Goal: Task Accomplishment & Management: Manage account settings

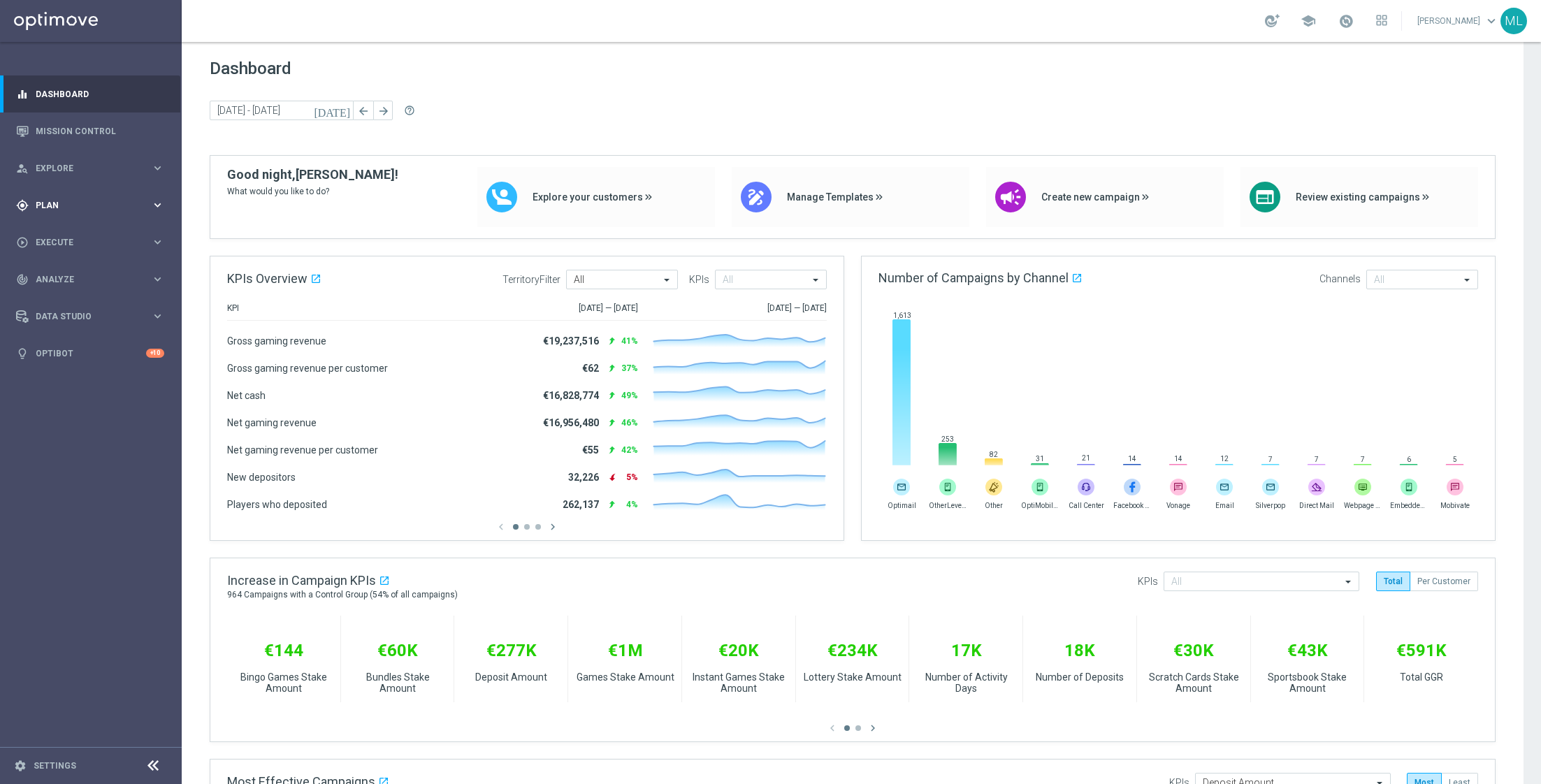
click at [161, 204] on icon "keyboard_arrow_right" at bounding box center [157, 204] width 13 height 13
click at [58, 234] on link "Target Groups" at bounding box center [91, 233] width 109 height 11
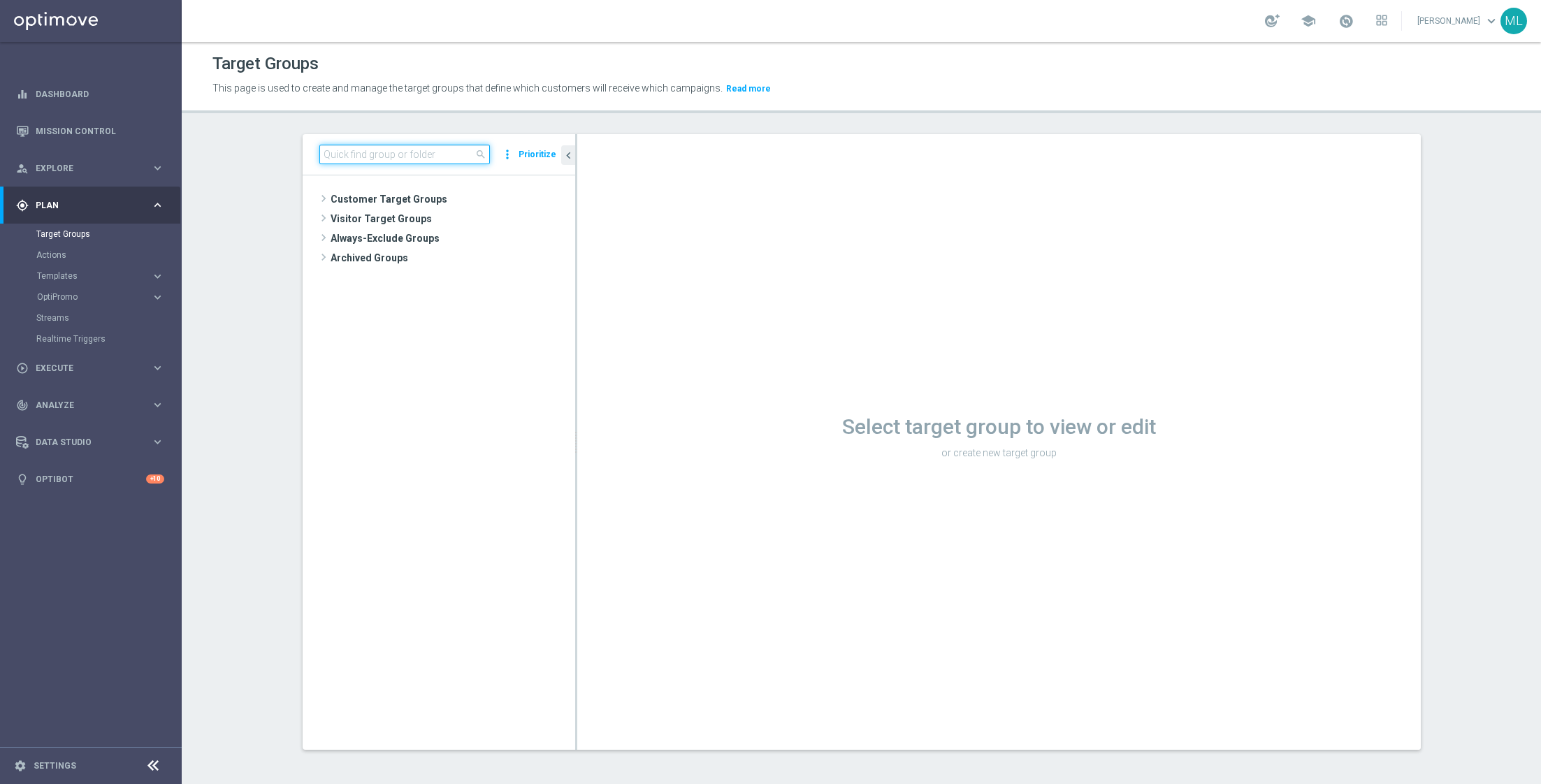
click at [366, 151] on input at bounding box center [405, 155] width 171 height 20
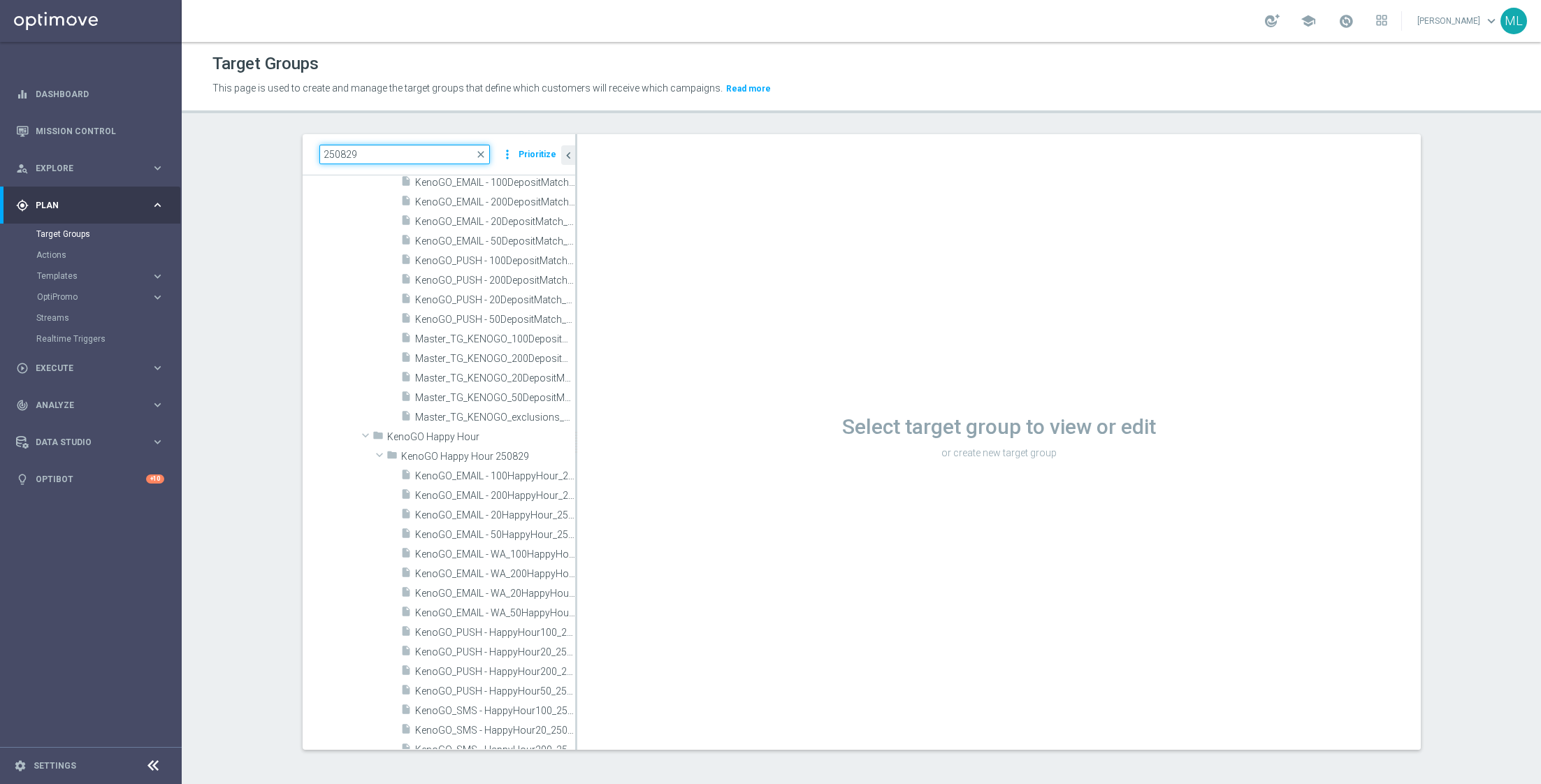
scroll to position [371, 0]
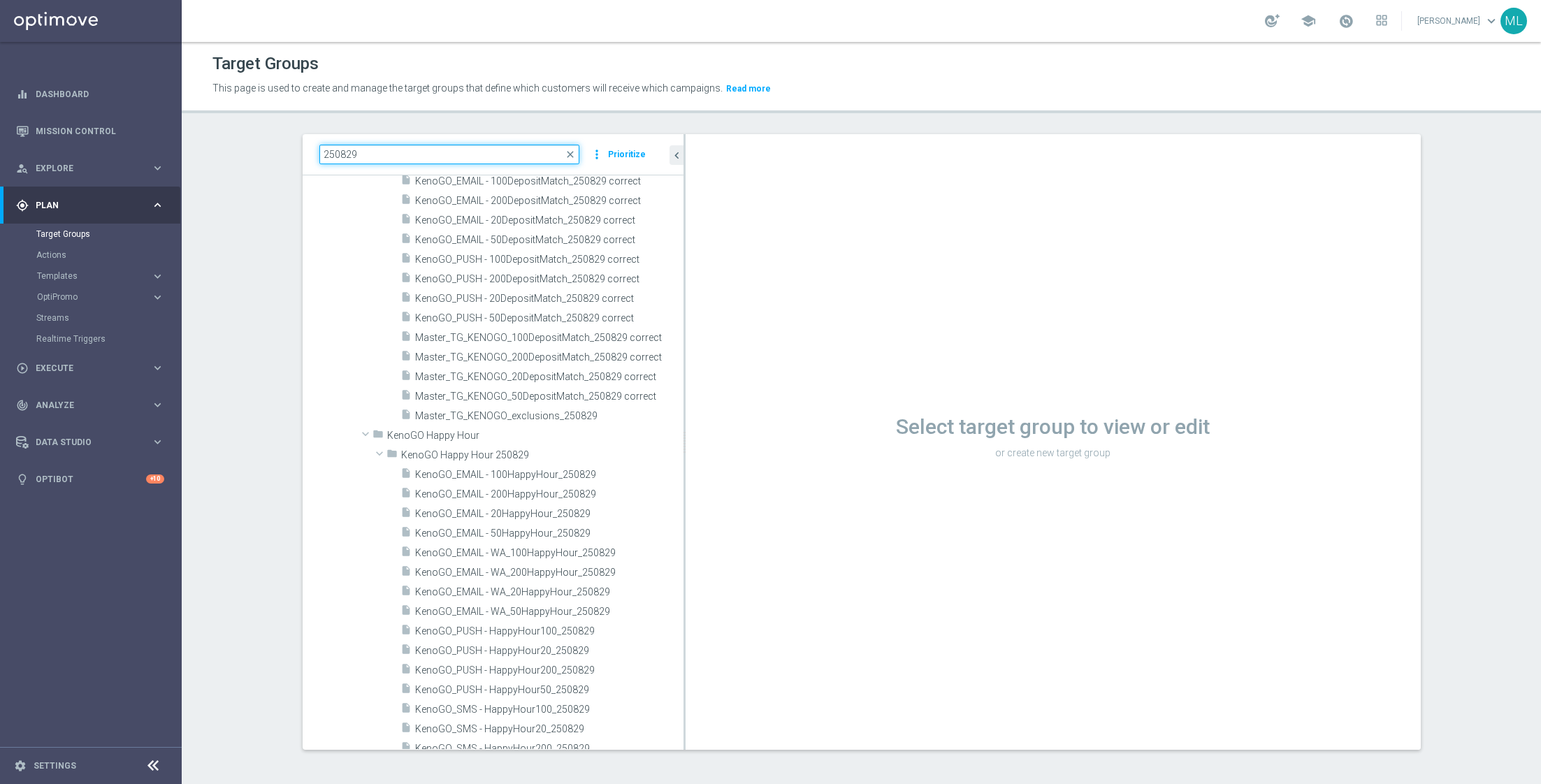
drag, startPoint x: 574, startPoint y: 460, endPoint x: 750, endPoint y: 462, distance: 176.0
click at [750, 464] on as-split "250829 close more_vert Prioritize Customer Target Groups library_add create_new…" at bounding box center [862, 441] width 1119 height 616
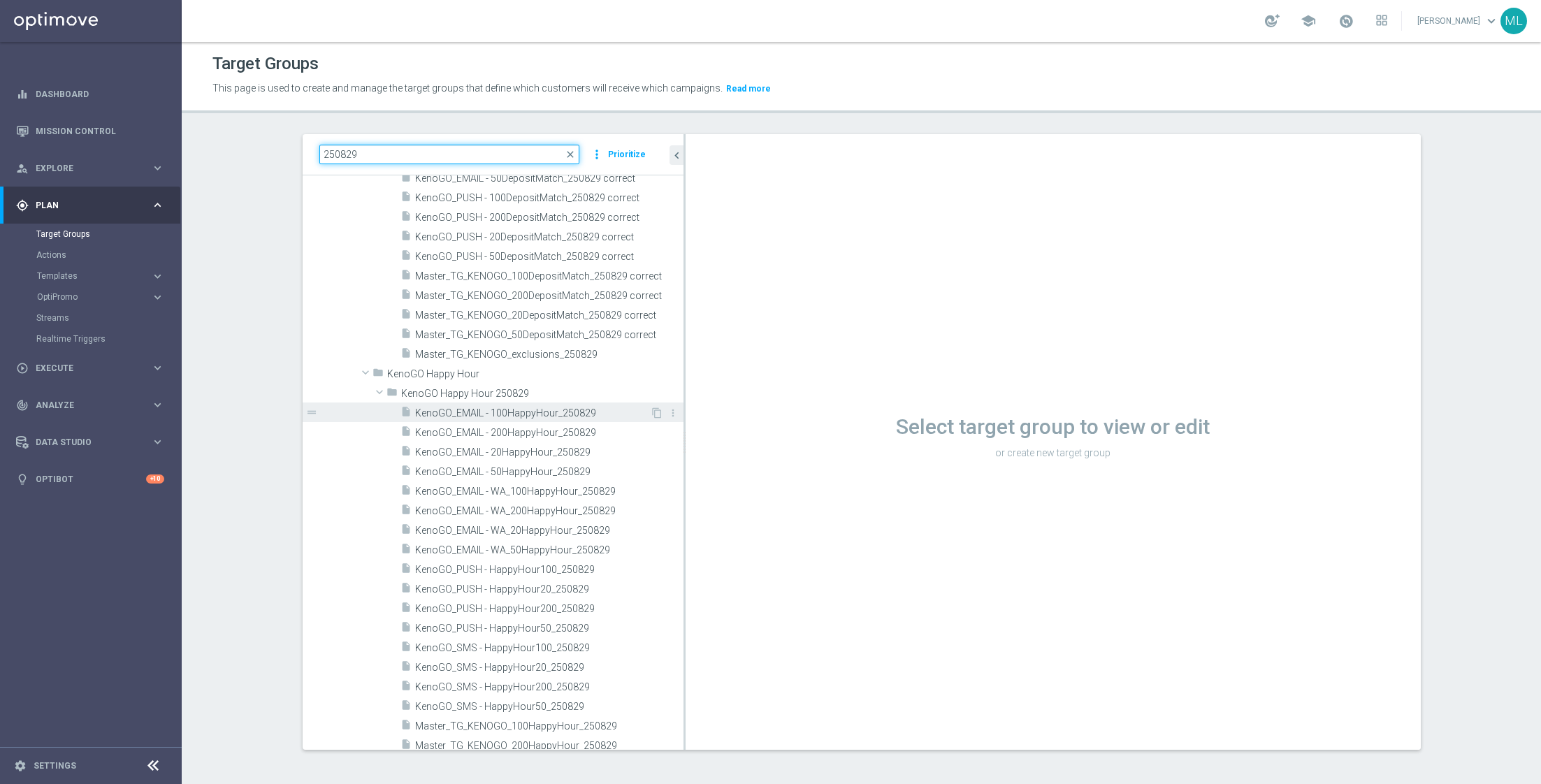
scroll to position [438, 0]
type input "250829"
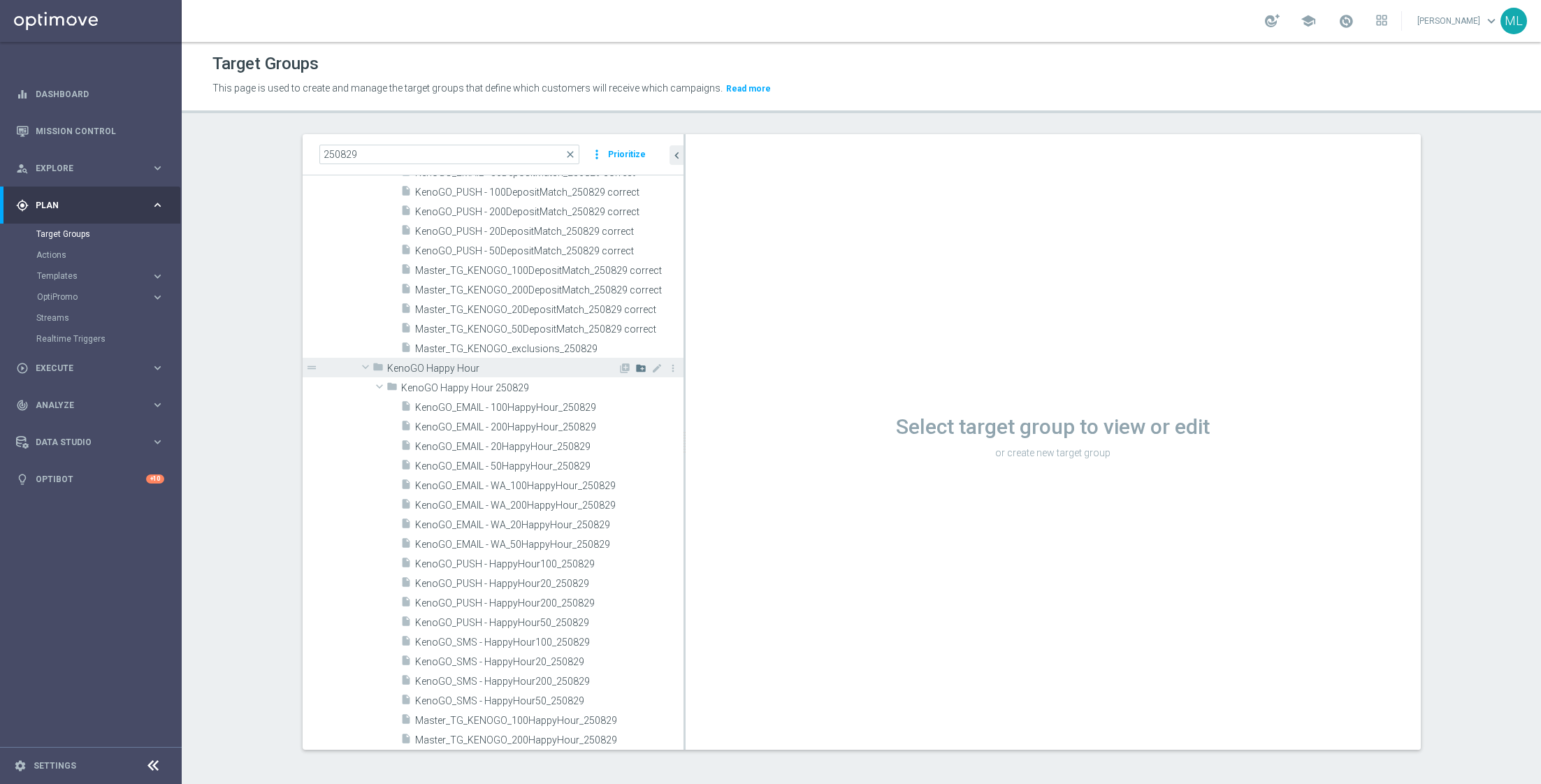
click at [641, 371] on icon "create_new_folder" at bounding box center [641, 368] width 11 height 11
type input "KenoGO Happy Hour 250801"
click at [323, 401] on div "folder KenoGO Happy Hour 250801 library_add create_new_folder mode_edit more_ve…" at bounding box center [493, 593] width 381 height 430
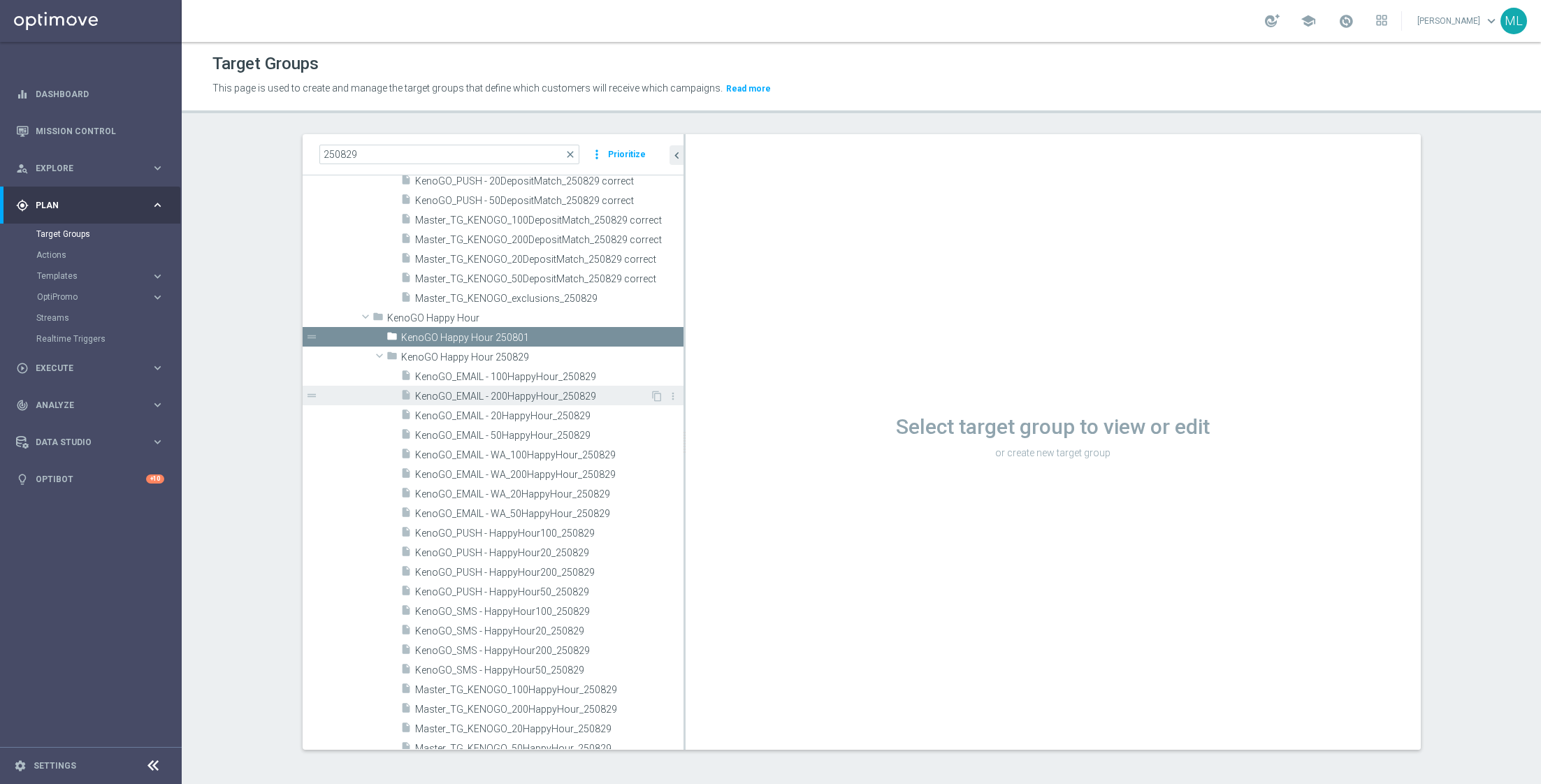
scroll to position [499, 0]
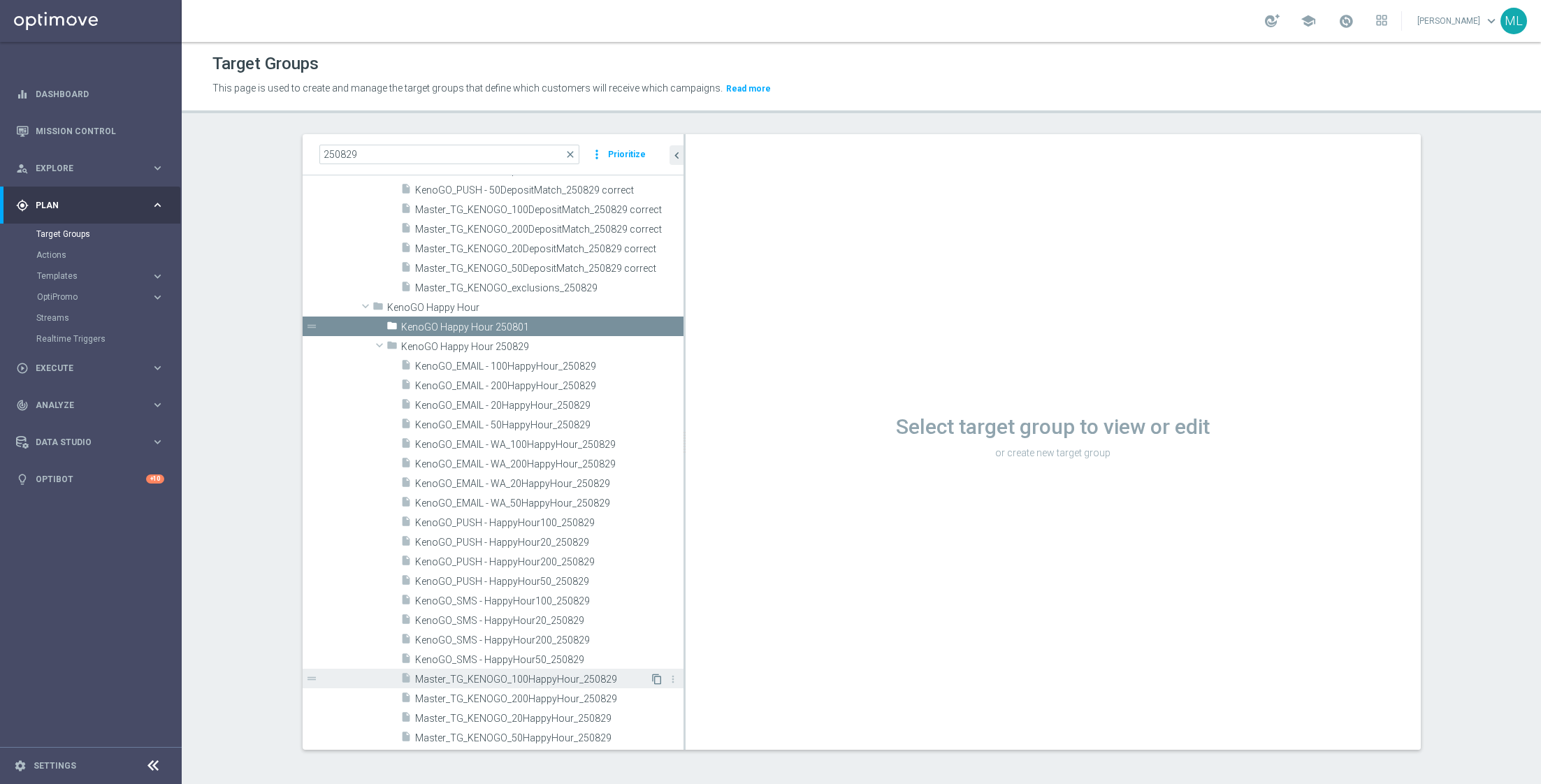
click at [657, 678] on icon "content_copy" at bounding box center [656, 678] width 11 height 11
click at [601, 671] on div "insert_drive_file Master_TG_KENOGO_100HappyHour_250829" at bounding box center [526, 679] width 250 height 20
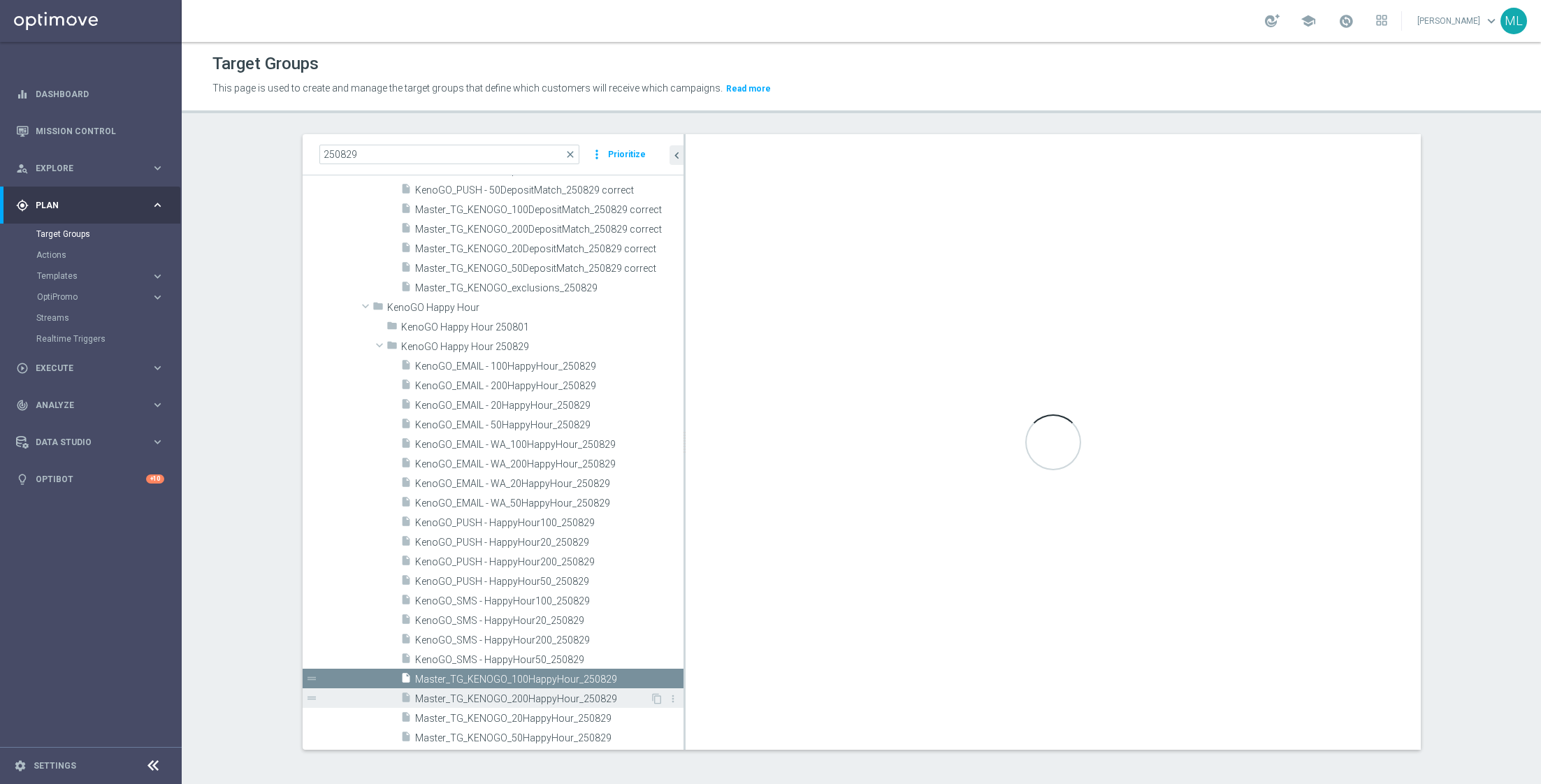
click at [628, 693] on span "Master_TG_KENOGO_200HappyHour_250829" at bounding box center [533, 699] width 235 height 12
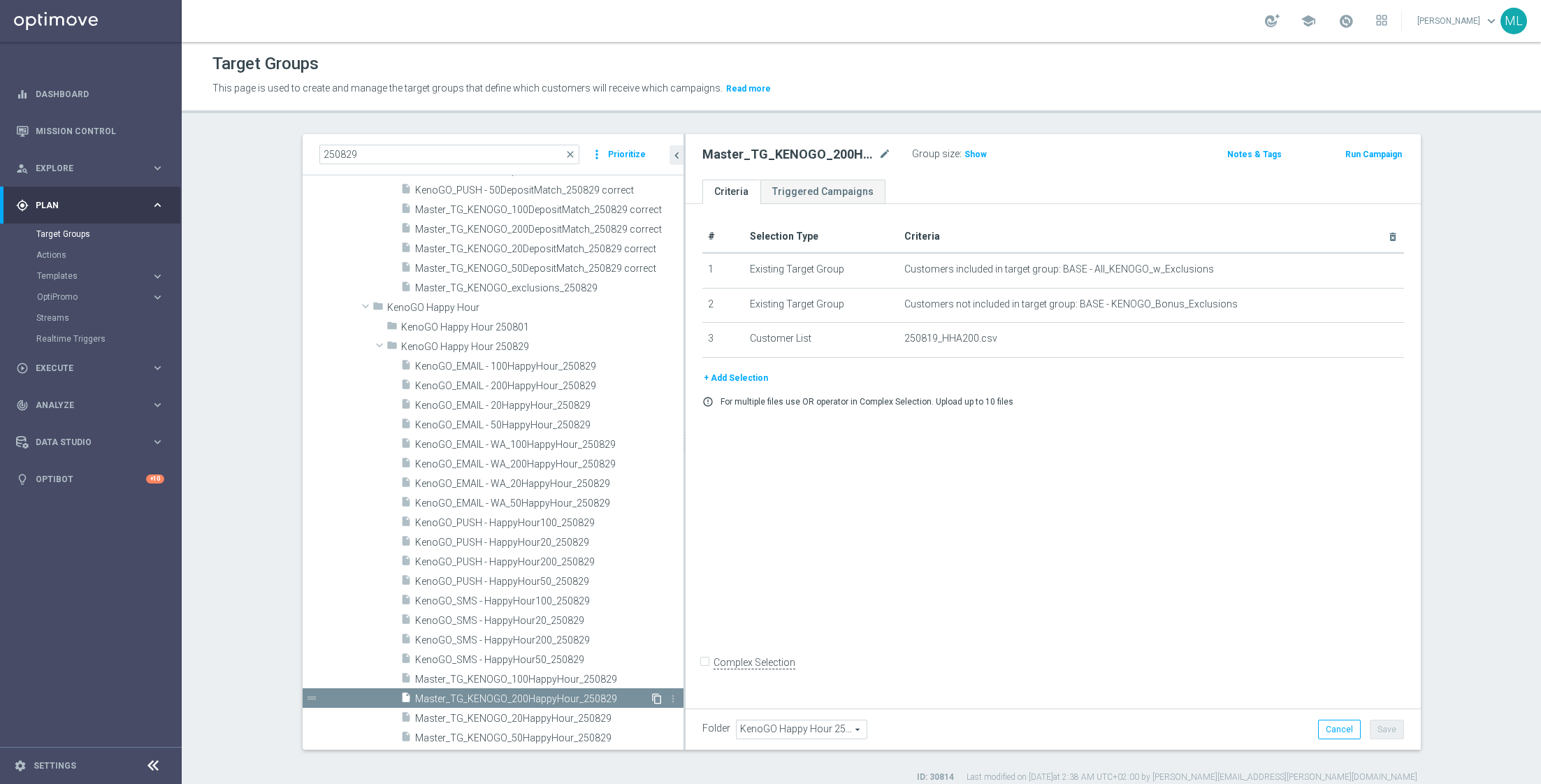
click at [657, 695] on icon "content_copy" at bounding box center [656, 698] width 11 height 11
click at [655, 327] on icon "mode_edit" at bounding box center [656, 326] width 11 height 11
click at [518, 321] on input "KenoGO Happy Hour 250801" at bounding box center [471, 326] width 140 height 16
type input "KenoGO Happy Hour 250901"
click at [288, 376] on div "250829 close more_vert Prioritize Customer Target Groups library_add create_new…" at bounding box center [862, 458] width 1174 height 649
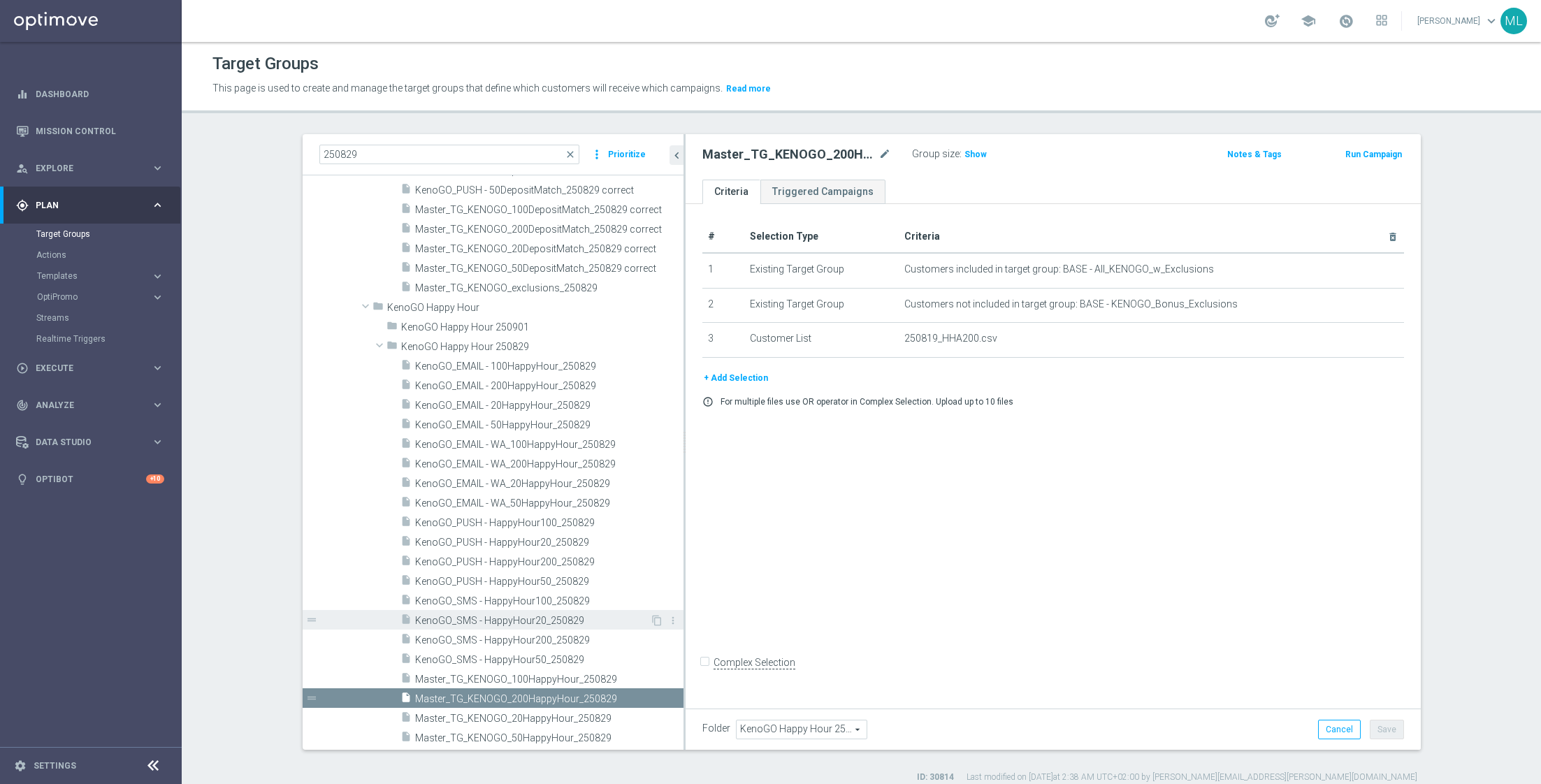
scroll to position [13, 0]
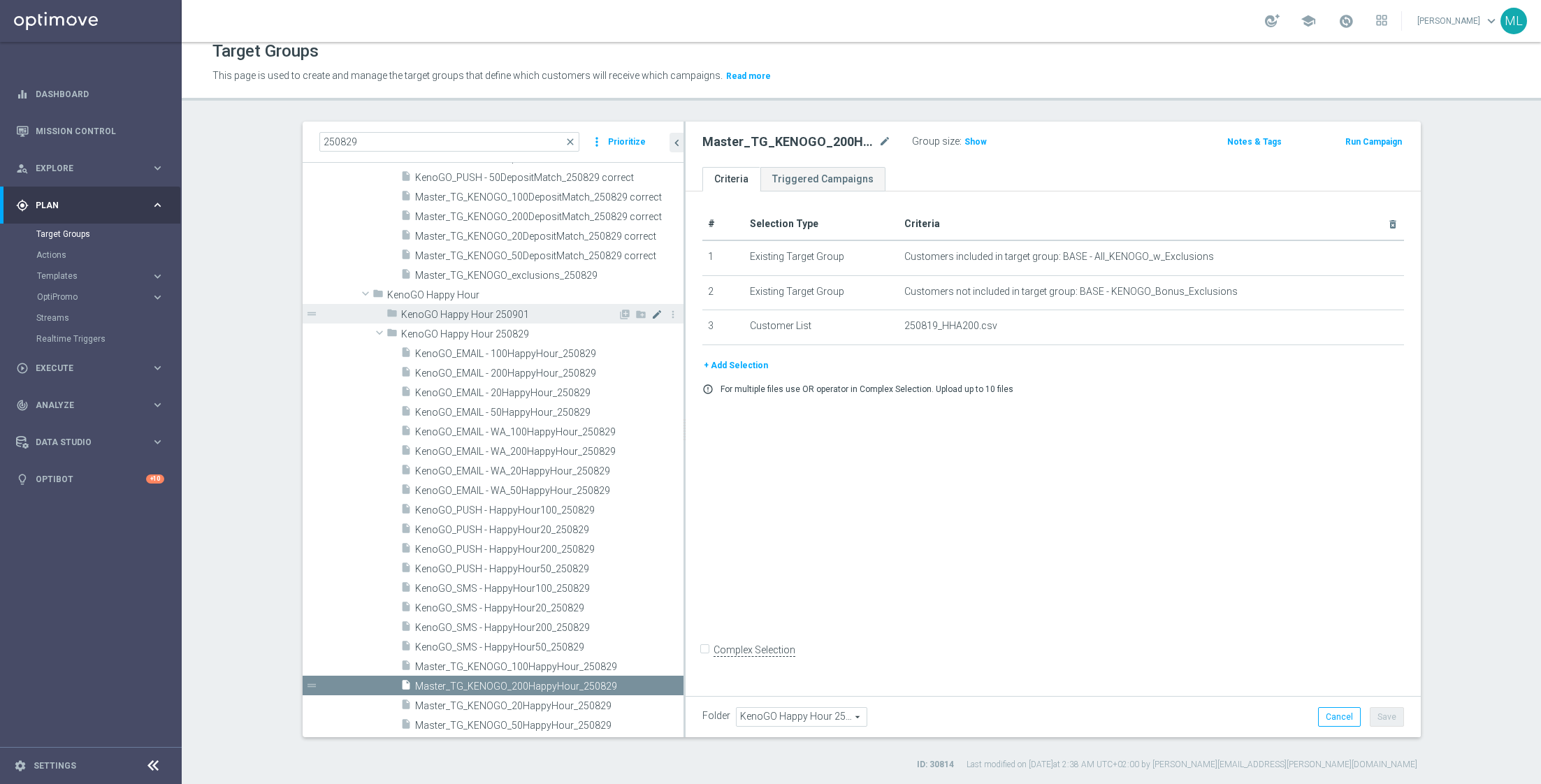
click at [659, 312] on icon "mode_edit" at bounding box center [656, 314] width 11 height 11
click at [517, 311] on input "KenoGO Happy Hour 250901" at bounding box center [471, 313] width 140 height 16
type input "KenoGO Happy Hour 250801"
click at [259, 366] on section "250829 close more_vert Prioritize Customer Target Groups library_add create_new…" at bounding box center [861, 446] width 1360 height 649
click at [548, 688] on span "Master_TG_KENOGO_200HappyHour_250829" at bounding box center [533, 686] width 235 height 12
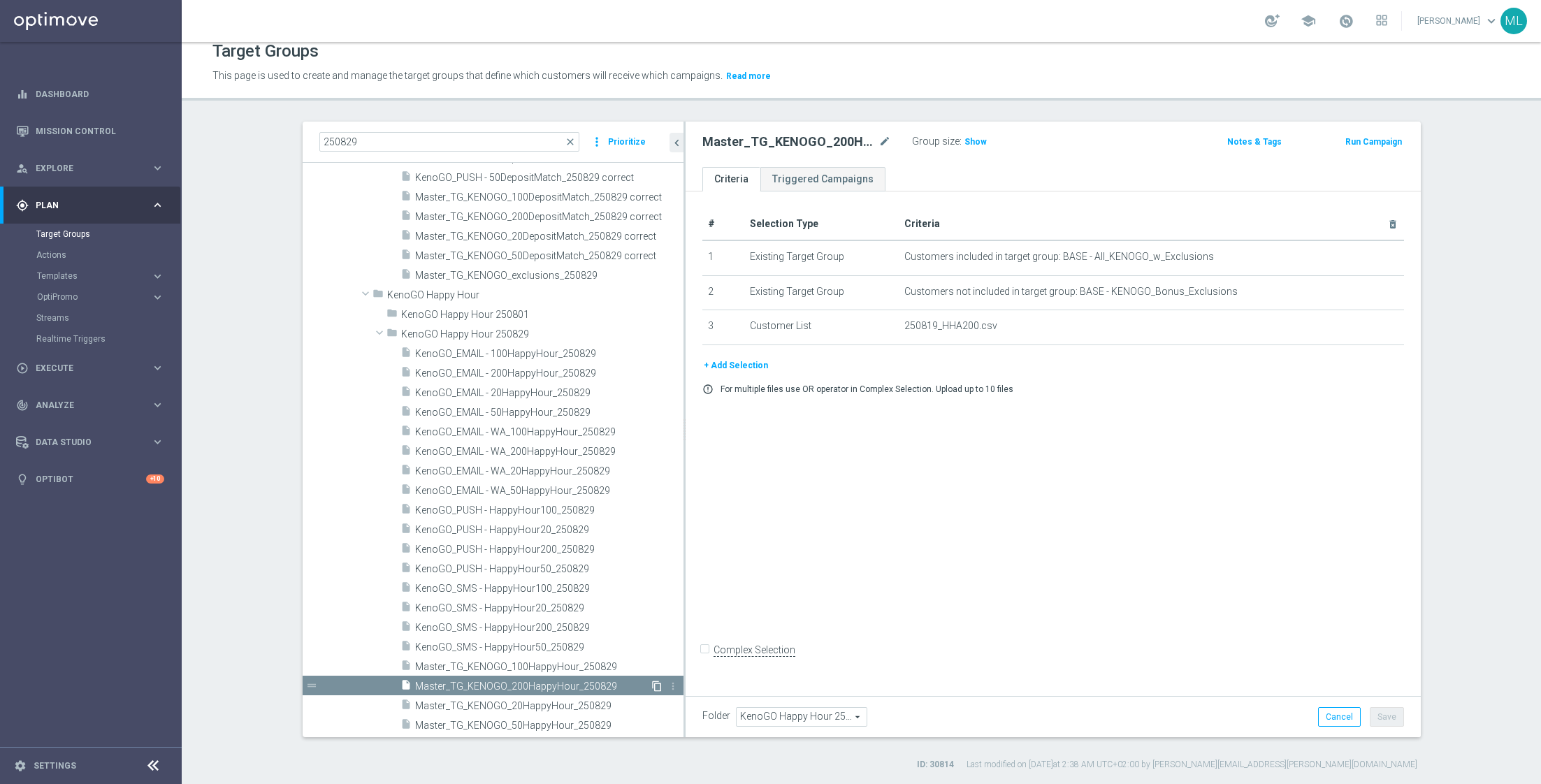
click at [659, 683] on icon "content_copy" at bounding box center [656, 685] width 11 height 11
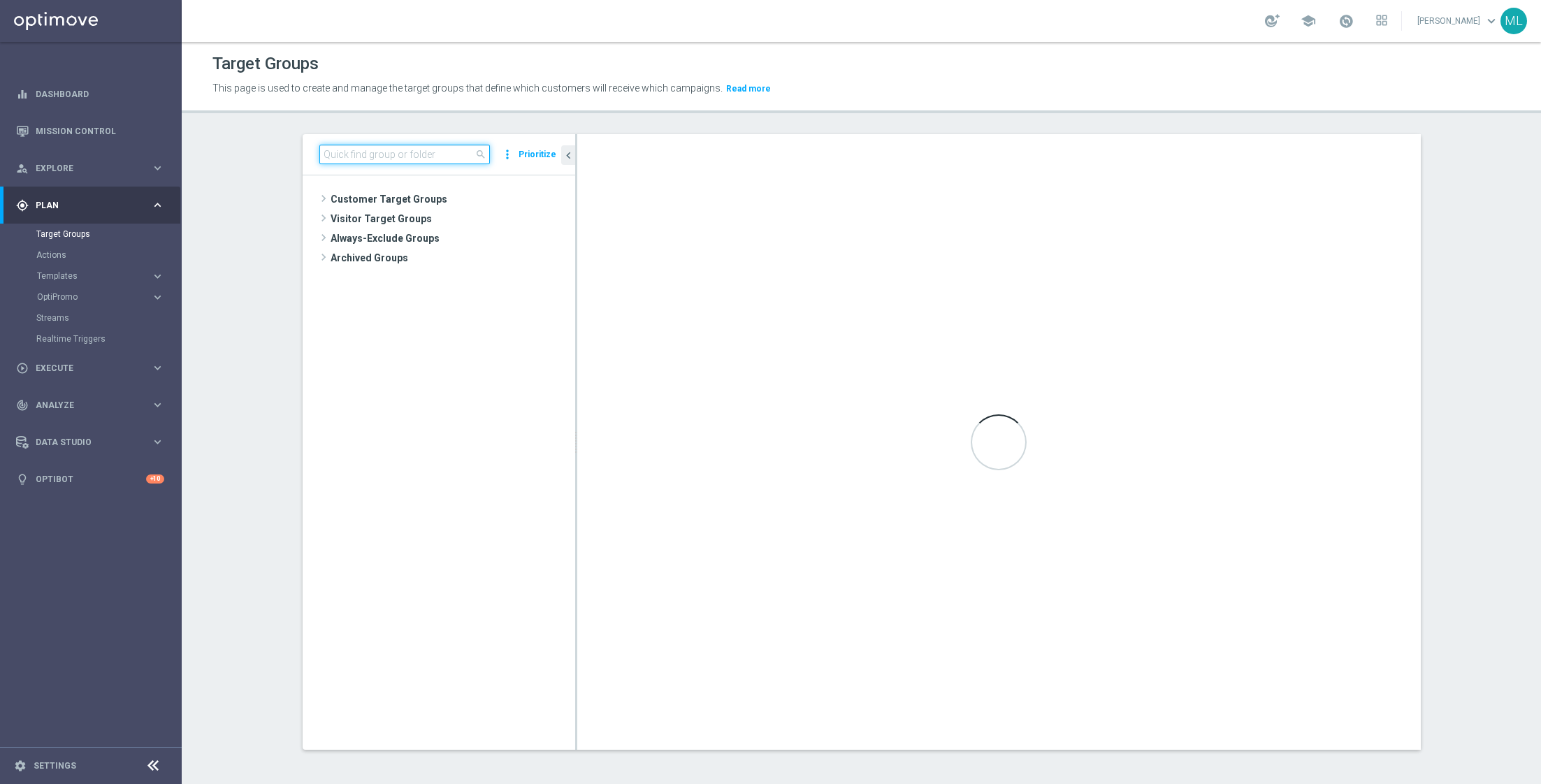
click at [349, 157] on input at bounding box center [405, 155] width 171 height 20
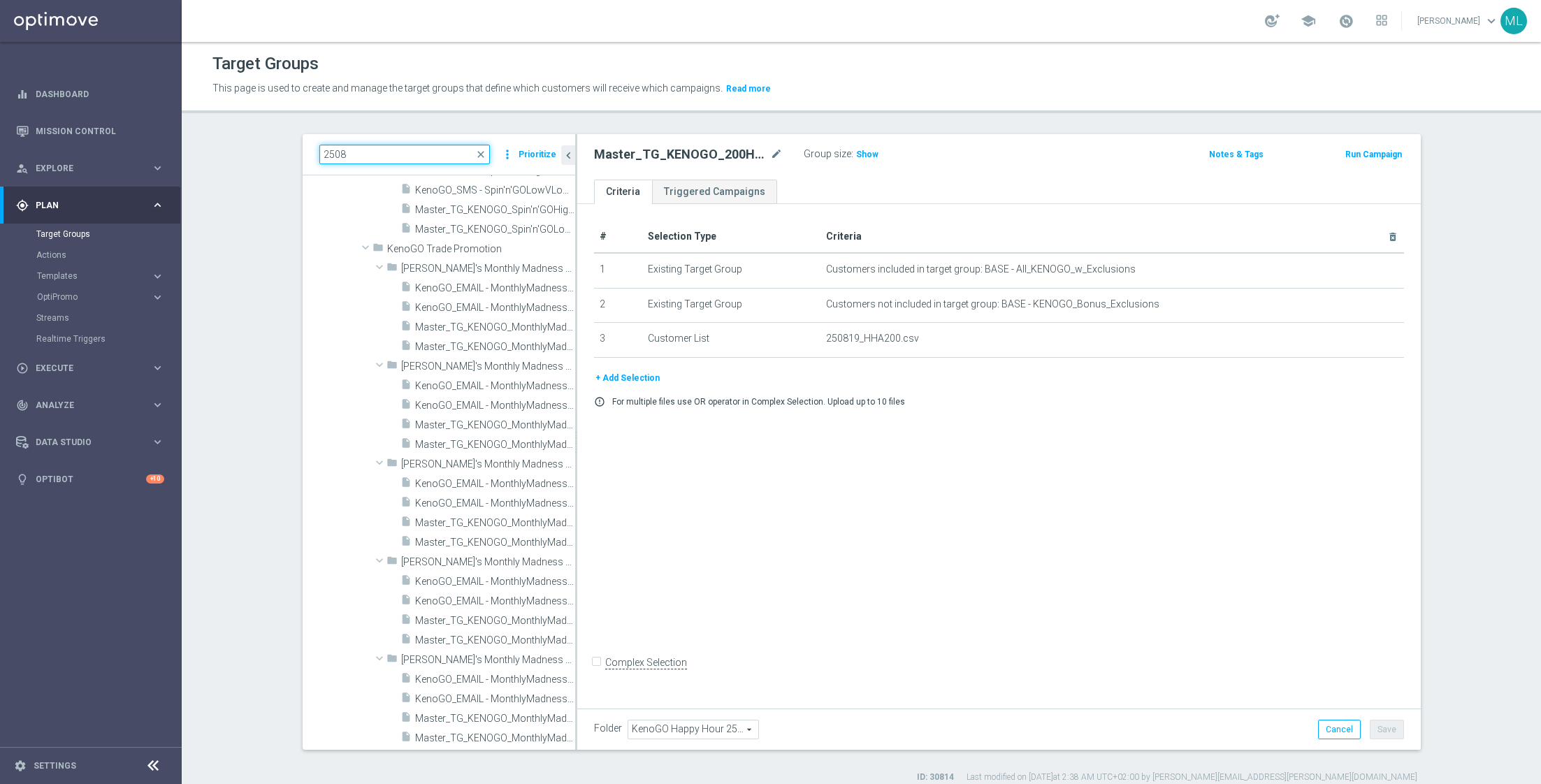
scroll to position [13, 0]
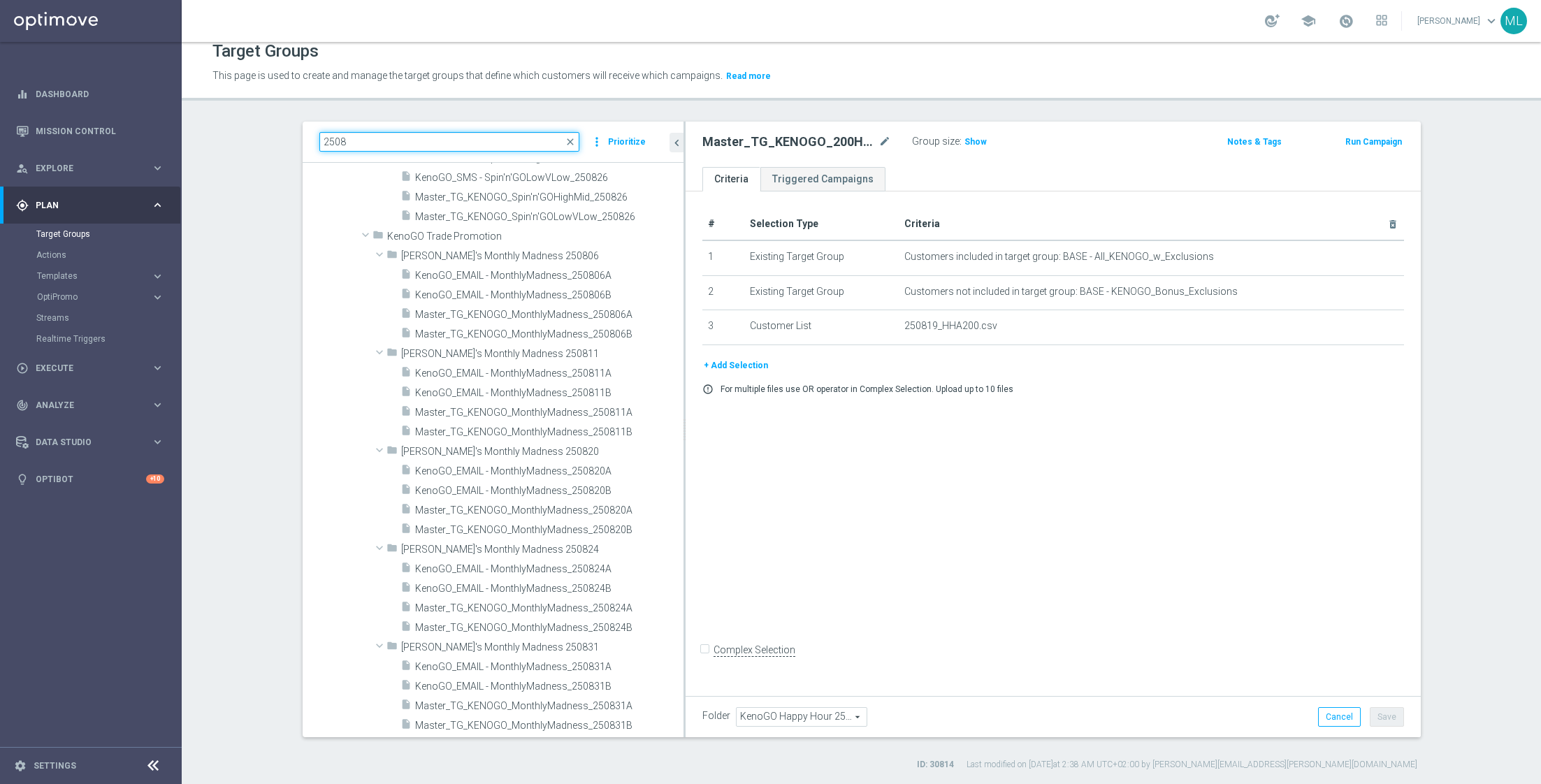
drag, startPoint x: 576, startPoint y: 558, endPoint x: 707, endPoint y: 562, distance: 131.1
click at [708, 561] on as-split "2508 close more_vert Prioritize Customer Target Groups library_add create_new_f…" at bounding box center [862, 429] width 1119 height 616
drag, startPoint x: 366, startPoint y: 148, endPoint x: 299, endPoint y: 142, distance: 67.3
click at [299, 142] on div "2508 close more_vert Prioritize Customer Target Groups library_add create_new_f…" at bounding box center [862, 446] width 1174 height 649
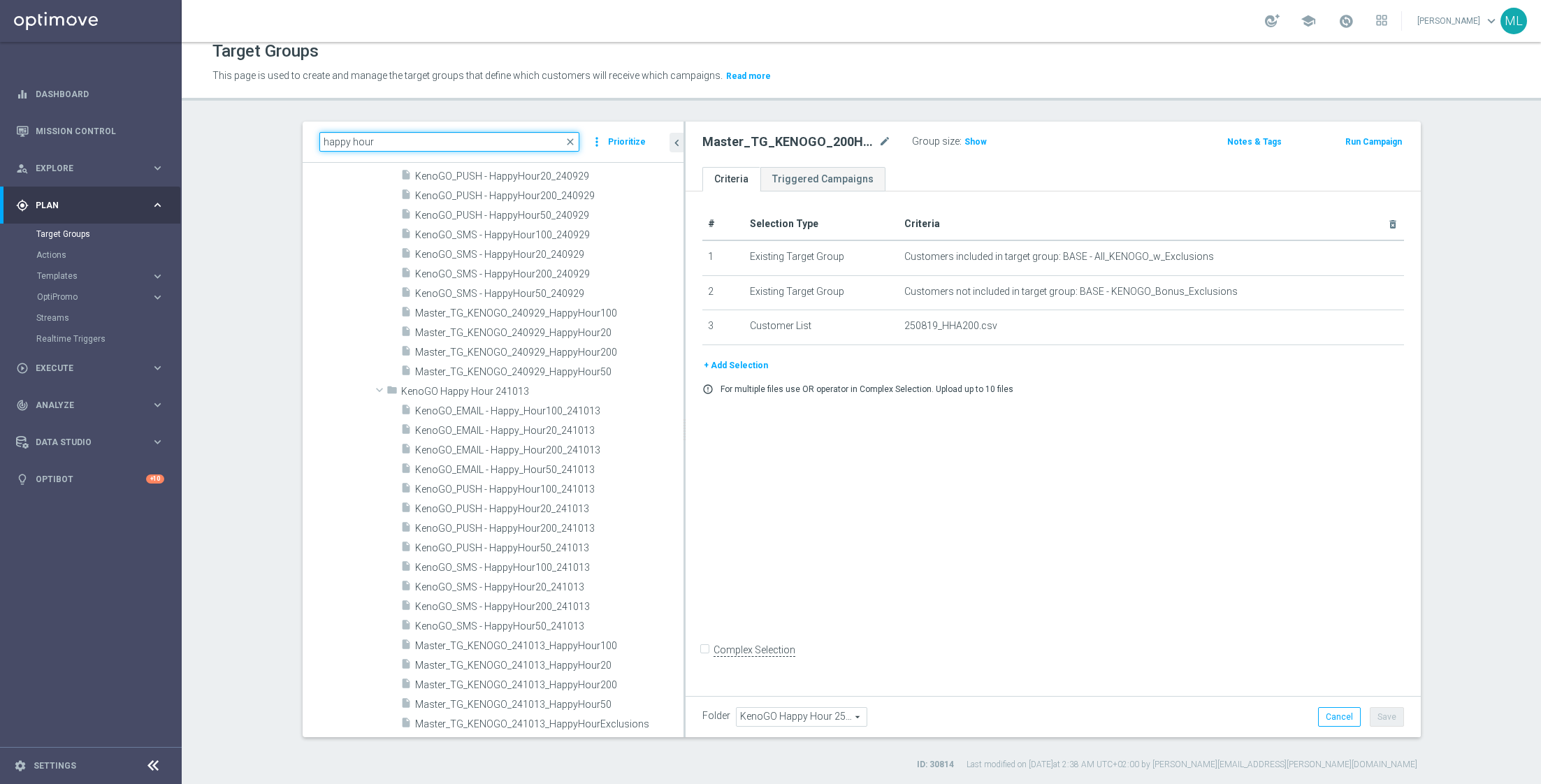
click at [402, 134] on input "happy hour" at bounding box center [449, 142] width 261 height 20
drag, startPoint x: 402, startPoint y: 134, endPoint x: 357, endPoint y: 139, distance: 45.3
click at [357, 139] on input "happy hour" at bounding box center [449, 142] width 261 height 20
click at [388, 144] on input "happy hour" at bounding box center [449, 142] width 261 height 20
drag, startPoint x: 388, startPoint y: 144, endPoint x: 299, endPoint y: 135, distance: 89.5
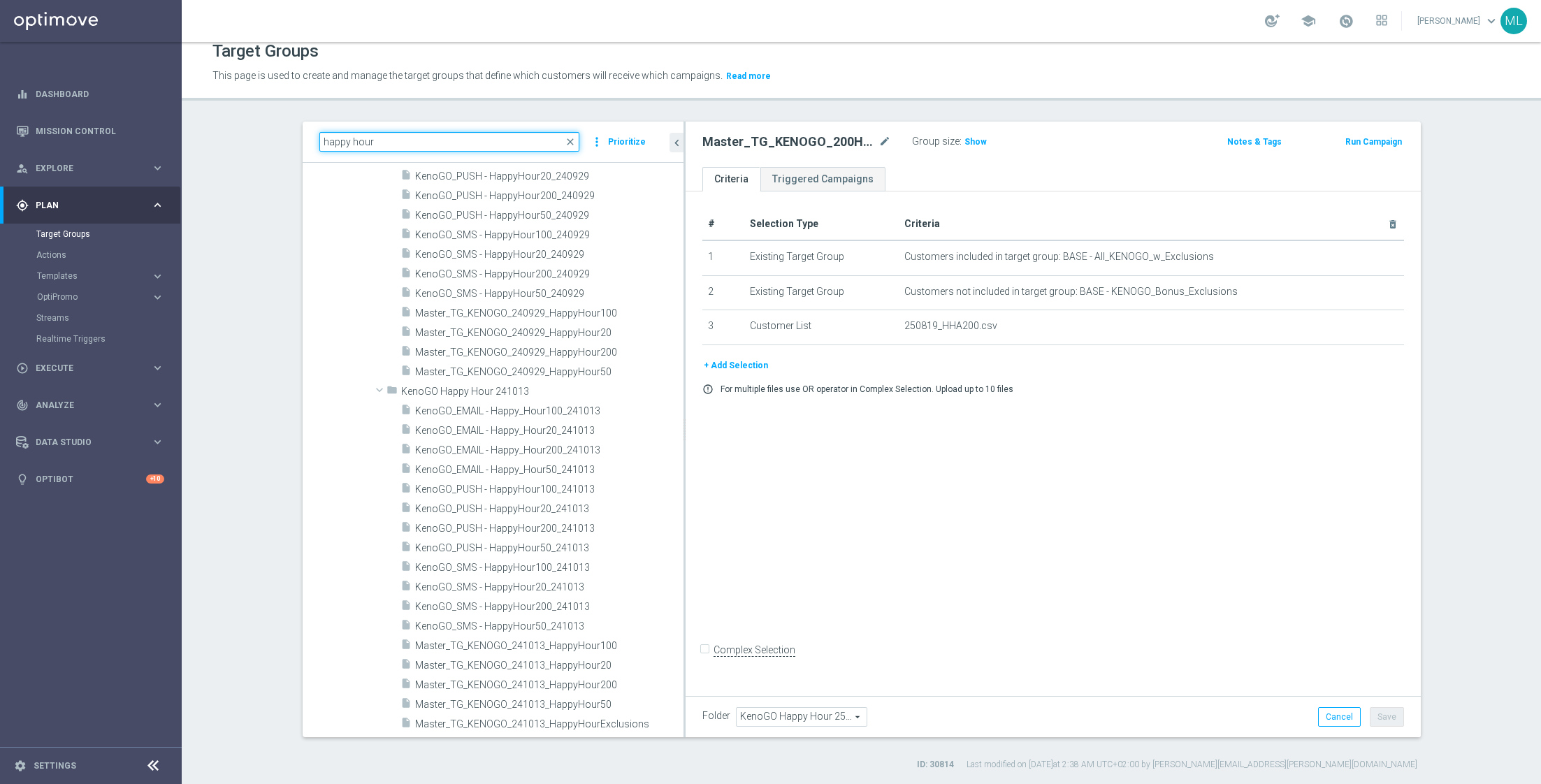
click at [299, 135] on div "happy hour close more_vert Prioritize Customer Target Groups library_add create…" at bounding box center [862, 446] width 1174 height 649
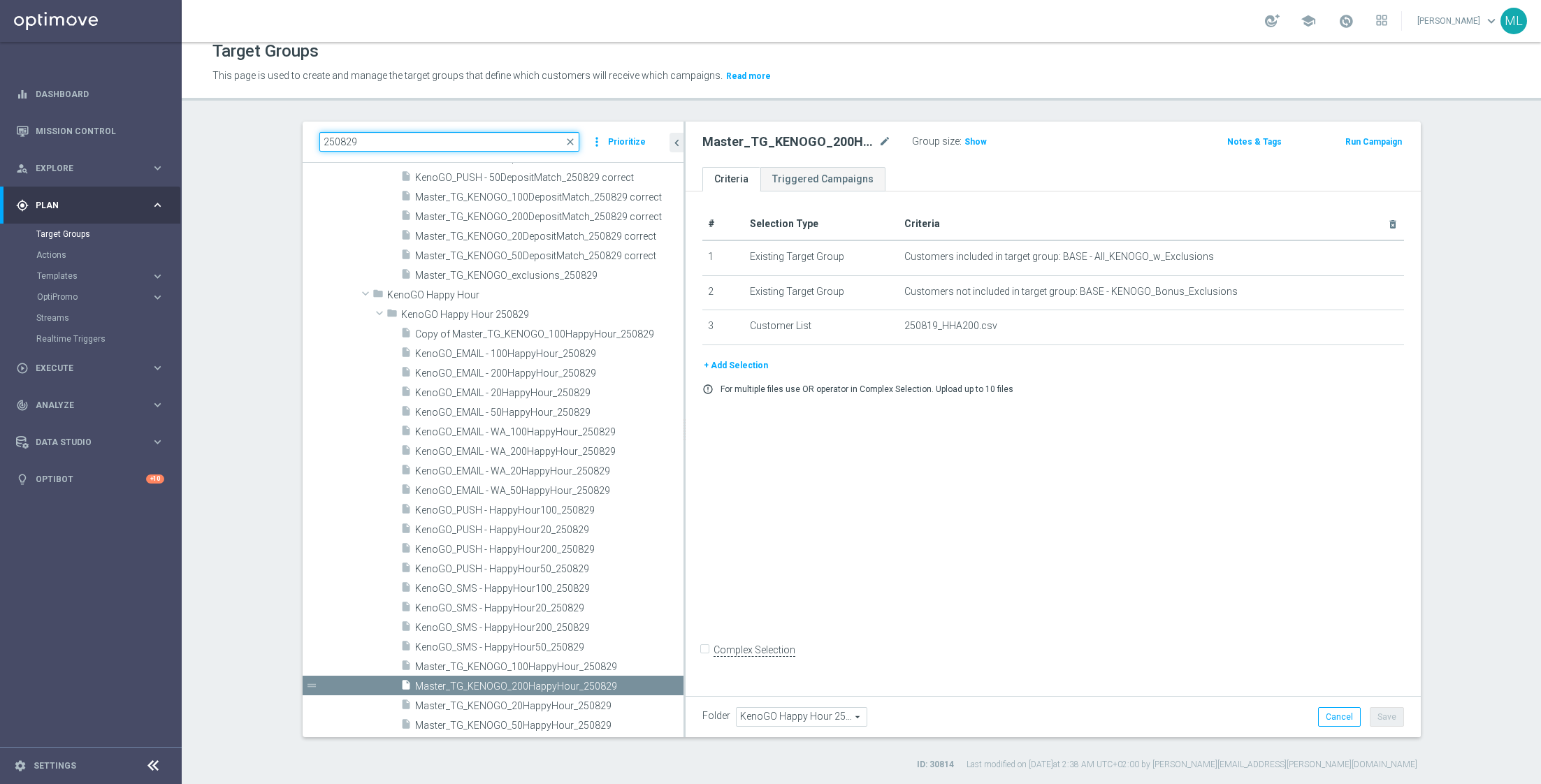
type input "250829"
click at [655, 683] on icon "content_copy" at bounding box center [656, 685] width 11 height 11
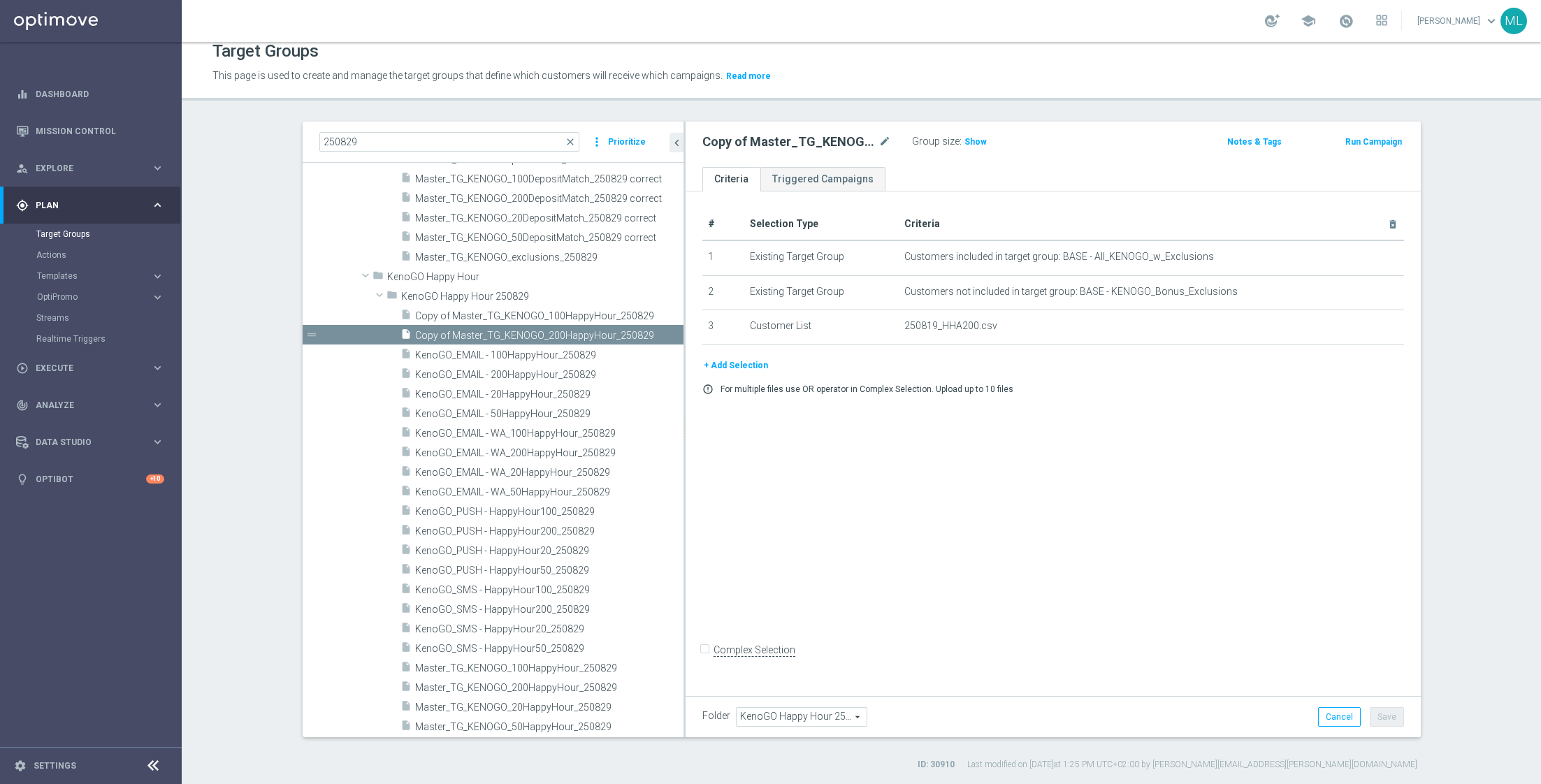
scroll to position [501, 0]
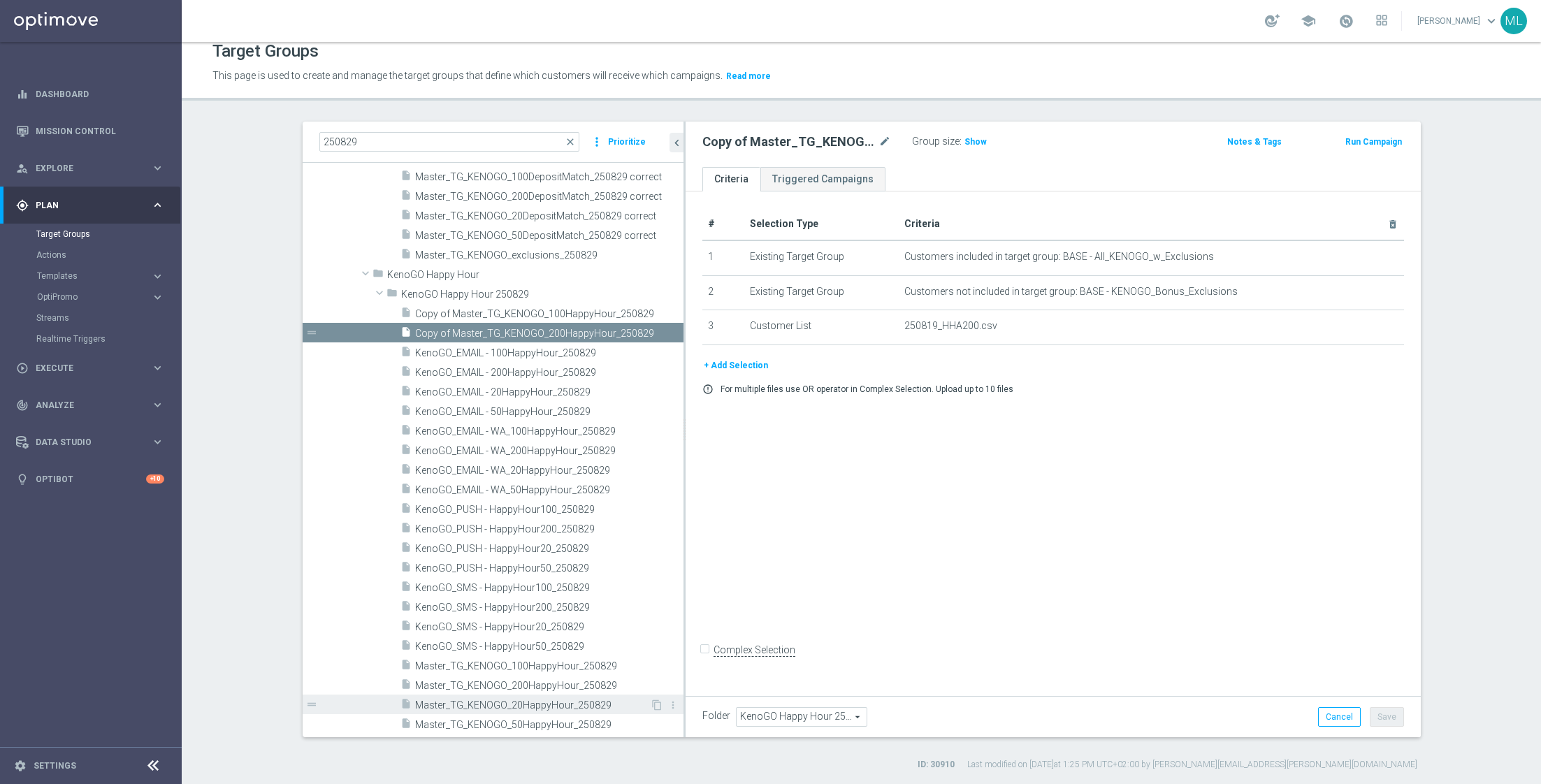
click at [555, 700] on span "Master_TG_KENOGO_20HappyHour_250829" at bounding box center [533, 706] width 235 height 12
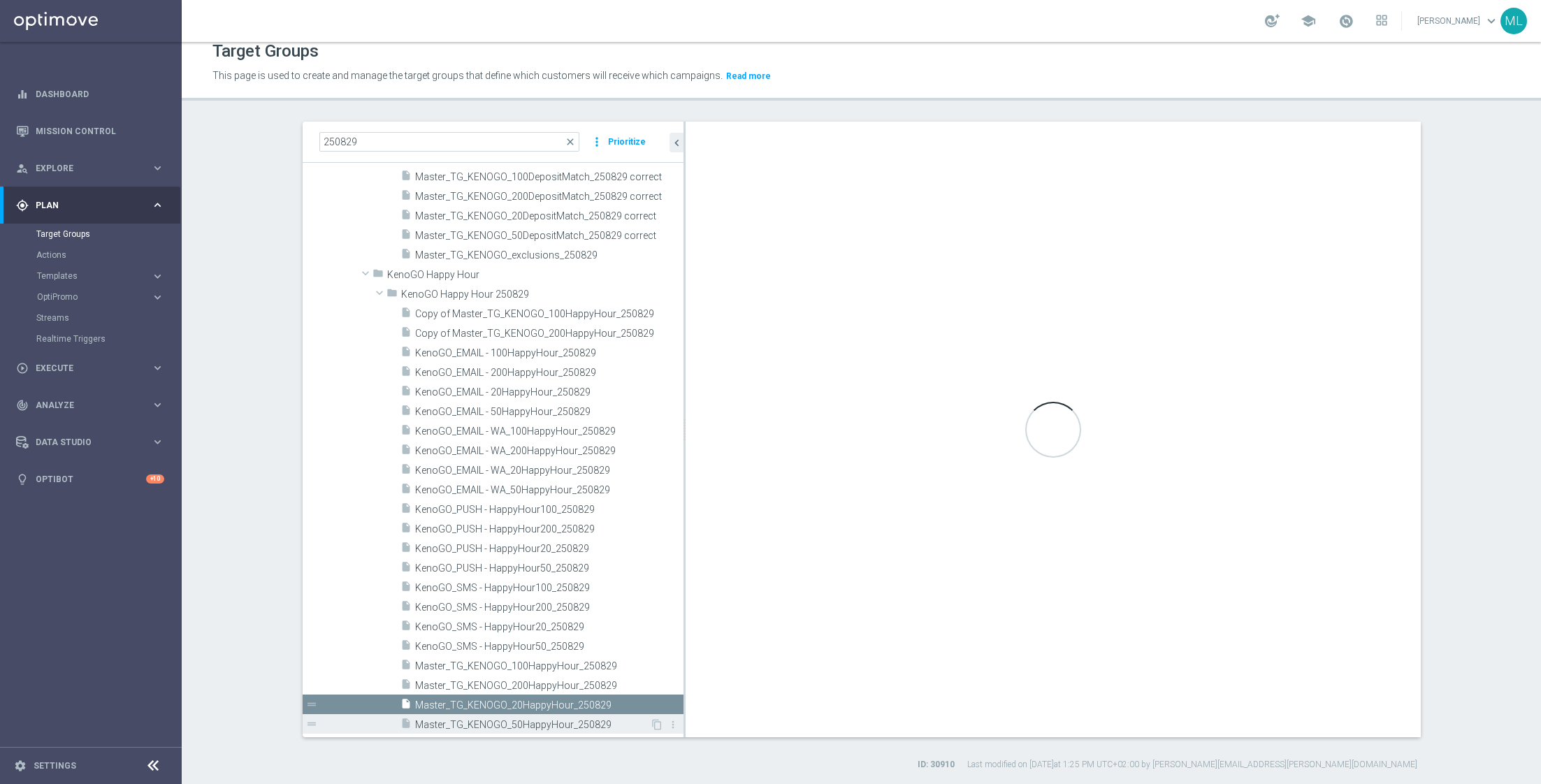
click at [569, 723] on span "Master_TG_KENOGO_50HappyHour_250829" at bounding box center [533, 725] width 235 height 12
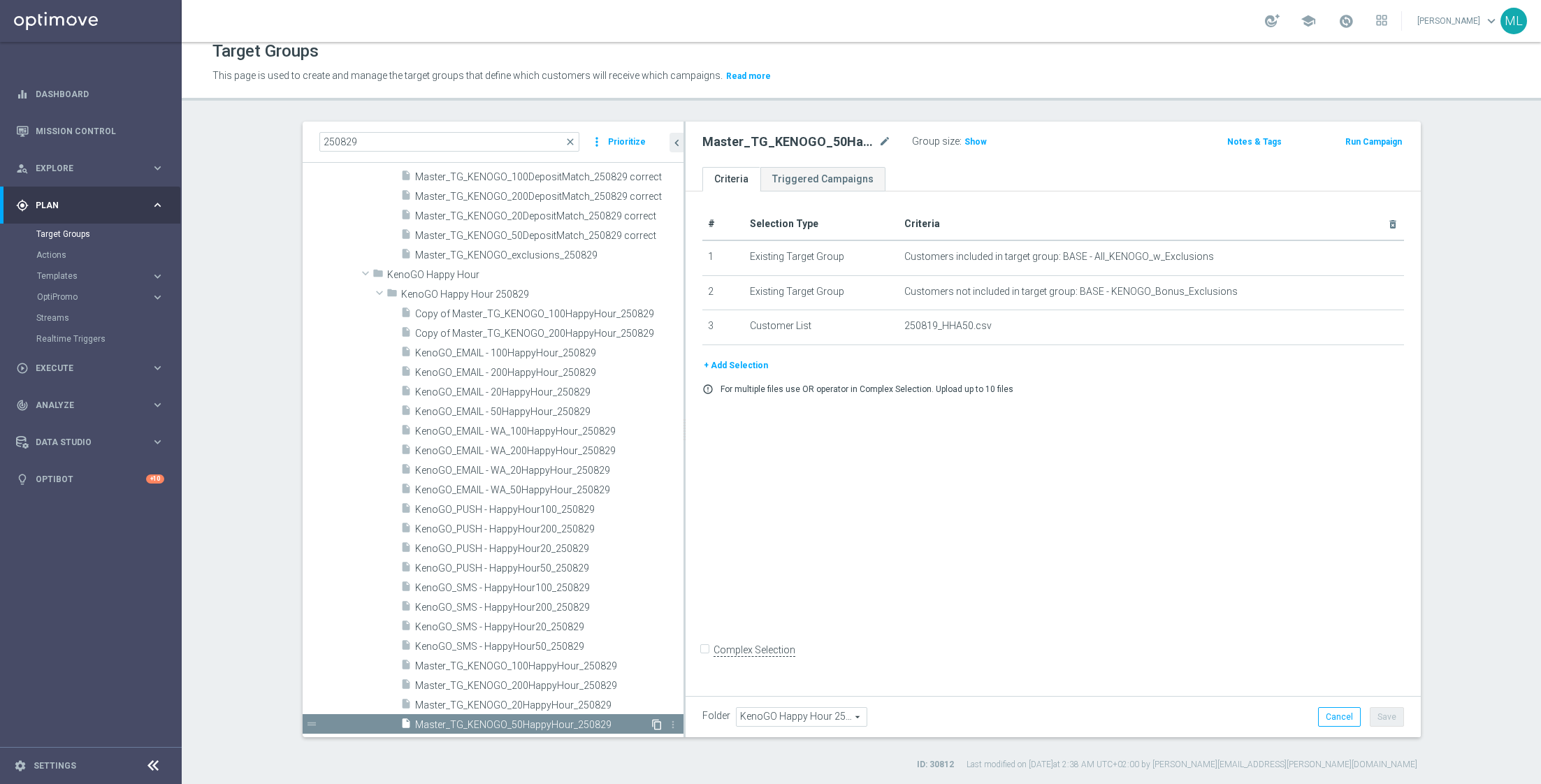
click at [658, 723] on icon "content_copy" at bounding box center [656, 724] width 11 height 11
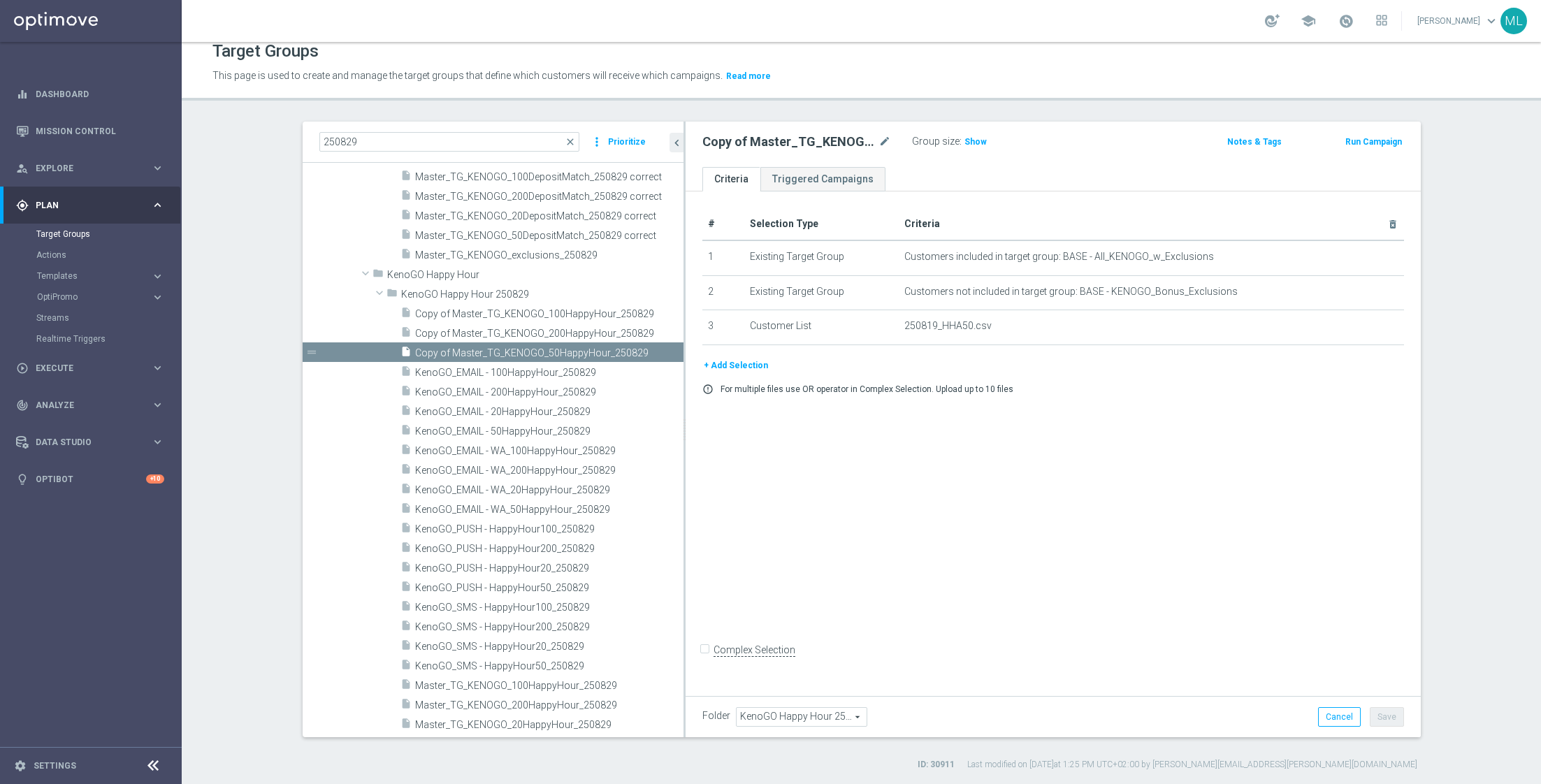
scroll to position [519, 0]
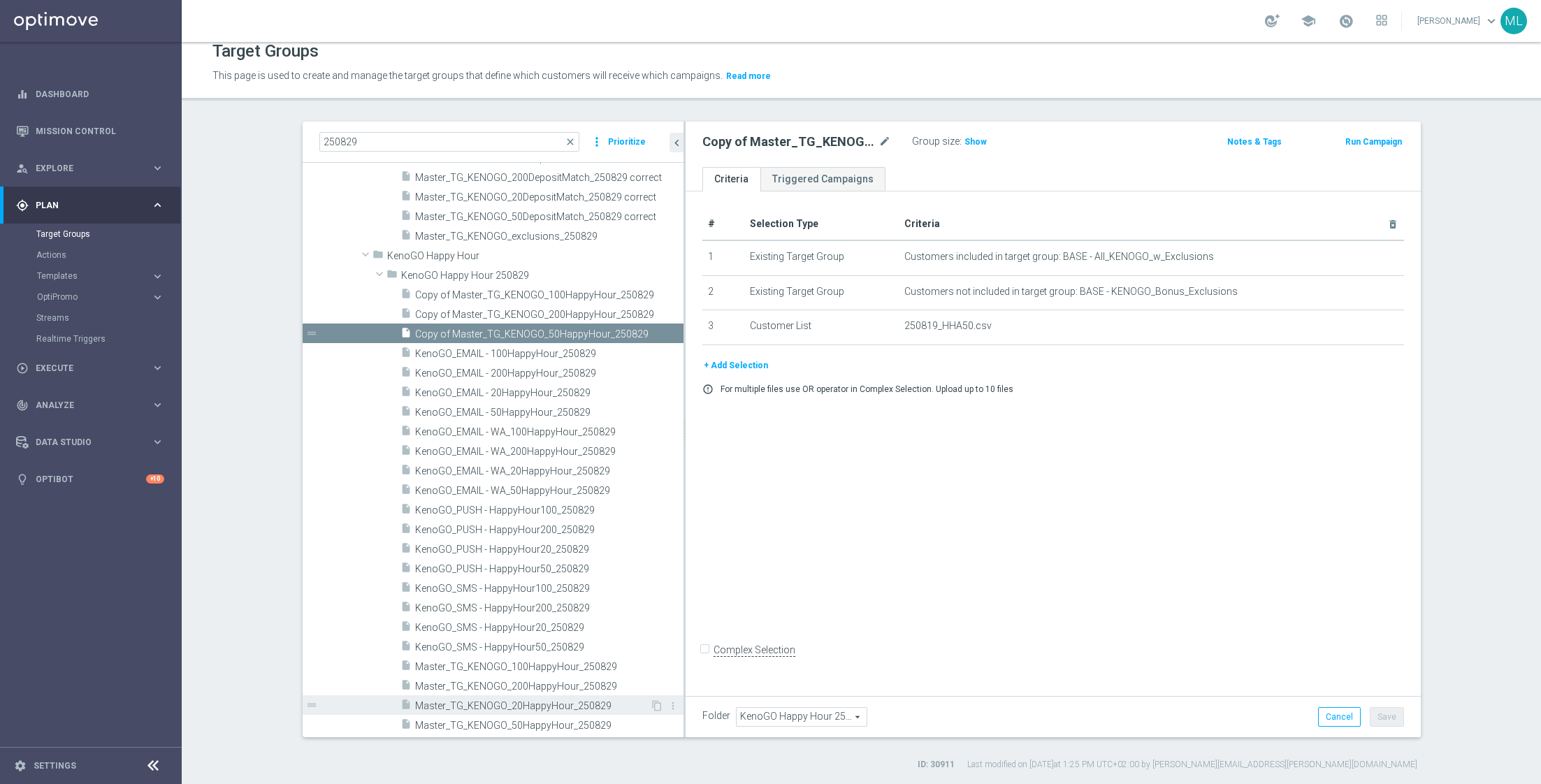
click at [568, 700] on span "Master_TG_KENOGO_20HappyHour_250829" at bounding box center [533, 706] width 235 height 12
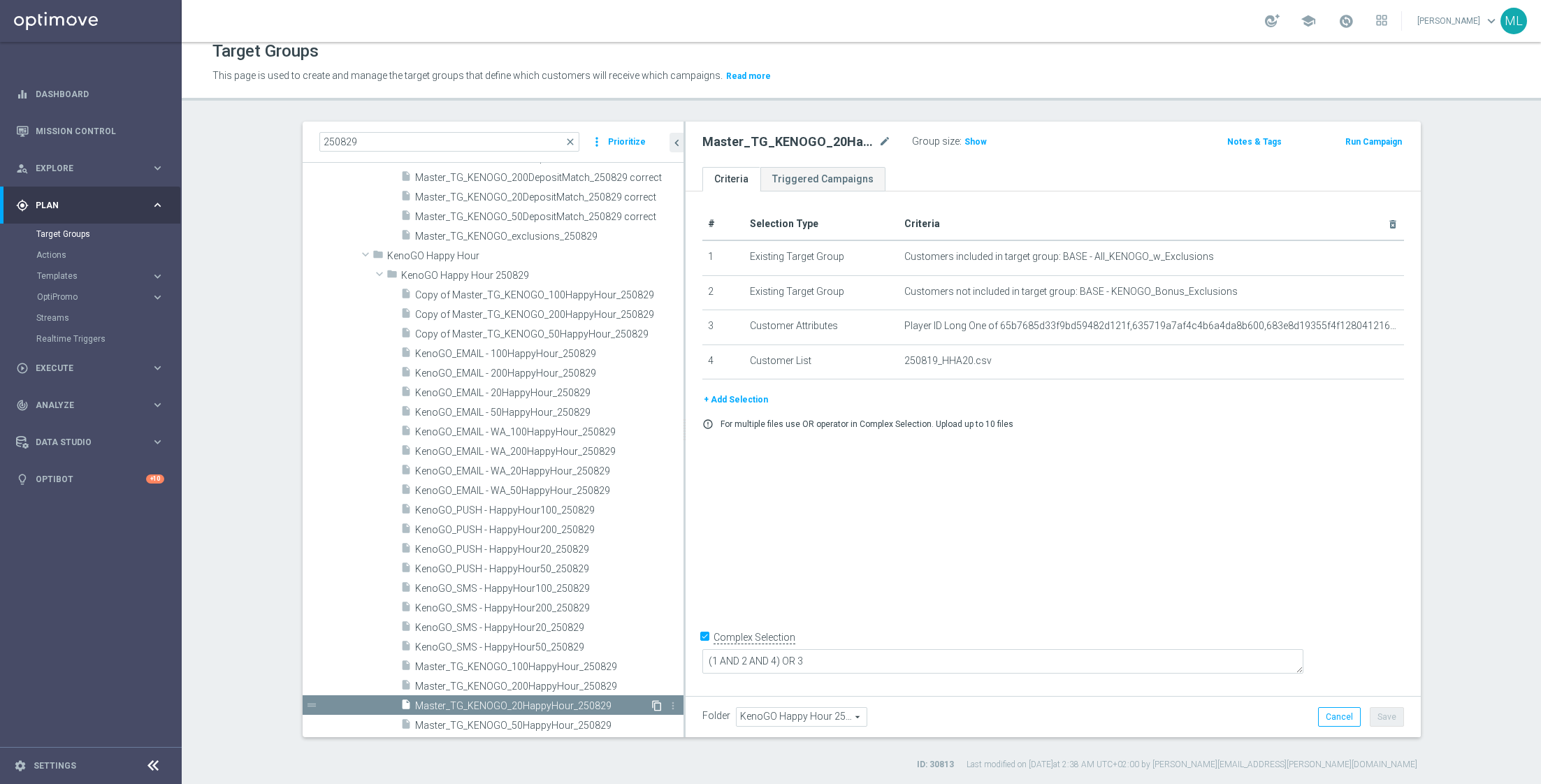
click at [658, 706] on icon "content_copy" at bounding box center [656, 705] width 11 height 11
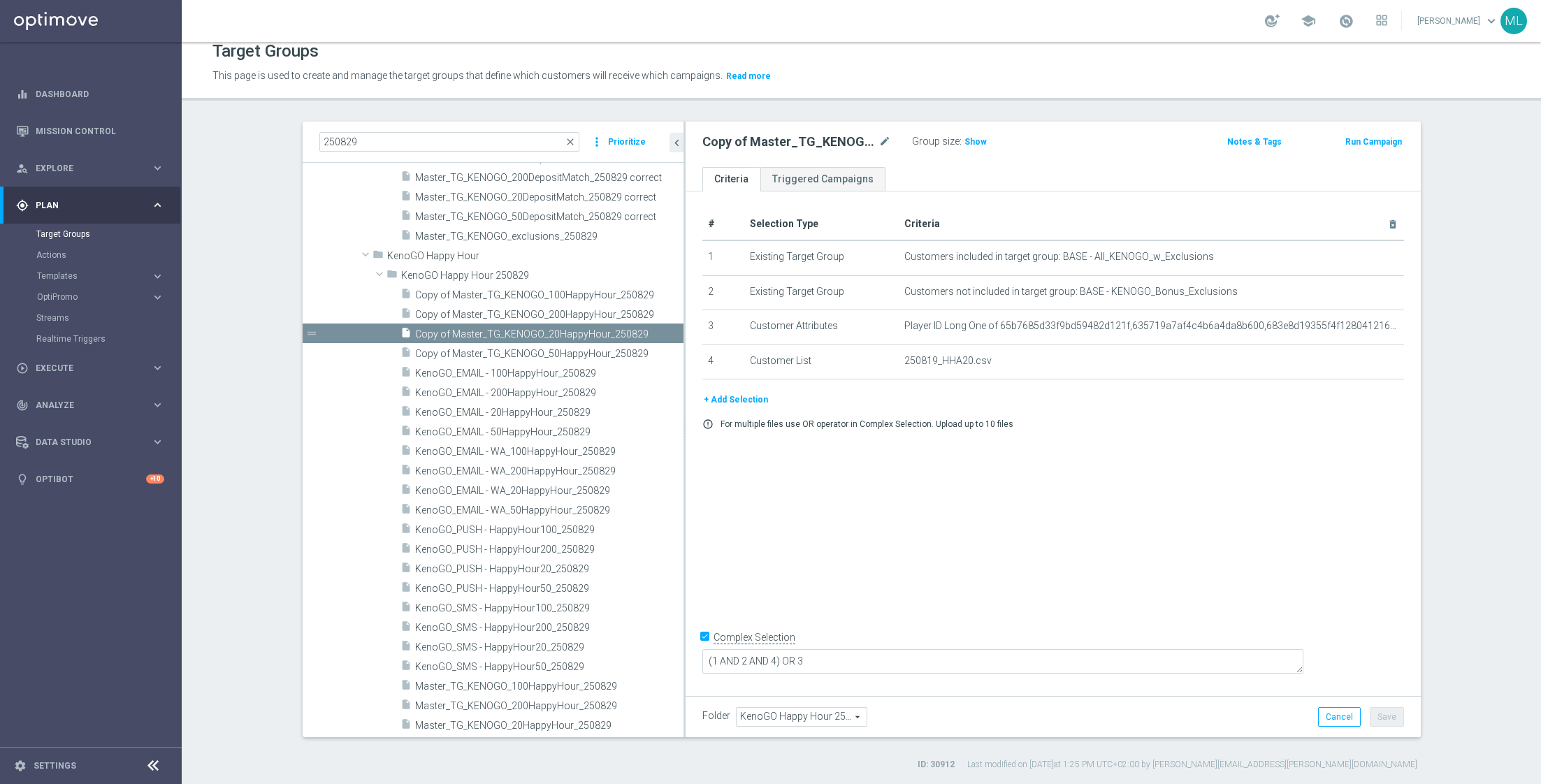
scroll to position [539, 0]
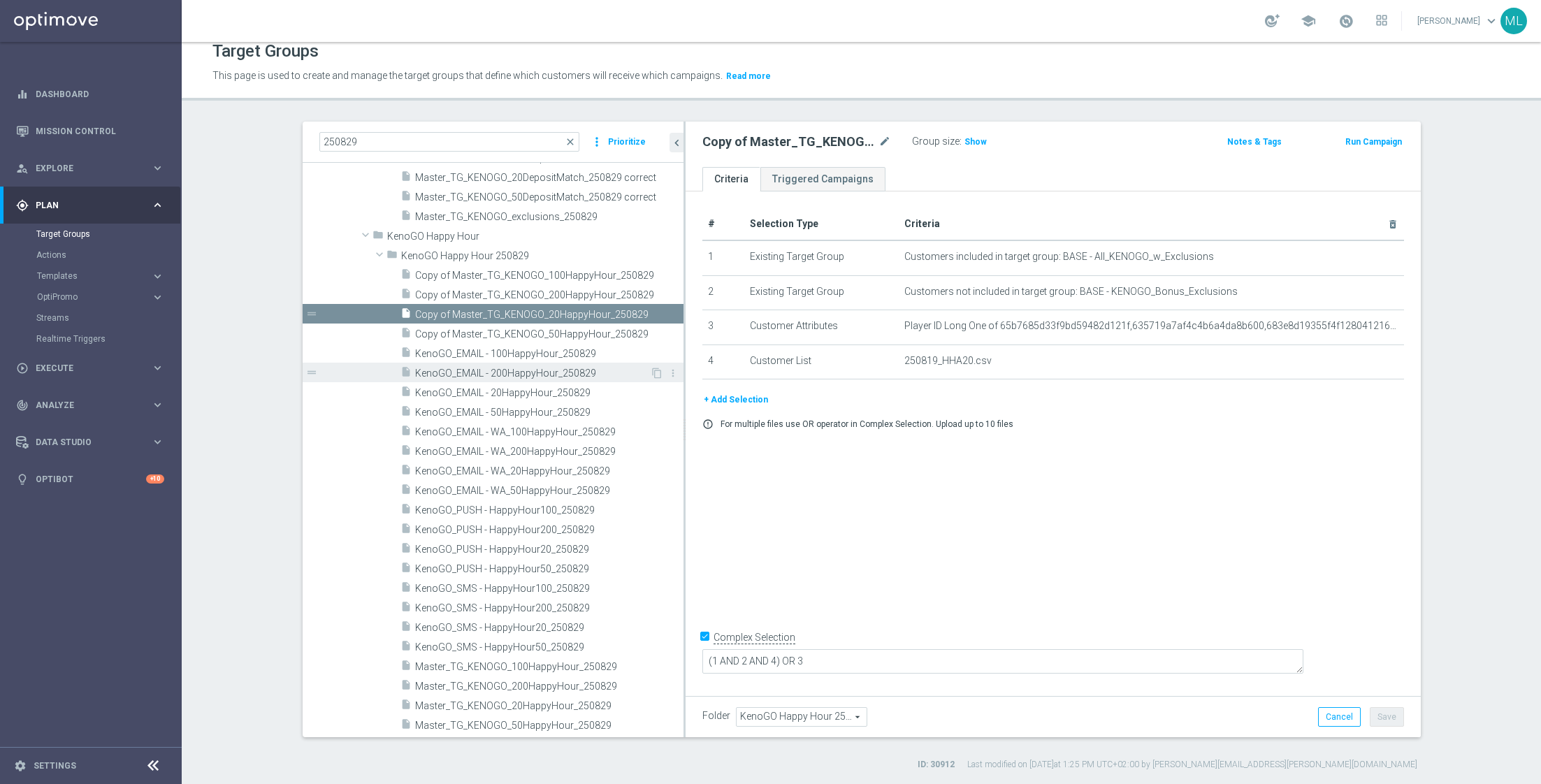
click at [576, 371] on span "KenoGO_EMAIL - 200HappyHour_250829" at bounding box center [533, 374] width 235 height 12
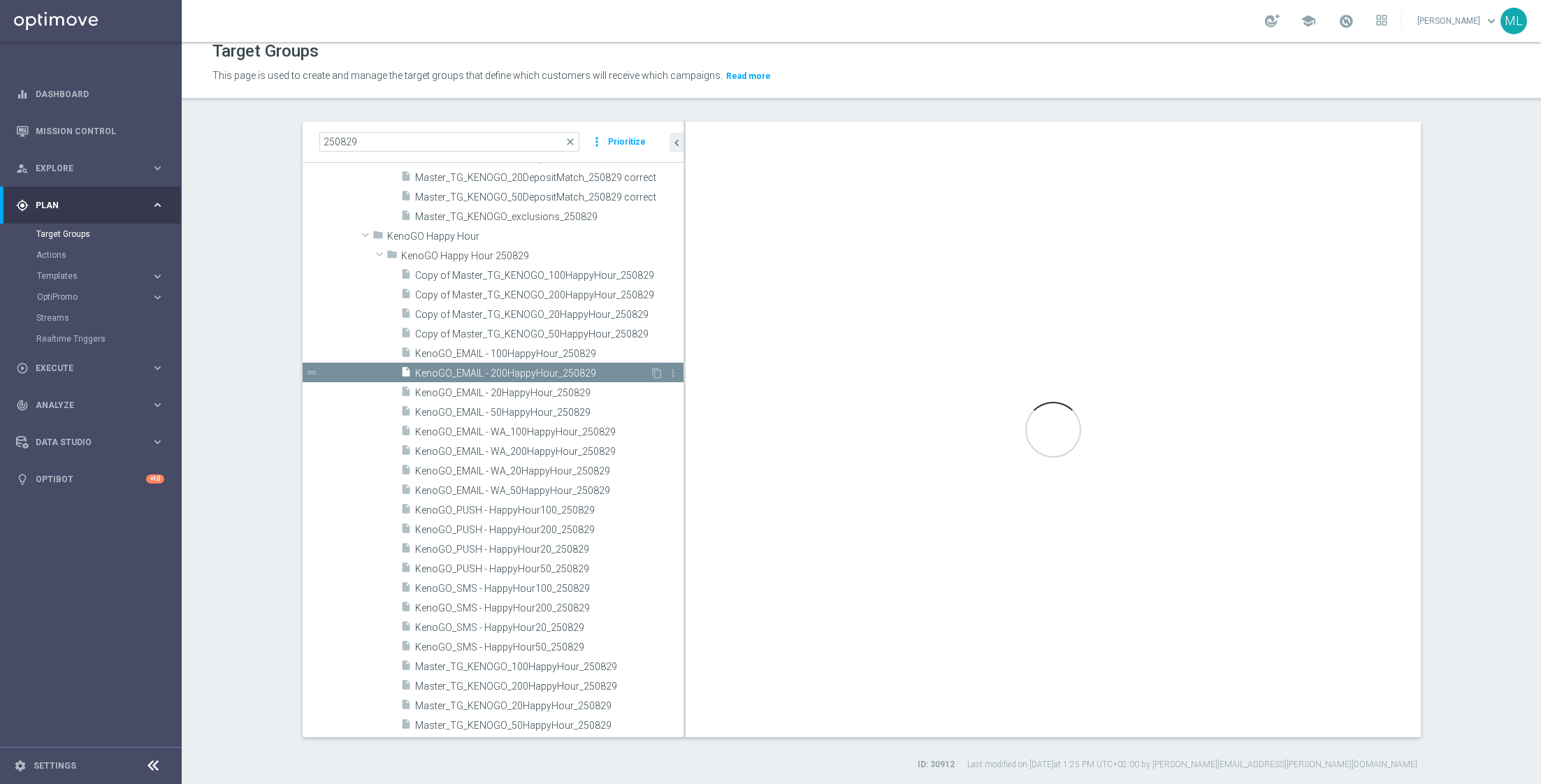
checkbox input "false"
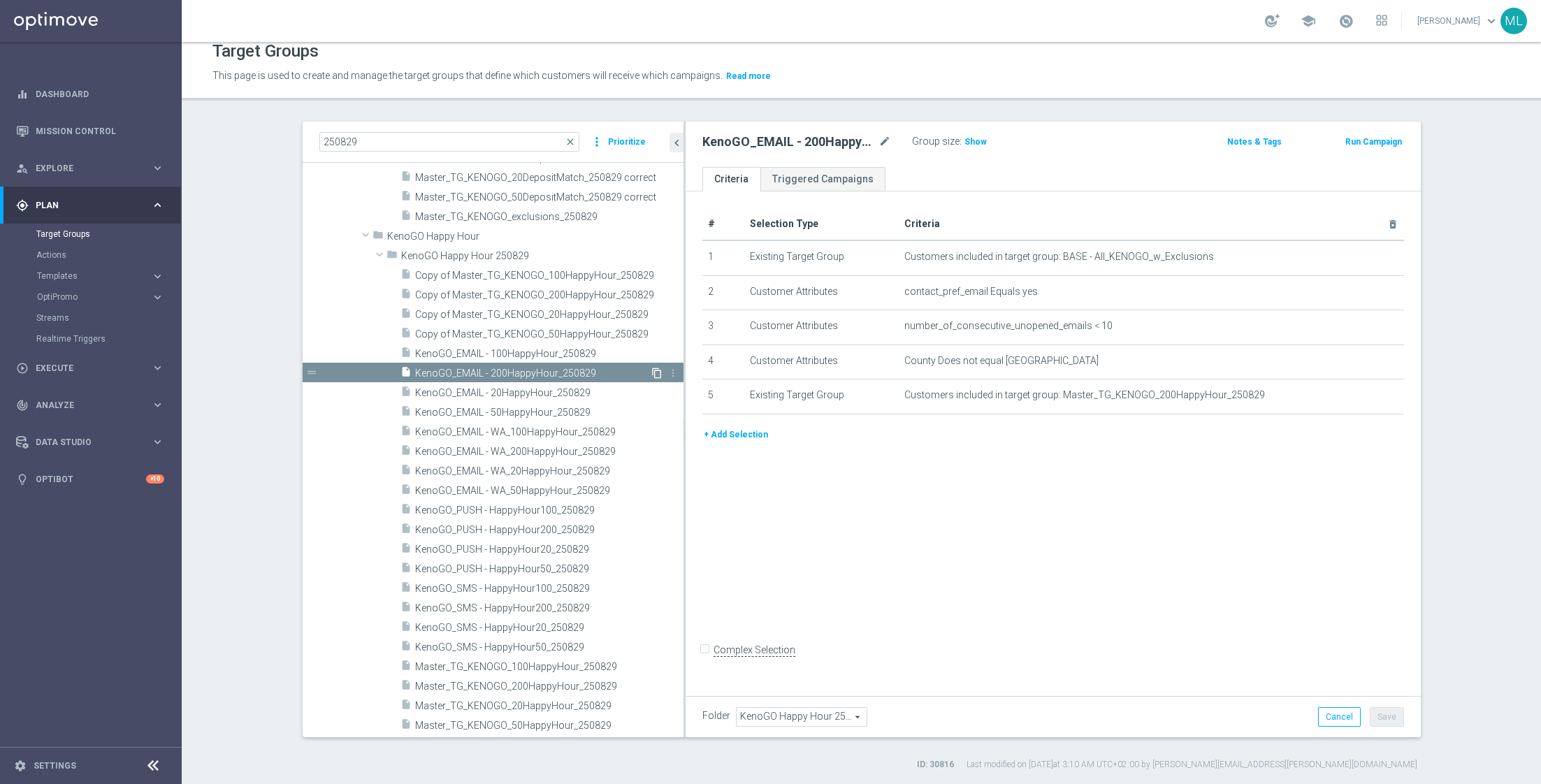
click at [654, 373] on icon "content_copy" at bounding box center [656, 373] width 11 height 11
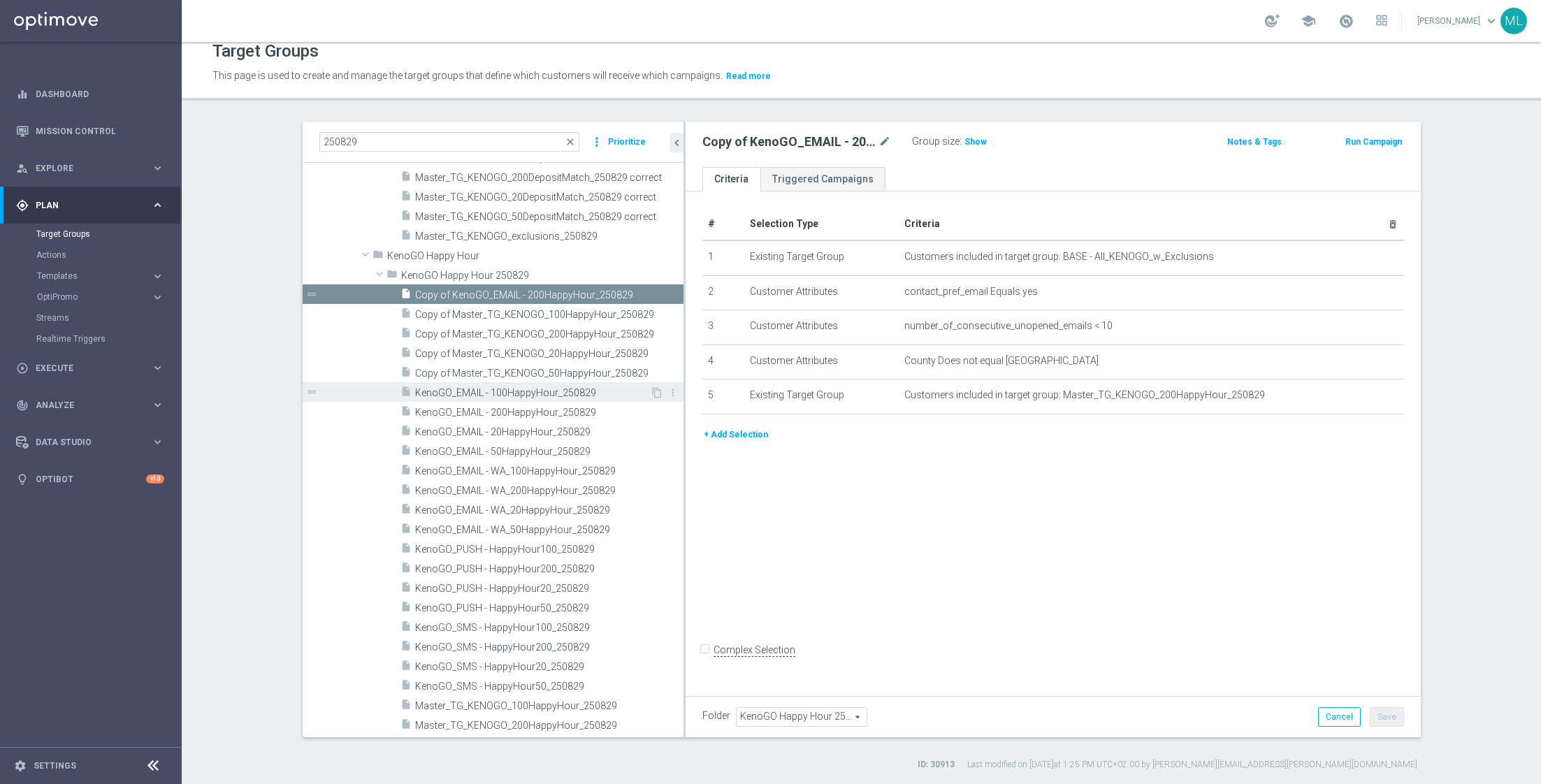
scroll to position [523, 0]
click at [557, 385] on span "KenoGO_EMAIL - 100HappyHour_250829" at bounding box center [533, 390] width 235 height 12
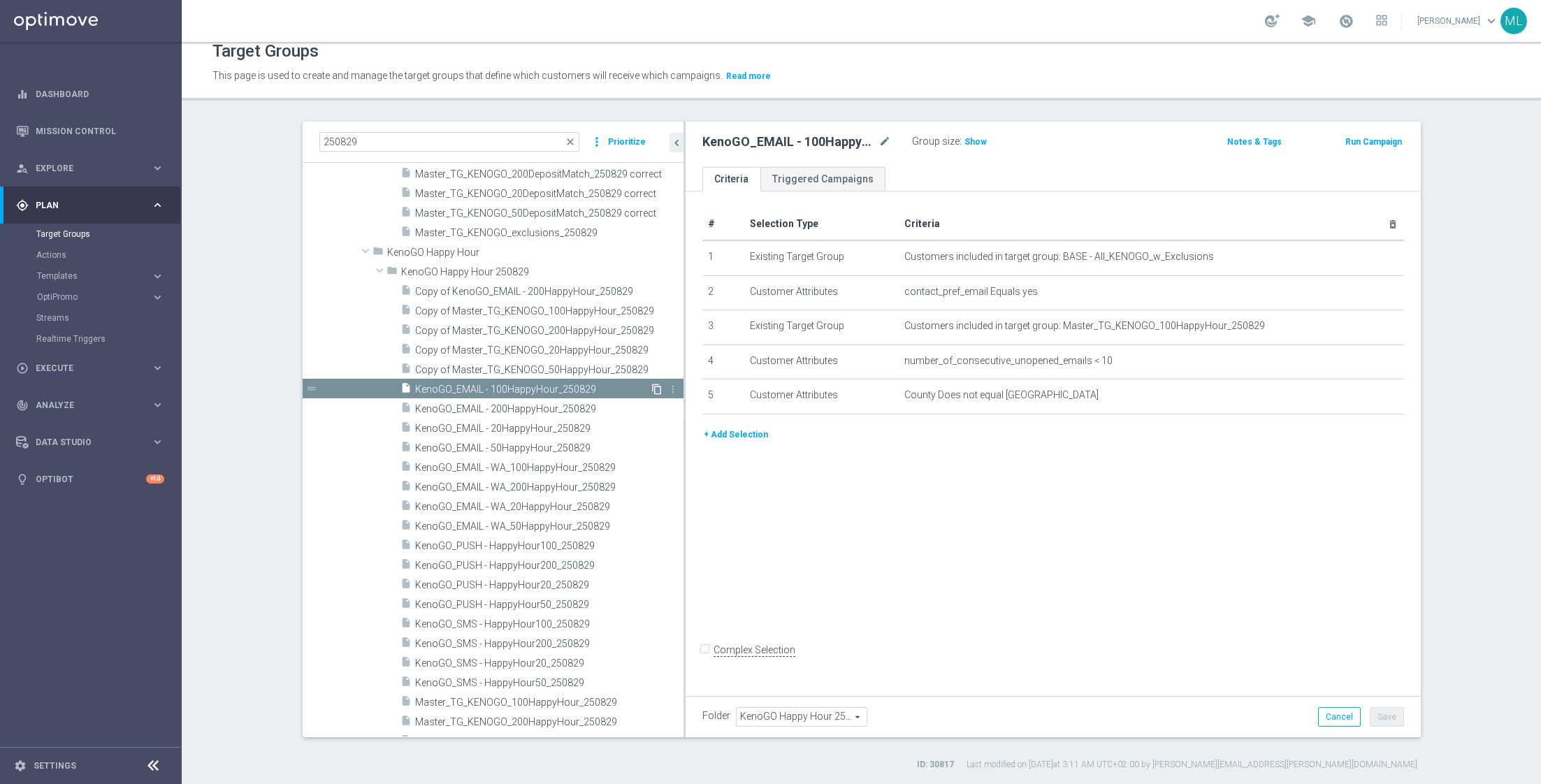
click at [654, 391] on icon "content_copy" at bounding box center [656, 389] width 11 height 11
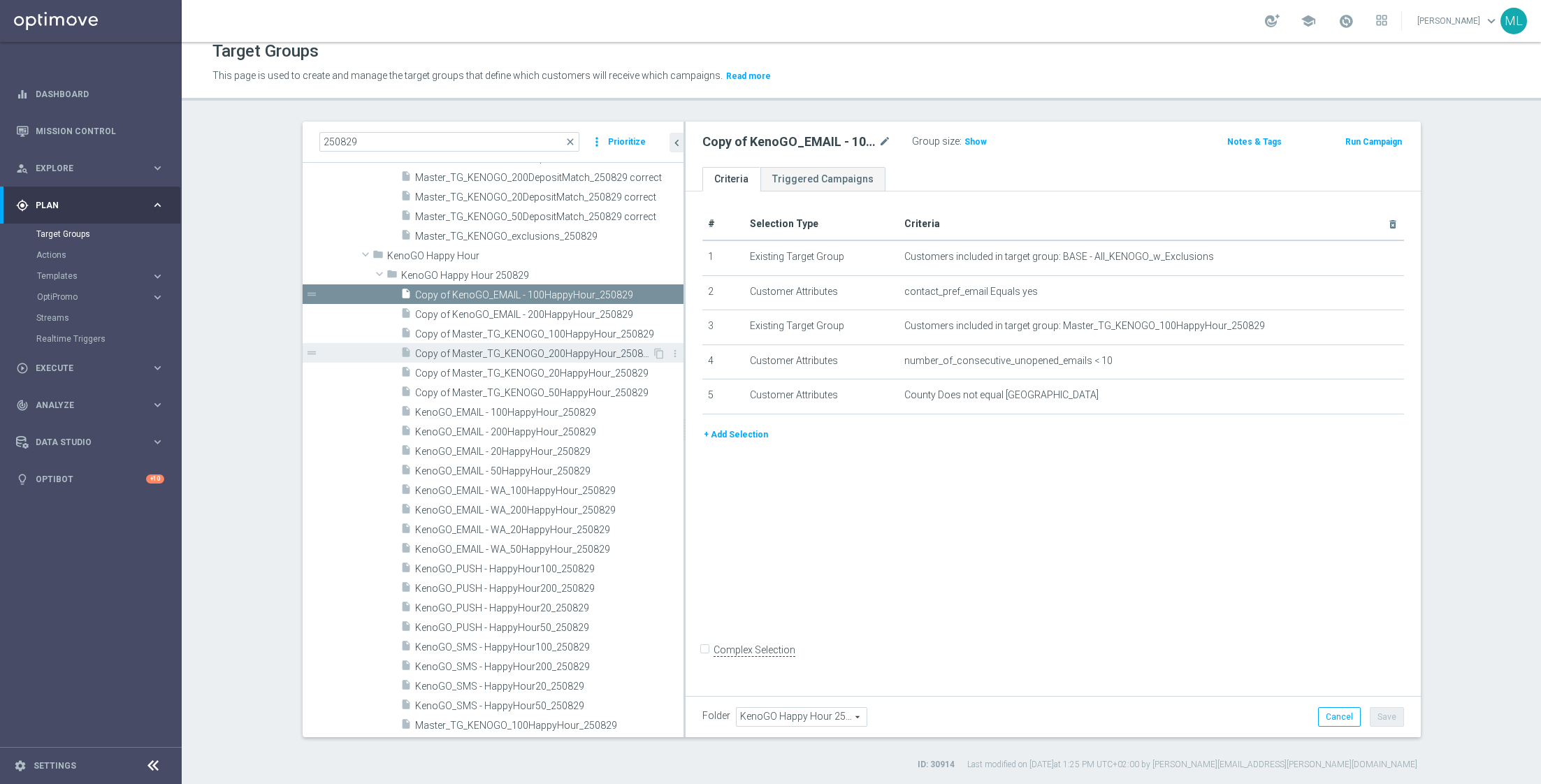
scroll to position [536, 0]
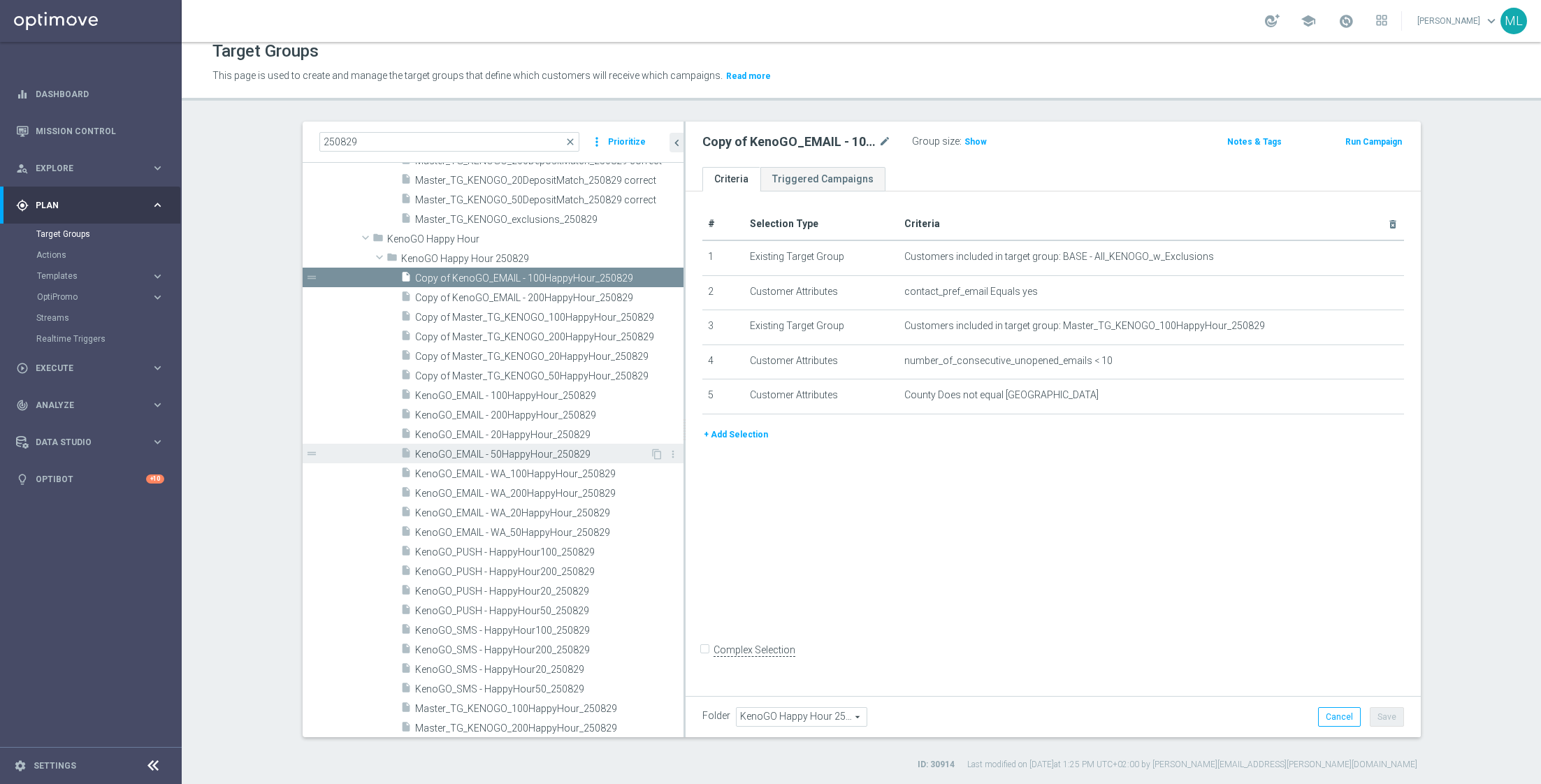
click at [564, 449] on span "KenoGO_EMAIL - 50HappyHour_250829" at bounding box center [533, 454] width 235 height 12
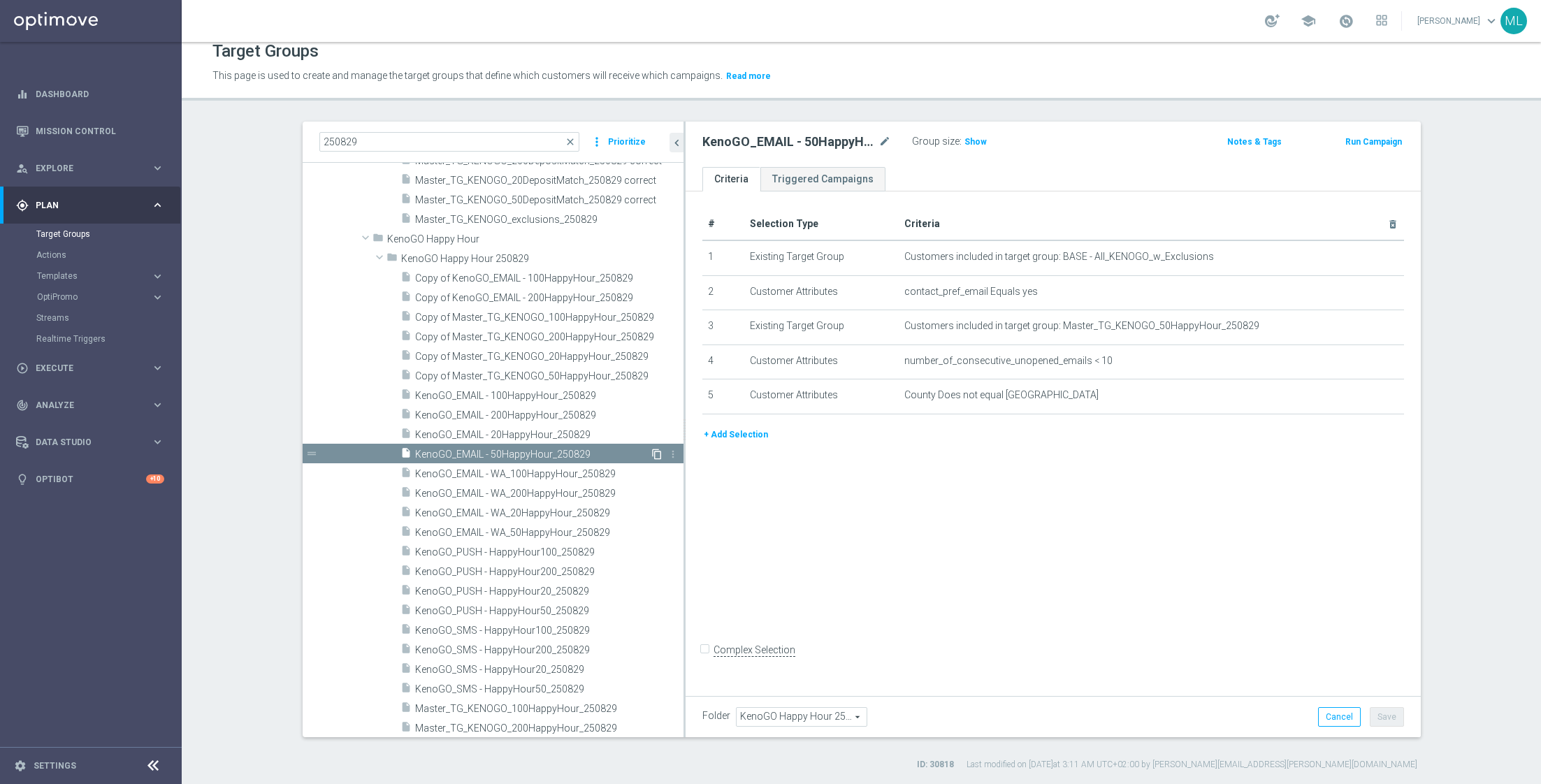
click at [655, 456] on icon "content_copy" at bounding box center [656, 453] width 11 height 11
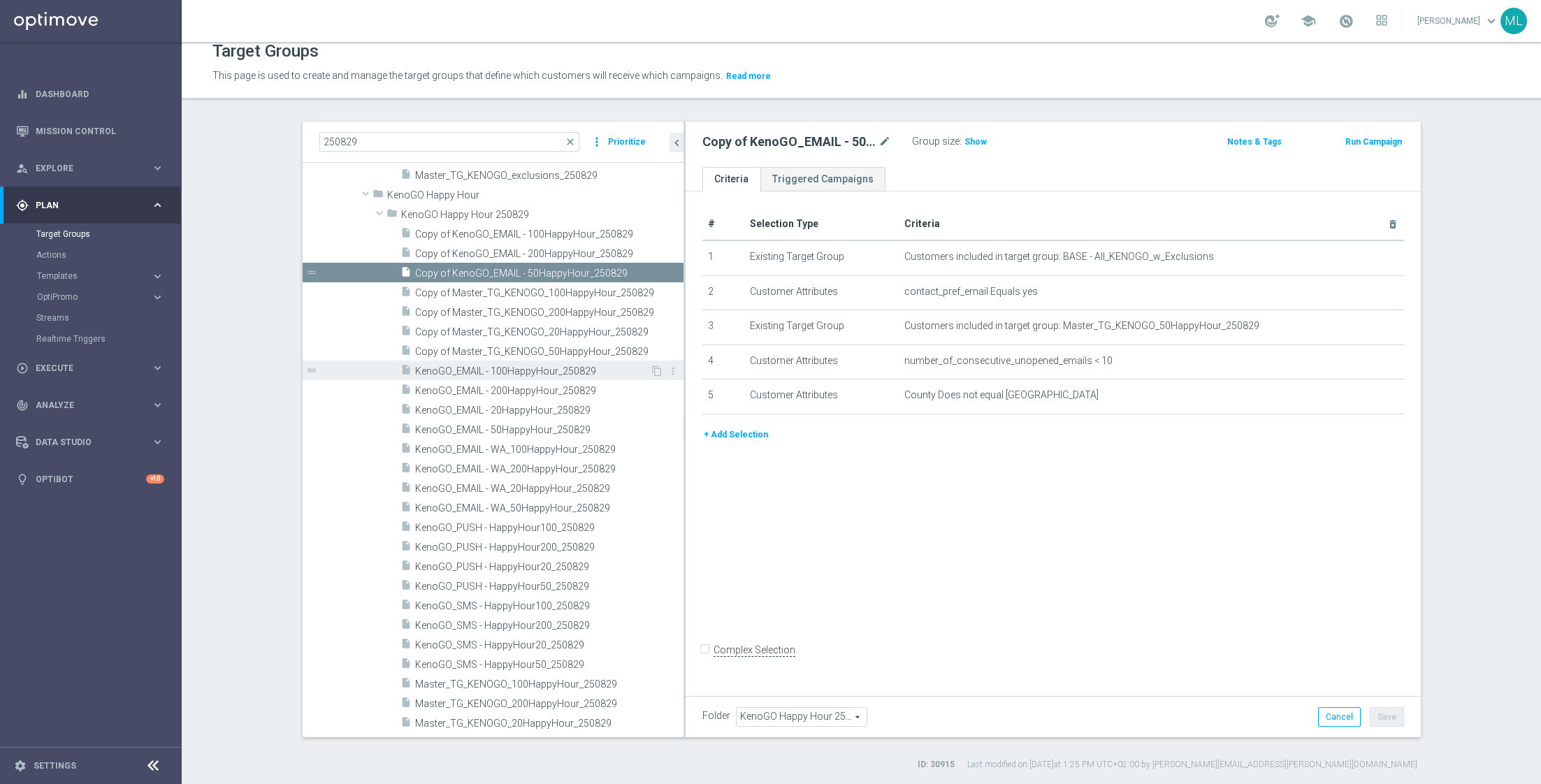
scroll to position [598, 0]
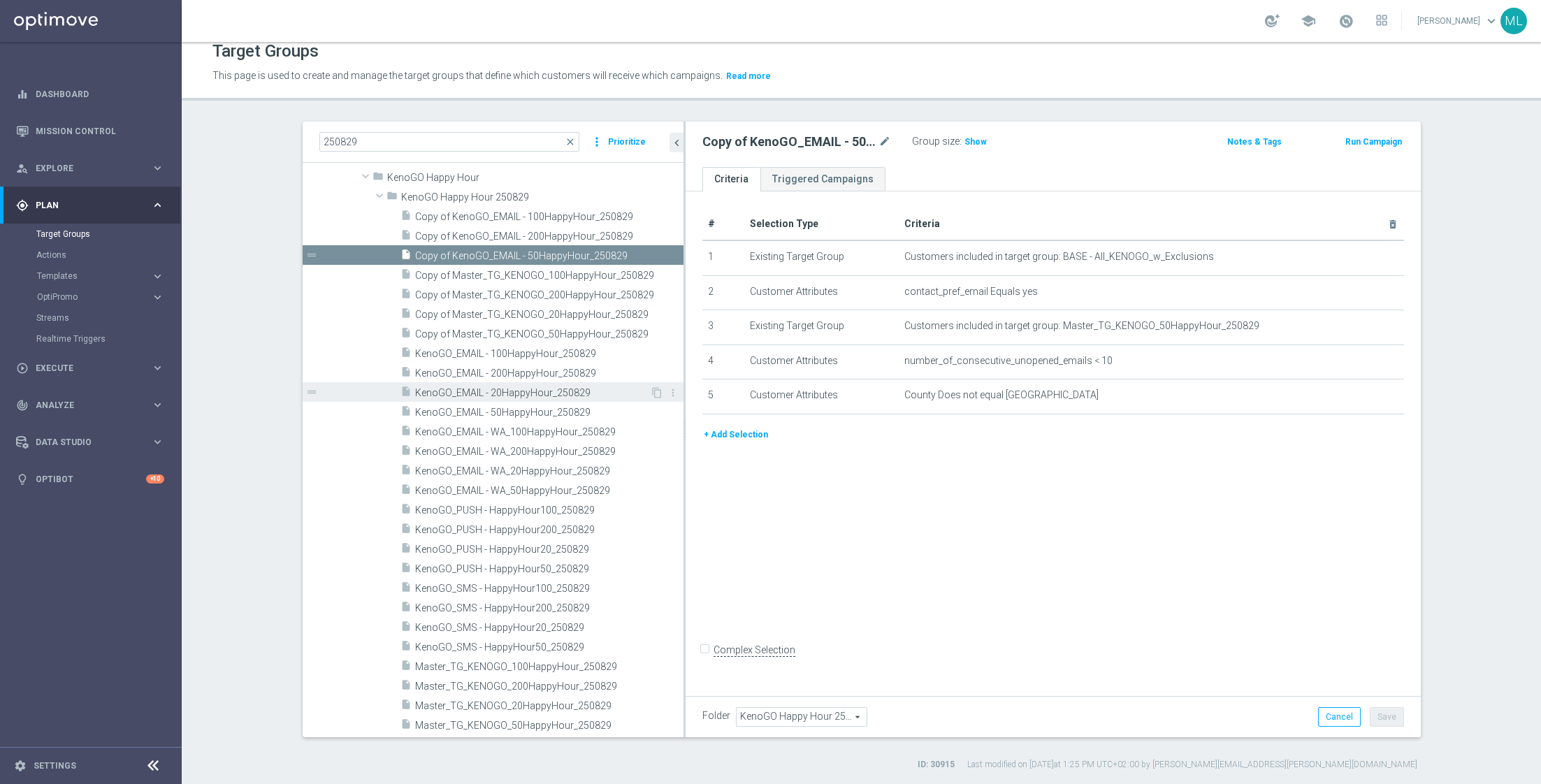
click at [533, 392] on span "KenoGO_EMAIL - 20HappyHour_250829" at bounding box center [533, 392] width 235 height 12
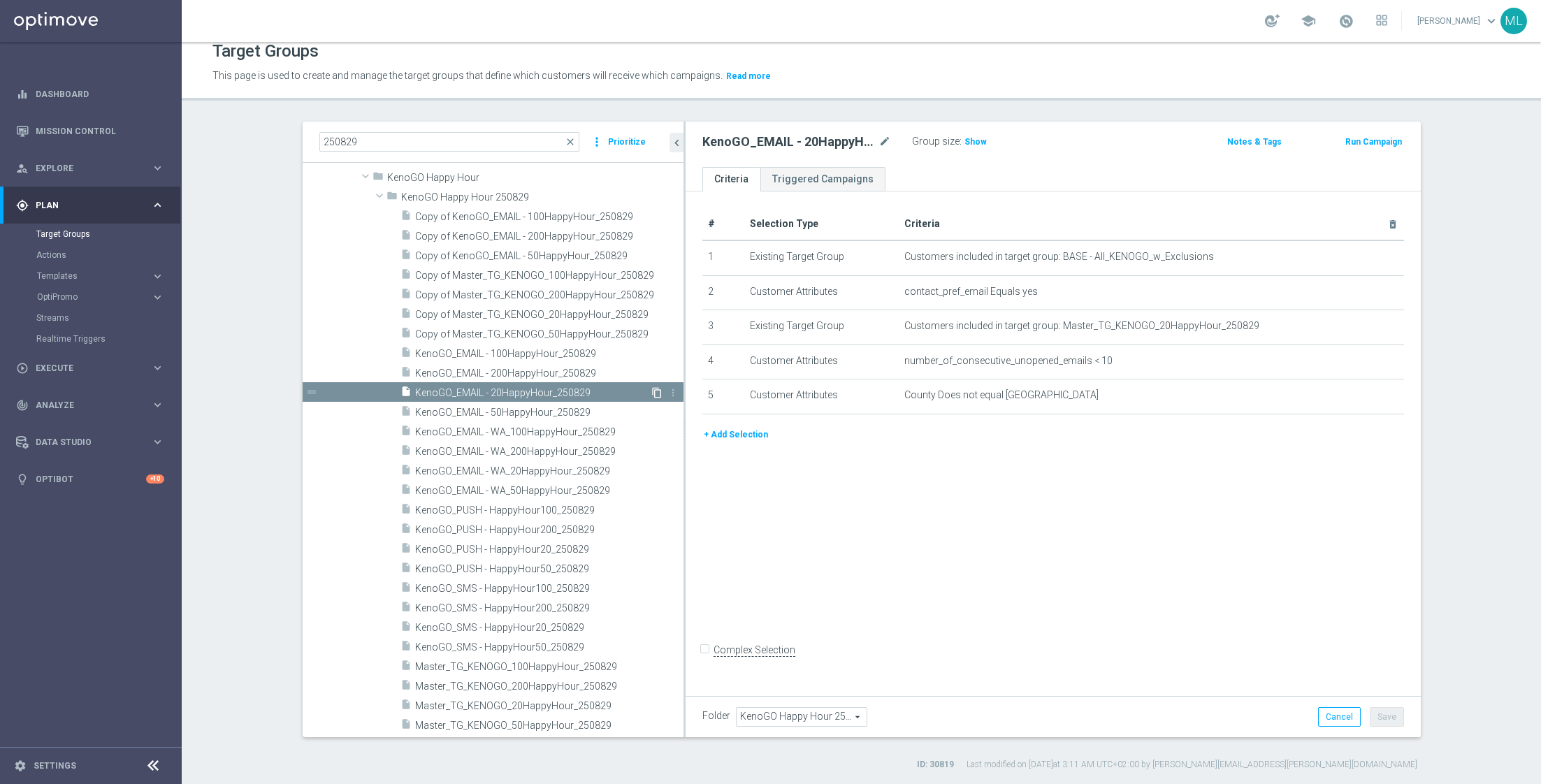
click at [657, 393] on icon "content_copy" at bounding box center [656, 392] width 11 height 11
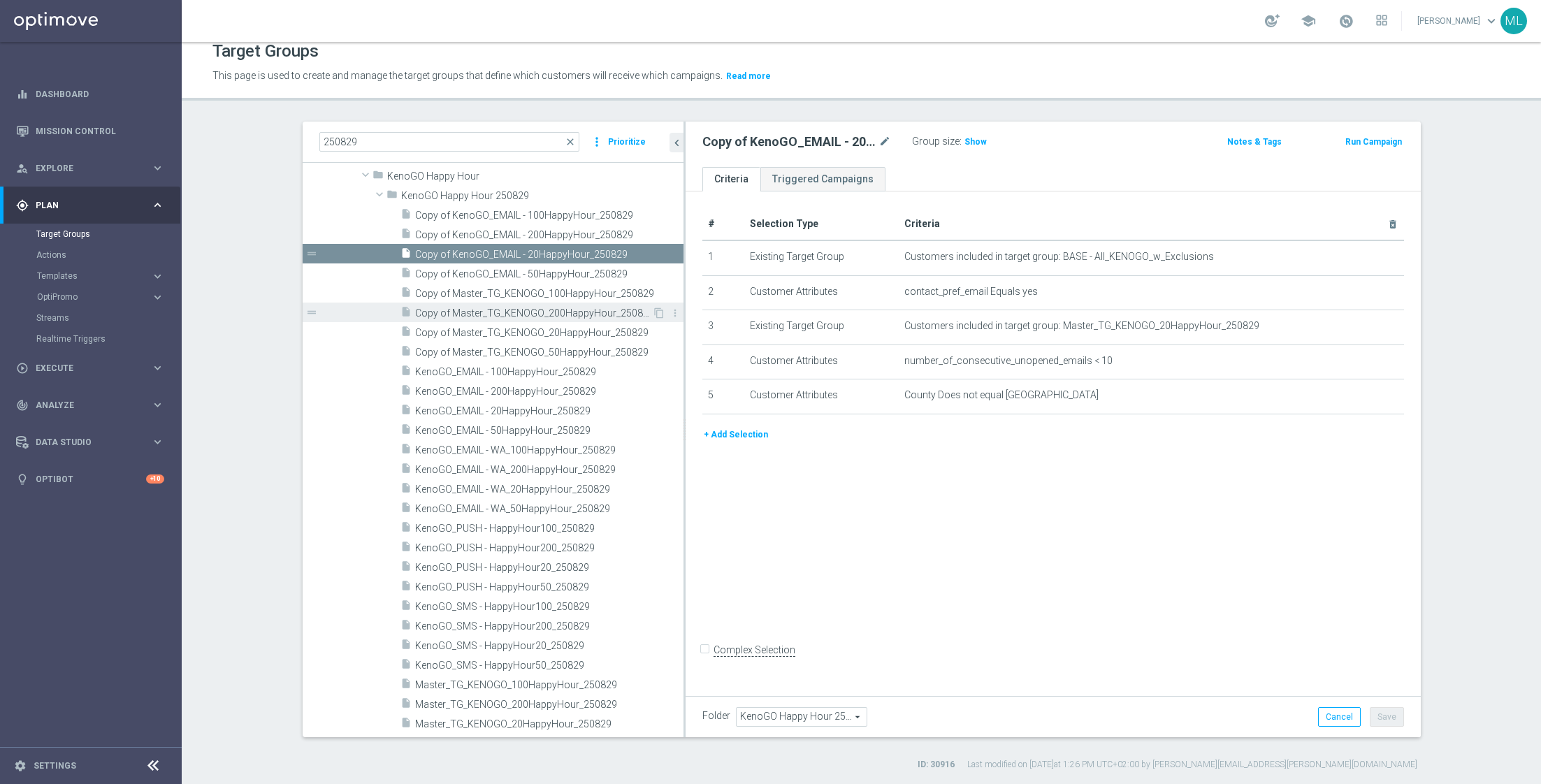
scroll to position [617, 0]
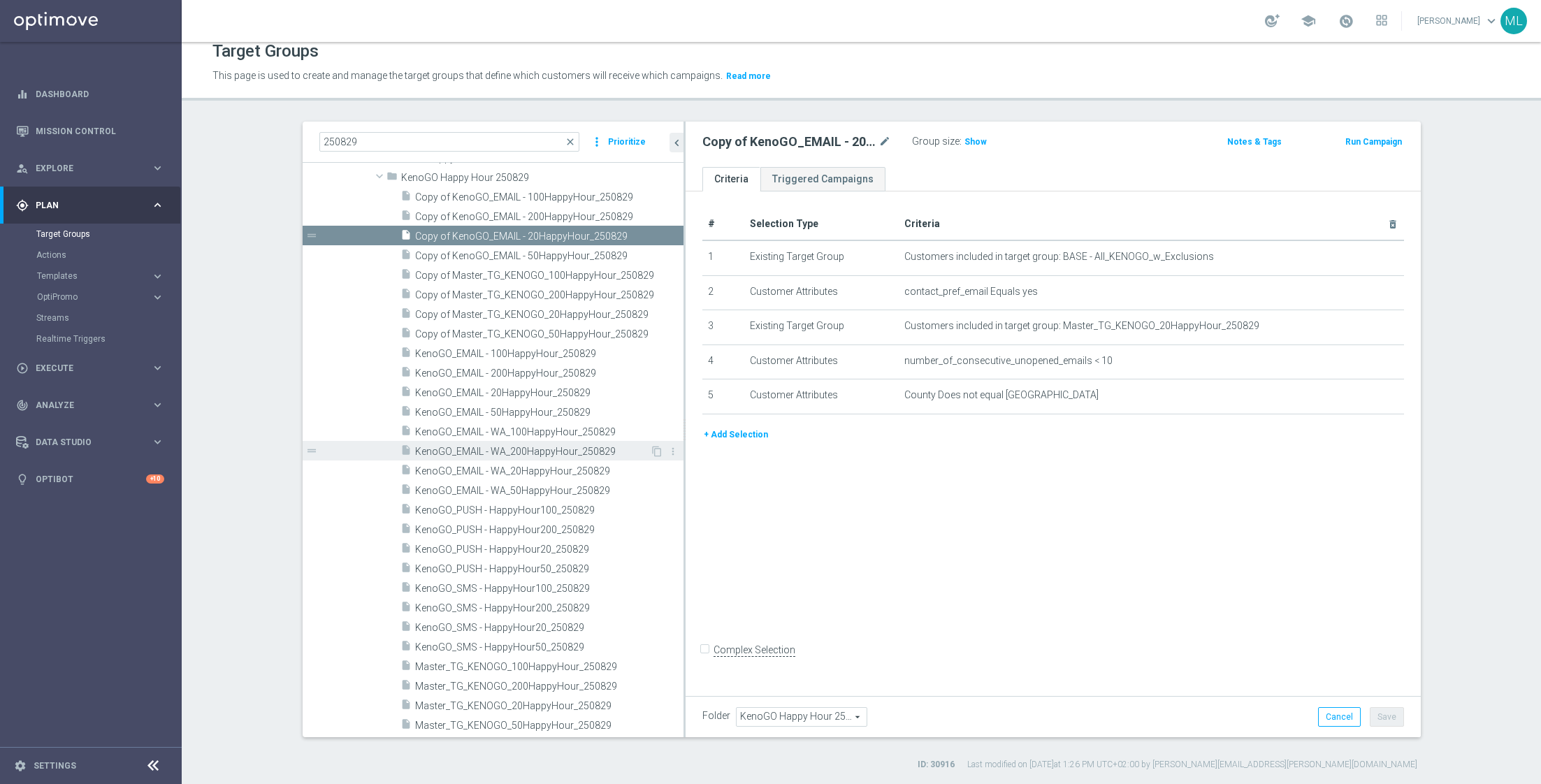
click at [578, 449] on span "KenoGO_EMAIL - WA_200HappyHour_250829" at bounding box center [533, 452] width 235 height 12
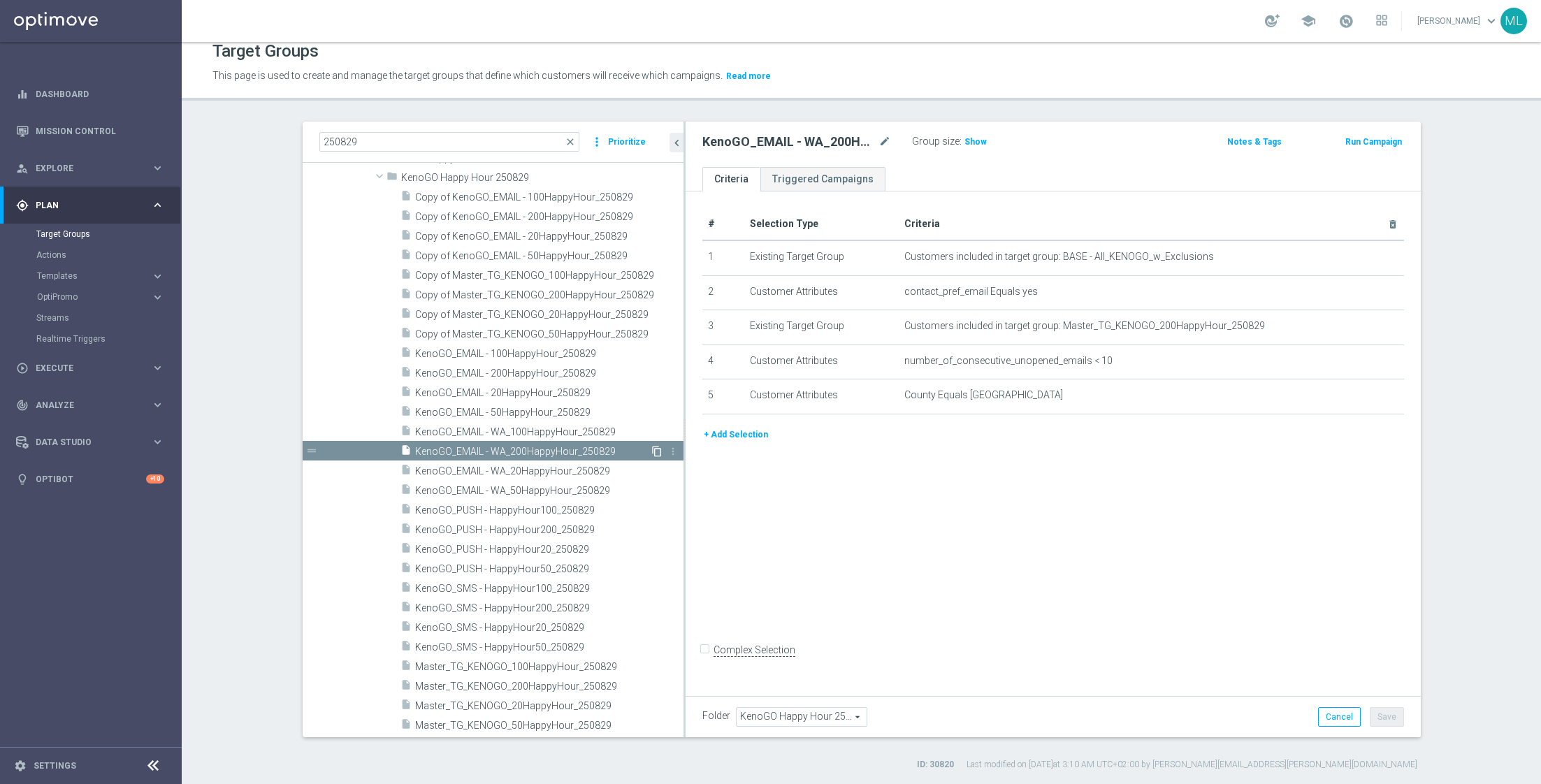
click at [656, 450] on icon "content_copy" at bounding box center [656, 451] width 11 height 11
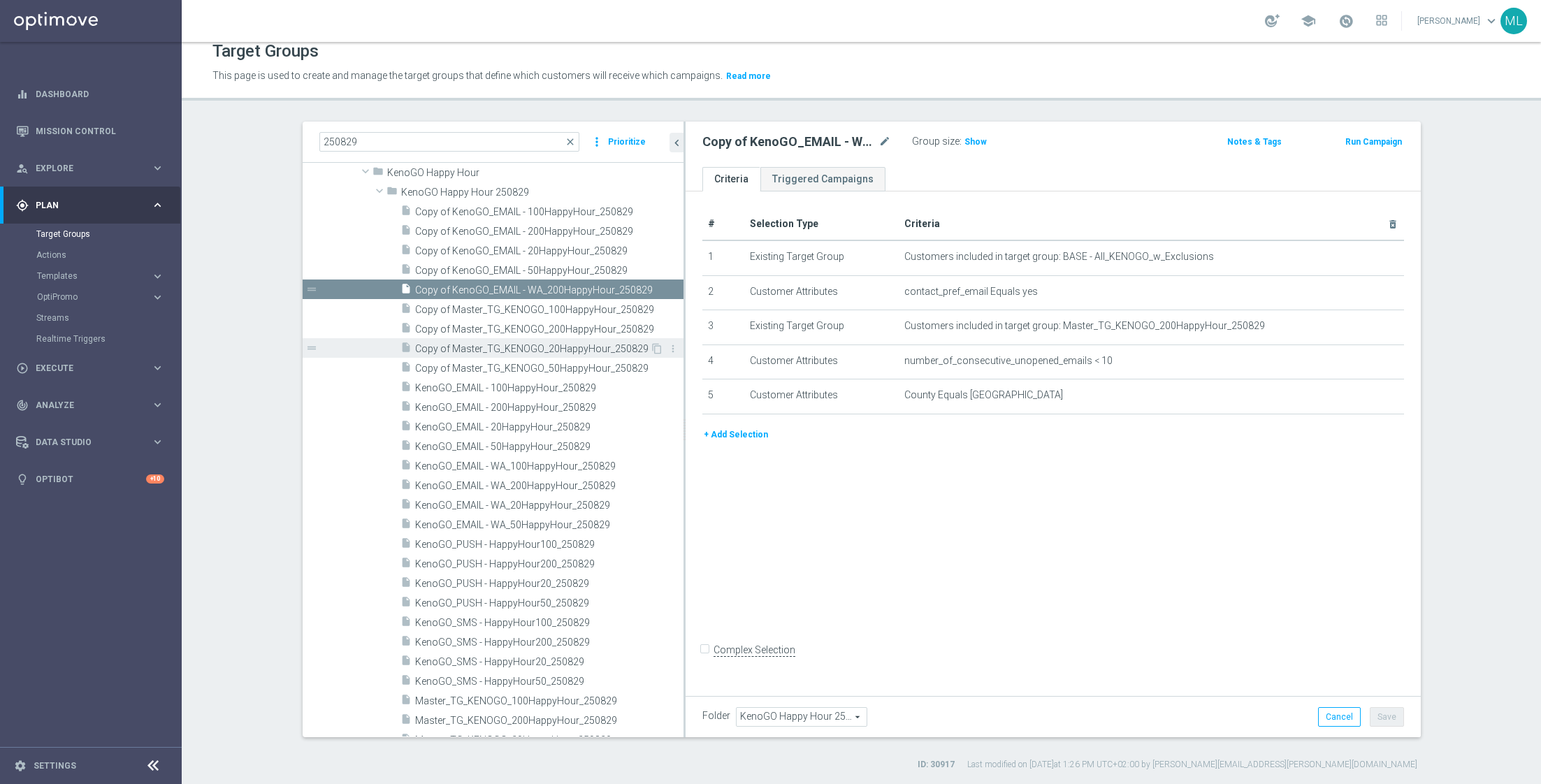
scroll to position [612, 0]
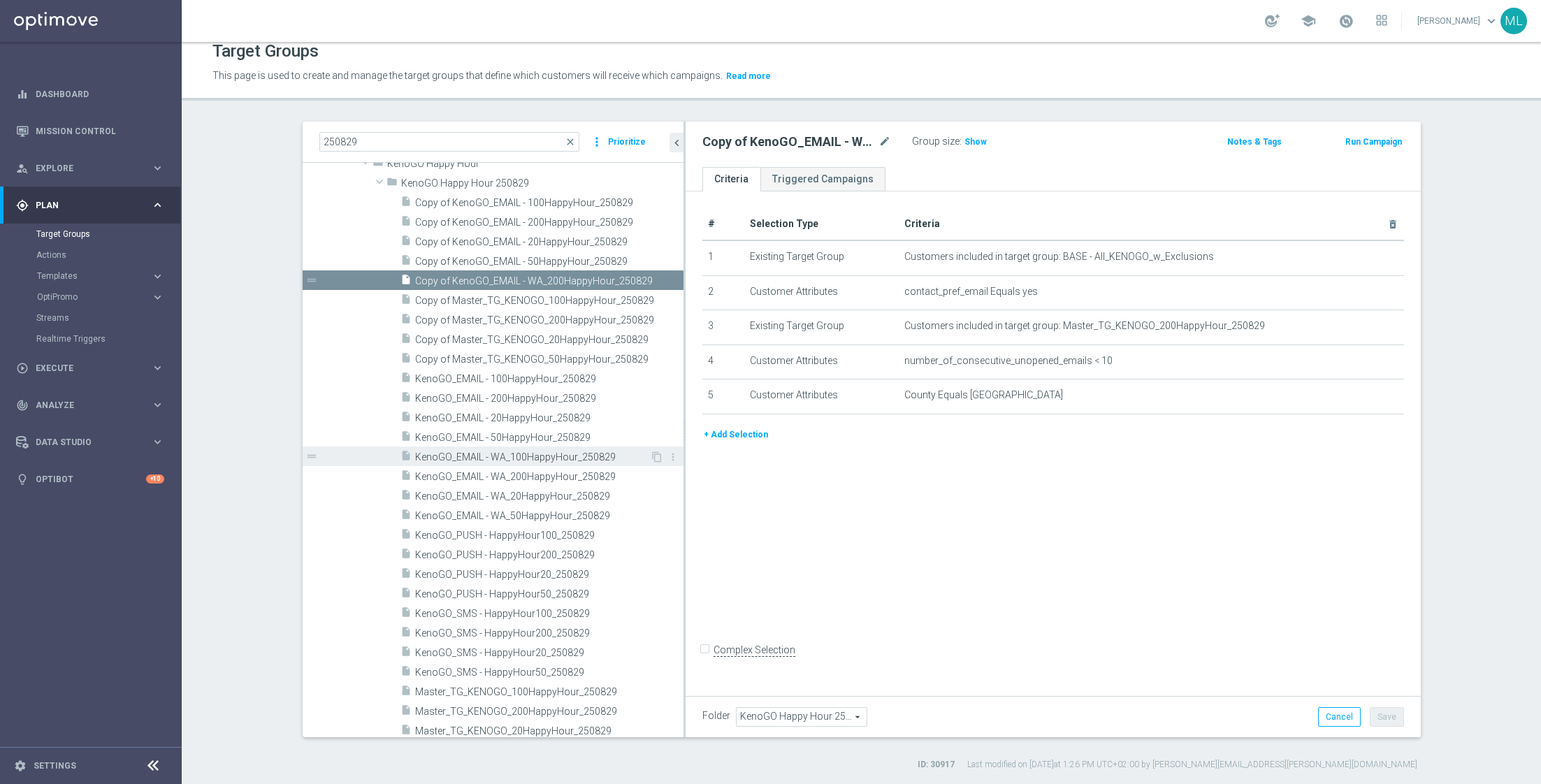
click at [572, 456] on span "KenoGO_EMAIL - WA_100HappyHour_250829" at bounding box center [533, 457] width 235 height 12
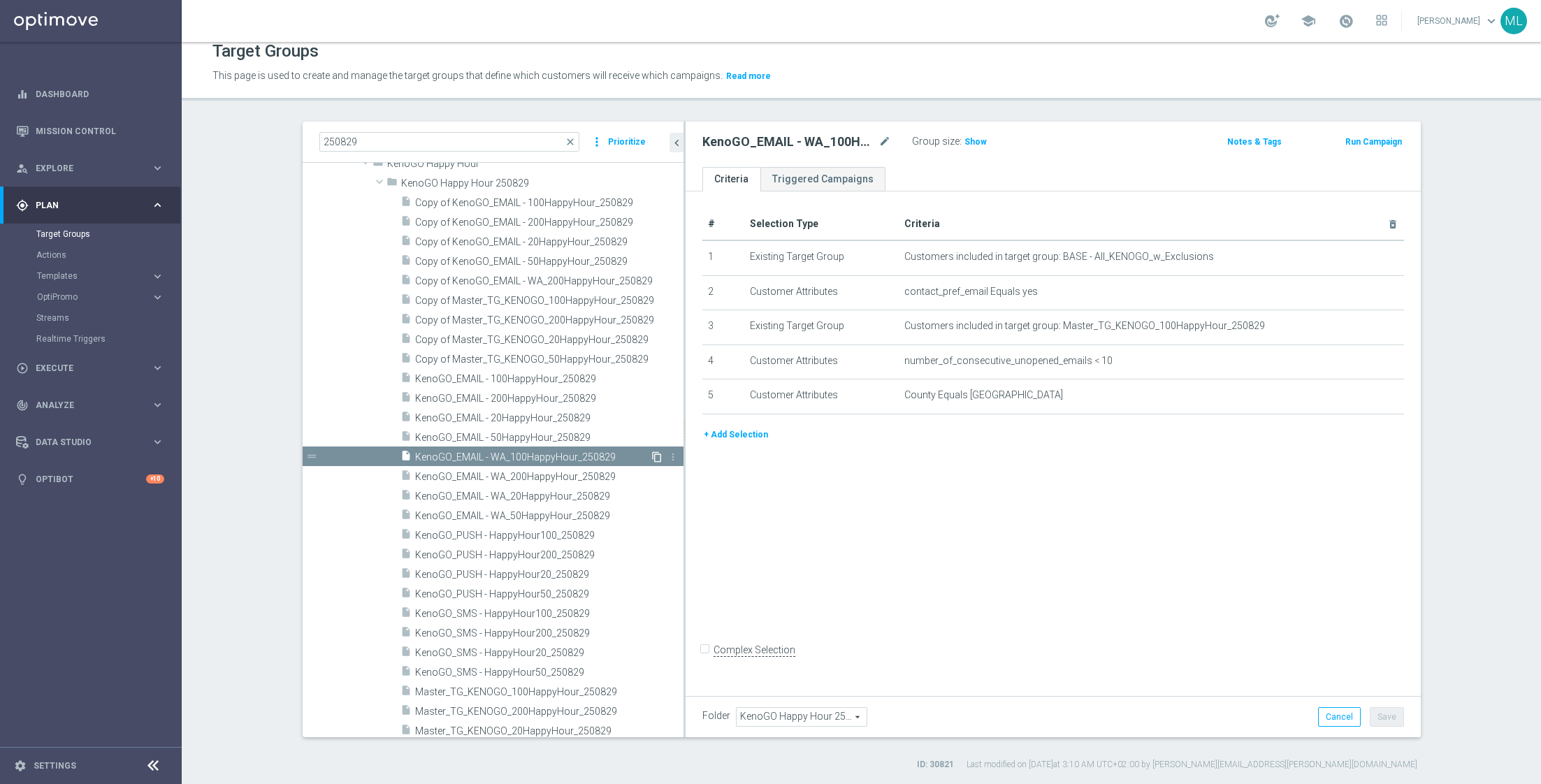
click at [652, 459] on icon "content_copy" at bounding box center [656, 456] width 11 height 11
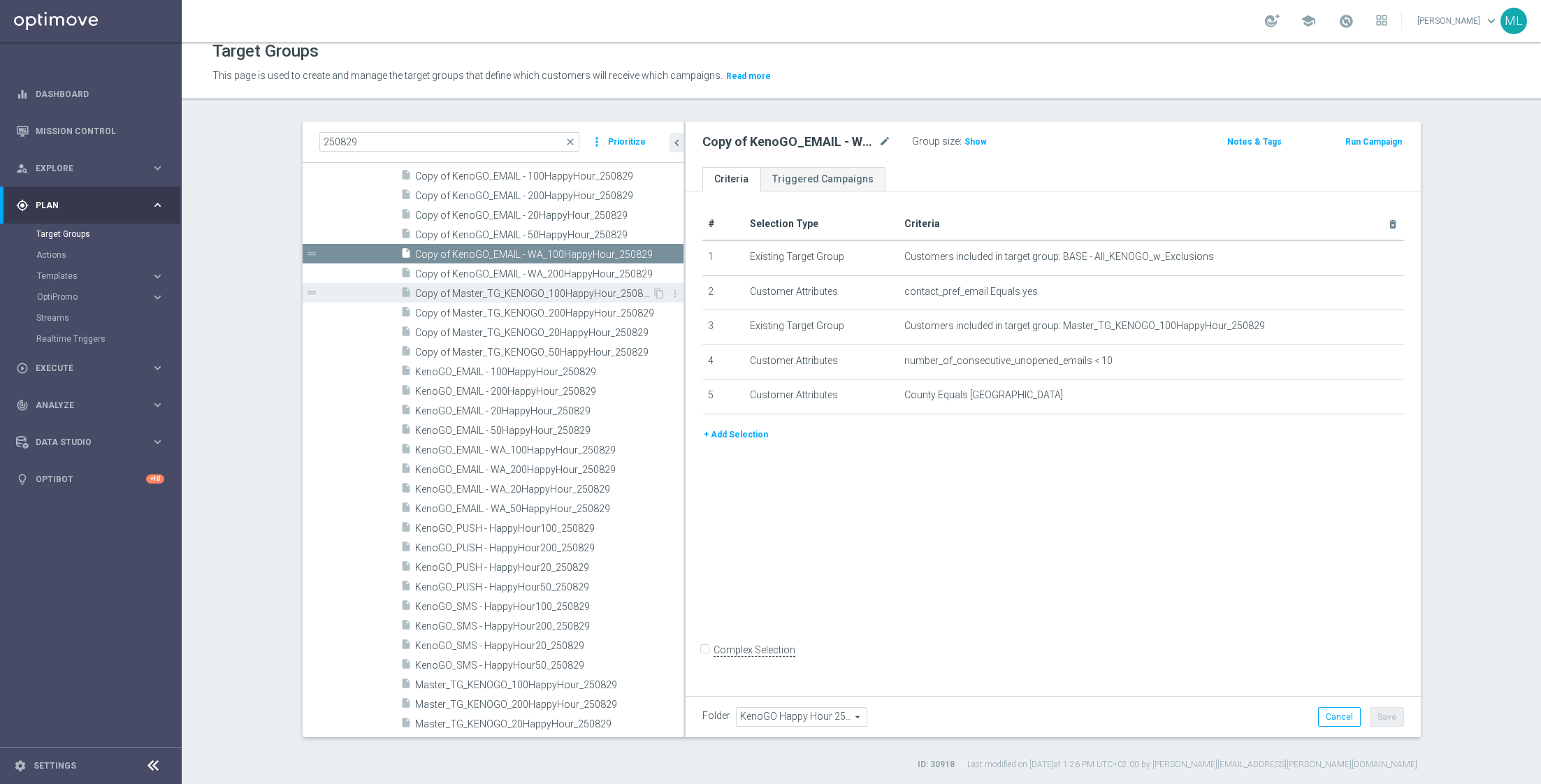
scroll to position [618, 0]
click at [575, 501] on div "insert_drive_file KenoGO_EMAIL - WA_50HappyHour_250829" at bounding box center [526, 507] width 250 height 20
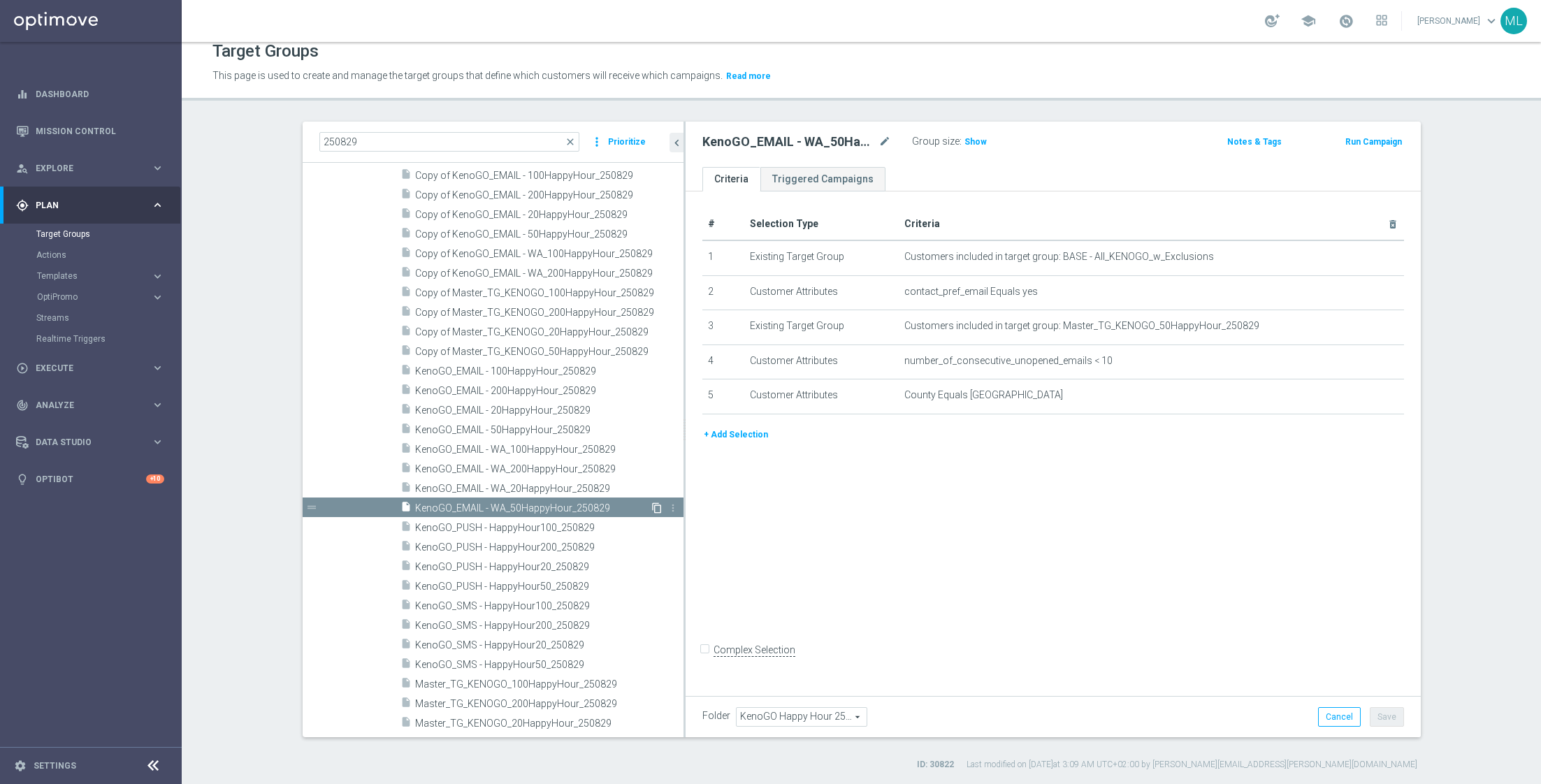
click at [654, 506] on icon "content_copy" at bounding box center [656, 507] width 11 height 11
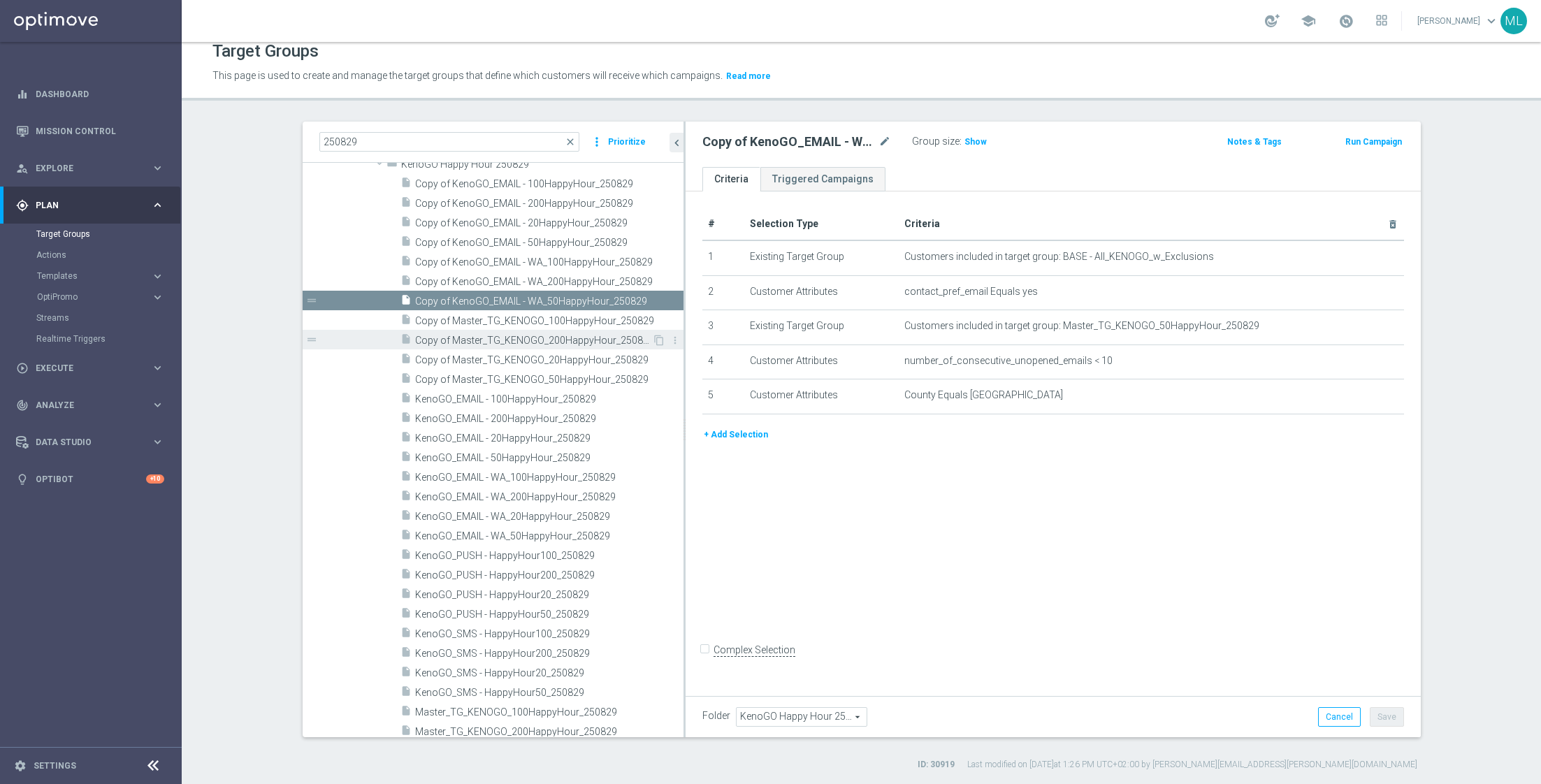
scroll to position [620, 0]
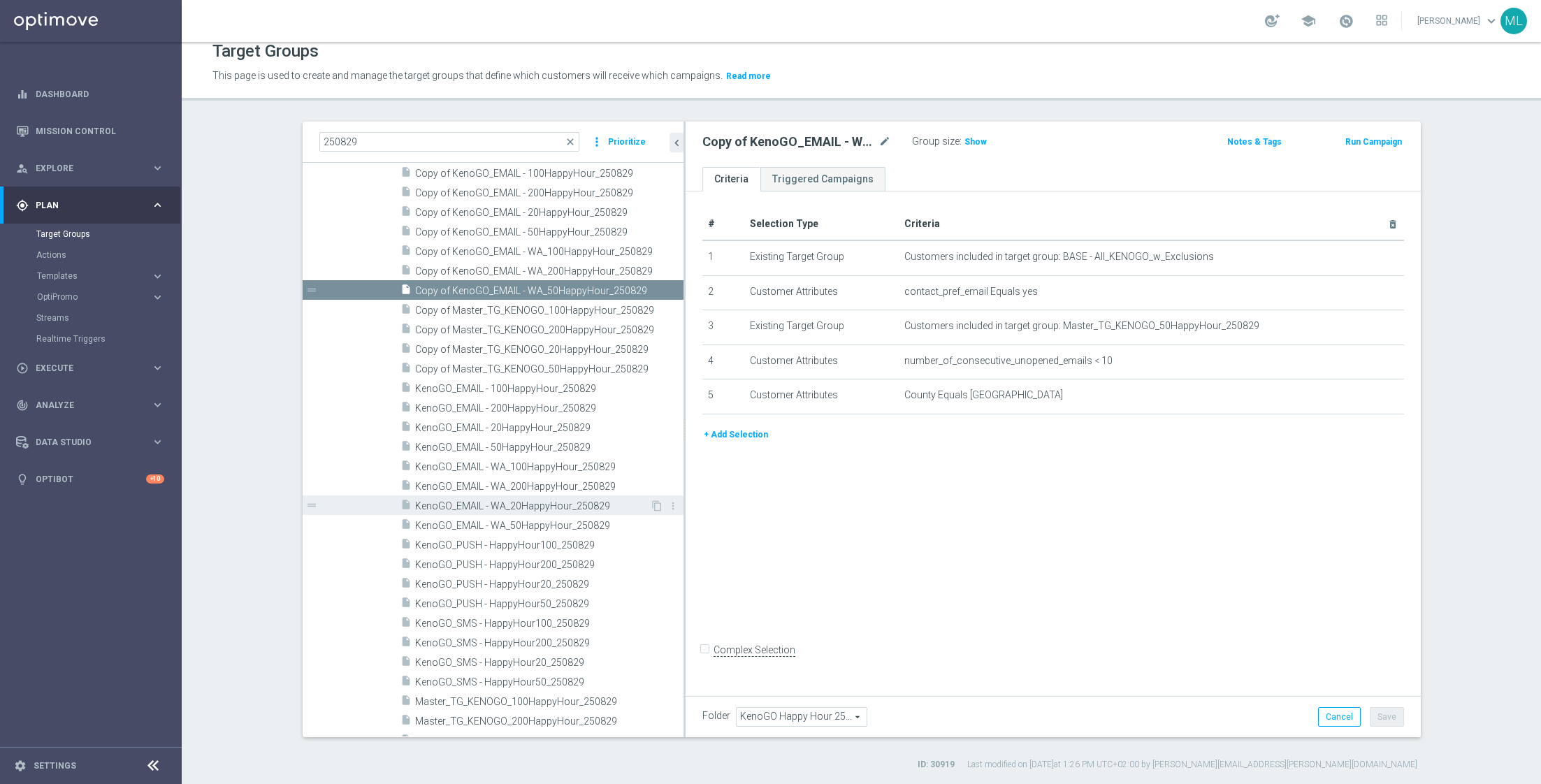
click at [538, 503] on span "KenoGO_EMAIL - WA_20HappyHour_250829" at bounding box center [533, 506] width 235 height 12
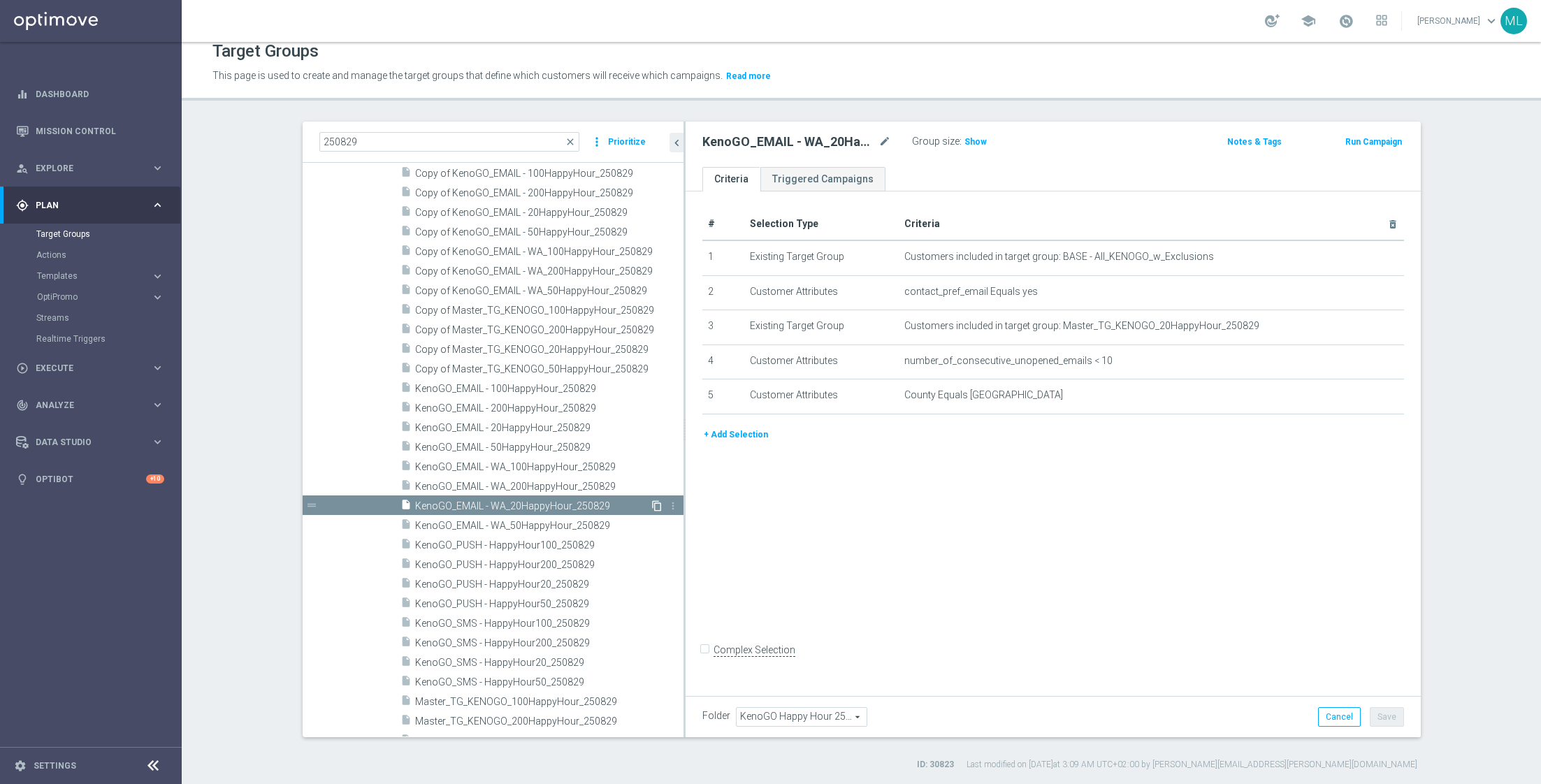
click at [654, 505] on icon "content_copy" at bounding box center [656, 505] width 11 height 11
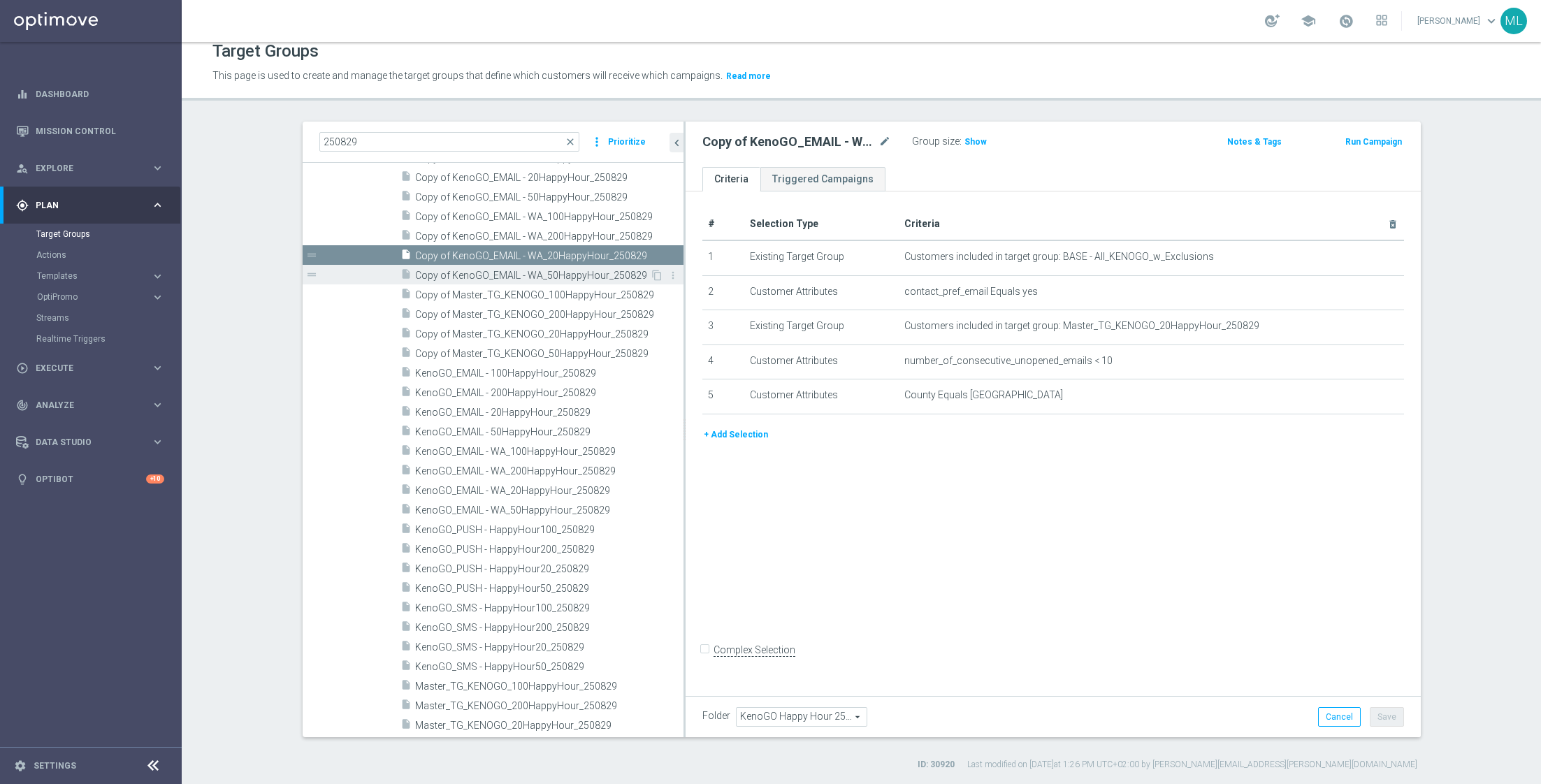
scroll to position [675, 0]
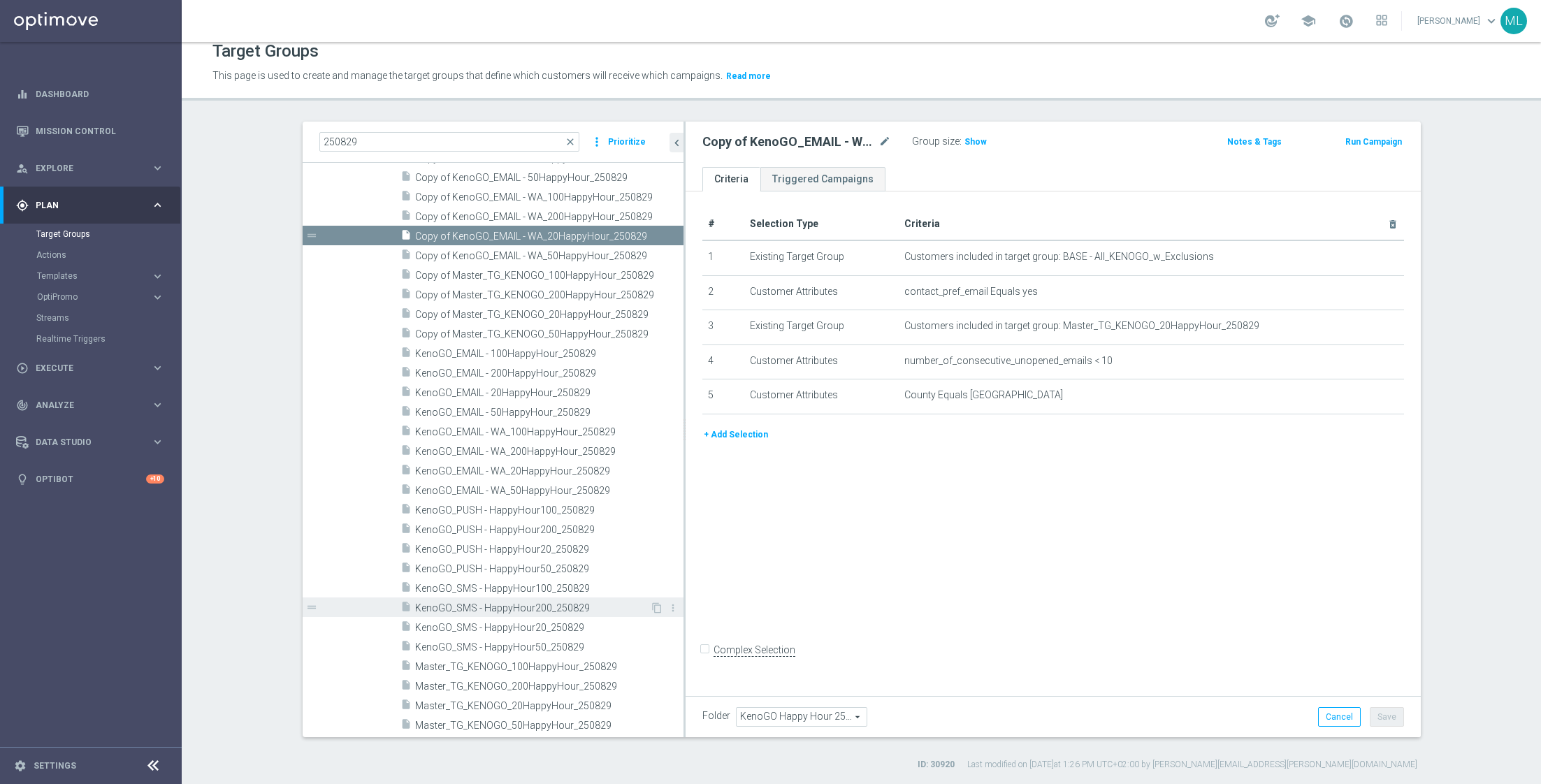
click at [564, 603] on span "KenoGO_SMS - HappyHour200_250829" at bounding box center [533, 609] width 235 height 12
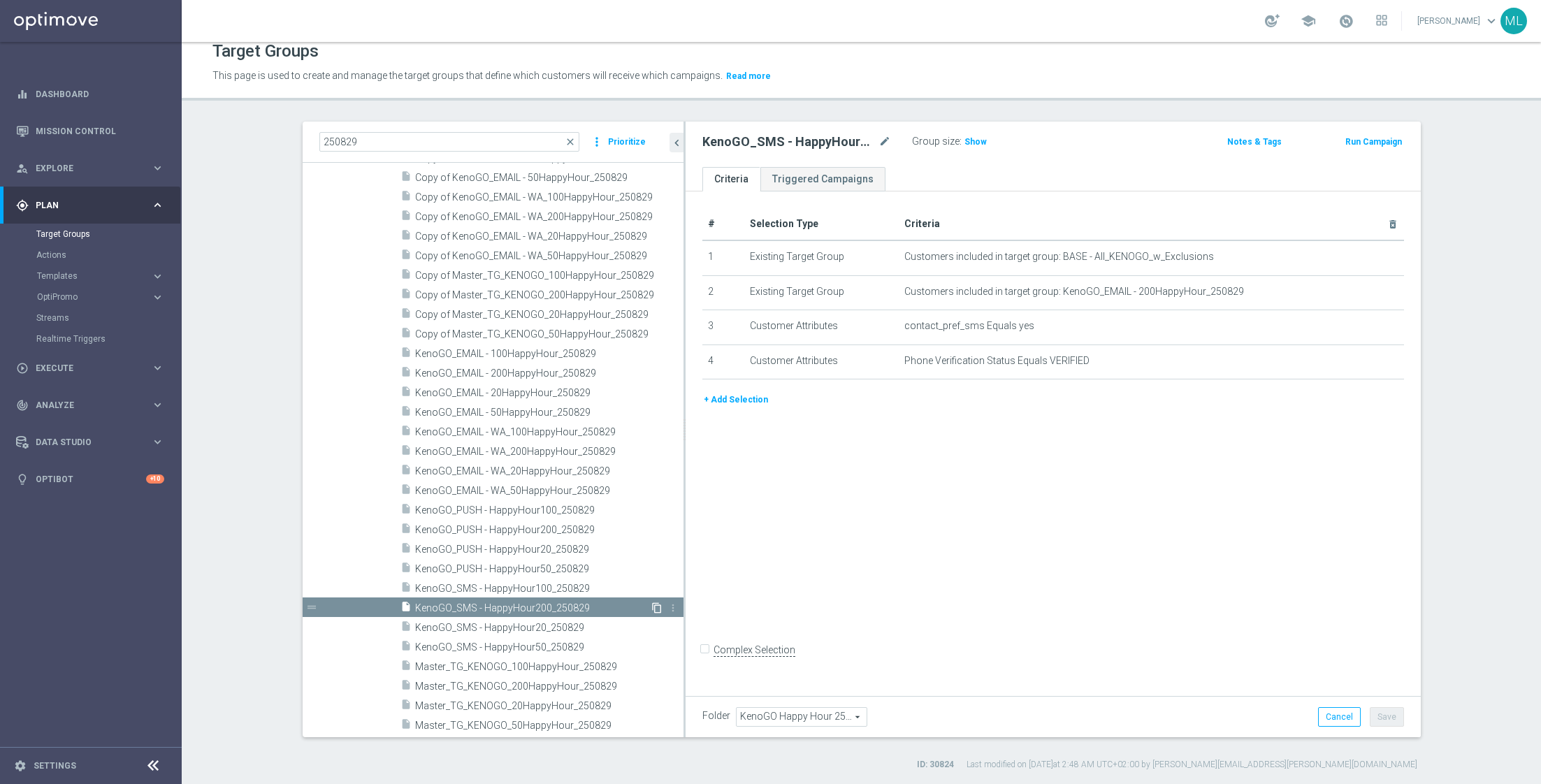
click at [654, 608] on icon "content_copy" at bounding box center [656, 608] width 11 height 11
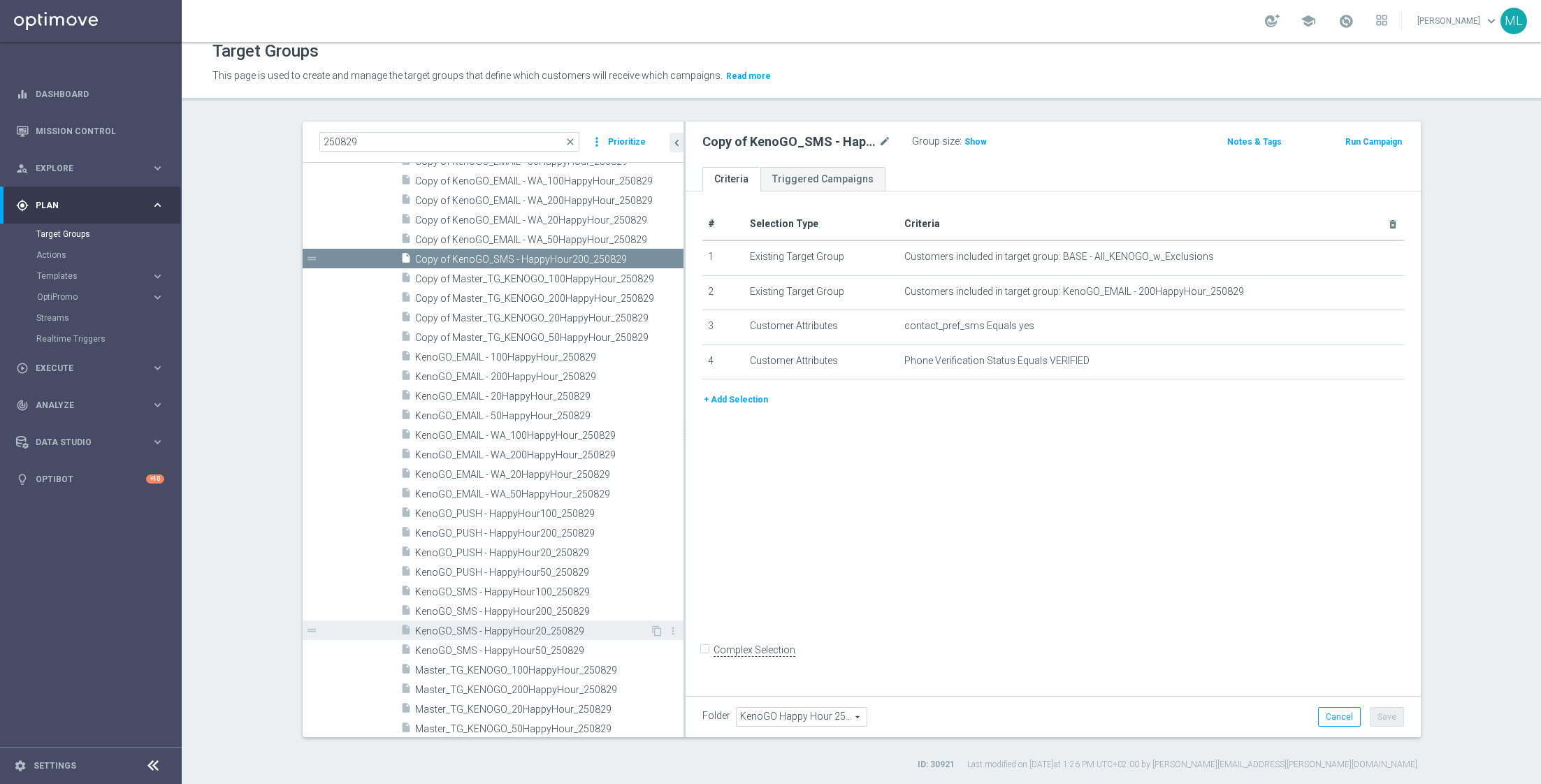
scroll to position [695, 0]
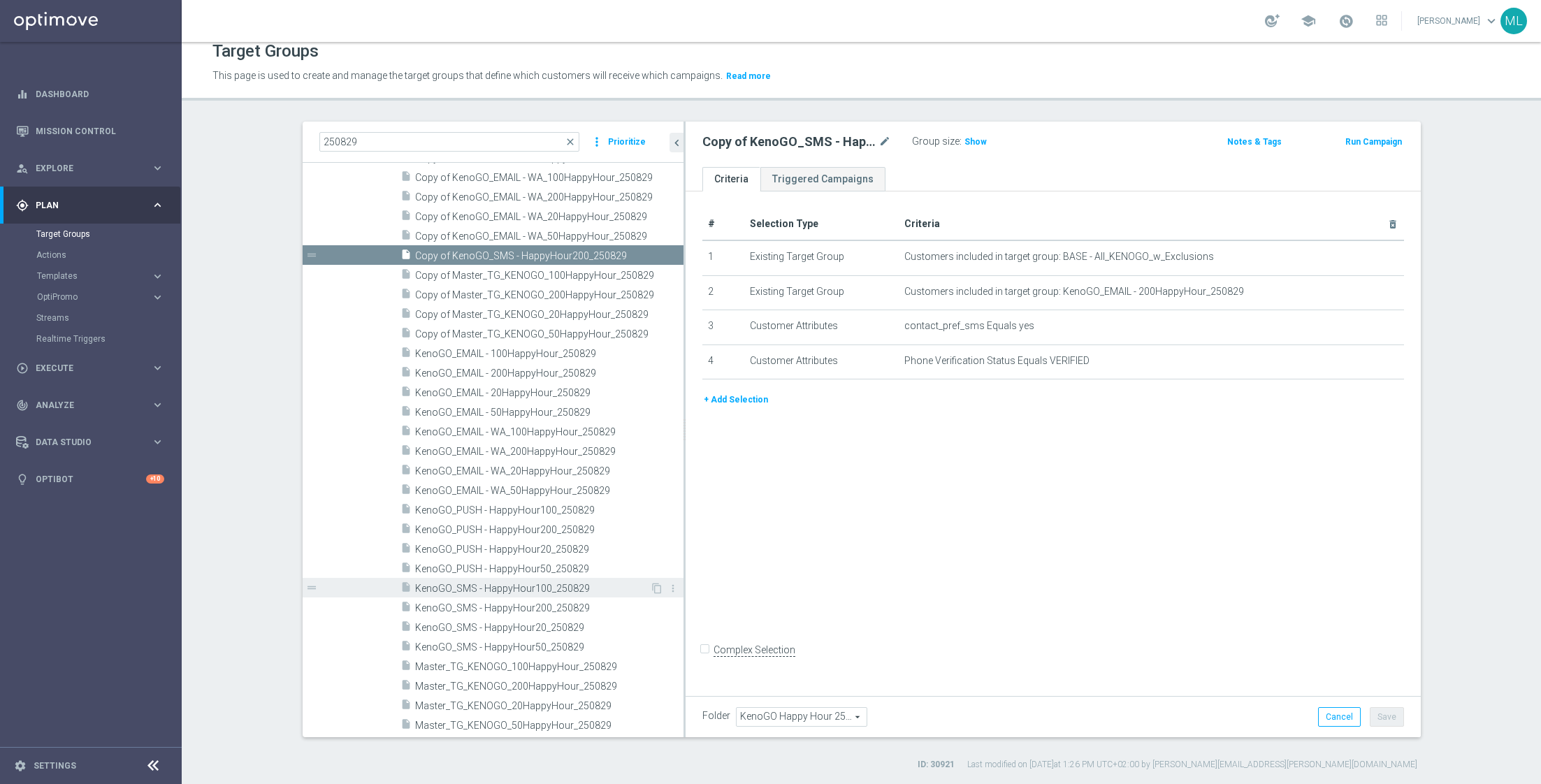
click at [536, 586] on span "KenoGO_SMS - HappyHour100_250829" at bounding box center [533, 589] width 235 height 12
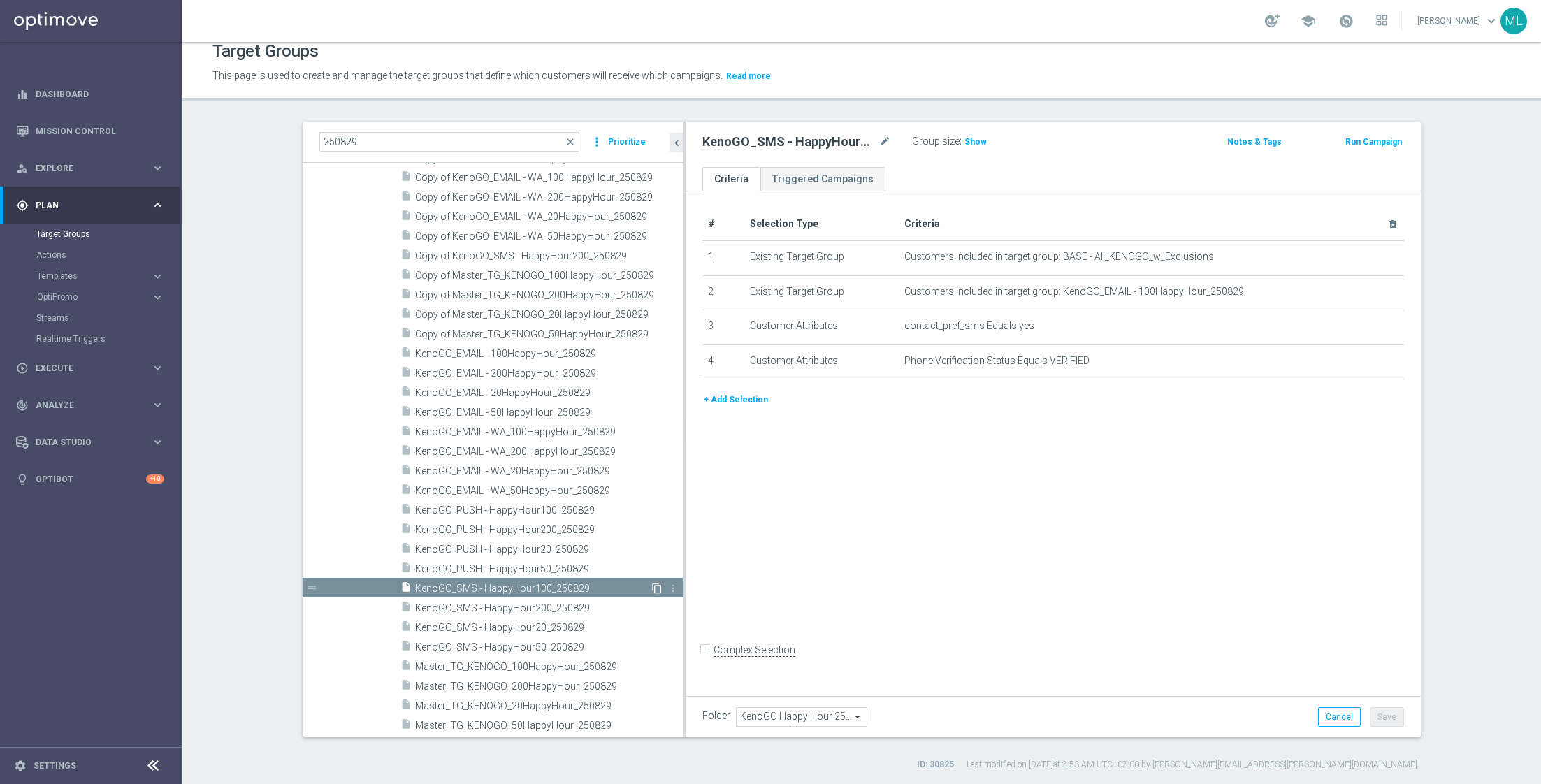
click at [656, 588] on icon "content_copy" at bounding box center [656, 588] width 11 height 11
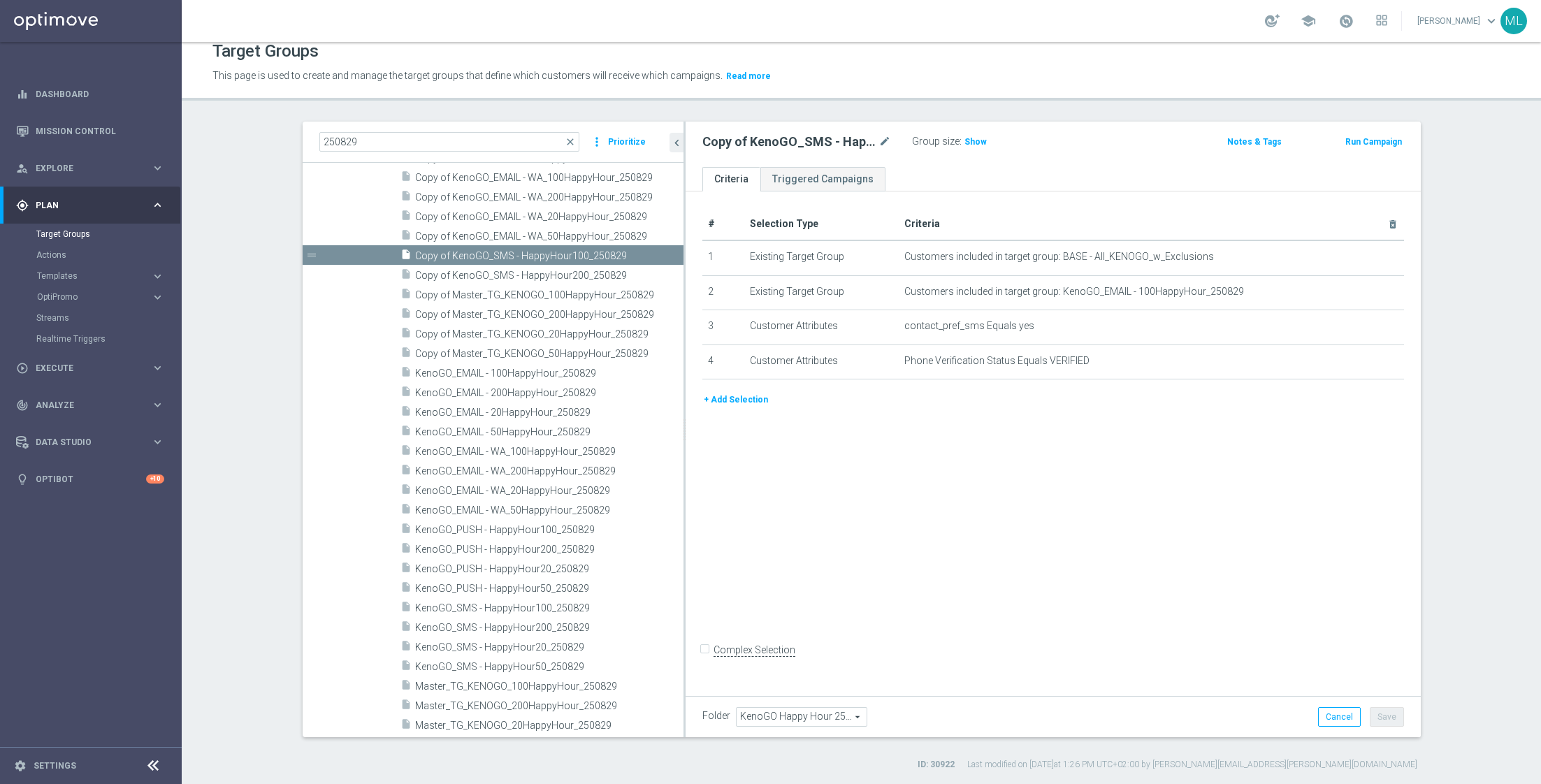
scroll to position [715, 0]
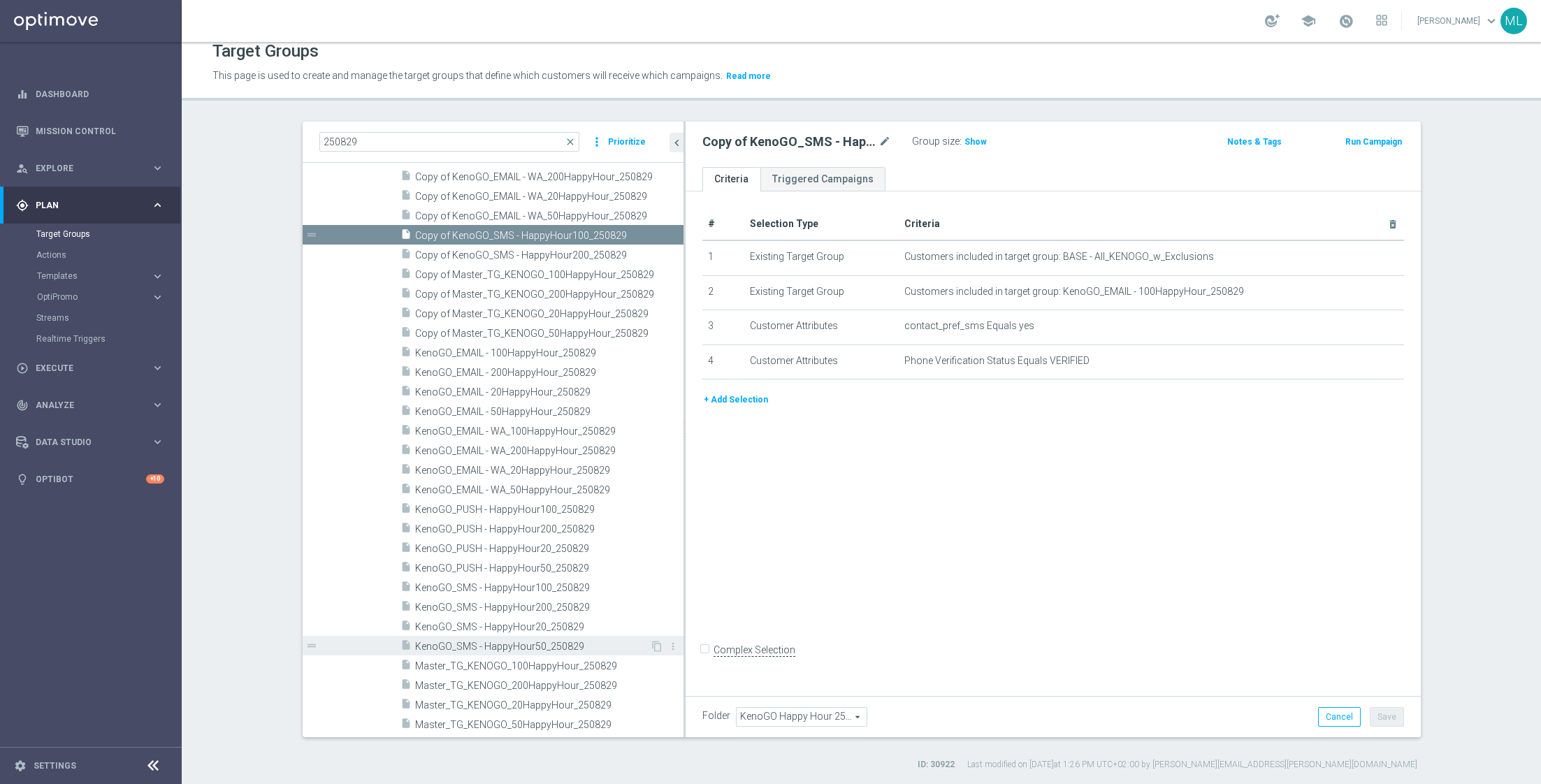
click at [579, 642] on span "KenoGO_SMS - HappyHour50_250829" at bounding box center [533, 646] width 235 height 12
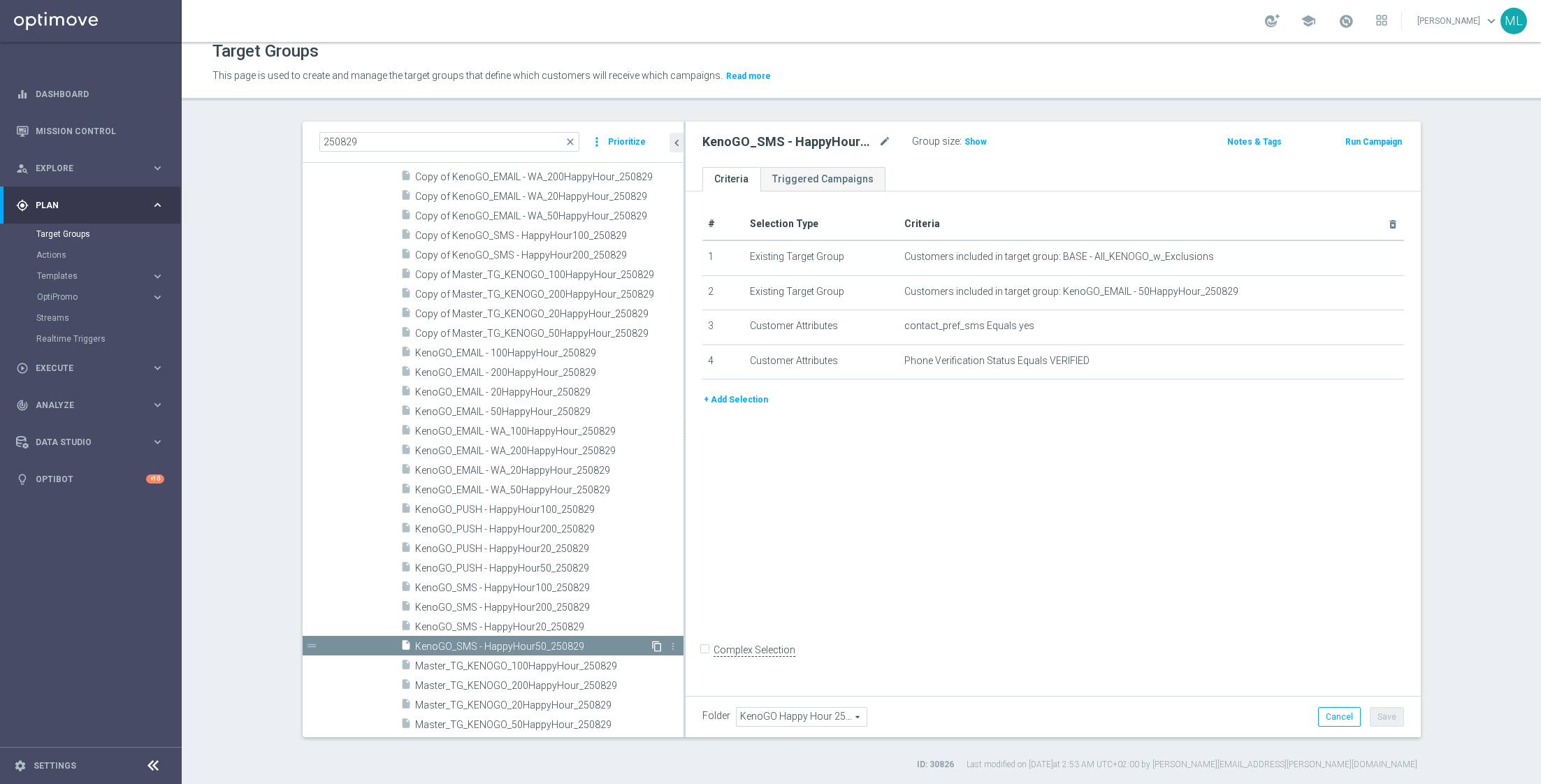
click at [656, 645] on icon "content_copy" at bounding box center [656, 645] width 11 height 11
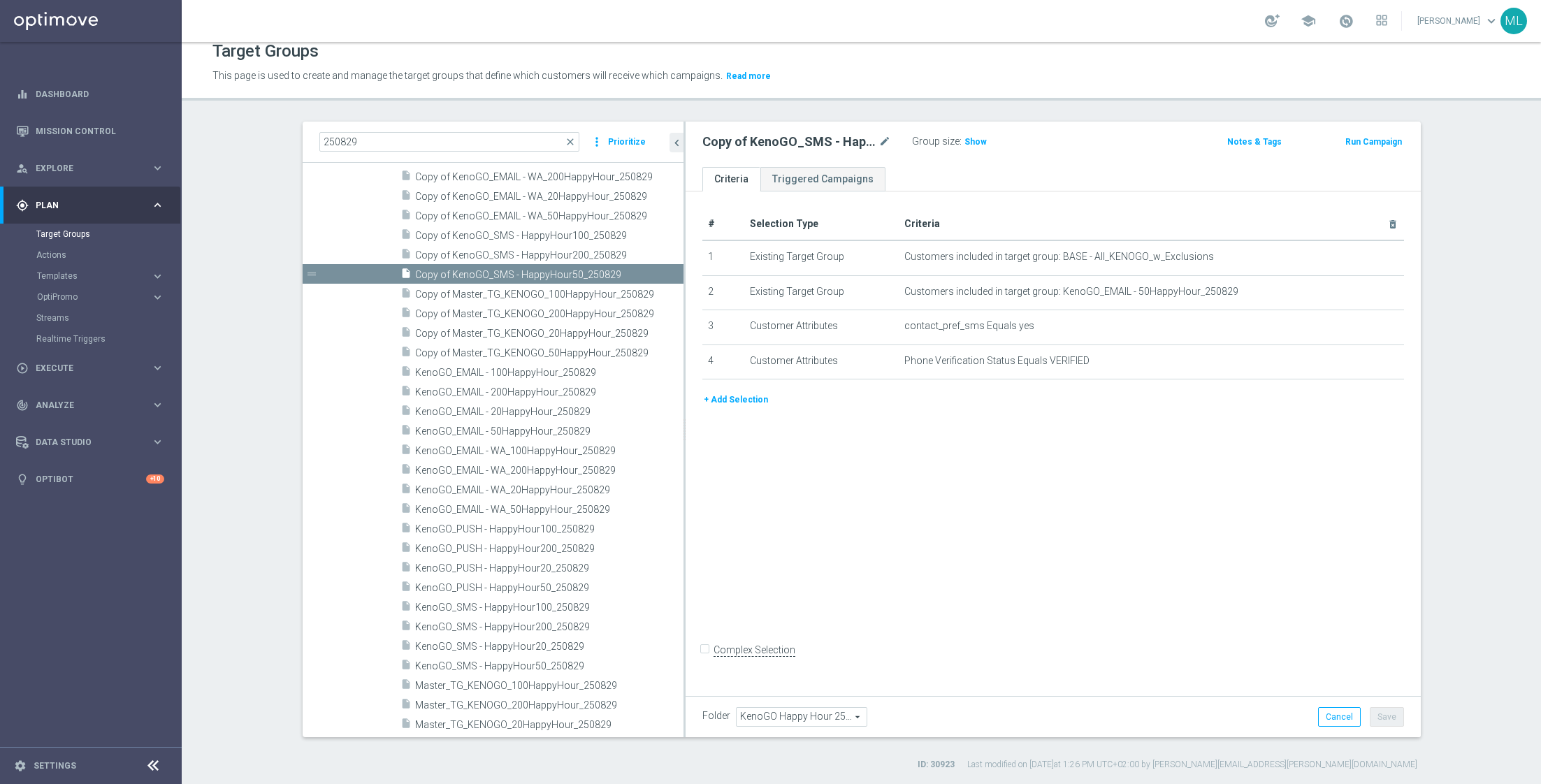
scroll to position [733, 0]
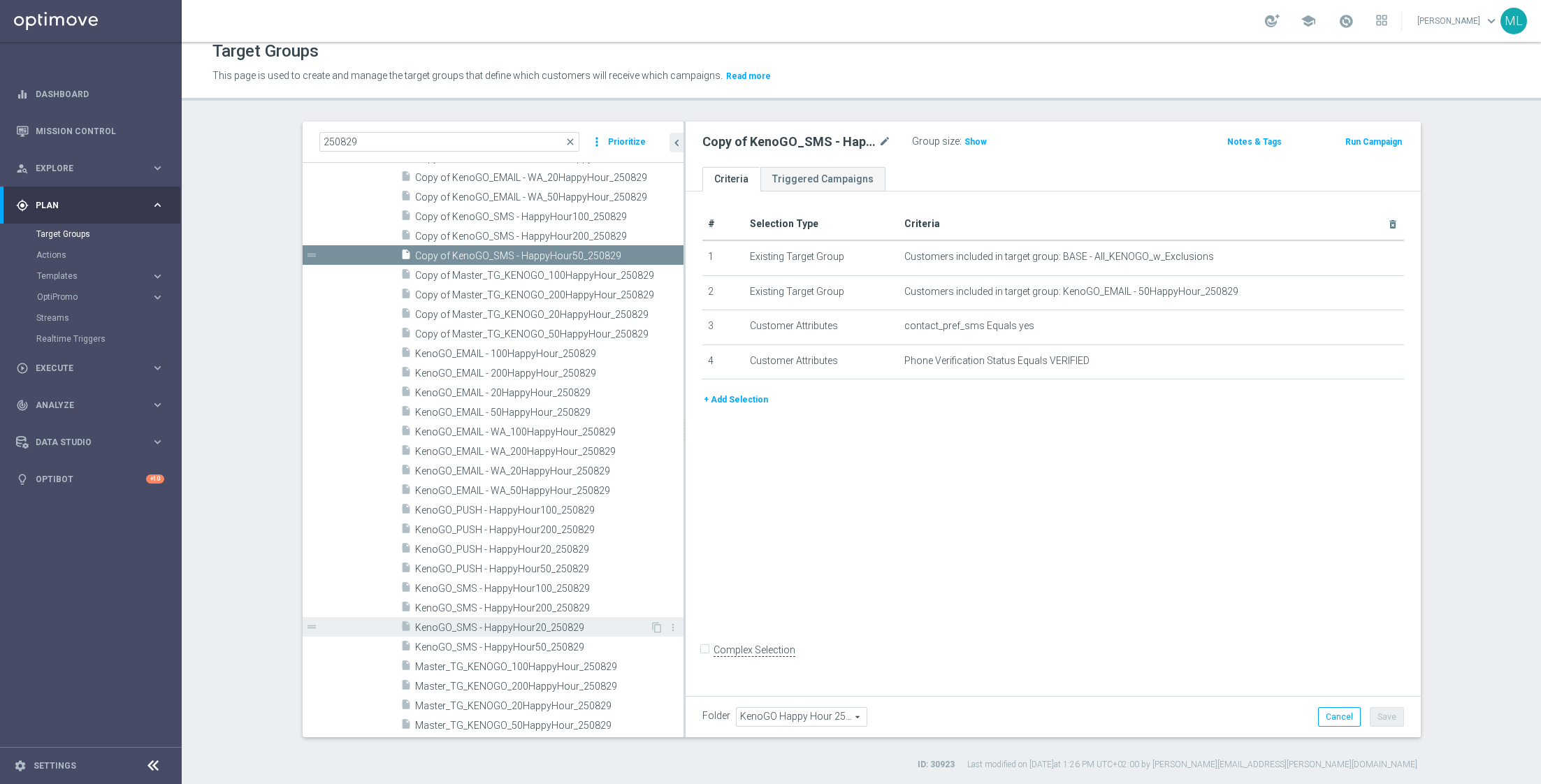
click at [559, 631] on div "insert_drive_file KenoGO_SMS - HappyHour20_250829" at bounding box center [526, 626] width 250 height 20
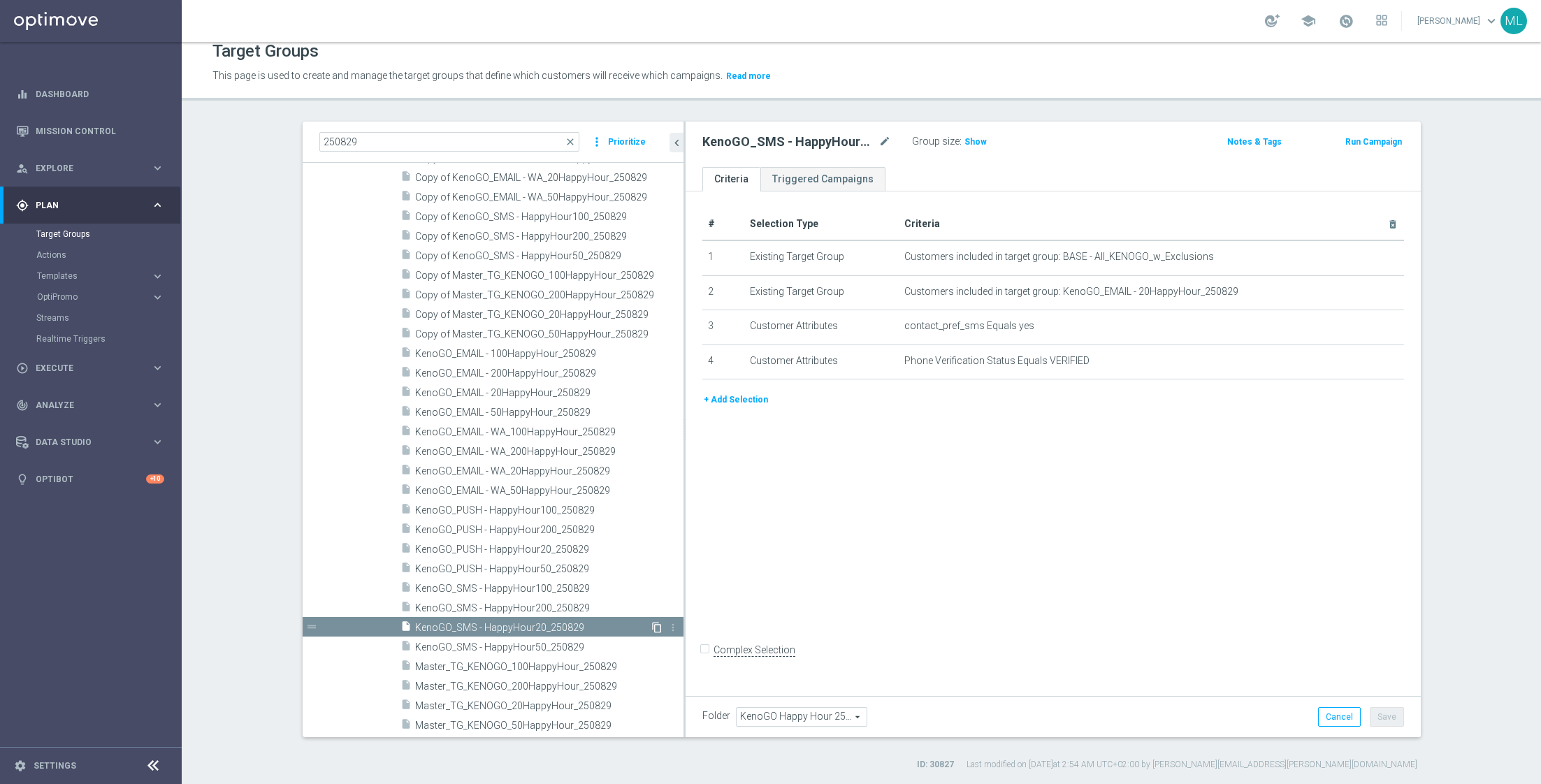
click at [656, 628] on icon "content_copy" at bounding box center [656, 626] width 11 height 11
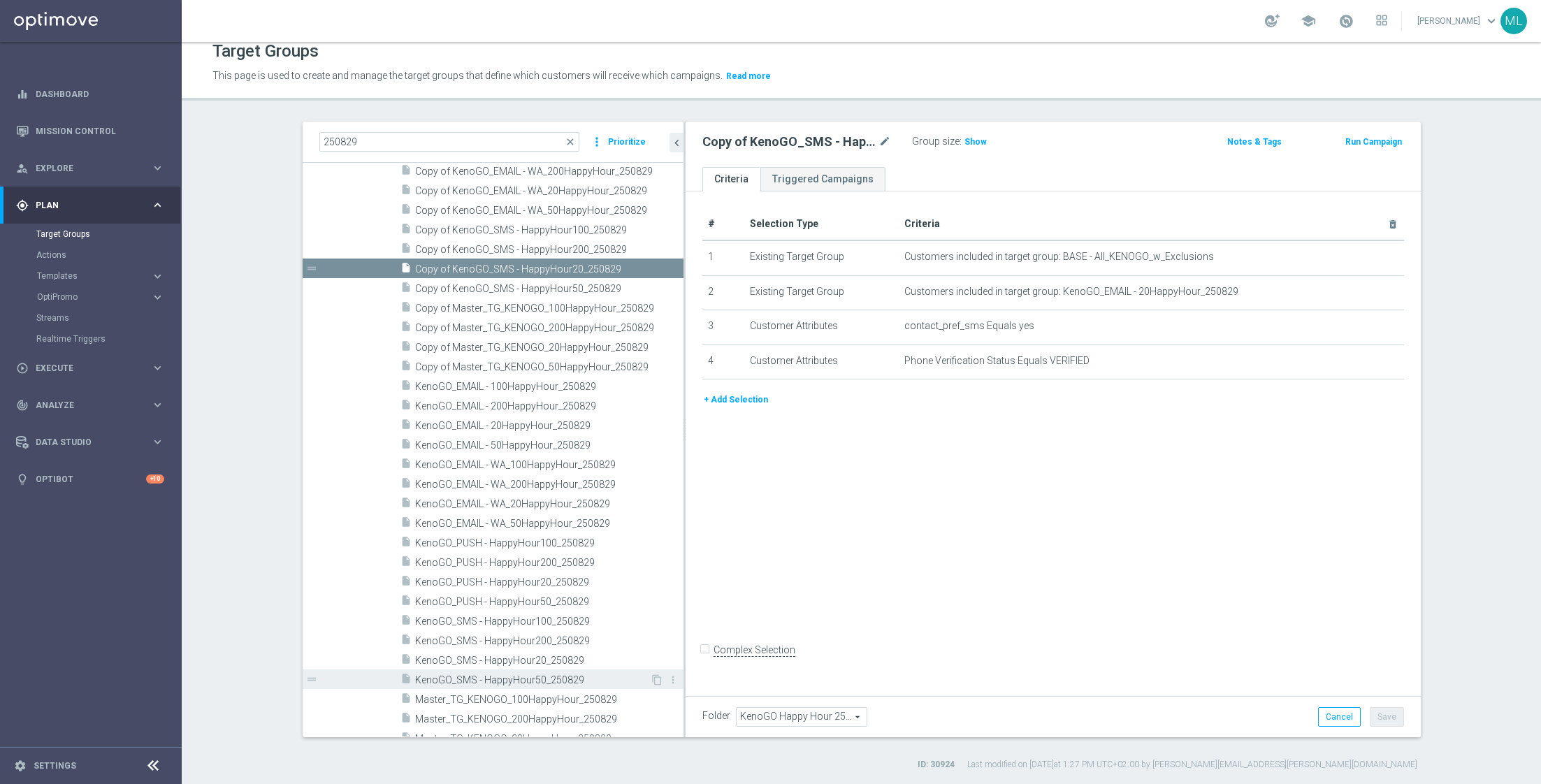
scroll to position [753, 0]
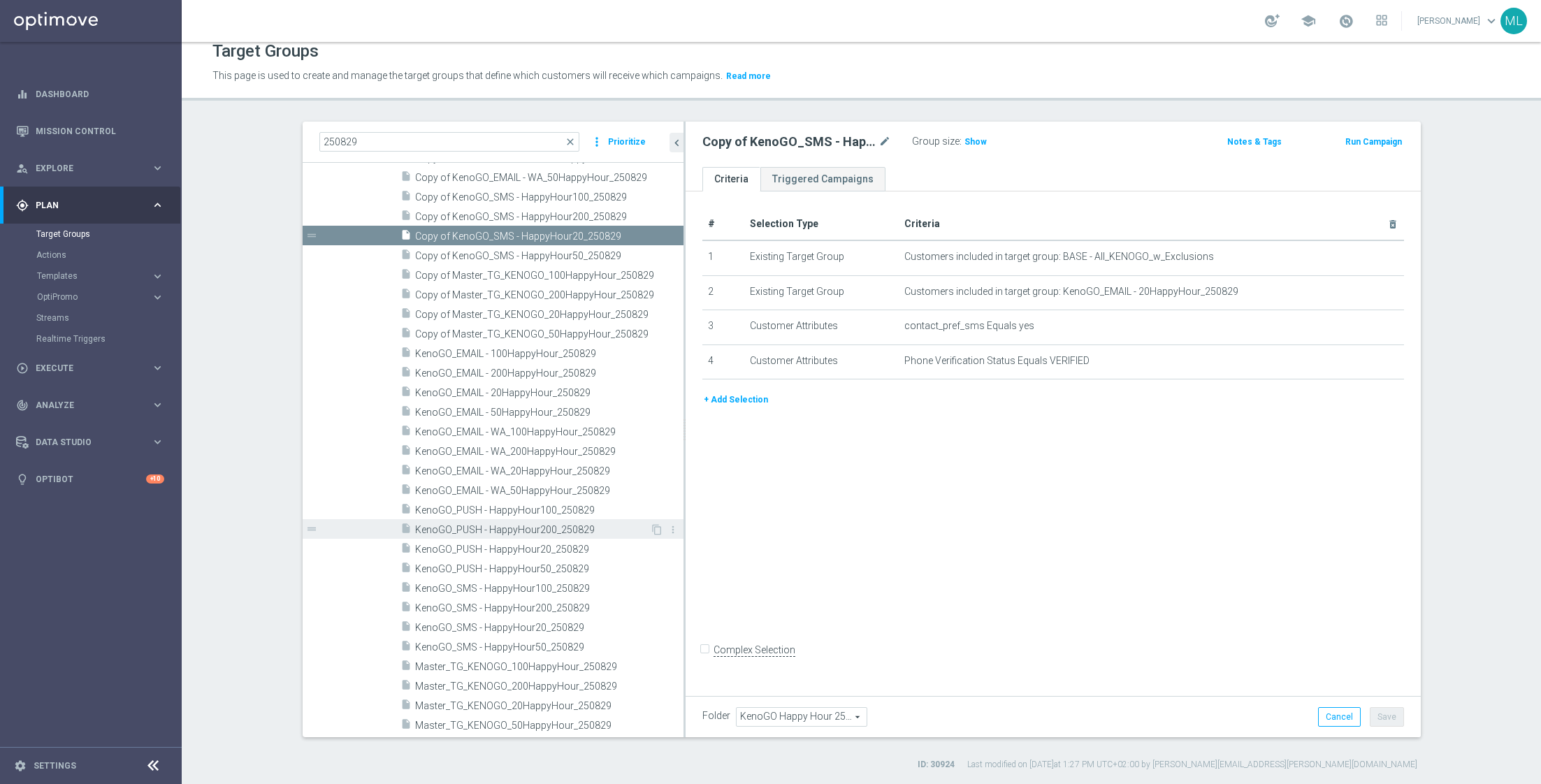
click at [588, 526] on span "KenoGO_PUSH - HappyHour200_250829" at bounding box center [533, 530] width 235 height 12
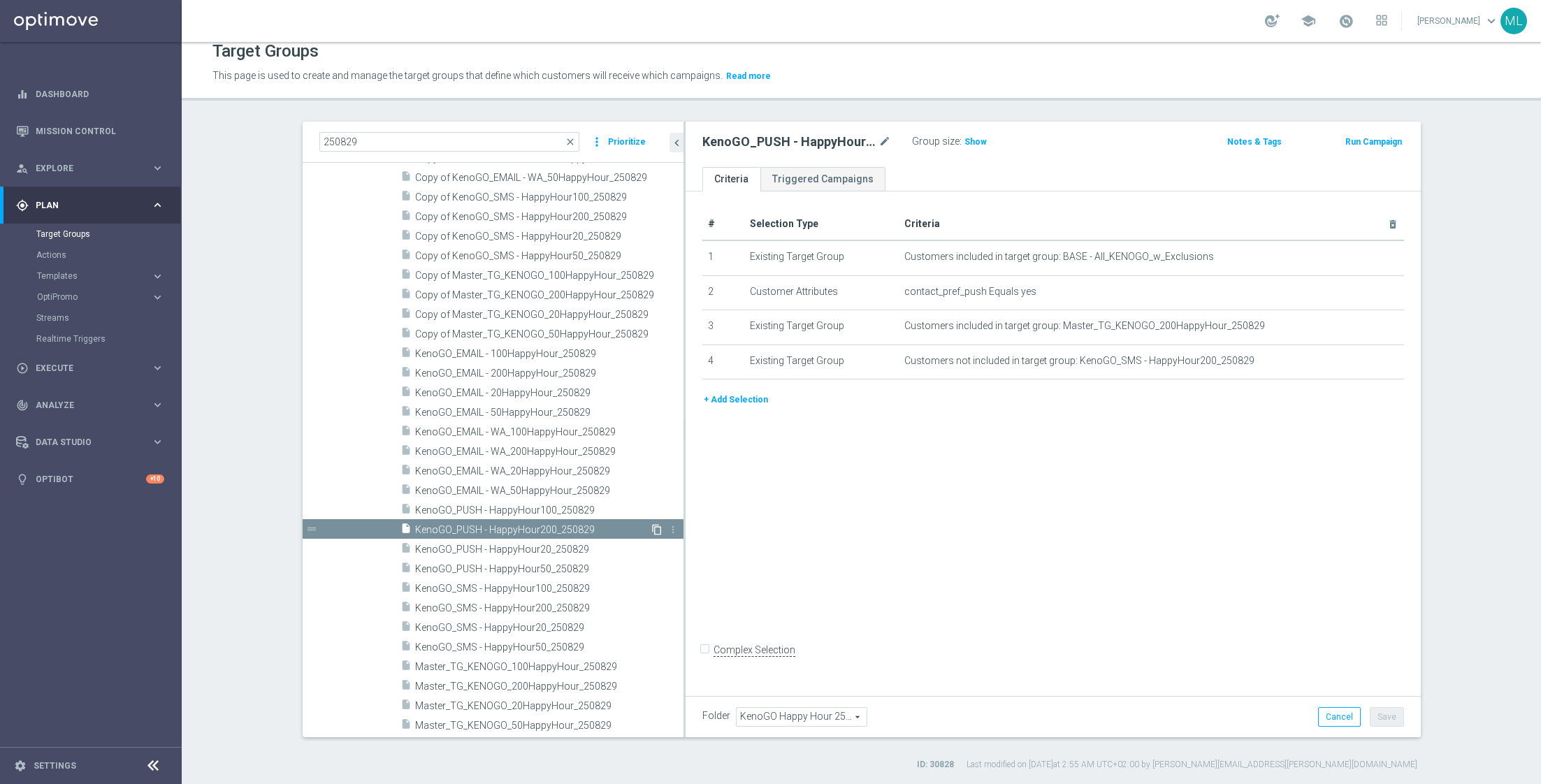
click at [656, 530] on icon "content_copy" at bounding box center [656, 529] width 11 height 11
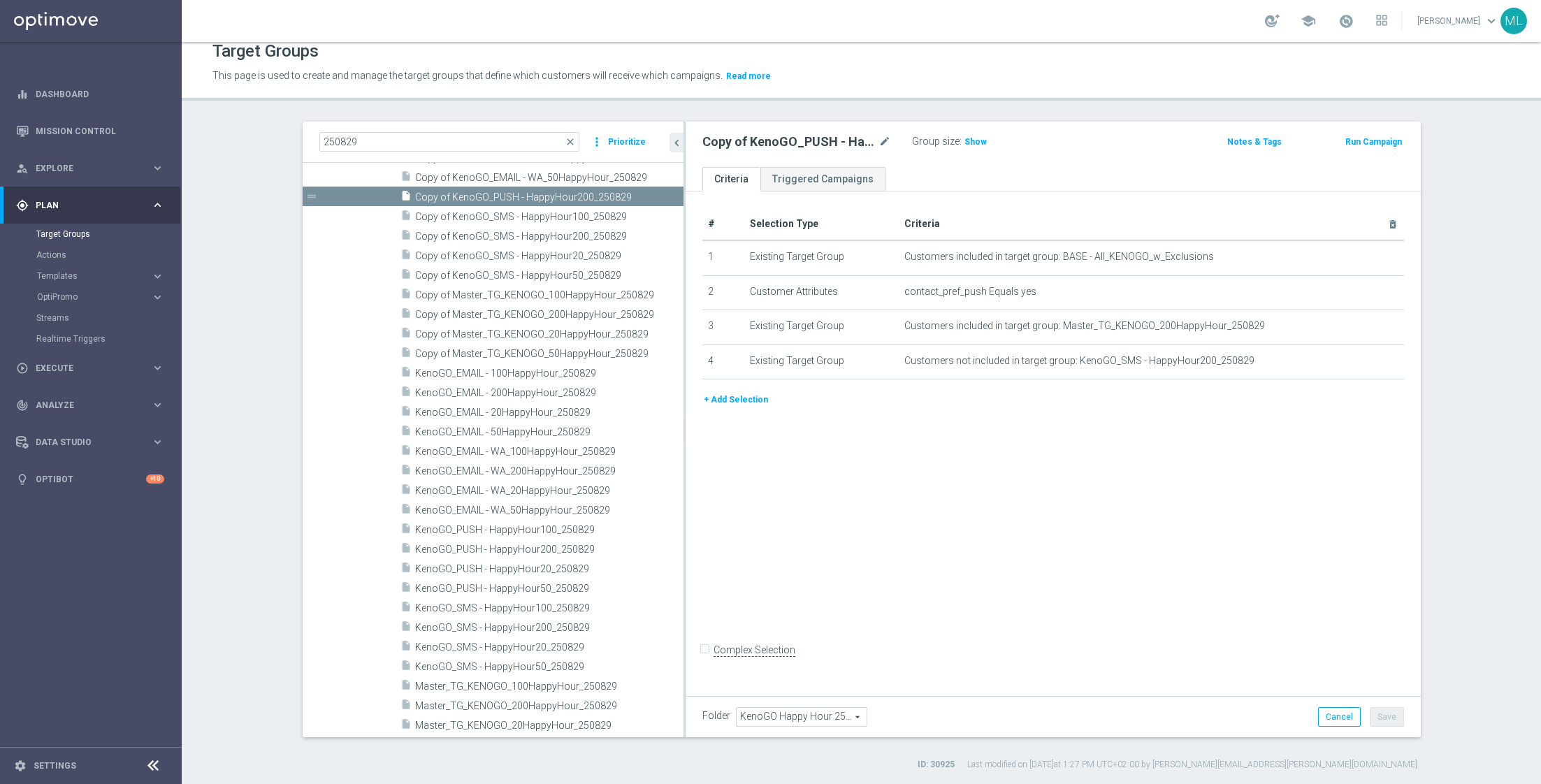
scroll to position [773, 0]
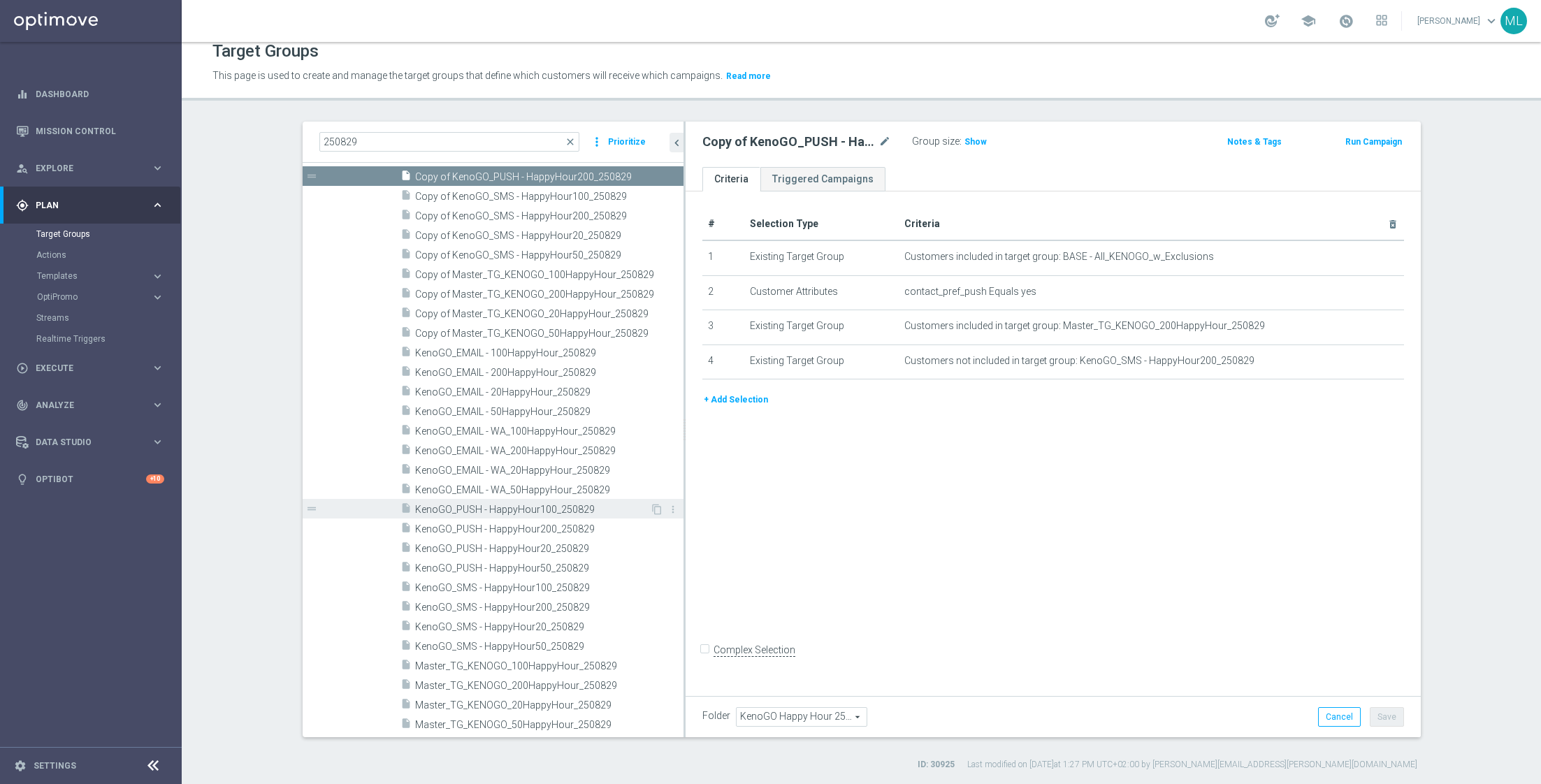
click at [536, 509] on span "KenoGO_PUSH - HappyHour100_250829" at bounding box center [533, 509] width 235 height 12
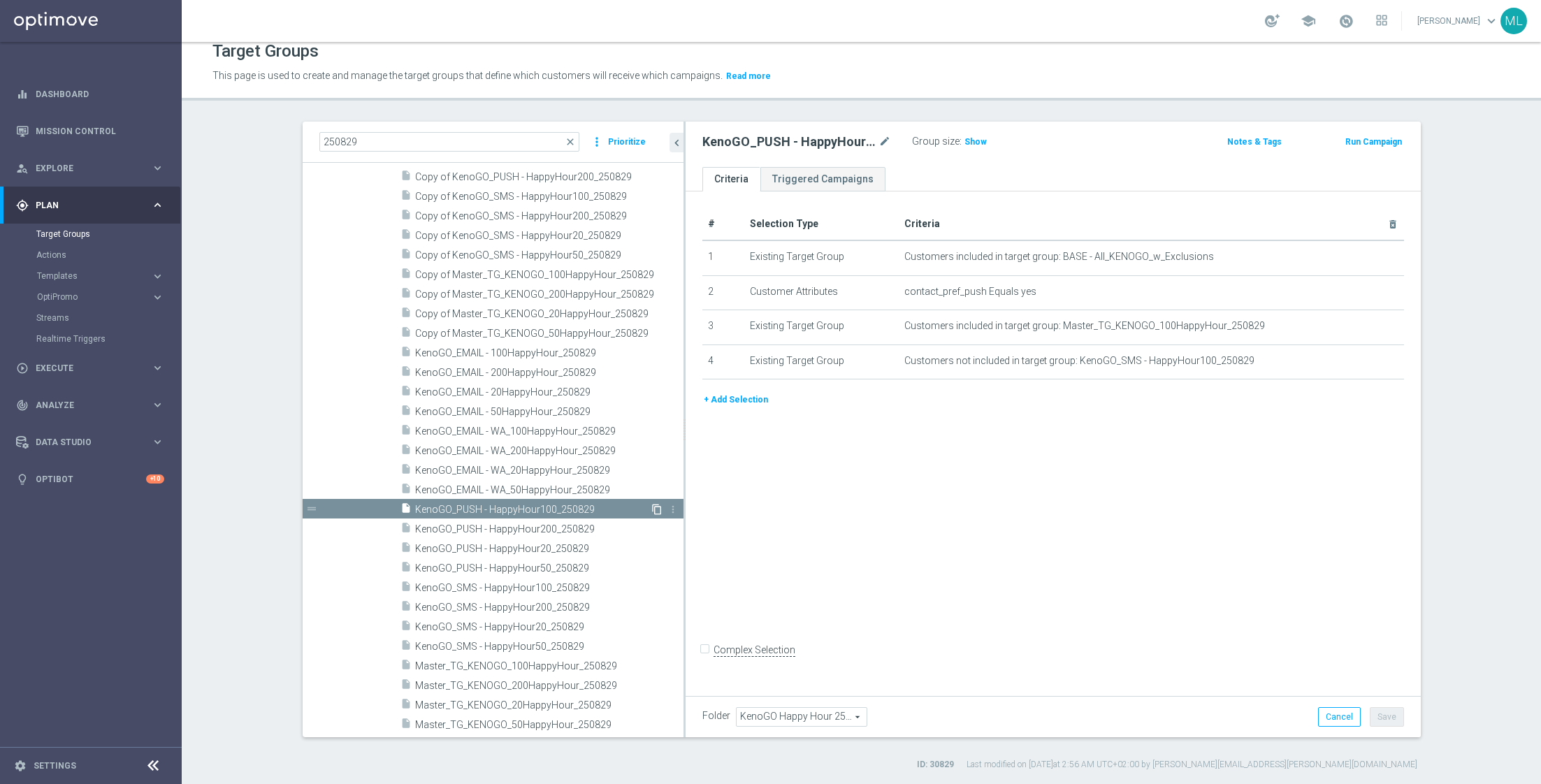
click at [658, 510] on icon "content_copy" at bounding box center [656, 508] width 11 height 11
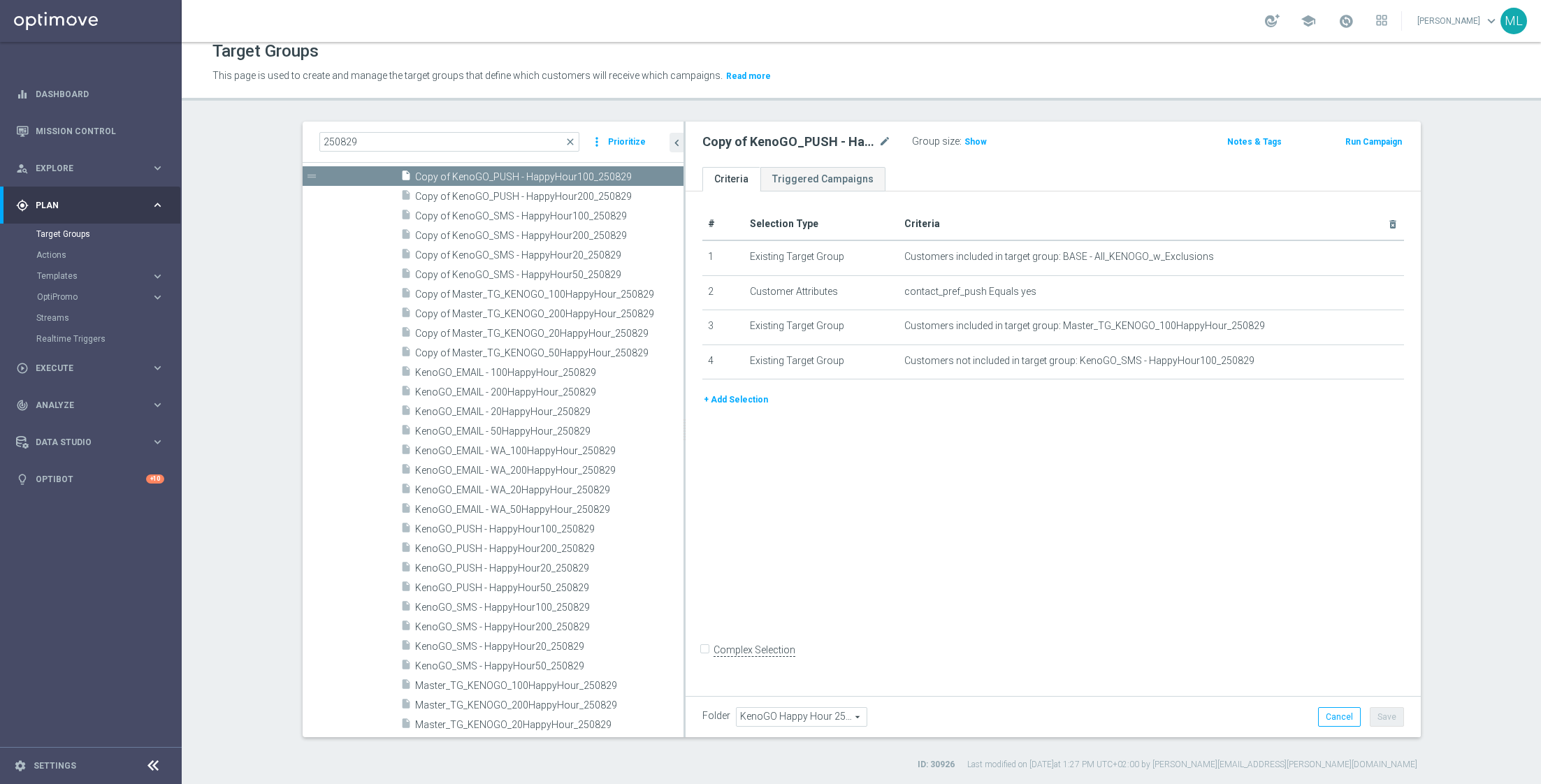
scroll to position [785, 0]
click at [544, 571] on span "KenoGO_PUSH - HappyHour50_250829" at bounding box center [533, 577] width 235 height 12
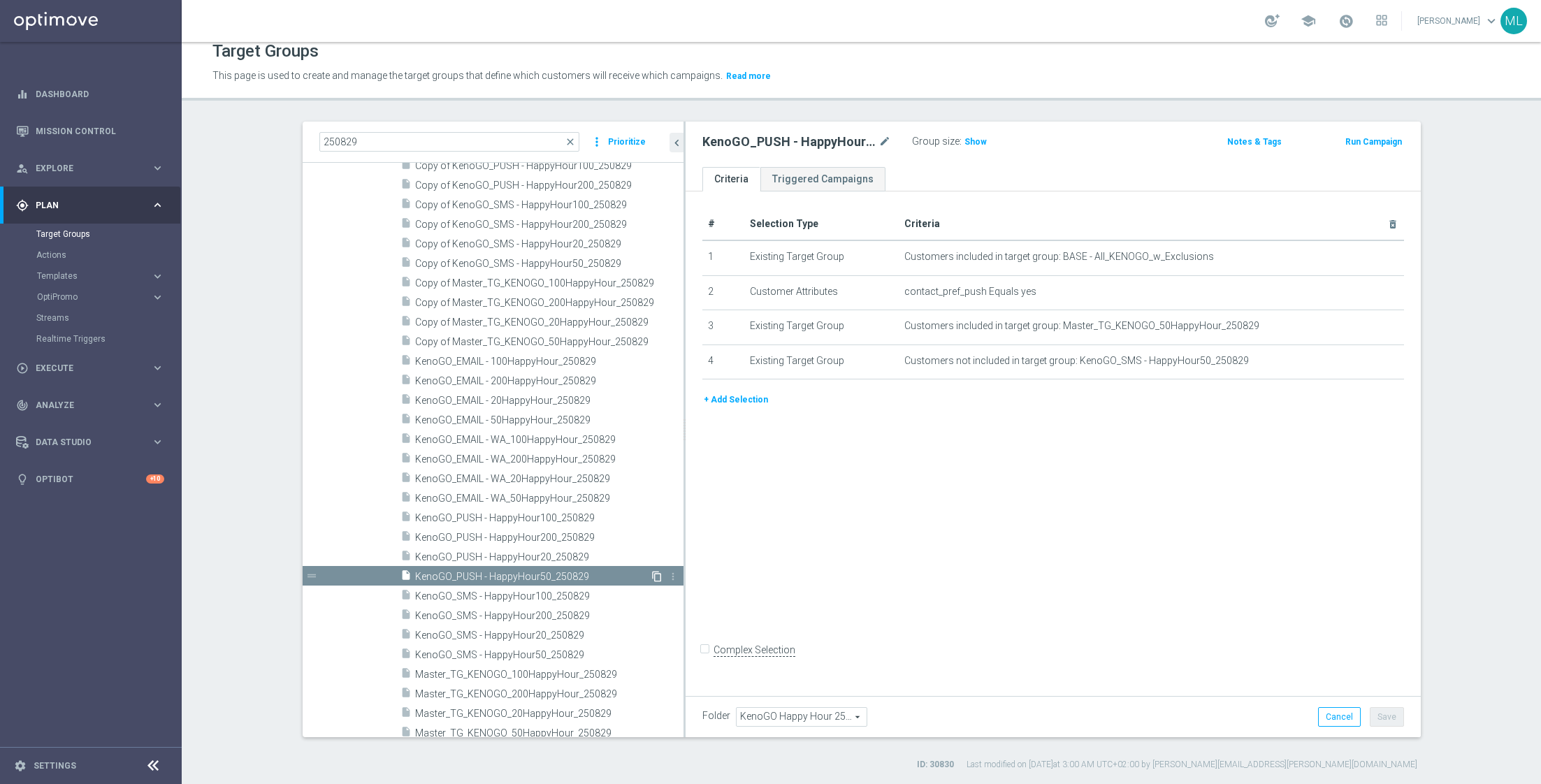
click at [659, 575] on icon "content_copy" at bounding box center [656, 576] width 11 height 11
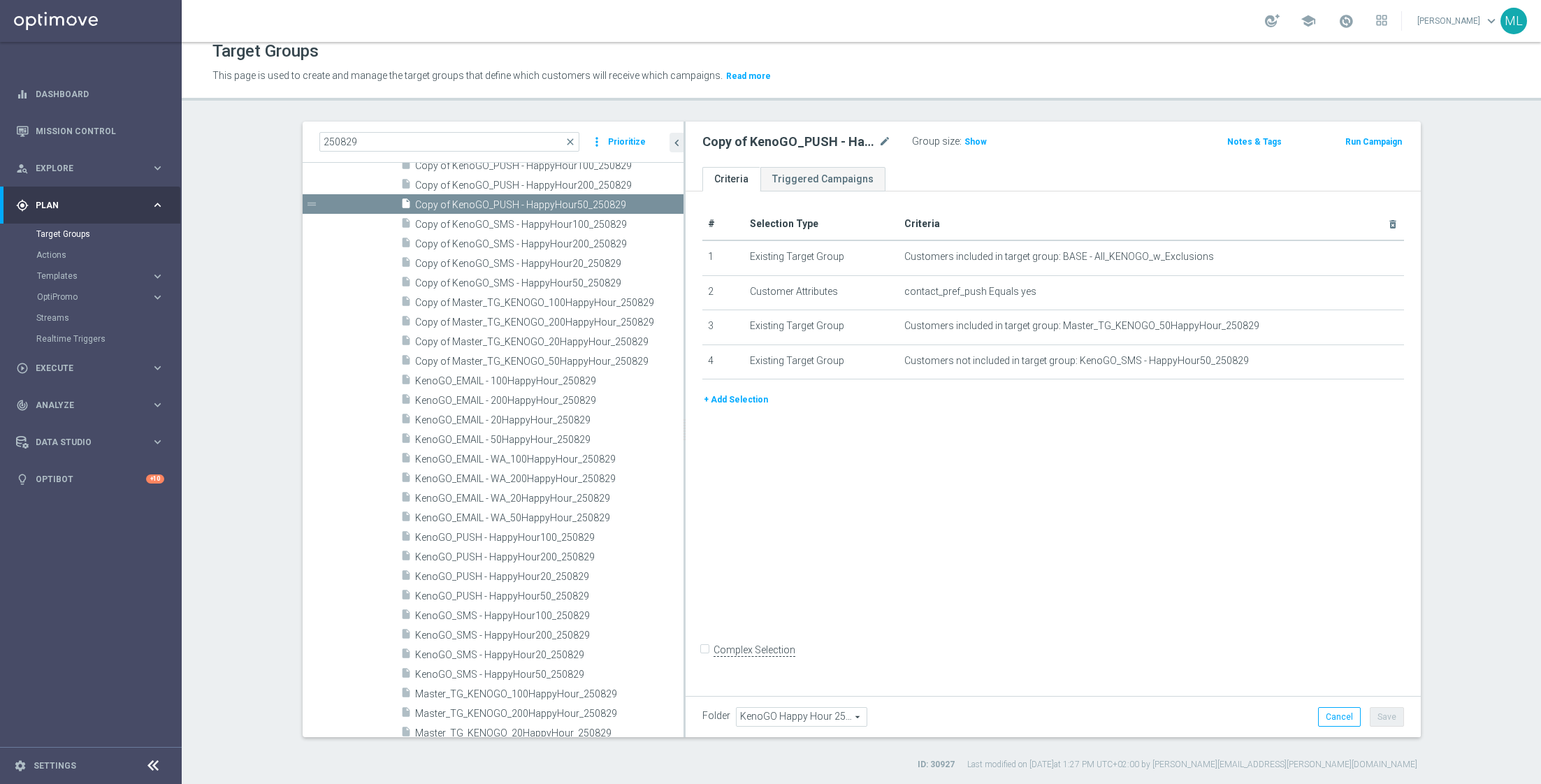
scroll to position [812, 0]
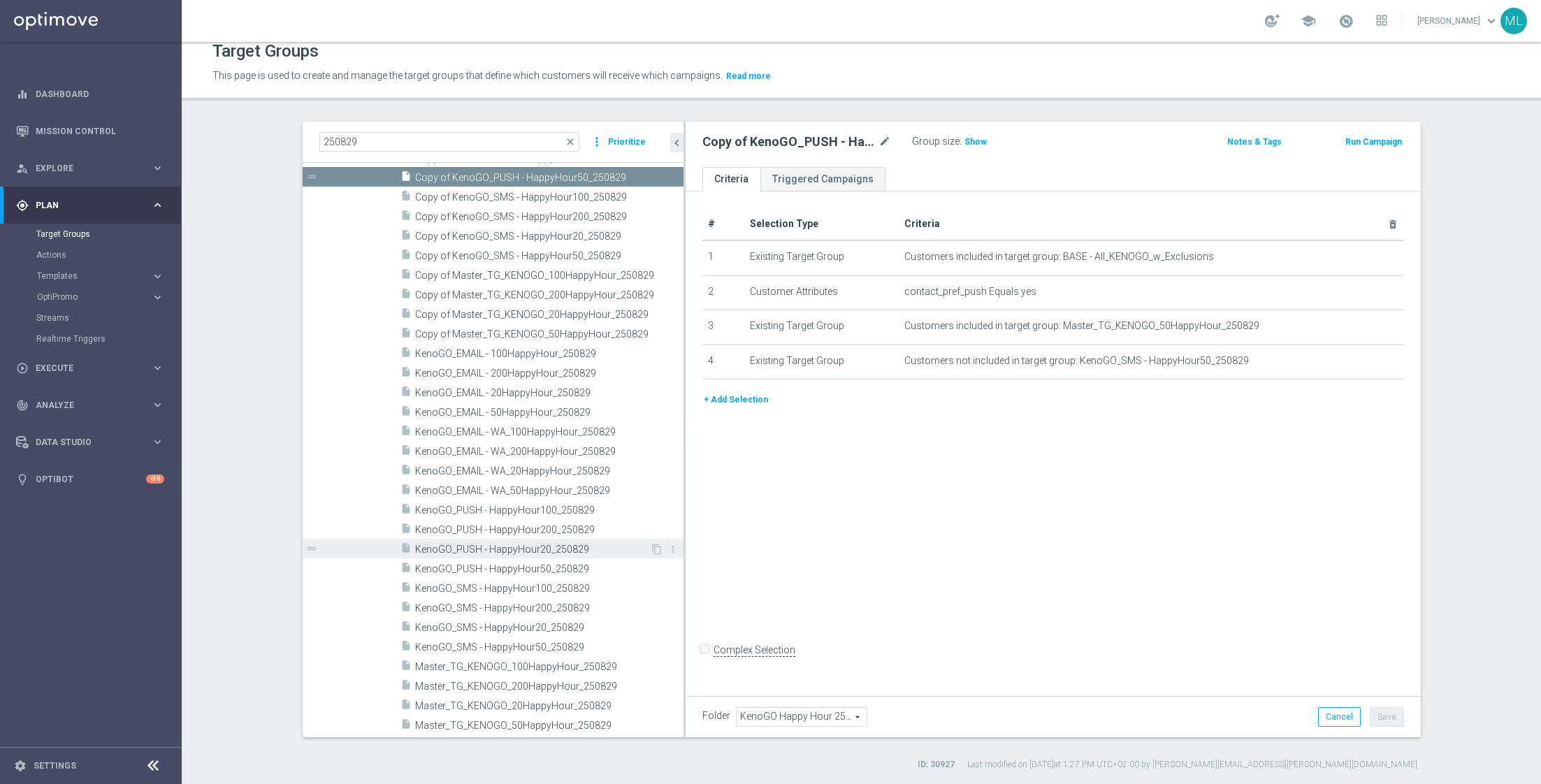
click at [545, 539] on div "insert_drive_file KenoGO_PUSH - HappyHour20_250829" at bounding box center [526, 548] width 250 height 20
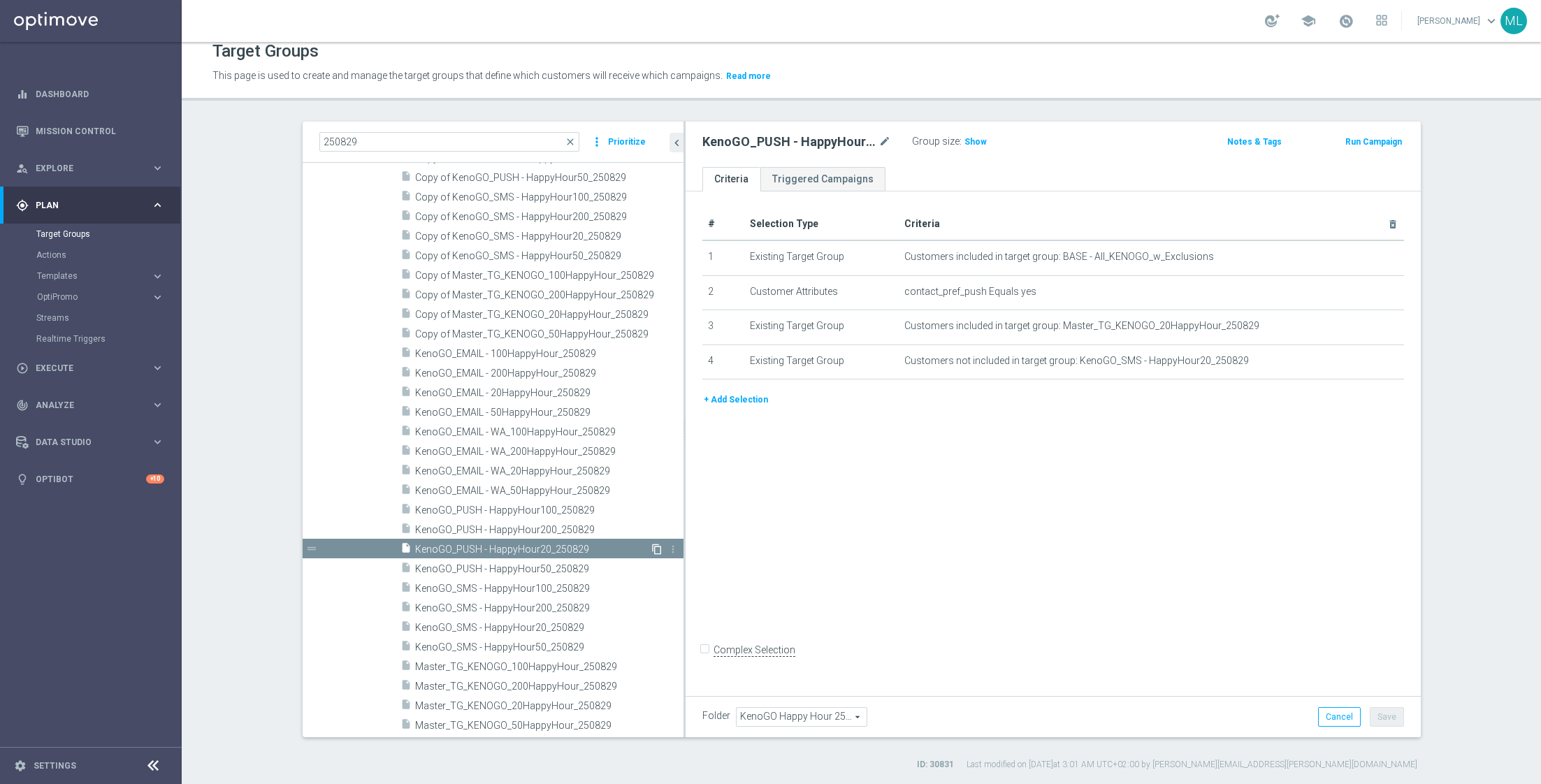
click at [656, 550] on icon "content_copy" at bounding box center [656, 548] width 11 height 11
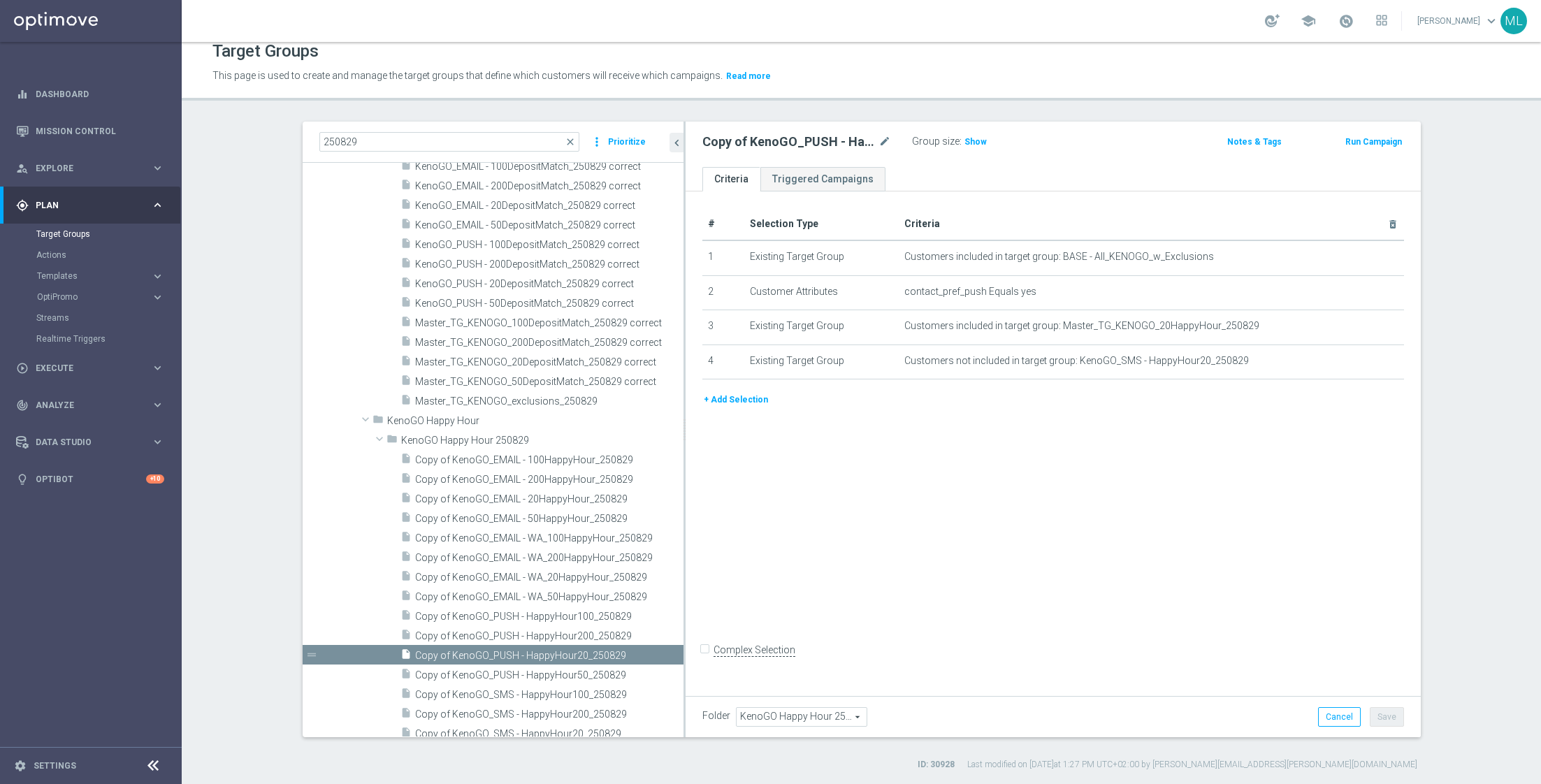
scroll to position [373, 0]
click at [372, 141] on input "250829" at bounding box center [449, 142] width 261 height 20
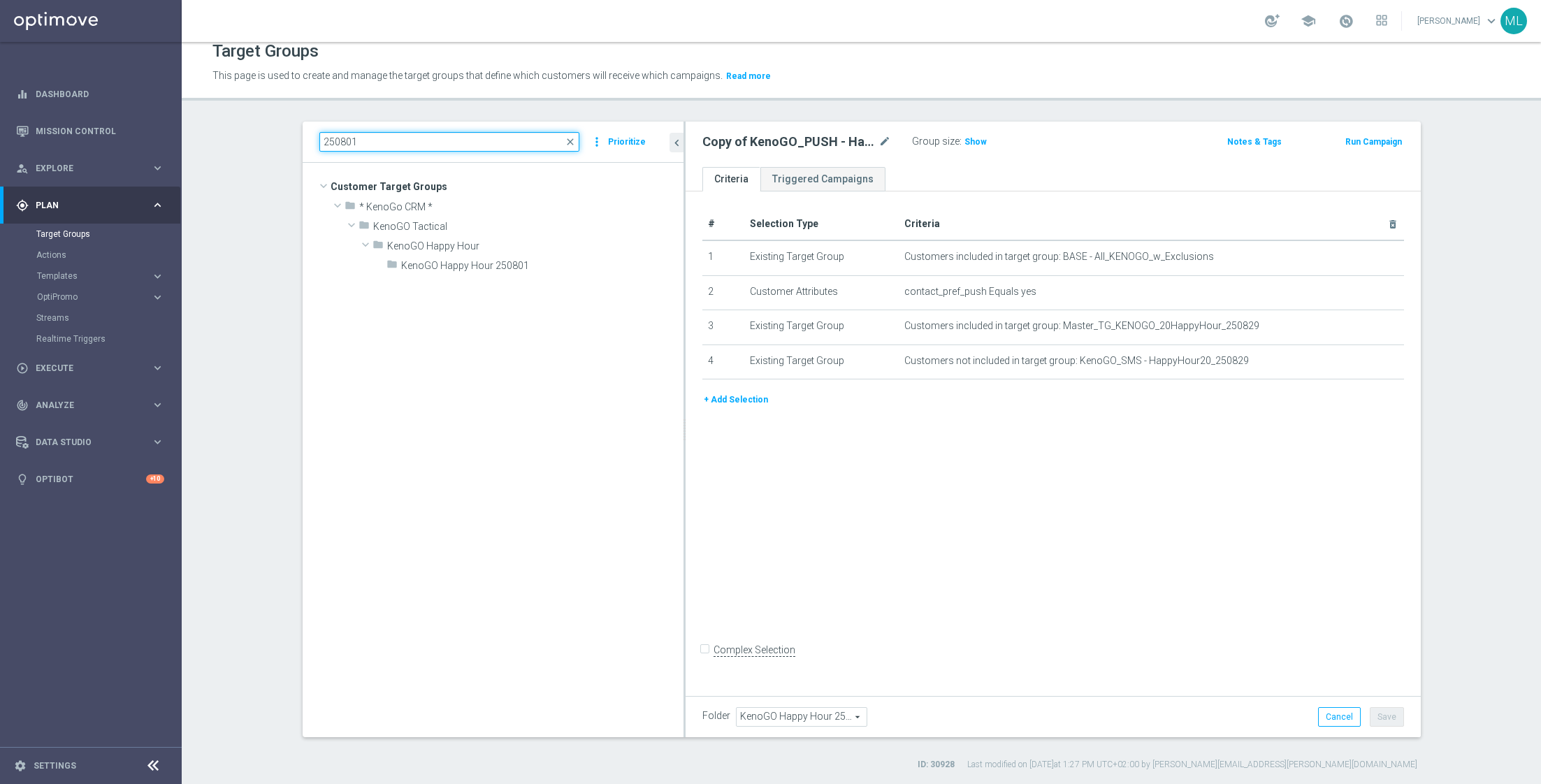
scroll to position [0, 0]
type input "250801"
click at [656, 267] on icon "mode_edit" at bounding box center [656, 265] width 11 height 11
click at [532, 264] on input "KenoGO Happy Hour 250801" at bounding box center [471, 265] width 140 height 16
type input "KenoGO Happy Hour 2508299"
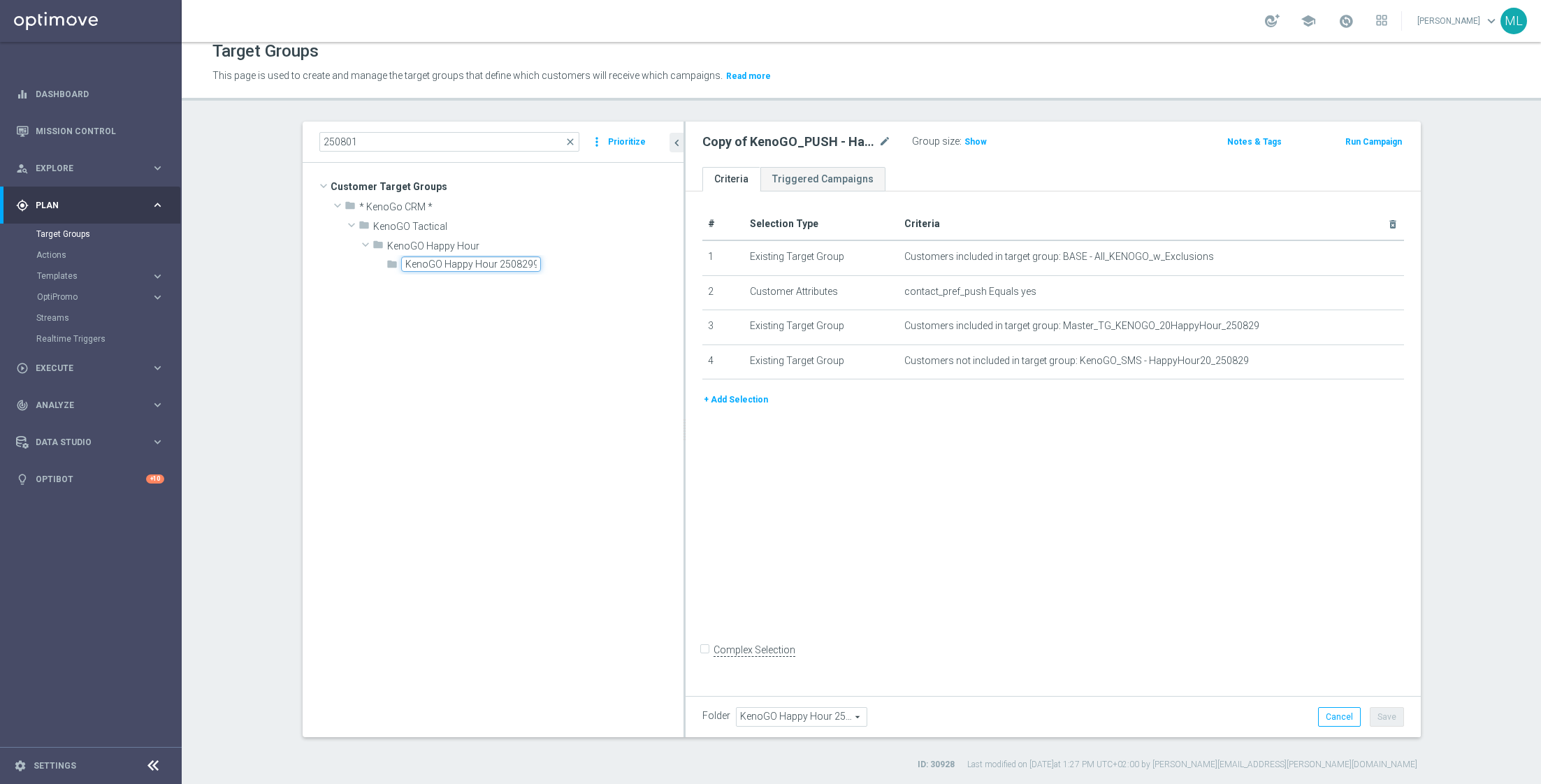
click at [266, 234] on section "250801 close more_vert Prioritize Customer Target Groups library_add create_new…" at bounding box center [861, 446] width 1360 height 649
click at [366, 143] on input "250801" at bounding box center [449, 142] width 261 height 20
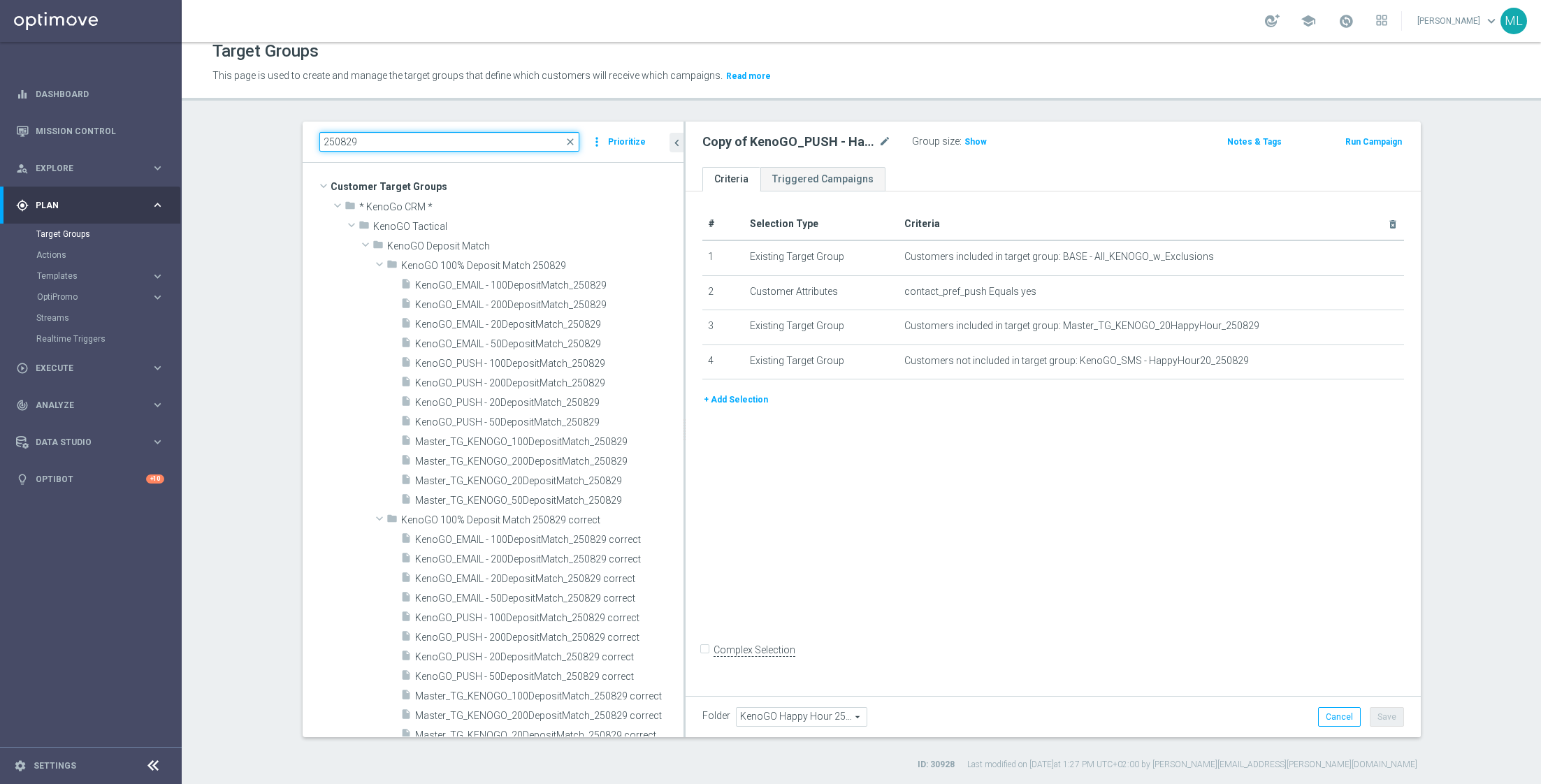
type input "250829"
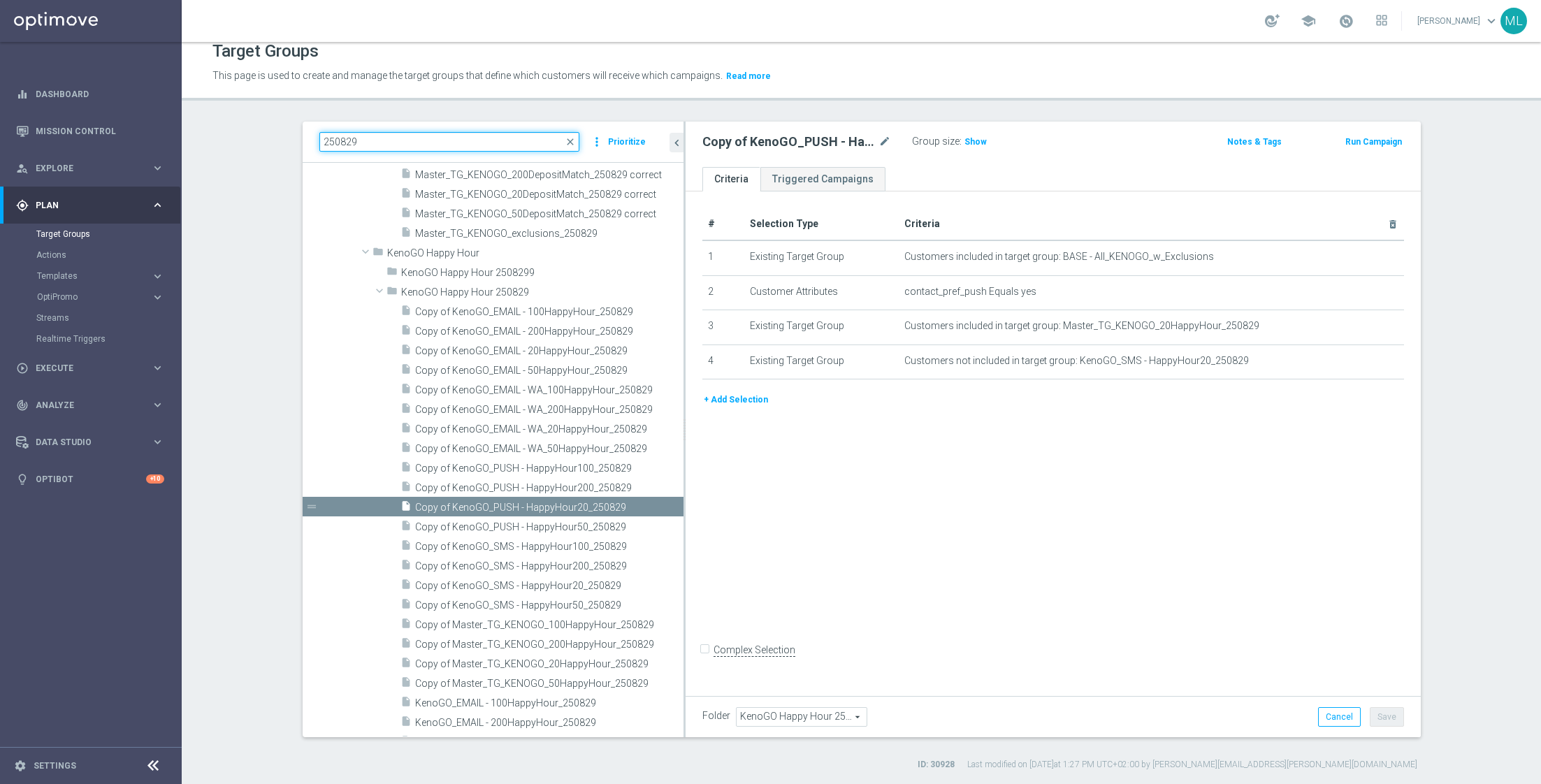
scroll to position [524, 0]
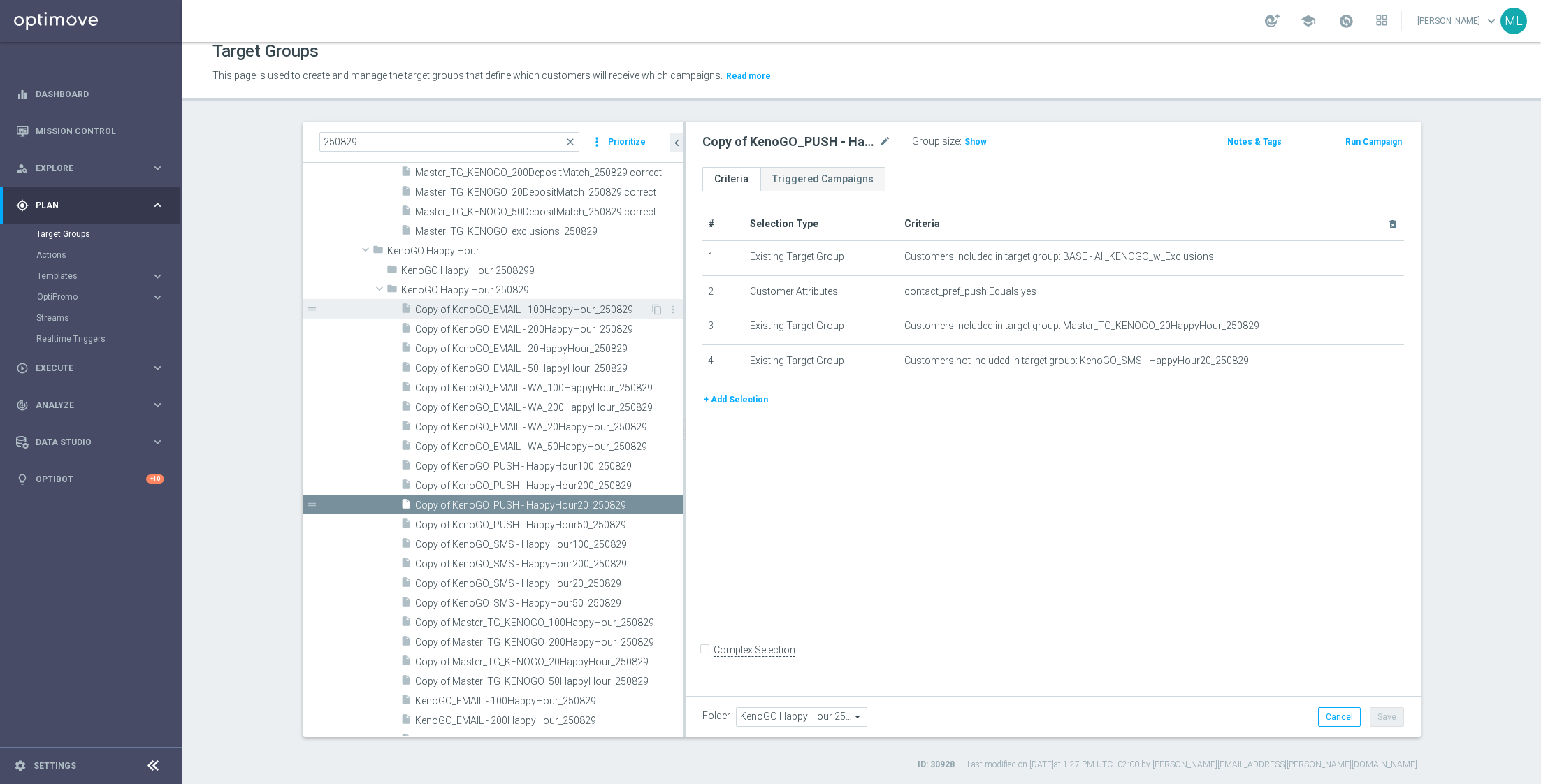
click at [448, 309] on span "Copy of KenoGO_EMAIL - 100HappyHour_250829" at bounding box center [533, 310] width 235 height 12
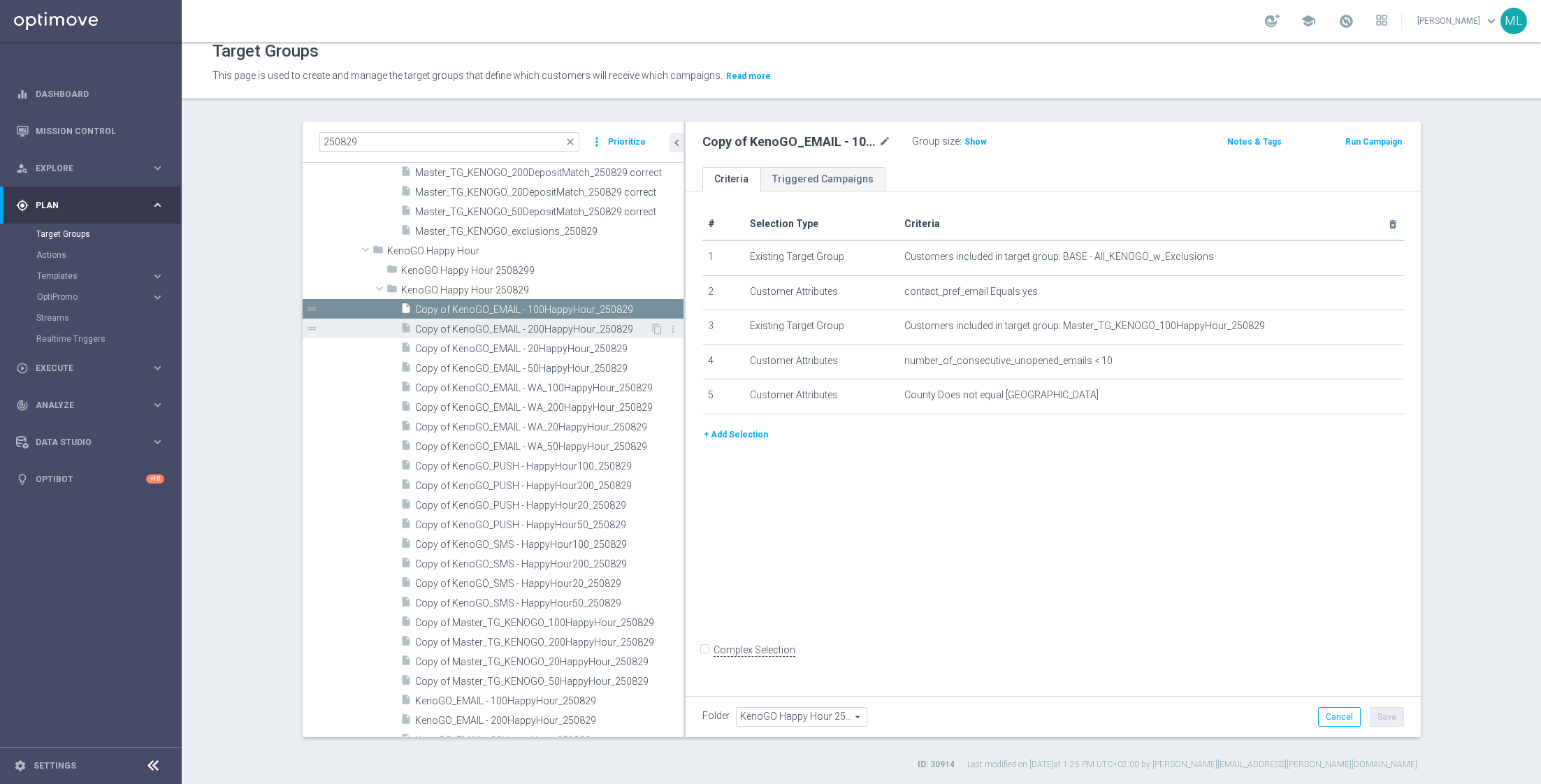
click at [453, 326] on span "Copy of KenoGO_EMAIL - 200HappyHour_250829" at bounding box center [533, 329] width 235 height 12
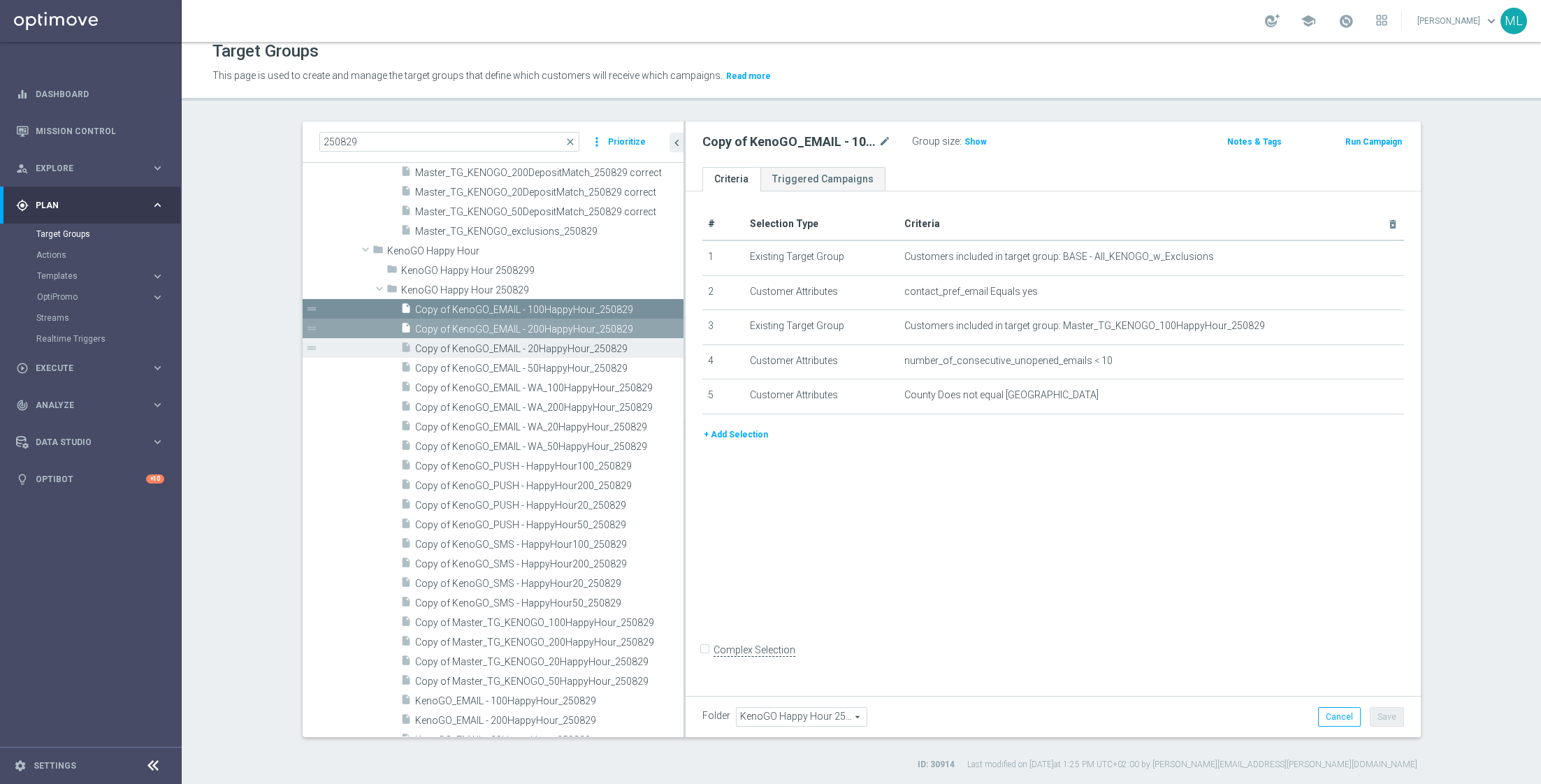
click at [454, 348] on span "Copy of KenoGO_EMAIL - 20HappyHour_250829" at bounding box center [533, 349] width 237 height 12
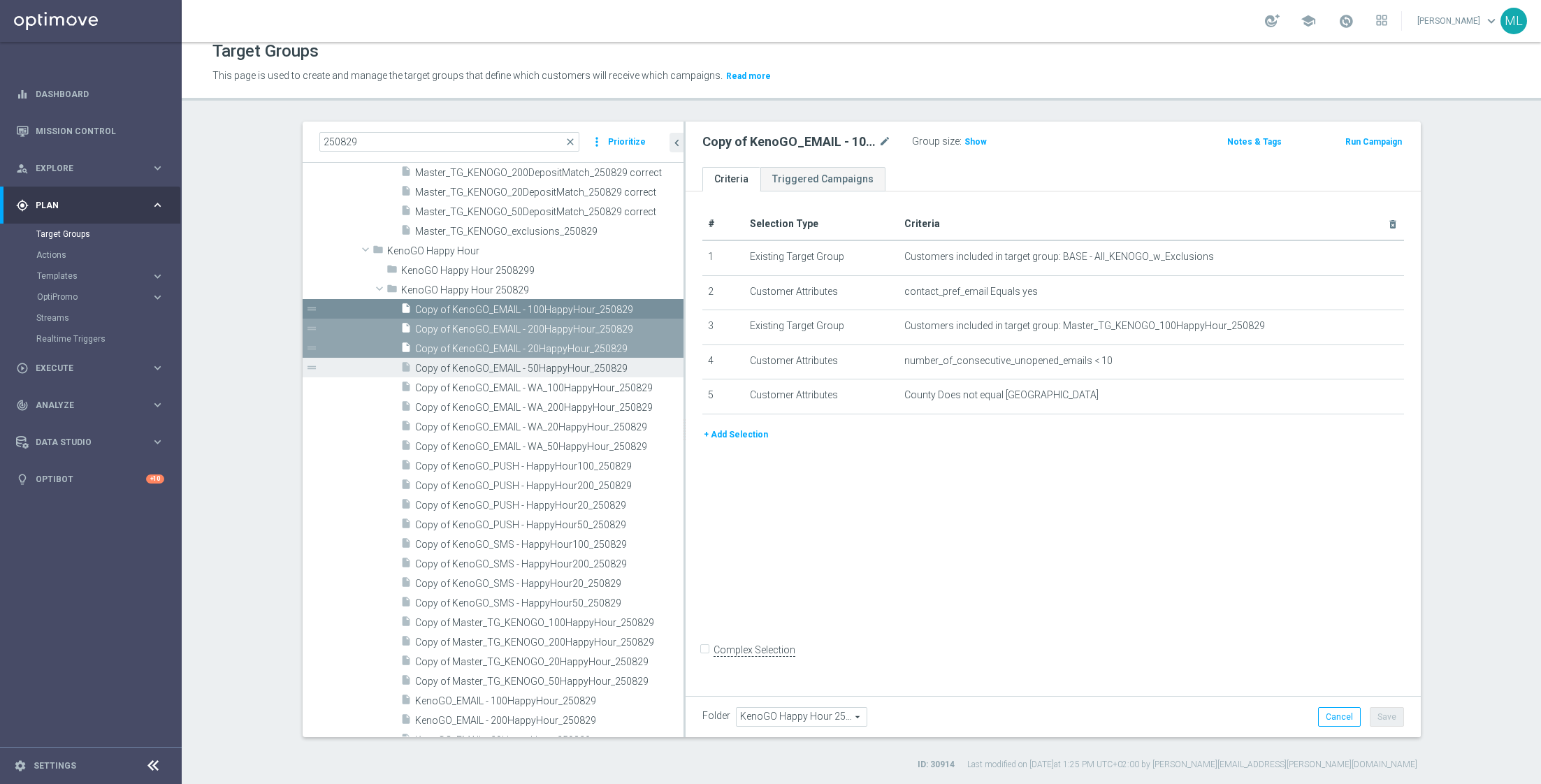
click at [457, 369] on span "Copy of KenoGO_EMAIL - 50HappyHour_250829" at bounding box center [533, 369] width 237 height 12
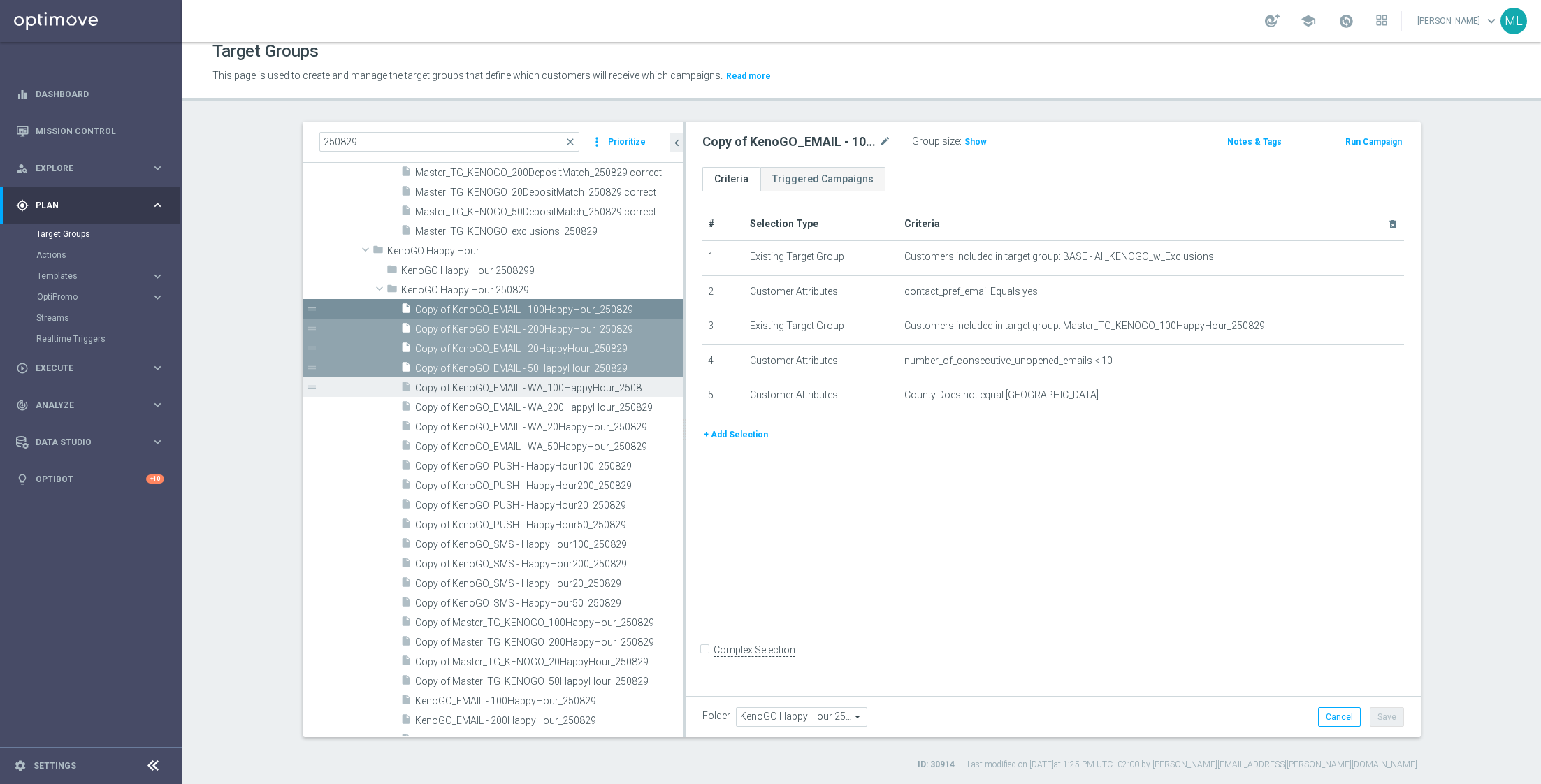
click at [458, 383] on span "Copy of KenoGO_EMAIL - WA_100HappyHour_250829" at bounding box center [533, 389] width 237 height 12
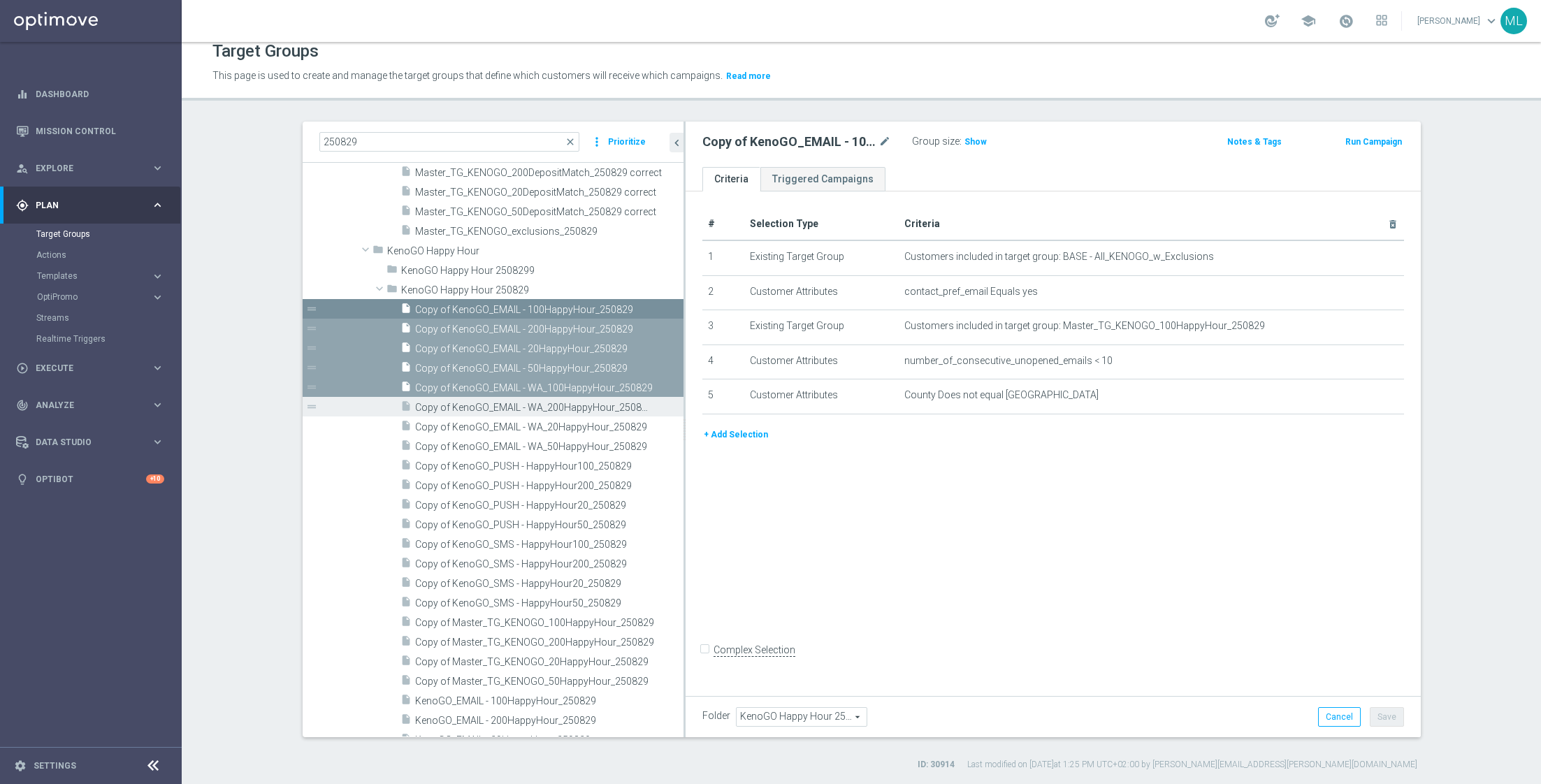
click at [462, 401] on span "Copy of KenoGO_EMAIL - WA_200HappyHour_250829" at bounding box center [533, 407] width 237 height 12
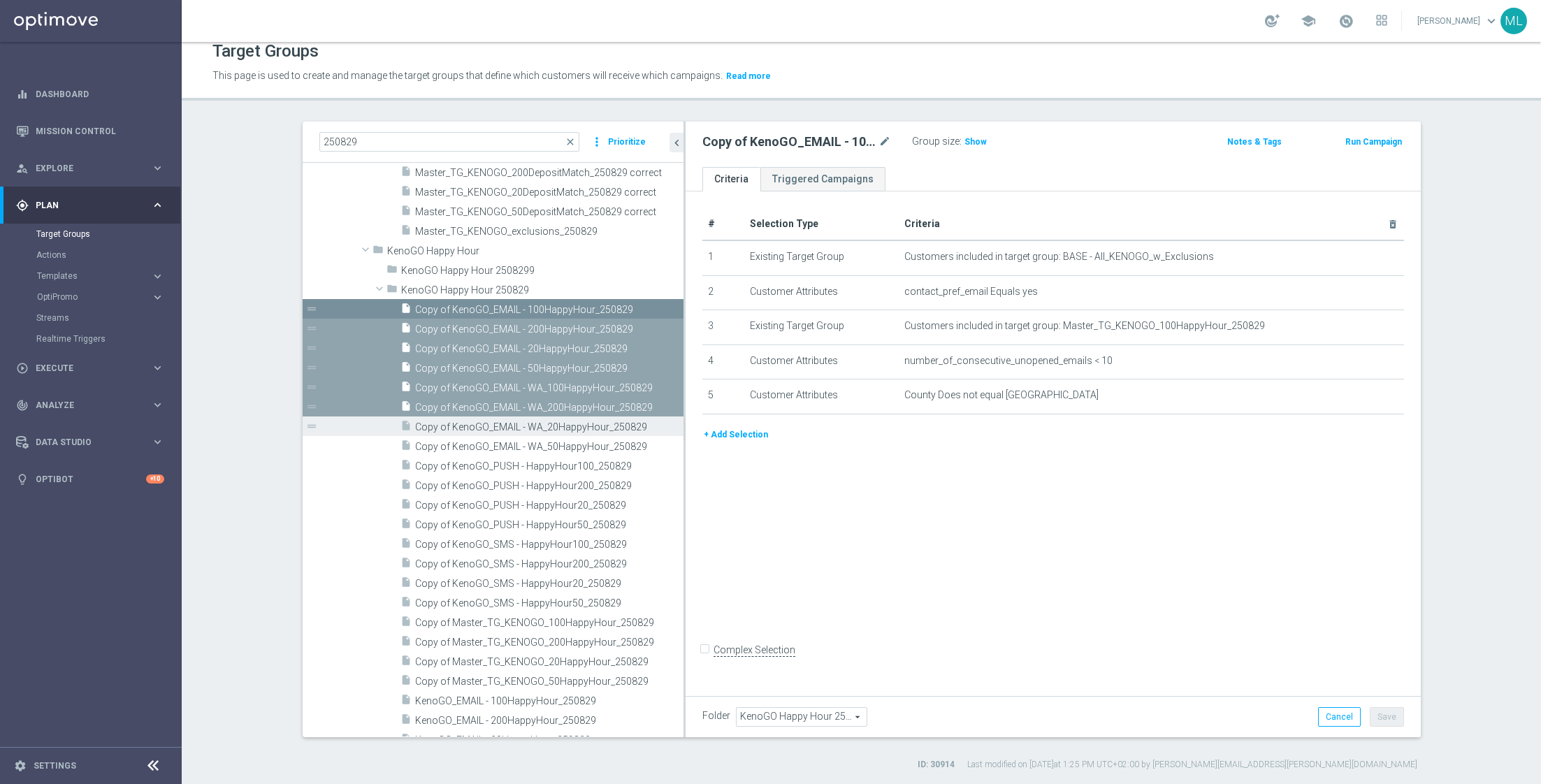
click at [475, 424] on span "Copy of KenoGO_EMAIL - WA_20HappyHour_250829" at bounding box center [533, 427] width 237 height 12
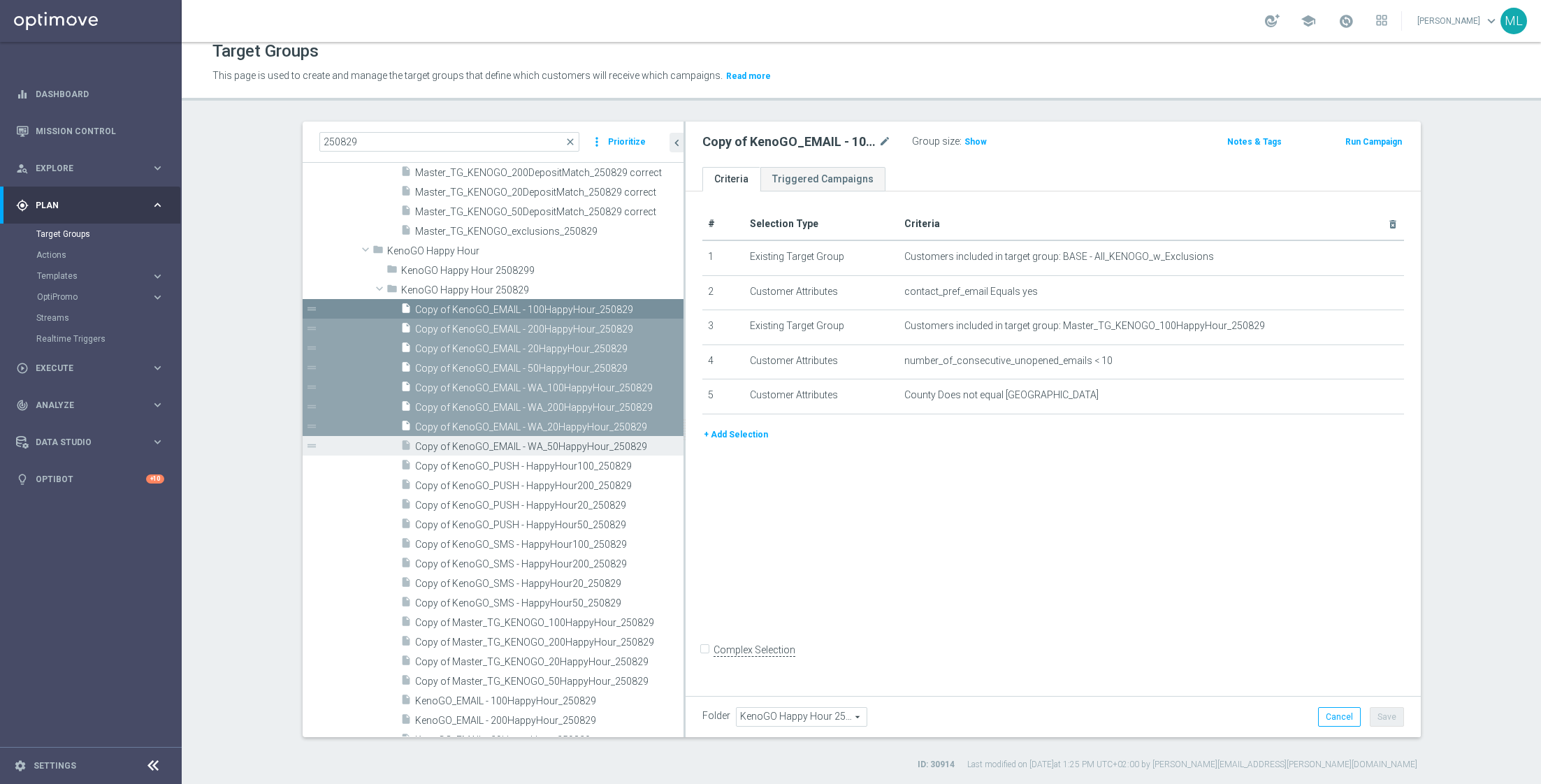
click at [480, 451] on div "insert_drive_file Copy of KenoGO_EMAIL - WA_50HappyHour_250829" at bounding box center [527, 446] width 252 height 20
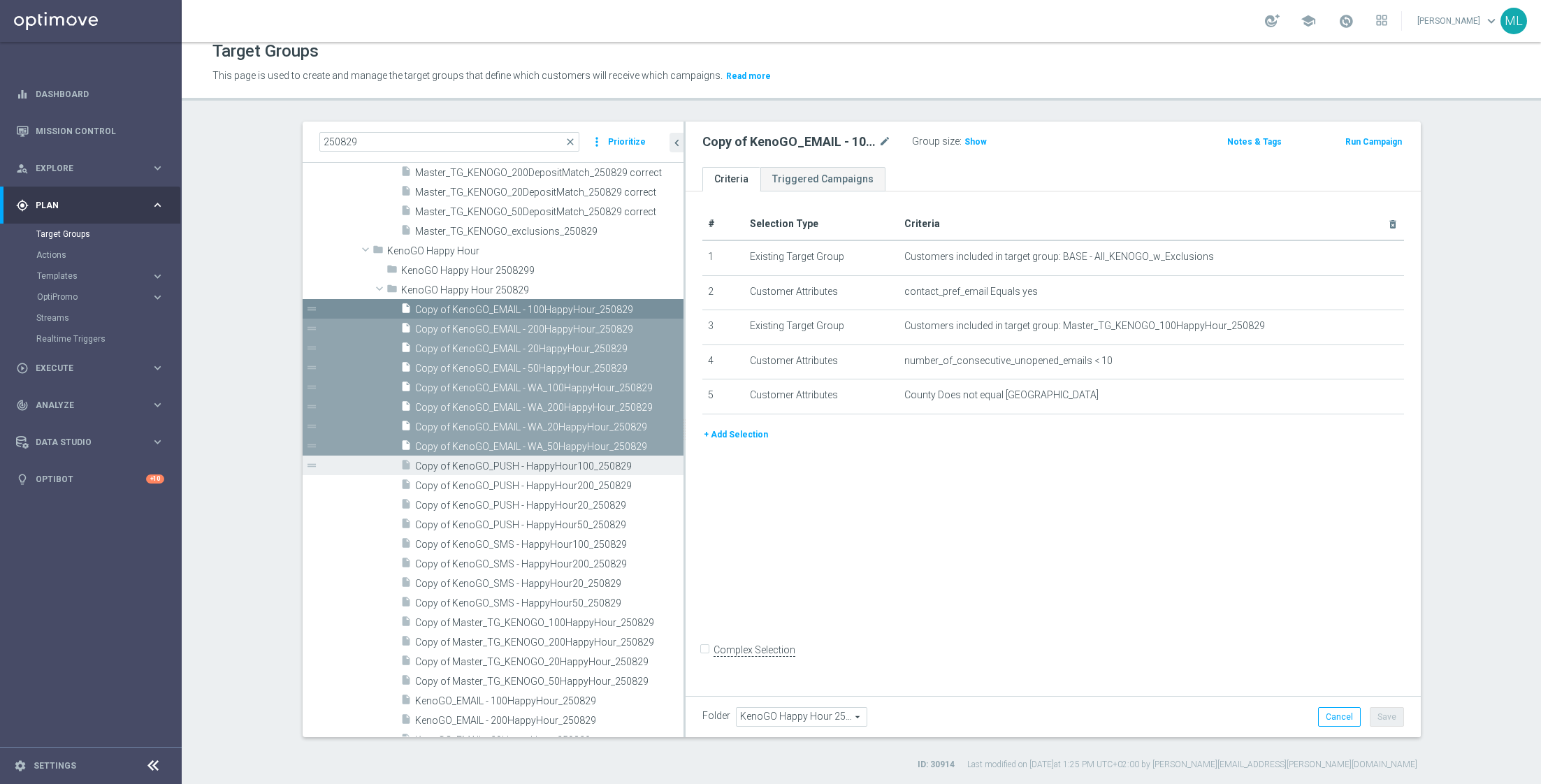
click at [482, 470] on span "Copy of KenoGO_PUSH - HappyHour100_250829" at bounding box center [533, 466] width 237 height 12
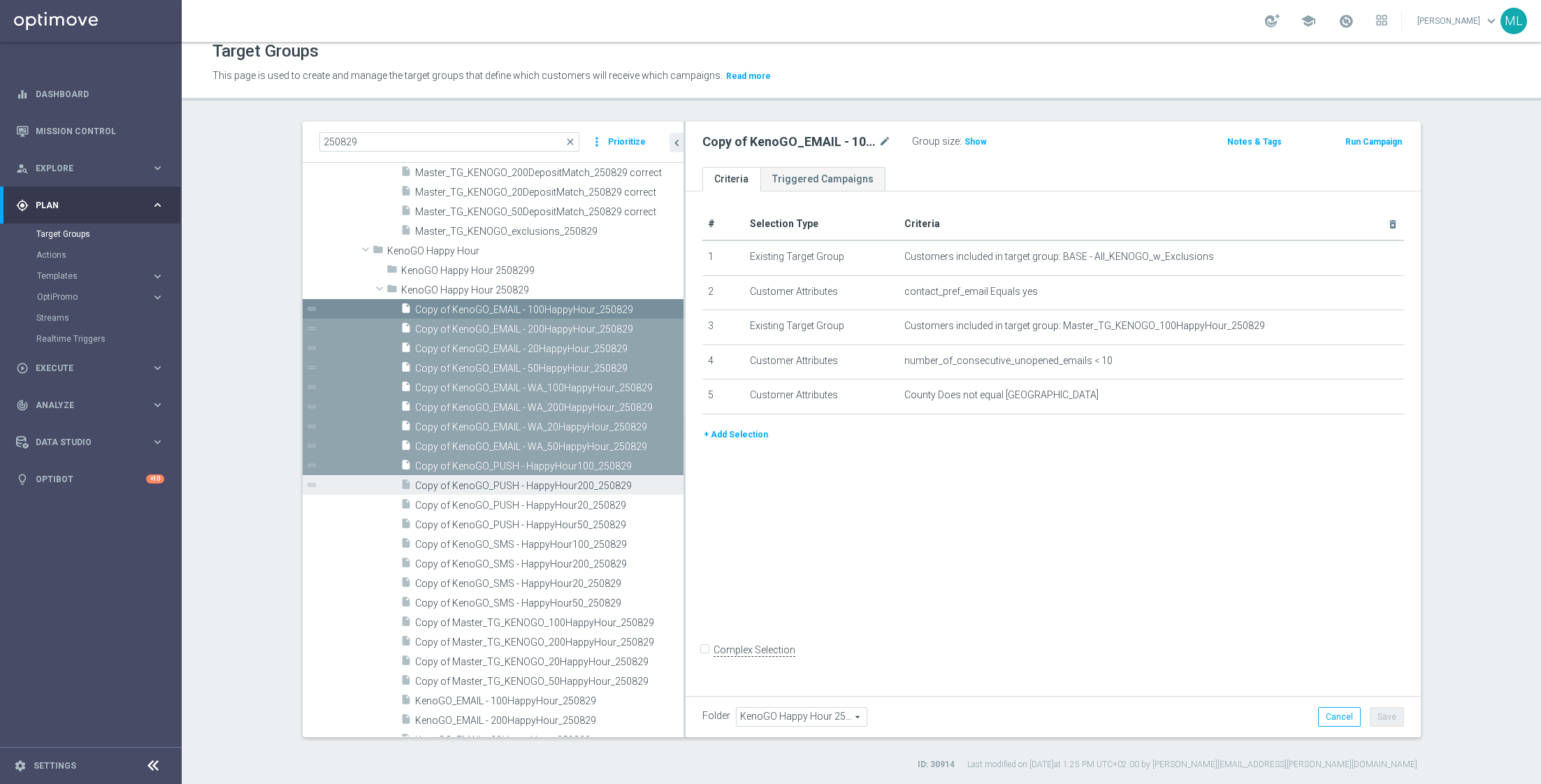
click at [482, 485] on span "Copy of KenoGO_PUSH - HappyHour200_250829" at bounding box center [533, 486] width 237 height 12
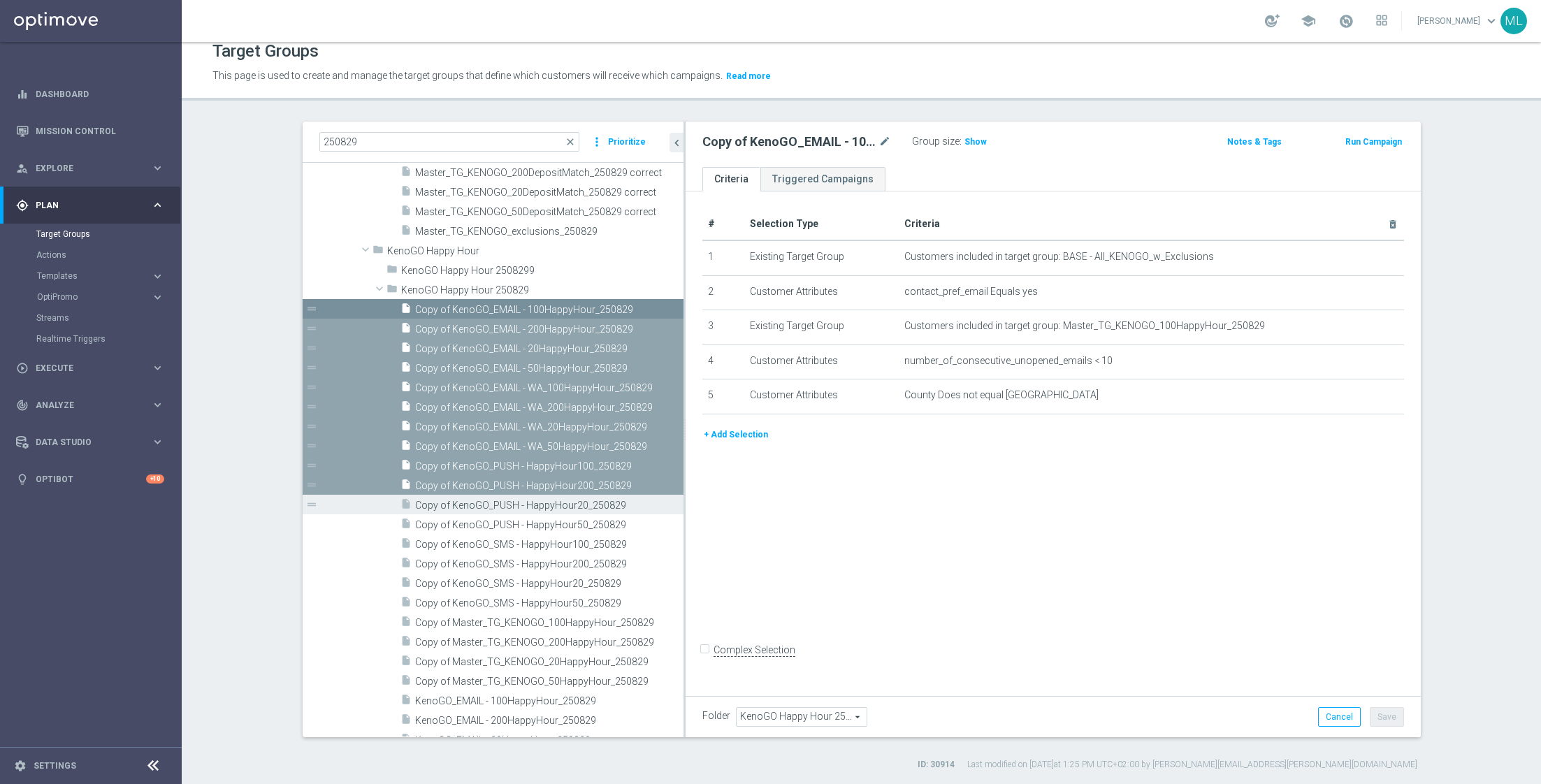
click at [482, 503] on span "Copy of KenoGO_PUSH - HappyHour20_250829" at bounding box center [533, 505] width 237 height 12
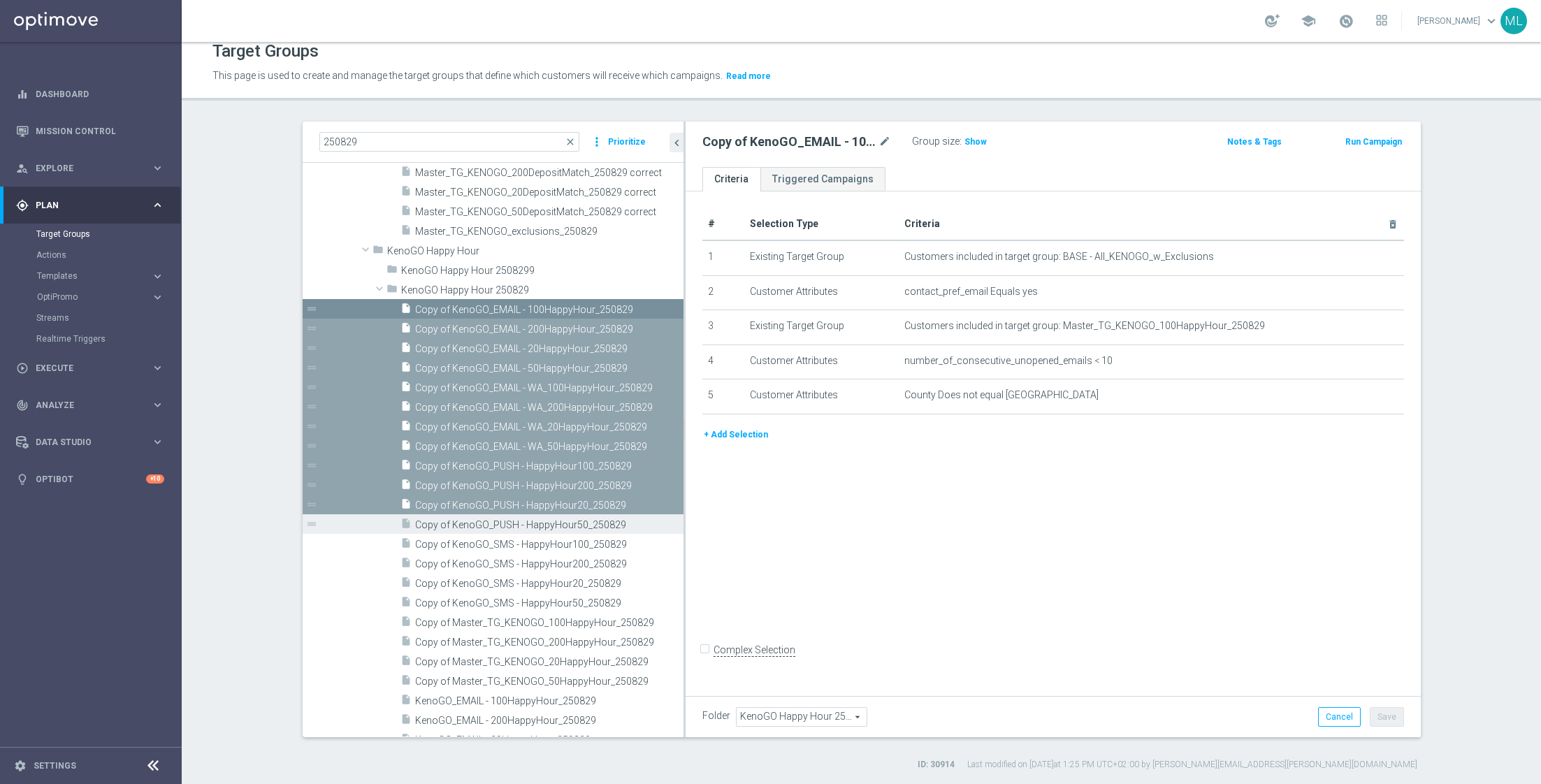
click at [484, 522] on span "Copy of KenoGO_PUSH - HappyHour50_250829" at bounding box center [533, 525] width 237 height 12
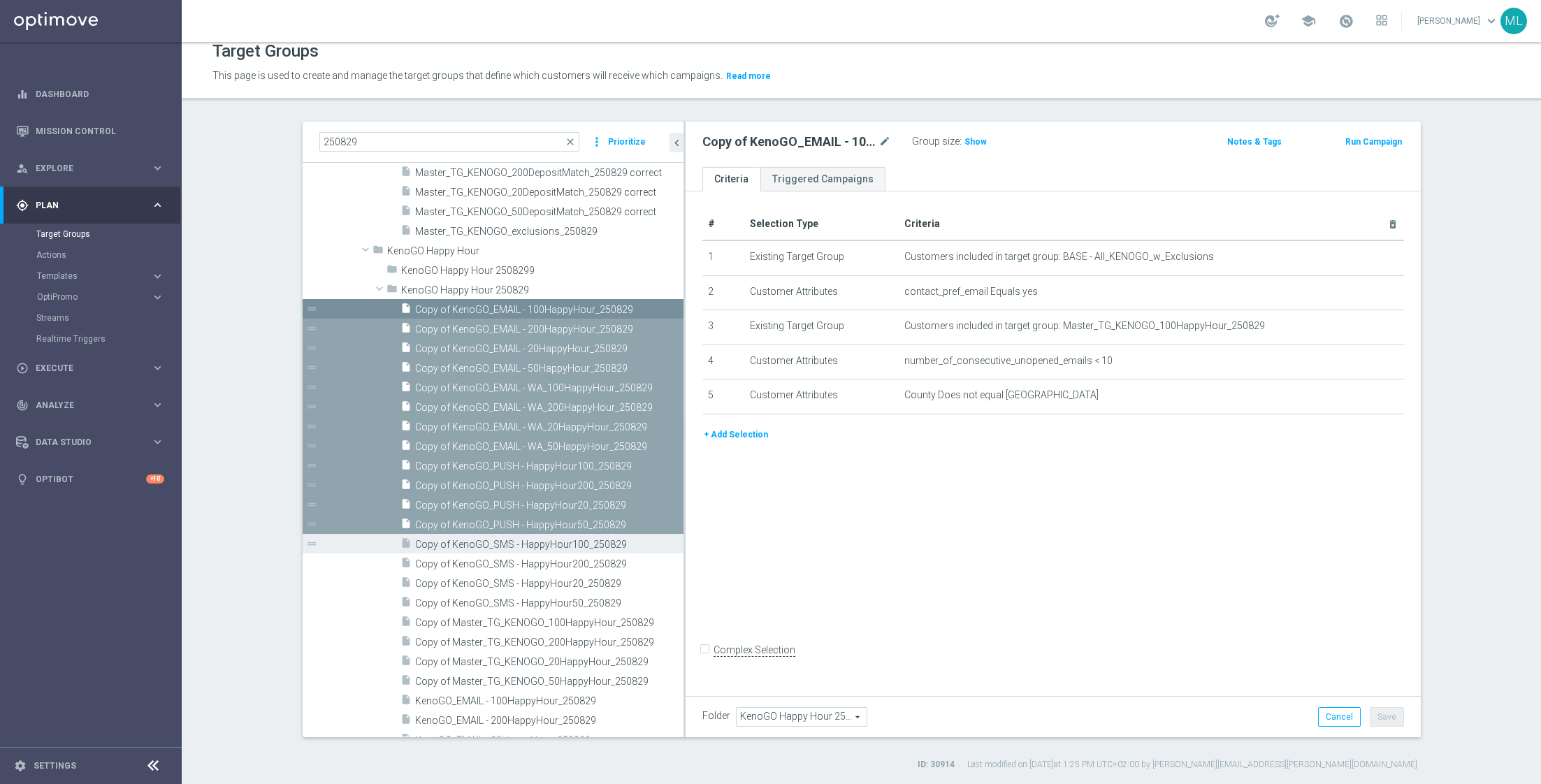
click at [486, 547] on span "Copy of KenoGO_SMS - HappyHour100_250829" at bounding box center [533, 544] width 237 height 12
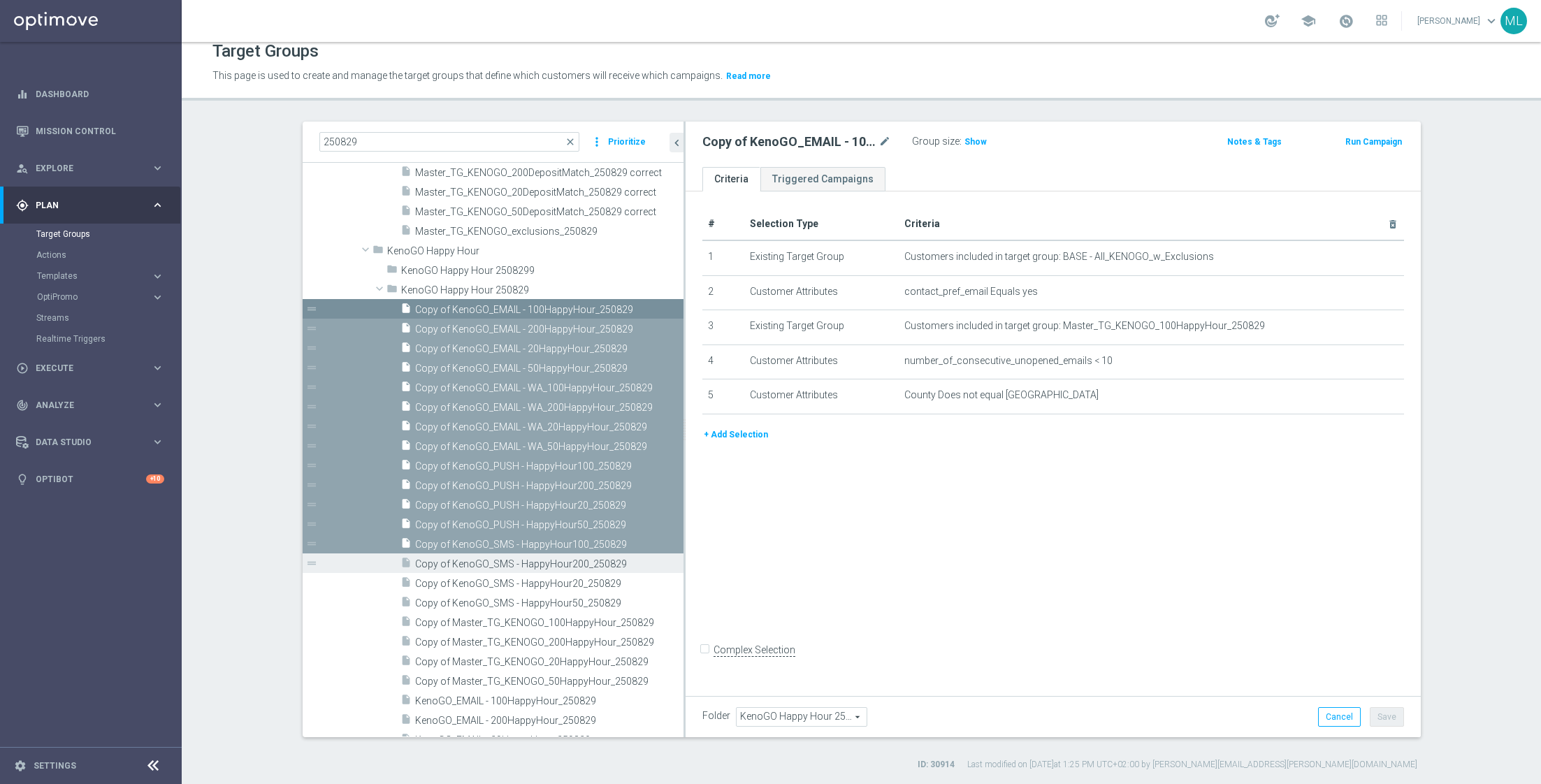
click at [486, 564] on span "Copy of KenoGO_SMS - HappyHour200_250829" at bounding box center [533, 564] width 237 height 12
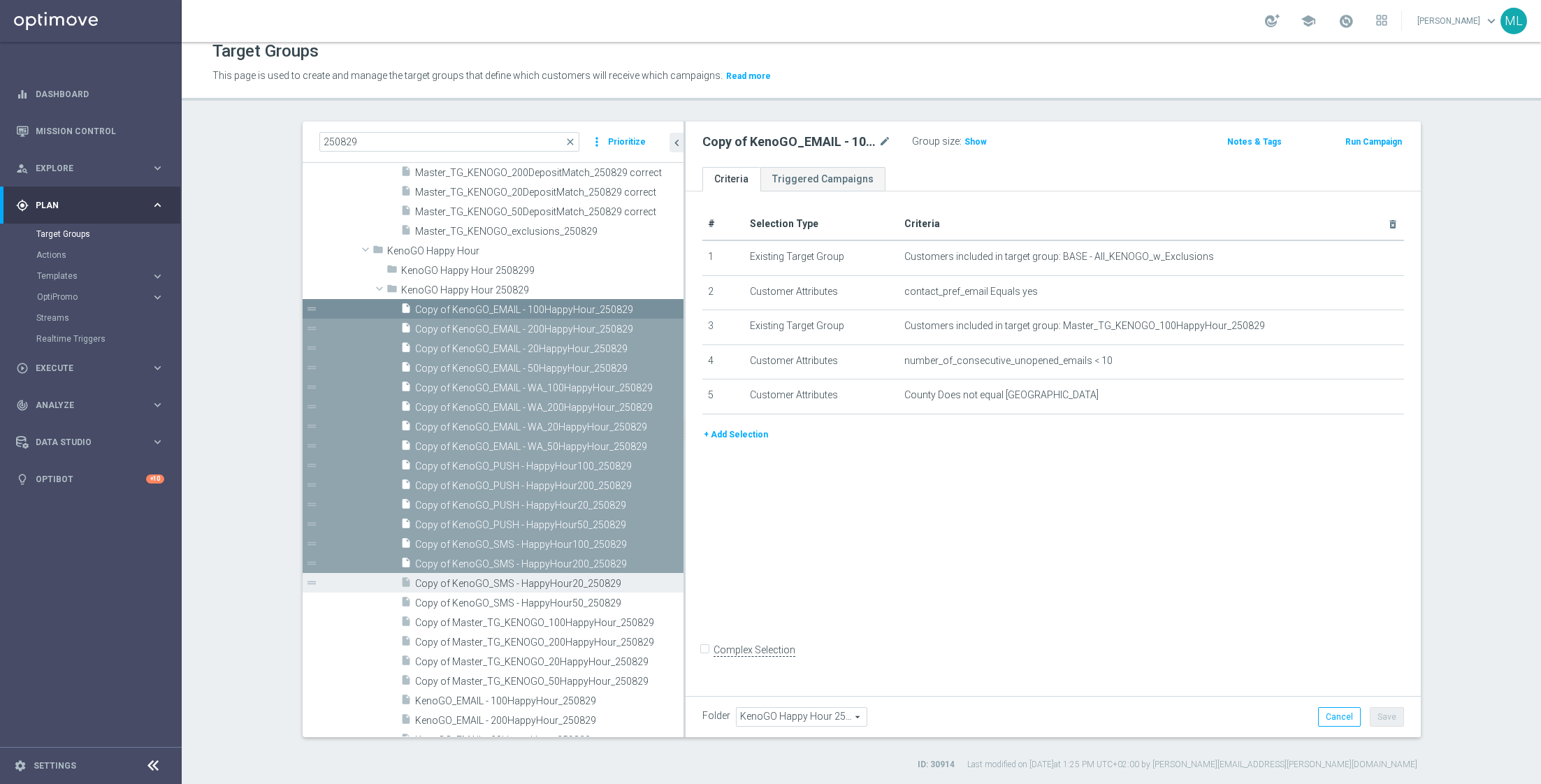
click at [490, 579] on span "Copy of KenoGO_SMS - HappyHour20_250829" at bounding box center [533, 584] width 237 height 12
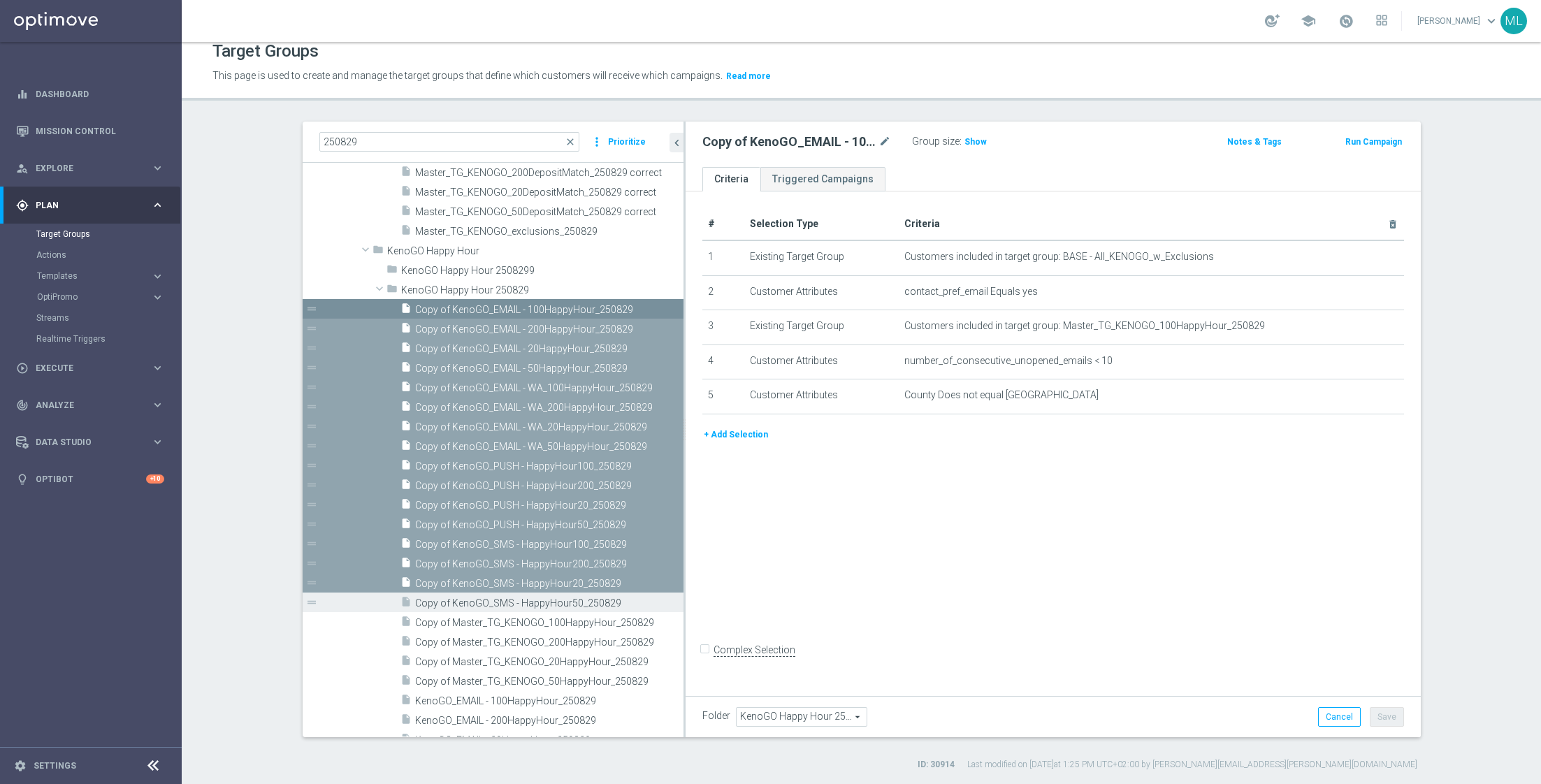
click at [494, 599] on span "Copy of KenoGO_SMS - HappyHour50_250829" at bounding box center [533, 604] width 237 height 12
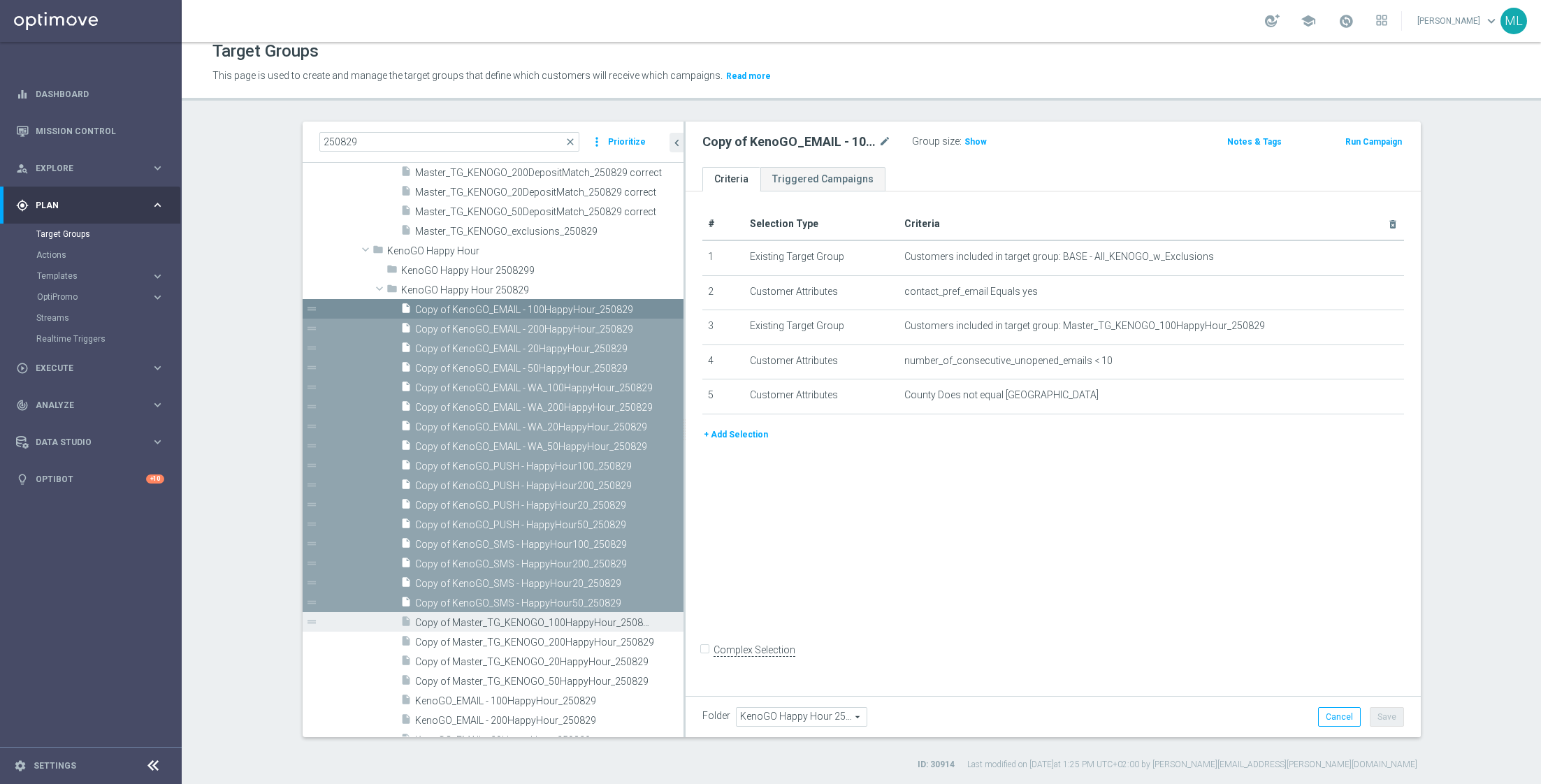
click at [499, 616] on span "Copy of Master_TG_KENOGO_100HappyHour_250829" at bounding box center [533, 622] width 237 height 12
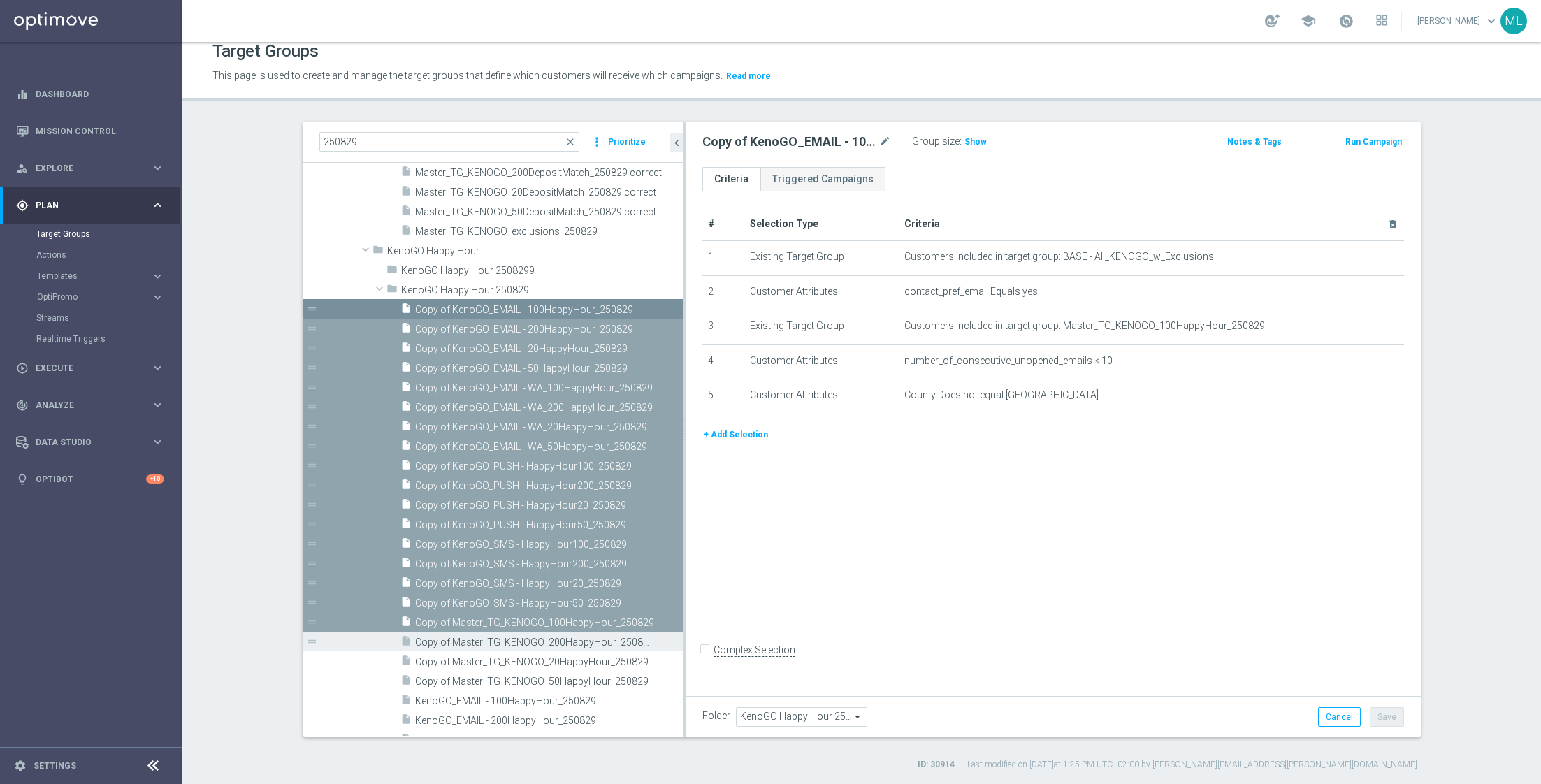
click at [503, 644] on span "Copy of Master_TG_KENOGO_200HappyHour_250829" at bounding box center [533, 642] width 237 height 12
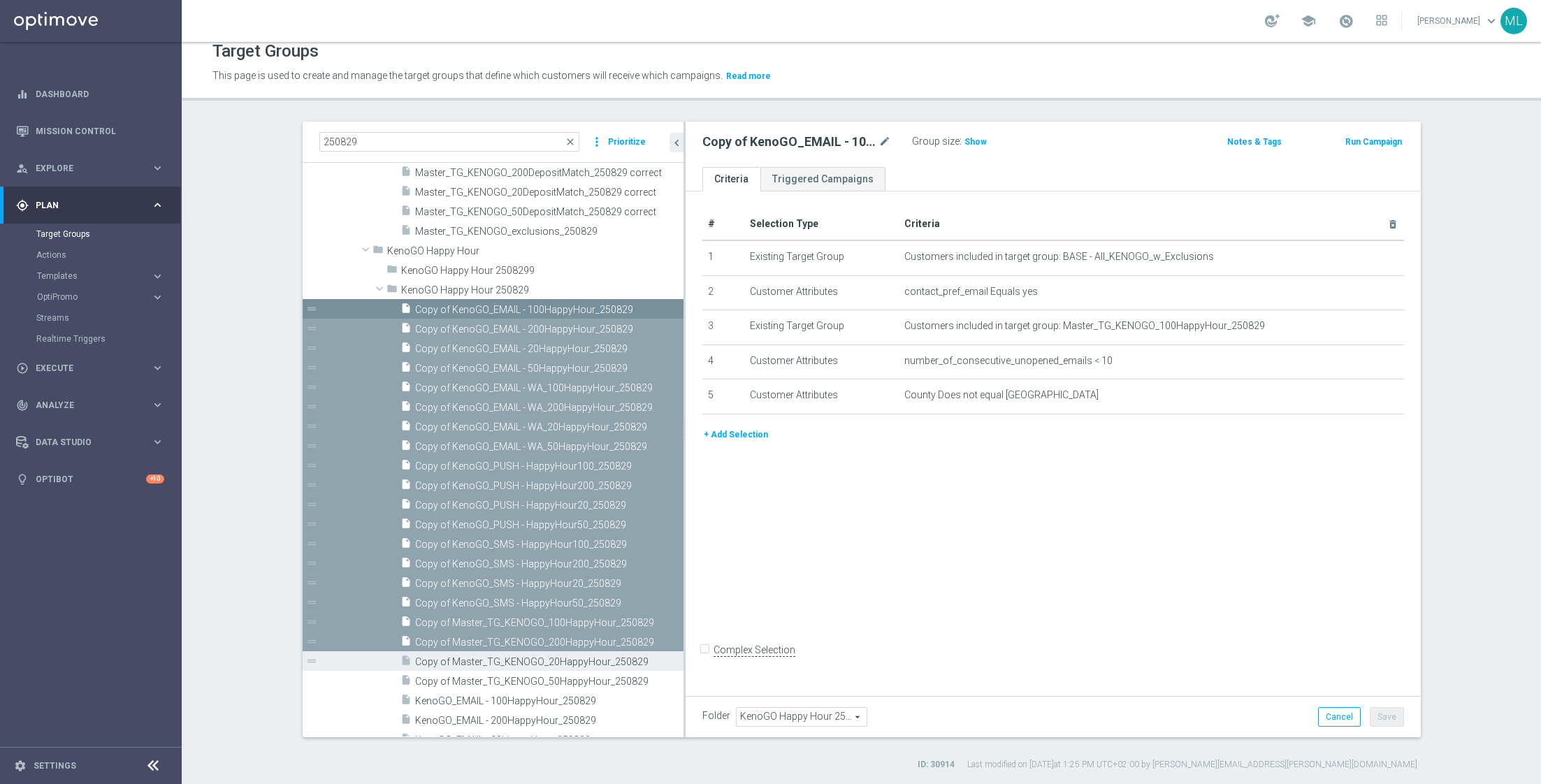
click at [506, 657] on span "Copy of Master_TG_KENOGO_20HappyHour_250829" at bounding box center [533, 662] width 237 height 12
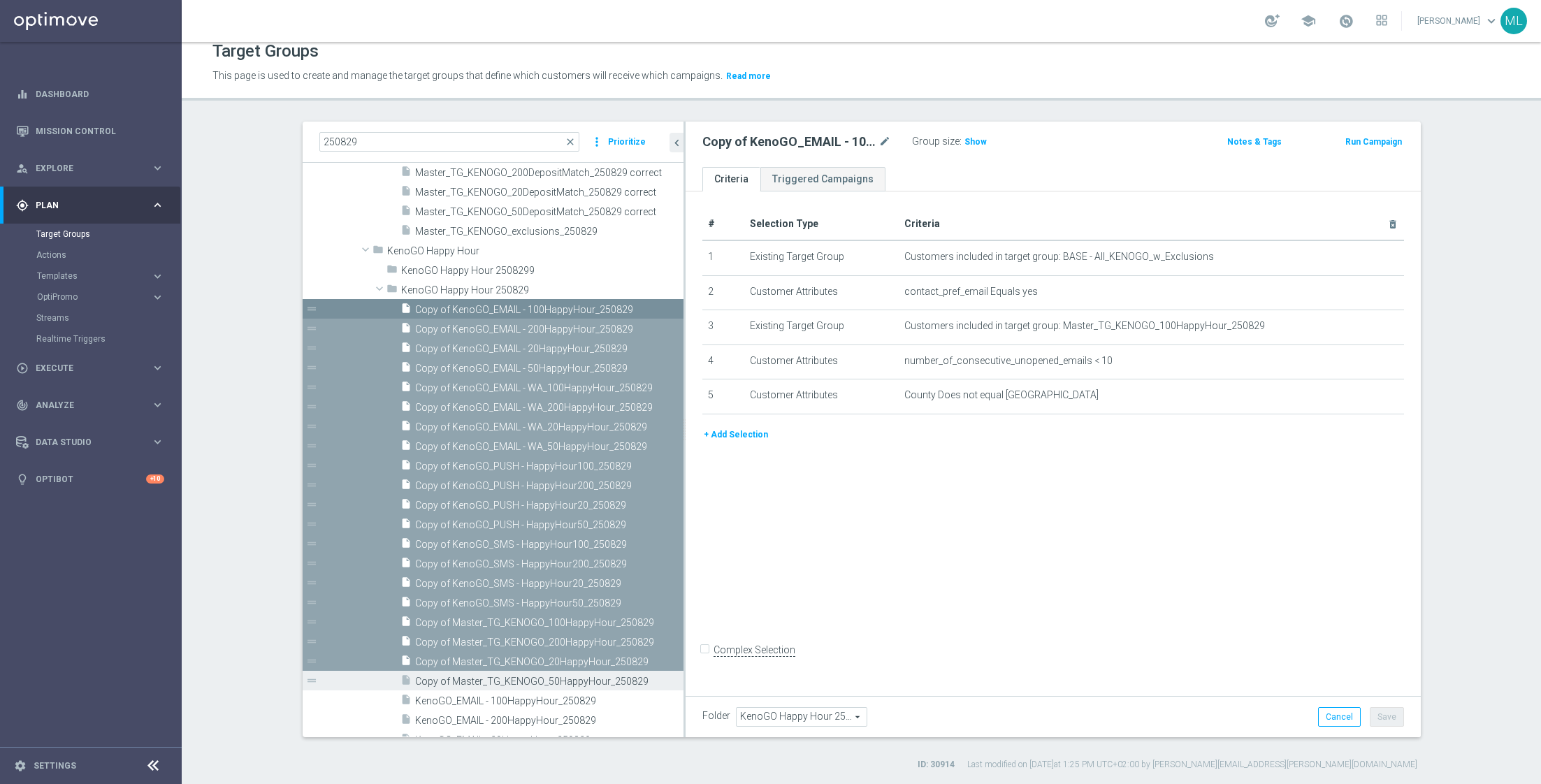
click at [511, 676] on span "Copy of Master_TG_KENOGO_50HappyHour_250829" at bounding box center [533, 682] width 237 height 12
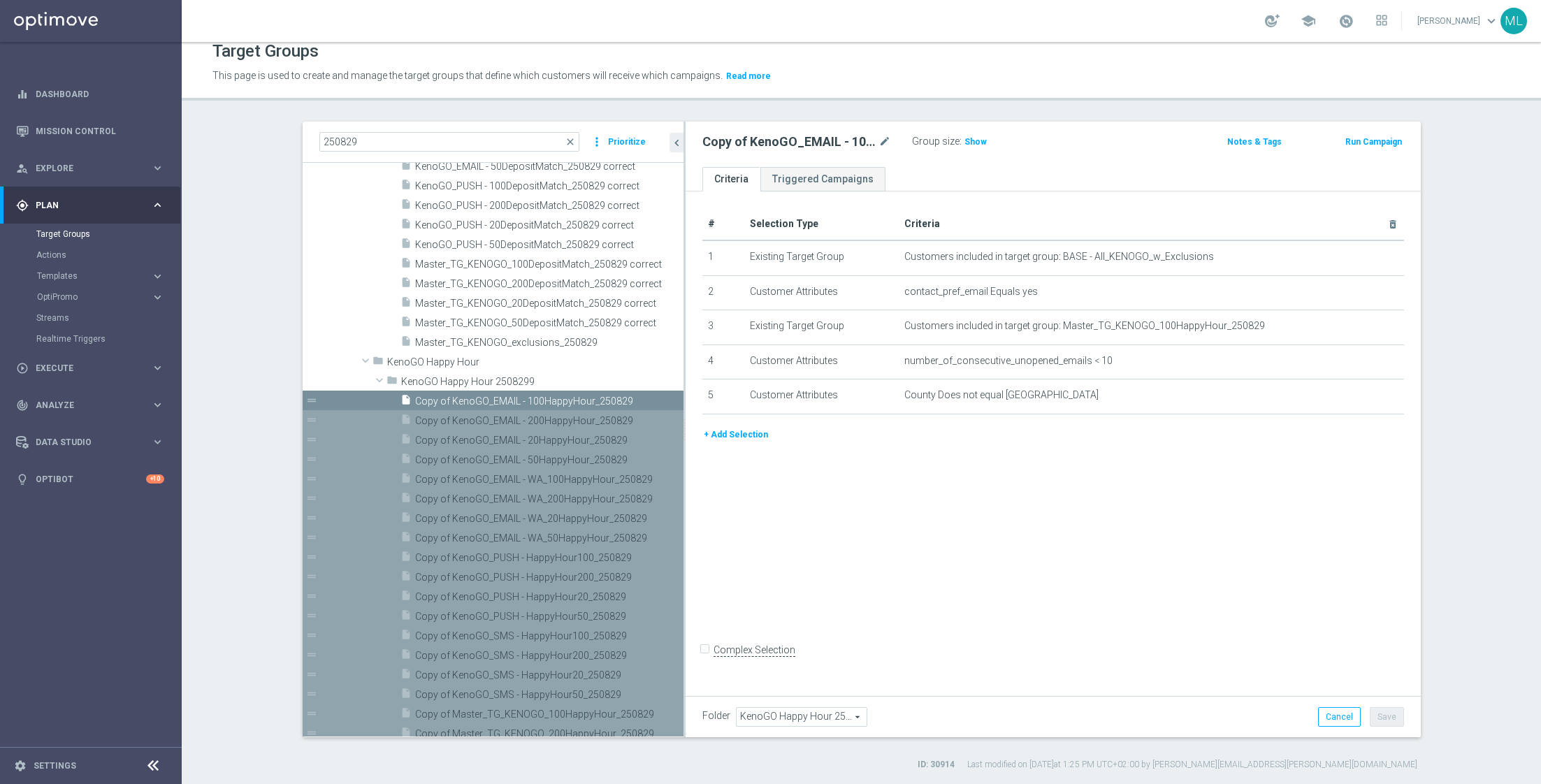
scroll to position [585, 0]
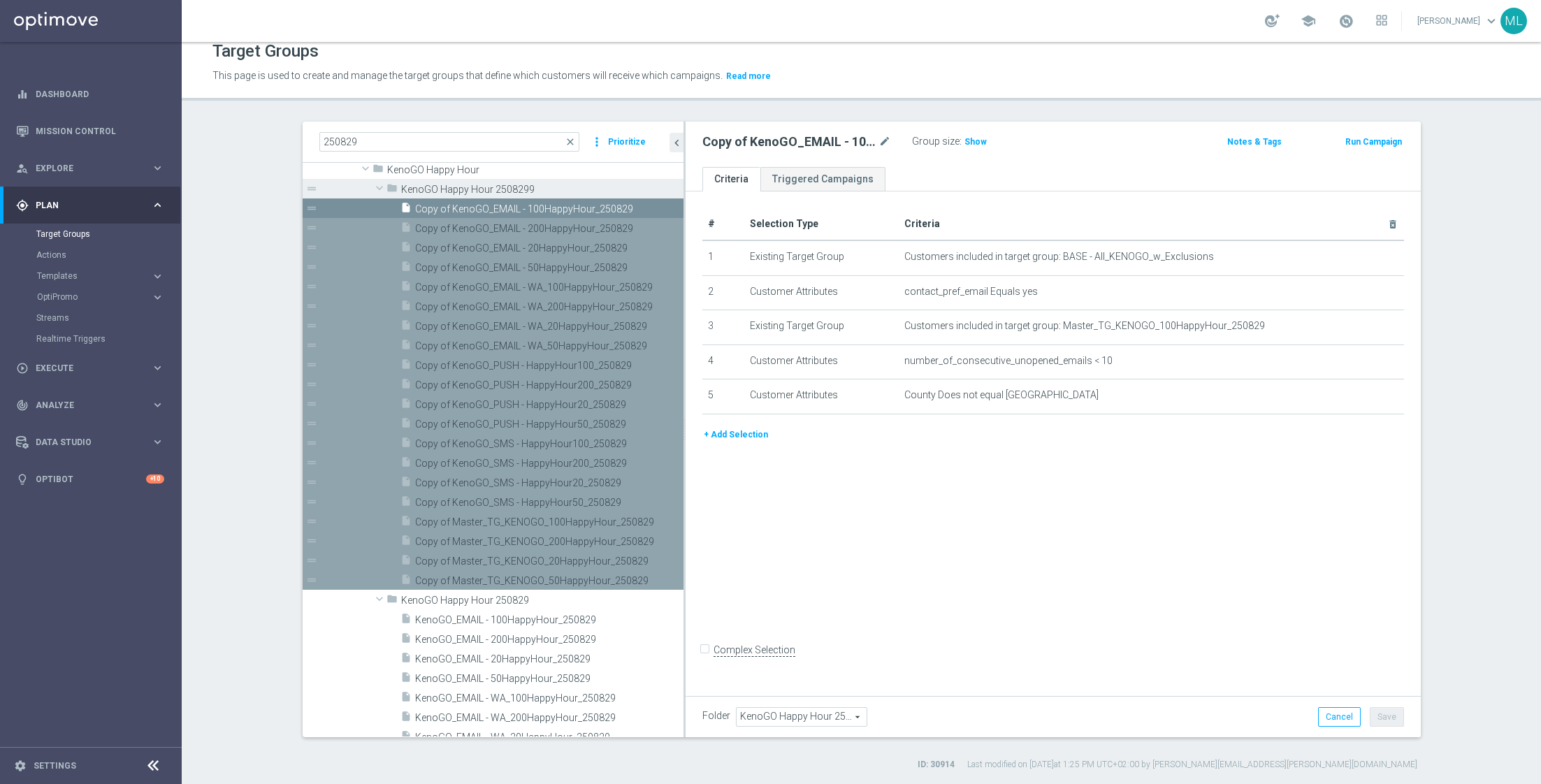
click at [507, 181] on div "folder KenoGO Happy Hour 2508299" at bounding box center [503, 188] width 233 height 20
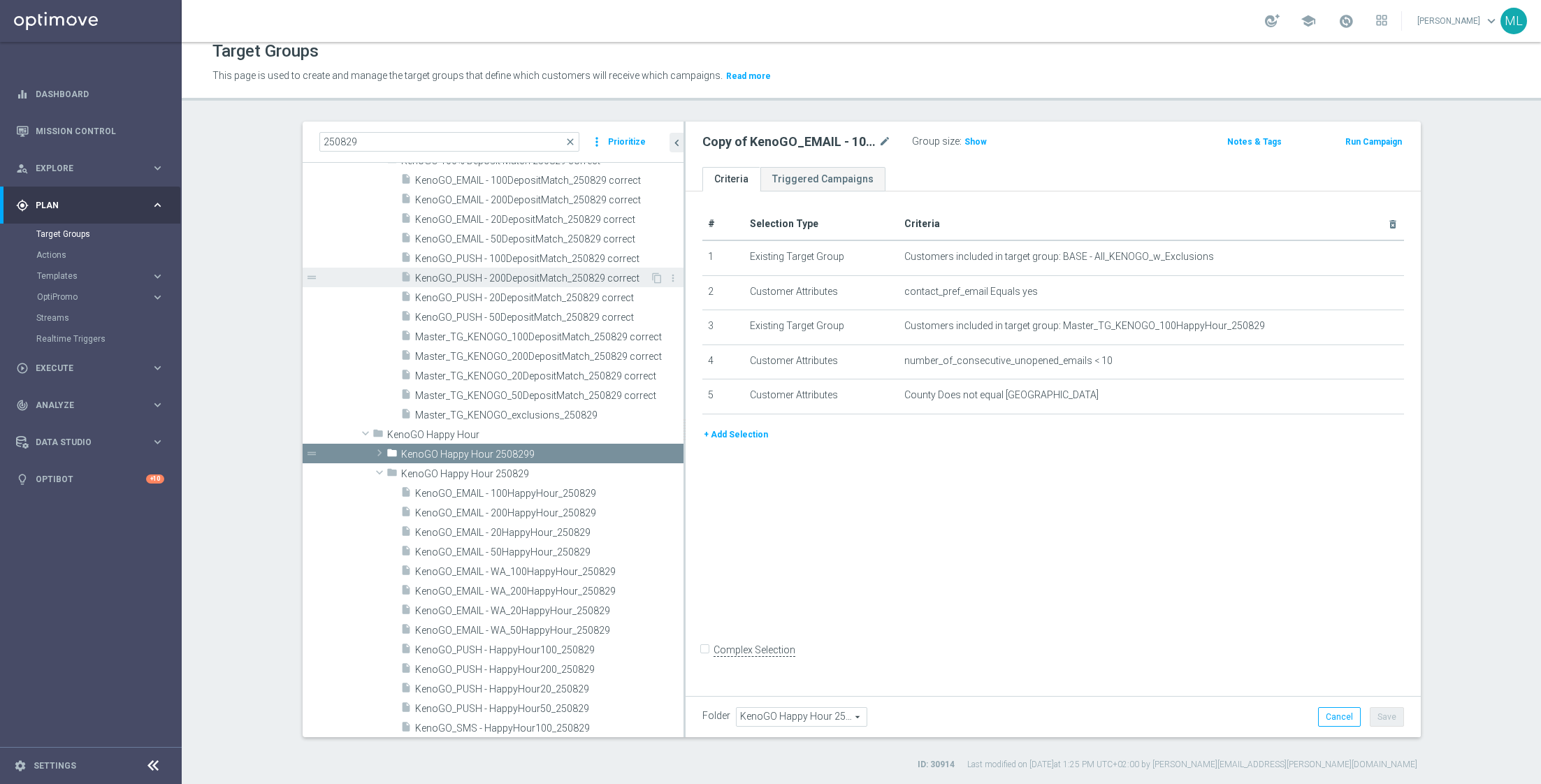
scroll to position [361, 0]
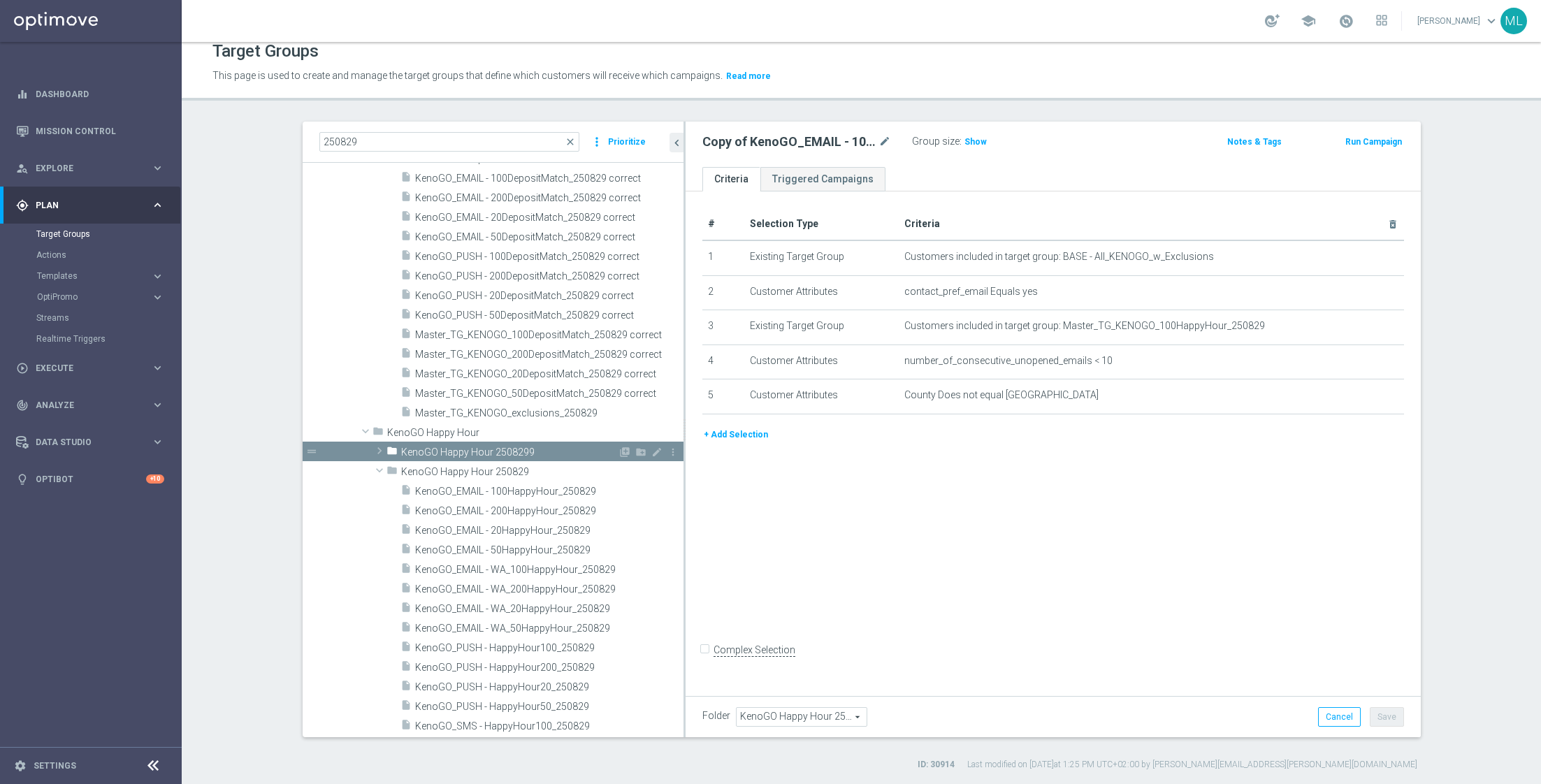
click at [378, 451] on span at bounding box center [380, 450] width 14 height 17
click at [656, 450] on icon "mode_edit" at bounding box center [656, 451] width 11 height 11
click at [533, 448] on input "KenoGO Happy Hour 2508299" at bounding box center [471, 451] width 140 height 16
click at [516, 448] on input "KenoGO Happy Hour 2508299" at bounding box center [471, 451] width 140 height 16
click at [534, 446] on input "KenoGO Happy Hour 2509299" at bounding box center [471, 451] width 140 height 16
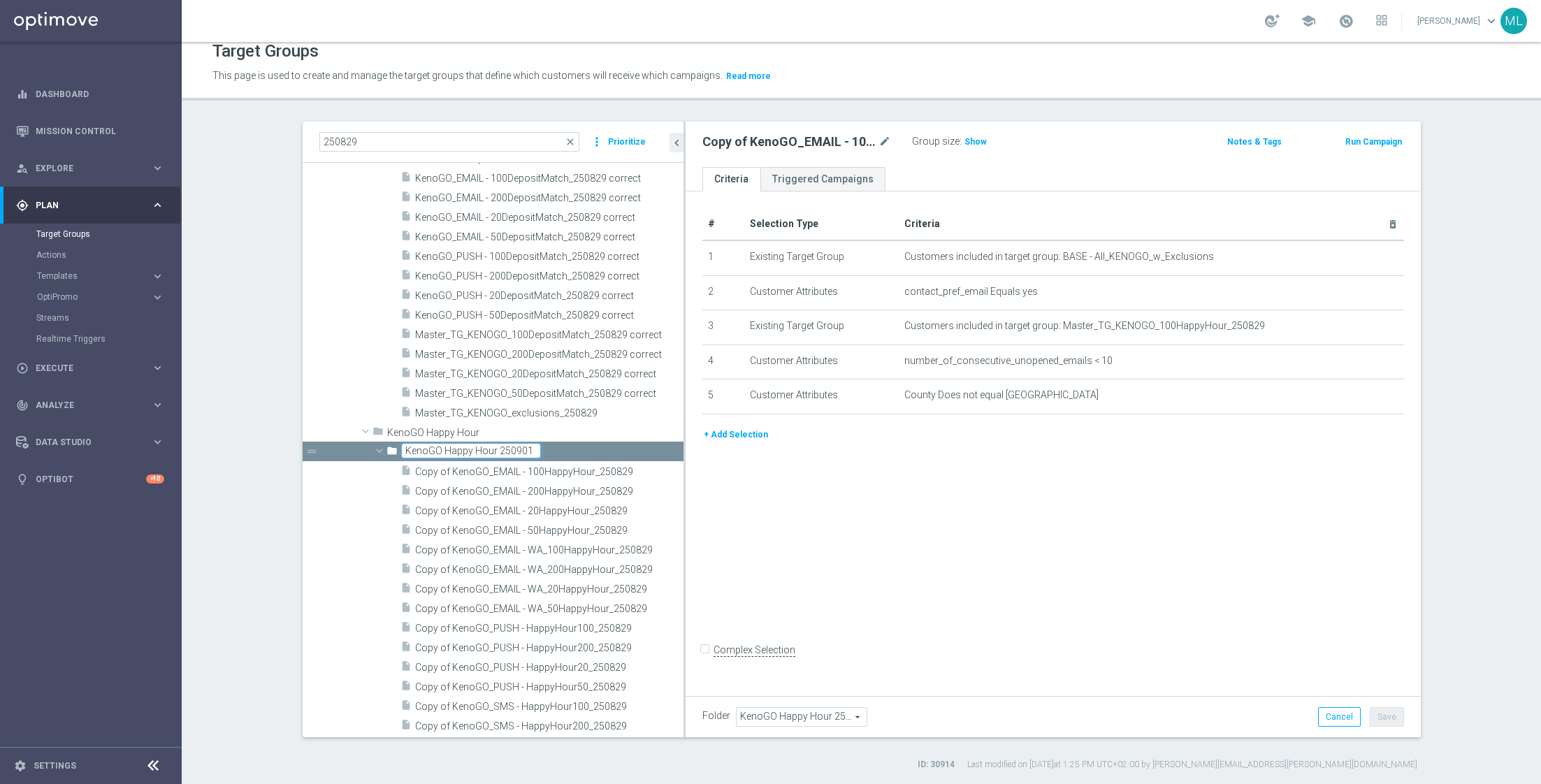
type input "KenoGO Happy Hour 250901"
click at [276, 410] on div "250829 close more_vert Prioritize Customer Target Groups library_add create_new…" at bounding box center [862, 446] width 1174 height 649
click at [366, 144] on input "250829" at bounding box center [449, 142] width 261 height 20
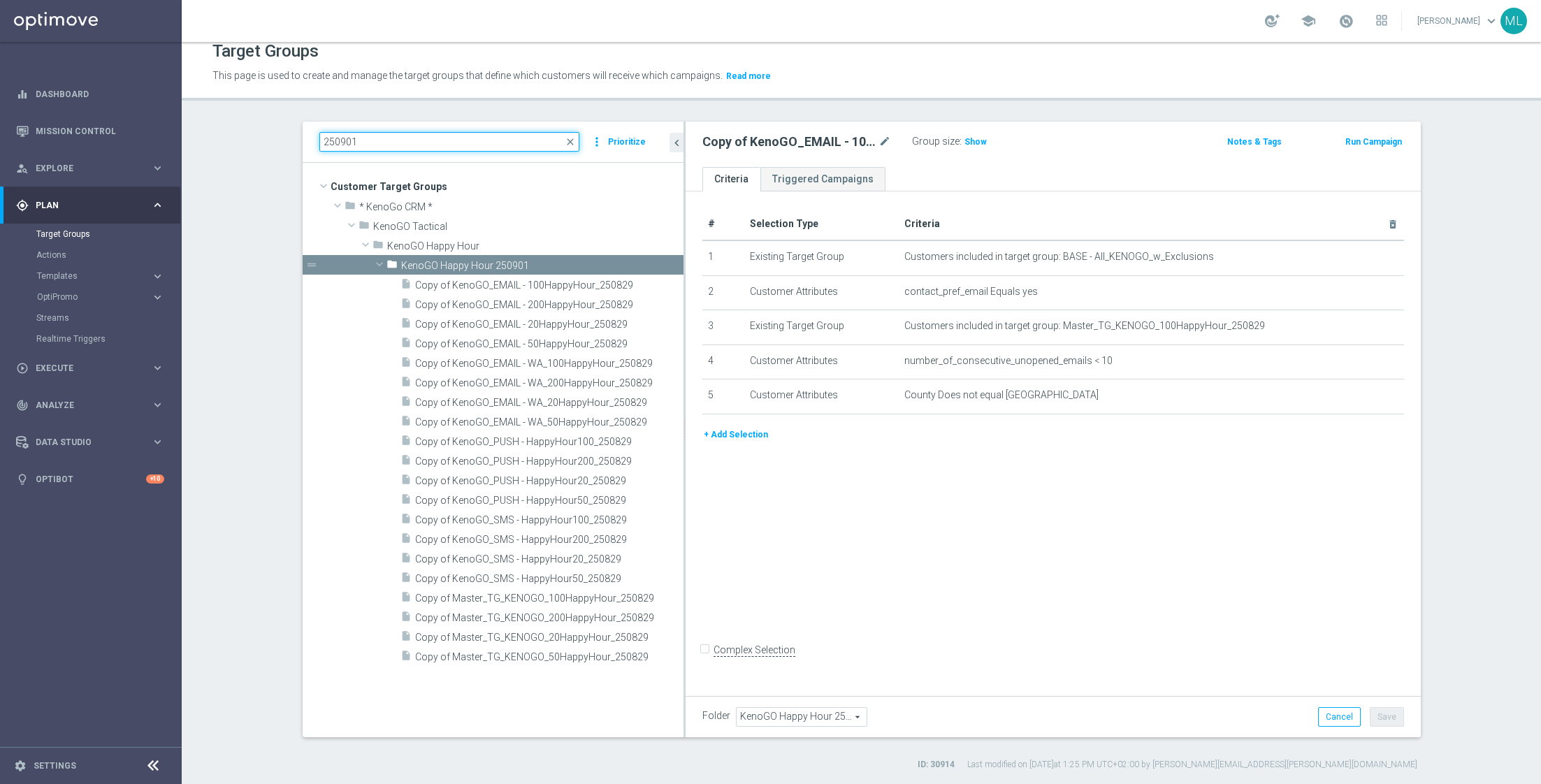
scroll to position [0, 0]
type input "250901"
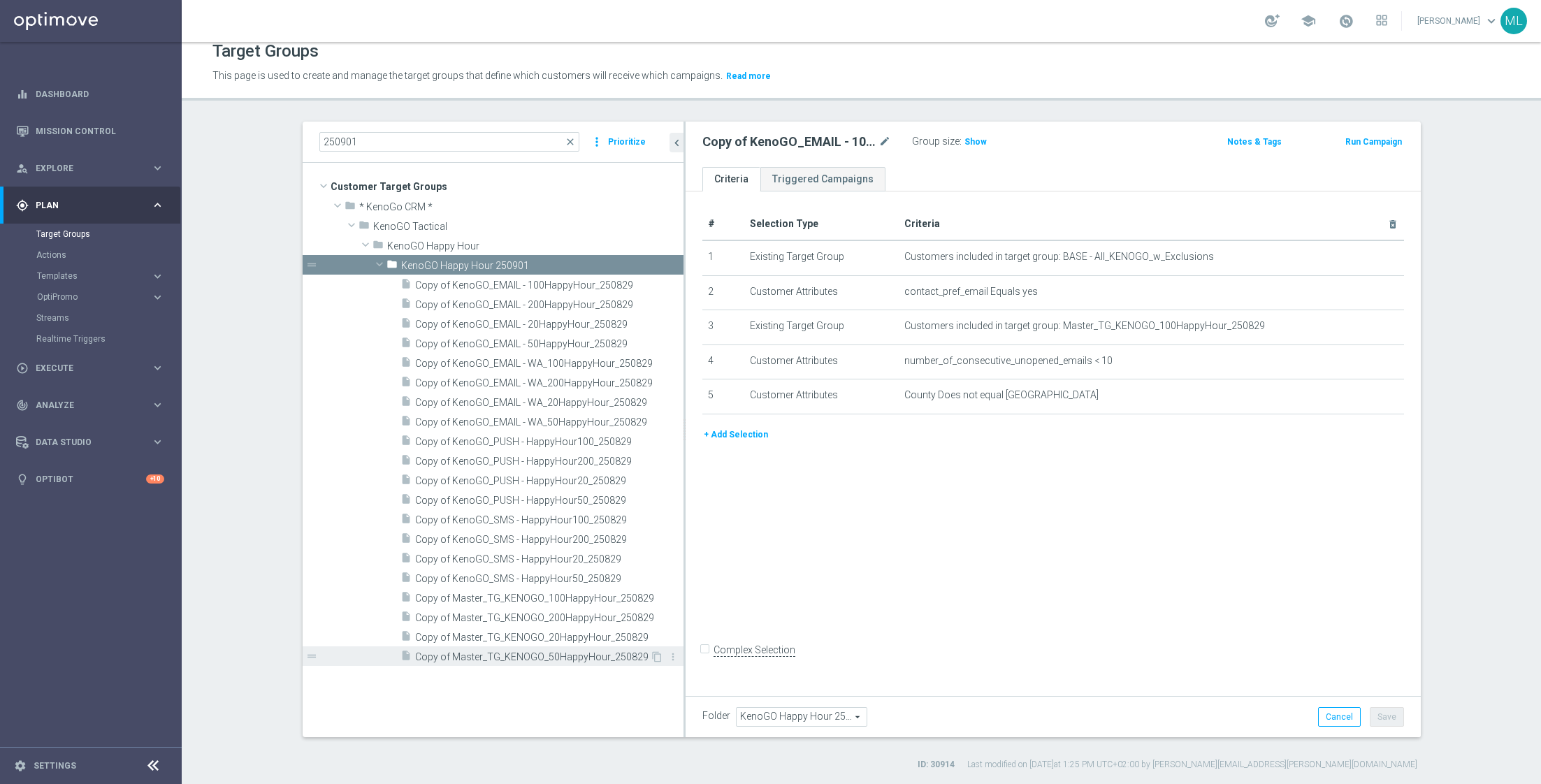
click at [541, 653] on span "Copy of Master_TG_KENOGO_50HappyHour_250829" at bounding box center [533, 657] width 235 height 12
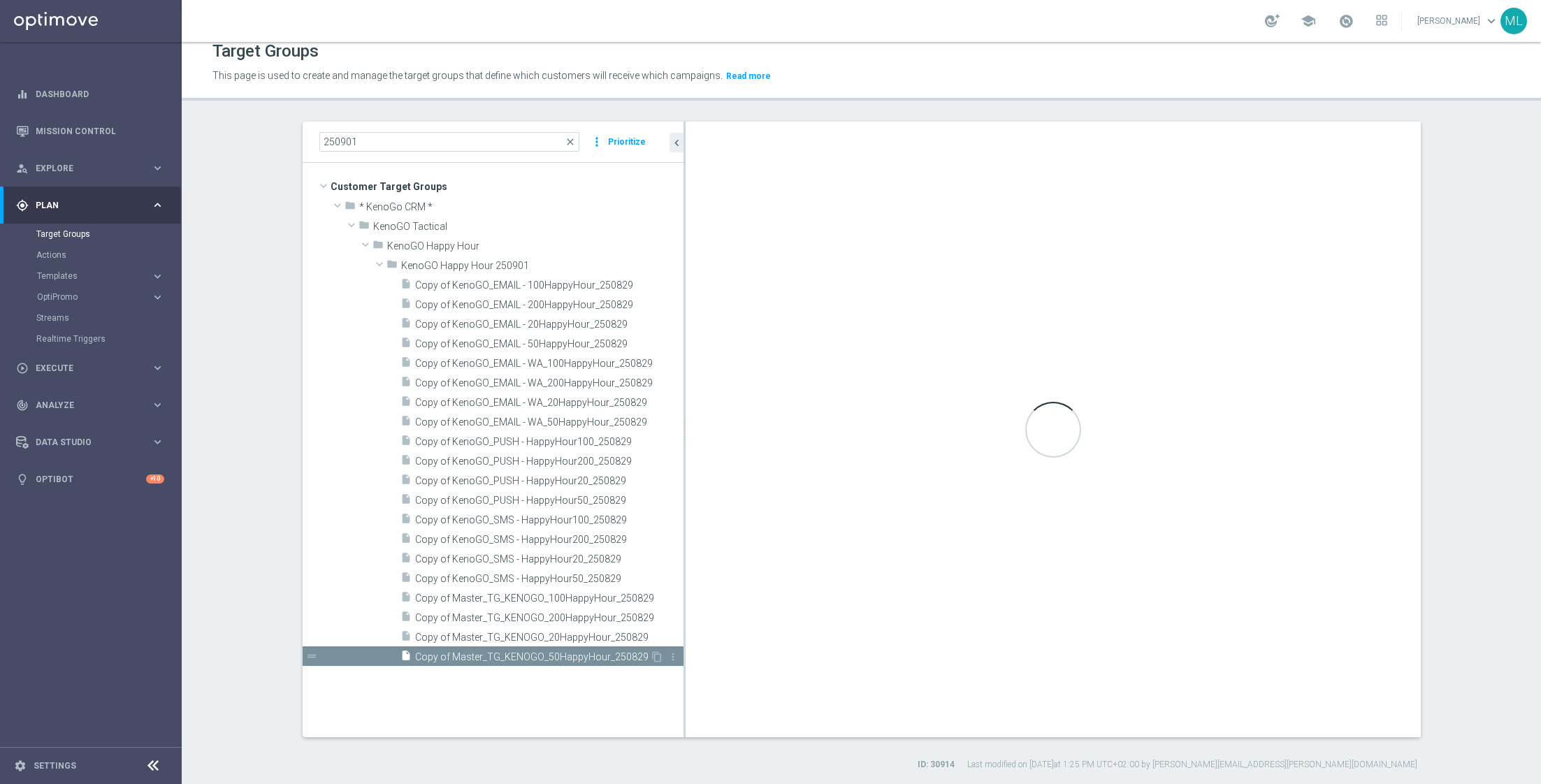
type input "KenoGO Happy Hour 250901"
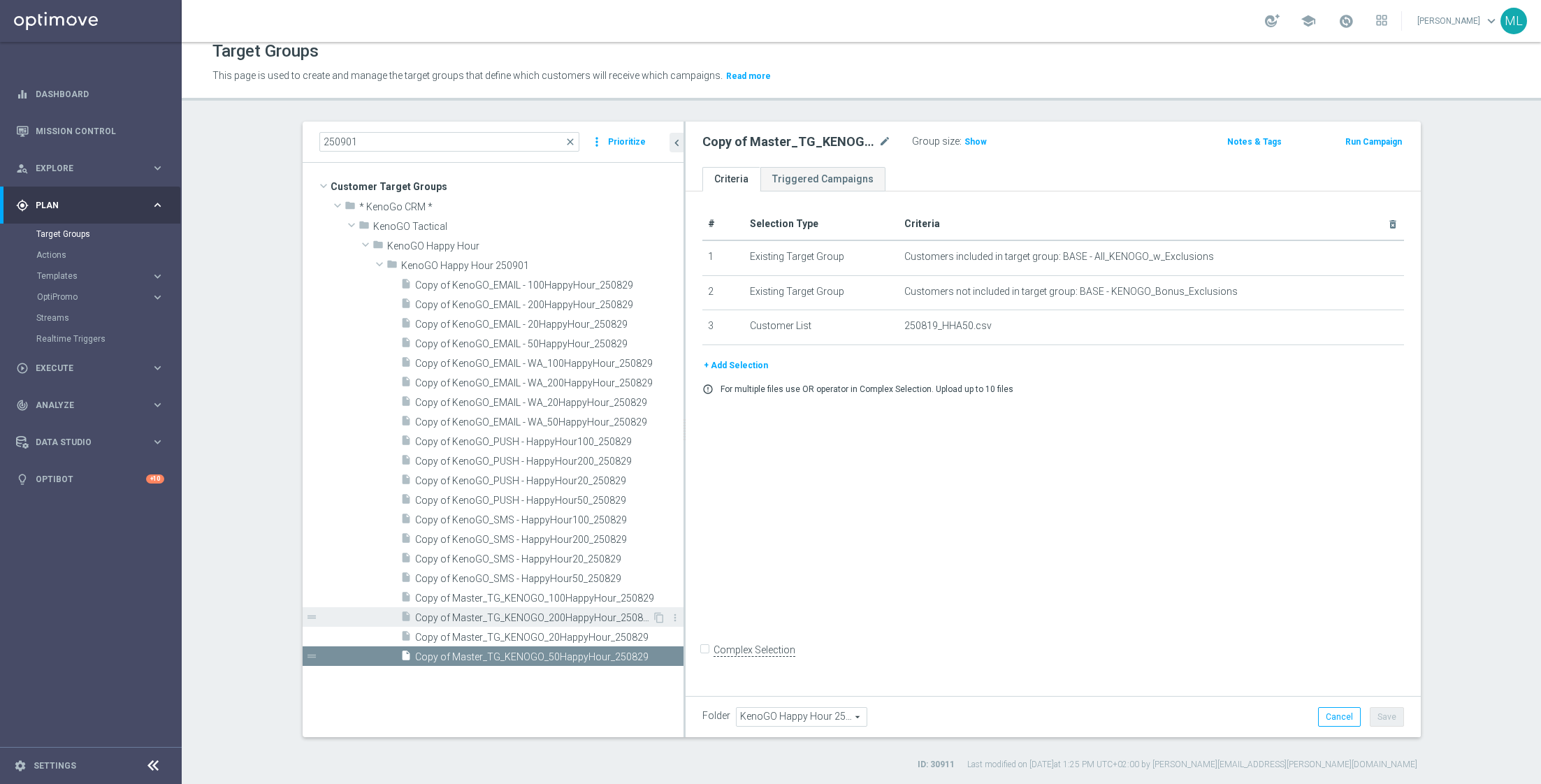
click at [541, 612] on span "Copy of Master_TG_KENOGO_200HappyHour_250829" at bounding box center [533, 617] width 237 height 12
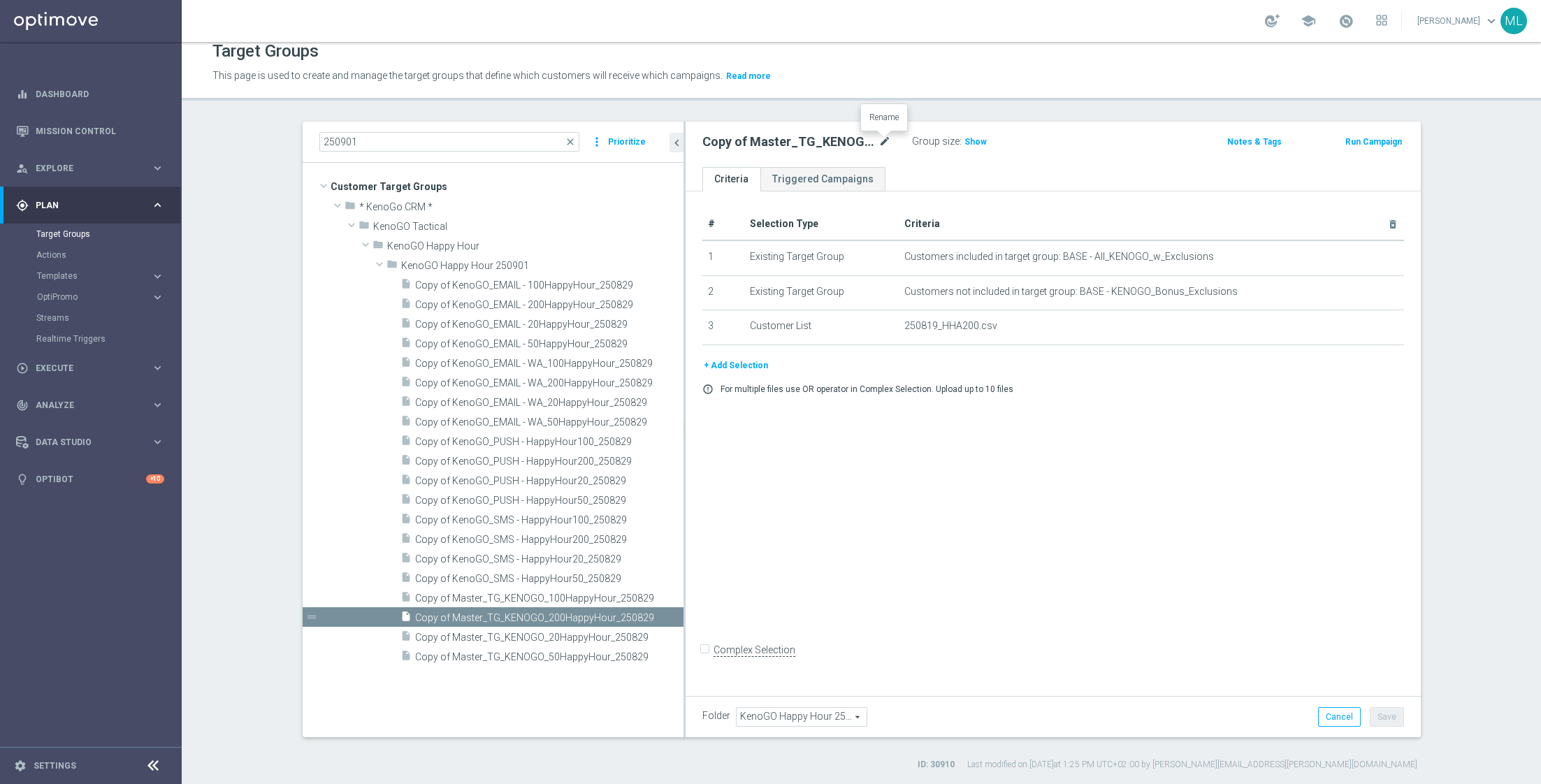
click at [880, 138] on icon "mode_edit" at bounding box center [885, 142] width 13 height 17
click at [716, 141] on input "Copy of Master_TG_KENOGO_200HappyHour_250829" at bounding box center [796, 144] width 188 height 20
type input "Master_TG_KENOGO_200HappyHour_250901"
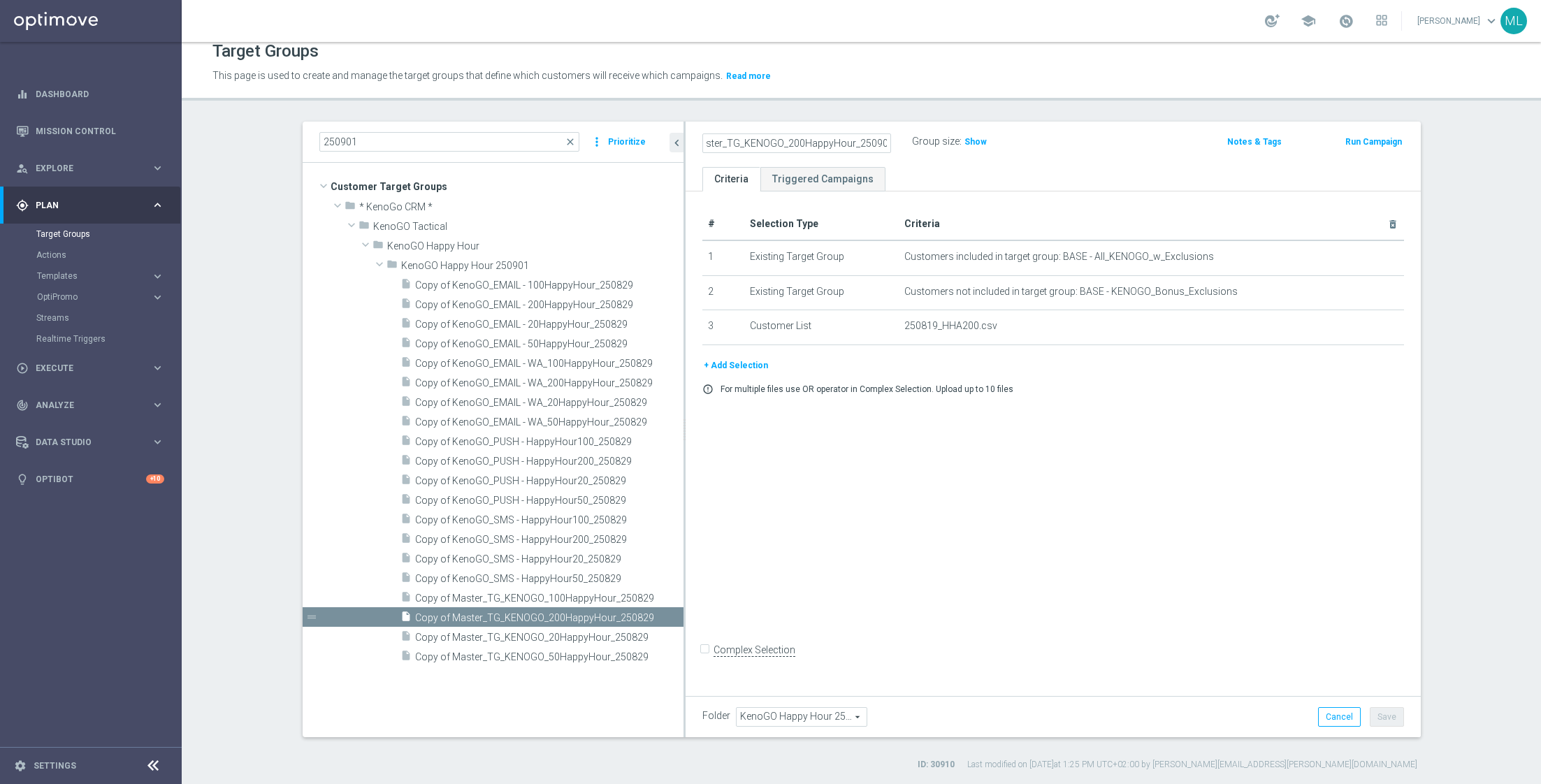
click at [1094, 146] on div "Master_TG_KENOGO_200HappyHour_250901 Group size : Show" at bounding box center [933, 142] width 482 height 21
click at [1394, 717] on button "Save" at bounding box center [1386, 717] width 35 height 20
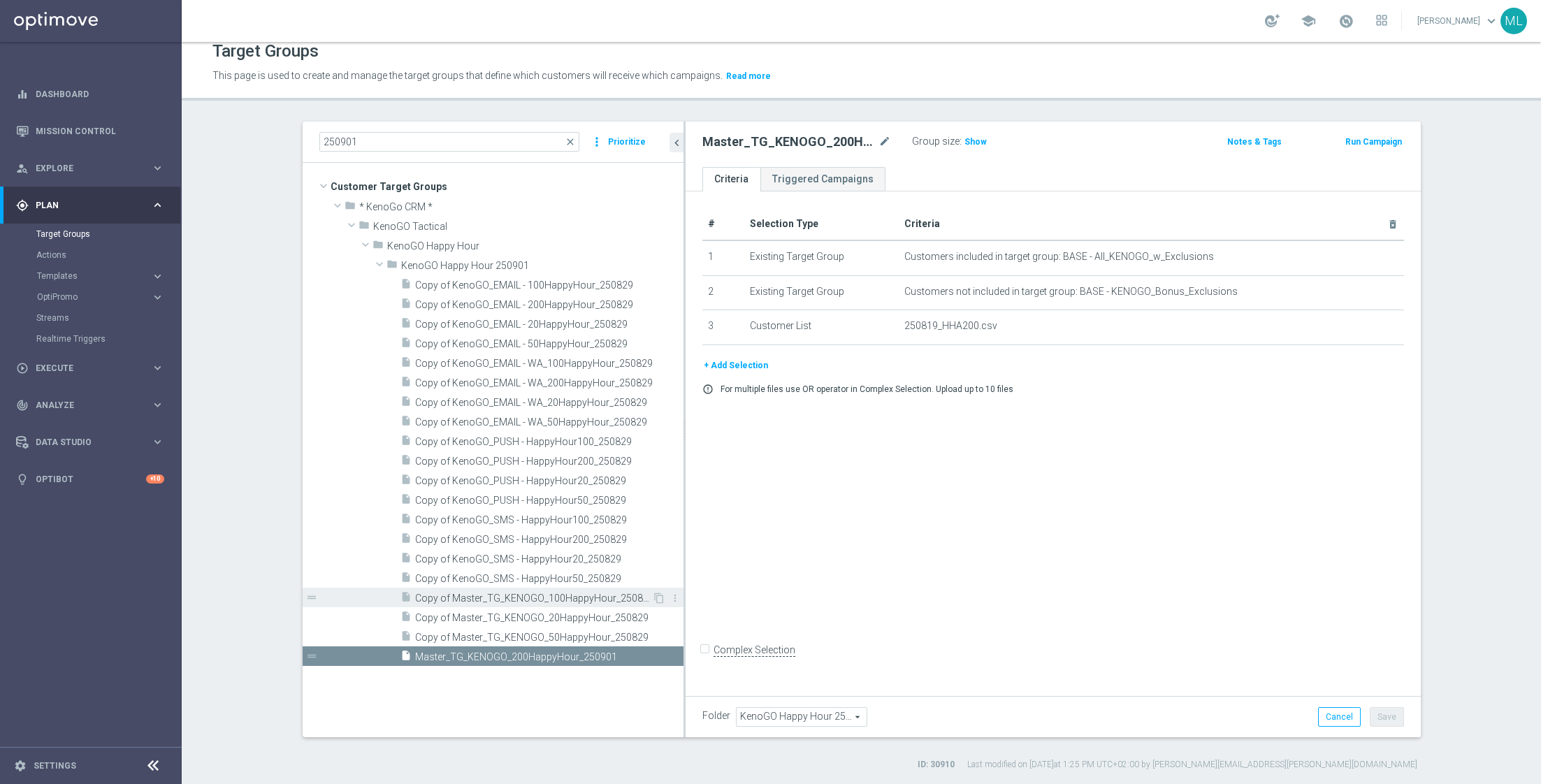
click at [525, 602] on span "Copy of Master_TG_KENOGO_100HappyHour_250829" at bounding box center [533, 599] width 237 height 12
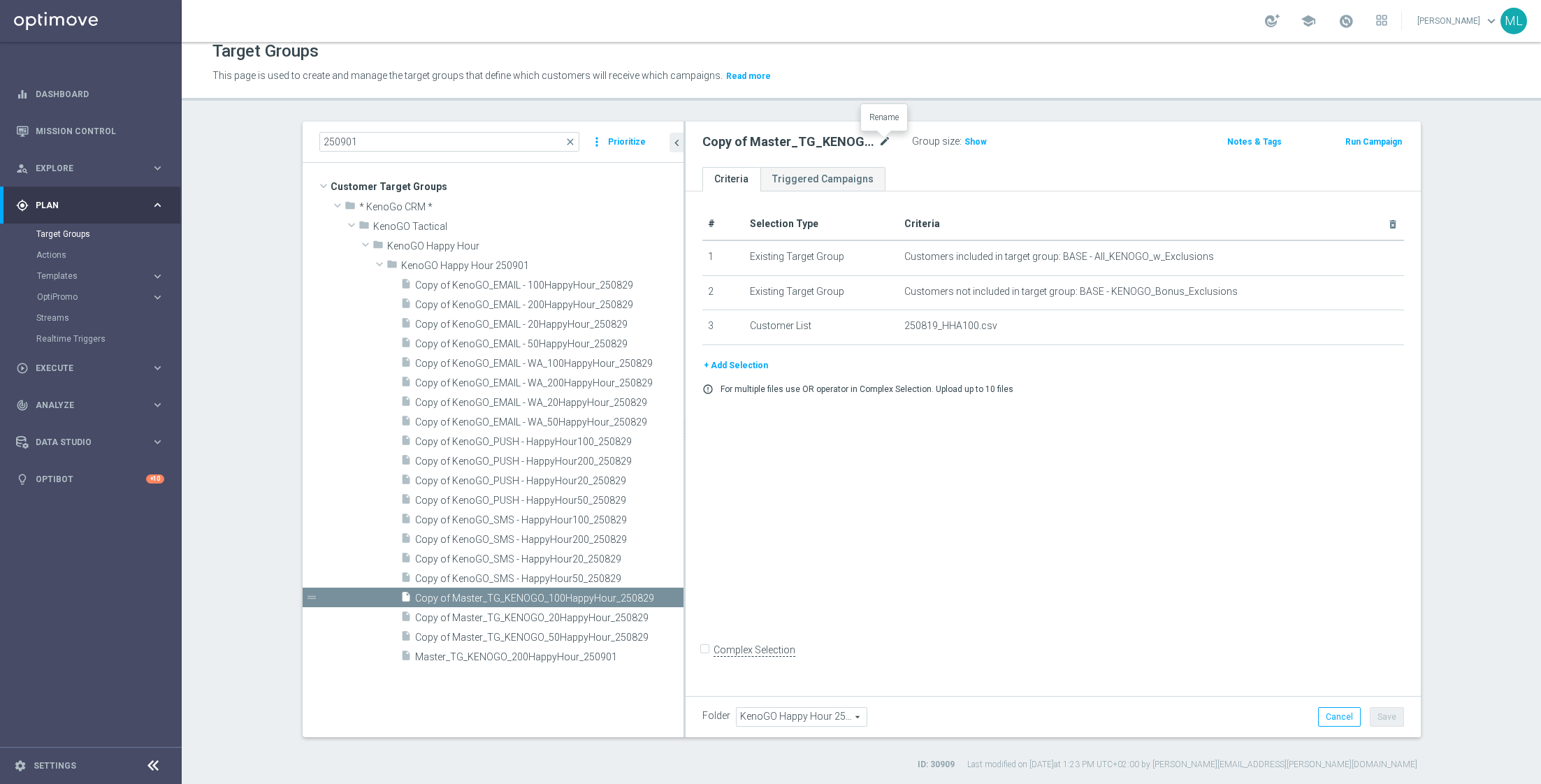
click at [884, 139] on icon "mode_edit" at bounding box center [885, 142] width 13 height 17
click at [885, 145] on input "Copy of Master_TG_KENOGO_100HappyHour_250829" at bounding box center [796, 144] width 188 height 20
click at [888, 142] on input "Copy of Master_TG_KENOGO_100HappyHour_250829" at bounding box center [796, 144] width 188 height 20
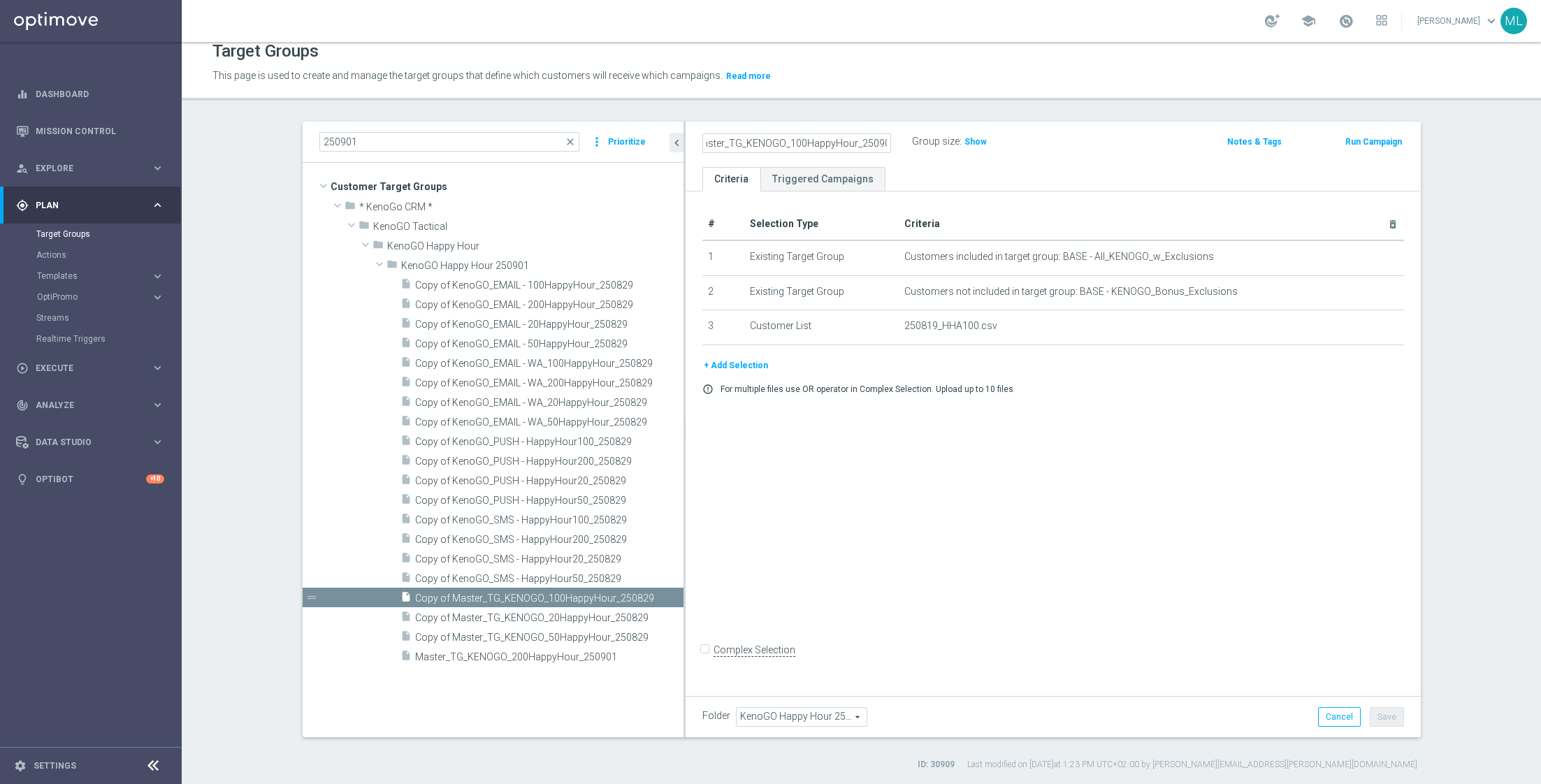
click at [723, 143] on input "Copy of Master_TG_KENOGO_100HappyHour_250901" at bounding box center [796, 144] width 188 height 20
type input "Master_TG_KENOGO_100HappyHour_250901"
click at [1093, 141] on div "Master_TG_KENOGO_100HappyHour_250901 Group size : Show" at bounding box center [933, 142] width 482 height 21
click at [1390, 723] on button "Save" at bounding box center [1386, 717] width 35 height 20
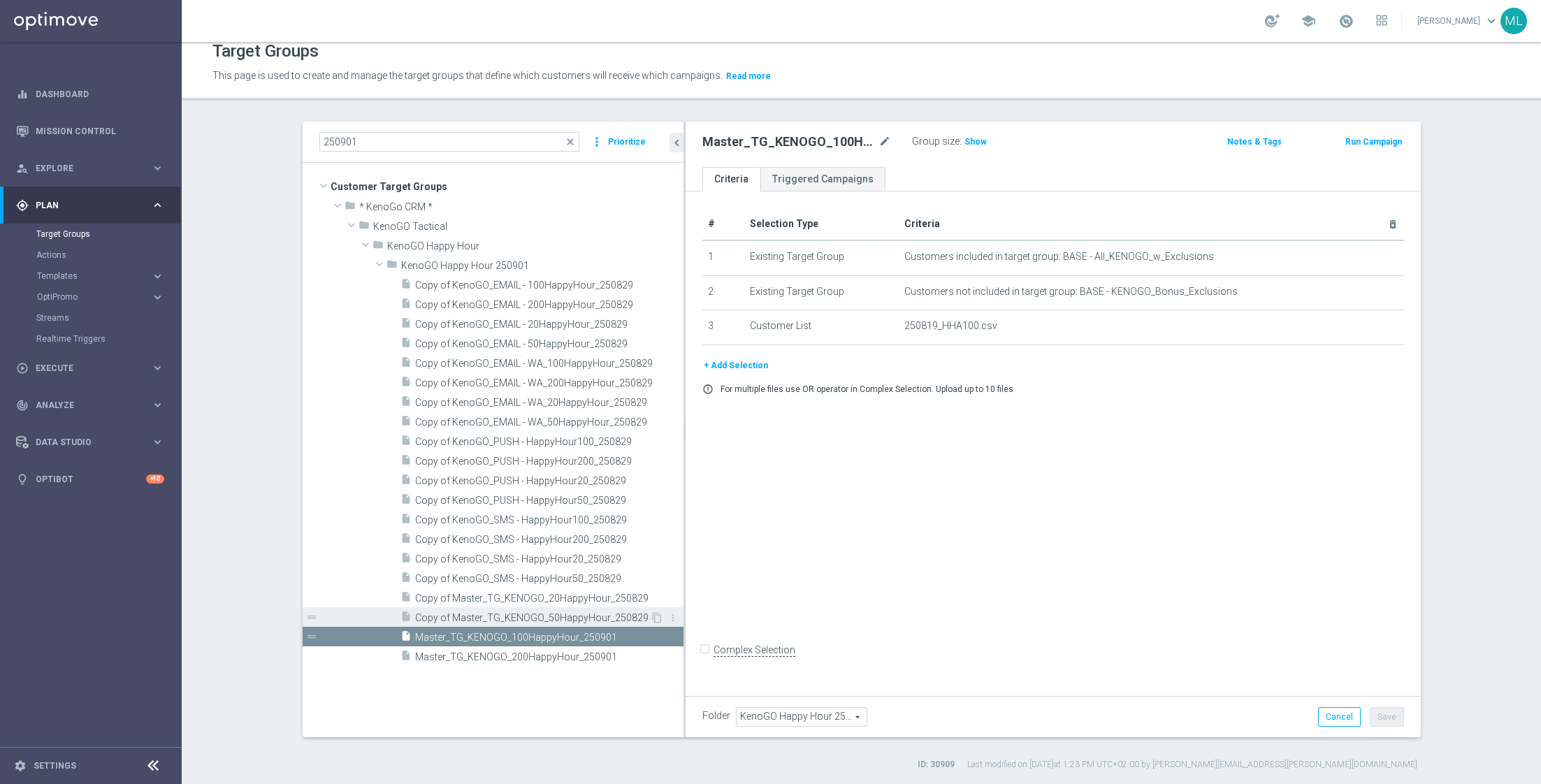
click at [565, 616] on span "Copy of Master_TG_KENOGO_50HappyHour_250829" at bounding box center [533, 617] width 235 height 12
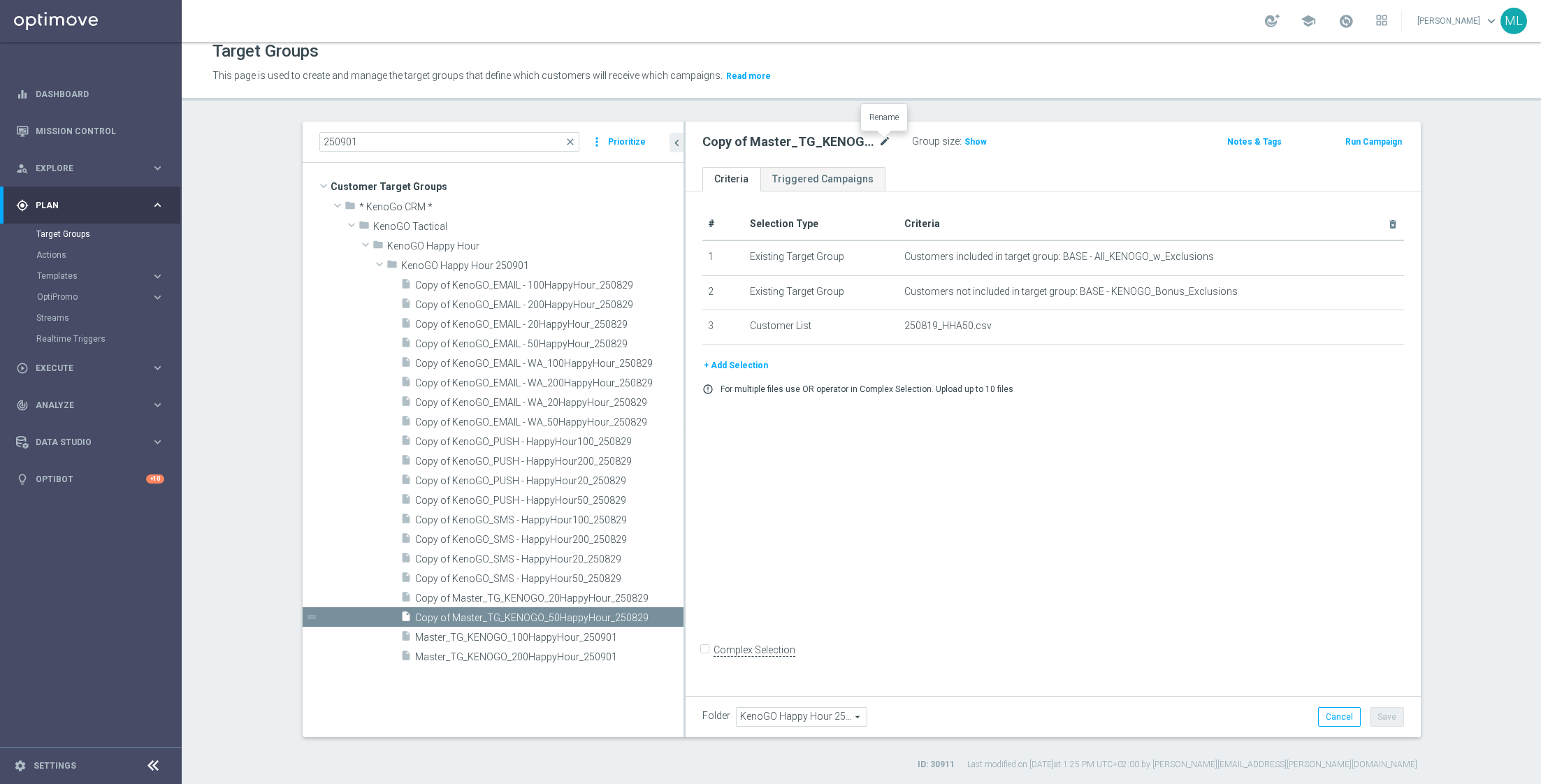
click at [881, 145] on icon "mode_edit" at bounding box center [885, 142] width 13 height 17
click at [737, 144] on input "Copy of Master_TG_KENOGO_50HappyHour_250829" at bounding box center [796, 144] width 188 height 20
click at [712, 143] on input "Copy of Master_TG_KENOGO_50HappyHour_250829" at bounding box center [796, 144] width 188 height 20
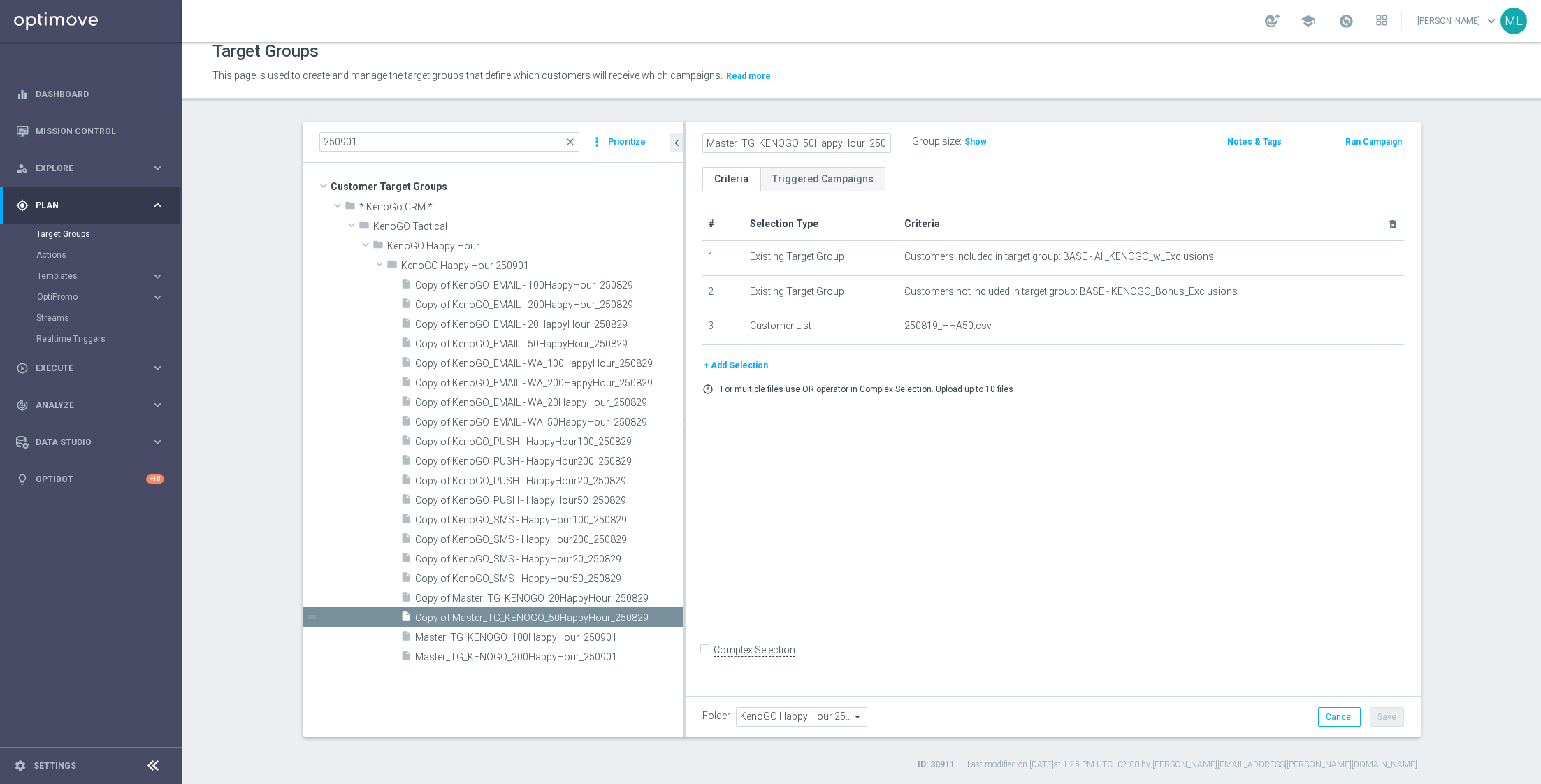
click at [868, 140] on input "Master_TG_KENOGO_50HappyHour_250829" at bounding box center [796, 144] width 188 height 20
type input "Master_TG_KENOGO_50HappyHour_250901"
click at [1043, 151] on div "Group size : Show" at bounding box center [982, 142] width 140 height 21
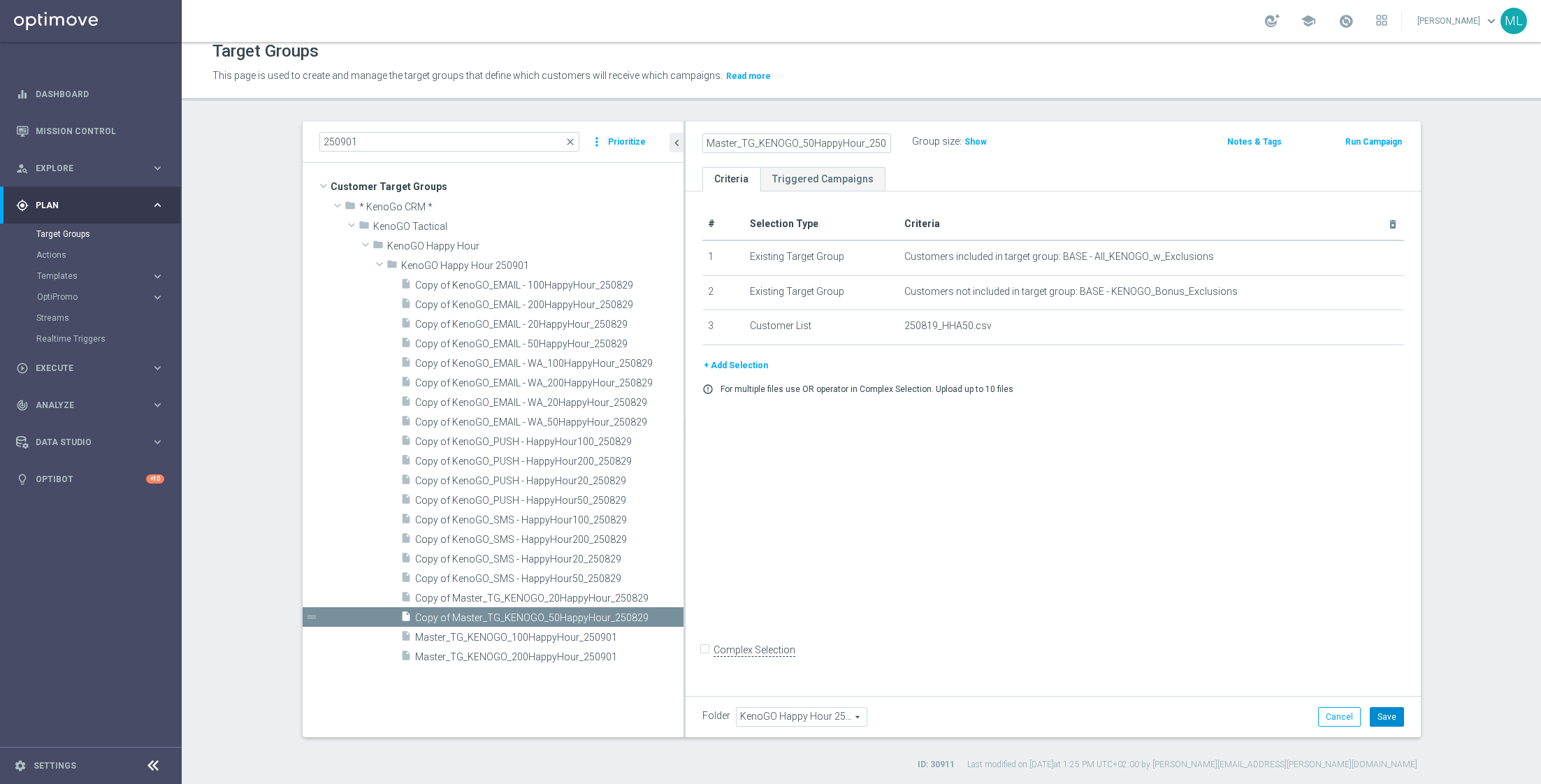
click at [1384, 721] on button "Save" at bounding box center [1386, 717] width 35 height 20
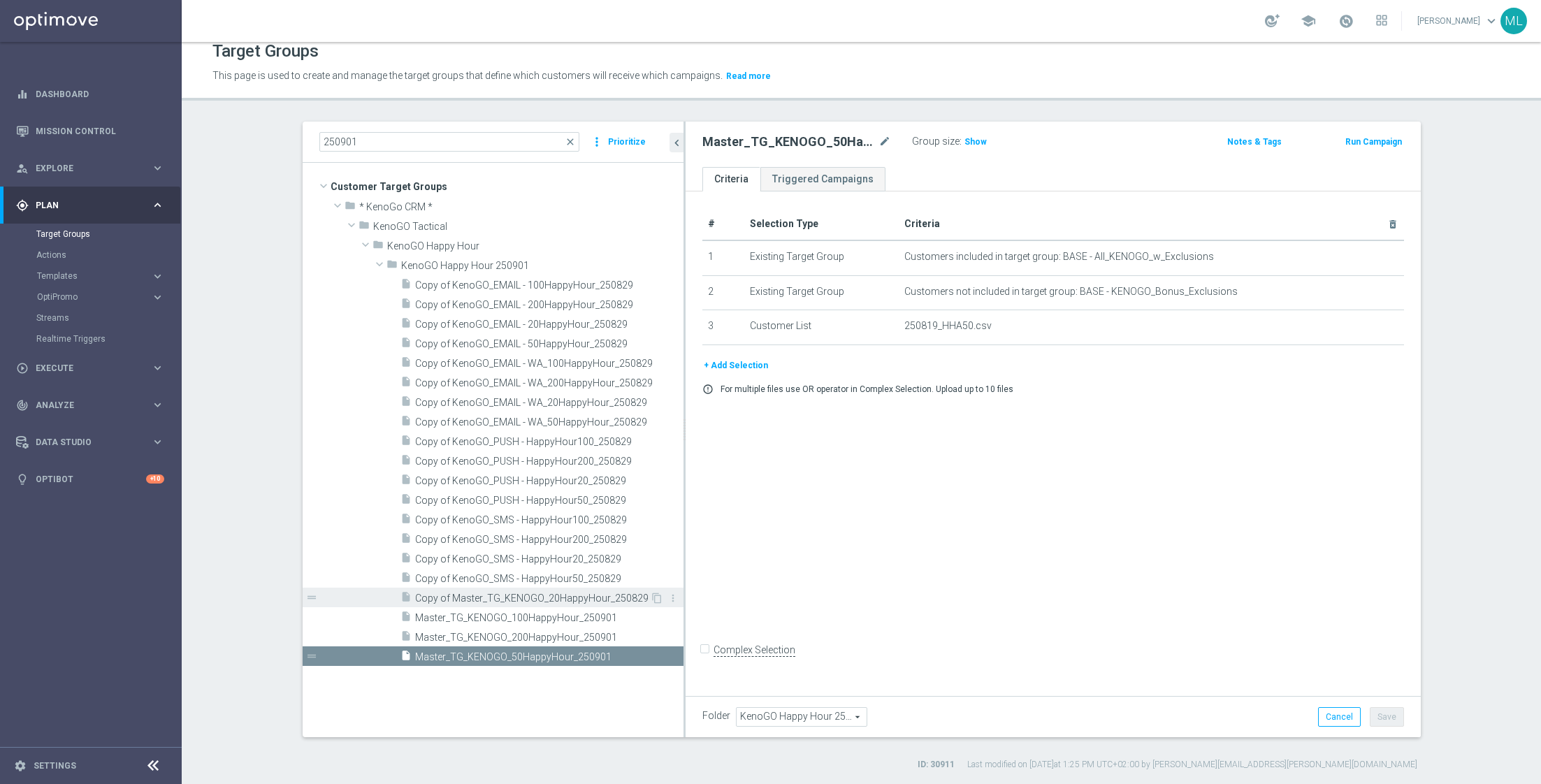
click at [518, 601] on span "Copy of Master_TG_KENOGO_20HappyHour_250829" at bounding box center [533, 599] width 235 height 12
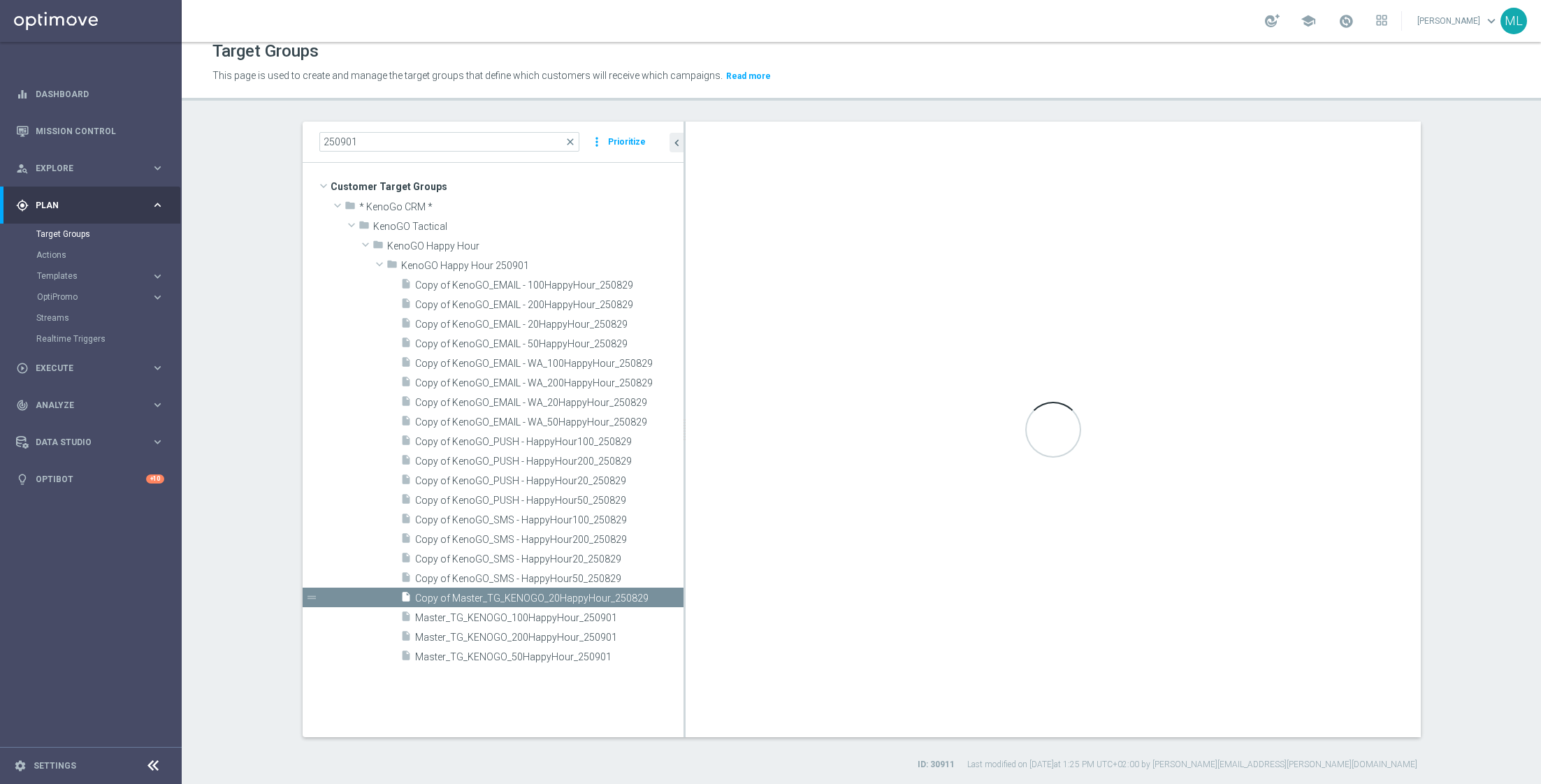
checkbox input "true"
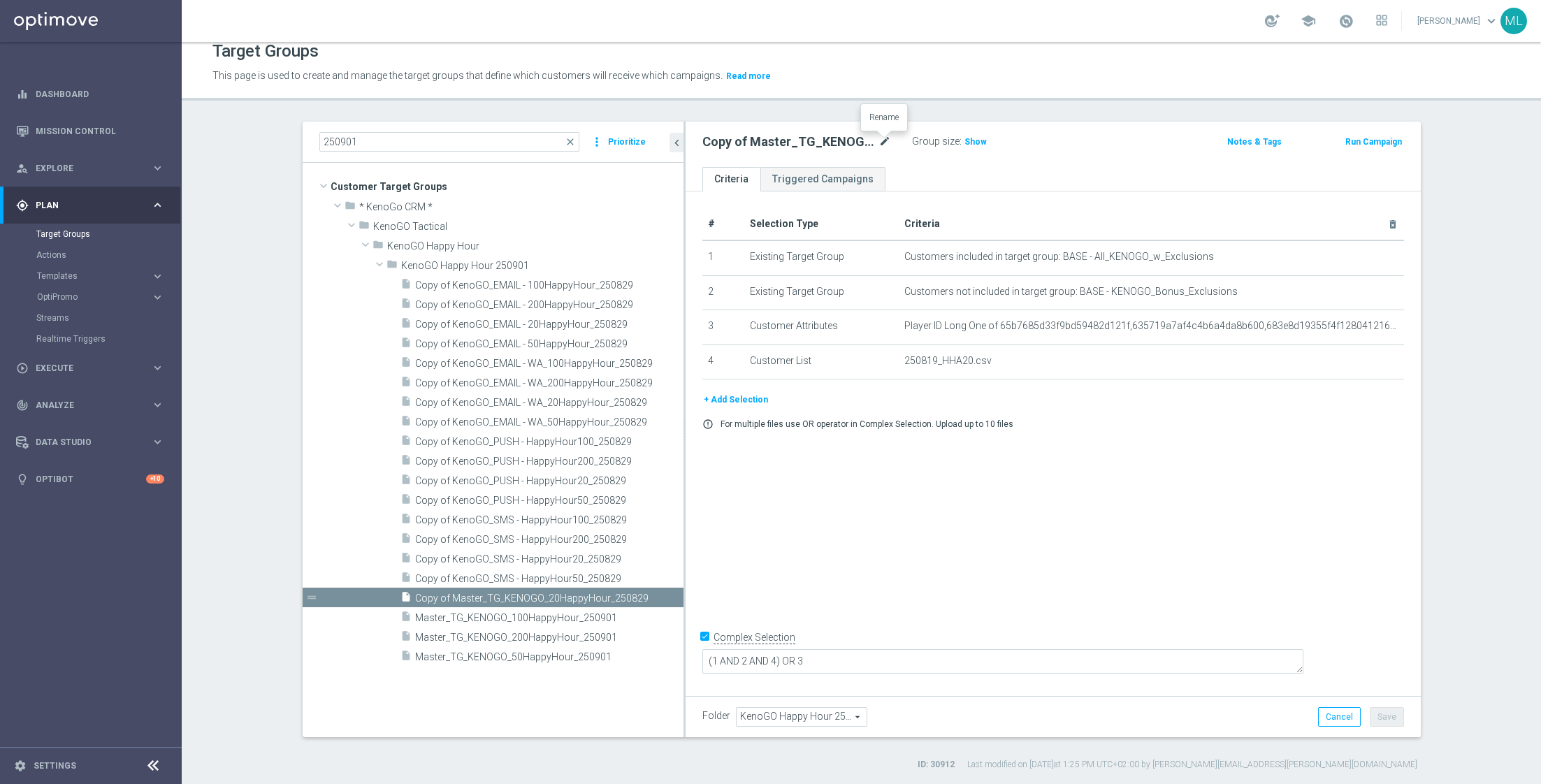
click at [882, 137] on icon "mode_edit" at bounding box center [885, 142] width 13 height 17
click at [885, 143] on input "Copy of Master_TG_KENOGO_20HappyHour_250829" at bounding box center [796, 144] width 188 height 20
click at [723, 143] on input "Copy of Master_TG_KENOGO_20HappyHour_250901" at bounding box center [796, 144] width 188 height 20
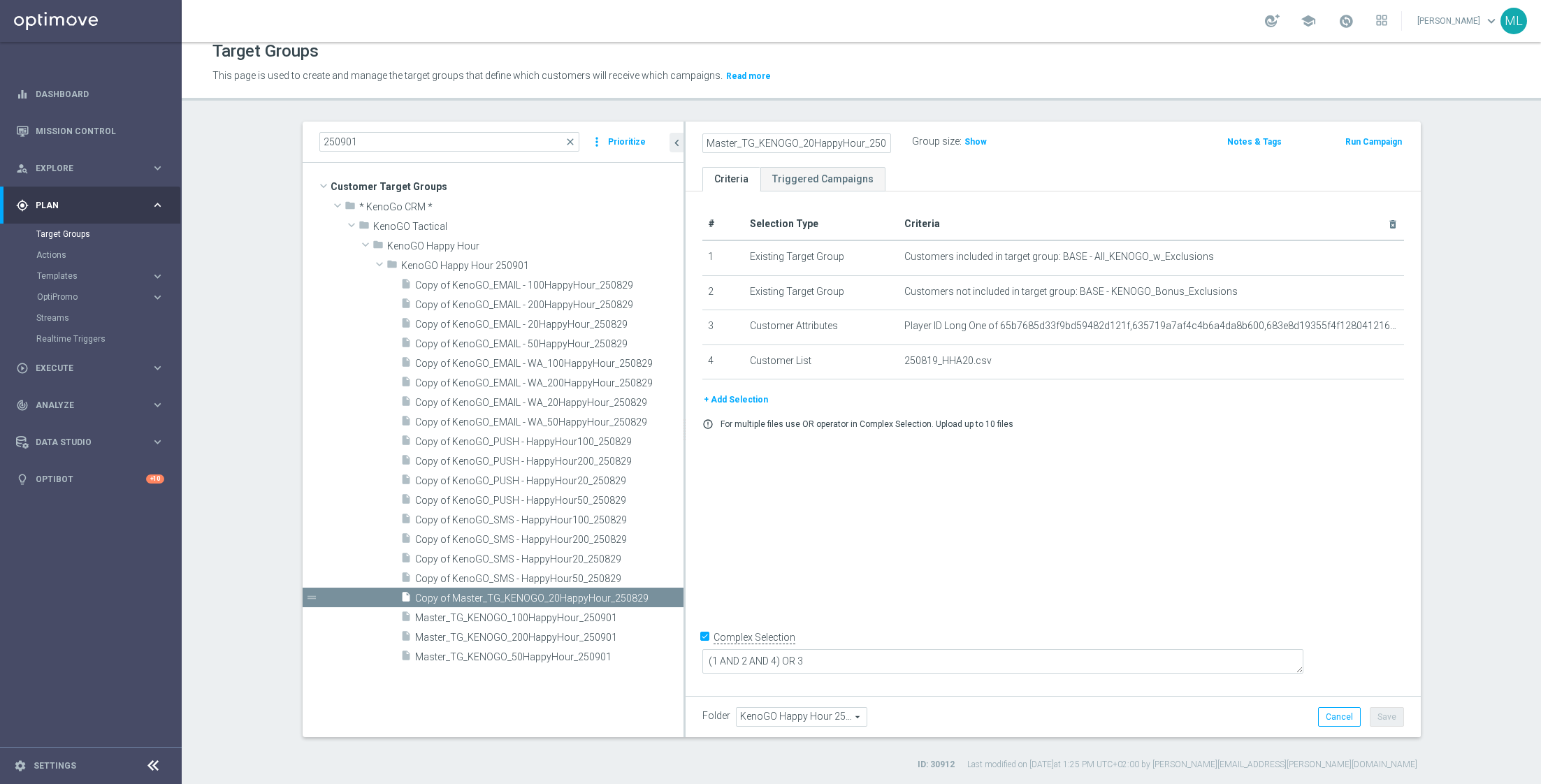
type input "Master_TG_KENOGO_20HappyHour_250901"
click at [1038, 157] on div "Master_TG_KENOGO_20HappyHour_250901 Group size : Show Notes & Tags Run Campaign" at bounding box center [1052, 145] width 735 height 46
click at [1391, 723] on button "Save" at bounding box center [1386, 717] width 35 height 20
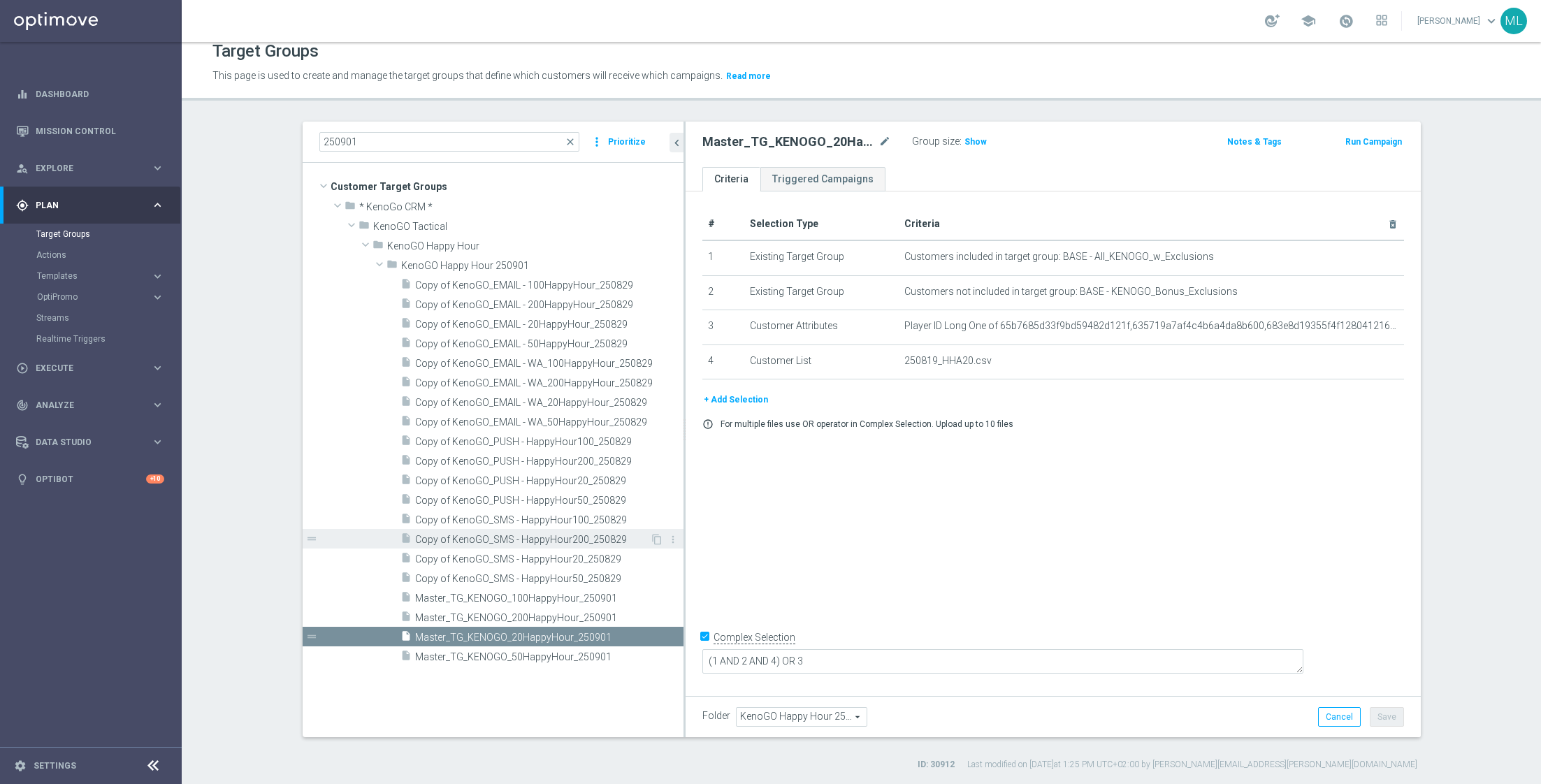
click at [590, 536] on span "Copy of KenoGO_SMS - HappyHour200_250829" at bounding box center [533, 539] width 235 height 12
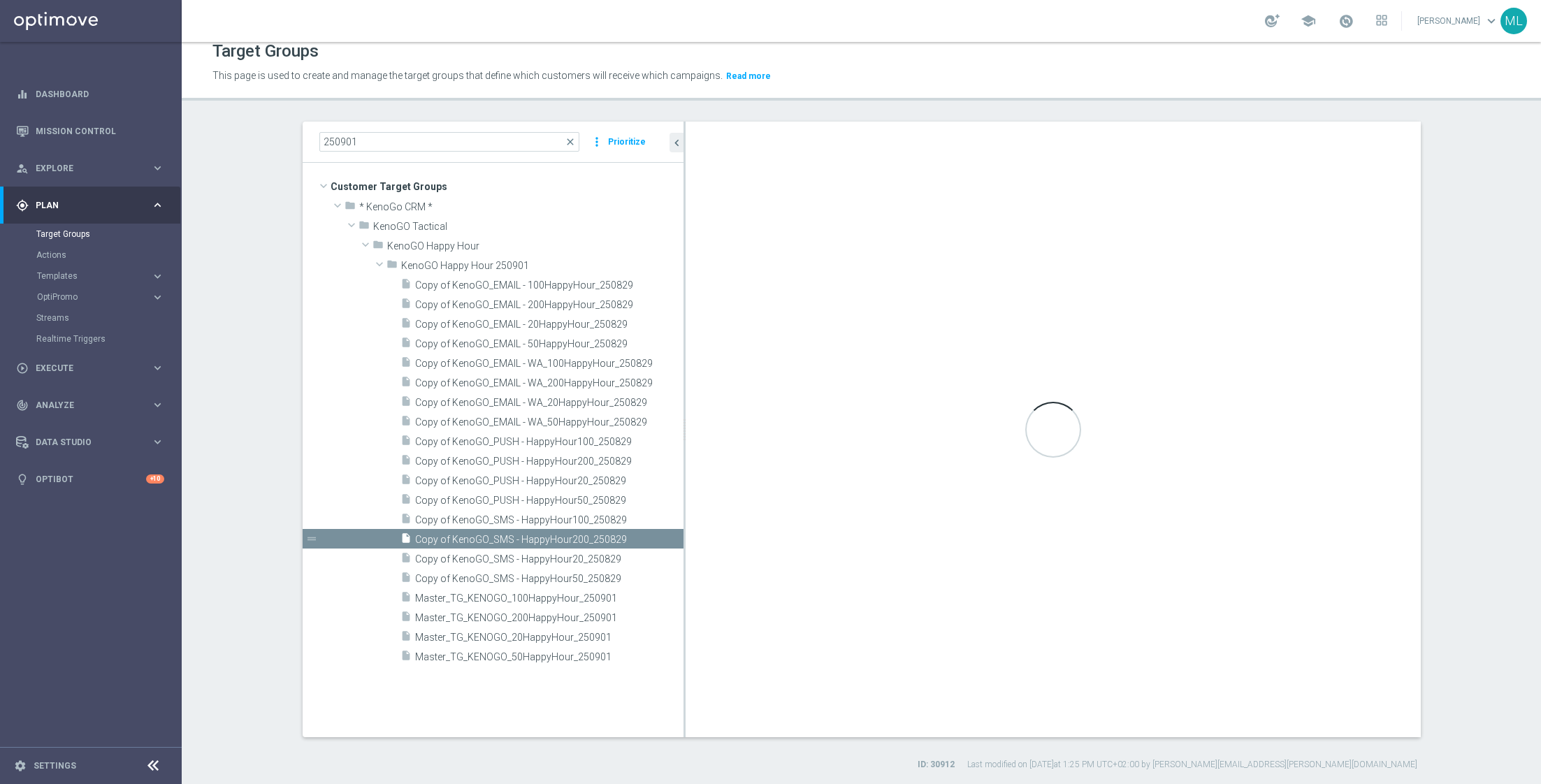
checkbox input "false"
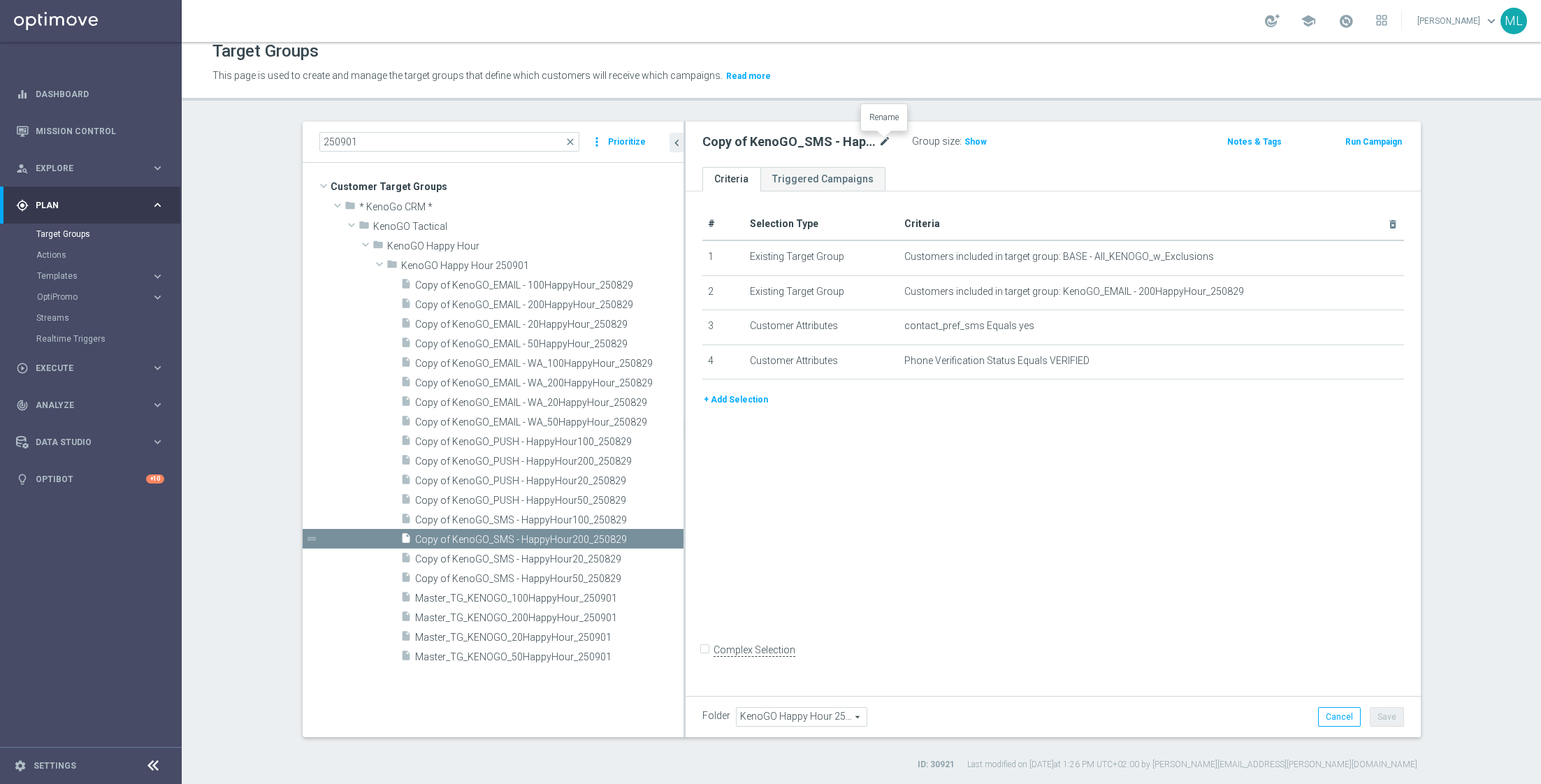
click at [887, 136] on icon "mode_edit" at bounding box center [885, 142] width 13 height 17
click at [884, 147] on input "Copy of KenoGO_SMS - HappyHour200_250829" at bounding box center [796, 144] width 188 height 20
click at [712, 142] on input "Copy of KenoGO_SMS - HappyHour200_250901" at bounding box center [796, 144] width 188 height 20
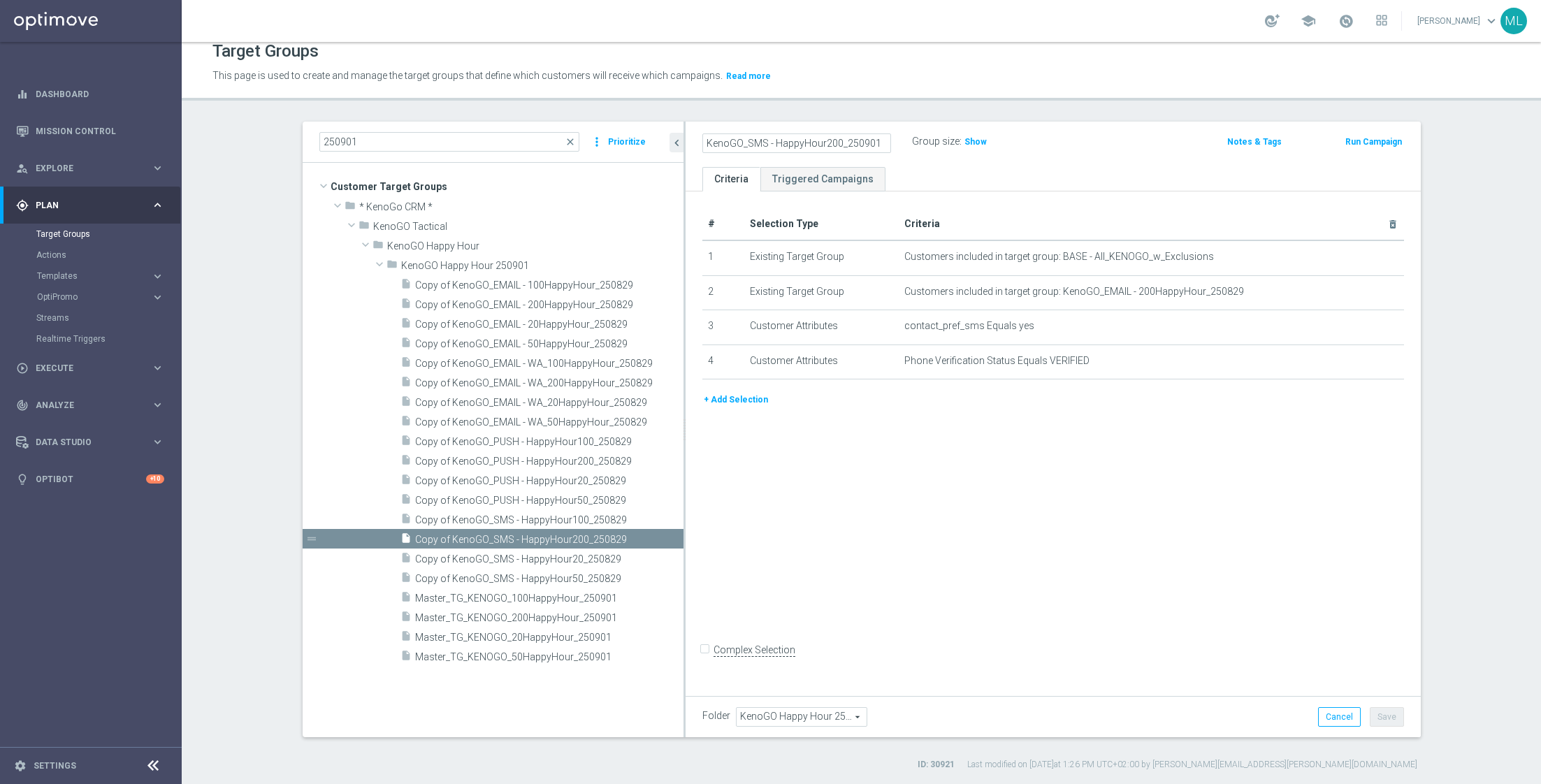
type input "KenoGO_SMS - HappyHour200_250901"
click at [1110, 158] on div "KenoGO_SMS - HappyHour200_250901 Group size : Show Notes & Tags Run Campaign" at bounding box center [1052, 145] width 735 height 46
click at [1389, 726] on button "Save" at bounding box center [1386, 717] width 35 height 20
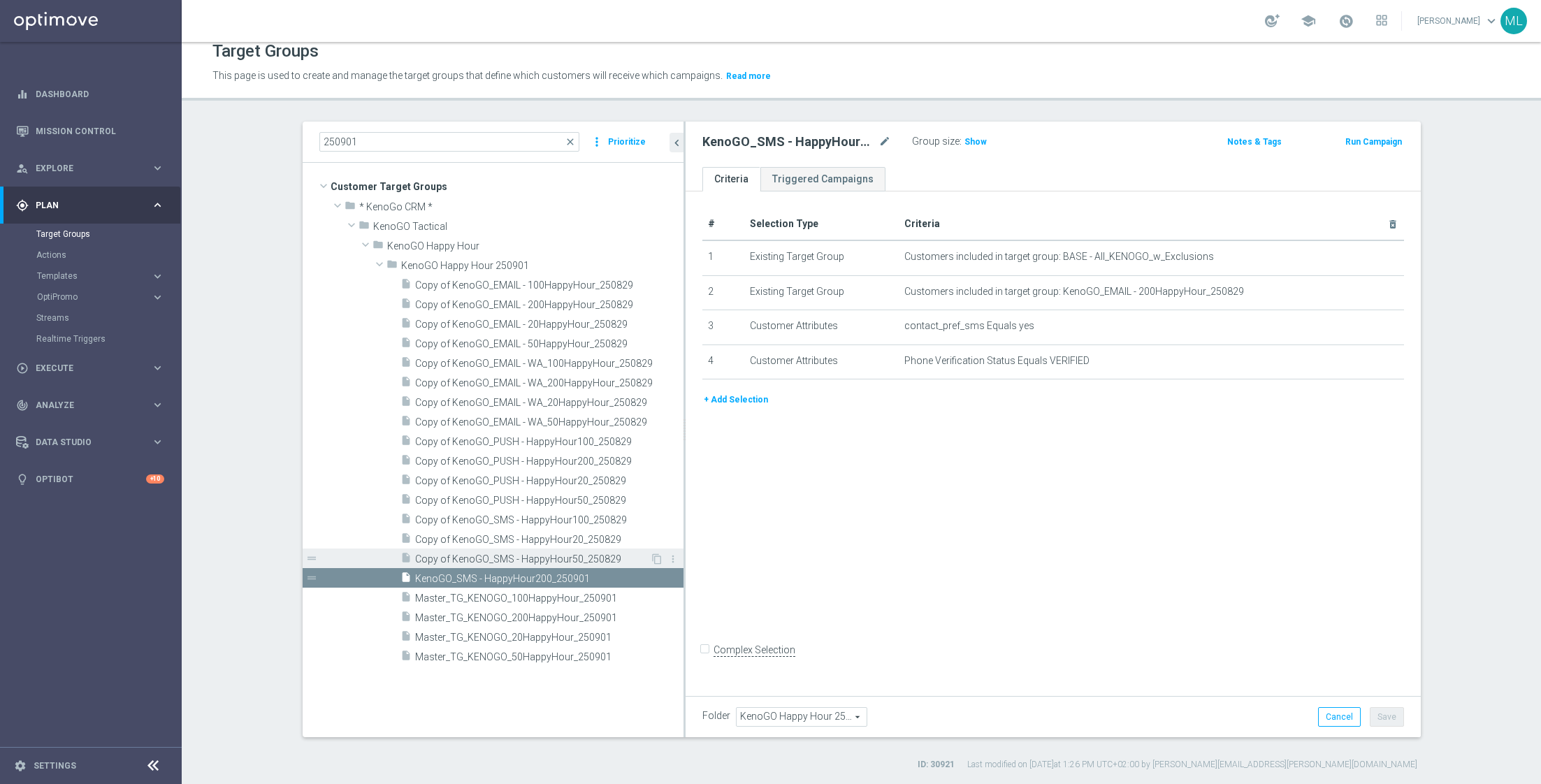
click at [574, 557] on span "Copy of KenoGO_SMS - HappyHour50_250829" at bounding box center [533, 559] width 235 height 12
click at [887, 139] on icon "mode_edit" at bounding box center [885, 142] width 13 height 17
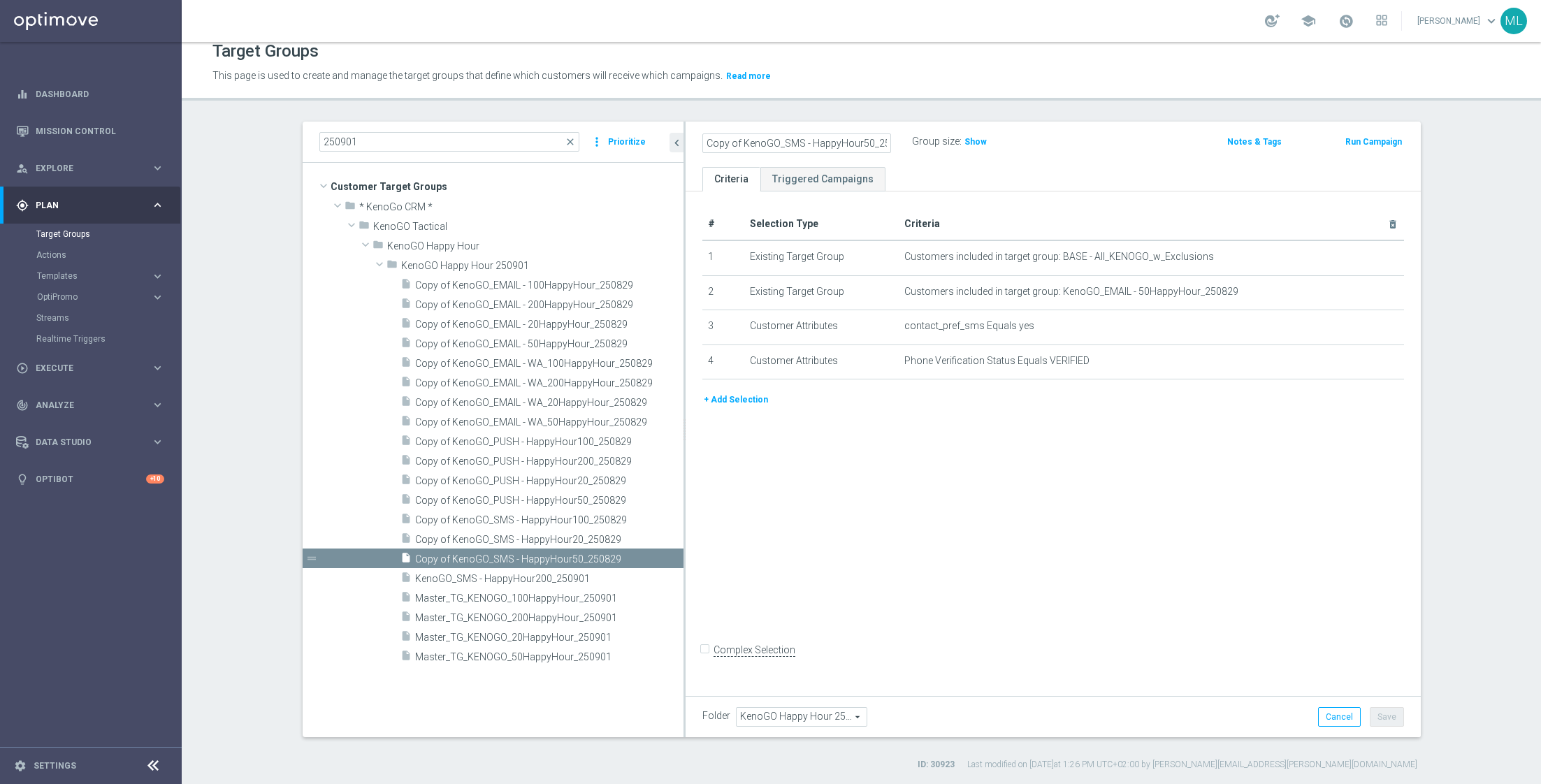
scroll to position [0, 18]
click at [885, 143] on input "Copy of KenoGO_SMS - HappyHour50_250829" at bounding box center [796, 144] width 188 height 20
click at [712, 136] on input "Copy of KenoGO_SMS - HappyHour50_250901" at bounding box center [796, 144] width 188 height 20
click at [728, 144] on input "Copy of KenoGO_SMS - HappyHour50_250901" at bounding box center [796, 144] width 188 height 20
click at [724, 141] on input "Copy of KenoGO_SMS - HappyHour50_250901" at bounding box center [796, 144] width 188 height 20
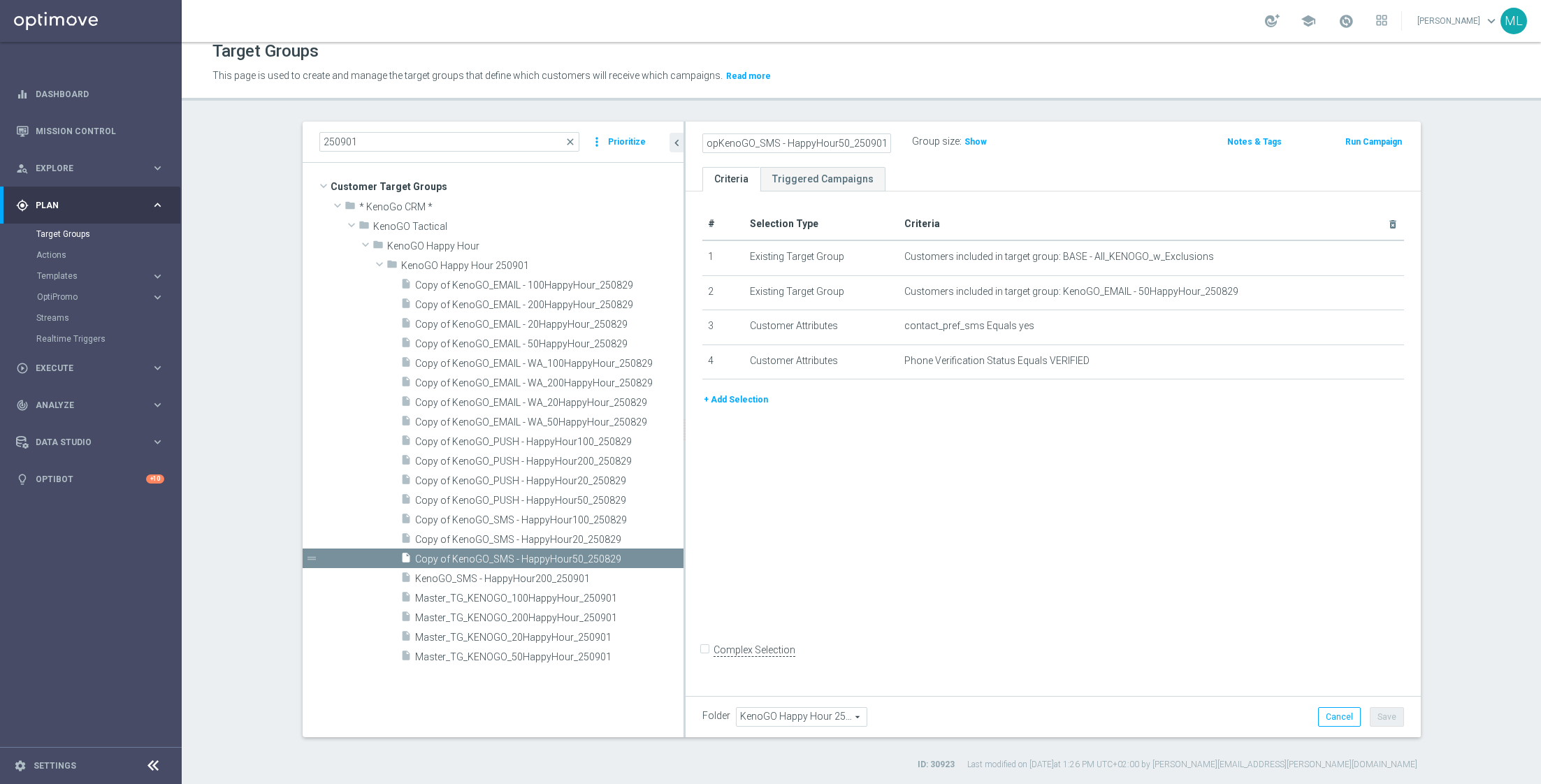
scroll to position [0, 0]
type input "KenoGO_SMS - HappyHour50_250901"
click at [1130, 169] on ul "Criteria Triggered Campaigns" at bounding box center [1052, 178] width 735 height 25
click at [1383, 726] on div "Folder KenoGO Happy Hour 250901 KenoGO Happy Hour 250901 arrow_drop_down search…" at bounding box center [1052, 717] width 735 height 42
click at [883, 140] on icon "mode_edit" at bounding box center [885, 142] width 13 height 17
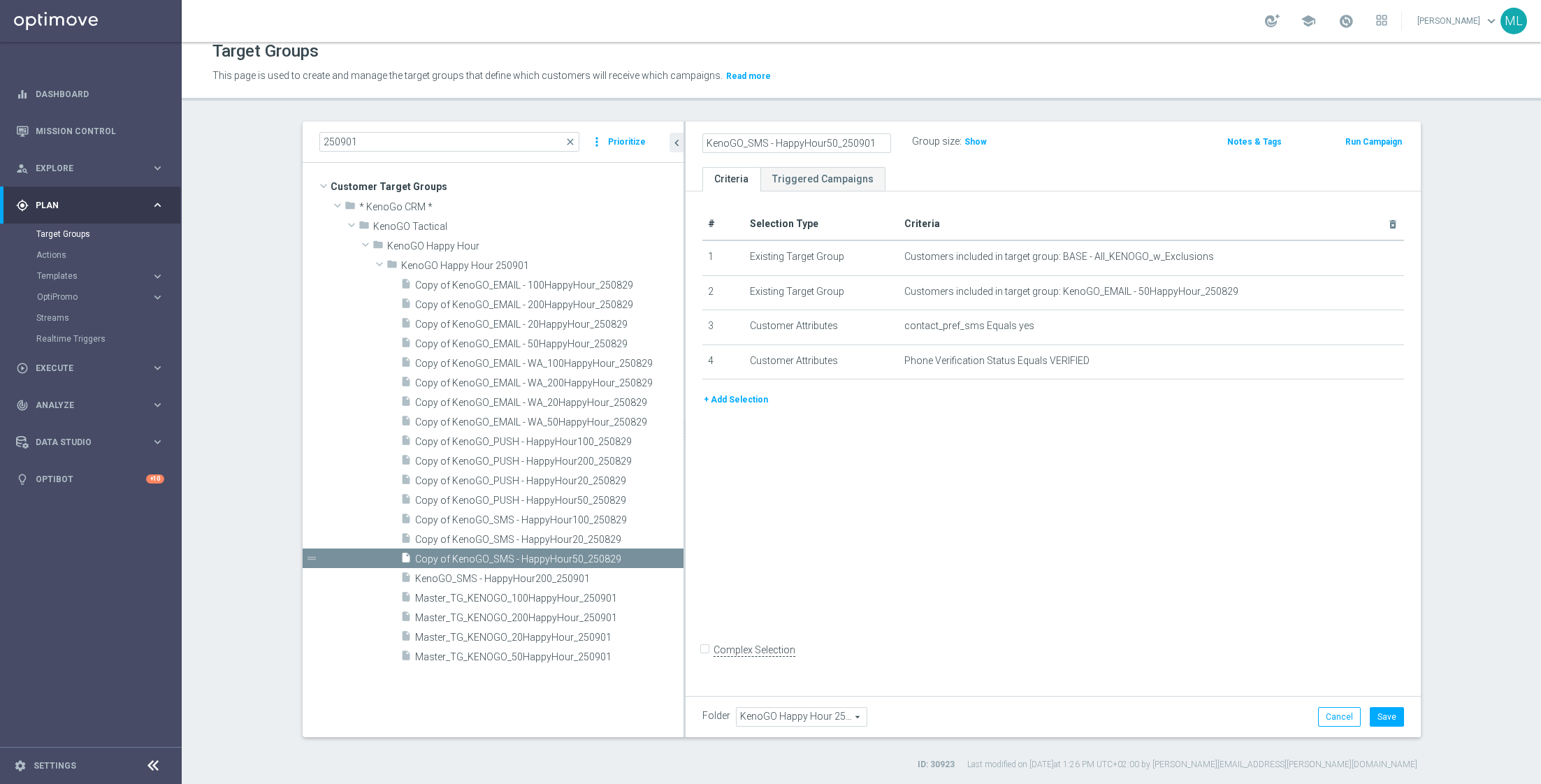
click at [1068, 157] on div "KenoGO_SMS - HappyHour50_250901 Group size : Show Notes & Tags Run Campaign" at bounding box center [1052, 145] width 735 height 46
click at [1384, 714] on button "Save" at bounding box center [1386, 717] width 35 height 20
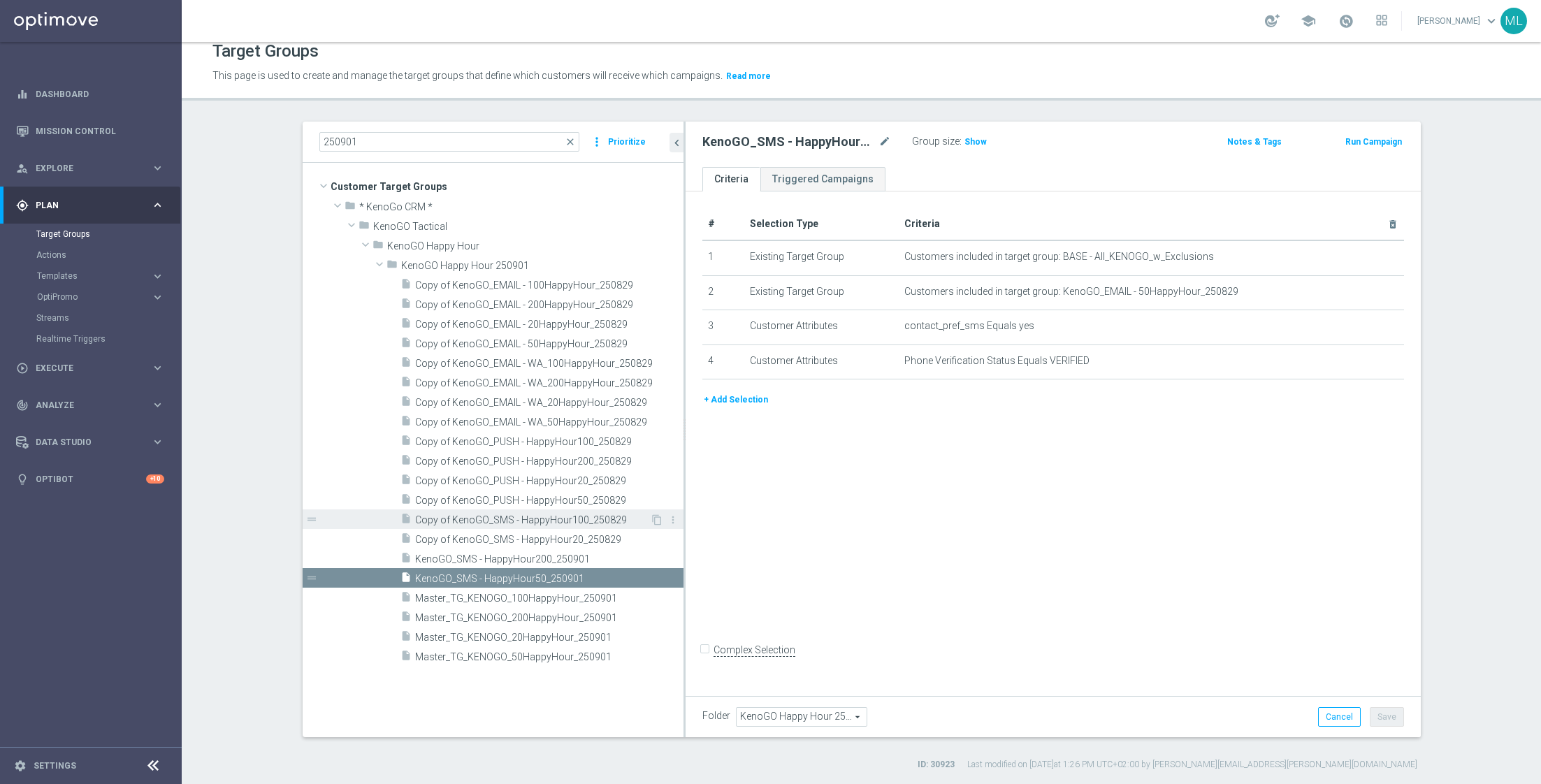
click at [584, 520] on span "Copy of KenoGO_SMS - HappyHour100_250829" at bounding box center [533, 520] width 235 height 12
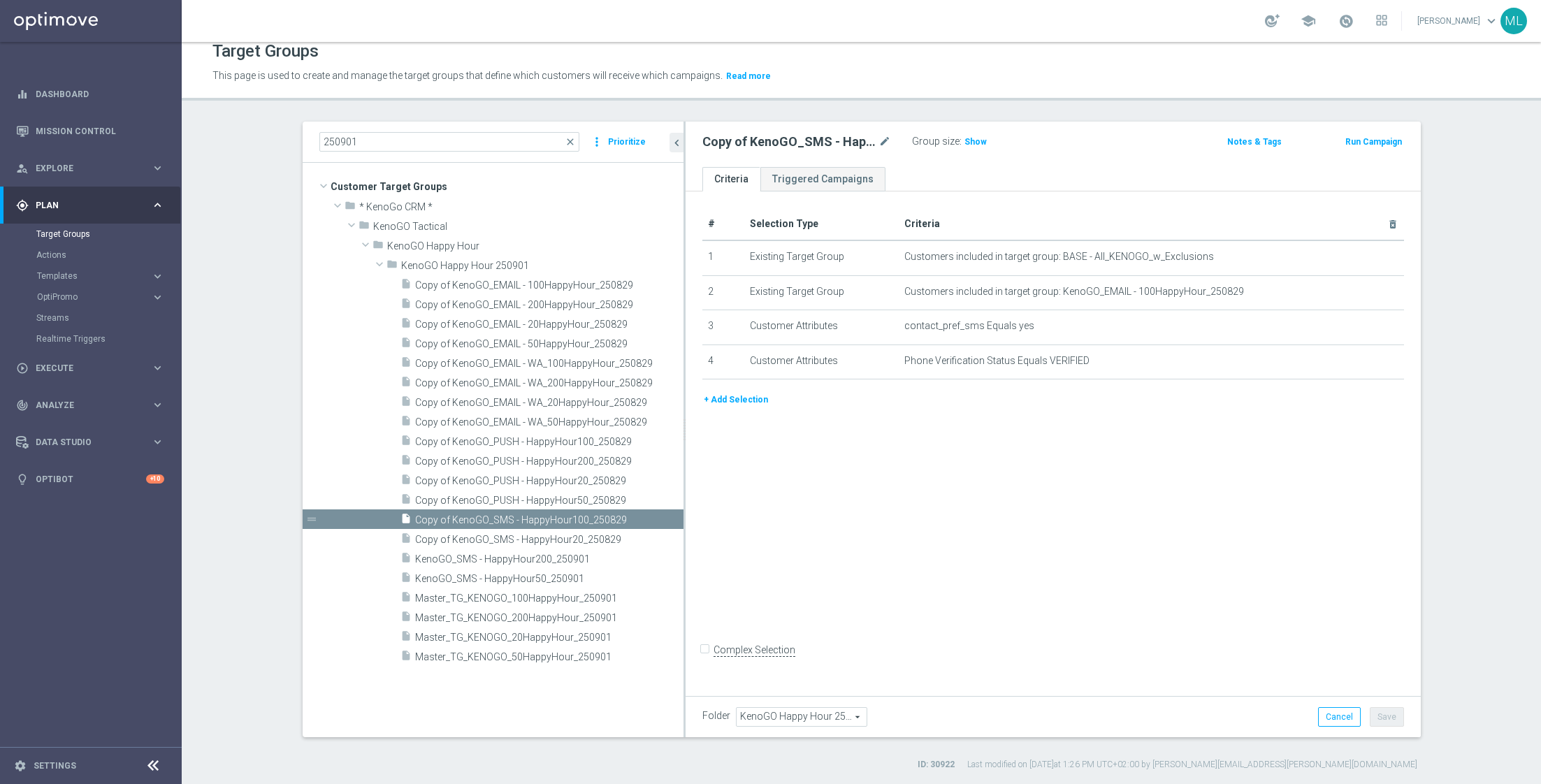
click at [891, 144] on div "Copy of KenoGO_SMS - HappyHour100_250829 mode_edit" at bounding box center [806, 142] width 209 height 20
click at [880, 139] on icon "mode_edit" at bounding box center [885, 142] width 13 height 17
click at [887, 143] on input "Copy of KenoGO_SMS - HappyHour100_250829" at bounding box center [796, 144] width 188 height 20
click at [719, 138] on input "Copy of KenoGO_SMS - HappyHour100_250901" at bounding box center [796, 144] width 188 height 20
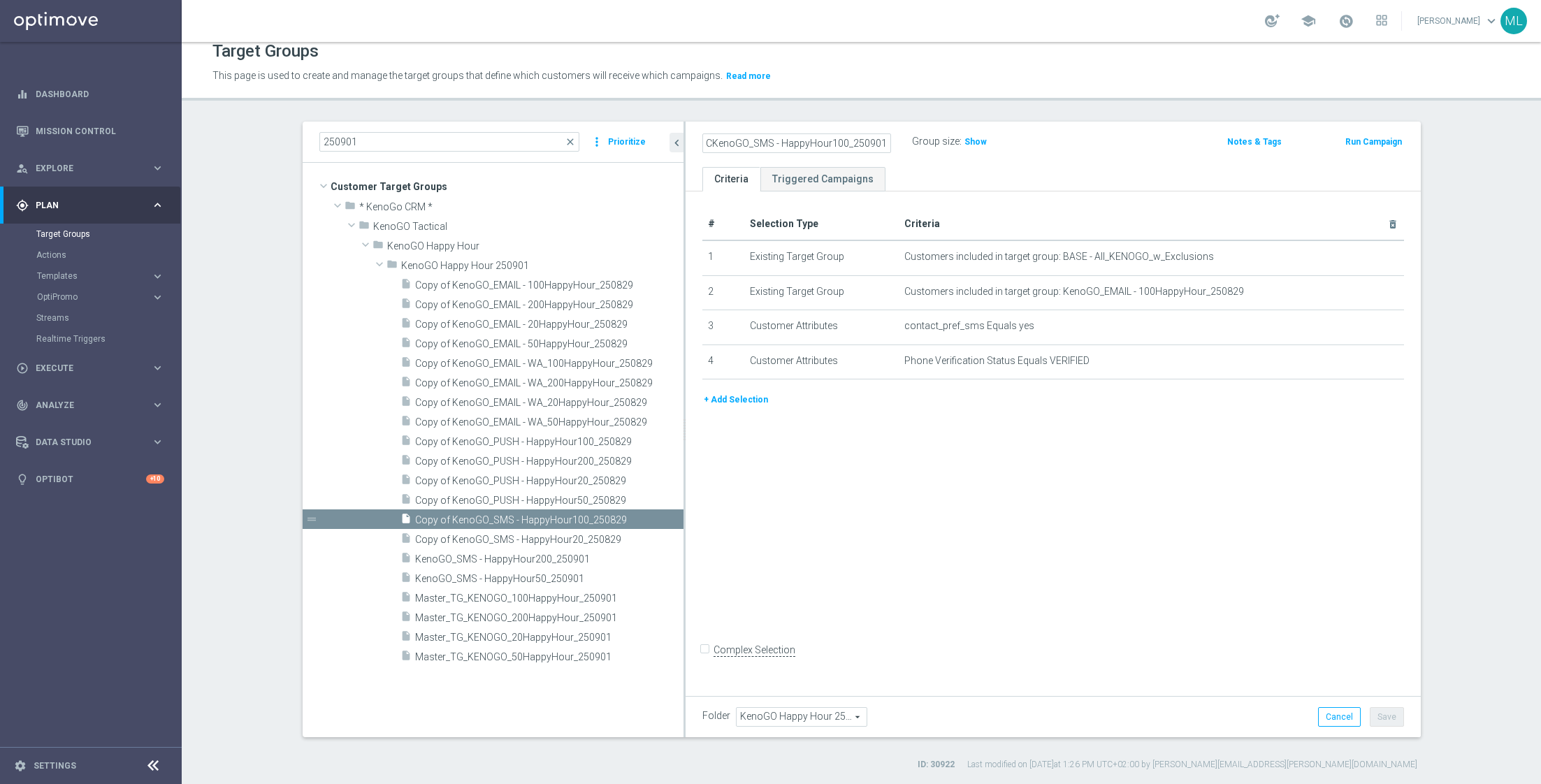
scroll to position [0, 0]
type input "KenoGO_SMS - HappyHour100_250901"
click at [1106, 154] on div "KenoGO_SMS - HappyHour100_250901 Group size : Show Notes & Tags Run Campaign" at bounding box center [1052, 145] width 735 height 46
click at [1393, 713] on button "Save" at bounding box center [1386, 717] width 35 height 20
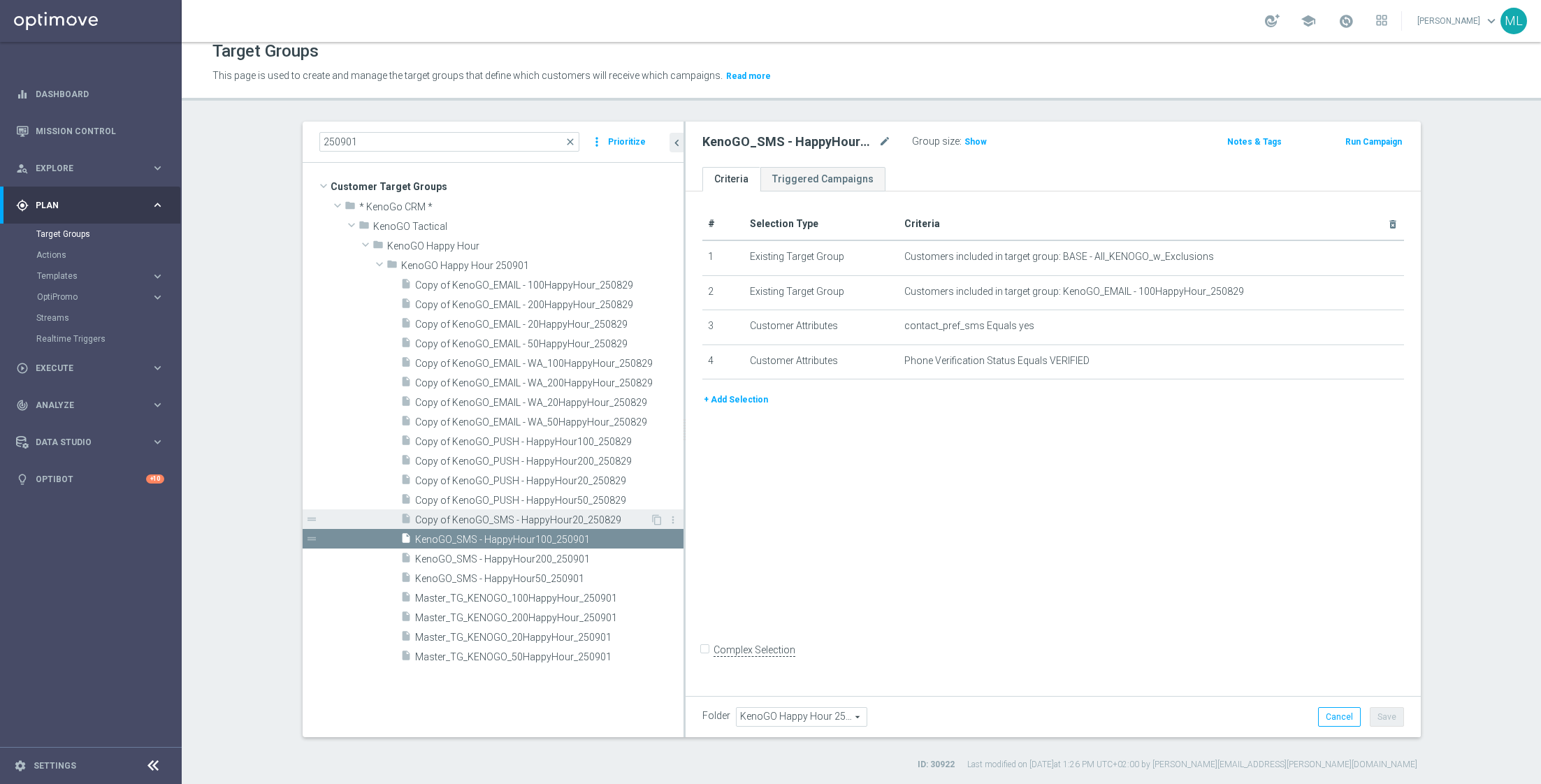
click at [525, 518] on span "Copy of KenoGO_SMS - HappyHour20_250829" at bounding box center [533, 520] width 235 height 12
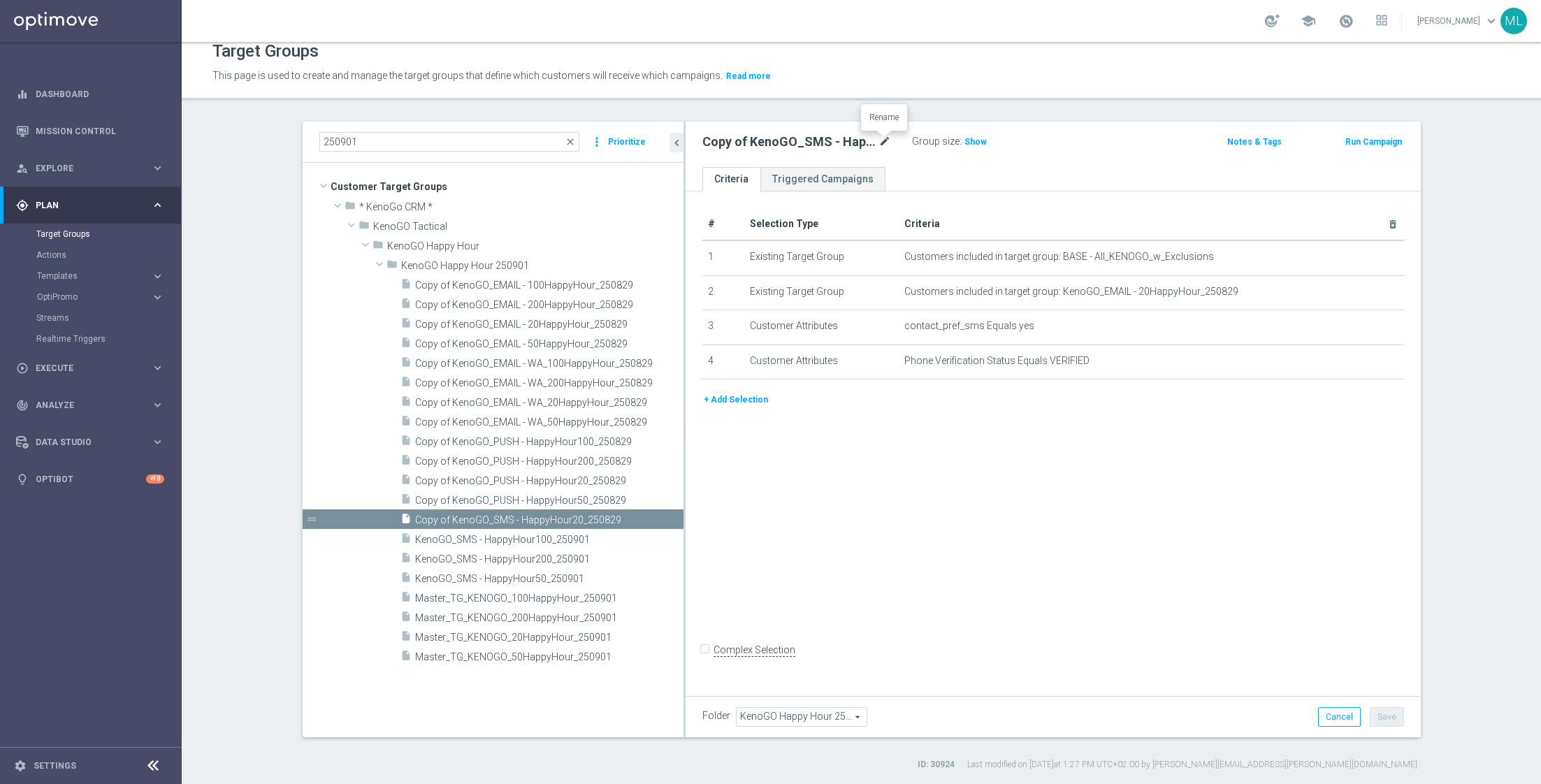
click at [881, 145] on icon "mode_edit" at bounding box center [885, 142] width 13 height 17
click at [885, 145] on input "Copy of KenoGO_SMS - HappyHour20_250829" at bounding box center [796, 144] width 188 height 20
click at [723, 143] on input "Copy of KenoGO_SMS - HappyHour20_250901" at bounding box center [796, 144] width 188 height 20
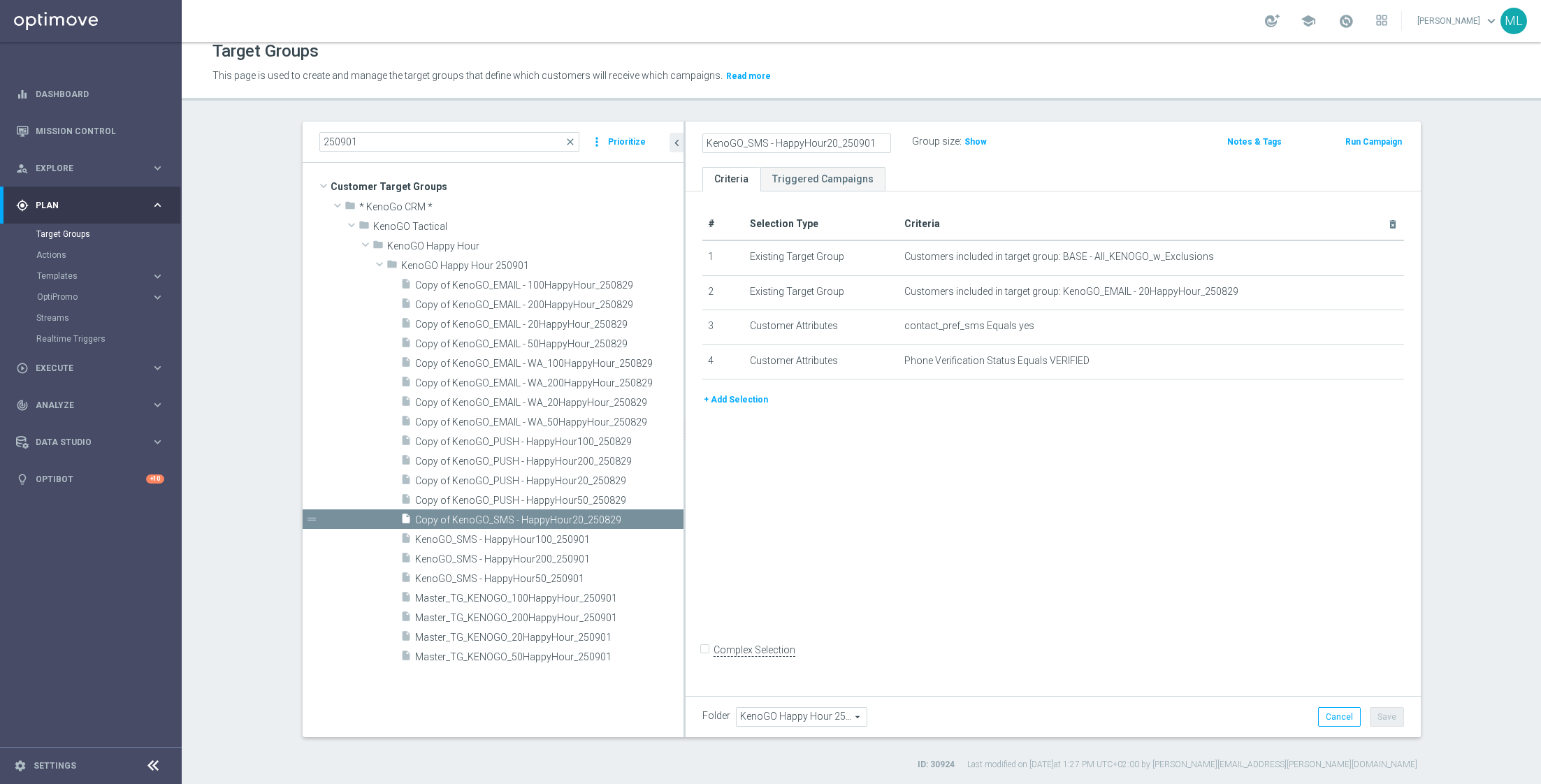
type input "KenoGO_SMS - HappyHour20_250901"
click at [1059, 146] on div "KenoGO_SMS - HappyHour20_250901 Group size : Show" at bounding box center [933, 142] width 482 height 21
click at [1388, 718] on button "Save" at bounding box center [1386, 717] width 35 height 20
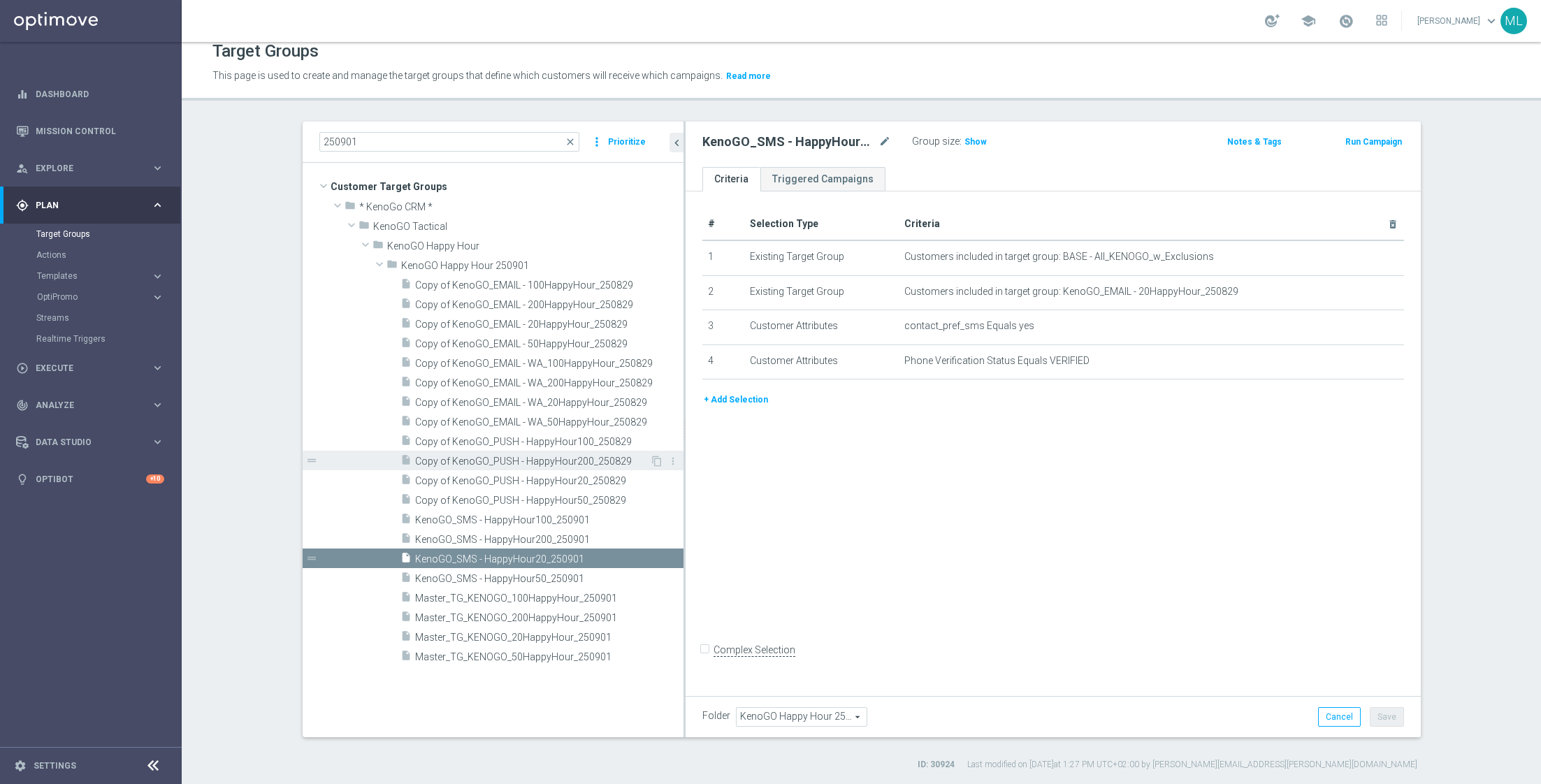
click at [539, 462] on span "Copy of KenoGO_PUSH - HappyHour200_250829" at bounding box center [533, 462] width 235 height 12
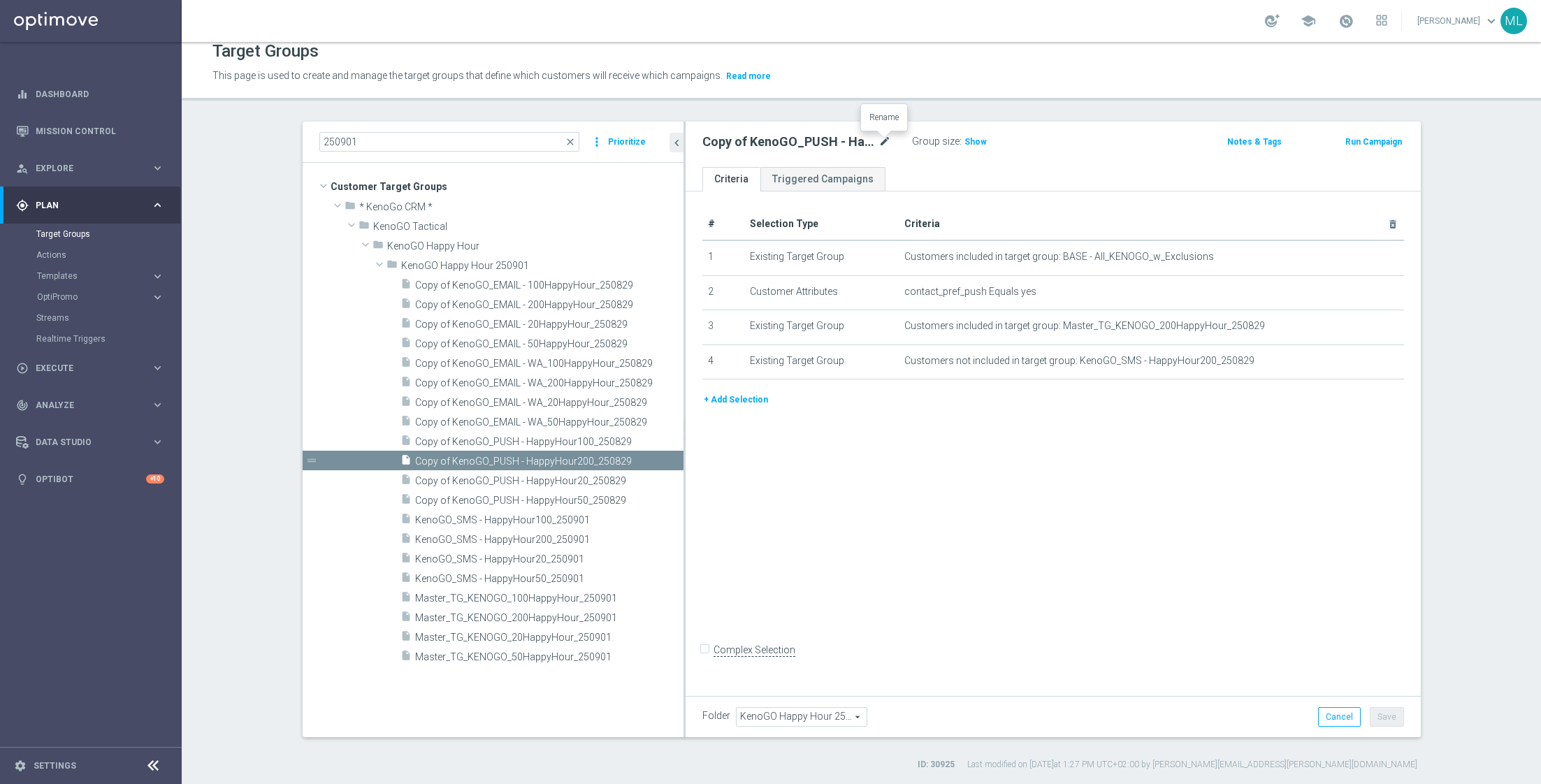
click at [885, 135] on icon "mode_edit" at bounding box center [885, 142] width 13 height 17
click at [890, 143] on input "Copy of KenoGO_PUSH - HappyHour200_250829" at bounding box center [796, 144] width 188 height 20
click at [714, 144] on input "Copy of KenoGO_PUSH - HappyHour200_250901" at bounding box center [796, 144] width 188 height 20
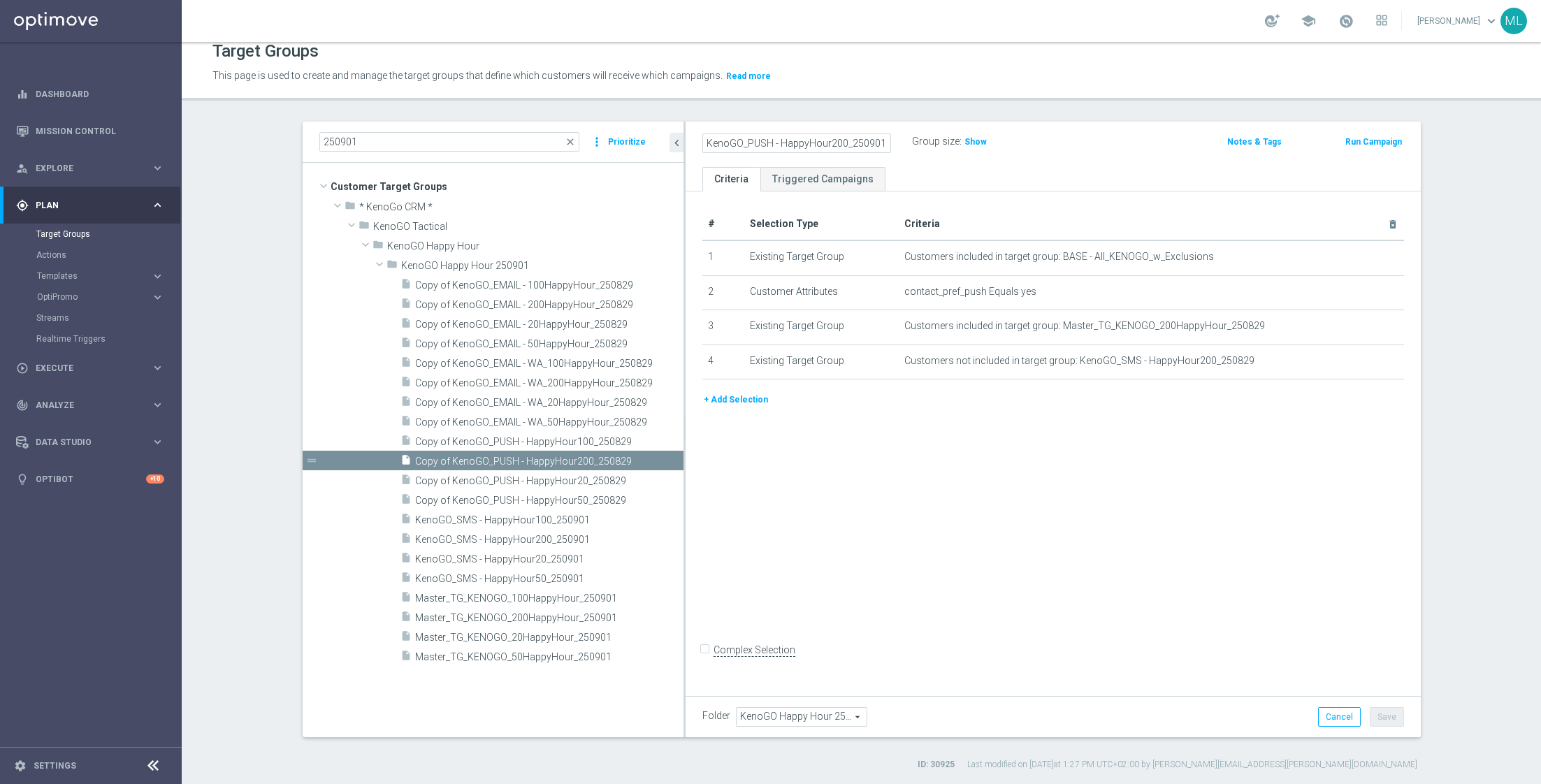
type input "KenoGO_PUSH - HappyHour200_250901"
click at [1086, 151] on div "KenoGO_PUSH - HappyHour200_250901 Group size : Show" at bounding box center [933, 142] width 482 height 21
click at [1393, 722] on button "Save" at bounding box center [1386, 717] width 35 height 20
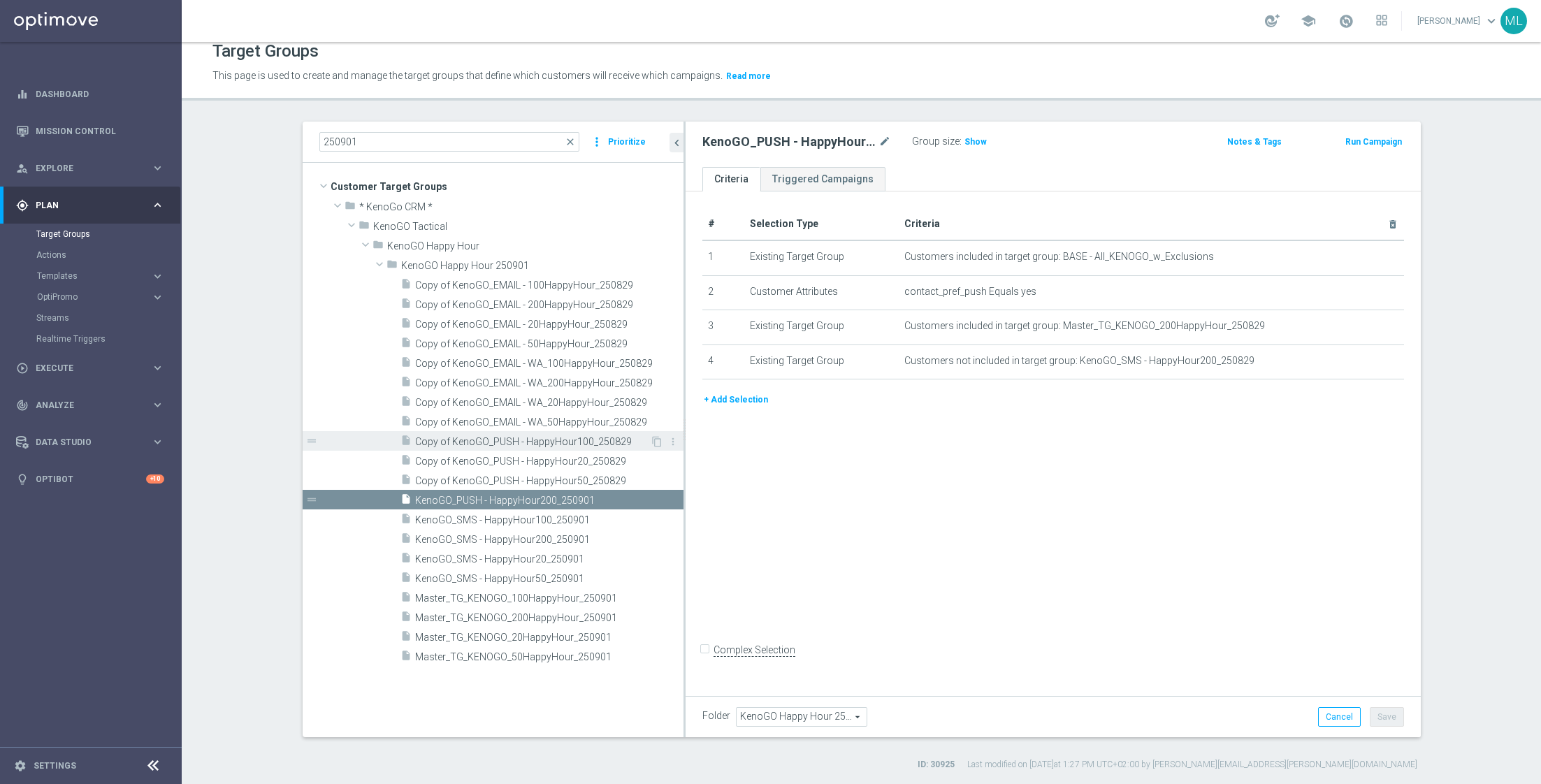
click at [534, 436] on span "Copy of KenoGO_PUSH - HappyHour100_250829" at bounding box center [533, 442] width 235 height 12
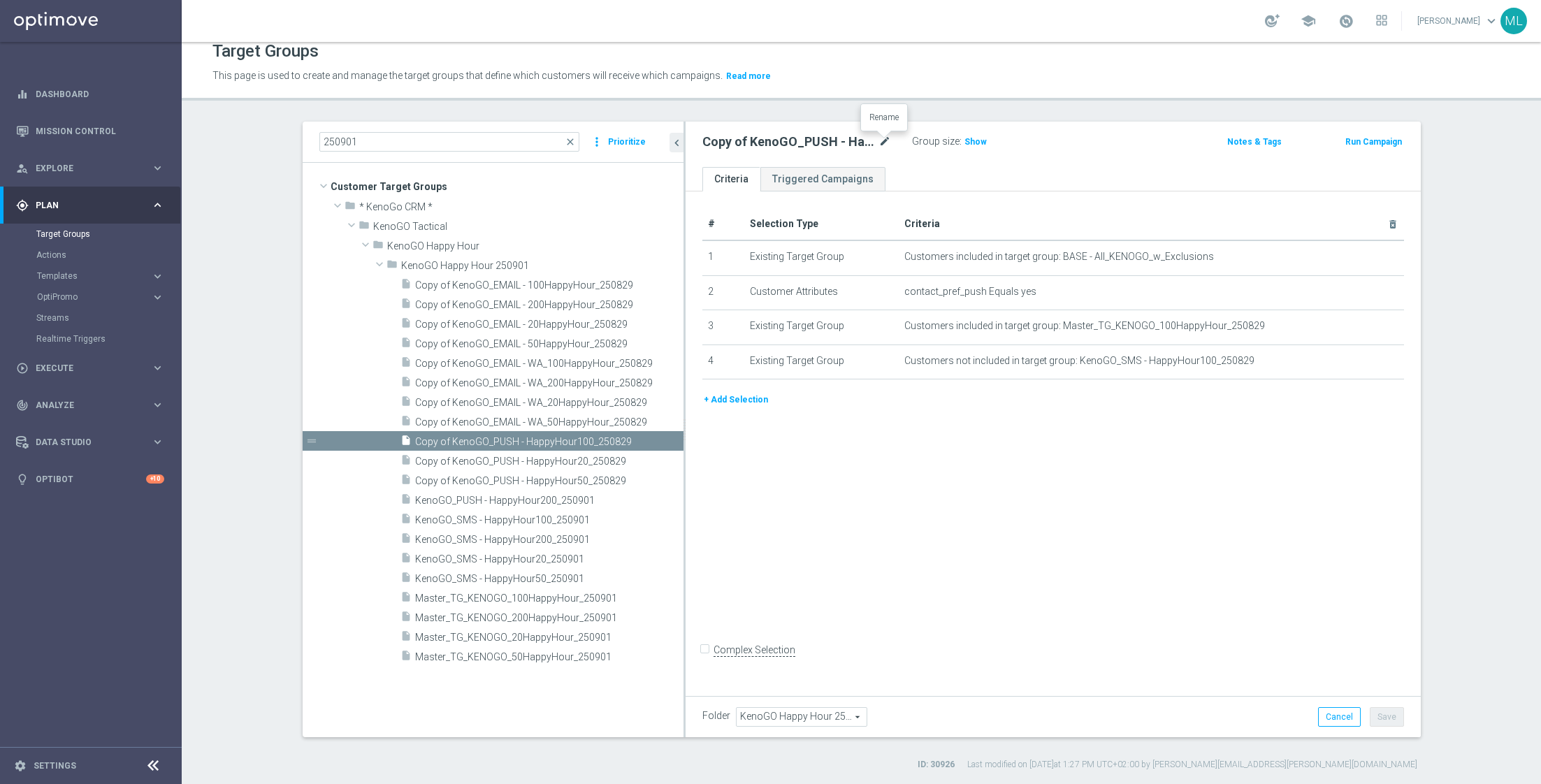
click at [888, 140] on icon "mode_edit" at bounding box center [885, 142] width 13 height 17
click at [890, 146] on input "Copy of KenoGO_PUSH - HappyHour100_250829" at bounding box center [796, 144] width 188 height 20
click at [716, 138] on input "Copy of KenoGO_PUSH - HappyHour100_250901" at bounding box center [796, 144] width 188 height 20
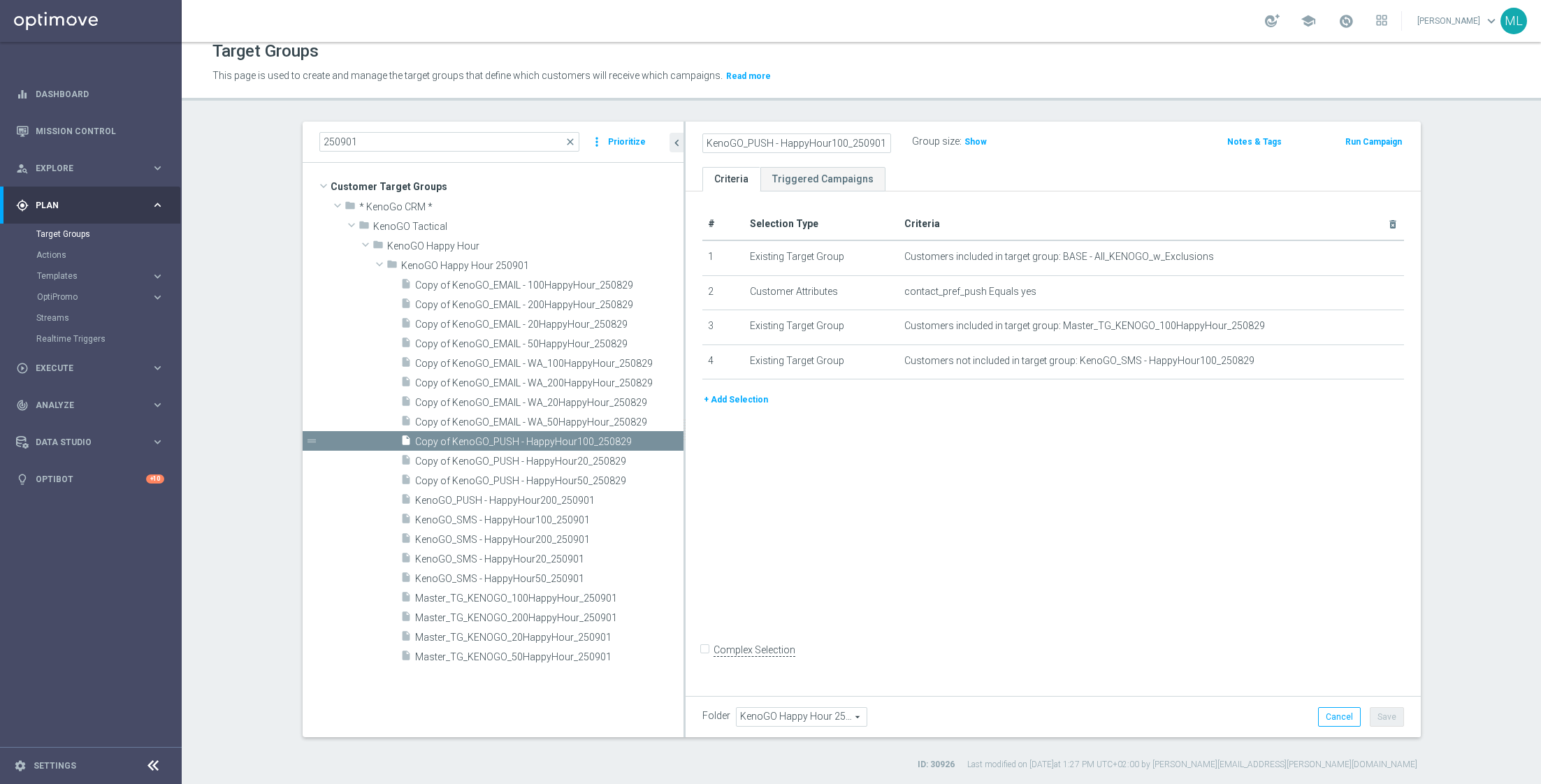
type input "KenoGO_PUSH - HappyHour100_250901"
click at [1054, 158] on div "KenoGO_PUSH - HappyHour100_250901 Group size : Show Notes & Tags Run Campaign" at bounding box center [1052, 145] width 735 height 46
click at [1391, 716] on button "Save" at bounding box center [1386, 717] width 35 height 20
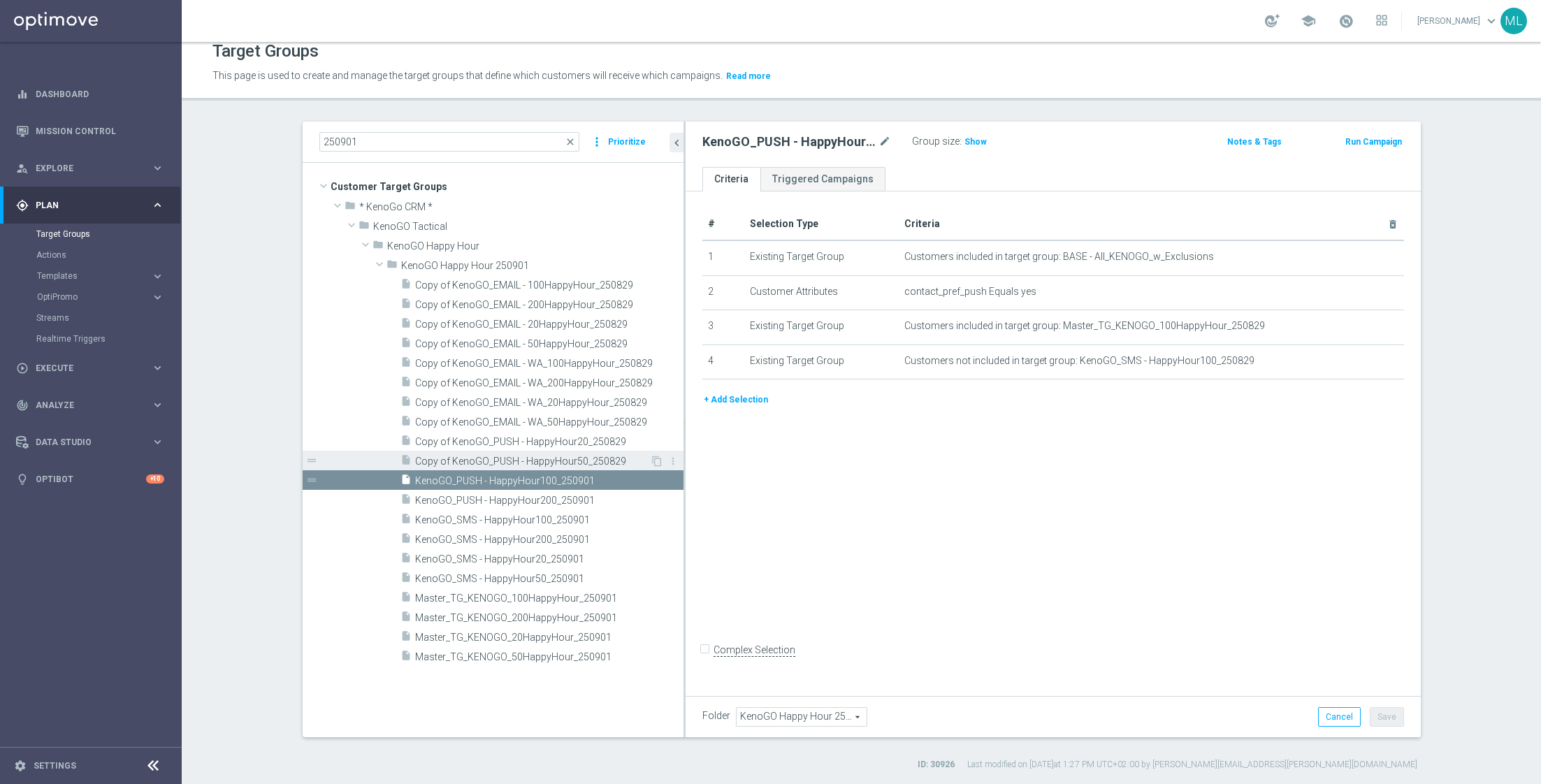
click at [569, 462] on span "Copy of KenoGO_PUSH - HappyHour50_250829" at bounding box center [533, 462] width 235 height 12
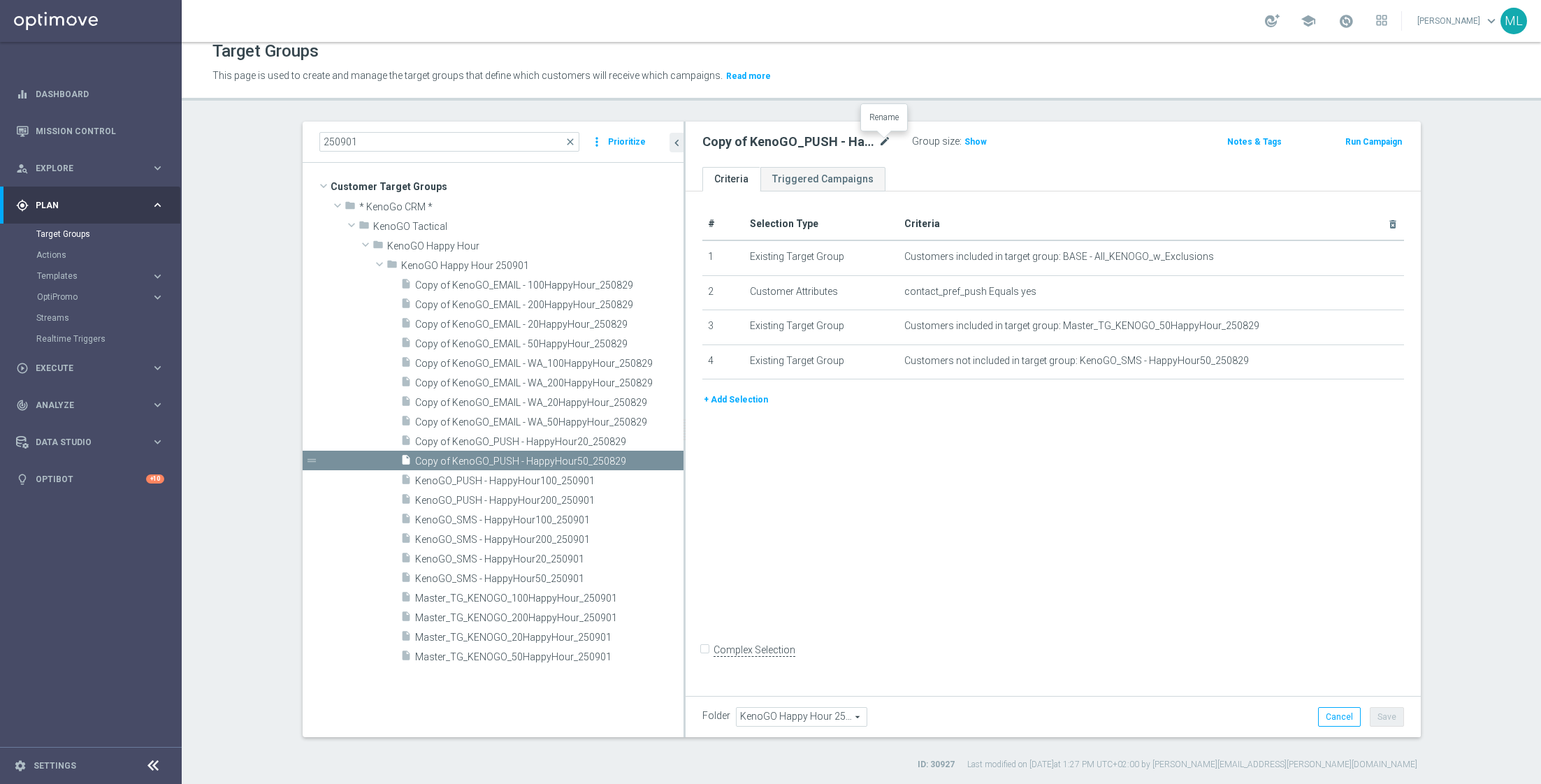
click at [888, 143] on icon "mode_edit" at bounding box center [885, 142] width 13 height 17
click at [887, 140] on input "Copy of KenoGO_PUSH - HappyHour50_250829" at bounding box center [796, 144] width 188 height 20
click at [721, 140] on input "Copy of KenoGO_PUSH - HappyHour50_250901" at bounding box center [796, 144] width 188 height 20
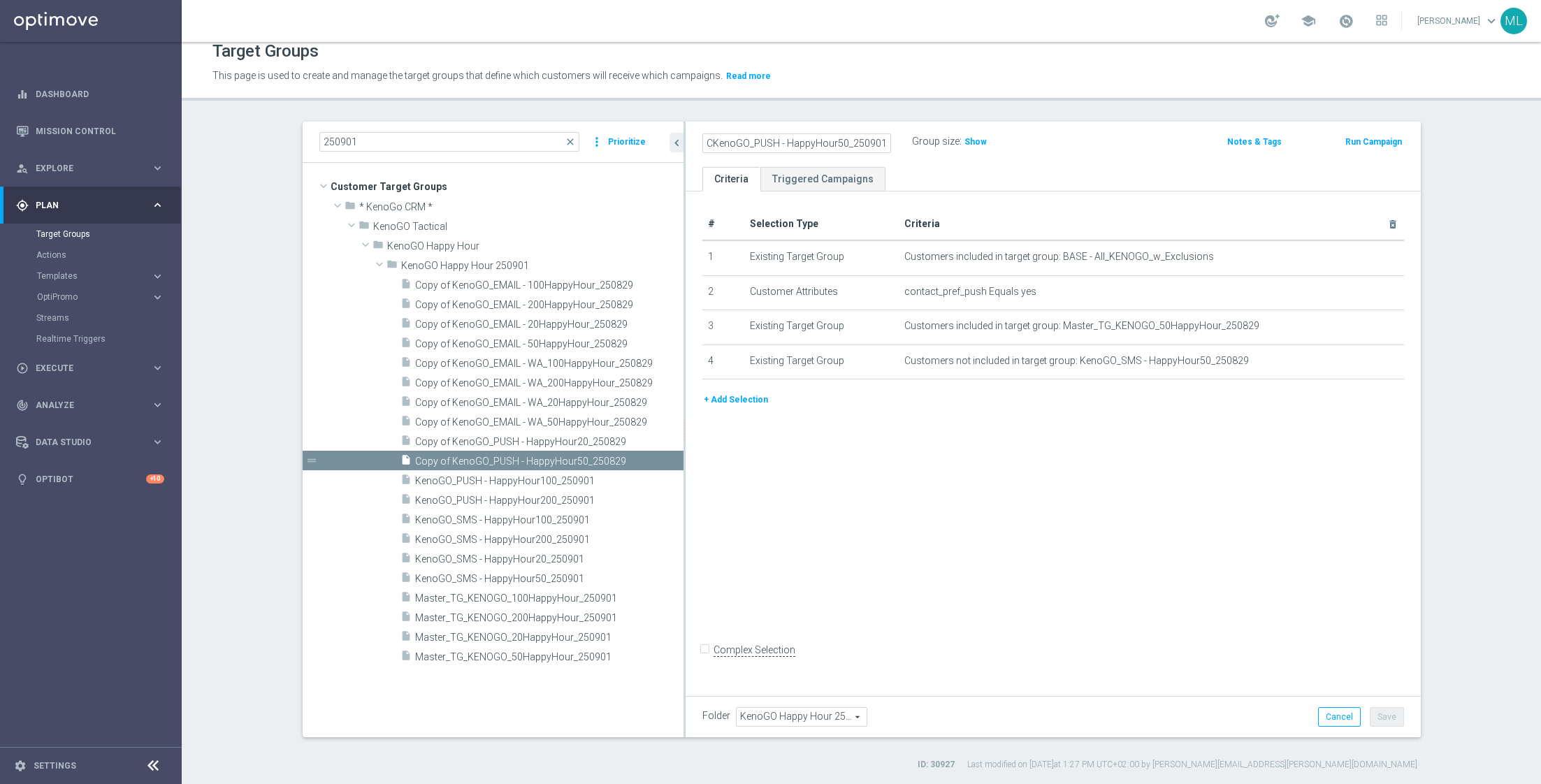
scroll to position [0, 0]
type input "KenoGO_PUSH - HappyHour50_250901"
click at [1107, 152] on div "KenoGO_PUSH - HappyHour50_250901 Group size : Show" at bounding box center [933, 142] width 482 height 21
click at [1391, 711] on button "Save" at bounding box center [1386, 717] width 35 height 20
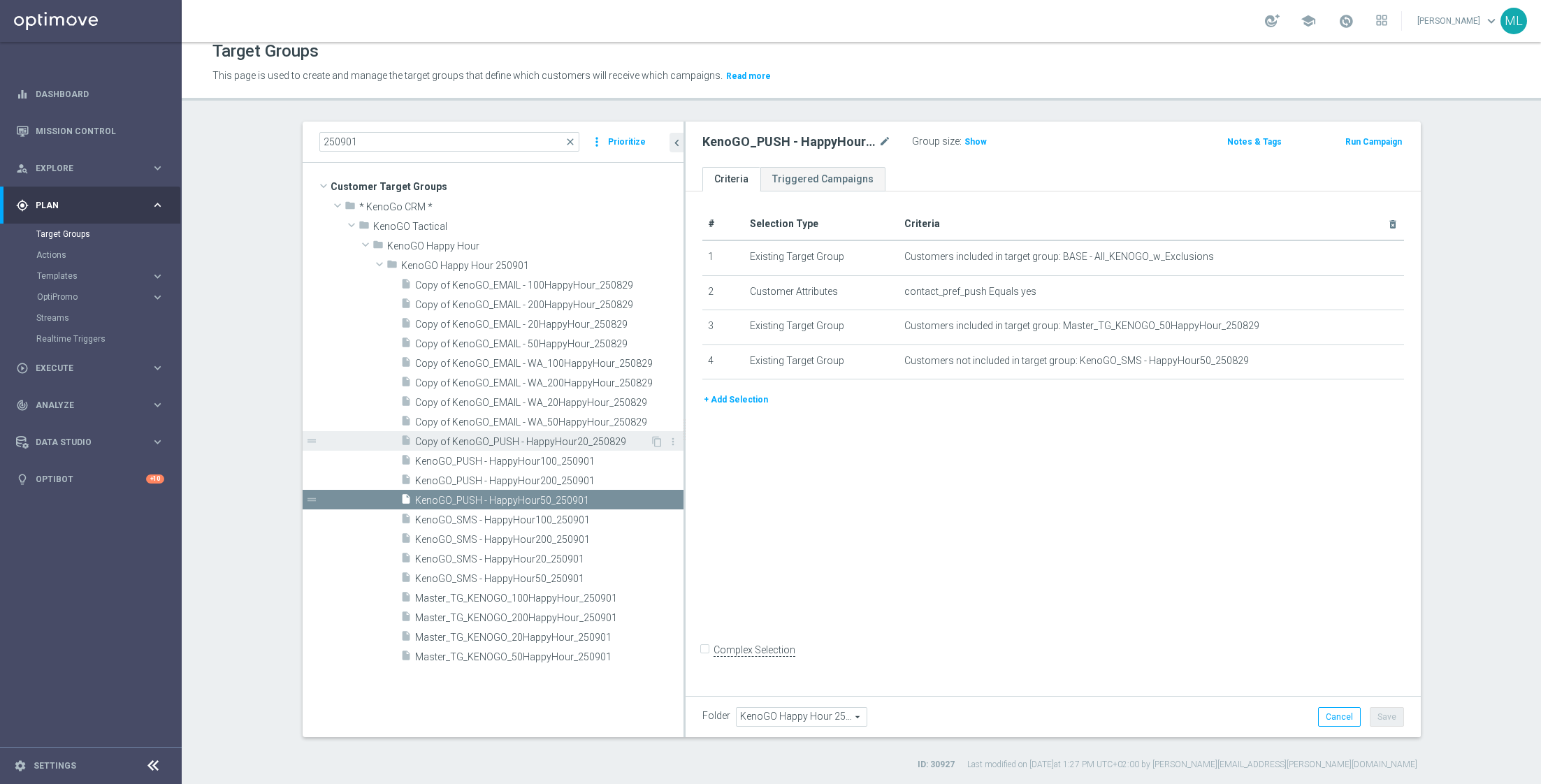
click at [541, 444] on span "Copy of KenoGO_PUSH - HappyHour20_250829" at bounding box center [533, 442] width 235 height 12
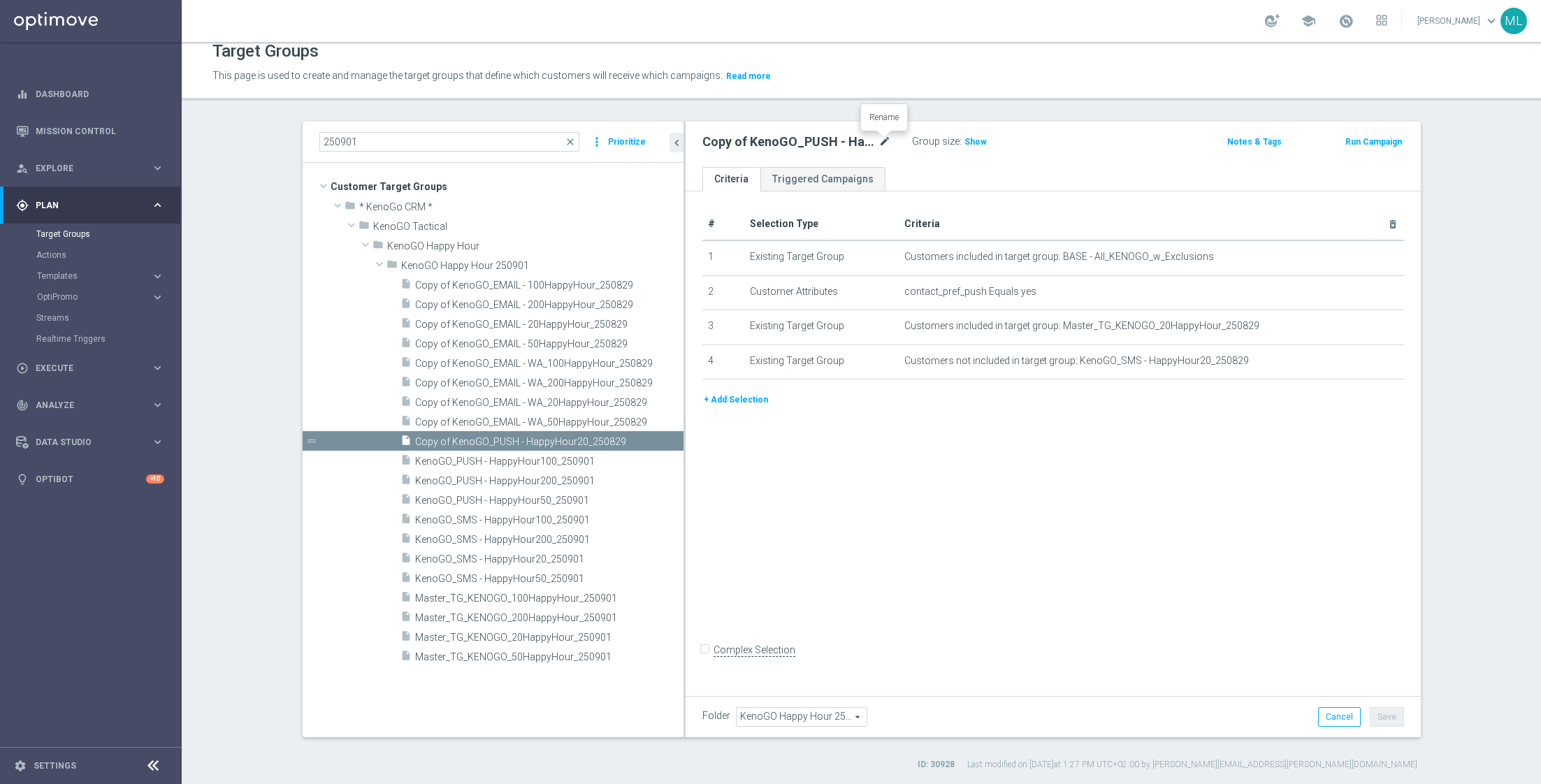
click at [887, 146] on icon "mode_edit" at bounding box center [885, 142] width 13 height 17
click at [888, 142] on input "Copy of KenoGO_PUSH - HappyHour20_250829" at bounding box center [796, 144] width 188 height 20
click at [719, 144] on input "Copy of KenoGO_PUSH - HappyHour20_250901" at bounding box center [796, 144] width 188 height 20
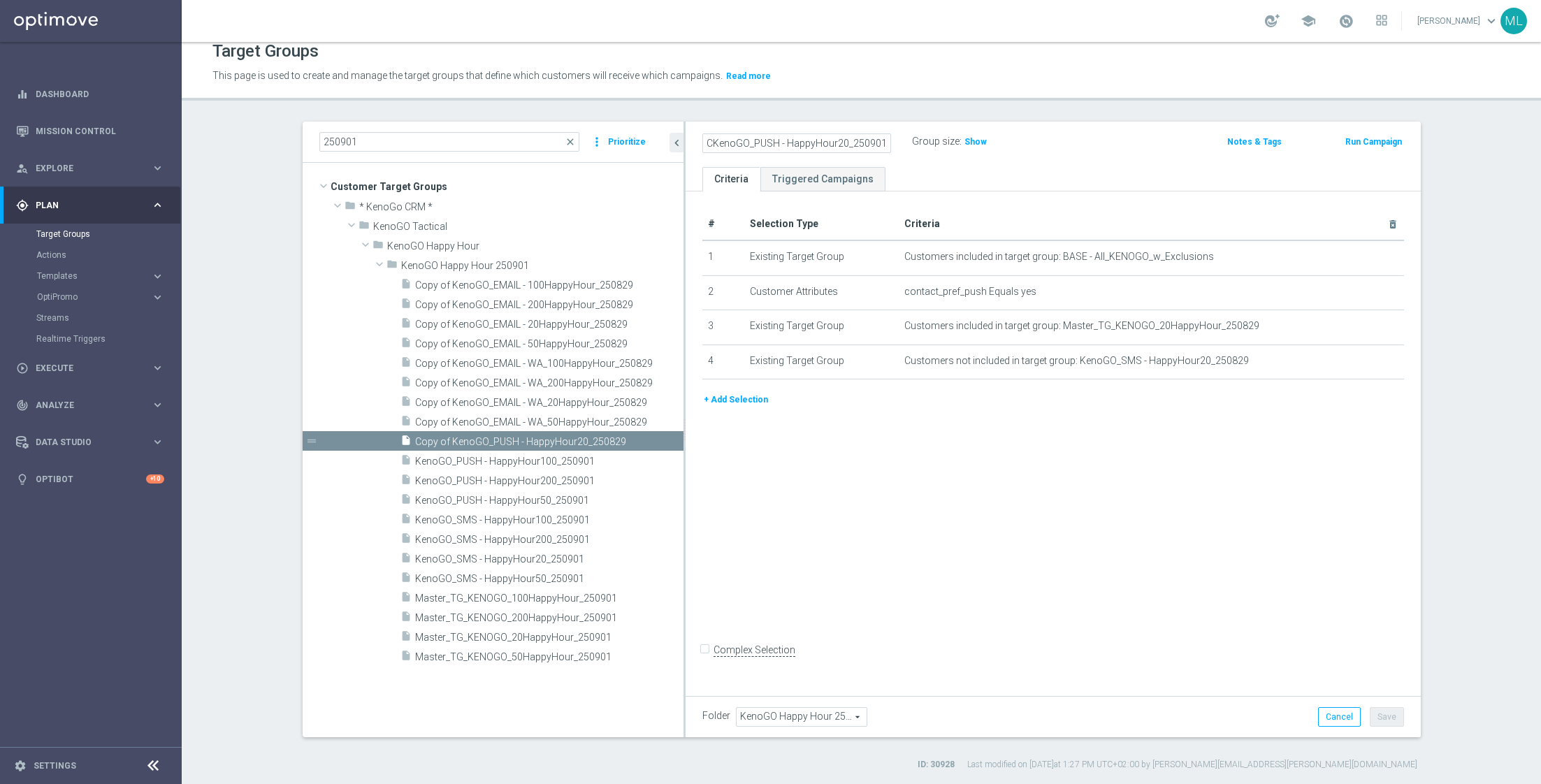
scroll to position [0, 0]
type input "KenoGO_PUSH - HappyHour20_250901"
click at [1125, 151] on div "KenoGO_PUSH - HappyHour20_250901 Group size : Show" at bounding box center [933, 142] width 482 height 21
click at [1398, 723] on button "Save" at bounding box center [1386, 717] width 35 height 20
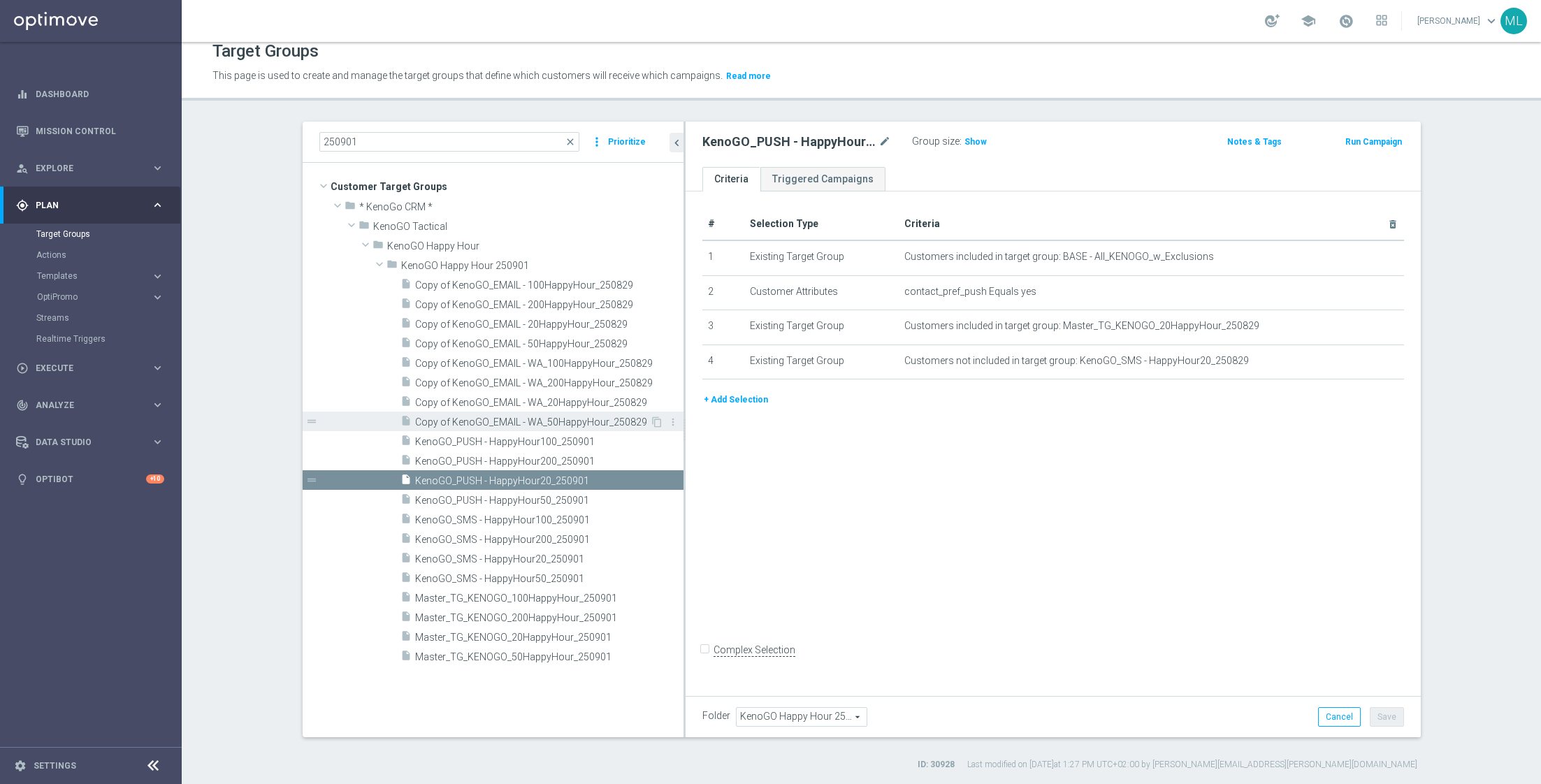
click at [550, 420] on span "Copy of KenoGO_EMAIL - WA_50HappyHour_250829" at bounding box center [533, 422] width 235 height 12
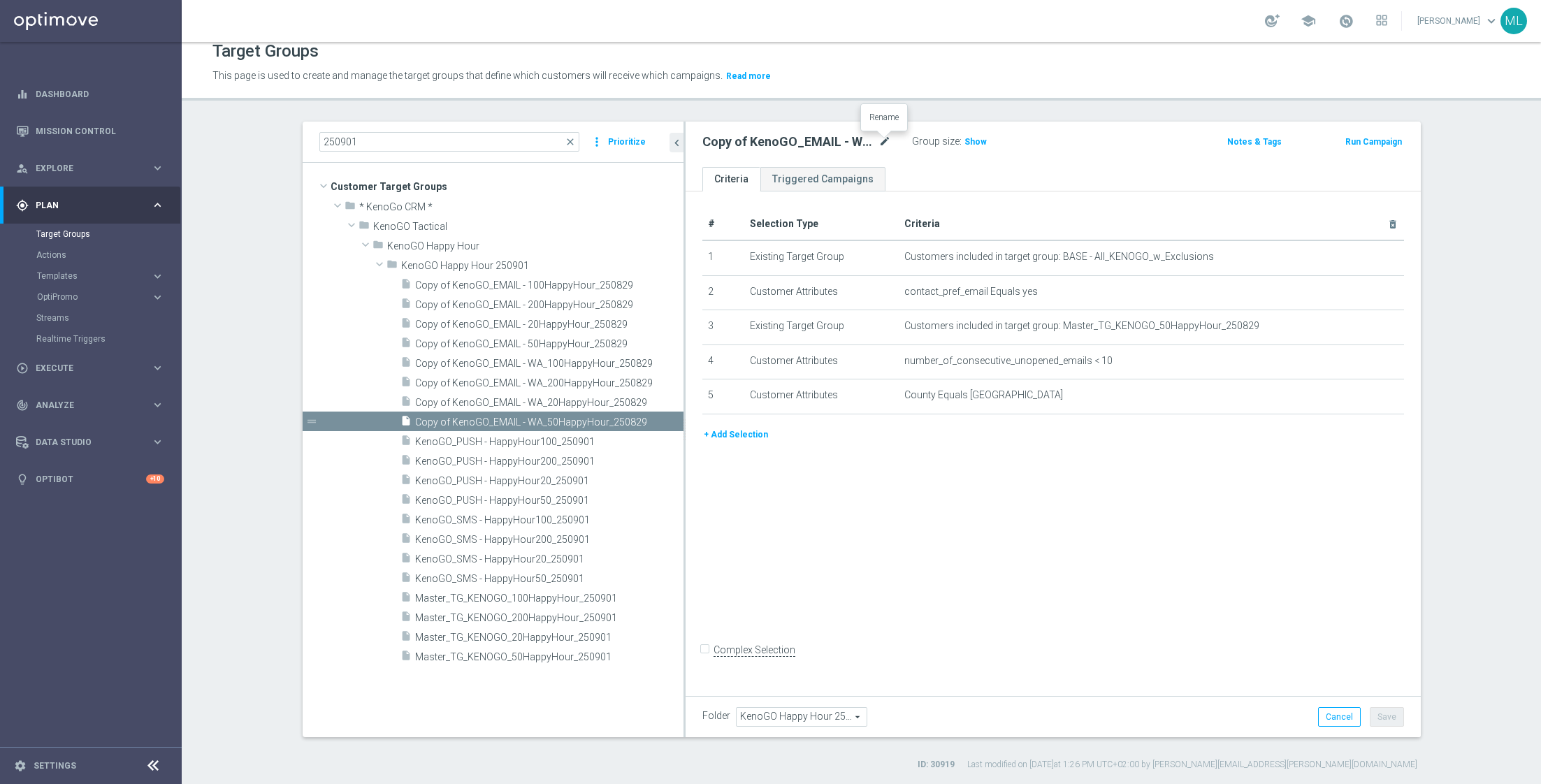
click at [882, 136] on icon "mode_edit" at bounding box center [885, 142] width 13 height 17
click at [889, 143] on input "Copy of KenoGO_EMAIL - WA_50HappyHour_250829" at bounding box center [796, 144] width 188 height 20
click at [712, 141] on input "Copy of KenoGO_EMAIL - WA_50HappyHour_250901" at bounding box center [796, 144] width 188 height 20
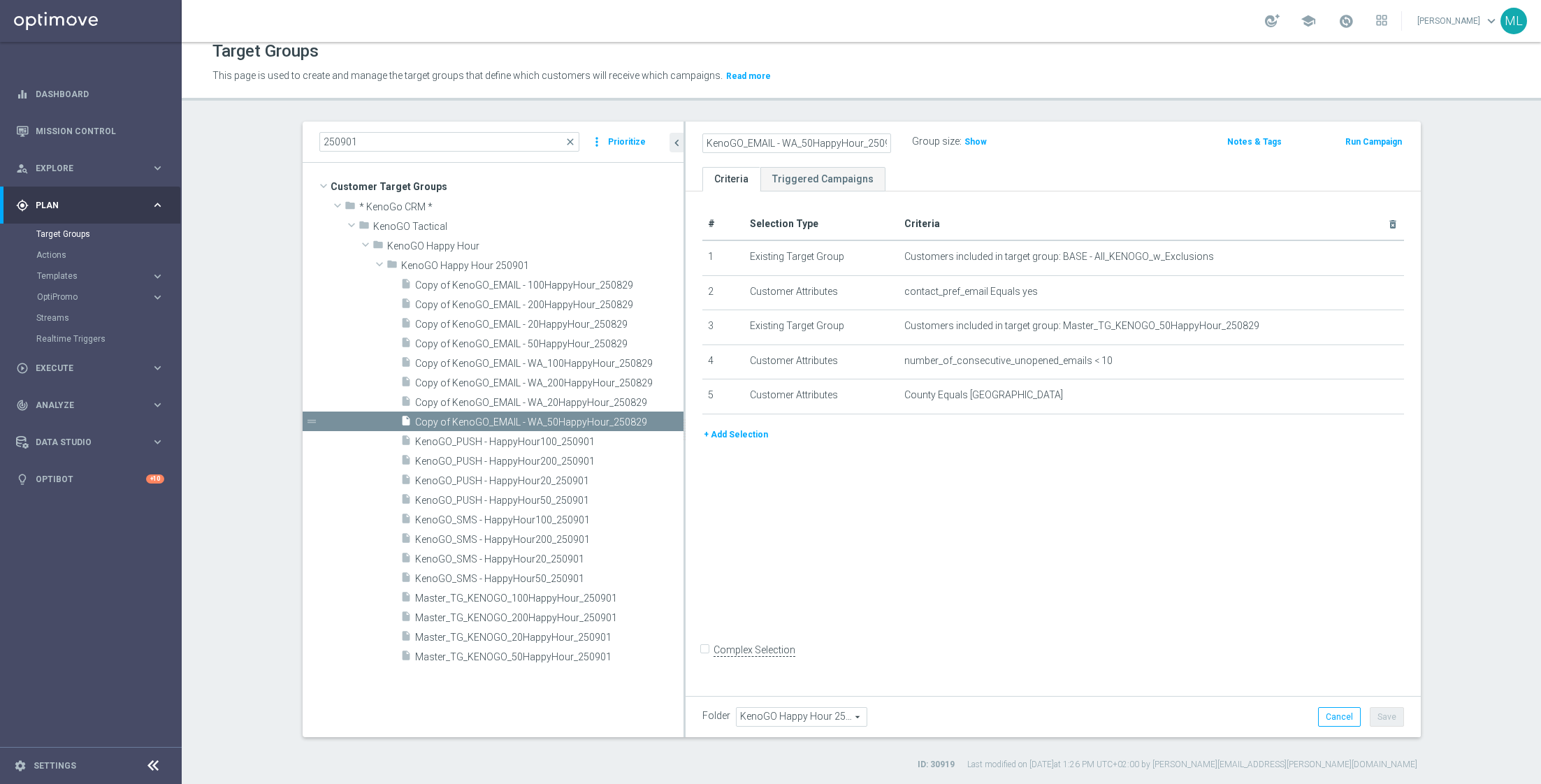
type input "KenoGO_EMAIL - WA_50HappyHour_250901"
click at [1059, 152] on div "KenoGO_EMAIL - WA_50HappyHour_250901 Group size : Show" at bounding box center [933, 142] width 482 height 21
click at [1398, 720] on button "Save" at bounding box center [1386, 717] width 35 height 20
click at [591, 396] on span "Copy of KenoGO_EMAIL - WA_20HappyHour_250829" at bounding box center [533, 402] width 235 height 12
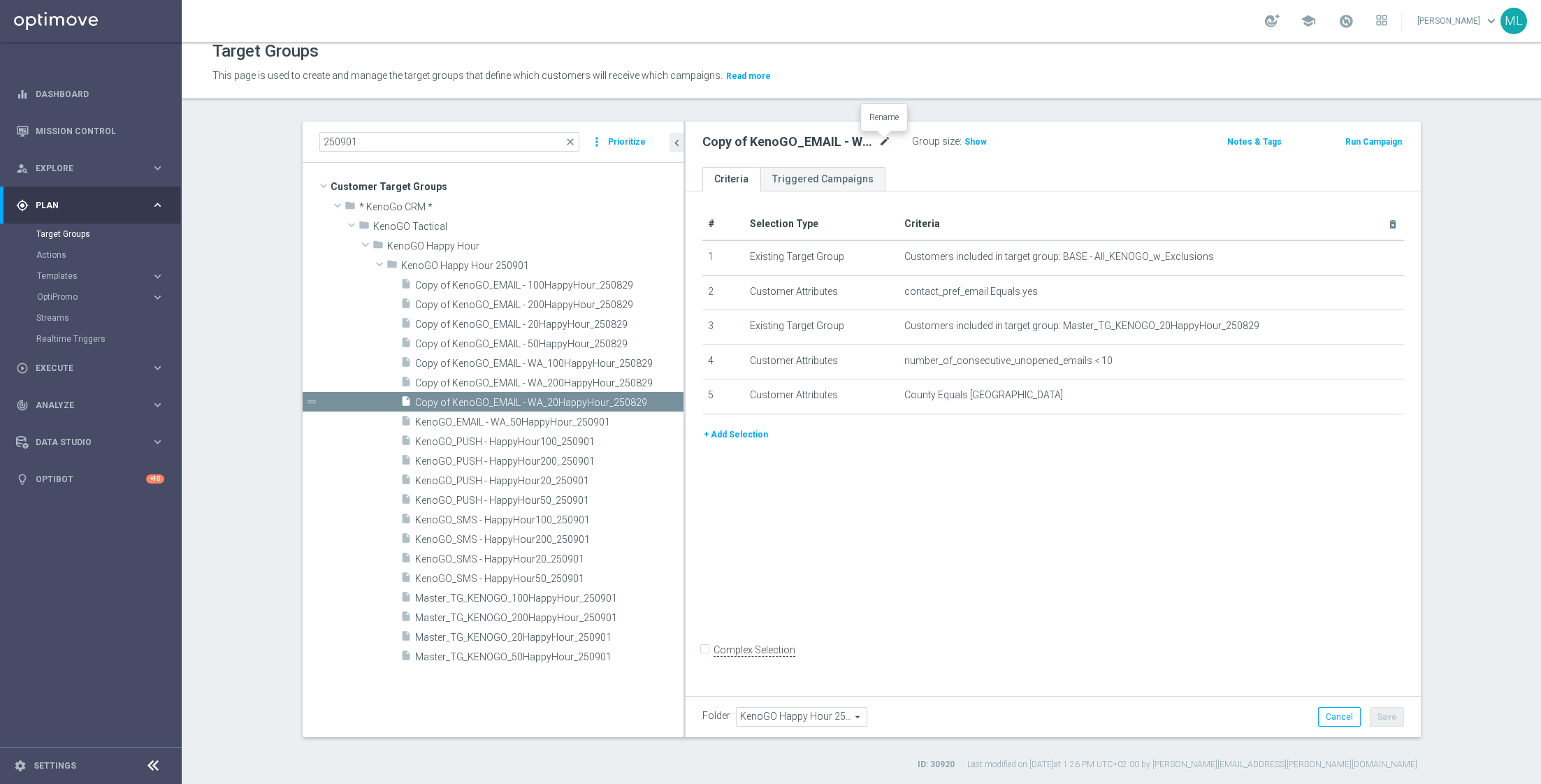
click at [883, 141] on icon "mode_edit" at bounding box center [885, 142] width 13 height 17
click at [888, 142] on input "Copy of KenoGO_EMAIL - WA_20HappyHour_250829" at bounding box center [796, 144] width 188 height 20
click at [707, 140] on input "Copy of KenoGO_EMAIL - WA_20HappyHour_250901" at bounding box center [796, 144] width 188 height 20
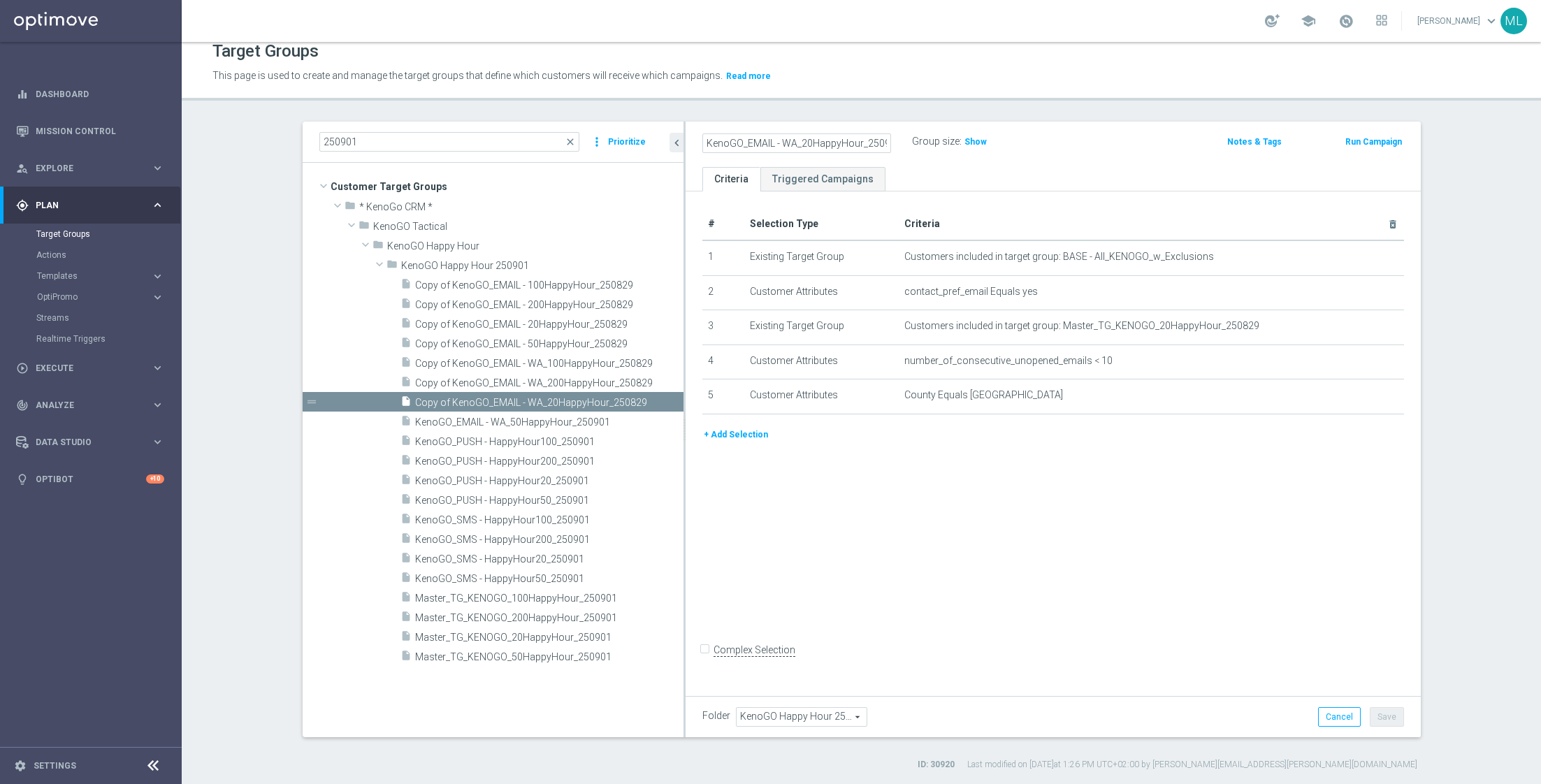
type input "KenoGO_EMAIL - WA_20HappyHour_250901"
click at [1076, 151] on div "KenoGO_EMAIL - WA_20HappyHour_250901 Group size : Show" at bounding box center [933, 142] width 482 height 21
click at [1381, 714] on button "Save" at bounding box center [1386, 717] width 35 height 20
click at [548, 388] on span "Copy of KenoGO_EMAIL - WA_200HappyHour_250829" at bounding box center [533, 384] width 237 height 12
click at [884, 141] on icon "mode_edit" at bounding box center [885, 142] width 13 height 17
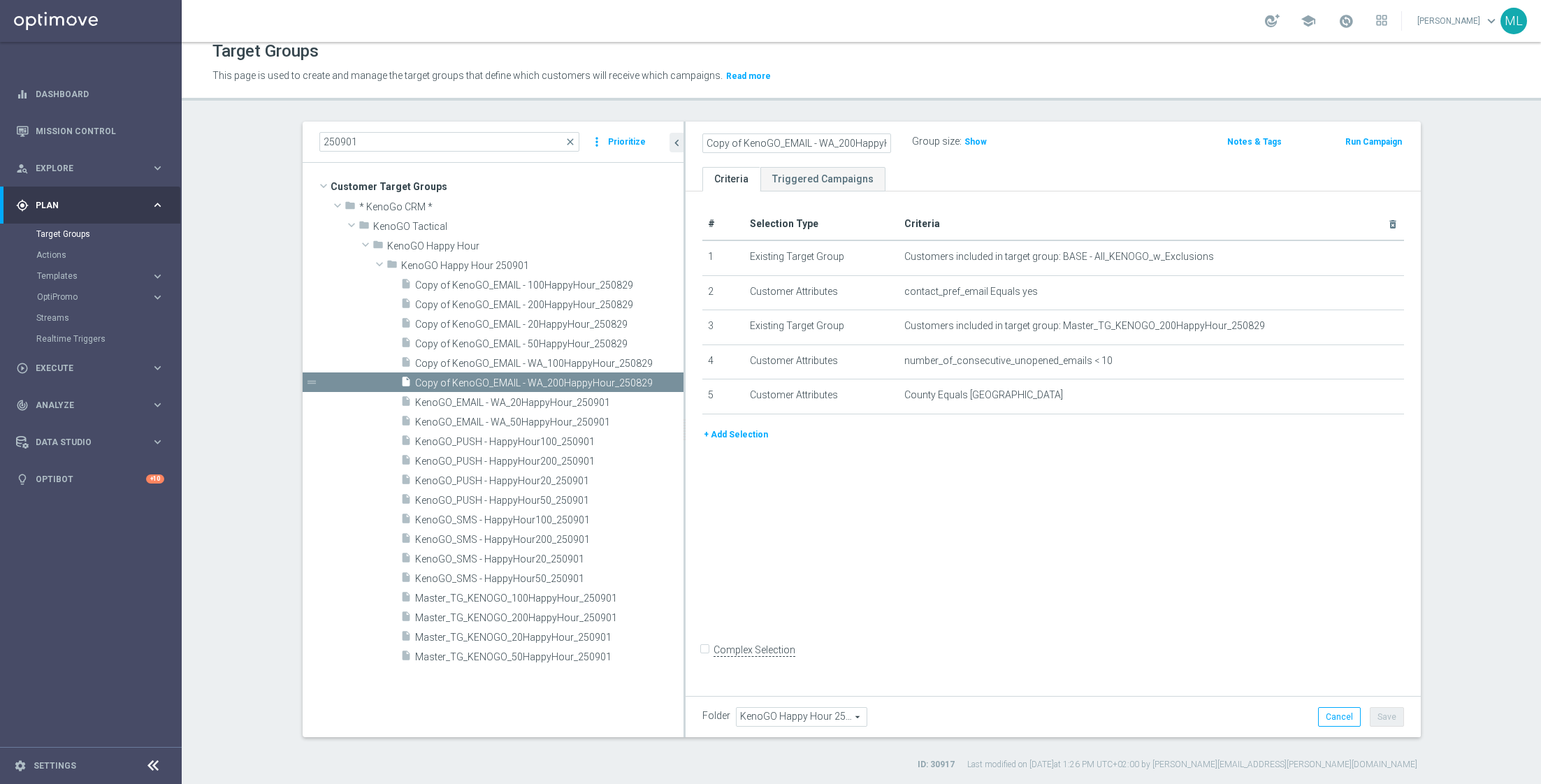
scroll to position [0, 51]
click at [887, 142] on input "Copy of KenoGO_EMAIL - WA_200HappyHour_250829" at bounding box center [796, 144] width 188 height 20
click at [714, 144] on input "Copy of KenoGO_EMAIL - WA_200HappyHour_250901" at bounding box center [796, 144] width 188 height 20
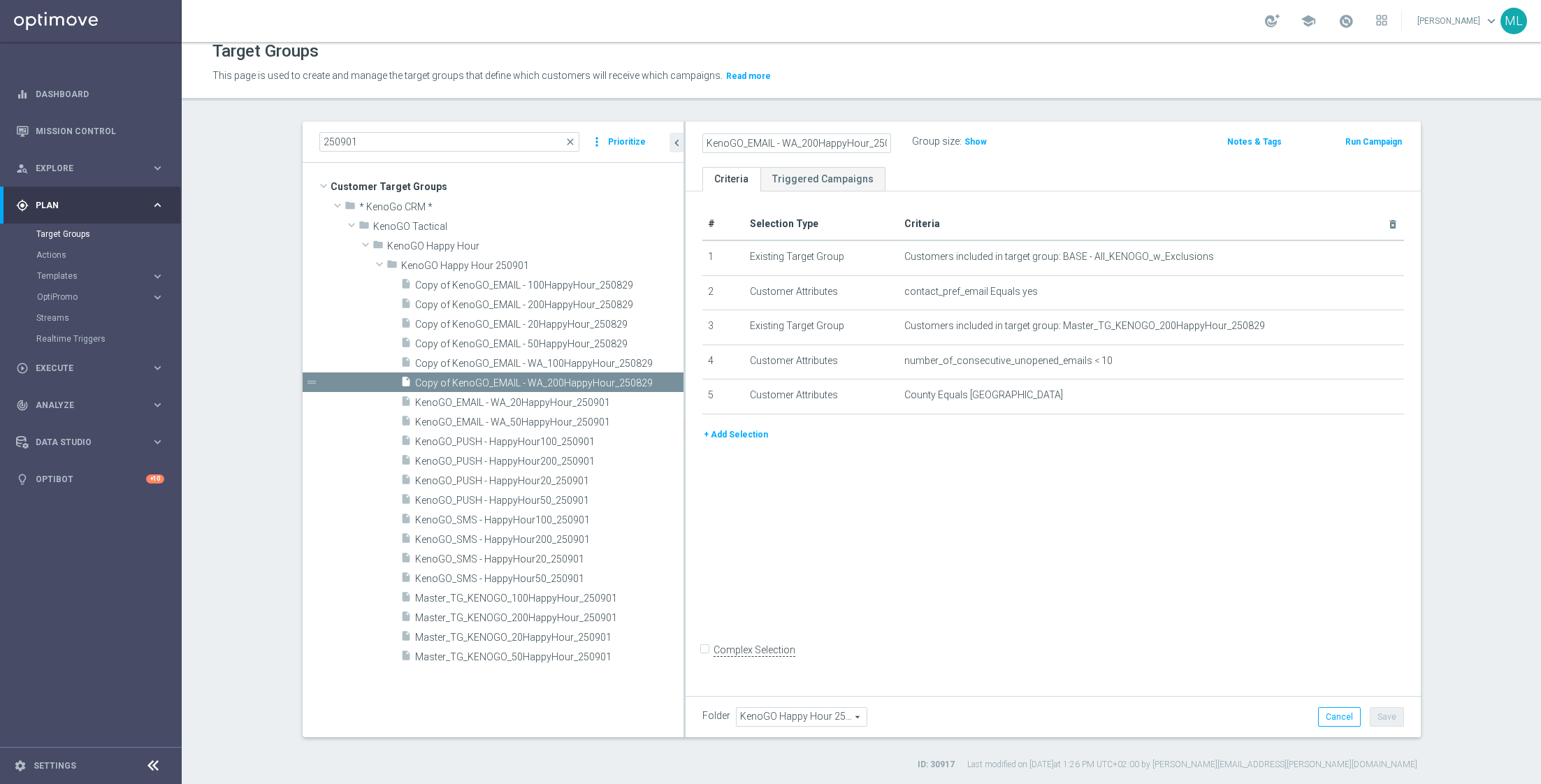
type input "KenoGO_EMAIL - WA_200HappyHour_250901"
click at [1088, 153] on div "KenoGO_EMAIL - WA_200HappyHour_250901 Group size : Show Notes & Tags Run Campai…" at bounding box center [1052, 145] width 735 height 46
click at [1386, 720] on button "Save" at bounding box center [1386, 717] width 35 height 20
click at [527, 359] on span "Copy of KenoGO_EMAIL - WA_100HappyHour_250829" at bounding box center [533, 364] width 237 height 12
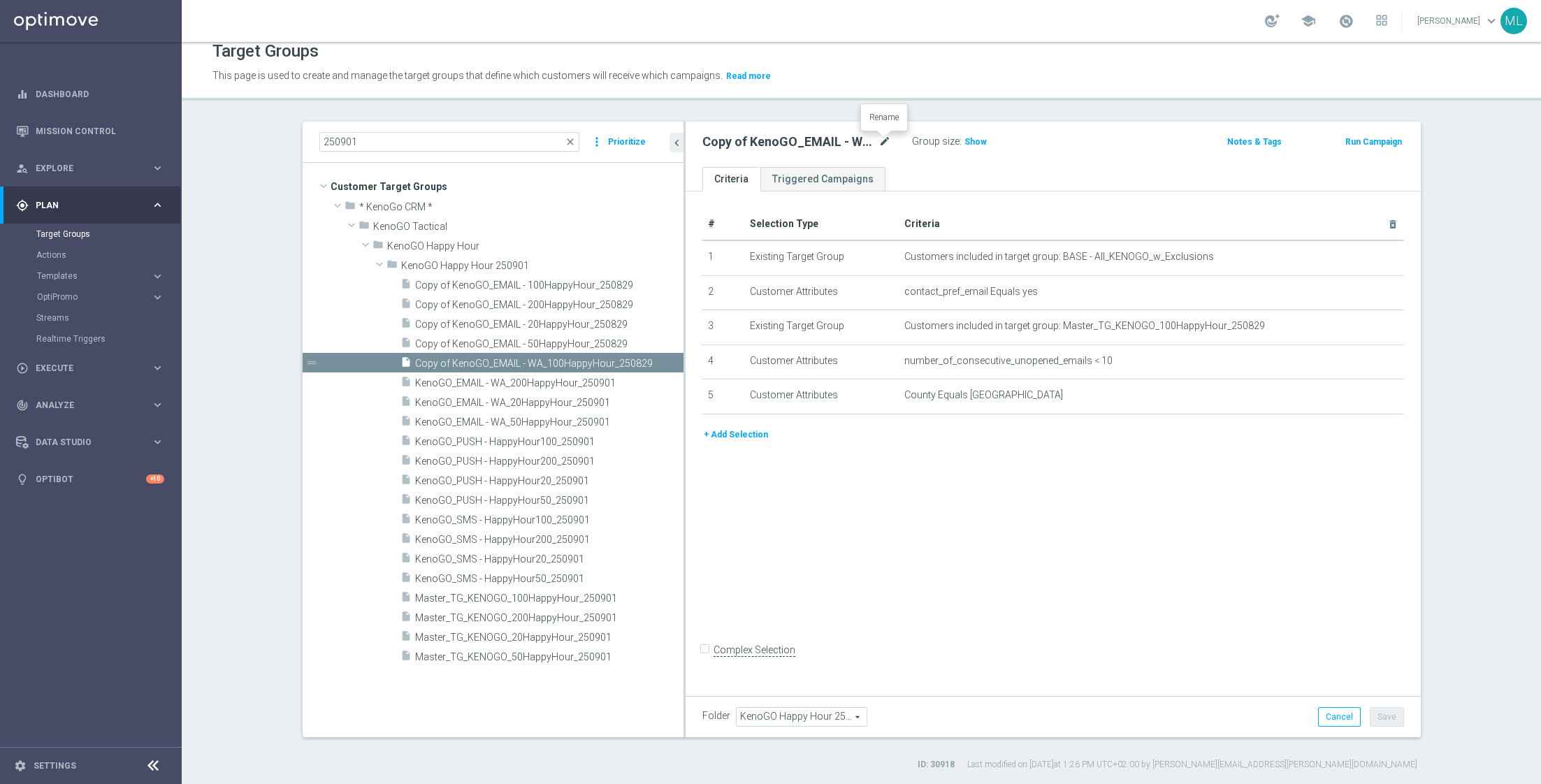
click at [882, 139] on icon "mode_edit" at bounding box center [885, 142] width 13 height 17
click at [887, 142] on input "Copy of KenoGO_EMAIL - WA_100HappyHour_250829" at bounding box center [796, 144] width 188 height 20
click at [714, 146] on input "Copy of KenoGO_EMAIL - WA_100HappyHour_250901" at bounding box center [796, 144] width 188 height 20
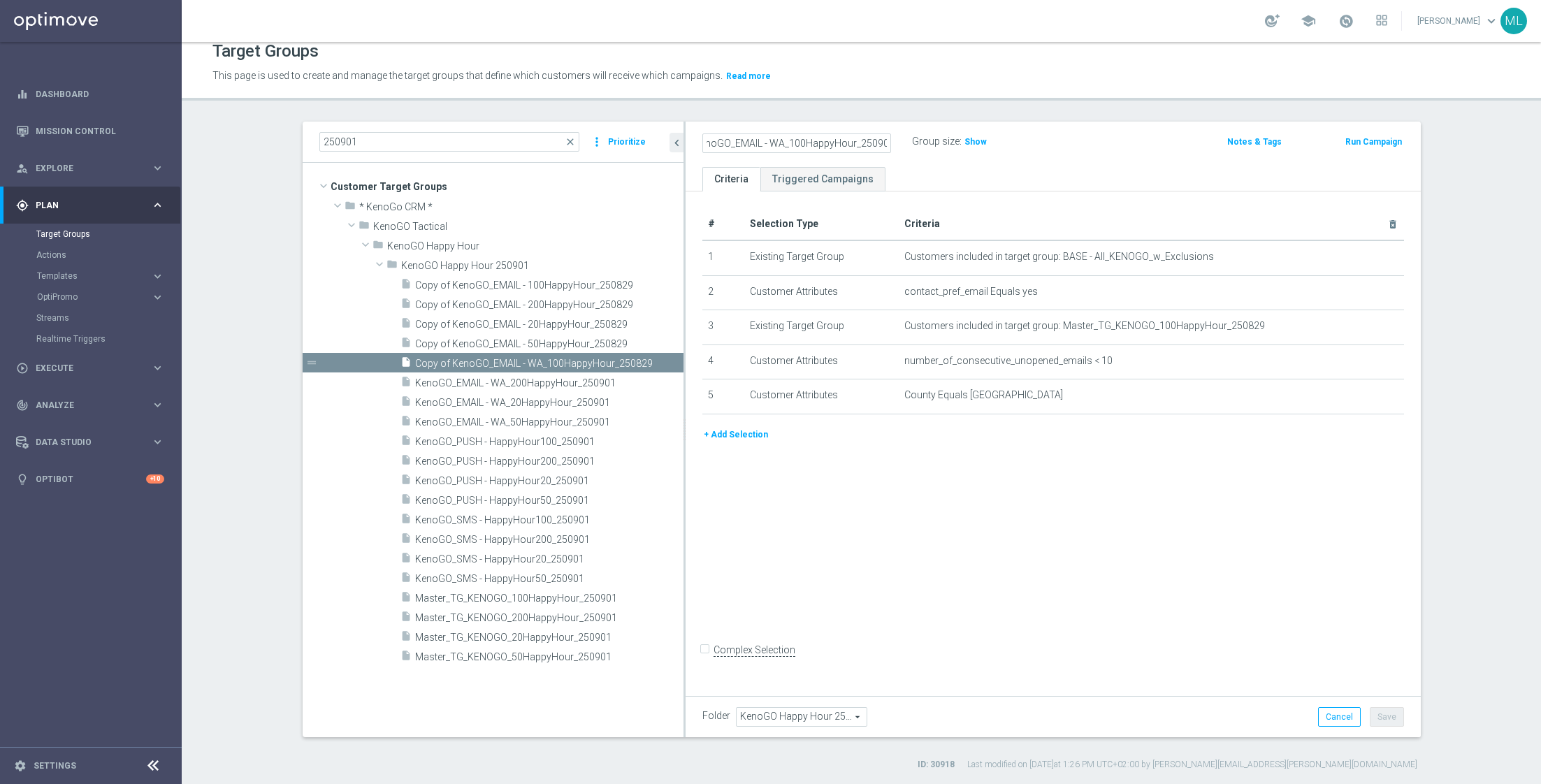
scroll to position [0, 0]
type input "KenoGO_EMAIL - WA_100HappyHour_250901"
click at [1172, 167] on ul "Criteria Triggered Campaigns" at bounding box center [1052, 178] width 735 height 25
click at [1400, 710] on button "Save" at bounding box center [1386, 717] width 35 height 20
click at [534, 300] on span "Copy of KenoGO_EMAIL - 200HappyHour_250829" at bounding box center [533, 305] width 235 height 12
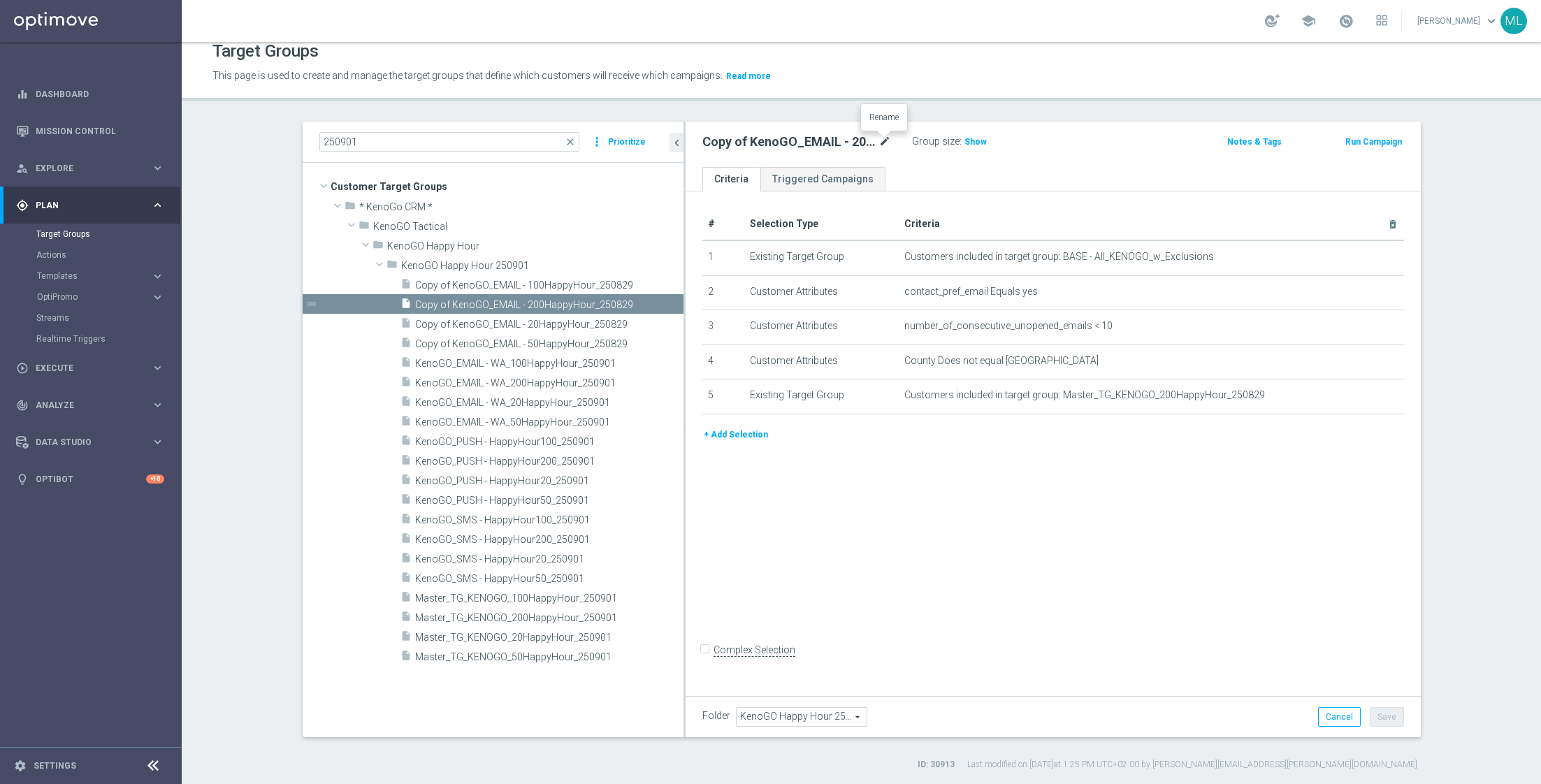
click at [887, 136] on icon "mode_edit" at bounding box center [885, 142] width 13 height 17
click at [888, 142] on input "Copy of KenoGO_EMAIL - 200HappyHour_250829" at bounding box center [796, 144] width 188 height 20
click at [712, 146] on input "Copy of KenoGO_EMAIL - 200HappyHour_250901" at bounding box center [796, 144] width 188 height 20
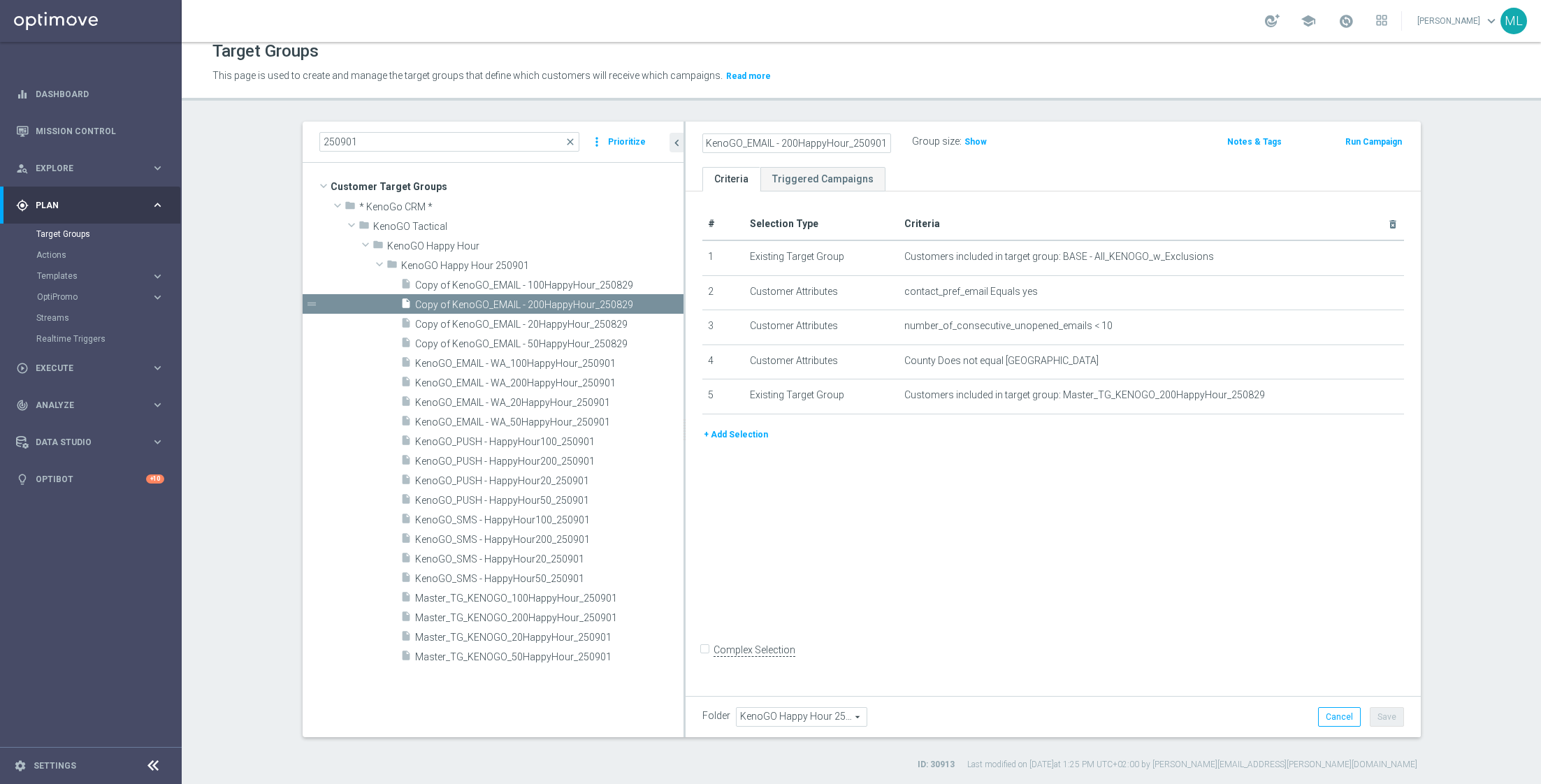
scroll to position [0, 0]
type input "KenoGO_EMAIL - 200HappyHour_250901"
click at [1118, 152] on div "KenoGO_EMAIL - 200HappyHour_250901 Group size : Show" at bounding box center [933, 142] width 482 height 21
click at [1382, 716] on button "Save" at bounding box center [1386, 717] width 35 height 20
click at [528, 288] on span "Copy of KenoGO_EMAIL - 100HappyHour_250829" at bounding box center [533, 285] width 235 height 12
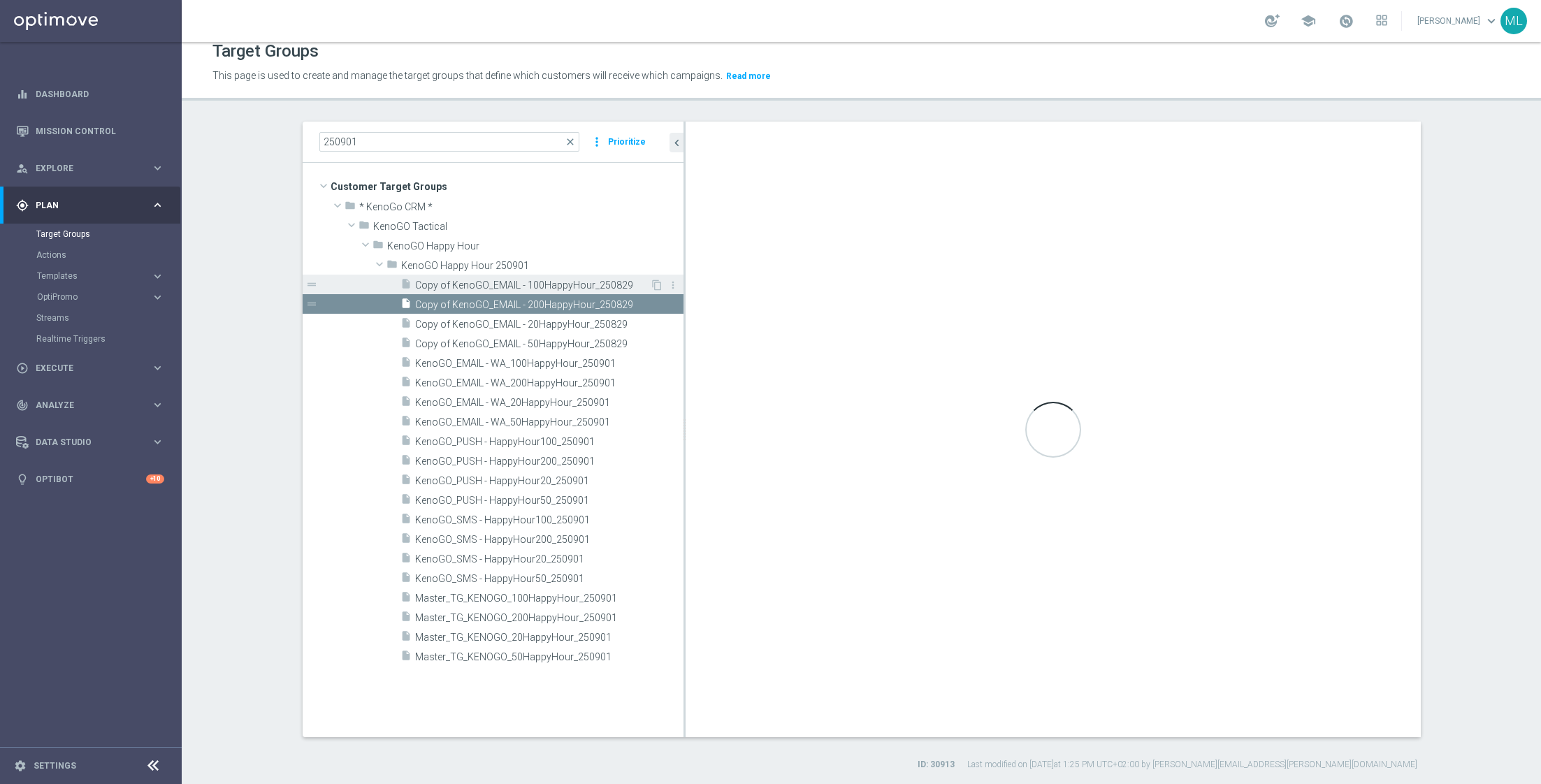
click at [541, 286] on span "Copy of KenoGO_EMAIL - 100HappyHour_250829" at bounding box center [533, 285] width 235 height 12
click at [539, 323] on span "Copy of KenoGO_EMAIL - 20HappyHour_250829" at bounding box center [533, 324] width 235 height 12
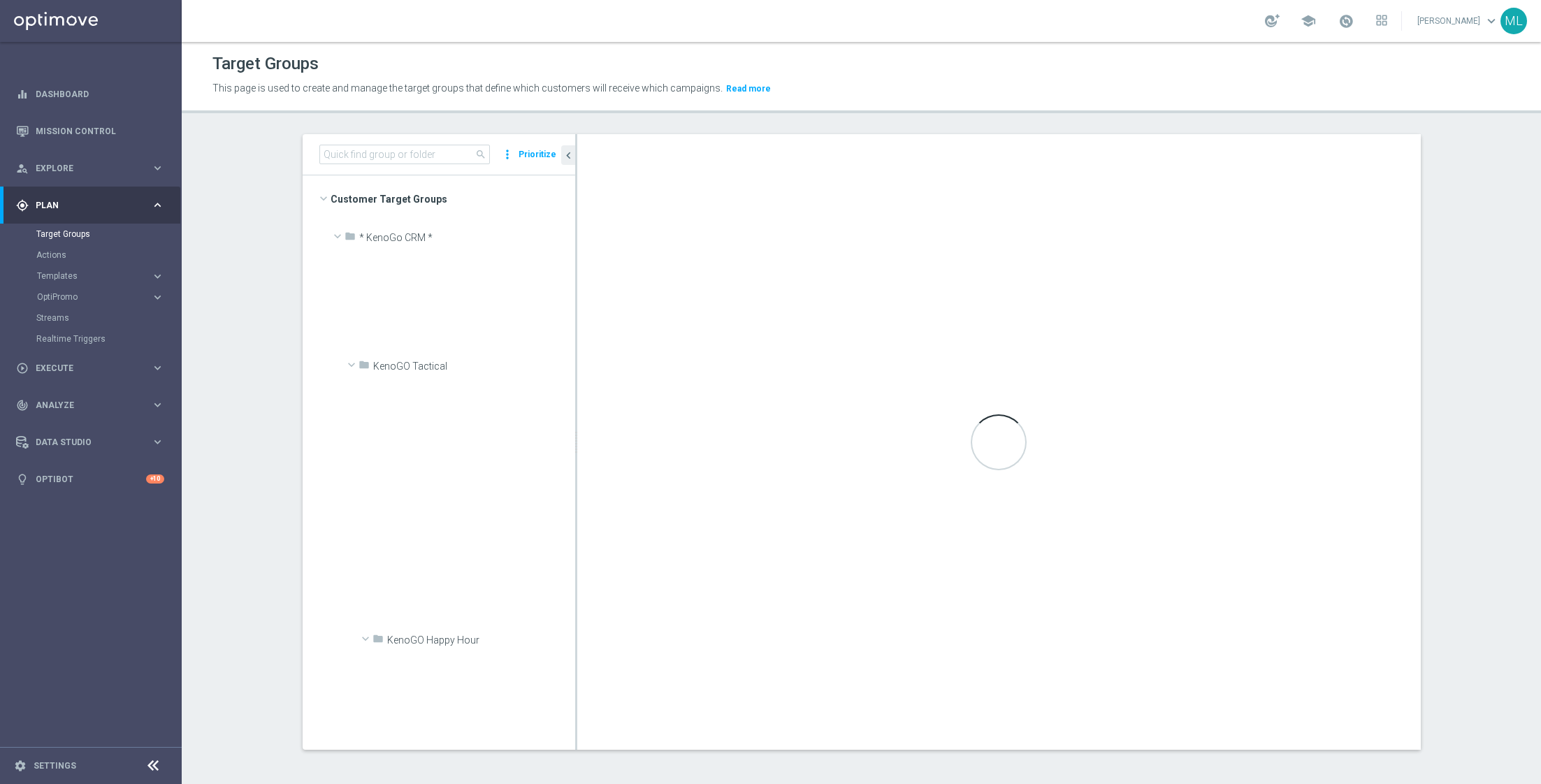
scroll to position [1275, 0]
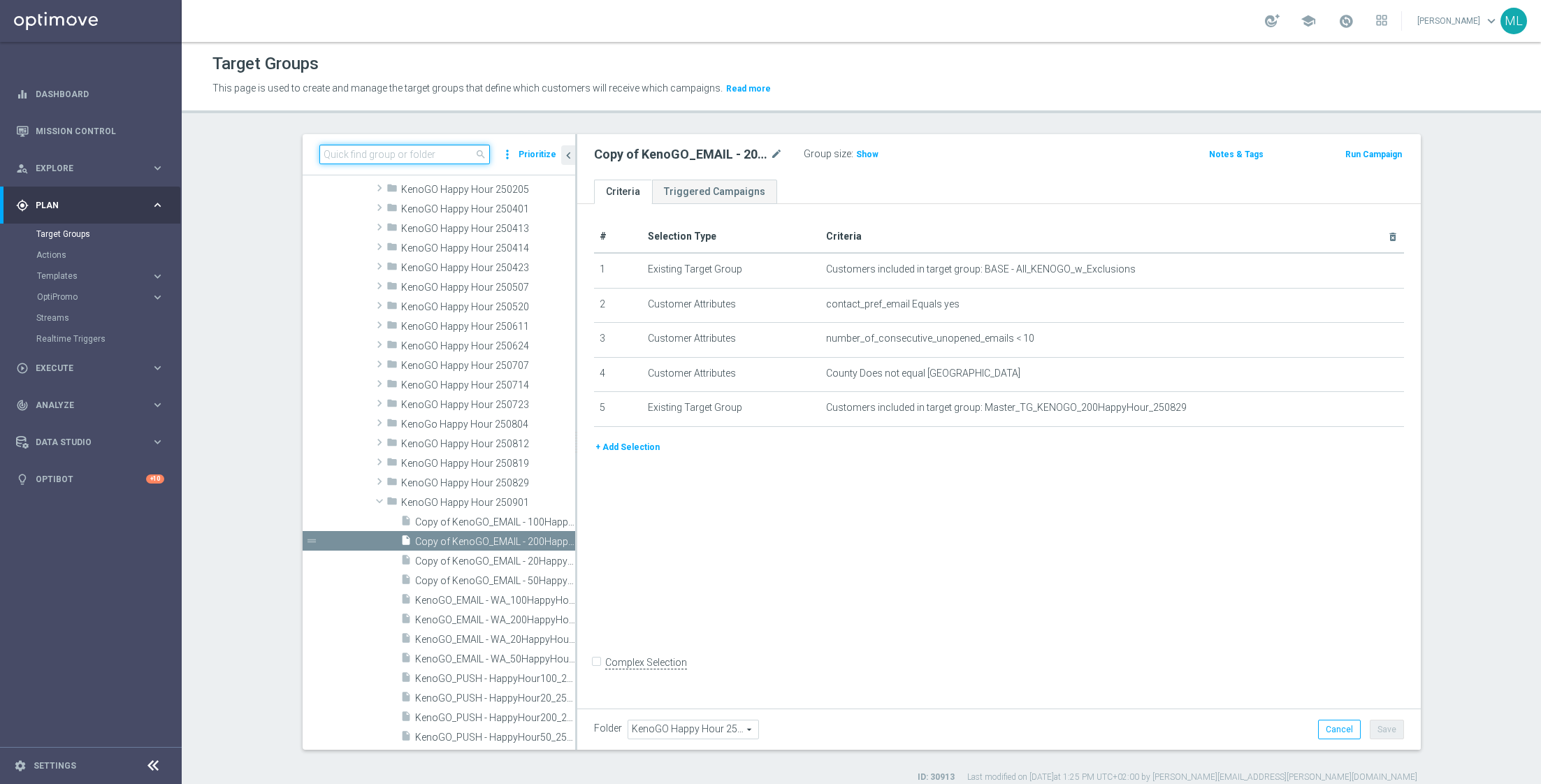
click at [383, 158] on input at bounding box center [405, 155] width 171 height 20
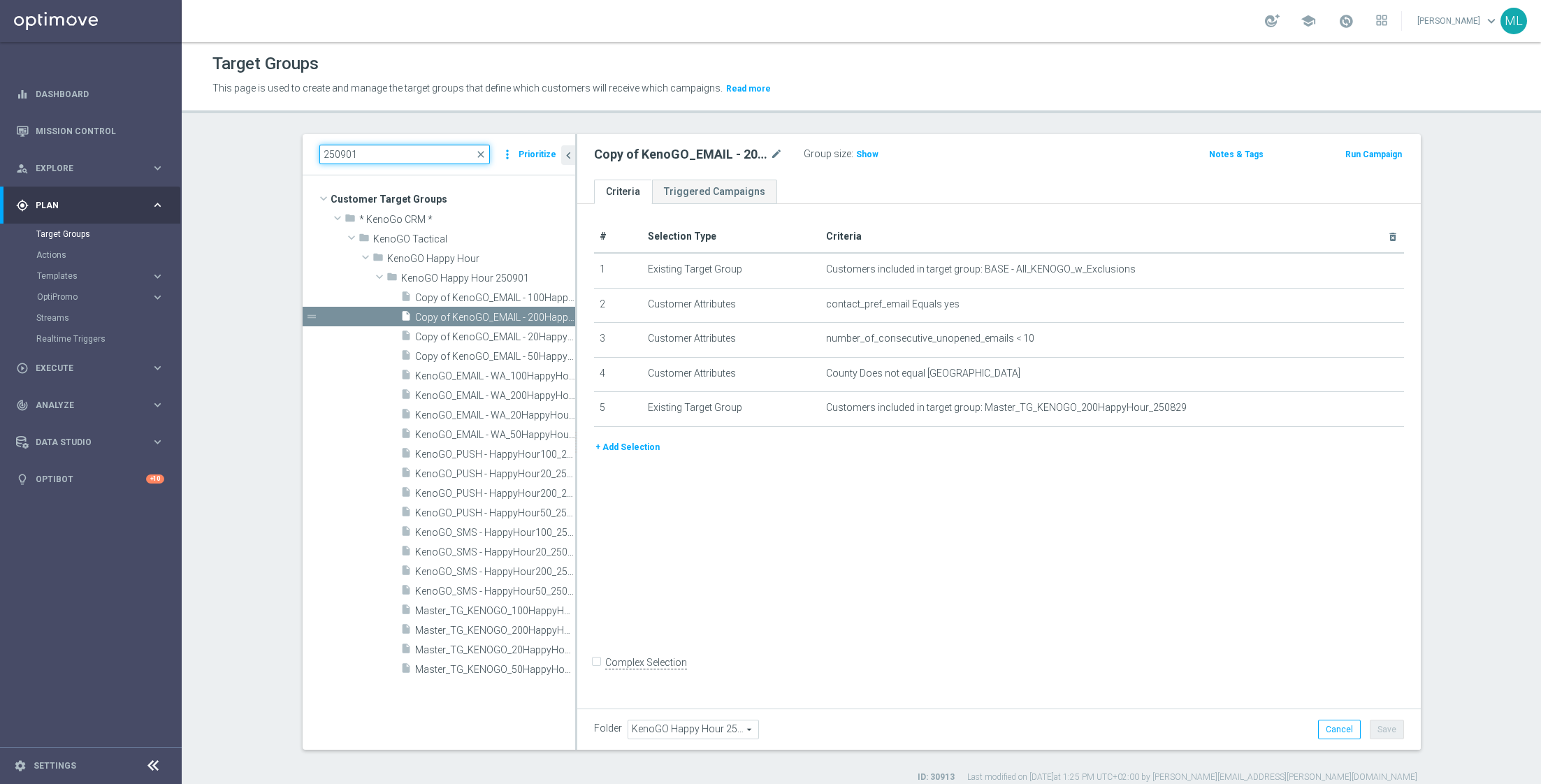
scroll to position [0, 0]
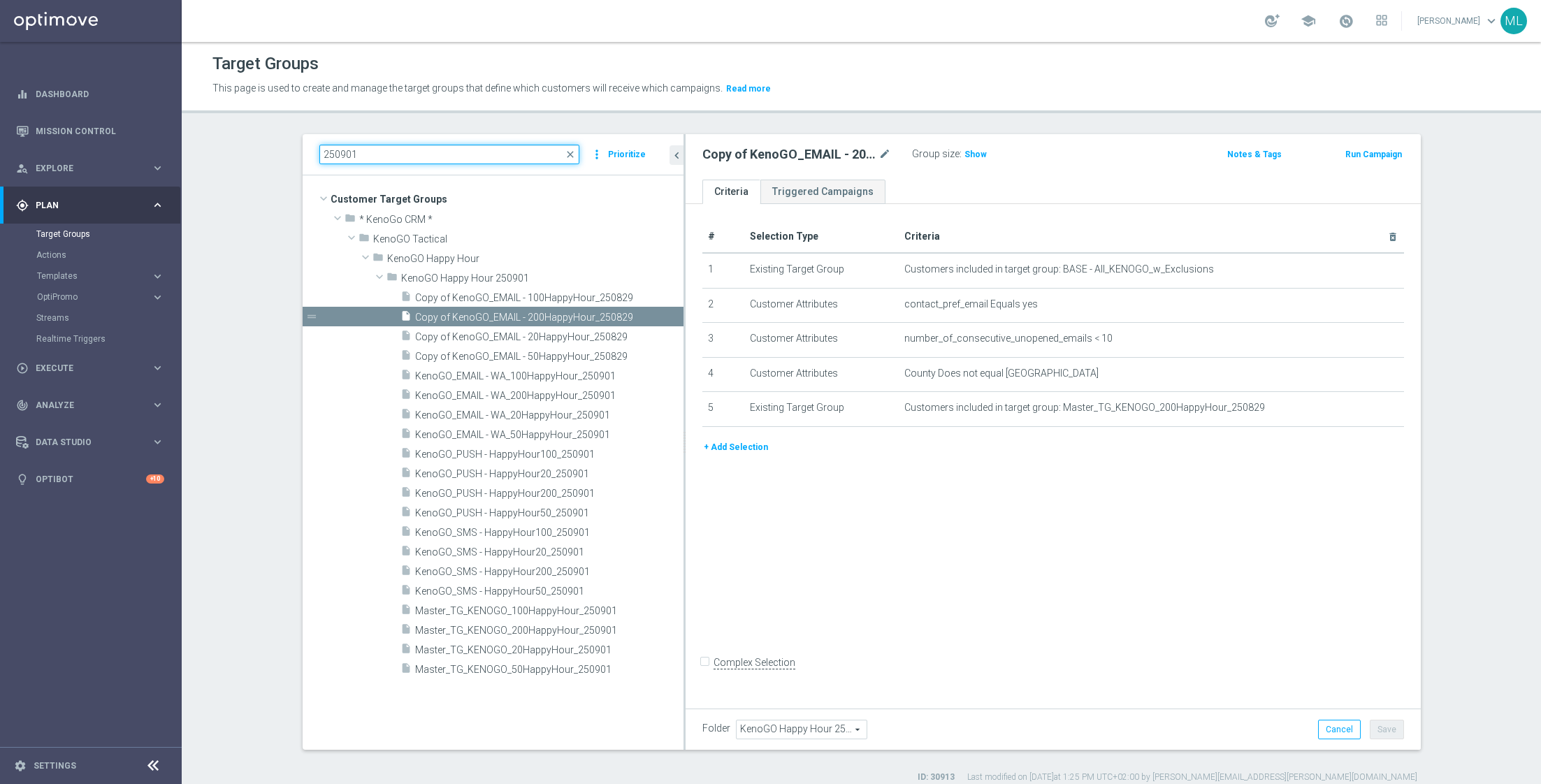
drag, startPoint x: 575, startPoint y: 234, endPoint x: 755, endPoint y: 236, distance: 180.0
click at [755, 236] on as-split "250901 close more_vert Prioritize Customer Target Groups library_add create_new…" at bounding box center [862, 441] width 1119 height 616
type input "250901"
click at [884, 153] on icon "mode_edit" at bounding box center [885, 154] width 13 height 17
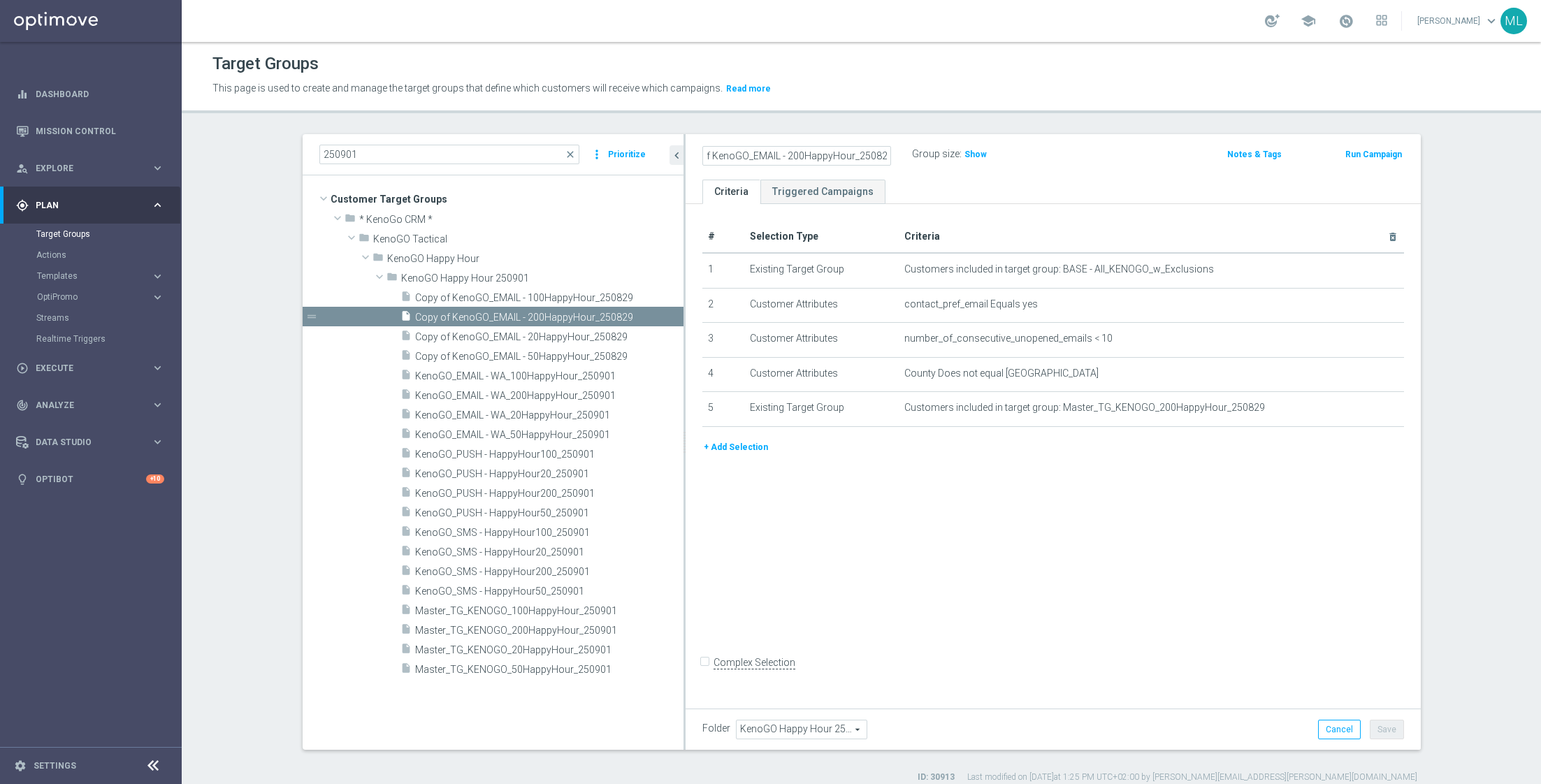
click at [887, 155] on input "Copy of KenoGO_EMAIL - 200HappyHour_250829" at bounding box center [796, 156] width 188 height 20
click at [712, 153] on input "Copy of KenoGO_EMAIL - 200HappyHour_250901" at bounding box center [796, 156] width 188 height 20
type input "KenoGO_EMAIL - 200HappyHour_250901"
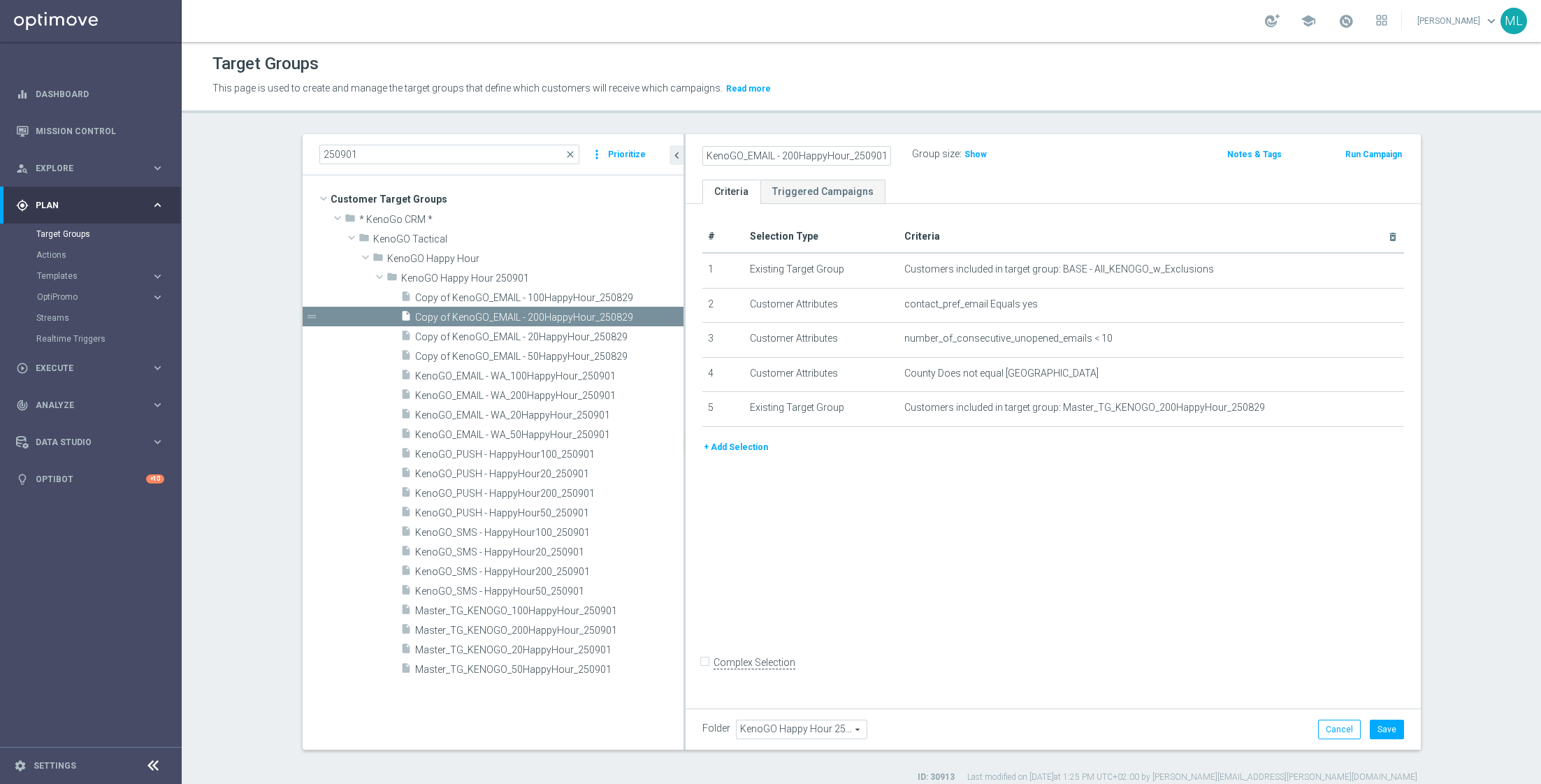
click at [1076, 171] on div "KenoGO_EMAIL - 200HappyHour_250901 Group size : Show Notes & Tags Run Campaign" at bounding box center [1052, 157] width 735 height 46
click at [1397, 728] on button "Save" at bounding box center [1386, 729] width 35 height 20
click at [584, 295] on span "Copy of KenoGO_EMAIL - 100HappyHour_250829" at bounding box center [533, 298] width 235 height 12
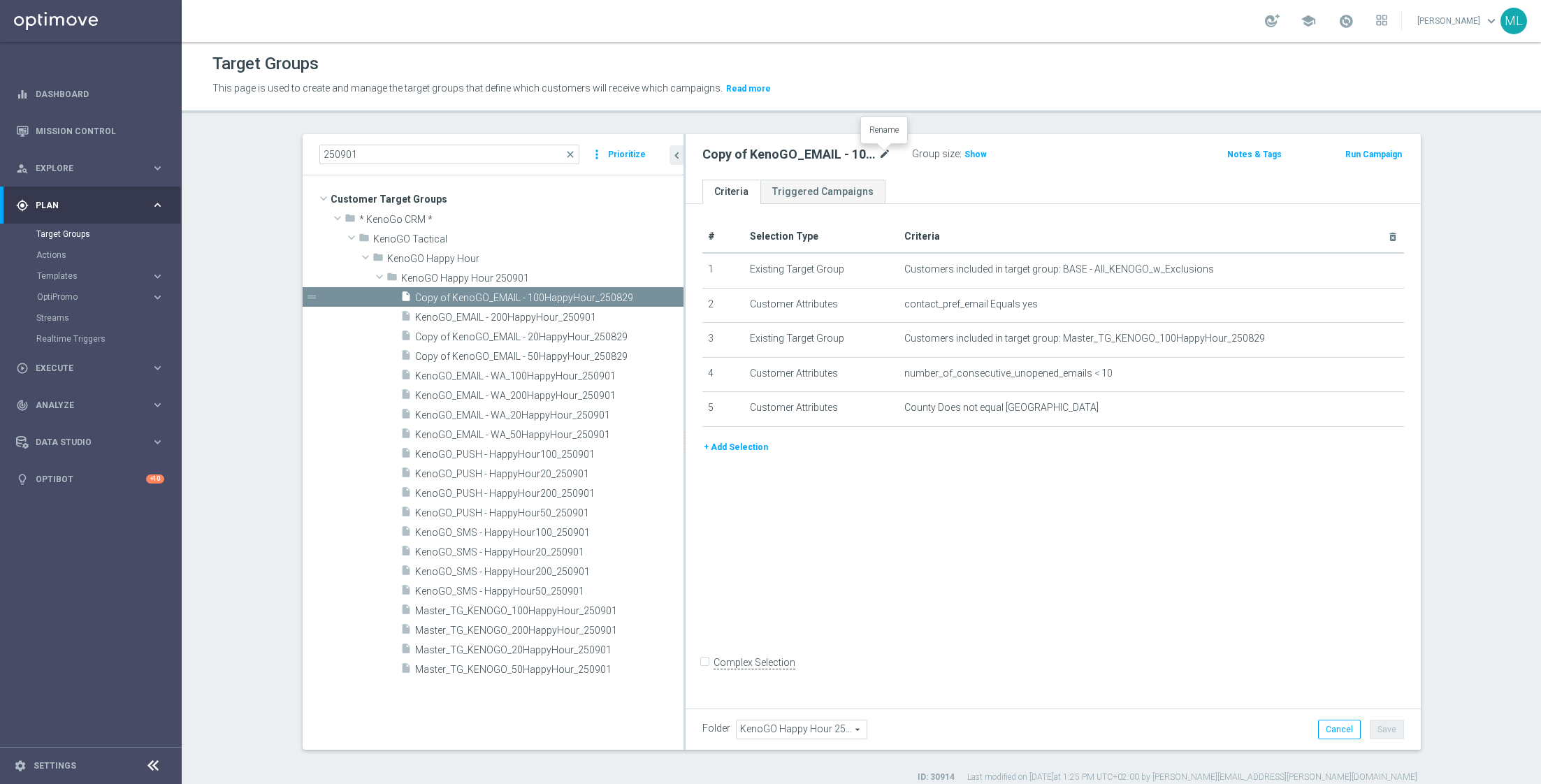
click at [886, 146] on icon "mode_edit" at bounding box center [885, 154] width 13 height 17
click at [886, 156] on input "Copy of KenoGO_EMAIL - 100HappyHour_250829" at bounding box center [796, 156] width 188 height 20
click at [713, 156] on input "Copy of KenoGO_EMAIL - 100HappyHour_250901" at bounding box center [796, 156] width 188 height 20
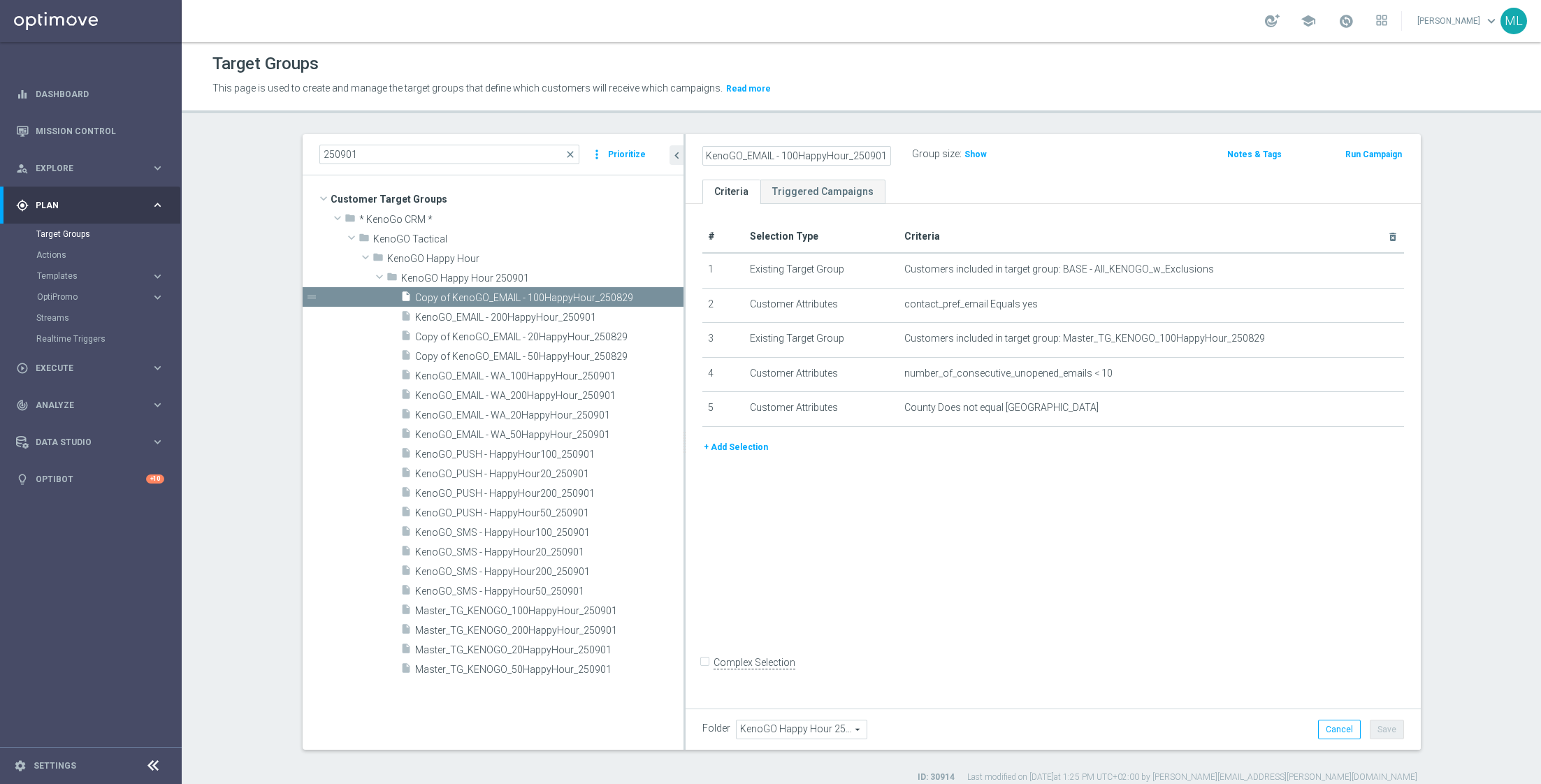
scroll to position [0, 0]
type input "KenoGO_EMAIL - 100HappyHour_250901"
click at [1076, 160] on div "KenoGO_EMAIL - 100HappyHour_250901 Group size : Show" at bounding box center [933, 155] width 482 height 21
click at [1393, 726] on button "Save" at bounding box center [1386, 729] width 35 height 20
click at [555, 357] on span "Copy of KenoGO_EMAIL - 50HappyHour_250829" at bounding box center [533, 357] width 235 height 12
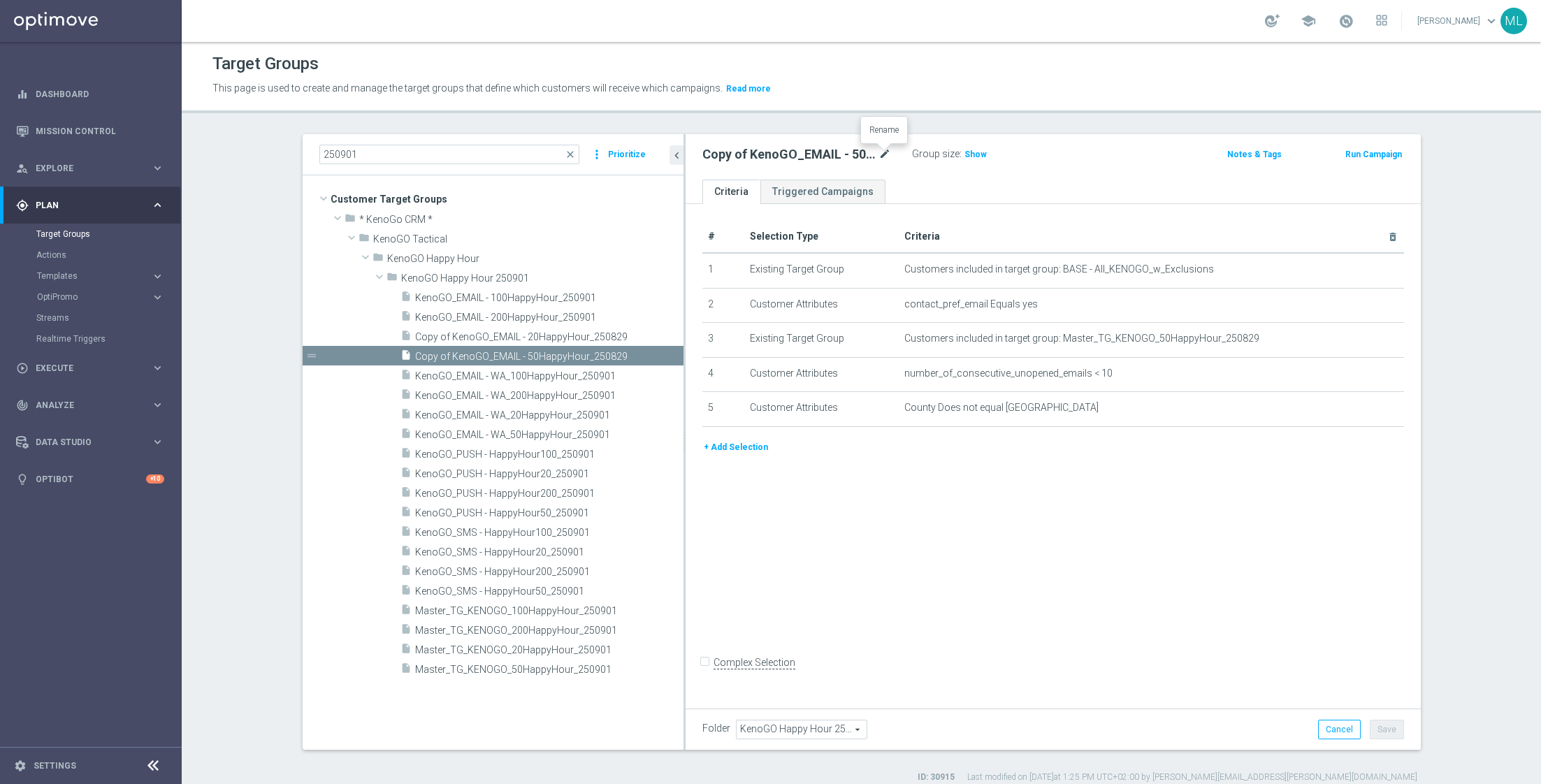
click at [886, 154] on icon "mode_edit" at bounding box center [885, 154] width 13 height 17
click at [886, 155] on input "Copy of KenoGO_EMAIL - 50HappyHour_250829" at bounding box center [796, 156] width 188 height 20
click at [716, 155] on input "Copy of KenoGO_EMAIL - 50HappyHour_250901" at bounding box center [796, 156] width 188 height 20
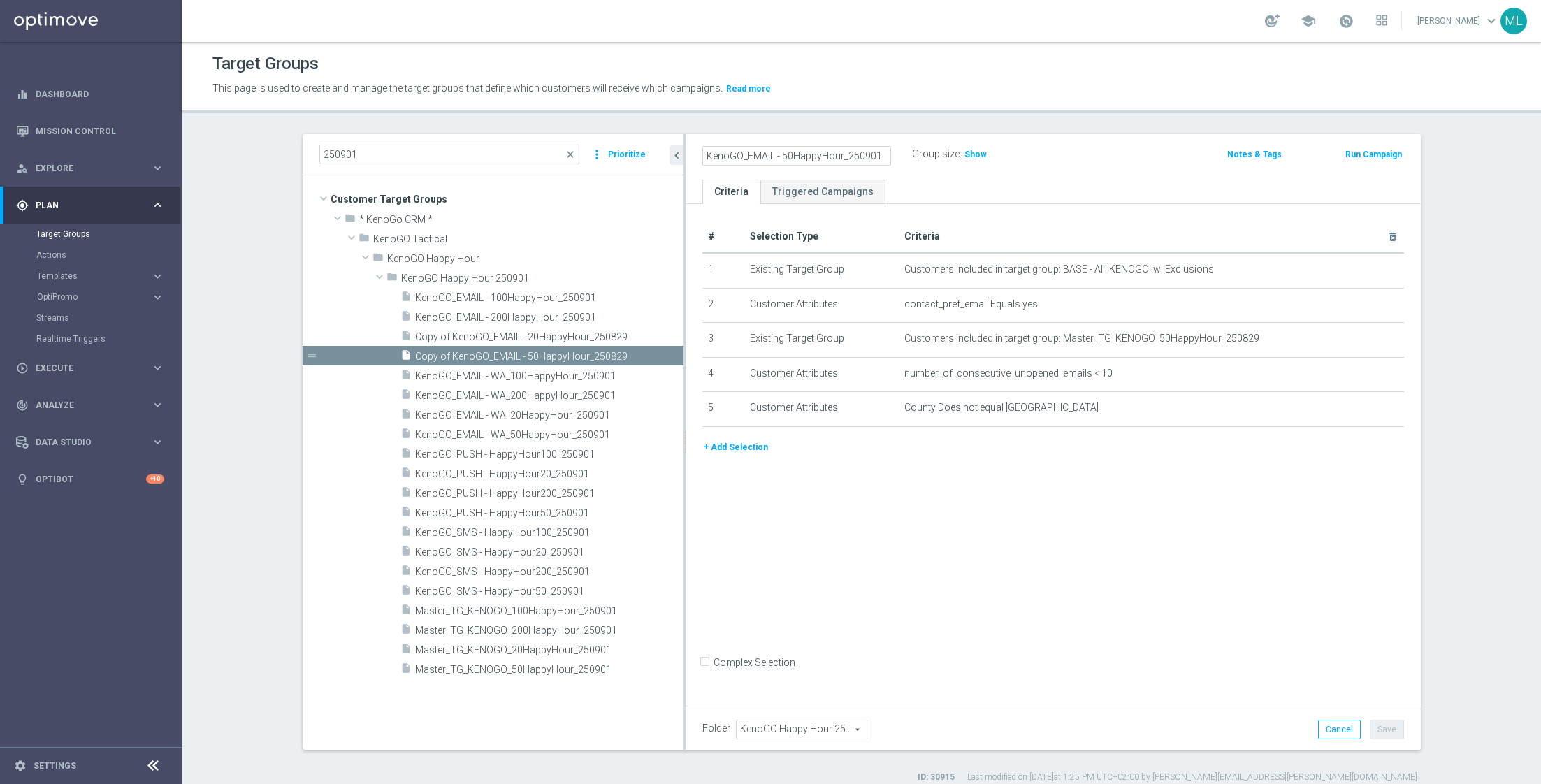
type input "KenoGO_EMAIL - 50HappyHour_250901"
click at [1101, 161] on div "KenoGO_EMAIL - 50HappyHour_250901 Group size : Show" at bounding box center [933, 155] width 482 height 21
click at [1398, 731] on button "Save" at bounding box center [1386, 729] width 35 height 20
click at [561, 337] on span "Copy of KenoGO_EMAIL - 20HappyHour_250829" at bounding box center [533, 337] width 235 height 12
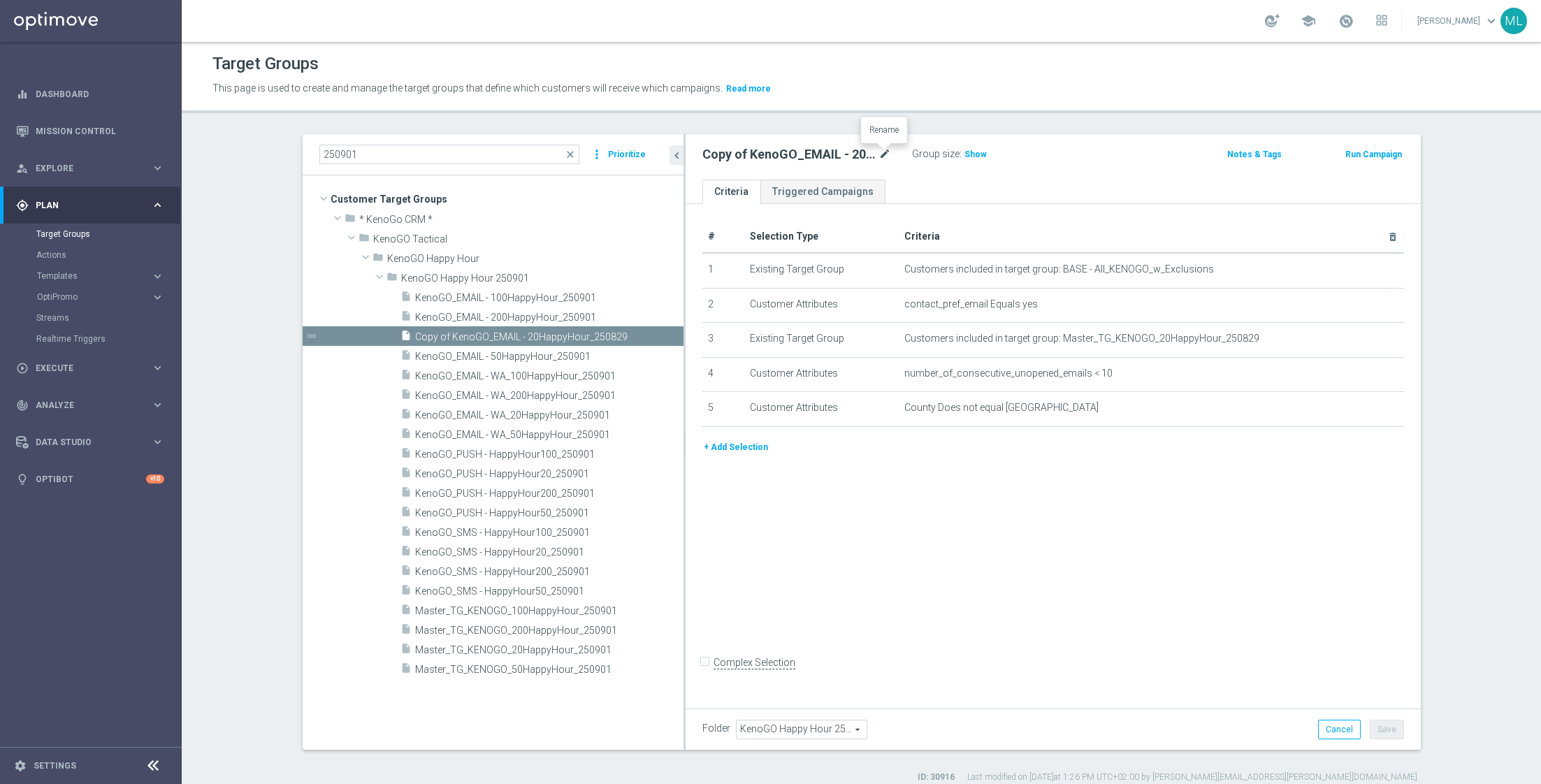
click at [885, 151] on icon "mode_edit" at bounding box center [885, 154] width 13 height 17
click at [886, 154] on icon "mode_edit" at bounding box center [885, 154] width 13 height 17
click at [882, 155] on input "Copy of KenoGO_EMAIL - 20HappyHour_250829" at bounding box center [796, 156] width 188 height 20
click at [887, 155] on input "Copy of KenoGO_EMAIL - 20HappyHour_250829" at bounding box center [796, 156] width 188 height 20
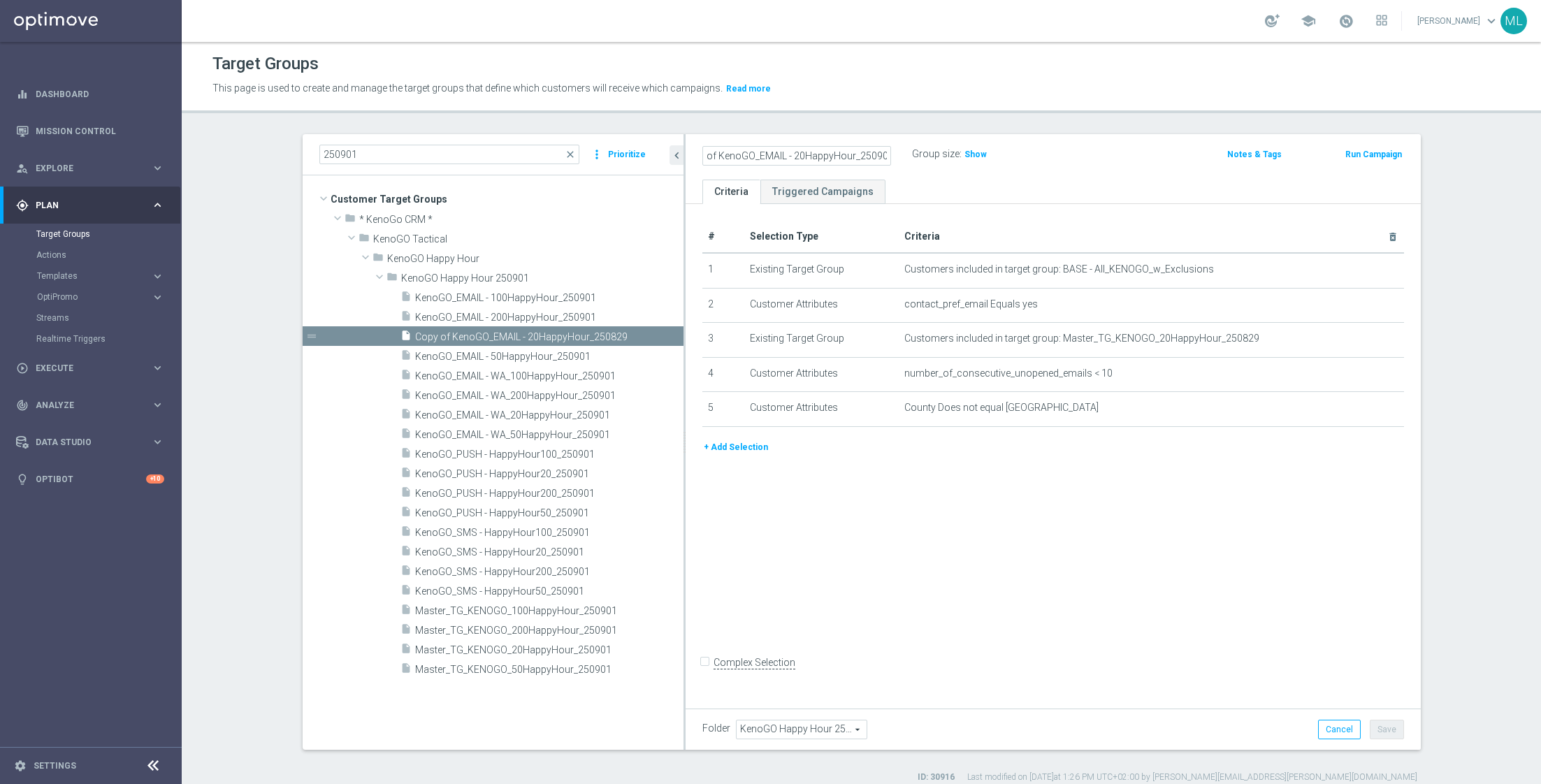
click at [715, 155] on input "Copy of KenoGO_EMAIL - 20HappyHour_250901" at bounding box center [796, 156] width 188 height 20
type input "KenoGO_EMAIL - 20HappyHour_250901"
click at [1040, 153] on div "Group size : Show" at bounding box center [982, 153] width 140 height 17
click at [1408, 737] on div "Folder KenoGO Happy Hour 250901 KenoGO Happy Hour 250901 arrow_drop_down search…" at bounding box center [1052, 729] width 735 height 42
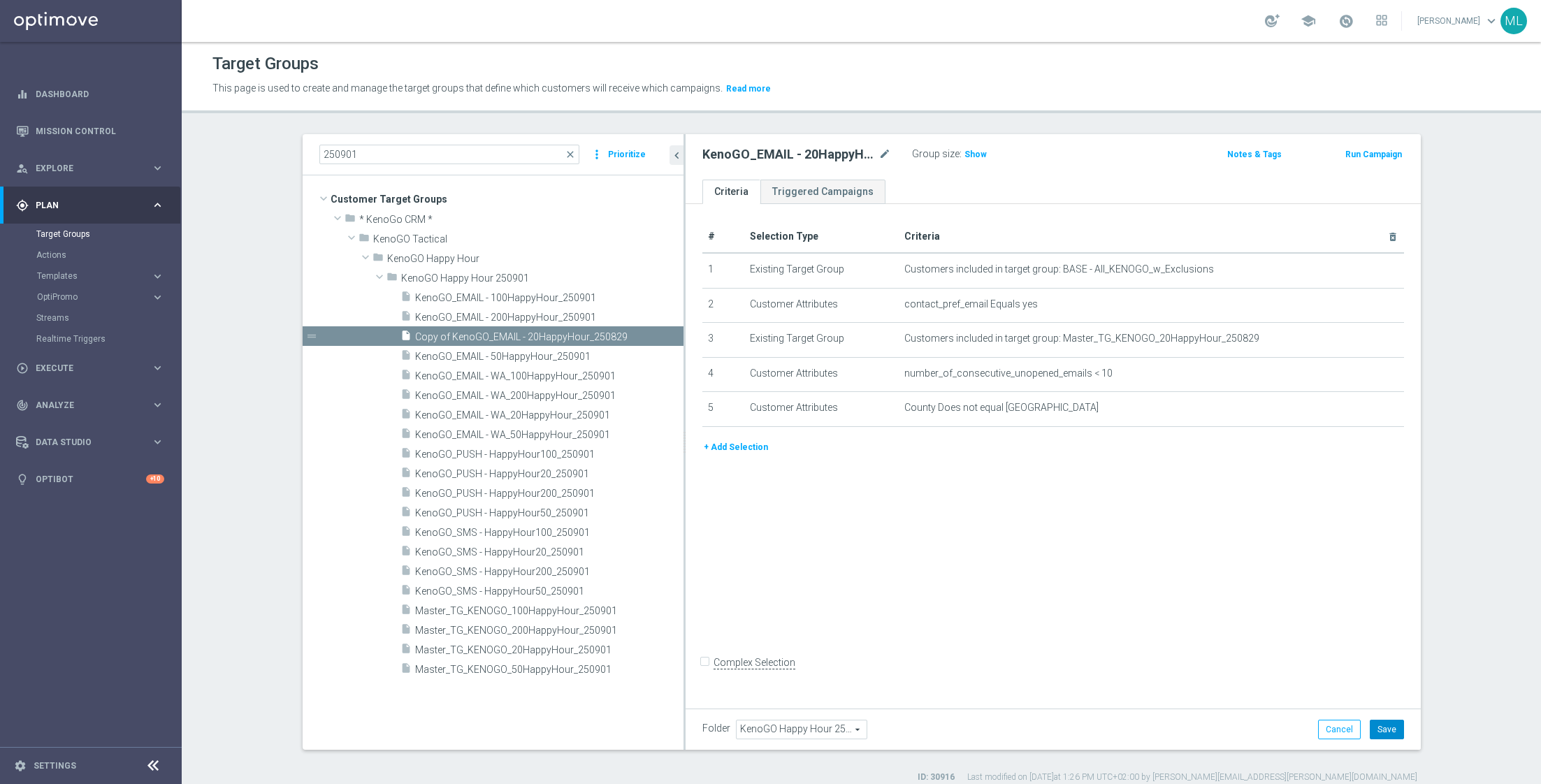
click at [1400, 737] on button "Save" at bounding box center [1386, 729] width 35 height 20
click at [540, 633] on span "Master_TG_KENOGO_200HappyHour_250901" at bounding box center [533, 630] width 235 height 12
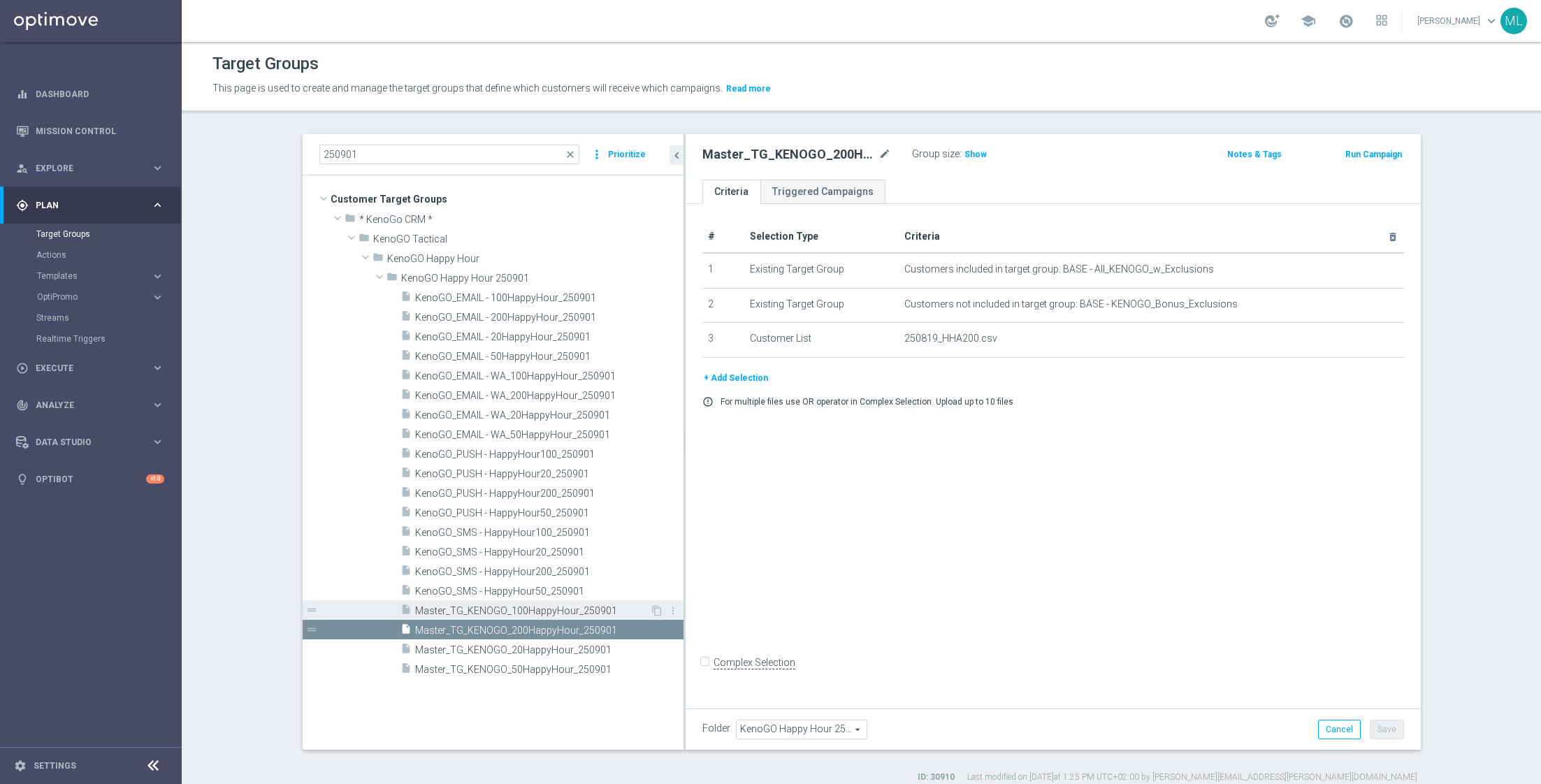
click at [525, 609] on span "Master_TG_KENOGO_100HappyHour_250901" at bounding box center [533, 611] width 235 height 12
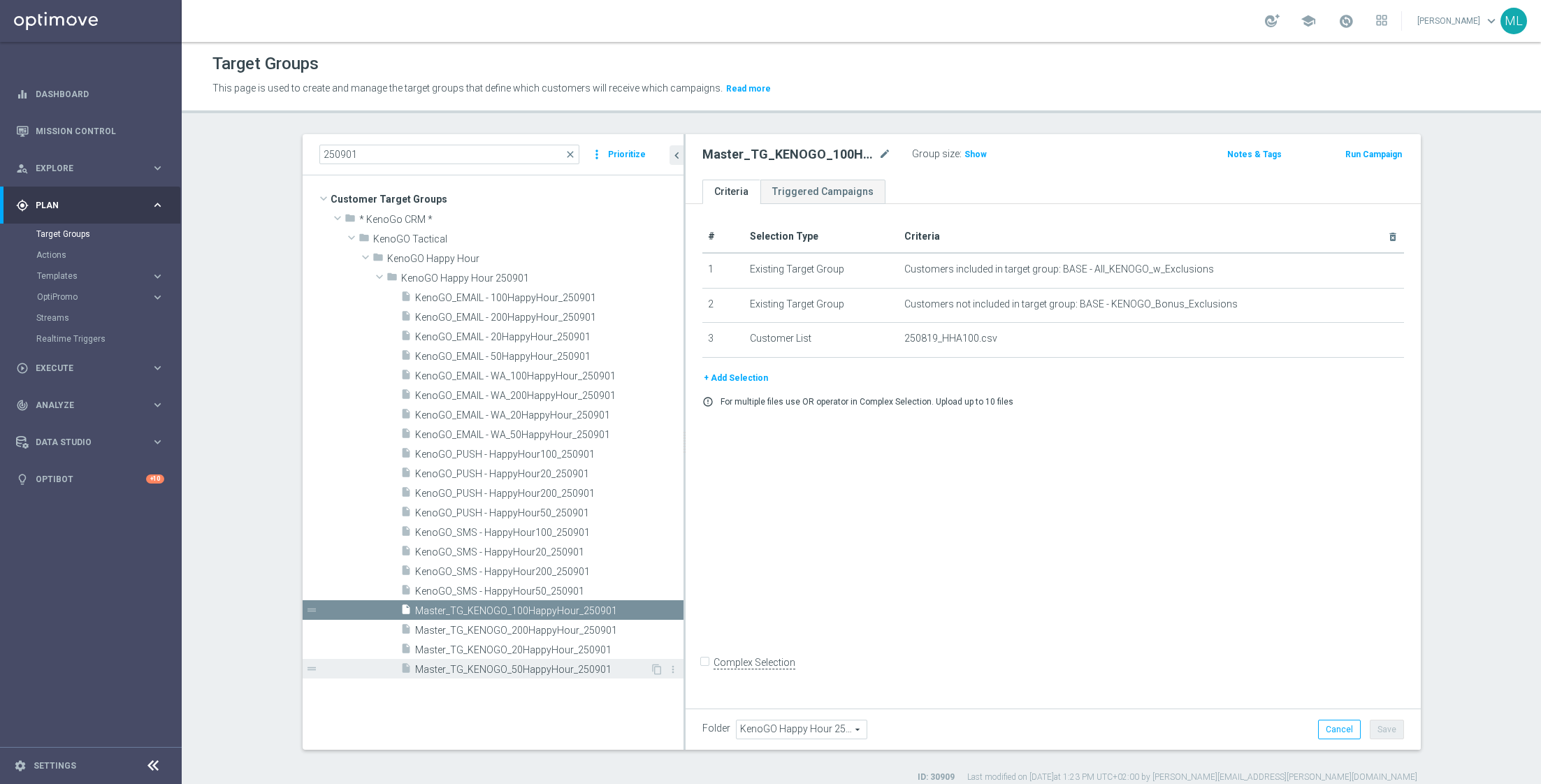
click at [548, 659] on div "insert_drive_file Master_TG_KENOGO_50HappyHour_250901" at bounding box center [526, 669] width 250 height 20
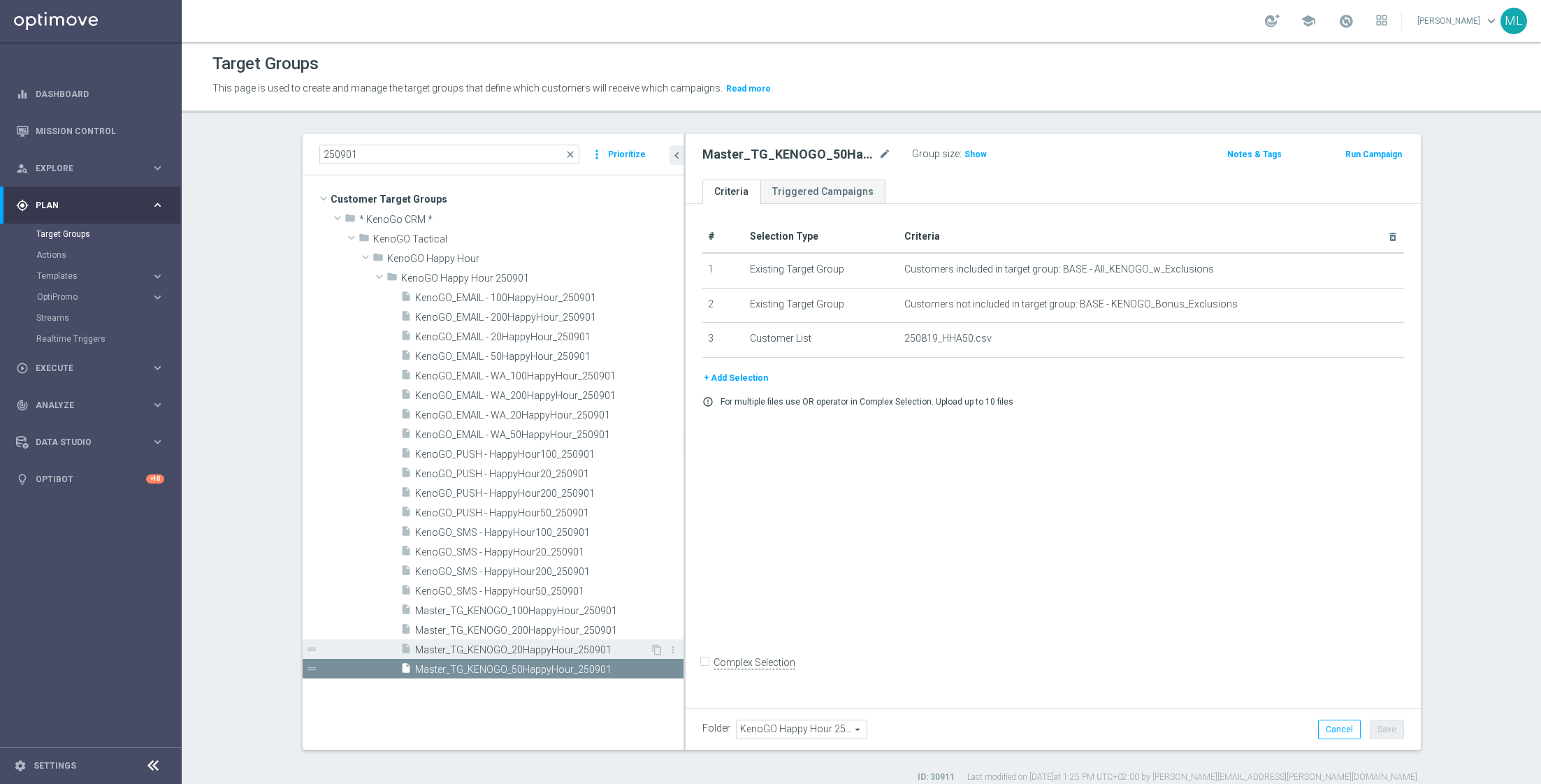
click at [526, 647] on span "Master_TG_KENOGO_20HappyHour_250901" at bounding box center [533, 650] width 235 height 12
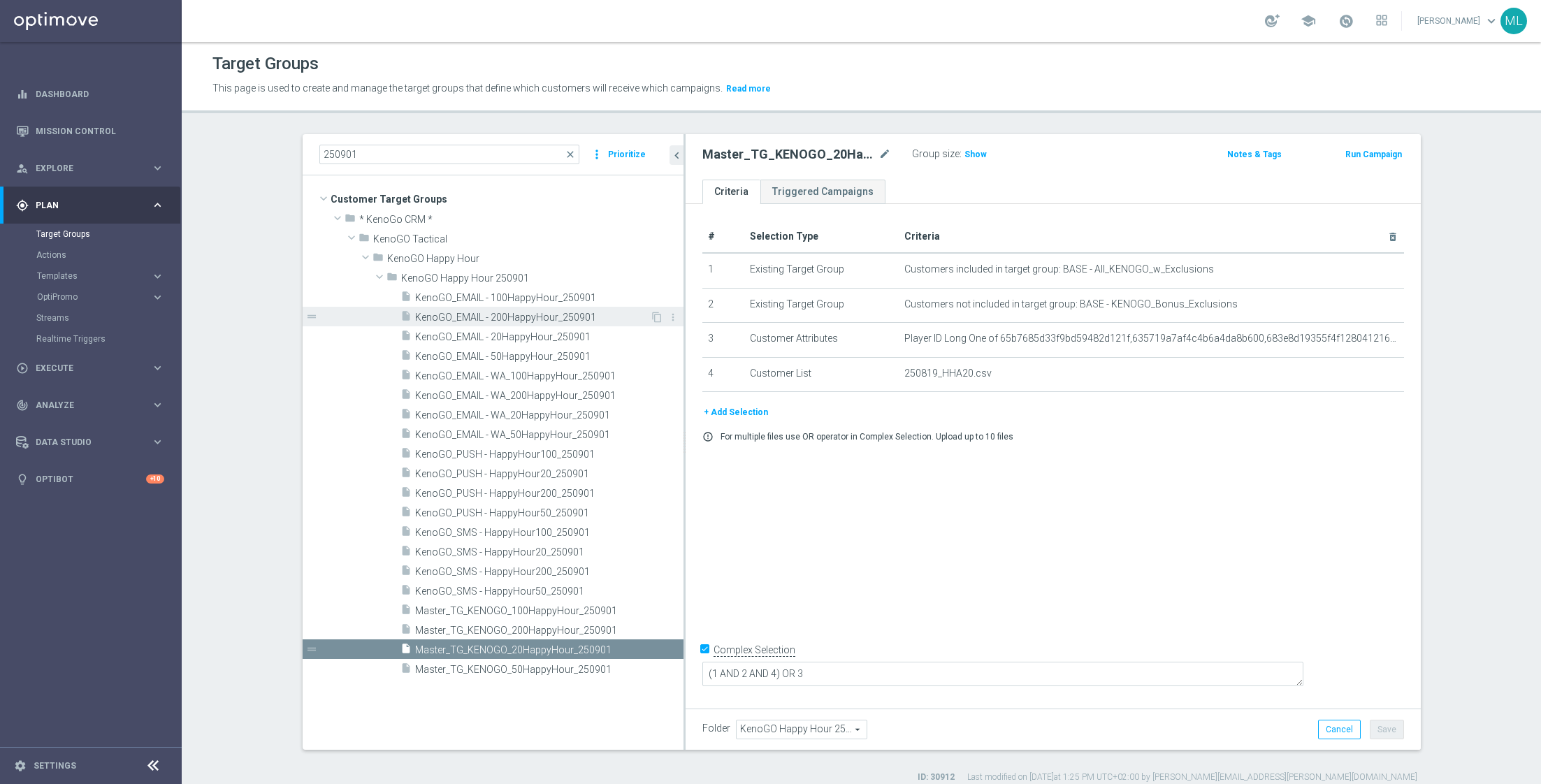
click at [530, 316] on span "KenoGO_EMAIL - 200HappyHour_250901" at bounding box center [533, 317] width 235 height 12
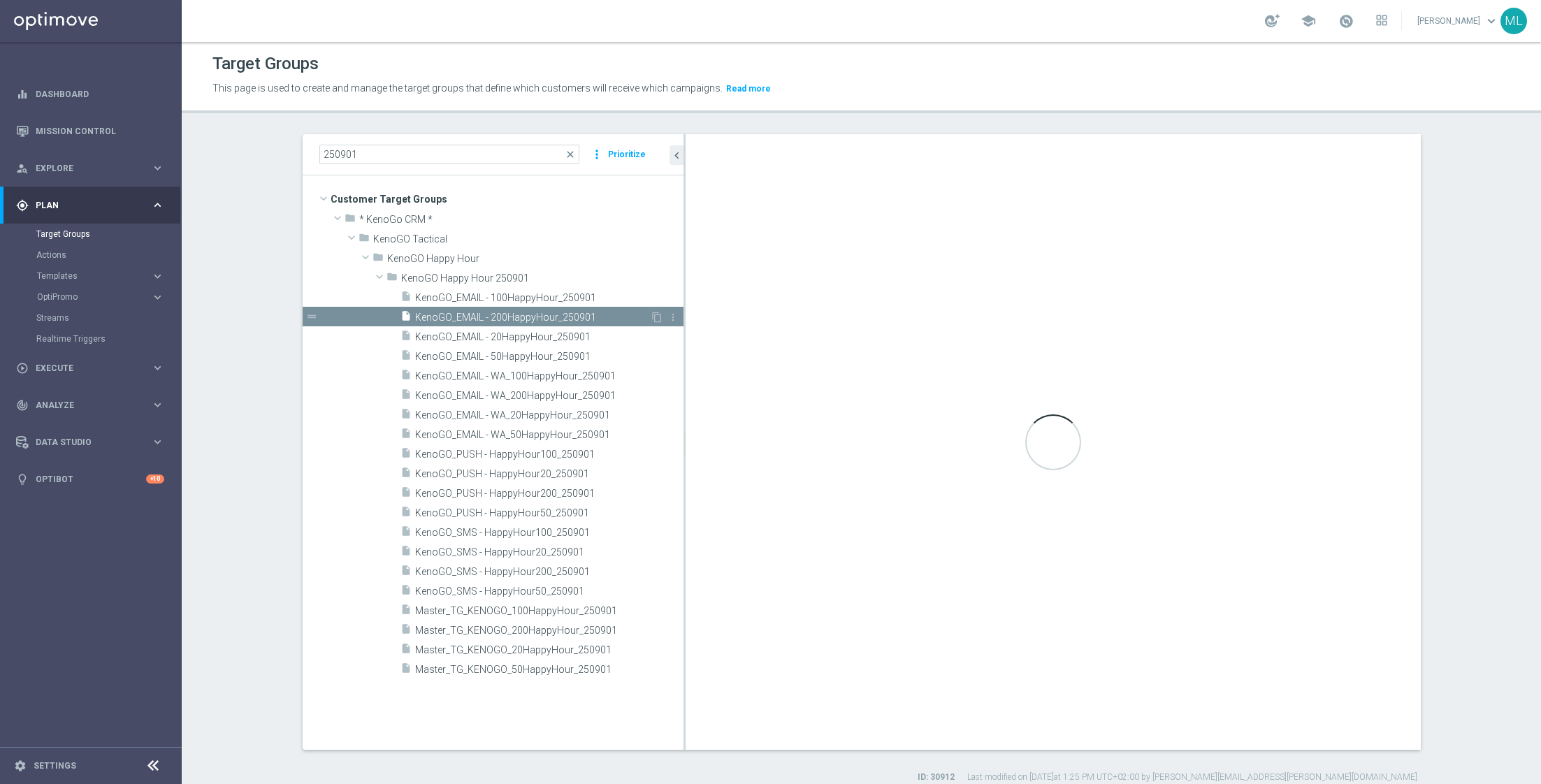
checkbox input "false"
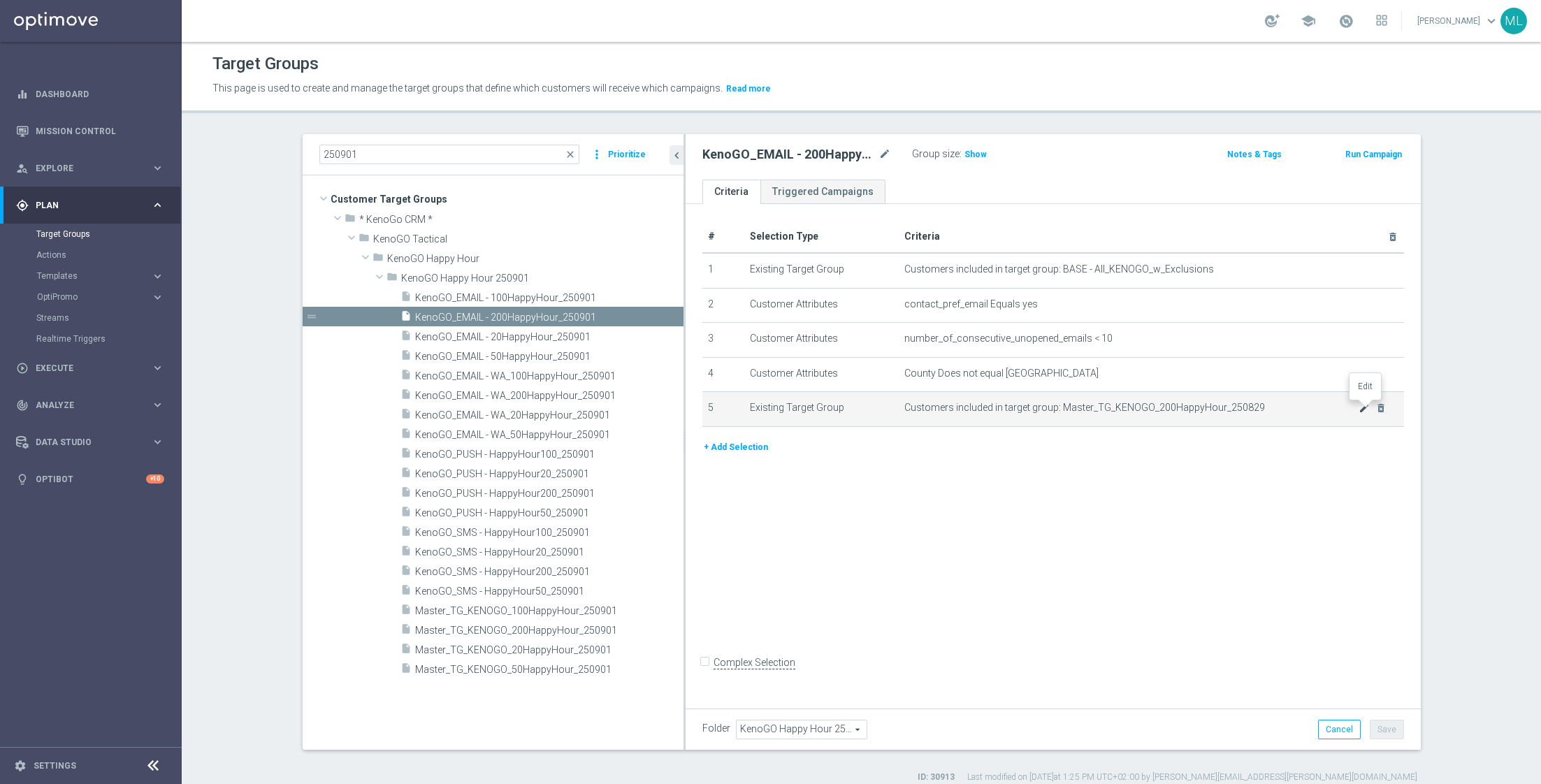
click at [1363, 409] on icon "mode_edit" at bounding box center [1363, 407] width 11 height 11
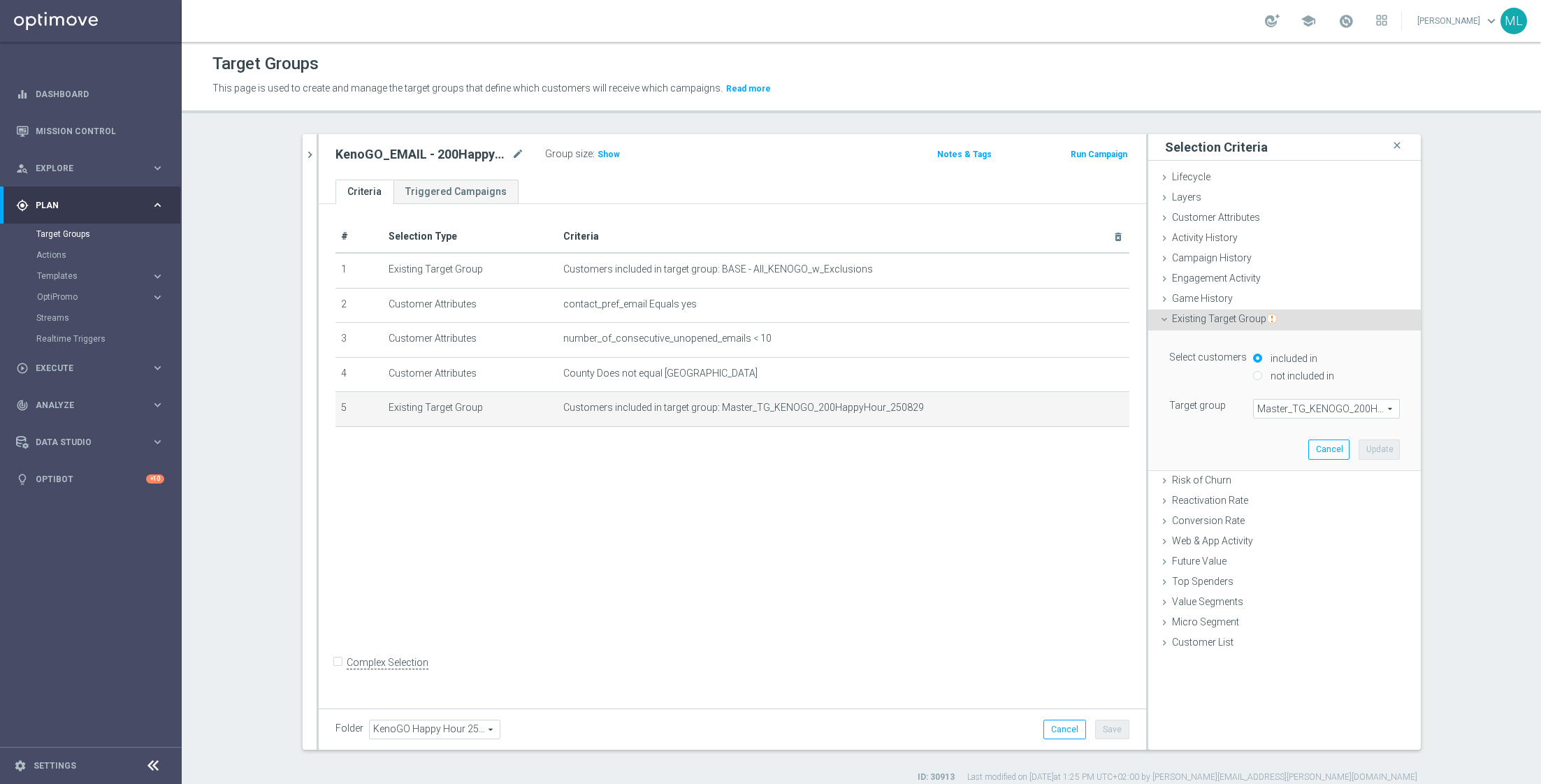
click at [1278, 407] on span "Master_TG_KENOGO_200HappyHour_250829" at bounding box center [1326, 408] width 146 height 18
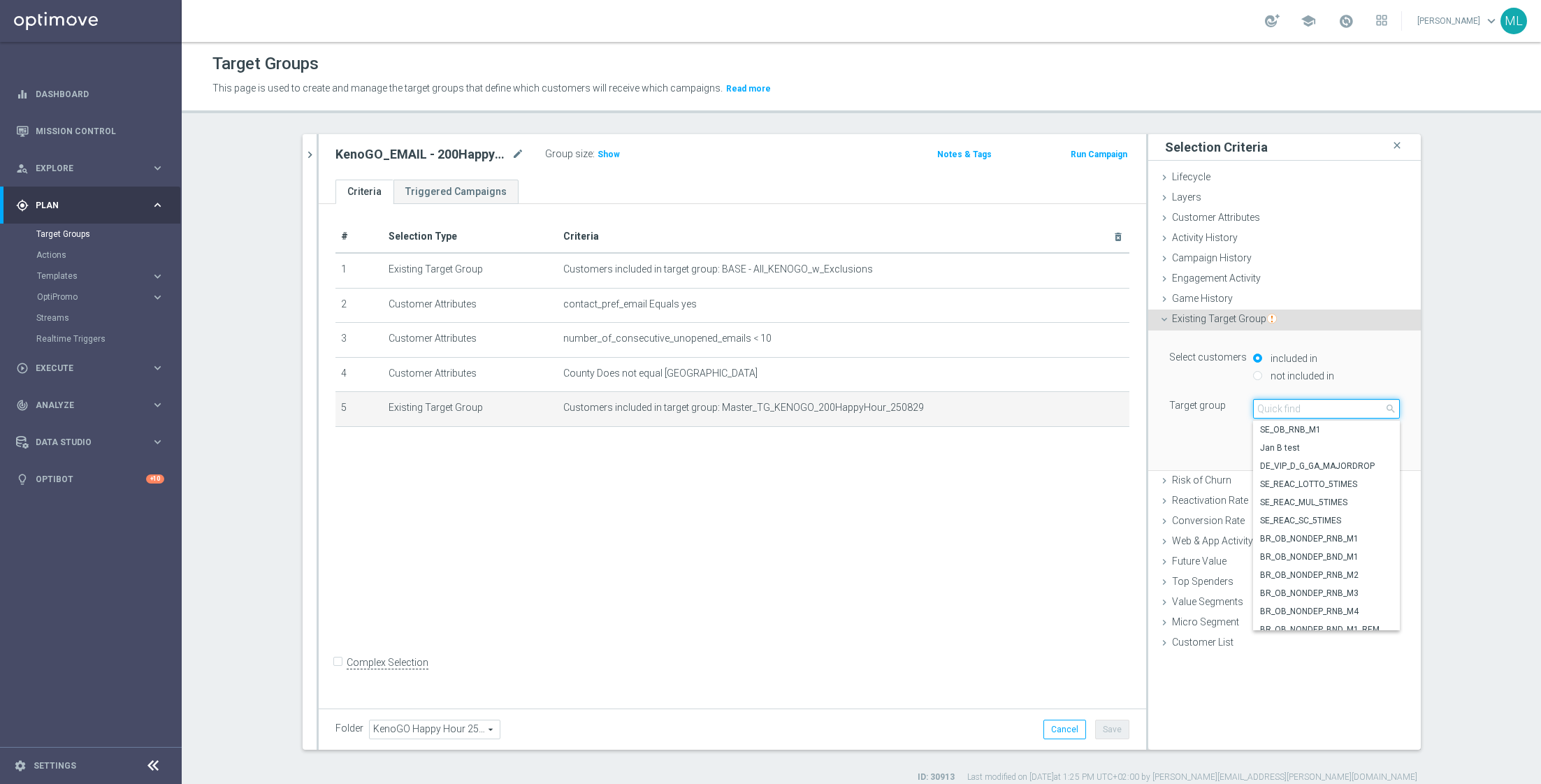
click at [1278, 407] on input "search" at bounding box center [1327, 408] width 147 height 20
type input "250901"
click at [1306, 446] on span "Master_TG_KENOGO_200HappyHour_250901" at bounding box center [1327, 447] width 133 height 11
type input "Master_TG_KENOGO_200HappyHour_250901"
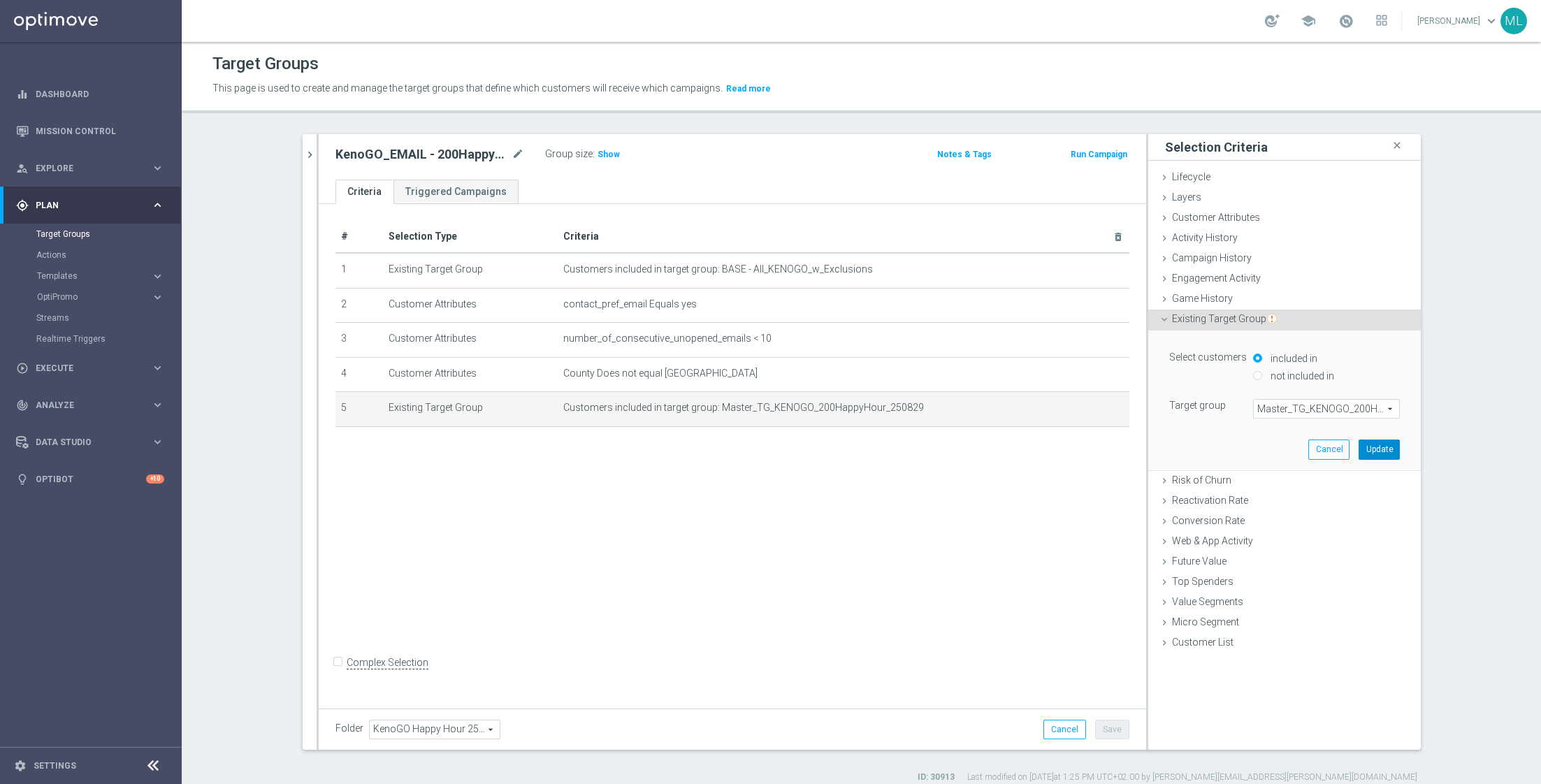
click at [1381, 447] on button "Update" at bounding box center [1379, 449] width 42 height 20
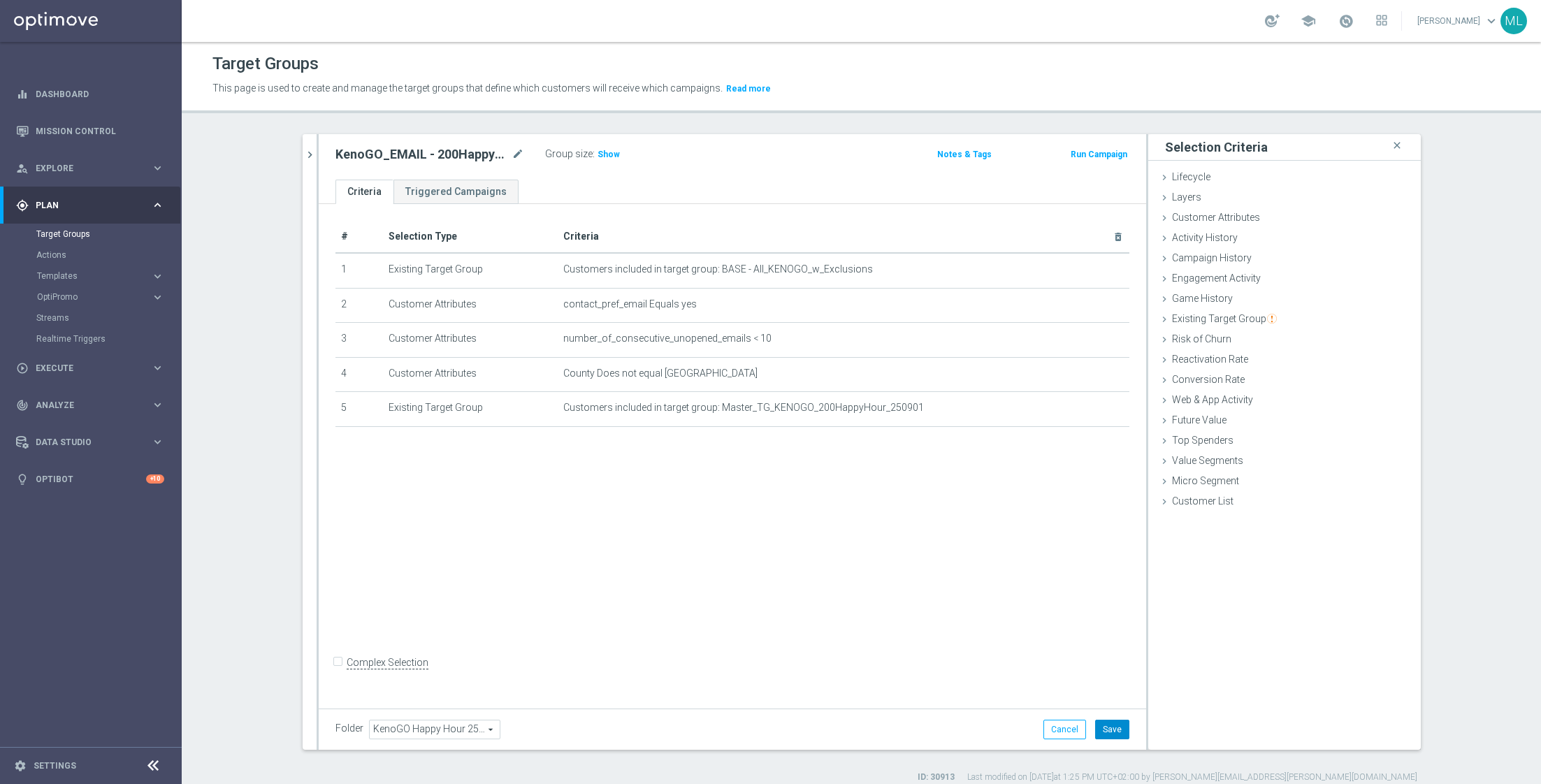
click at [1119, 729] on button "Save" at bounding box center [1112, 729] width 35 height 20
click at [313, 154] on icon "chevron_right" at bounding box center [309, 154] width 13 height 13
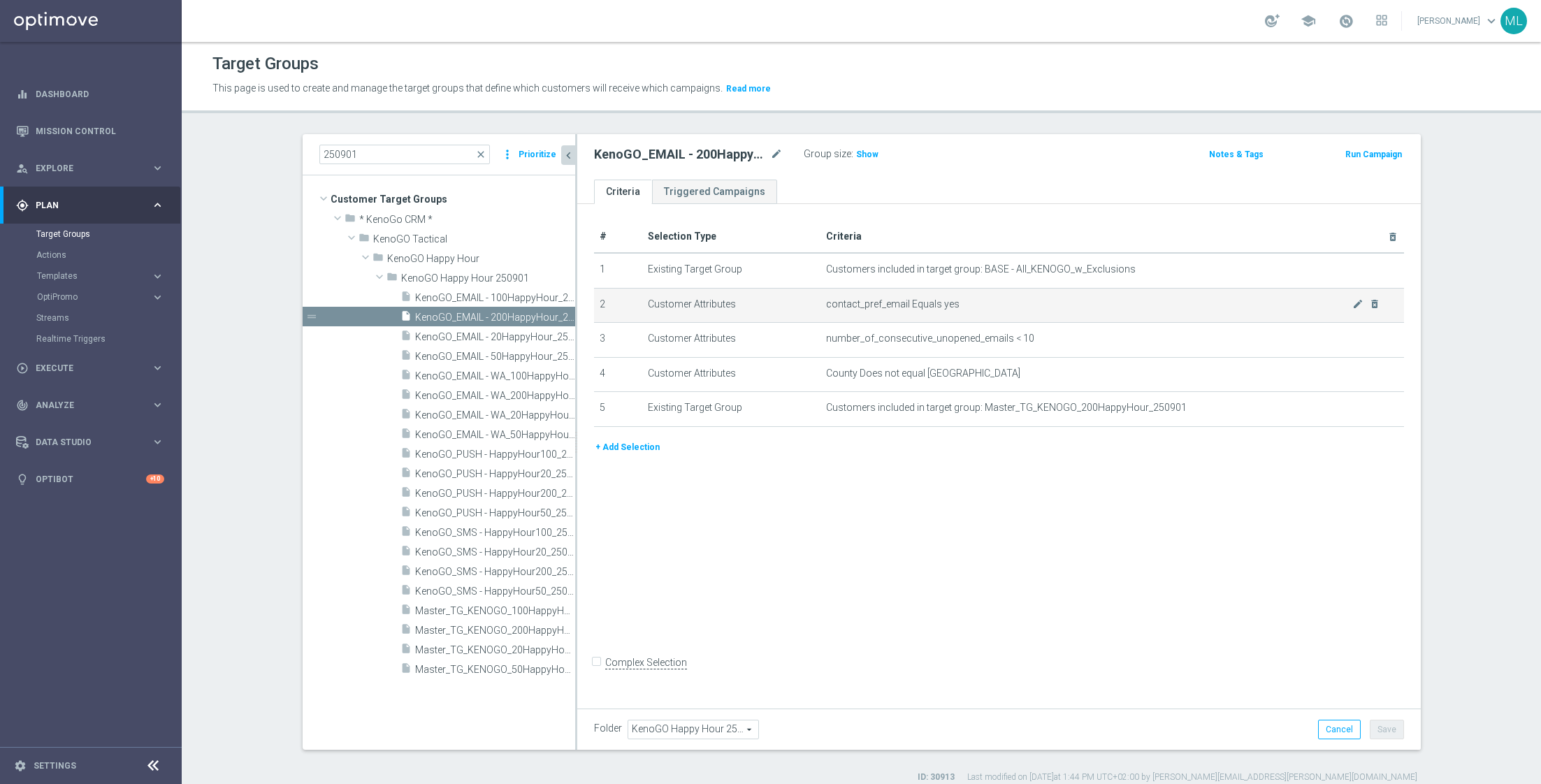
drag, startPoint x: 576, startPoint y: 287, endPoint x: 623, endPoint y: 297, distance: 48.1
click at [625, 296] on div "# Selection Type Criteria delete_forever 1 Existing Target Group Customers incl…" at bounding box center [999, 453] width 844 height 499
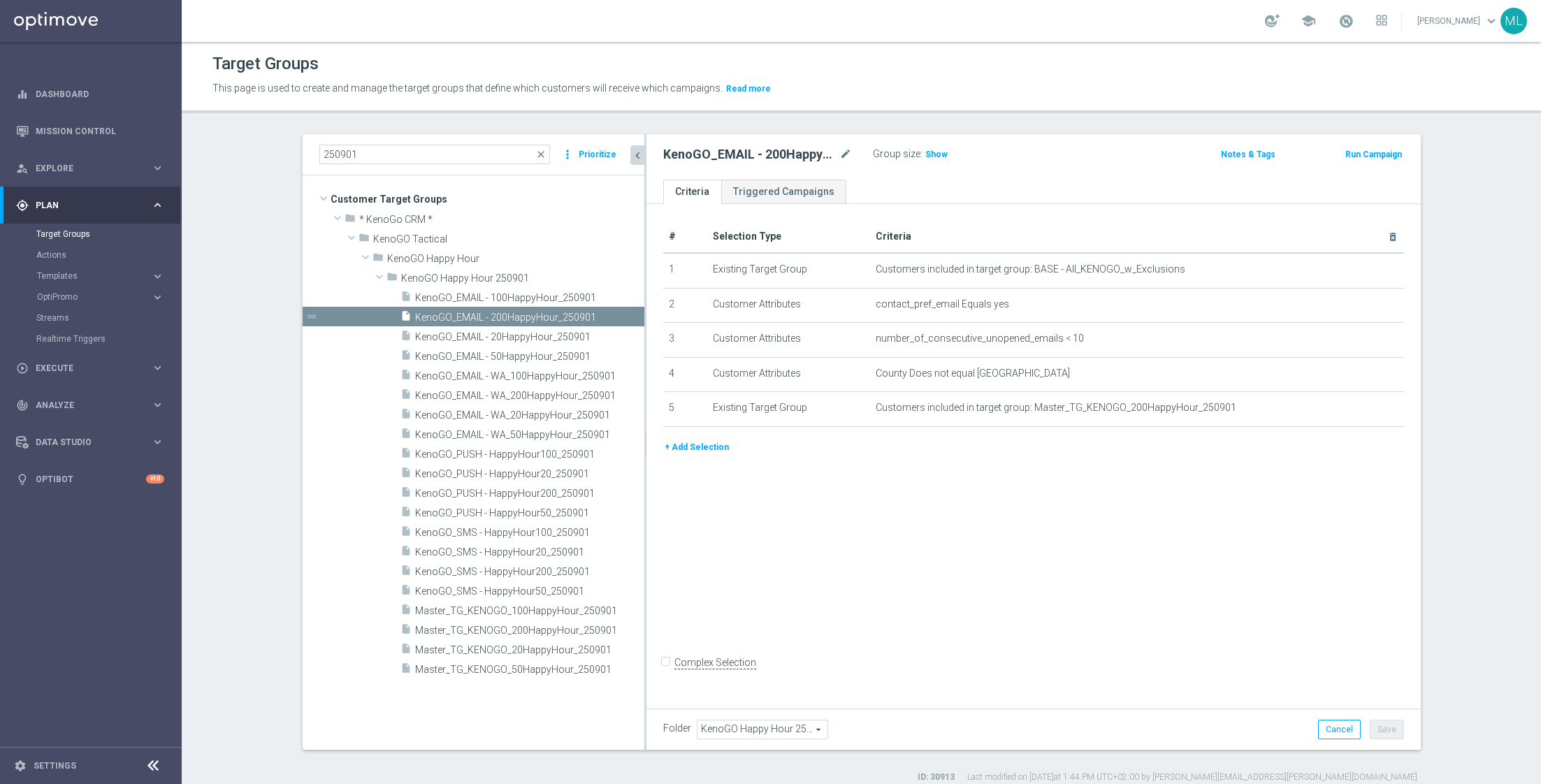
drag, startPoint x: 576, startPoint y: 329, endPoint x: 650, endPoint y: 344, distance: 75.5
click at [647, 344] on div at bounding box center [646, 441] width 2 height 616
click at [525, 293] on span "KenoGO_EMAIL - 100HappyHour_250901" at bounding box center [516, 298] width 200 height 12
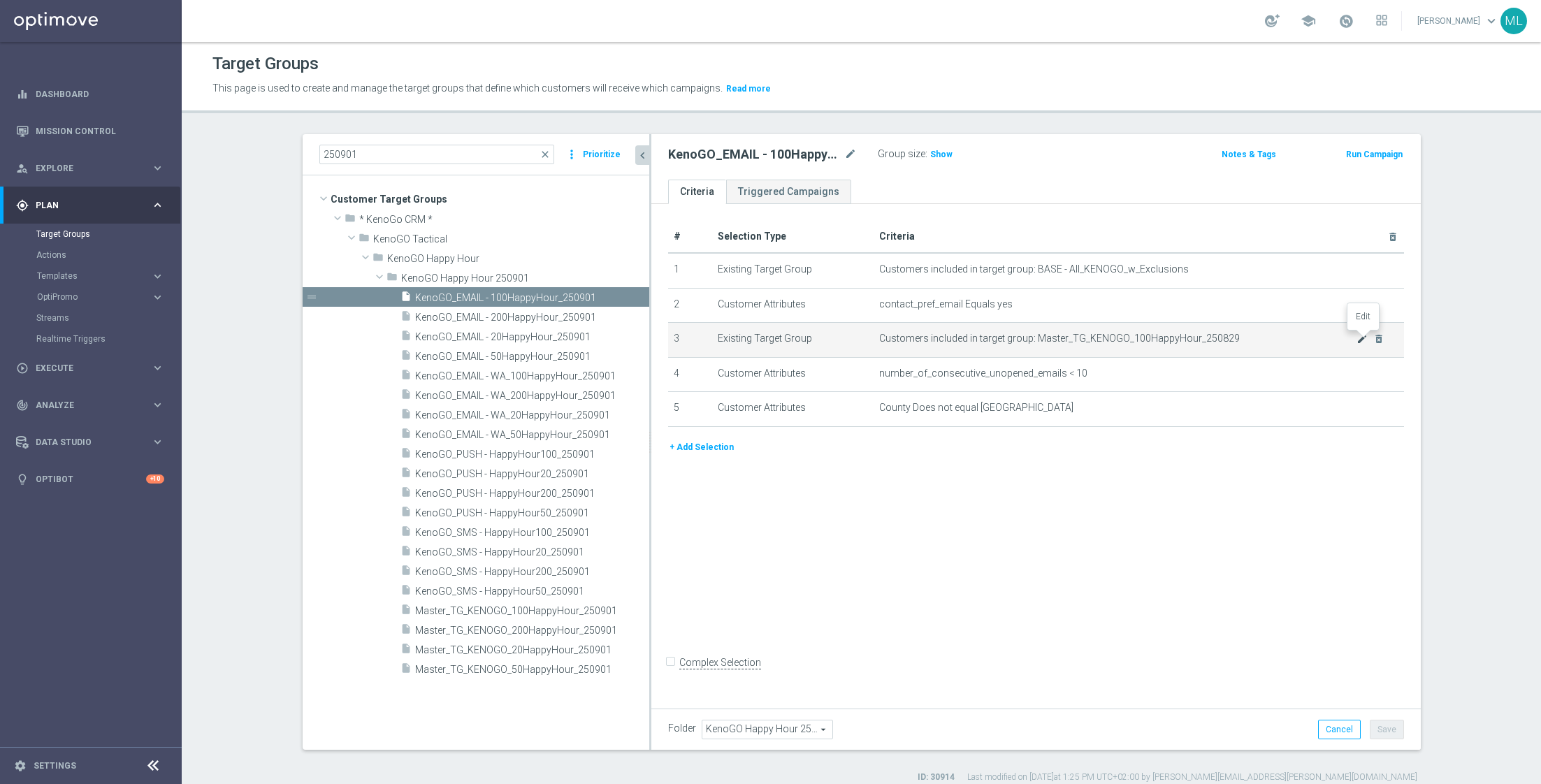
click at [1363, 336] on icon "mode_edit" at bounding box center [1362, 338] width 11 height 11
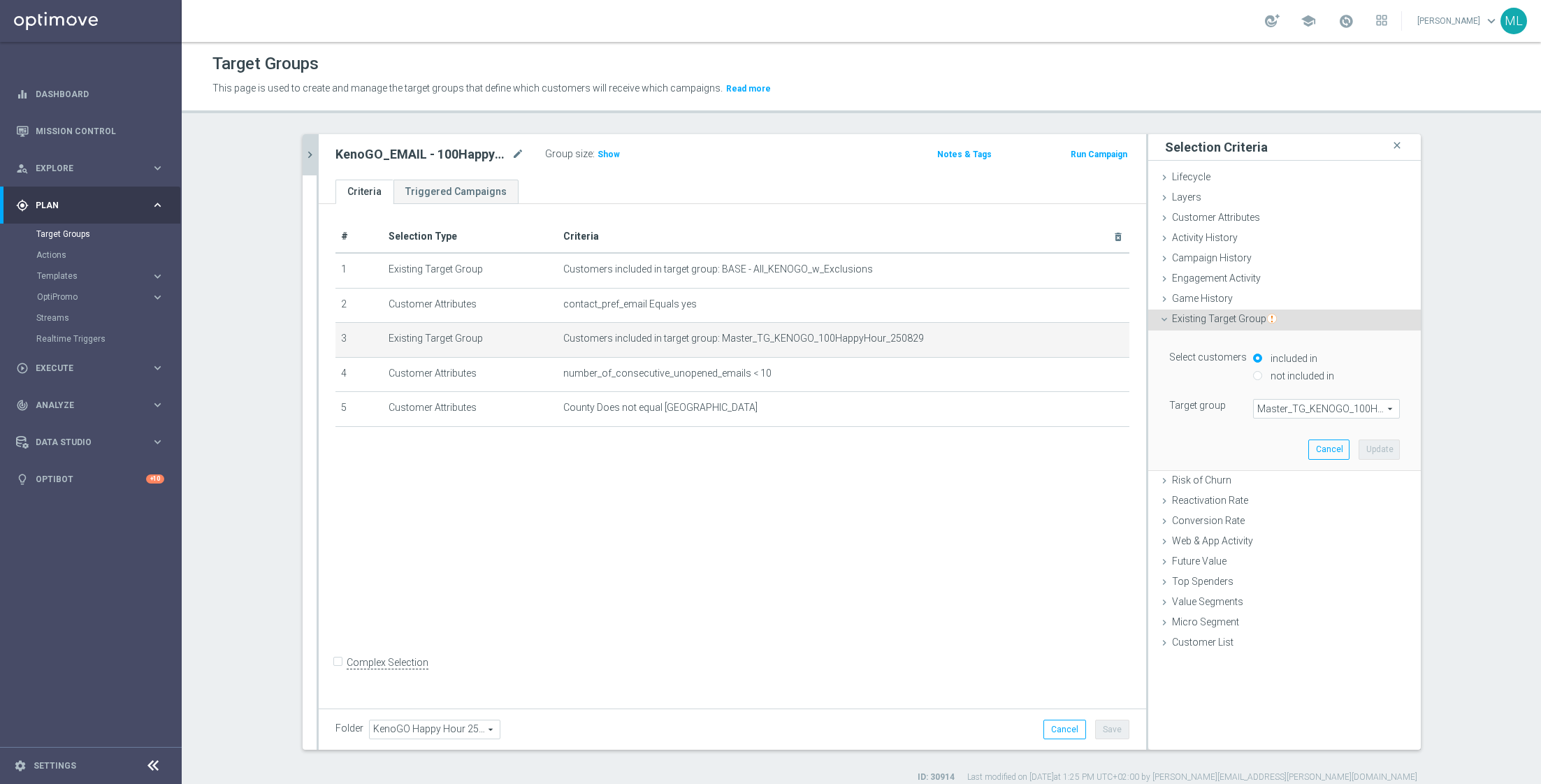
click at [1272, 401] on span "Master_TG_KENOGO_100HappyHour_250829" at bounding box center [1326, 408] width 146 height 18
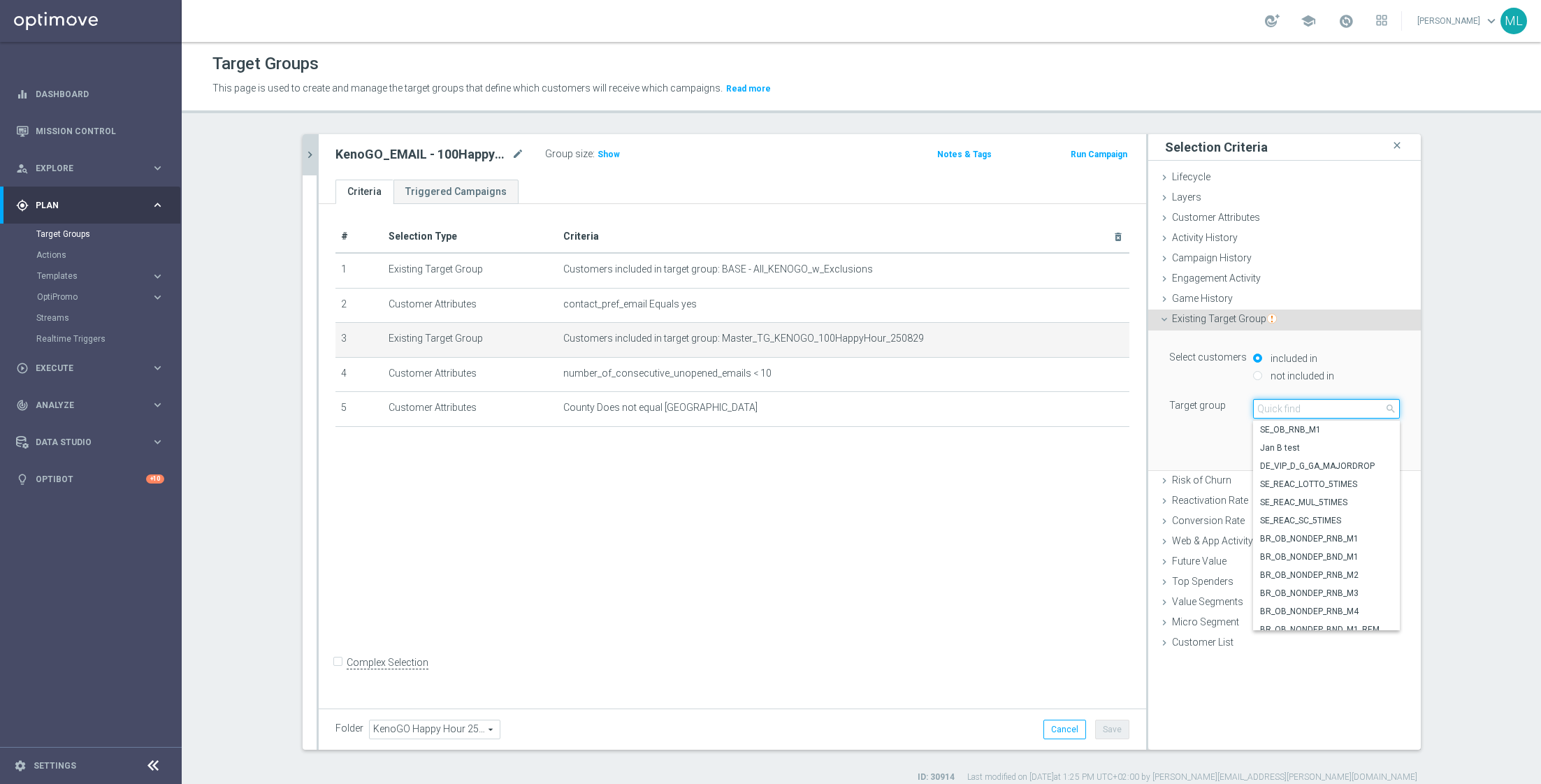
click at [1272, 401] on input "search" at bounding box center [1327, 408] width 147 height 20
type input "250901"
click at [1294, 427] on span "Master_TG_KENOGO_100HappyHour_250901" at bounding box center [1327, 429] width 133 height 11
type input "Master_TG_KENOGO_100HappyHour_250901"
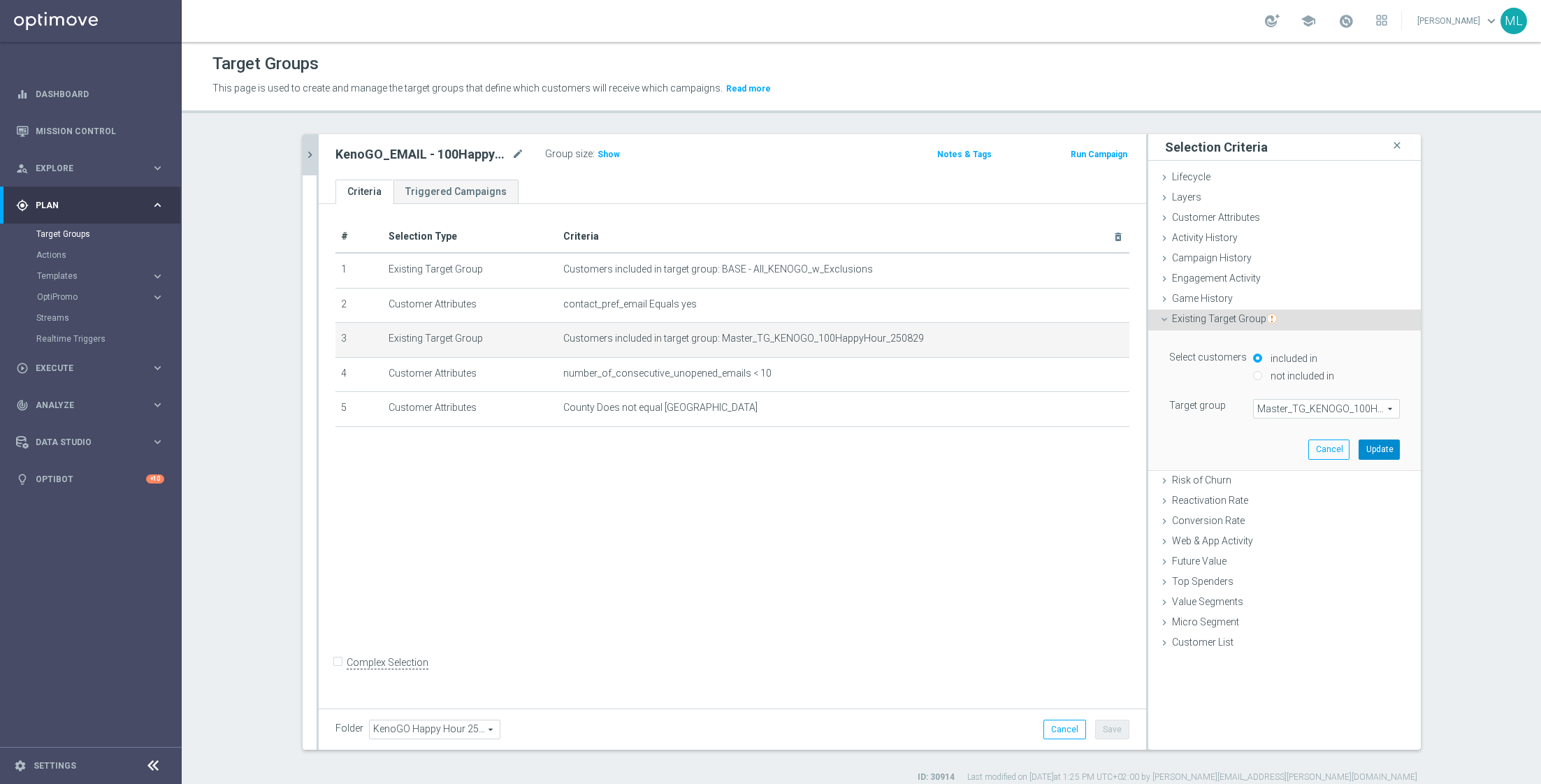
click at [1391, 446] on button "Update" at bounding box center [1379, 449] width 42 height 20
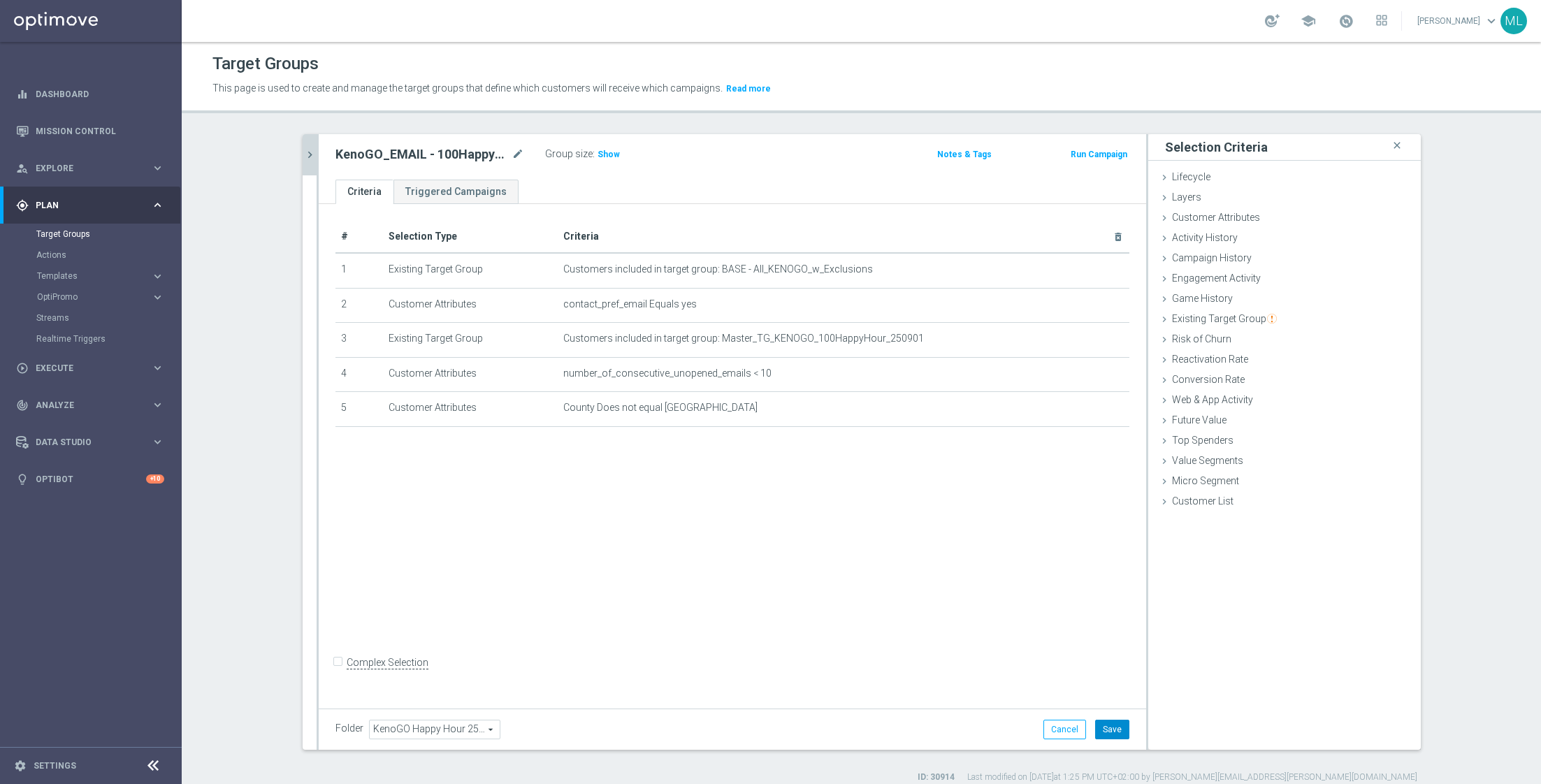
click at [1117, 727] on button "Save" at bounding box center [1112, 729] width 35 height 20
click at [308, 158] on icon "chevron_right" at bounding box center [309, 154] width 13 height 13
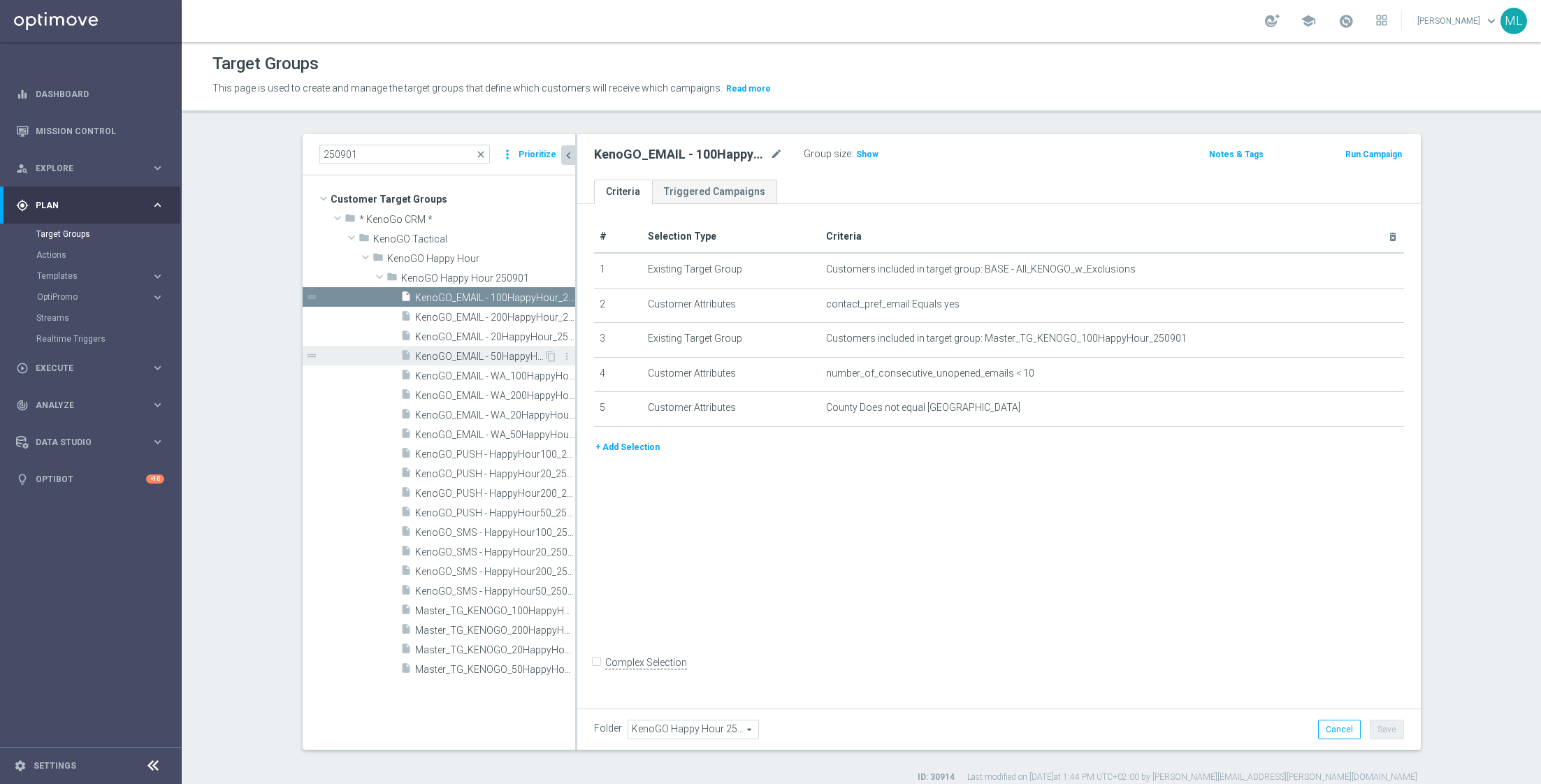
click at [513, 357] on span "KenoGO_EMAIL - 50HappyHour_250901" at bounding box center [480, 357] width 129 height 12
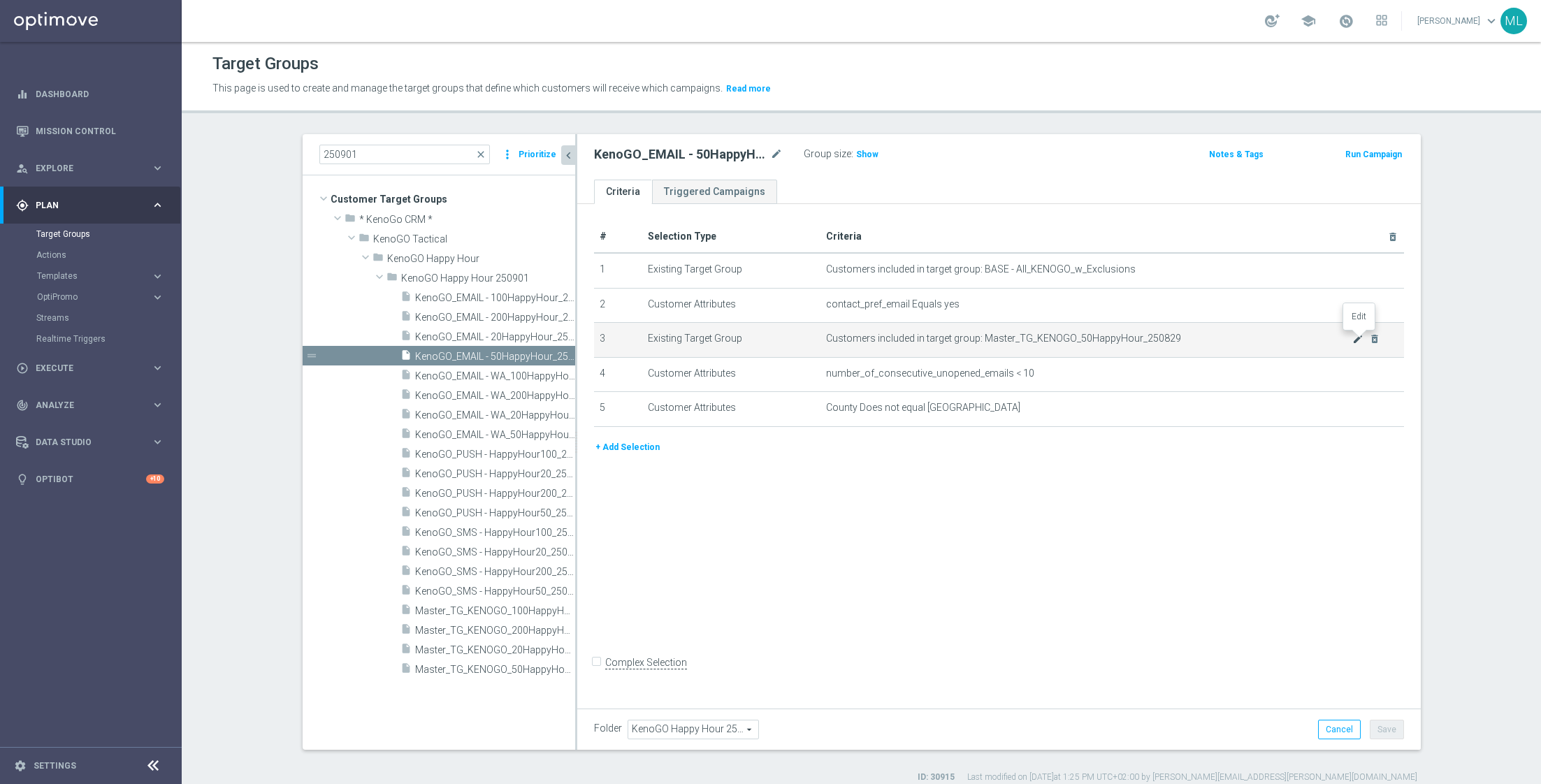
click at [1358, 339] on icon "mode_edit" at bounding box center [1358, 338] width 11 height 11
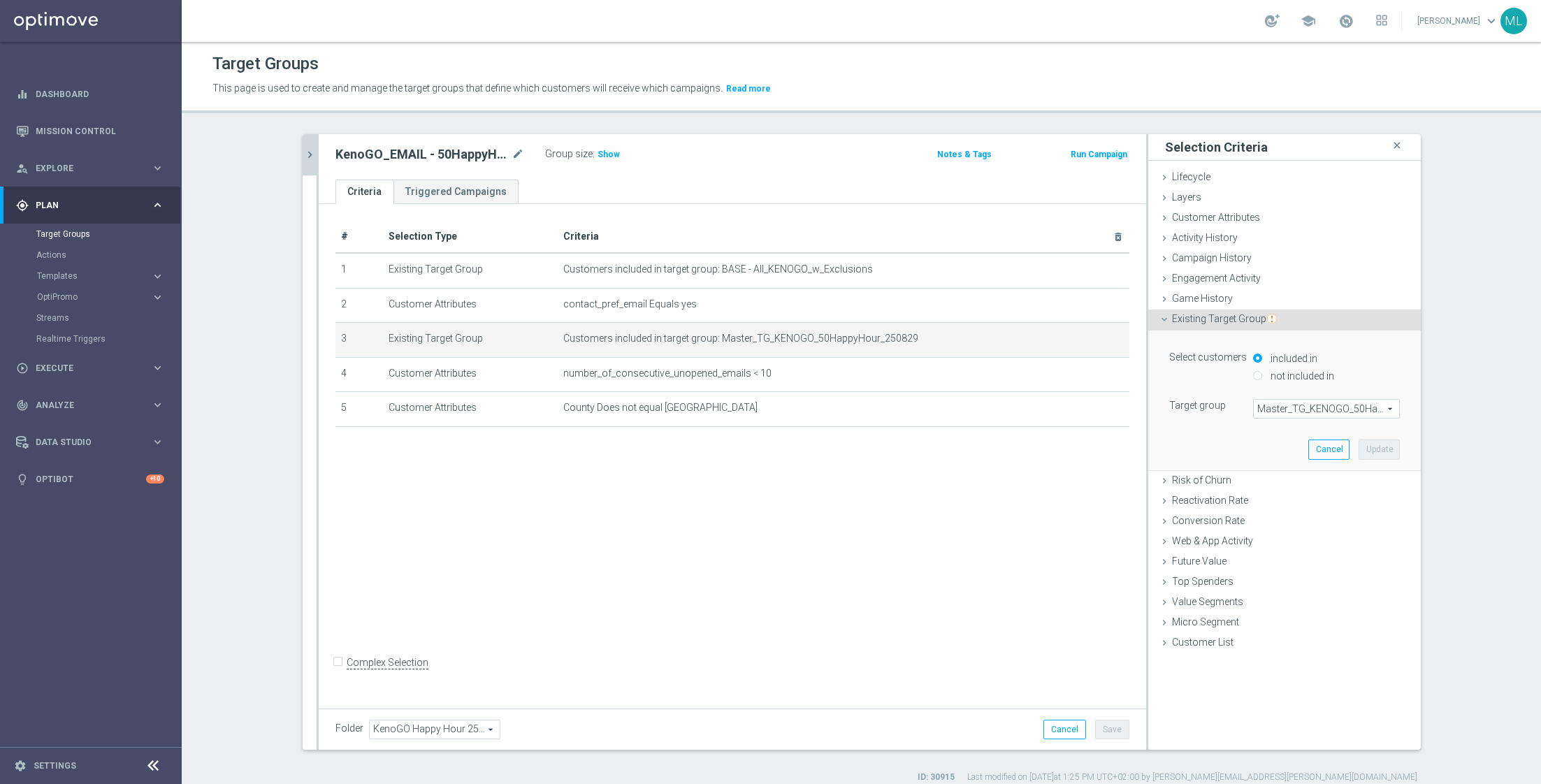
click at [1275, 408] on span "Master_TG_KENOGO_50HappyHour_250829" at bounding box center [1326, 408] width 146 height 18
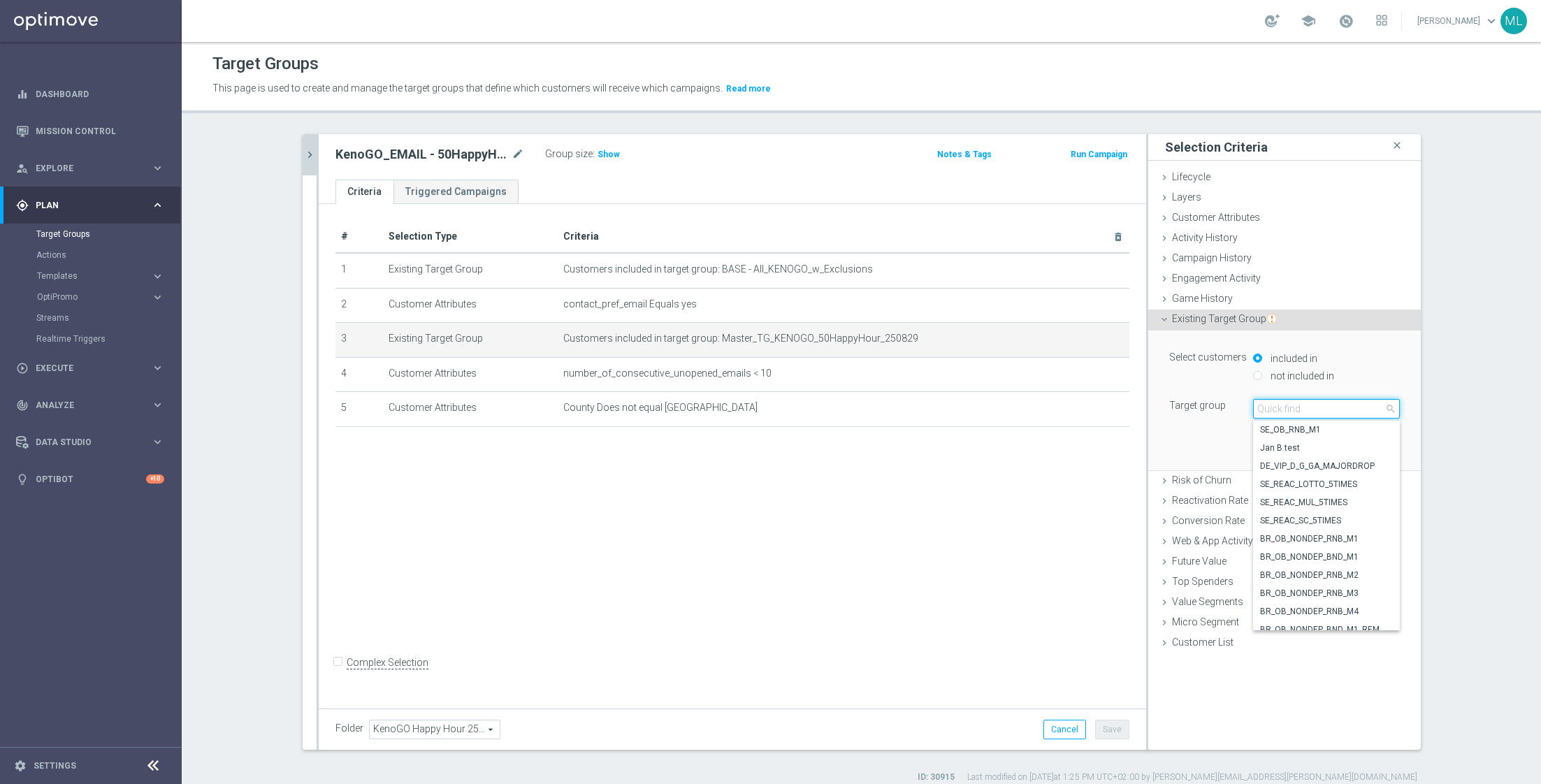
click at [1275, 408] on input "search" at bounding box center [1327, 408] width 147 height 20
type input "250901"
click at [1327, 471] on label "Master_TG_KENOGO_50HappyHour_250901" at bounding box center [1327, 466] width 147 height 18
type input "Master_TG_KENOGO_50HappyHour_250901"
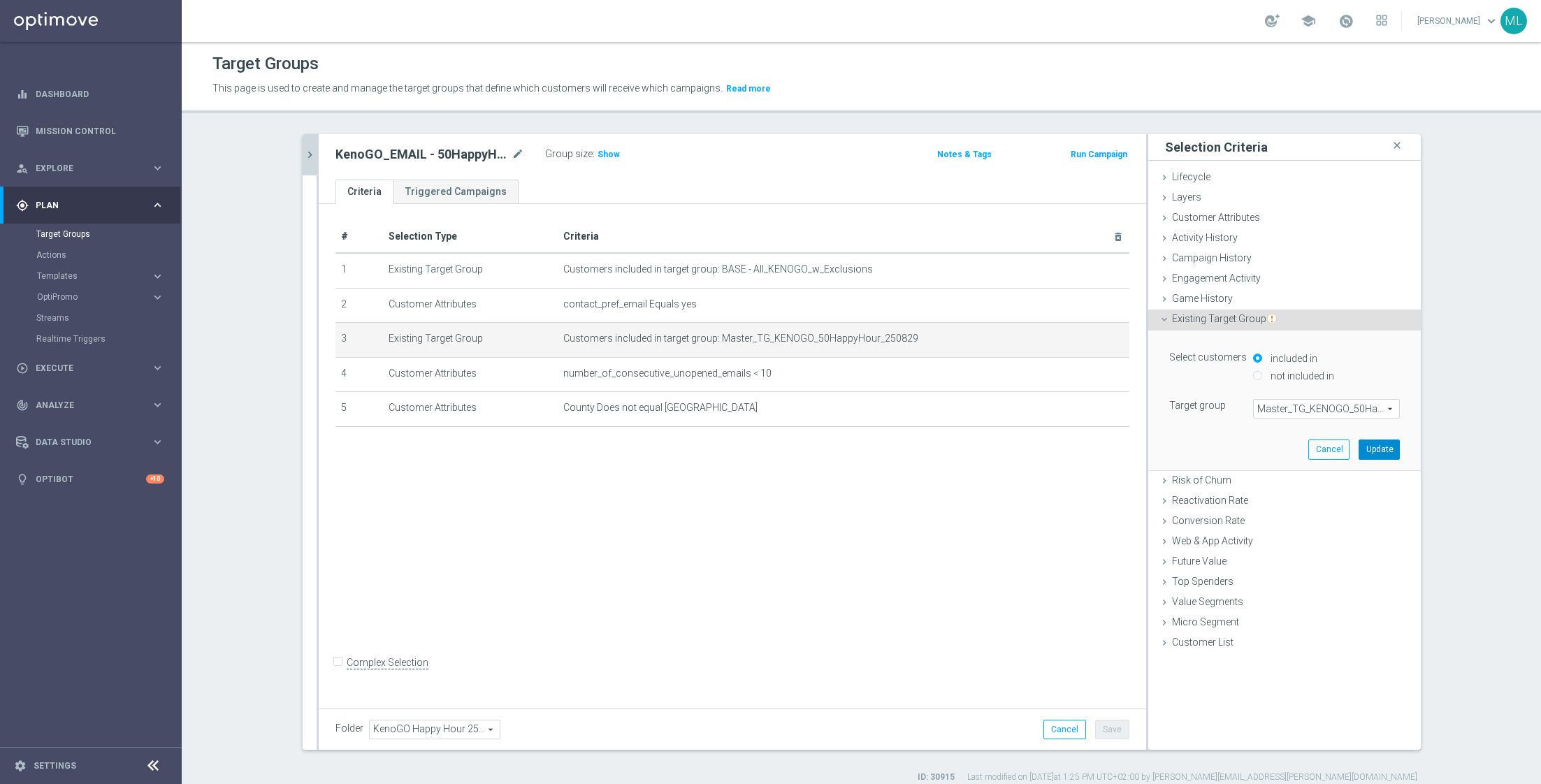
click at [1374, 446] on button "Update" at bounding box center [1379, 449] width 42 height 20
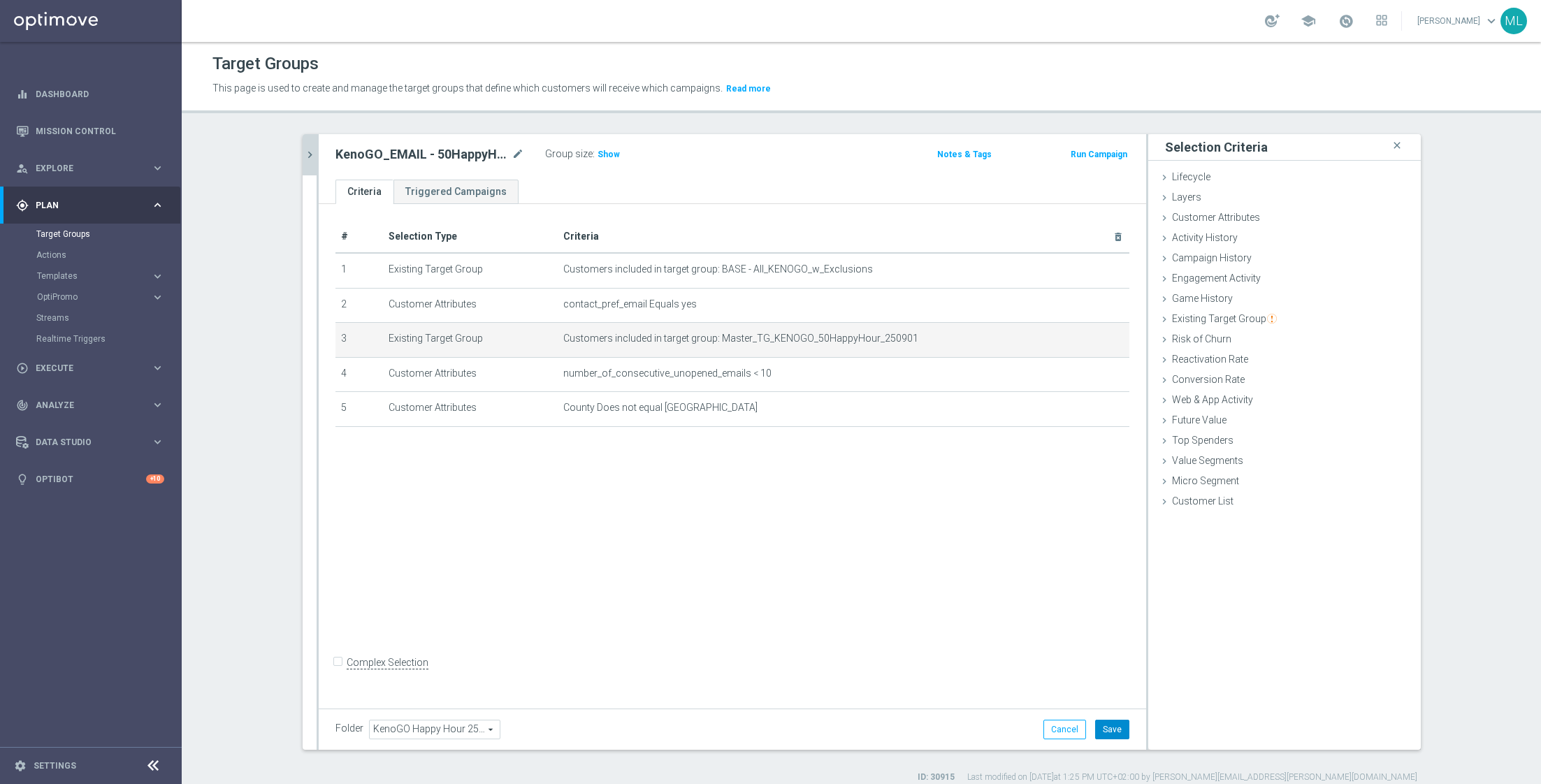
click at [1111, 734] on button "Save" at bounding box center [1112, 729] width 35 height 20
click at [309, 155] on icon "chevron_right" at bounding box center [309, 154] width 13 height 13
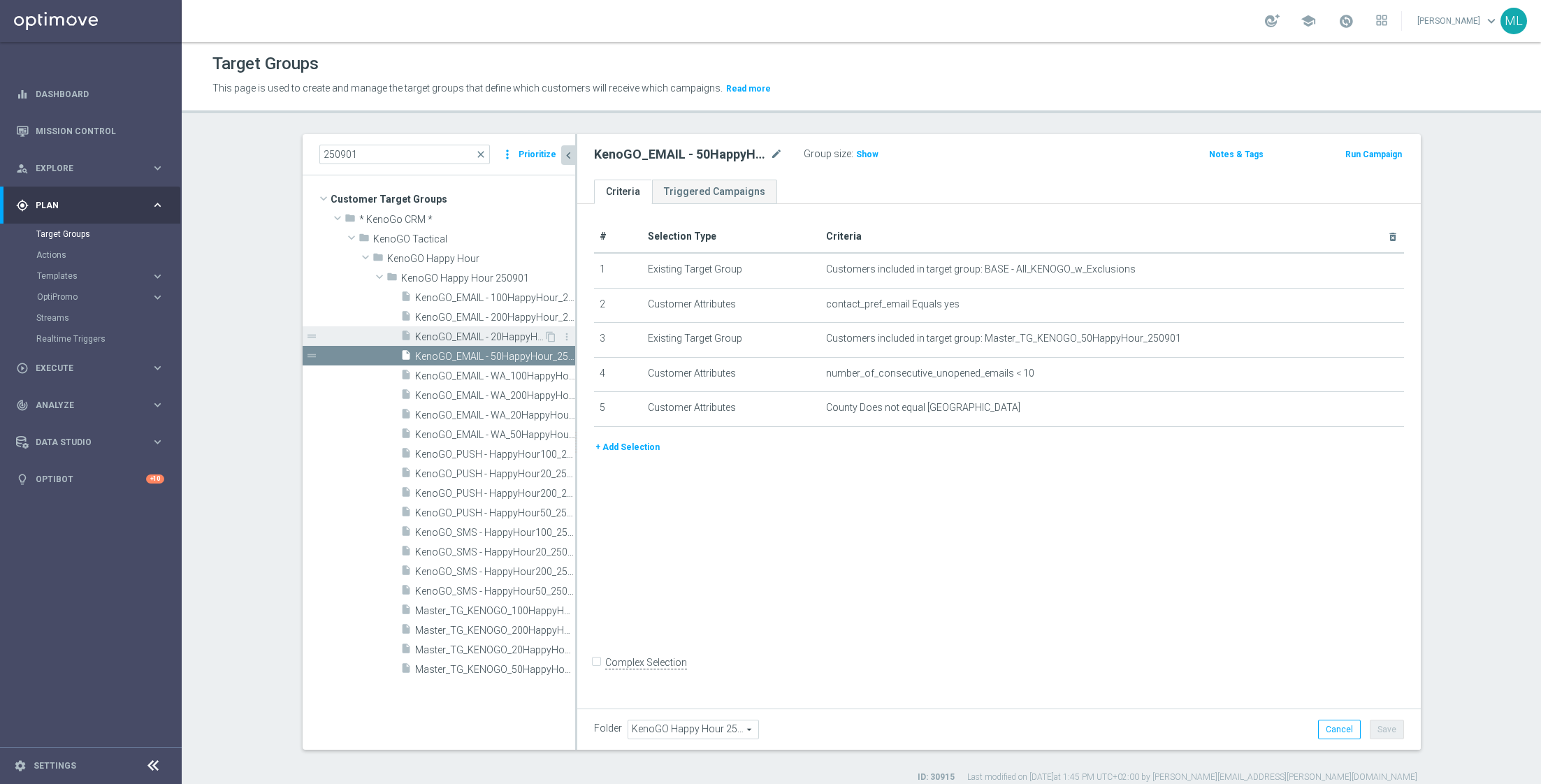
click at [495, 337] on span "KenoGO_EMAIL - 20HappyHour_250901" at bounding box center [480, 337] width 129 height 12
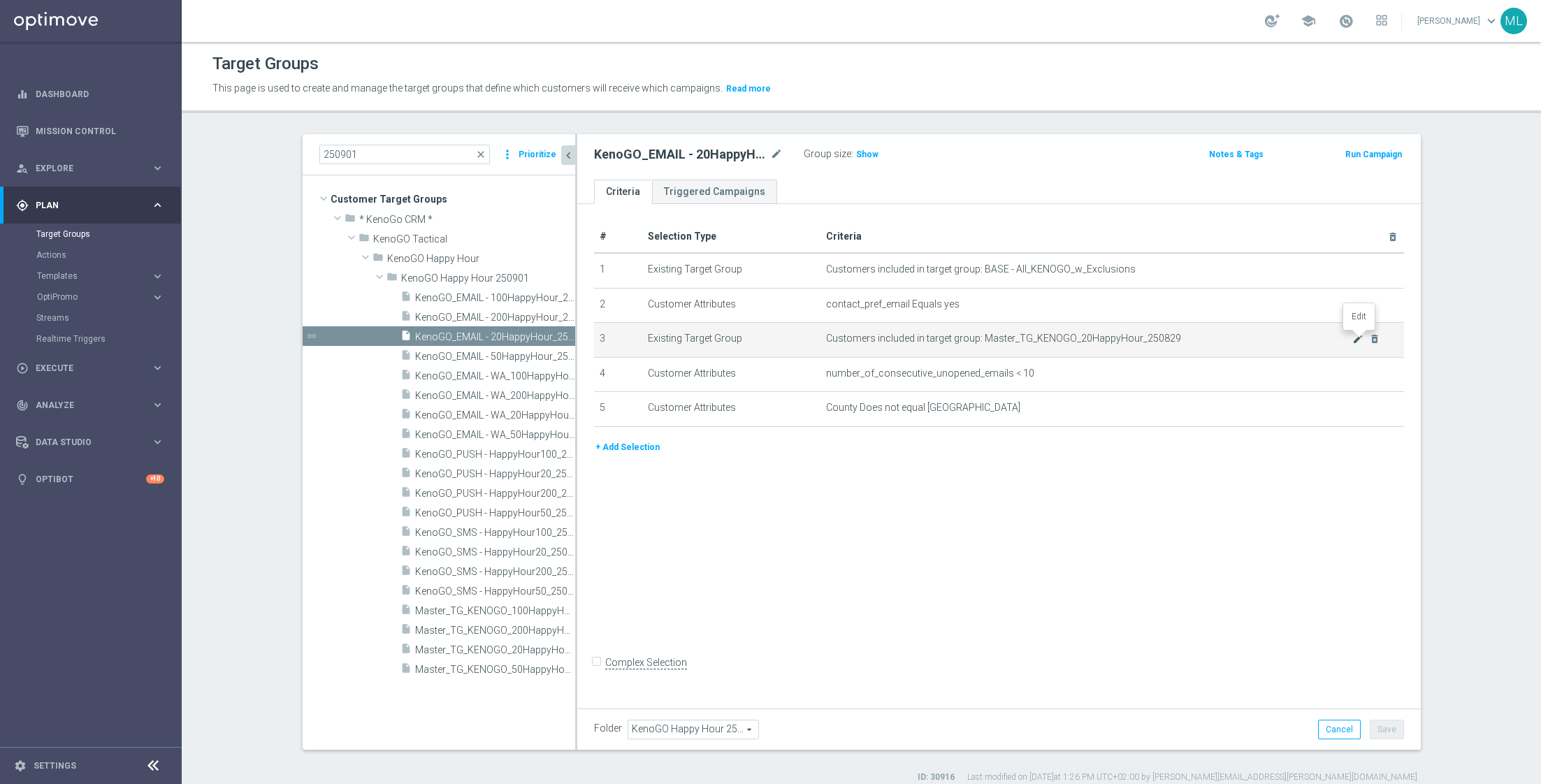
click at [1360, 340] on icon "mode_edit" at bounding box center [1358, 338] width 11 height 11
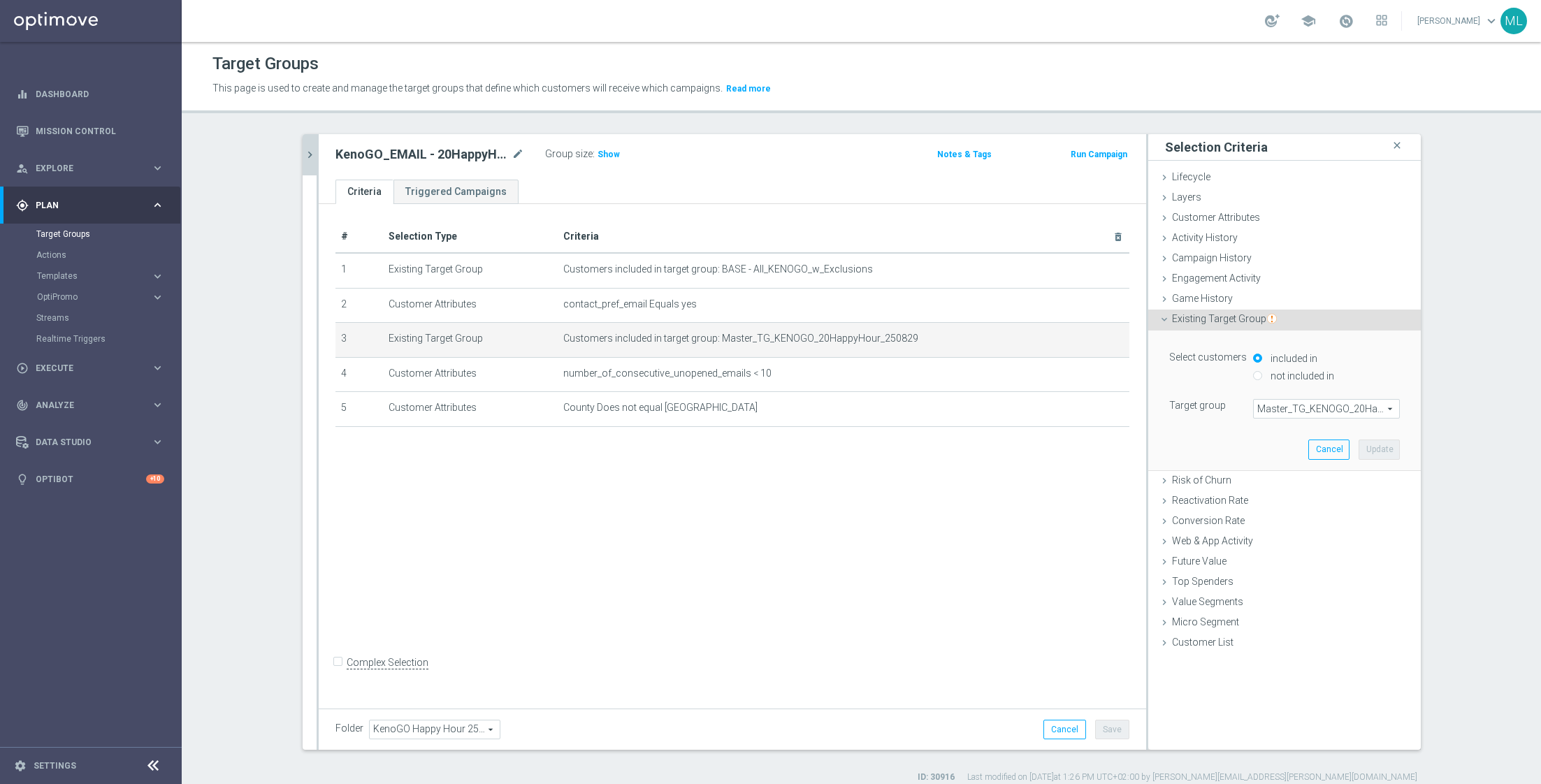
click at [1295, 413] on span "Master_TG_KENOGO_20HappyHour_250829" at bounding box center [1326, 408] width 146 height 18
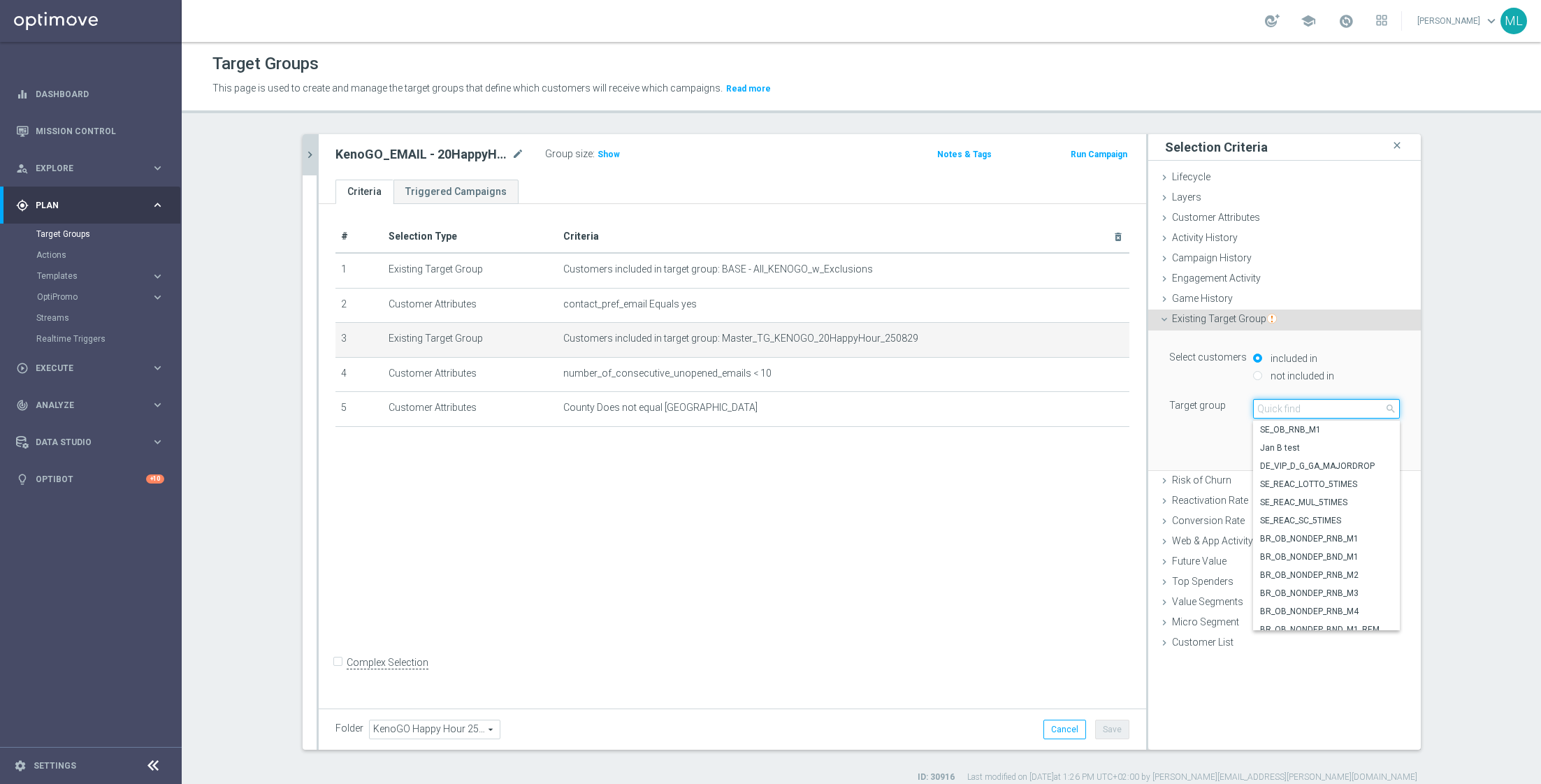
click at [1280, 413] on input "search" at bounding box center [1327, 408] width 147 height 20
type input "250901"
click at [1338, 475] on label "Master_TG_KENOGO_20HappyHour_250901" at bounding box center [1327, 484] width 147 height 18
type input "Master_TG_KENOGO_20HappyHour_250901"
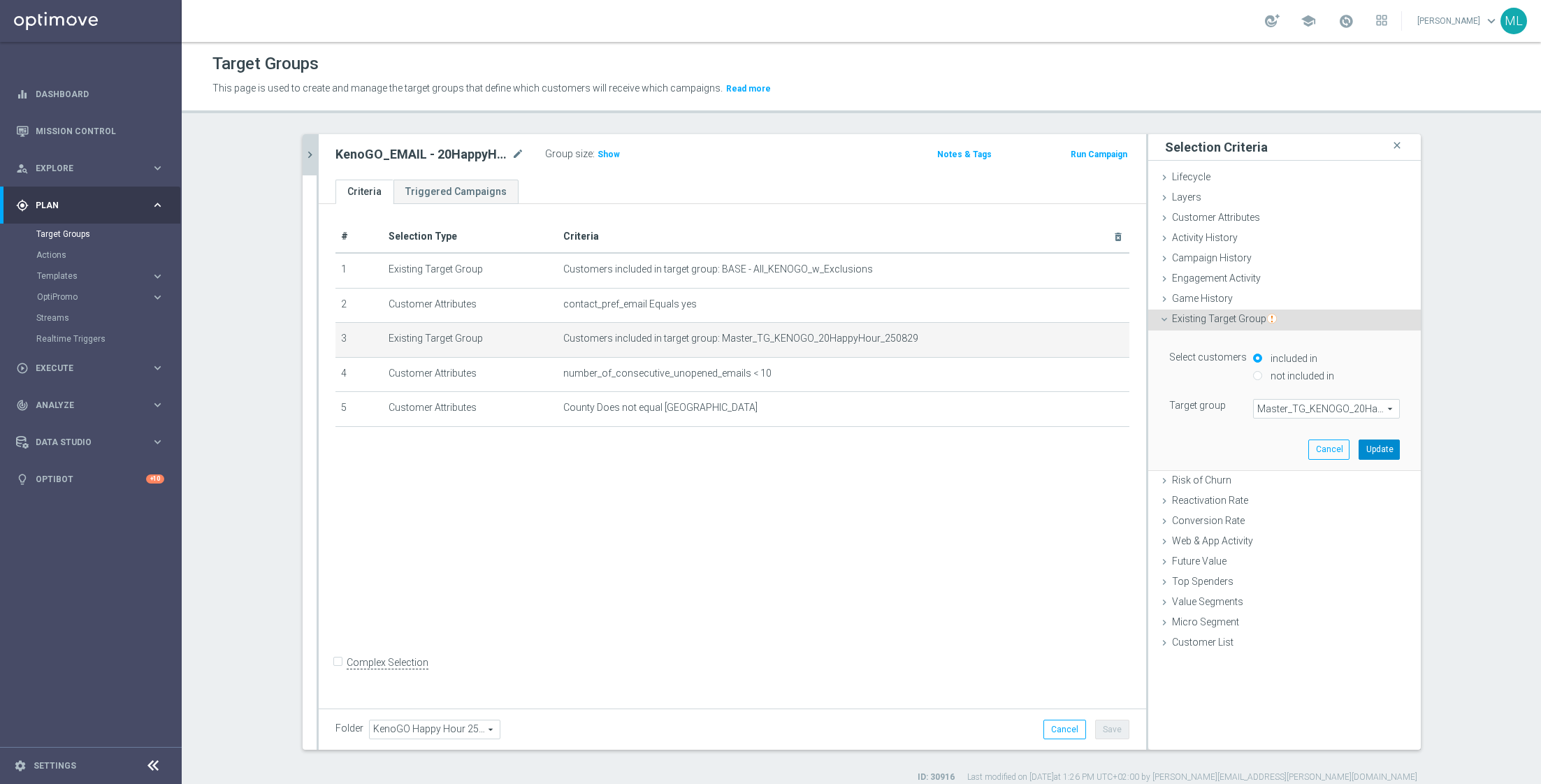
click at [1383, 448] on button "Update" at bounding box center [1379, 449] width 42 height 20
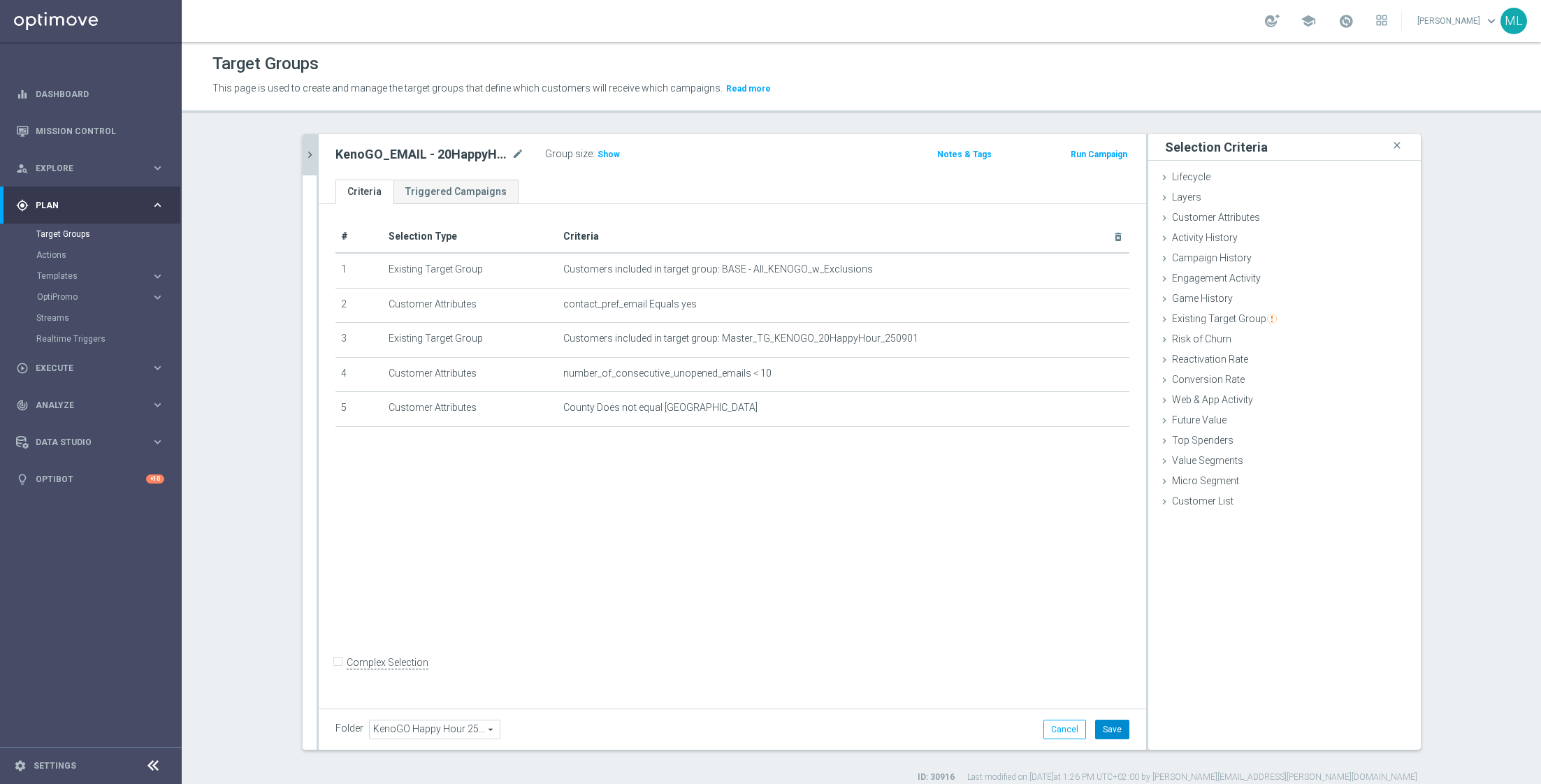
click at [1119, 734] on button "Save" at bounding box center [1112, 729] width 35 height 20
click at [307, 147] on button "chevron_right" at bounding box center [309, 155] width 14 height 42
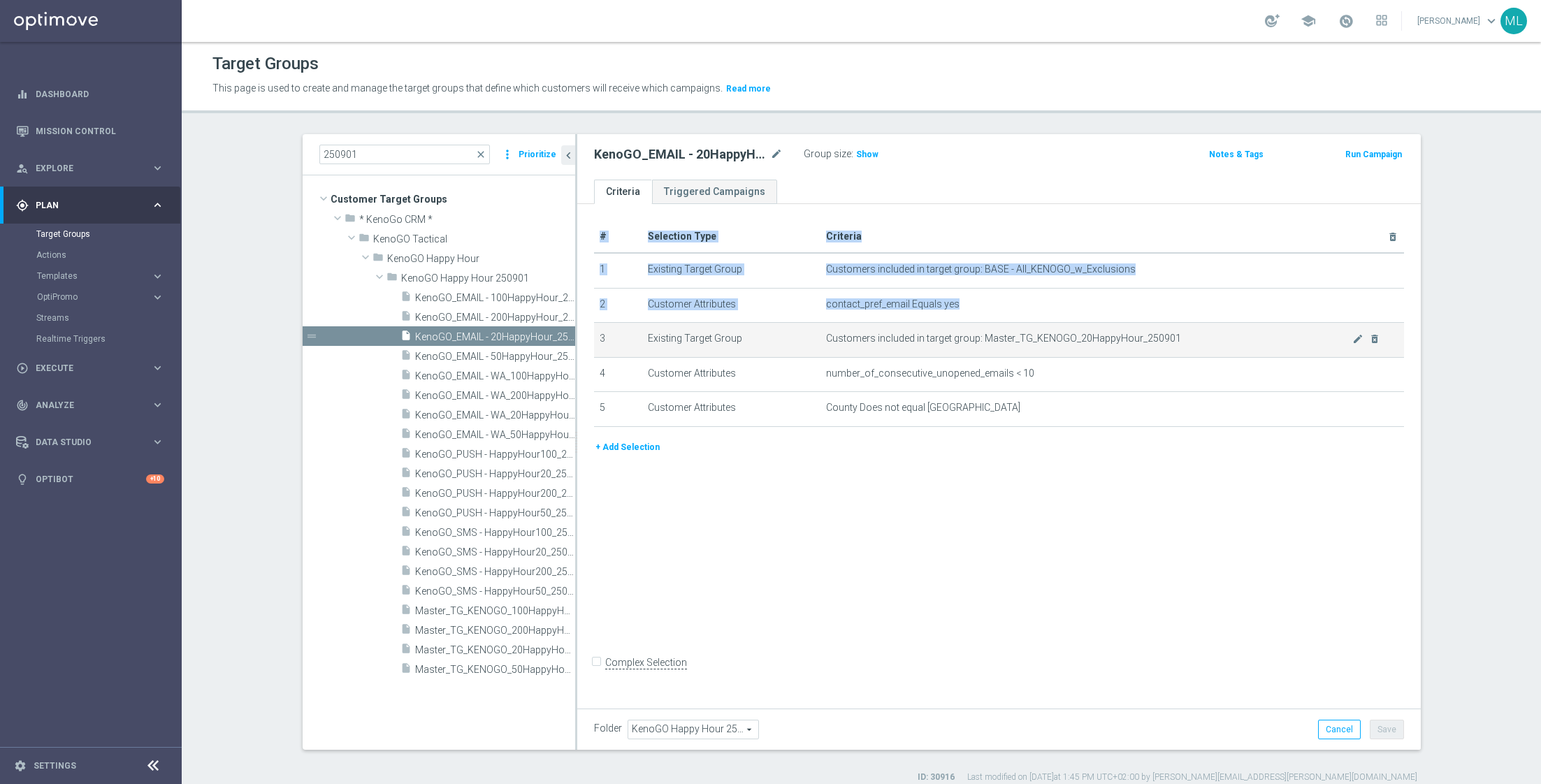
drag, startPoint x: 576, startPoint y: 305, endPoint x: 631, endPoint y: 324, distance: 58.2
click at [631, 324] on div "# Selection Type Criteria delete_forever 1 Existing Target Group Customers incl…" at bounding box center [999, 453] width 844 height 499
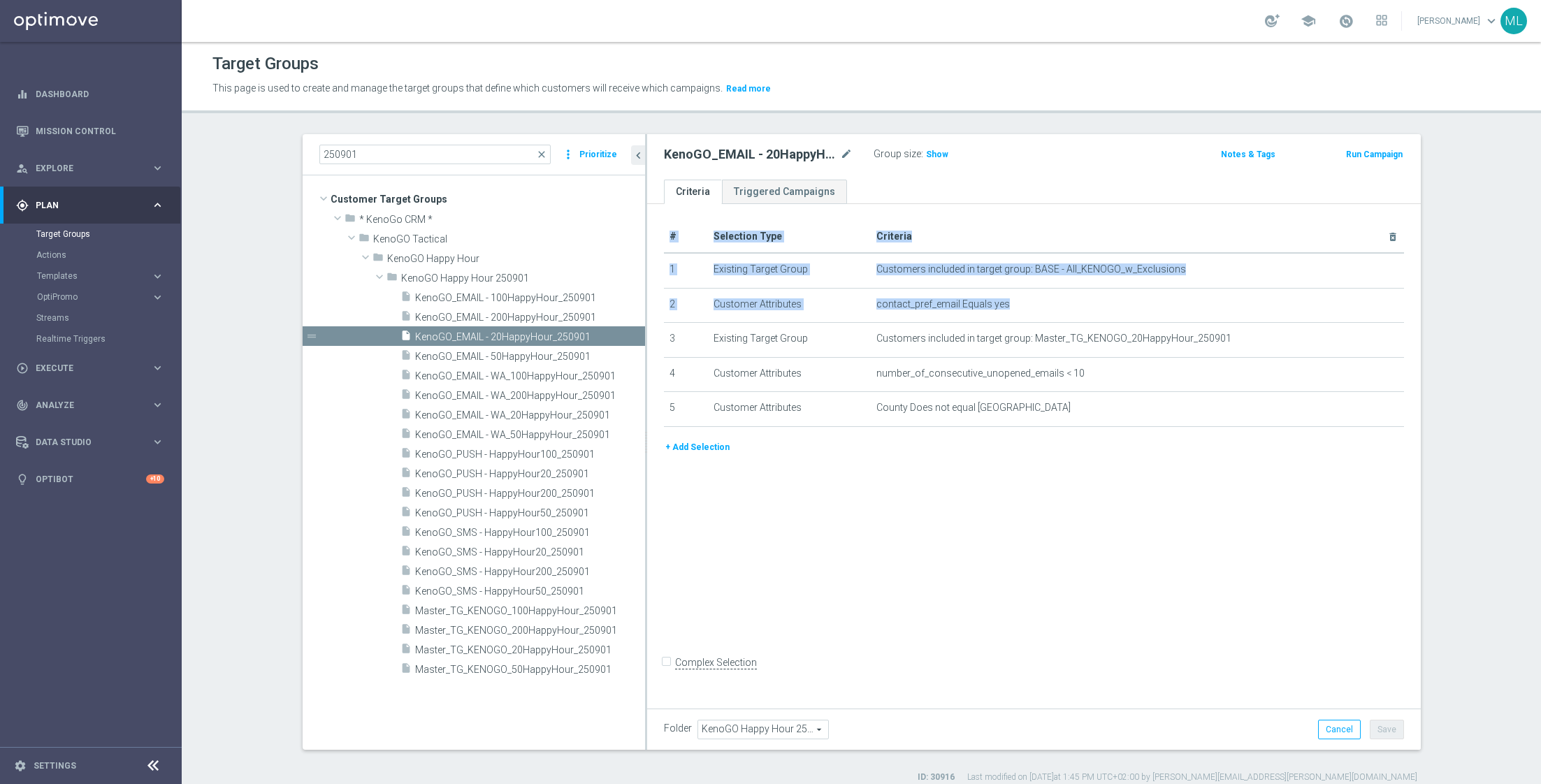
drag, startPoint x: 576, startPoint y: 229, endPoint x: 643, endPoint y: 237, distance: 67.5
click at [646, 237] on div at bounding box center [647, 441] width 2 height 616
click at [492, 321] on span "KenoGO_EMAIL - 200HappyHour_250901" at bounding box center [513, 317] width 195 height 12
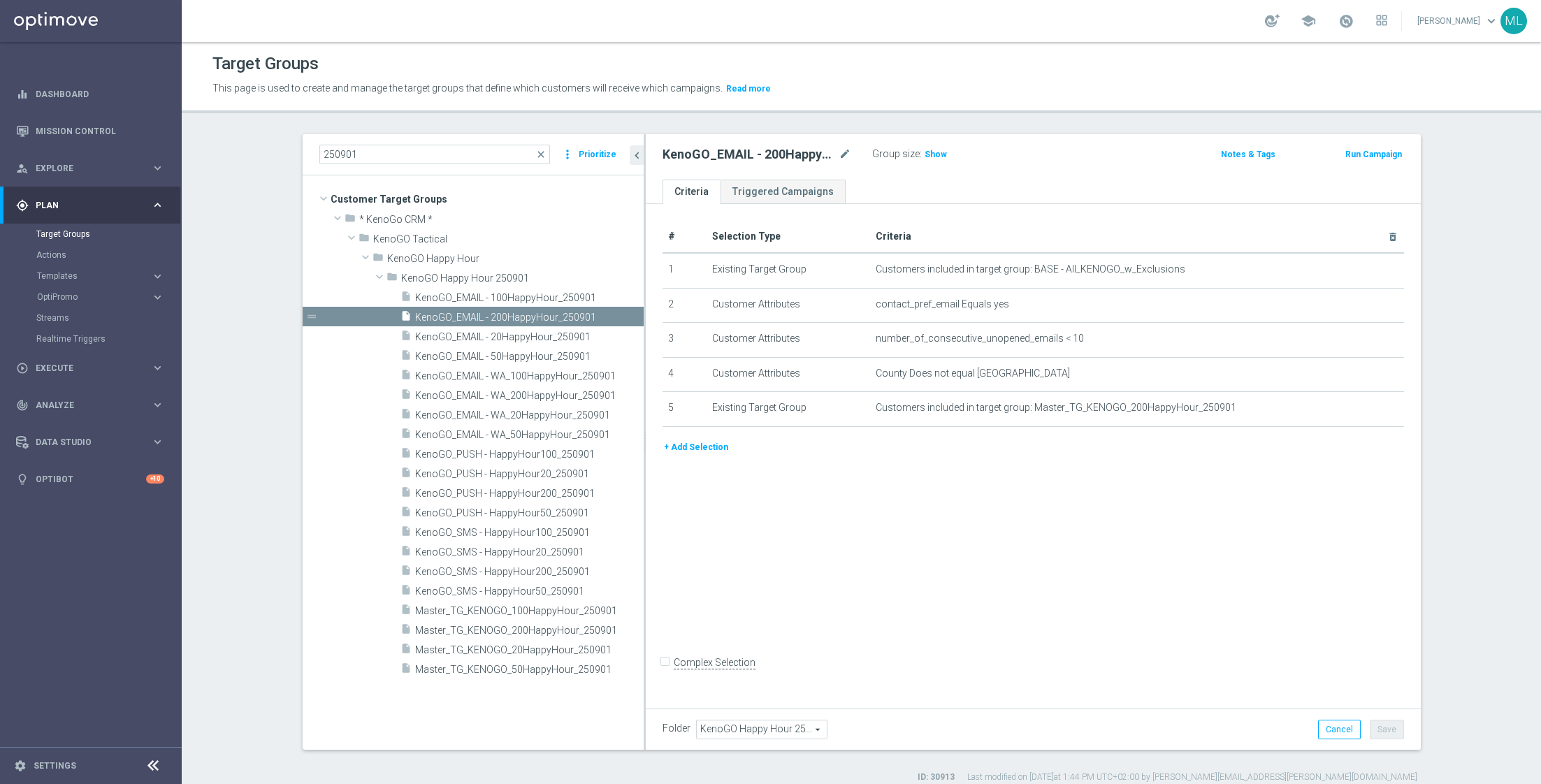
click at [910, 550] on div "# Selection Type Criteria delete_forever 1 Existing Target Group Customers incl…" at bounding box center [1033, 453] width 775 height 499
click at [560, 398] on span "KenoGO_EMAIL - WA_200HappyHour_250901" at bounding box center [514, 395] width 197 height 12
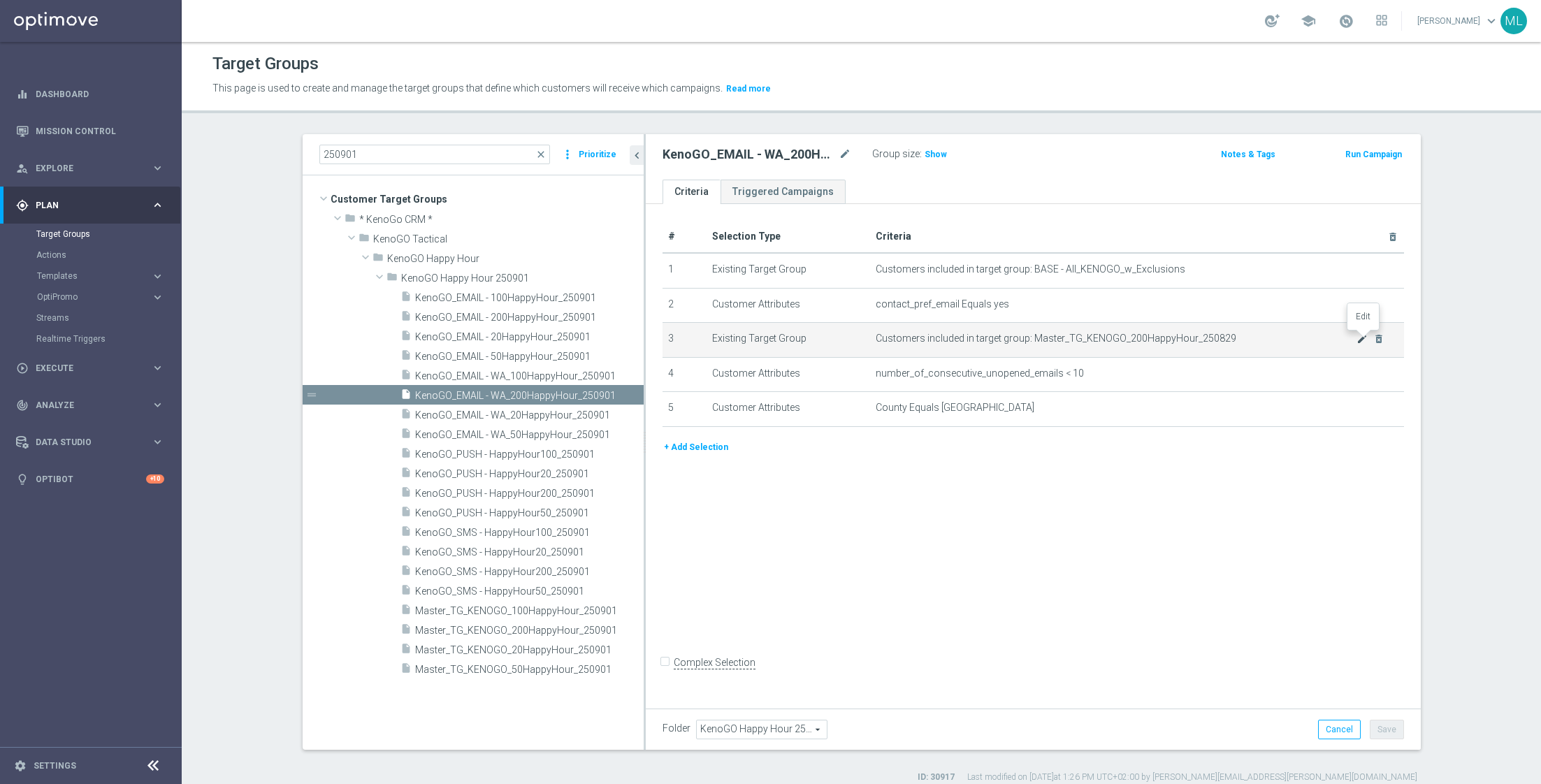
click at [1361, 339] on icon "mode_edit" at bounding box center [1362, 338] width 11 height 11
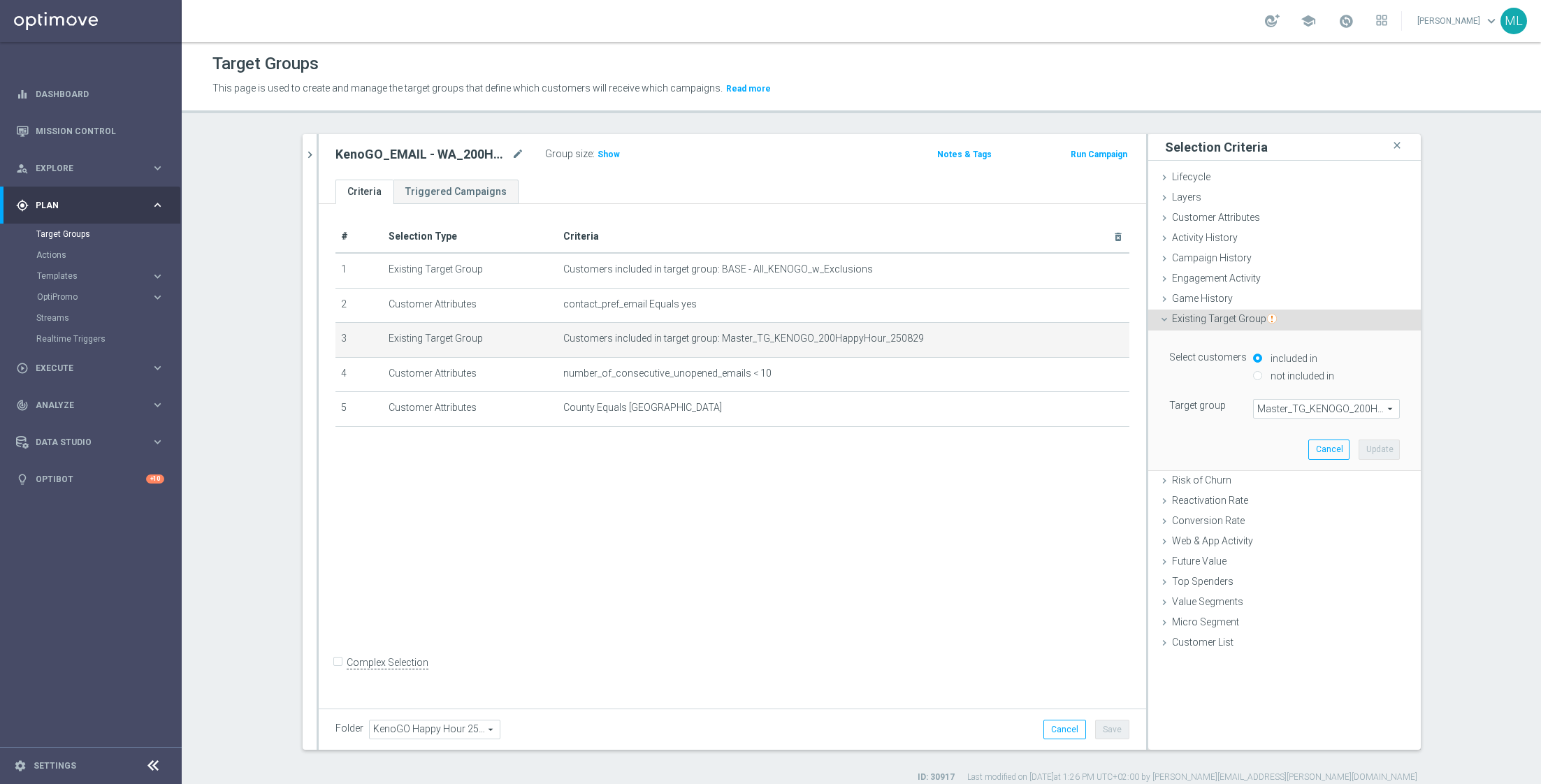
click at [1284, 408] on span "Master_TG_KENOGO_200HappyHour_250829" at bounding box center [1326, 408] width 146 height 18
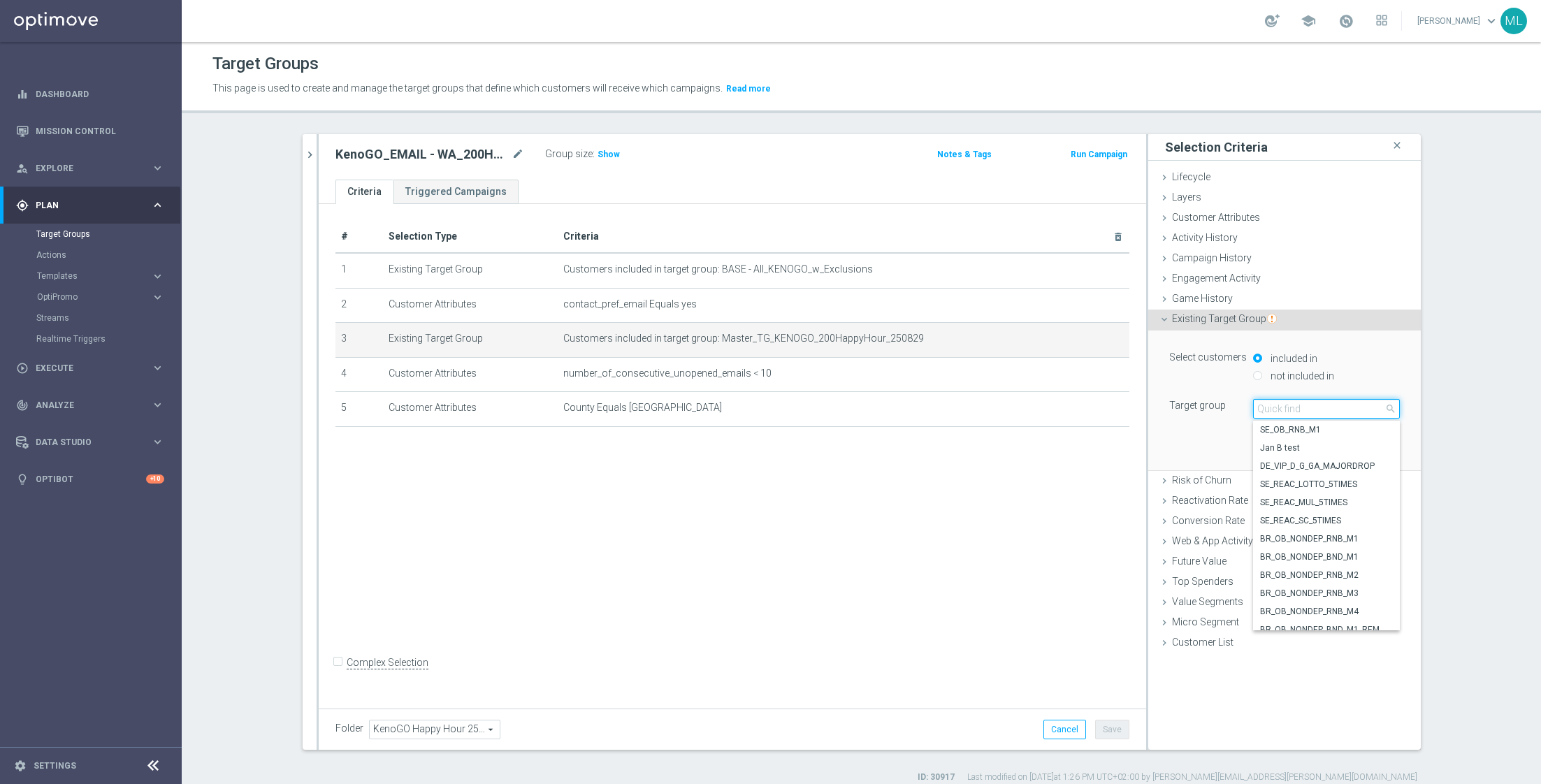
click at [1284, 408] on input "search" at bounding box center [1327, 408] width 147 height 20
type input "250901"
click at [1349, 448] on span "Master_TG_KENOGO_200HappyHour_250901" at bounding box center [1327, 447] width 133 height 11
type input "Master_TG_KENOGO_200HappyHour_250901"
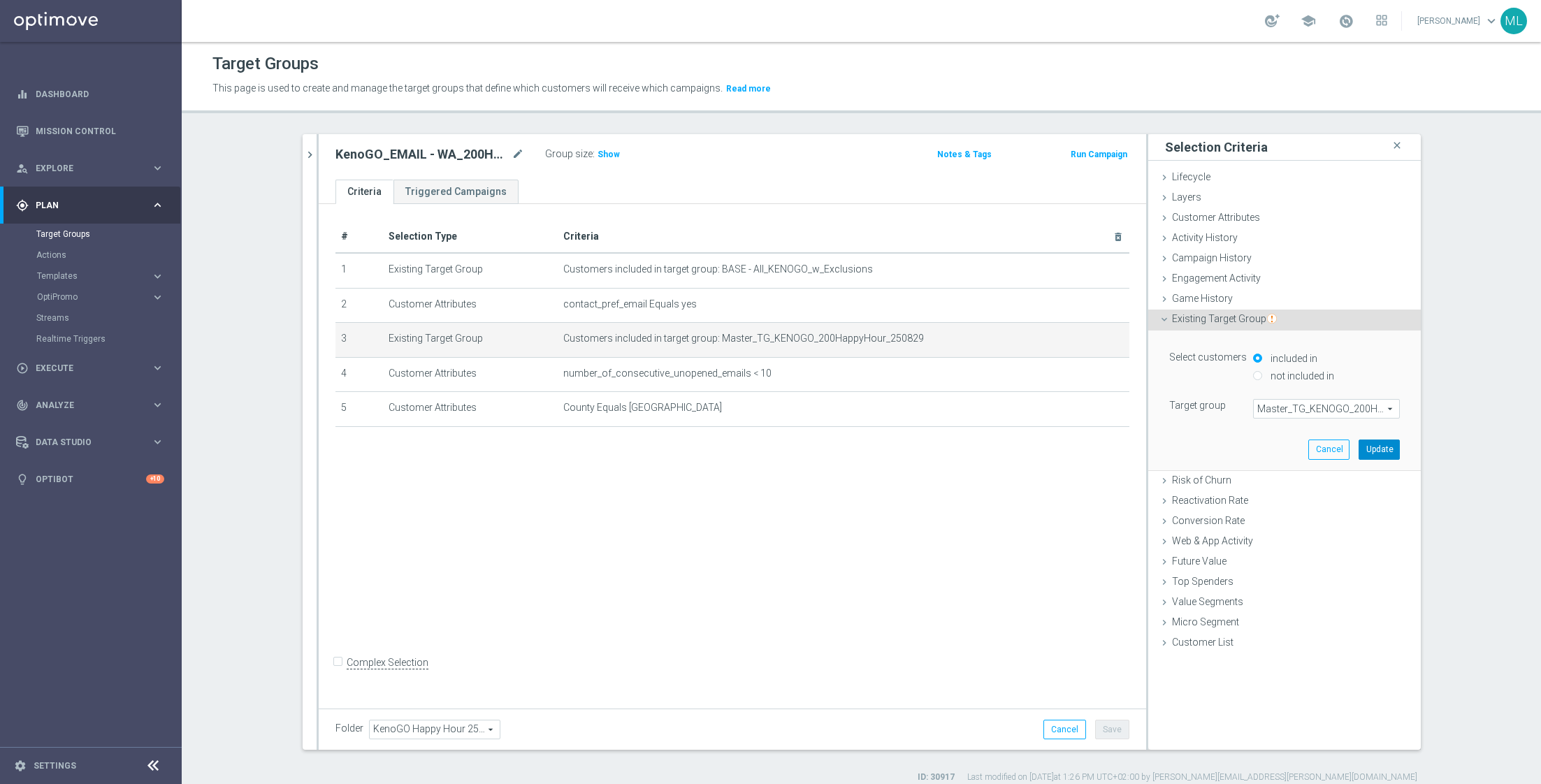
click at [1384, 439] on button "Update" at bounding box center [1379, 449] width 42 height 20
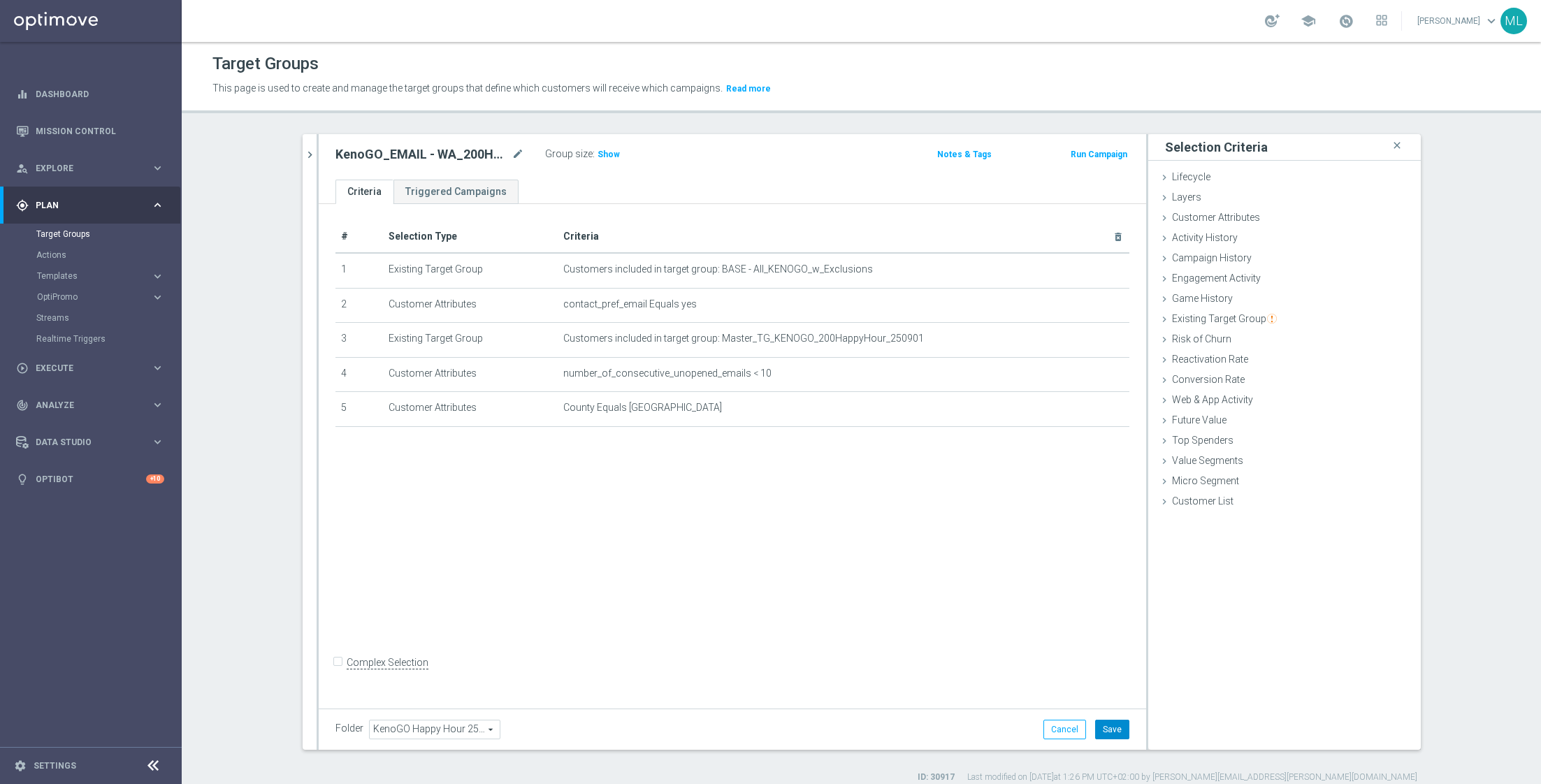
click at [1115, 727] on button "Save" at bounding box center [1112, 729] width 35 height 20
click at [311, 161] on icon "chevron_right" at bounding box center [309, 154] width 13 height 13
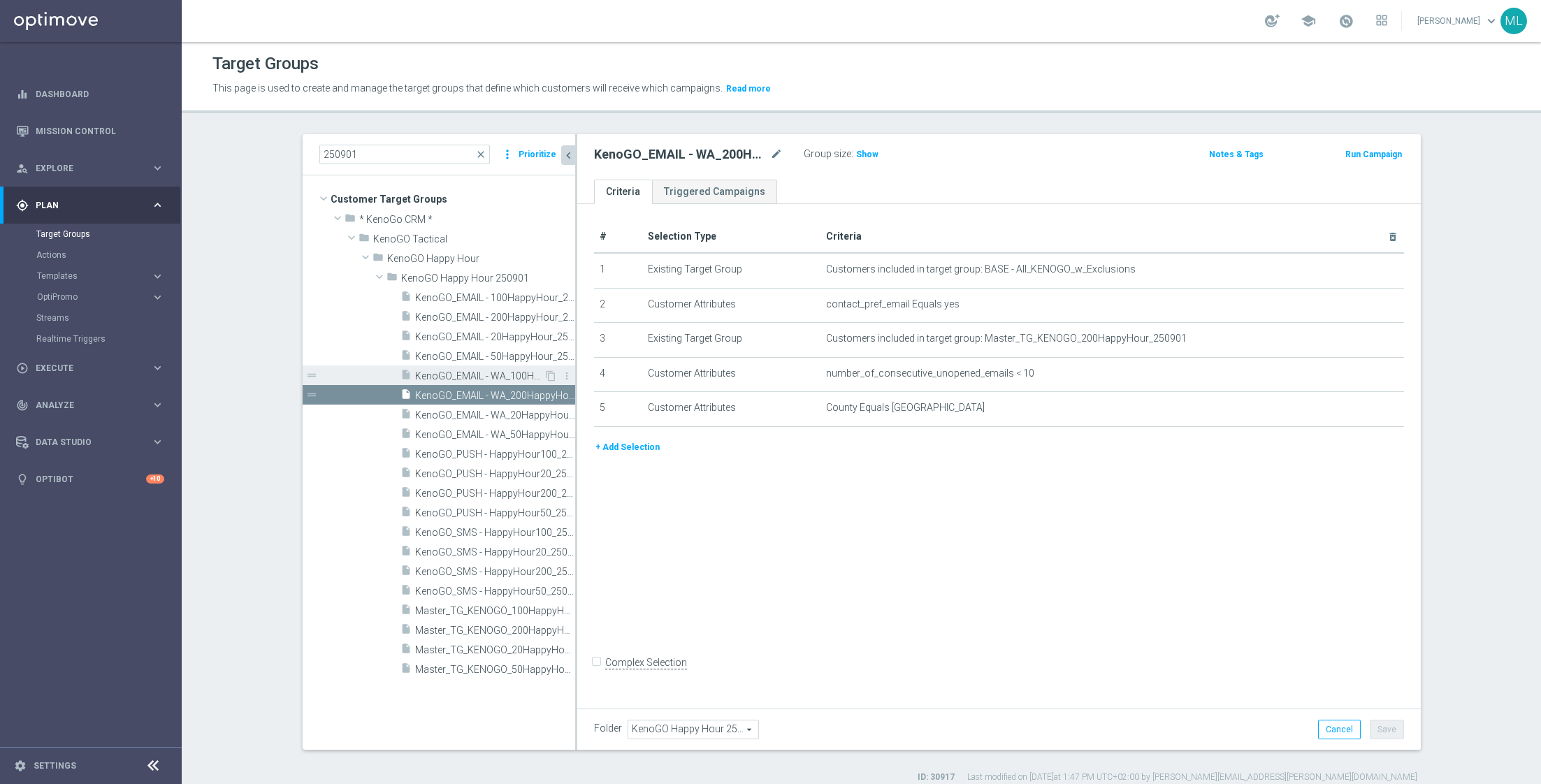
click at [497, 375] on span "KenoGO_EMAIL - WA_100HappyHour_250901" at bounding box center [480, 377] width 129 height 12
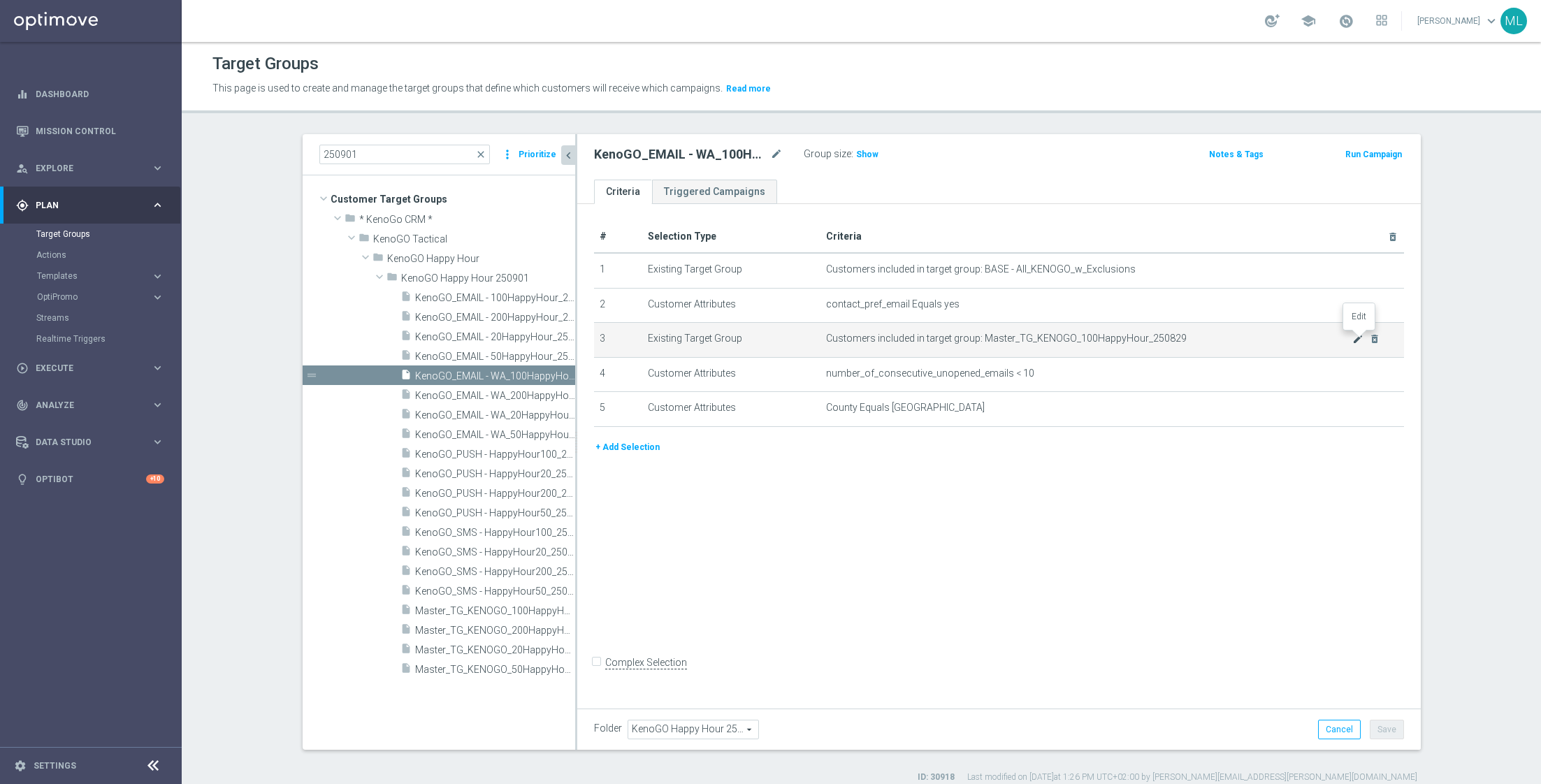
click at [1358, 339] on icon "mode_edit" at bounding box center [1358, 338] width 11 height 11
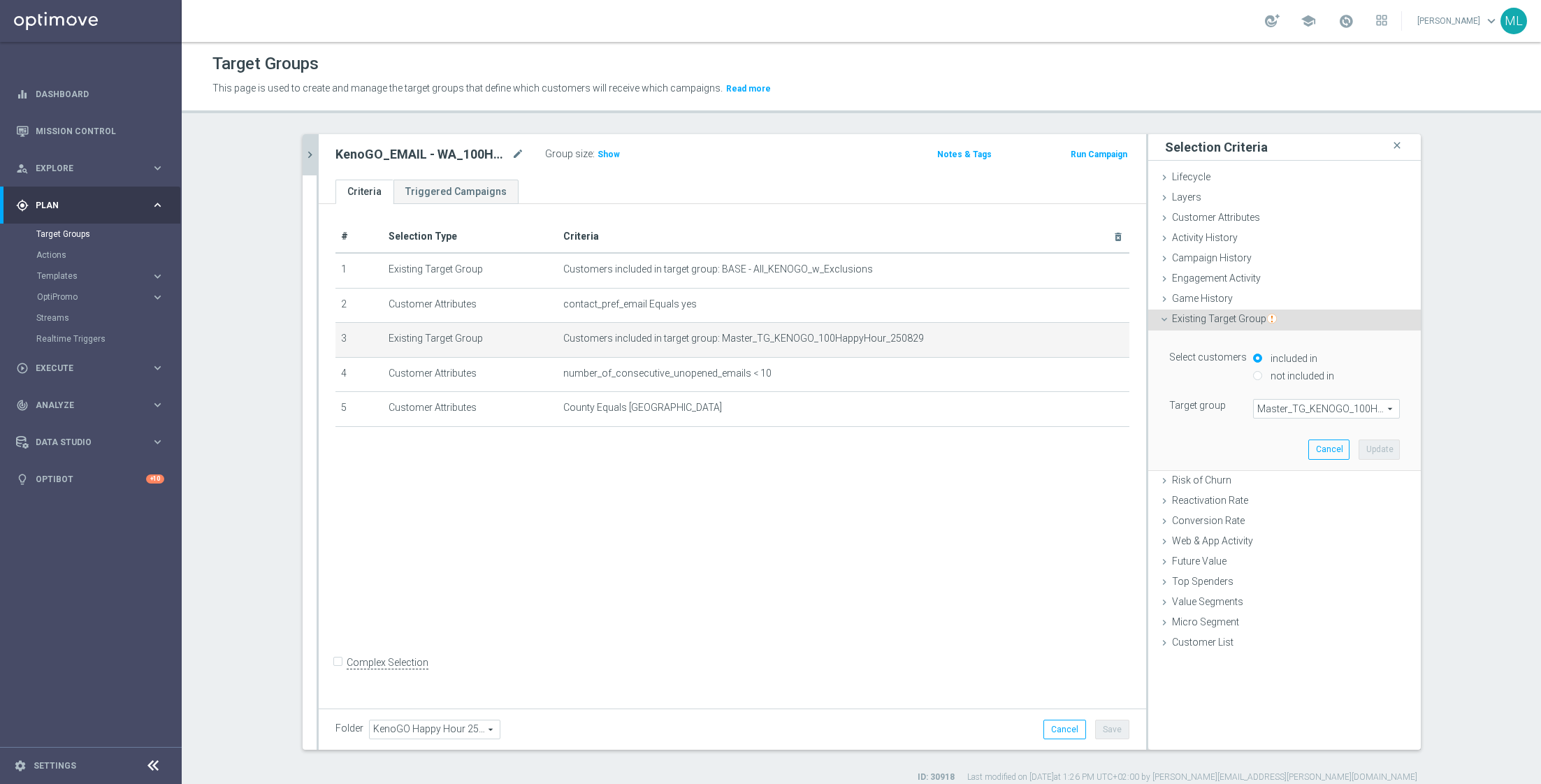
click at [1278, 408] on span "Master_TG_KENOGO_100HappyHour_250829" at bounding box center [1326, 408] width 146 height 18
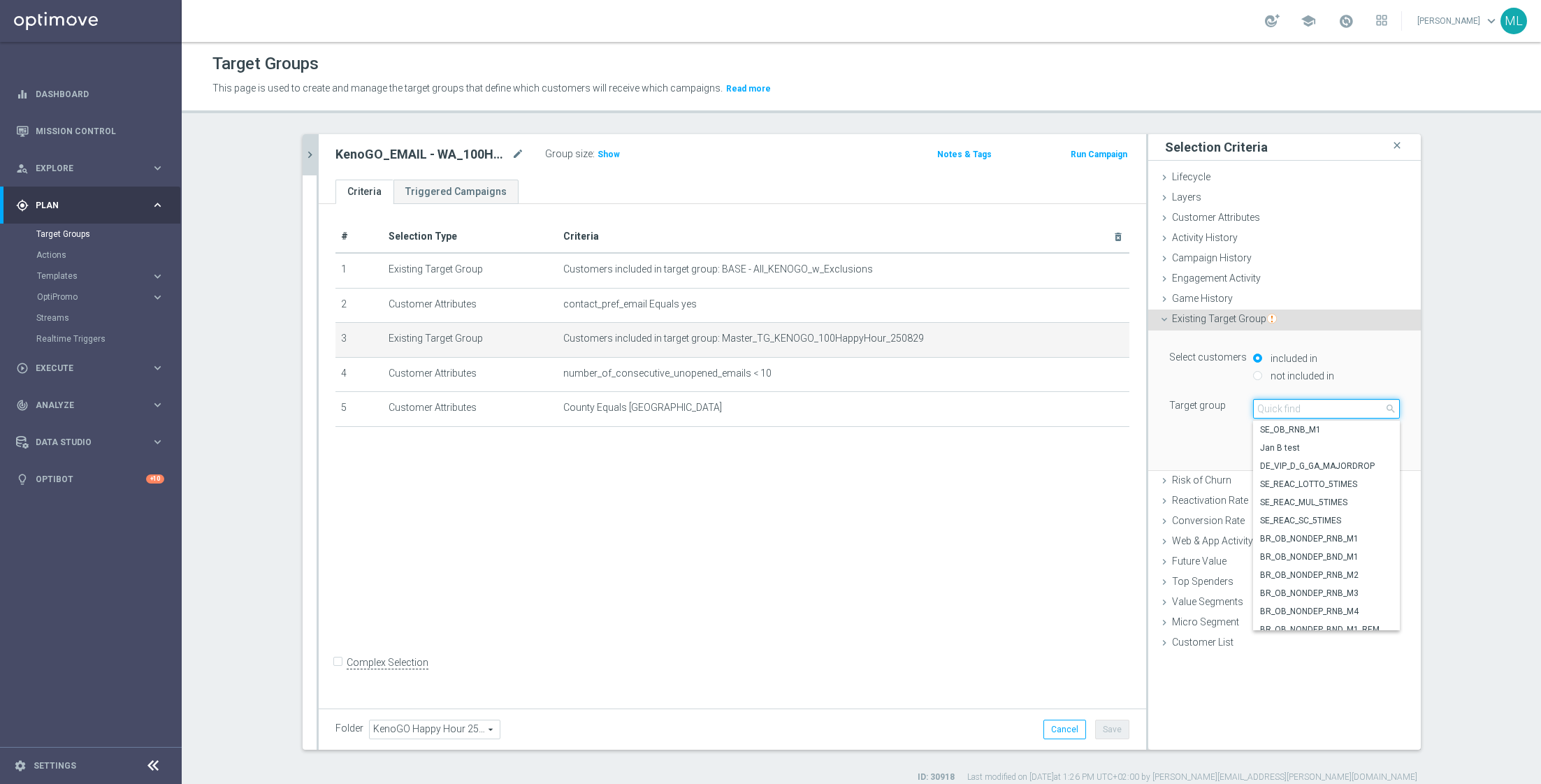
click at [1278, 408] on input "search" at bounding box center [1327, 408] width 147 height 20
type input "250901"
click at [1327, 432] on span "Master_TG_KENOGO_100HappyHour_250901" at bounding box center [1327, 429] width 133 height 11
type input "Master_TG_KENOGO_100HappyHour_250901"
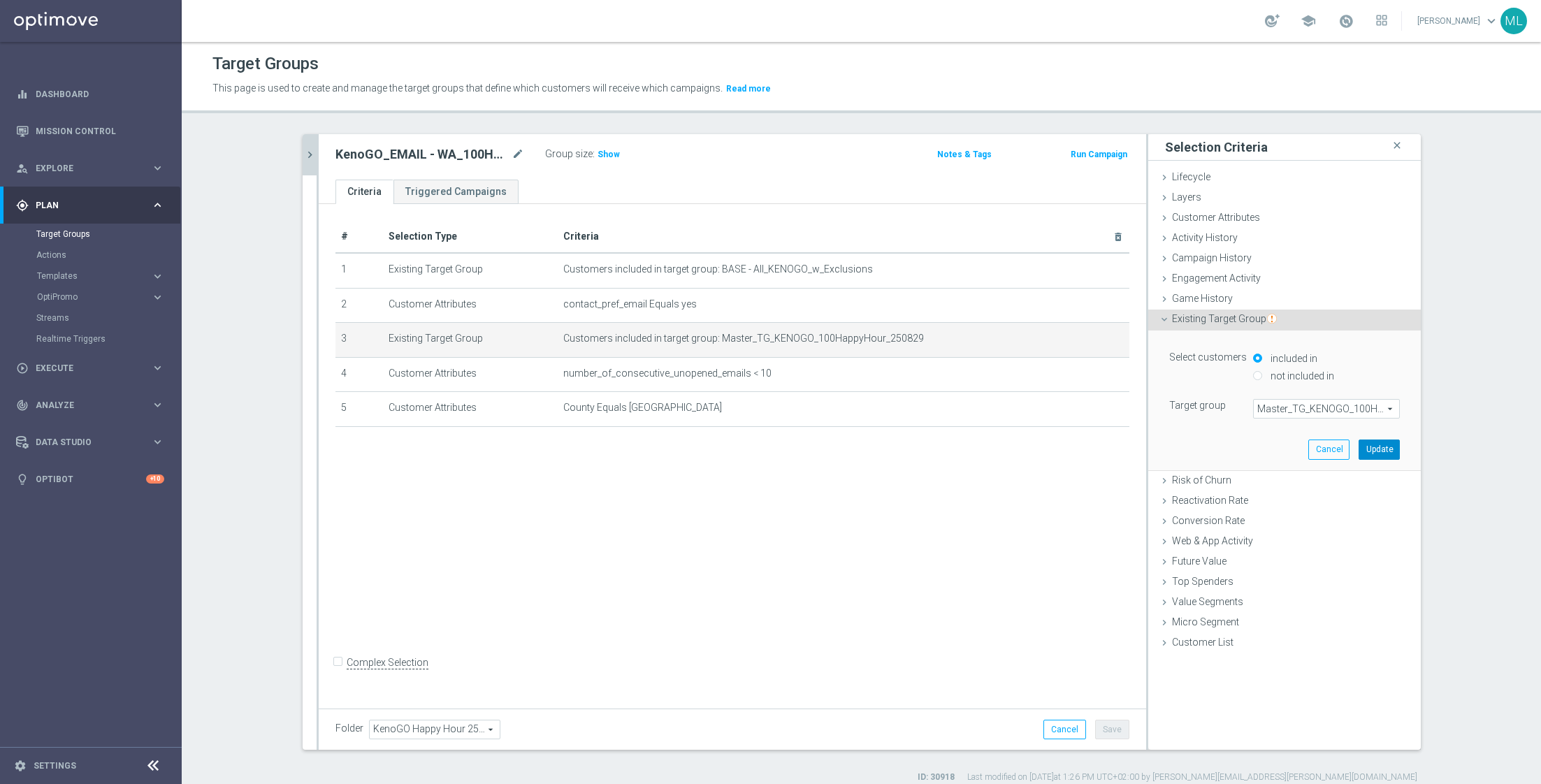
click at [1391, 444] on button "Update" at bounding box center [1379, 449] width 42 height 20
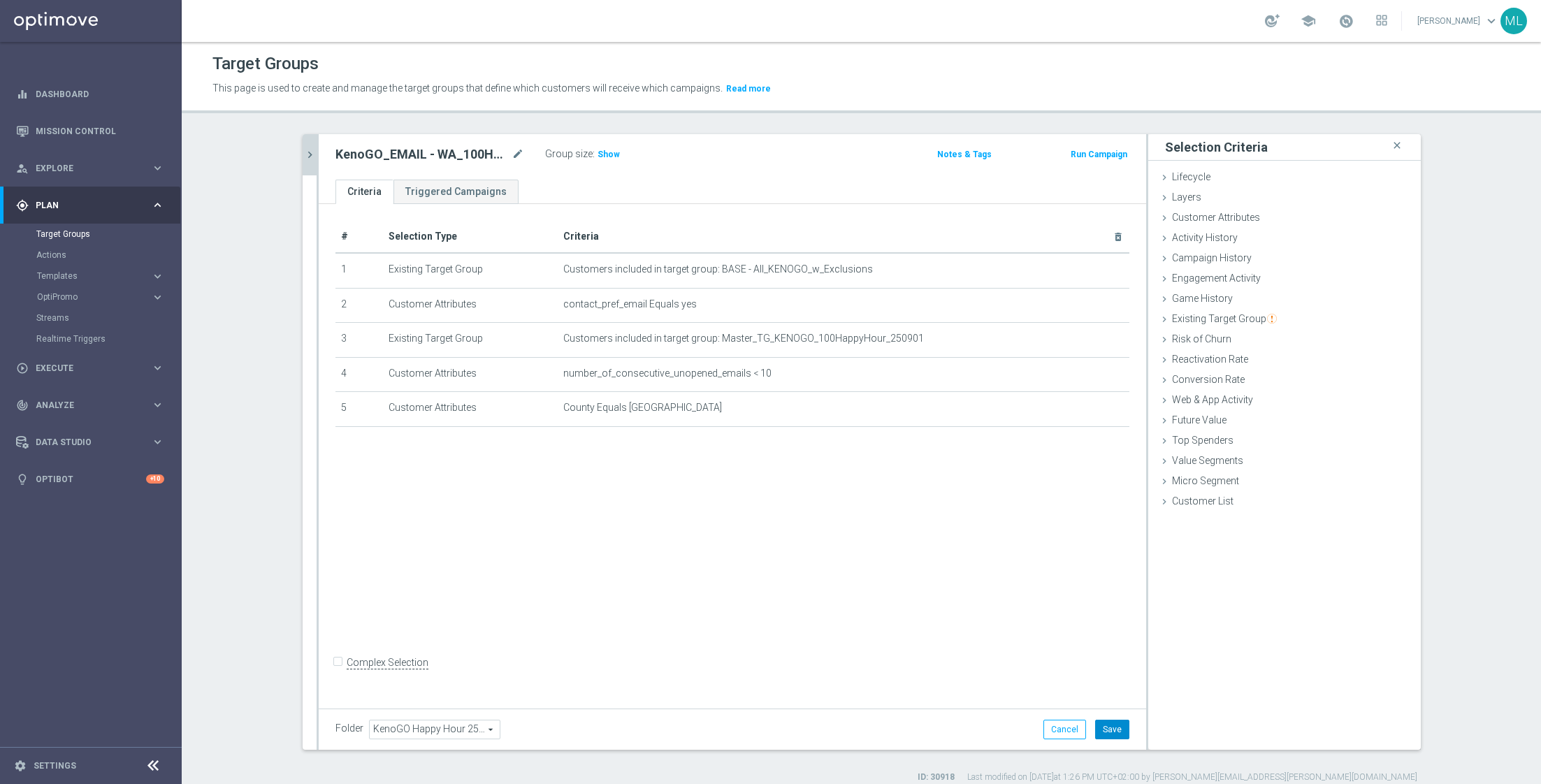
click at [1121, 728] on button "Save" at bounding box center [1112, 729] width 35 height 20
click at [310, 153] on icon "chevron_right" at bounding box center [309, 154] width 13 height 13
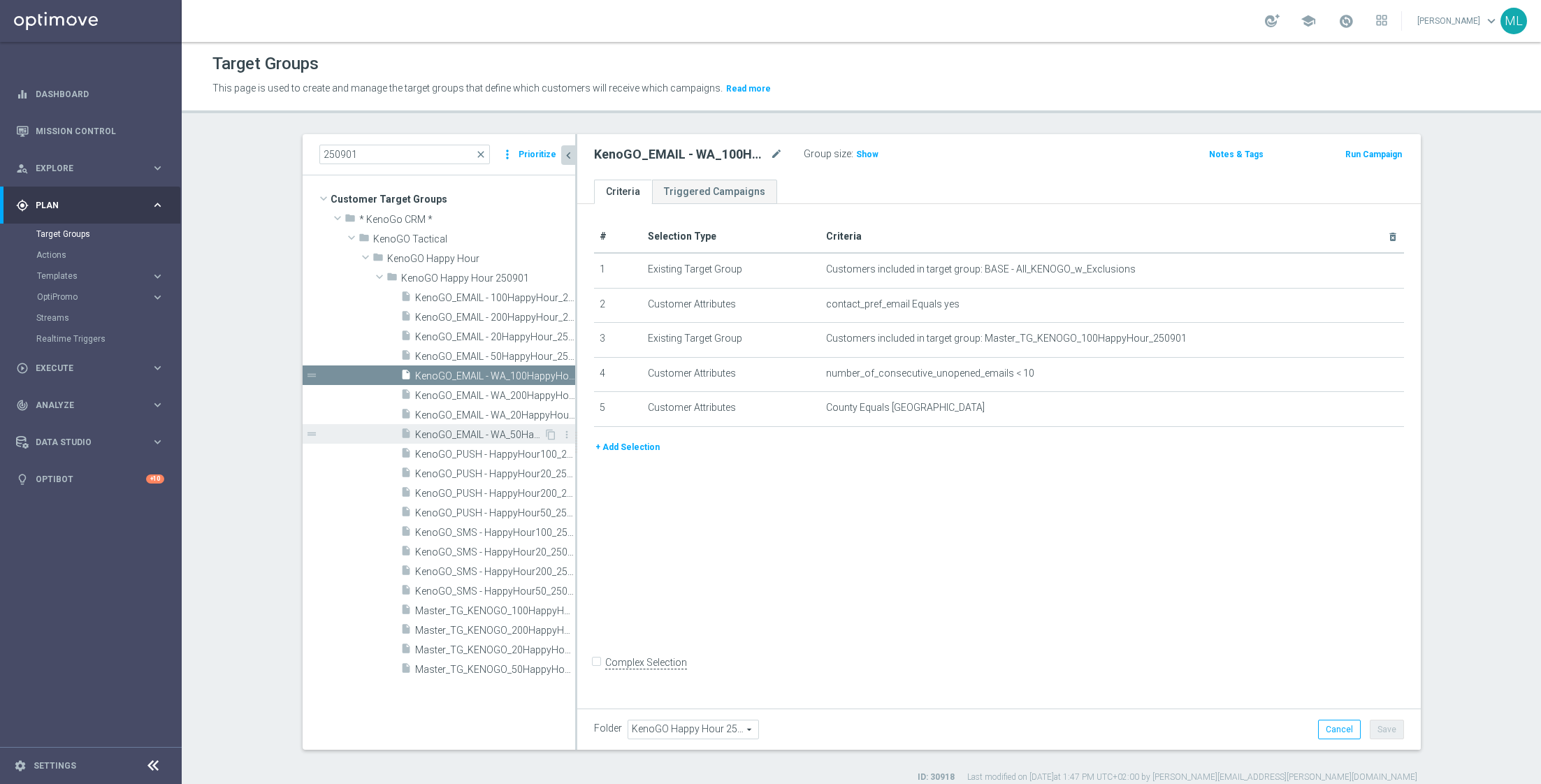
click at [524, 437] on span "KenoGO_EMAIL - WA_50HappyHour_250901" at bounding box center [480, 435] width 129 height 12
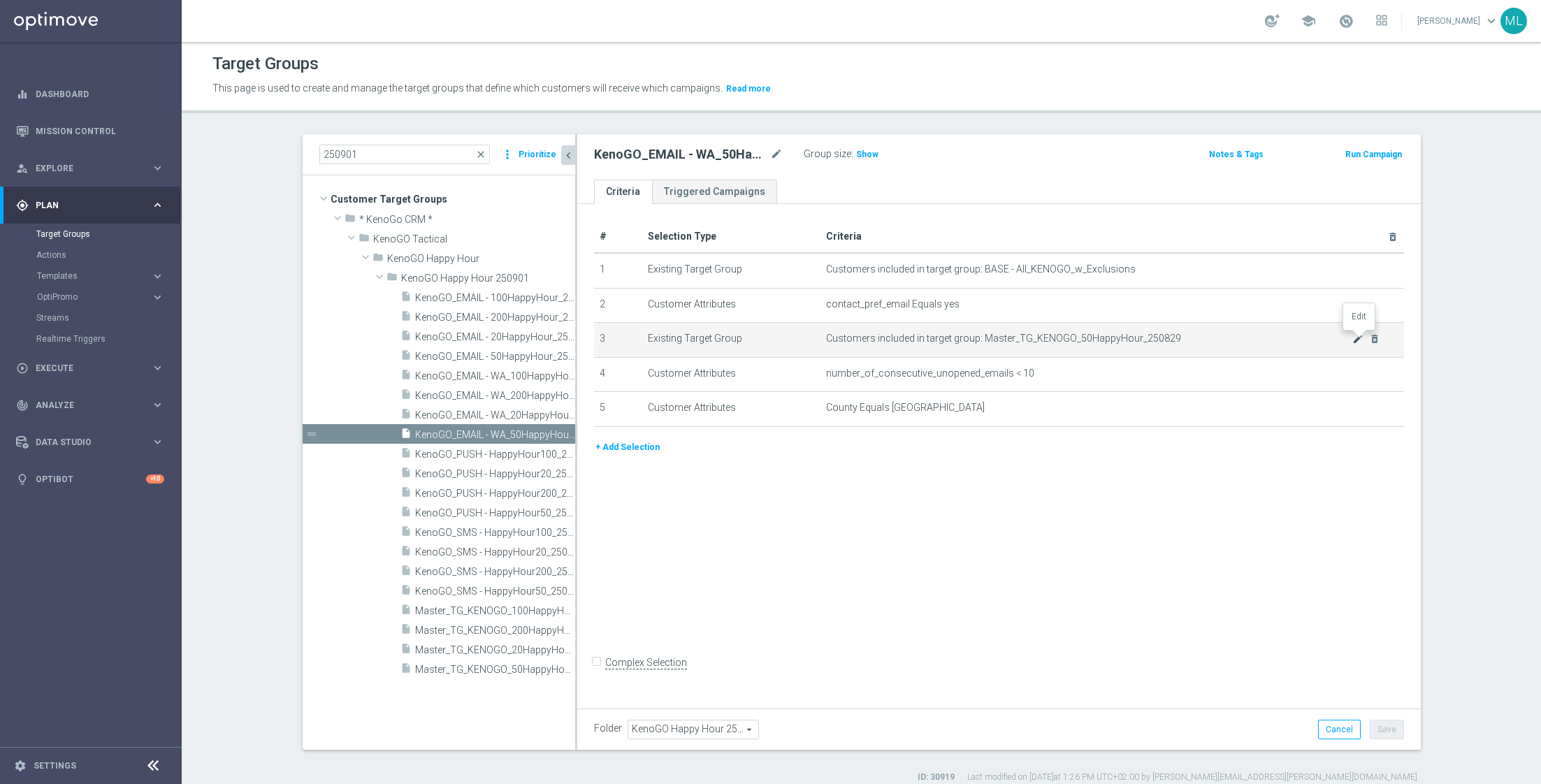
click at [1358, 341] on icon "mode_edit" at bounding box center [1358, 338] width 11 height 11
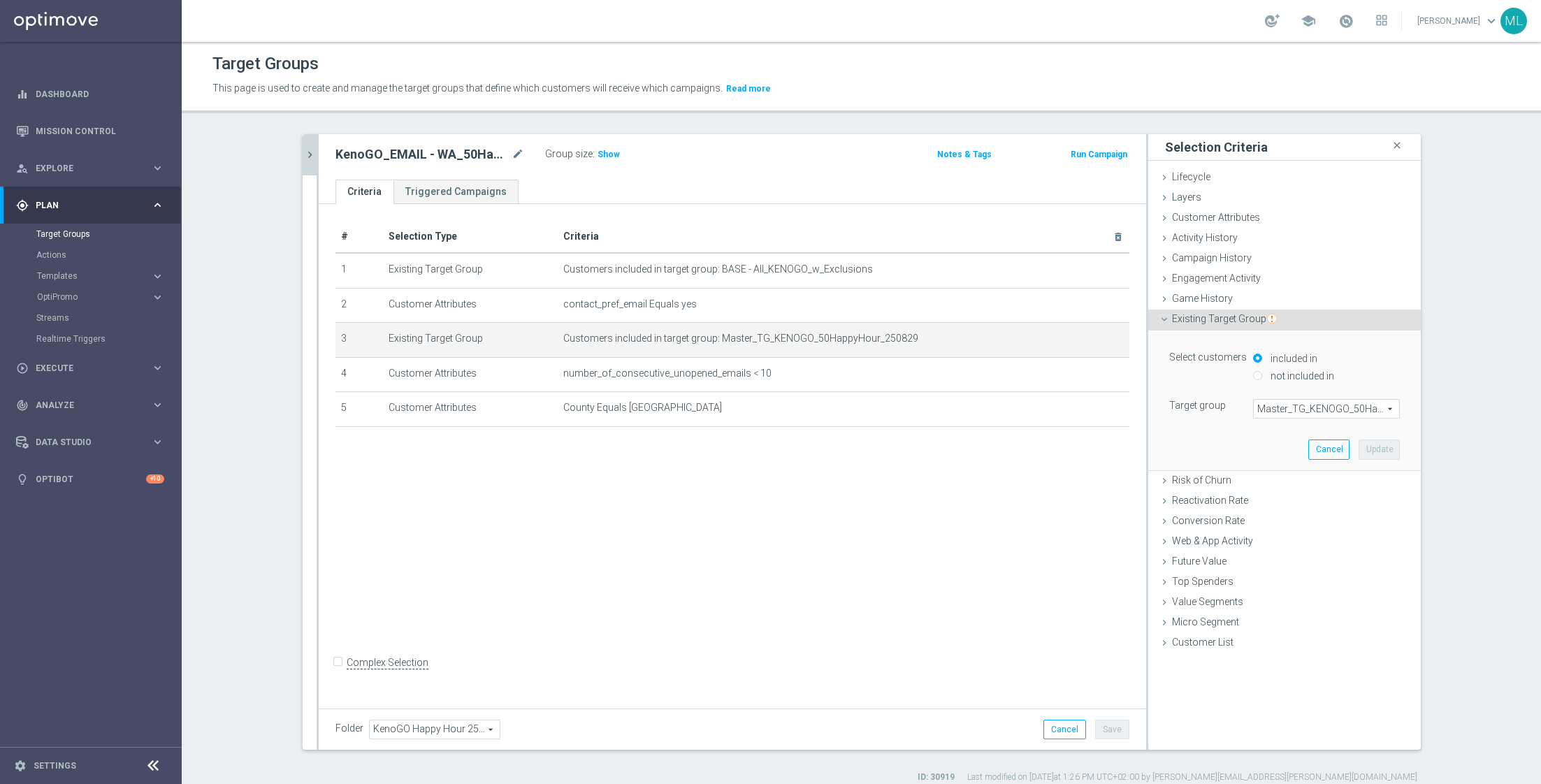
click at [1282, 406] on span "Master_TG_KENOGO_50HappyHour_250829" at bounding box center [1326, 408] width 146 height 18
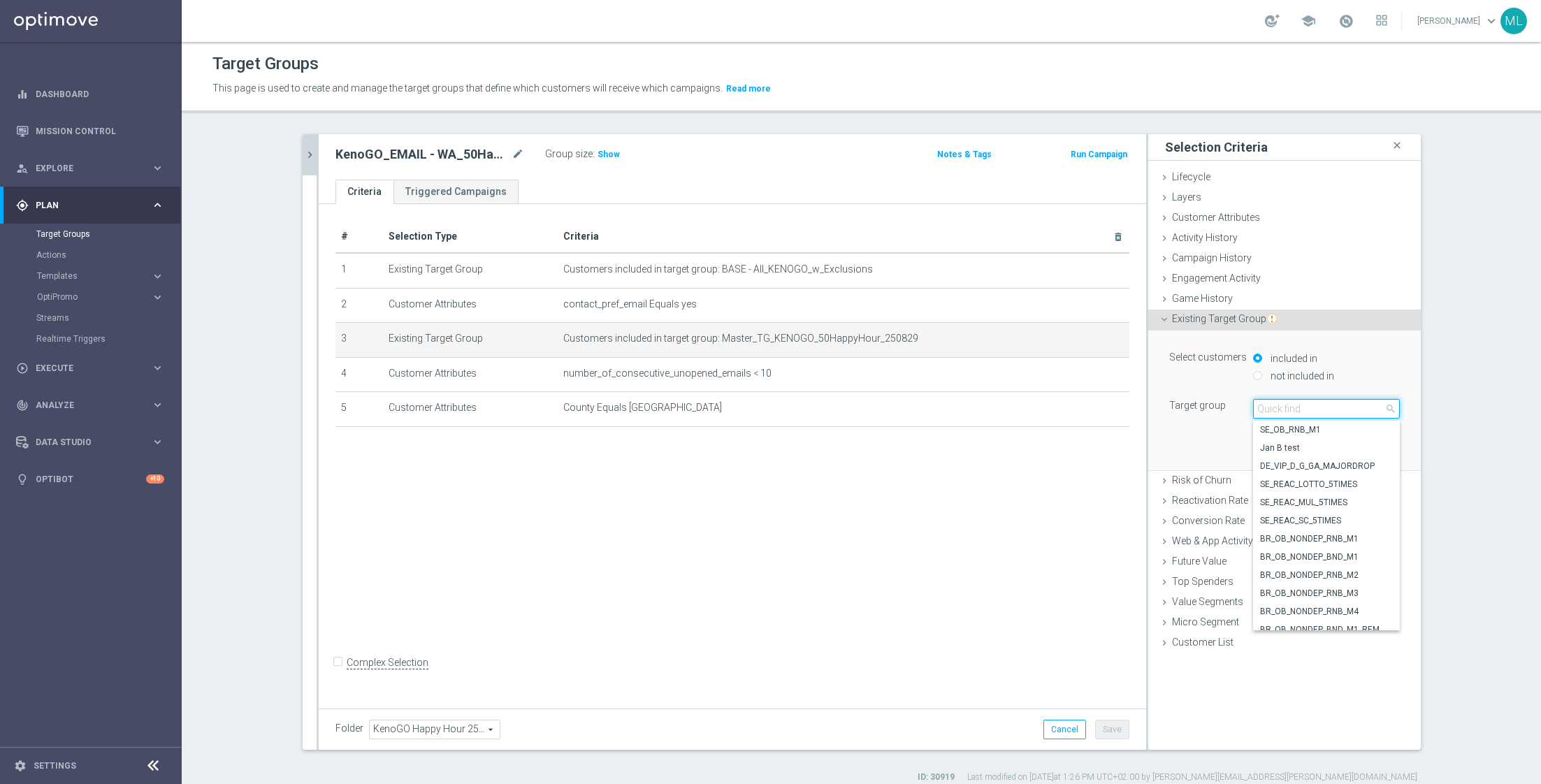
click at [1282, 406] on input "search" at bounding box center [1327, 408] width 147 height 20
type input "250901"
click at [1317, 460] on span "Master_TG_KENOGO_50HappyHour_250901" at bounding box center [1327, 465] width 133 height 11
type input "Master_TG_KENOGO_50HappyHour_250901"
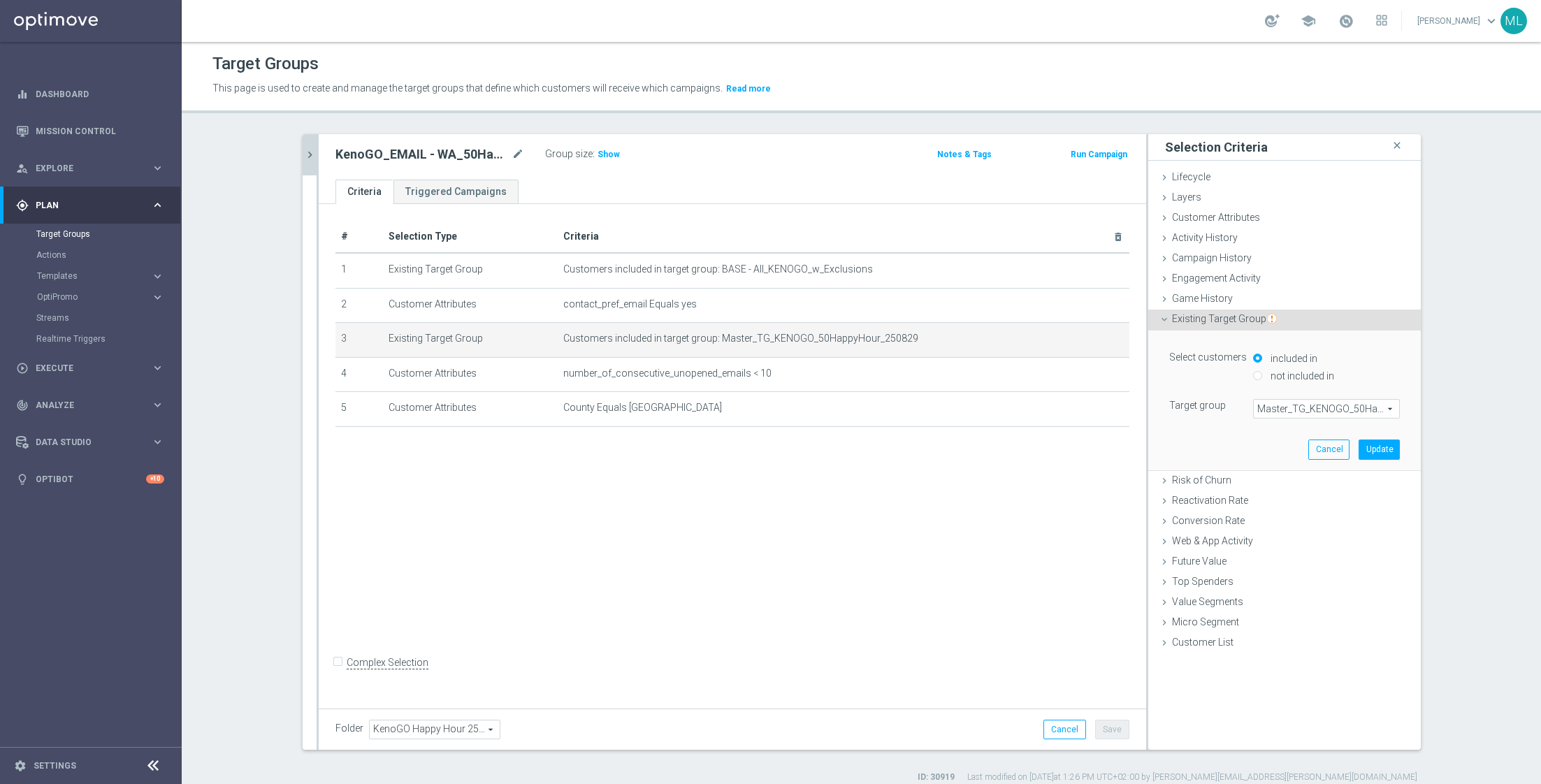
click at [1380, 437] on div "Select customers included in not included in Target group Master_TG_KENOGO_50Ha…" at bounding box center [1285, 399] width 252 height 139
click at [1384, 448] on button "Update" at bounding box center [1379, 449] width 42 height 20
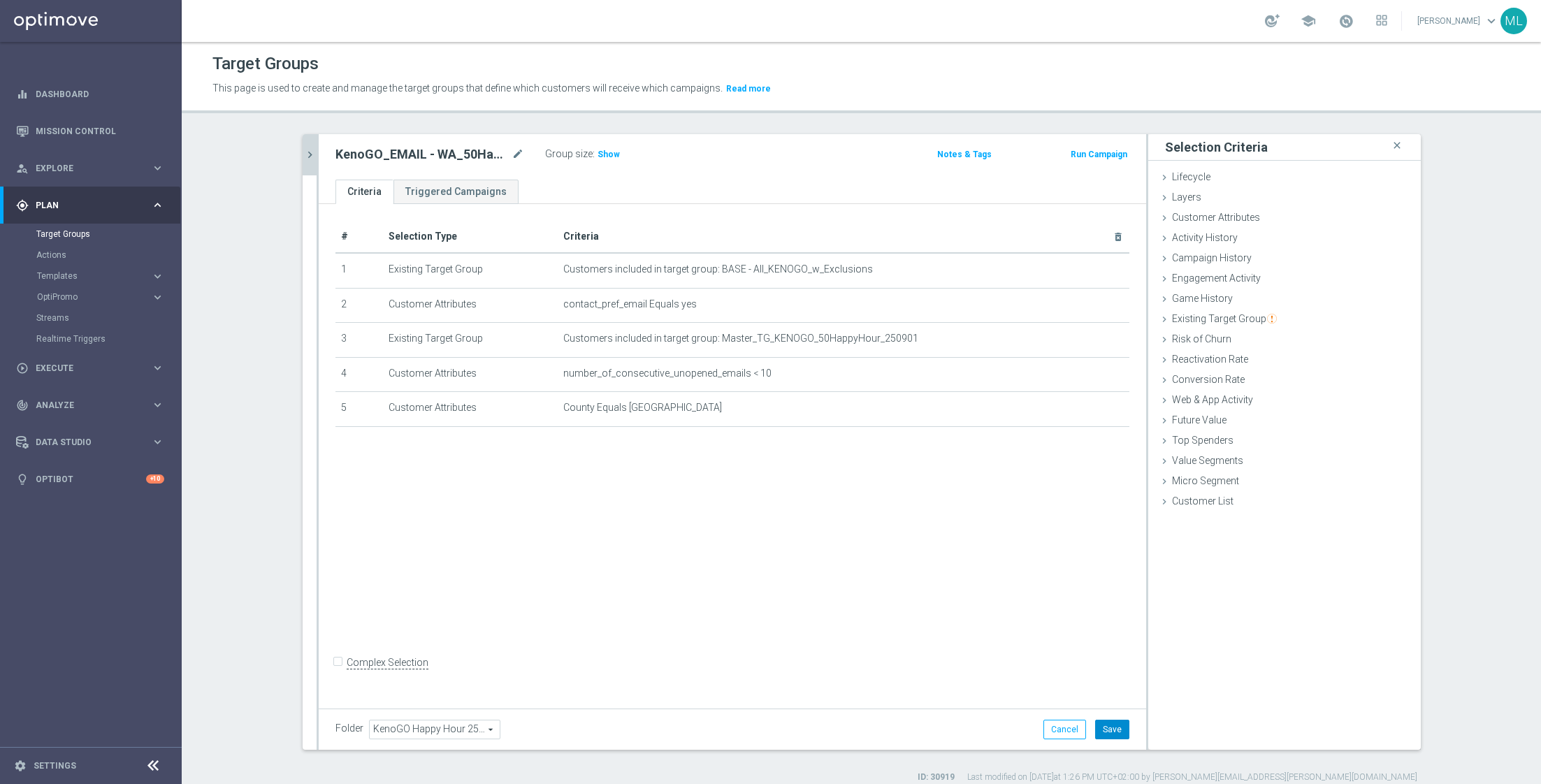
click at [1124, 726] on button "Save" at bounding box center [1112, 729] width 35 height 20
click at [309, 151] on icon "chevron_right" at bounding box center [309, 154] width 13 height 13
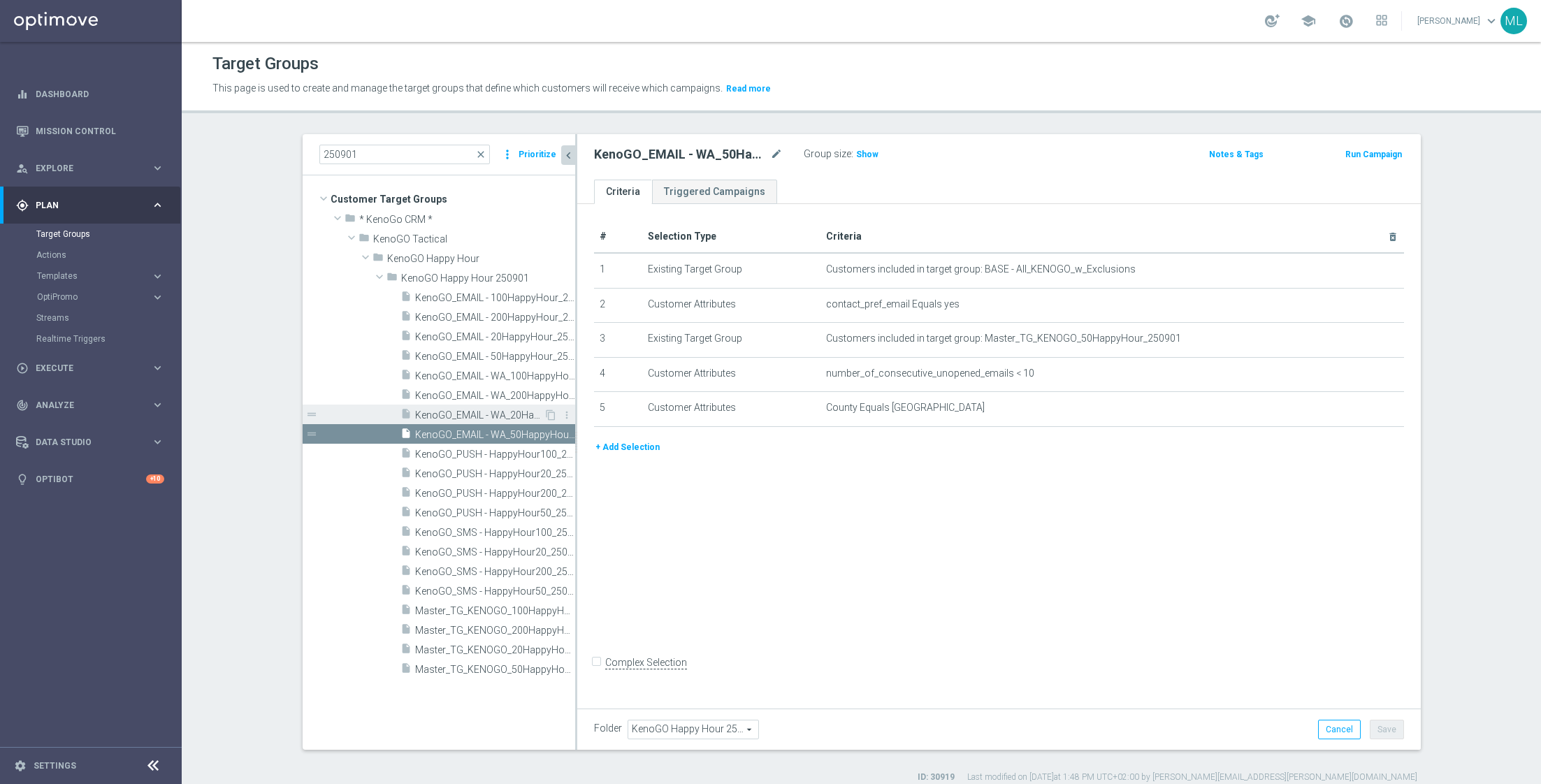
click at [513, 415] on span "KenoGO_EMAIL - WA_20HappyHour_250901" at bounding box center [480, 415] width 129 height 12
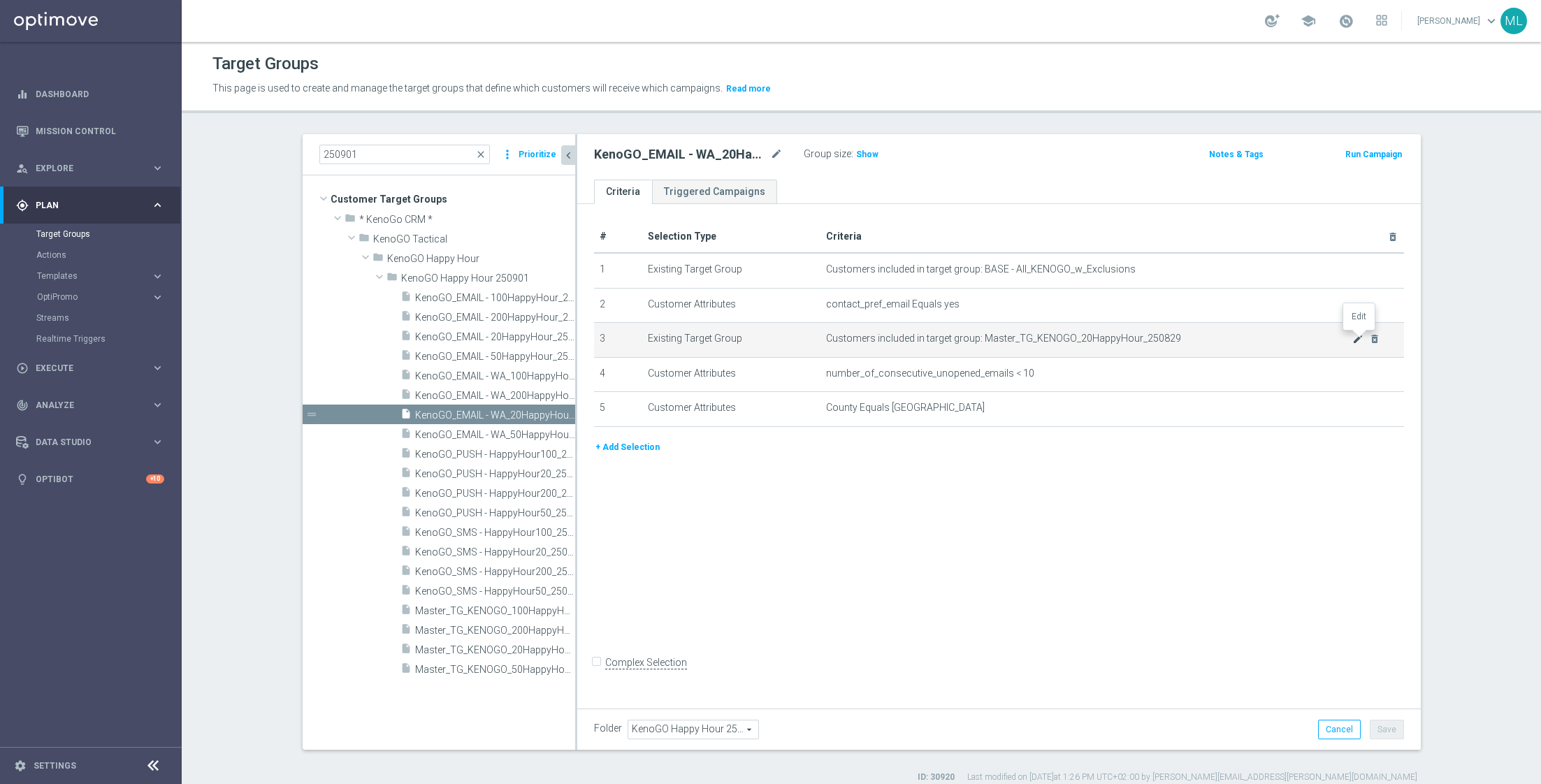
click at [1358, 340] on icon "mode_edit" at bounding box center [1358, 338] width 11 height 11
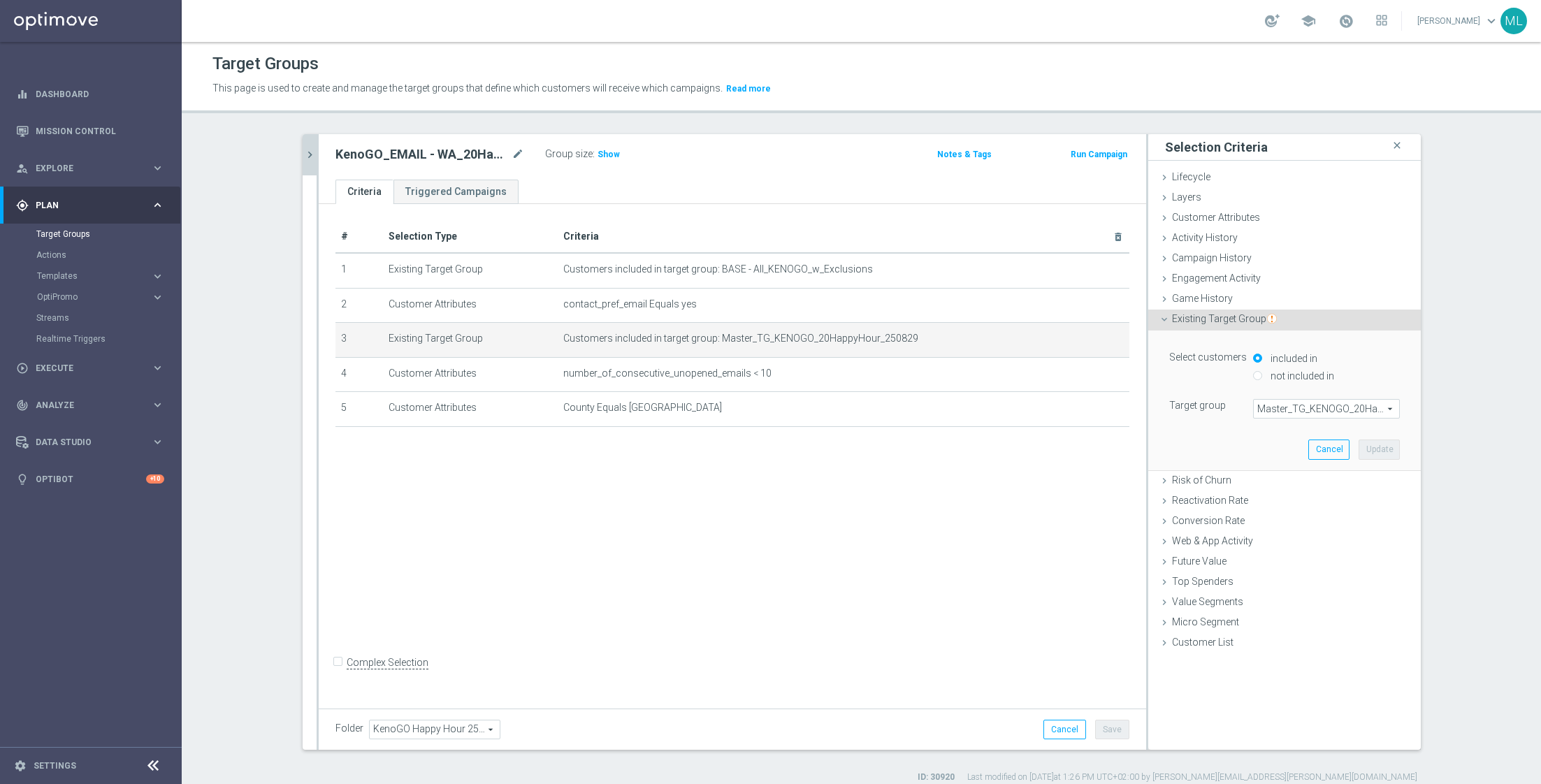
click at [1271, 405] on span "Master_TG_KENOGO_20HappyHour_250829" at bounding box center [1326, 408] width 146 height 18
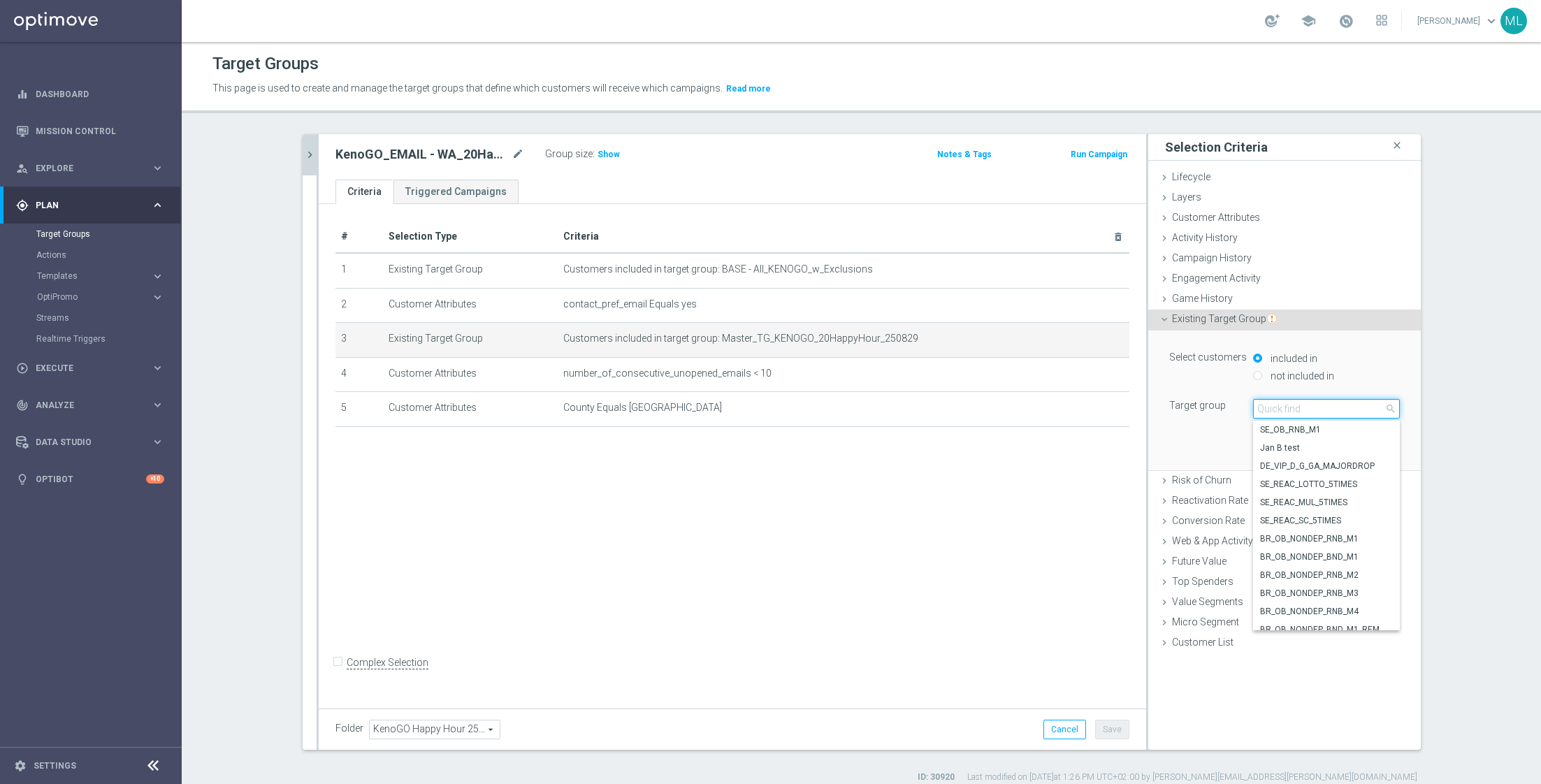
click at [1271, 405] on input "search" at bounding box center [1327, 408] width 147 height 20
type input "250901"
click at [1340, 479] on span "Master_TG_KENOGO_20HappyHour_250901" at bounding box center [1327, 484] width 133 height 11
type input "Master_TG_KENOGO_20HappyHour_250901"
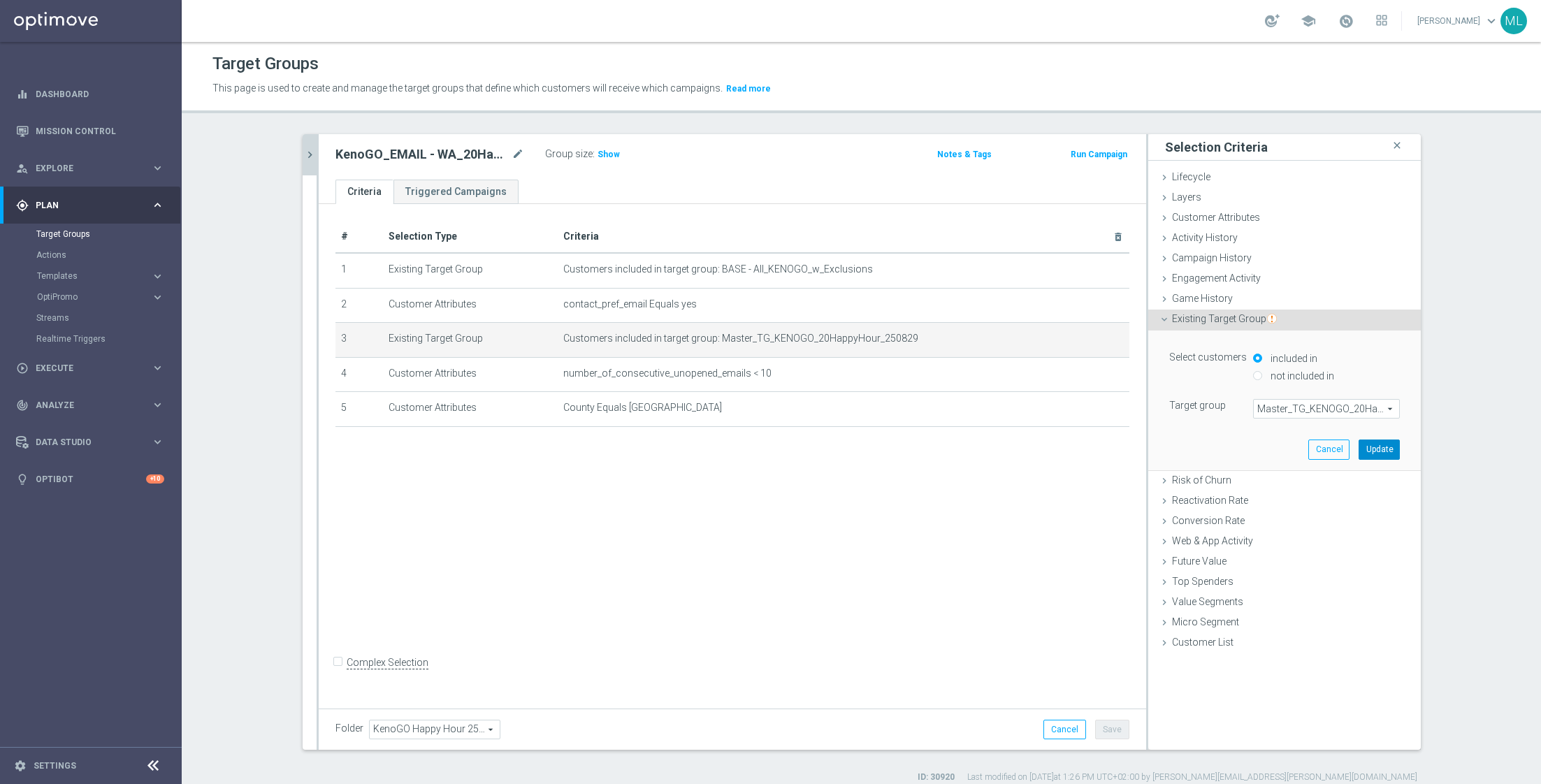
click at [1381, 453] on button "Update" at bounding box center [1379, 449] width 42 height 20
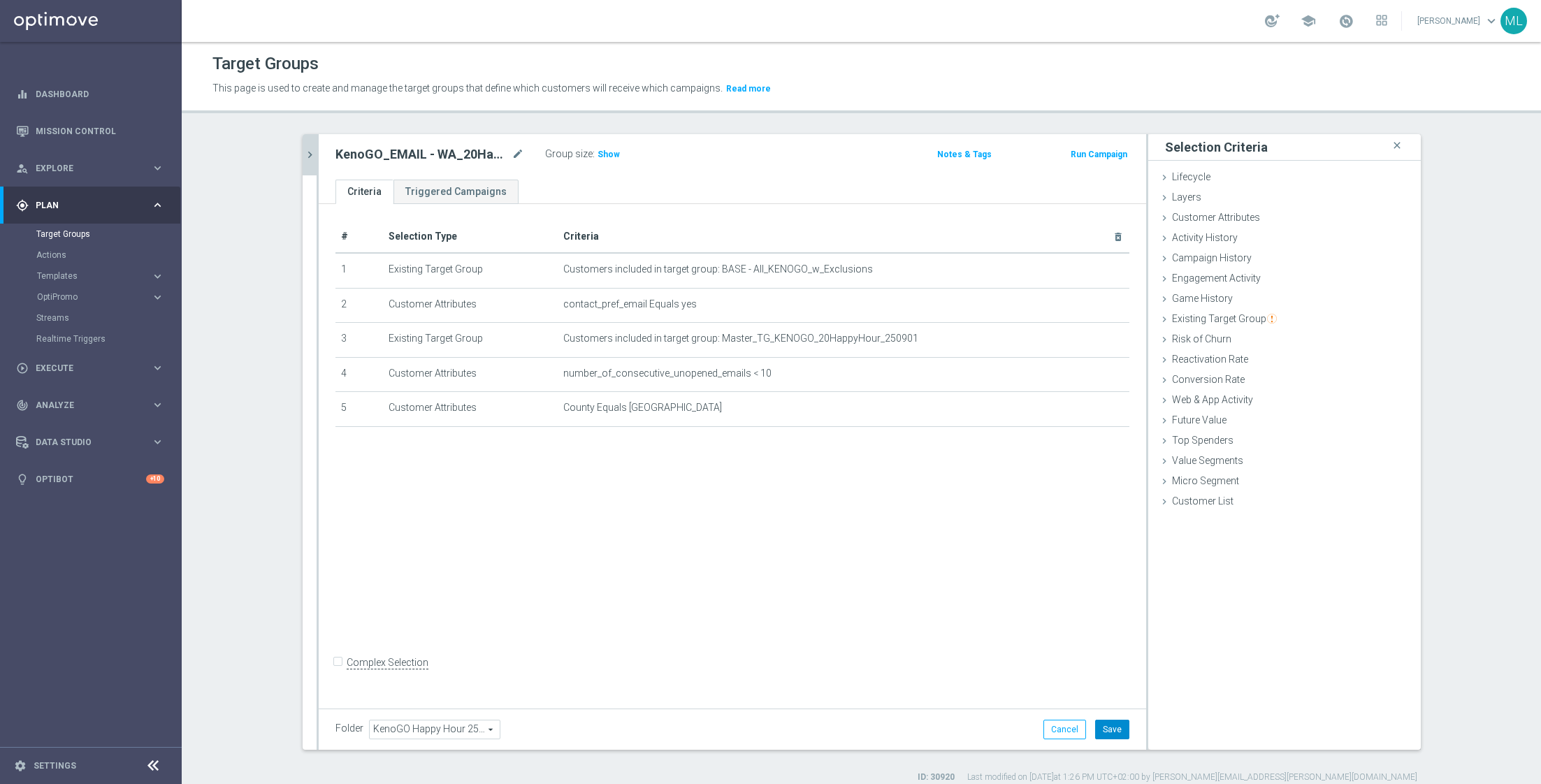
click at [1117, 723] on button "Save" at bounding box center [1112, 729] width 35 height 20
click at [312, 162] on button "chevron_right" at bounding box center [309, 155] width 14 height 42
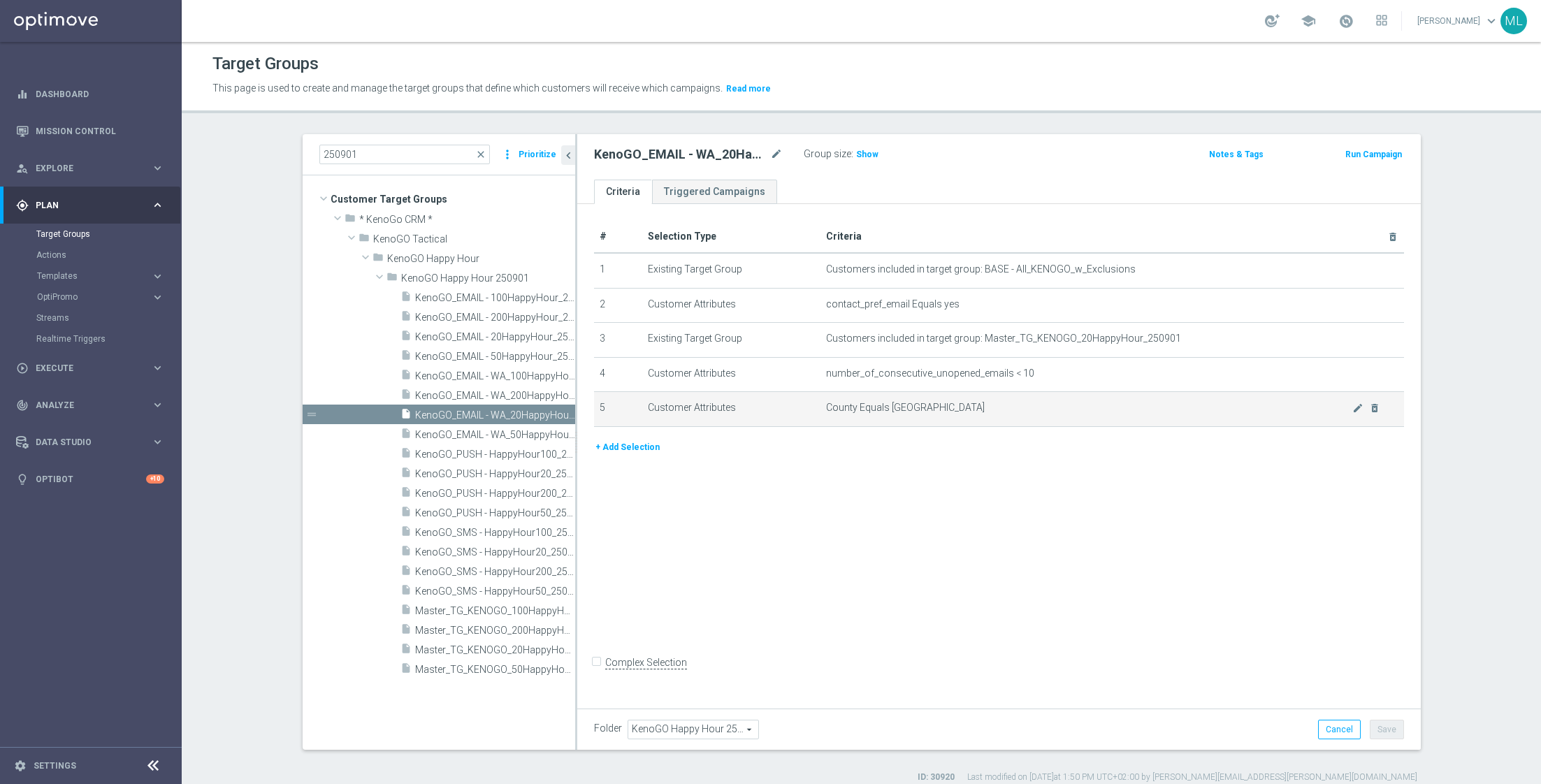
drag, startPoint x: 576, startPoint y: 422, endPoint x: 619, endPoint y: 424, distance: 43.0
click at [619, 424] on div "# Selection Type Criteria delete_forever 1 Existing Target Group Customers incl…" at bounding box center [999, 453] width 844 height 499
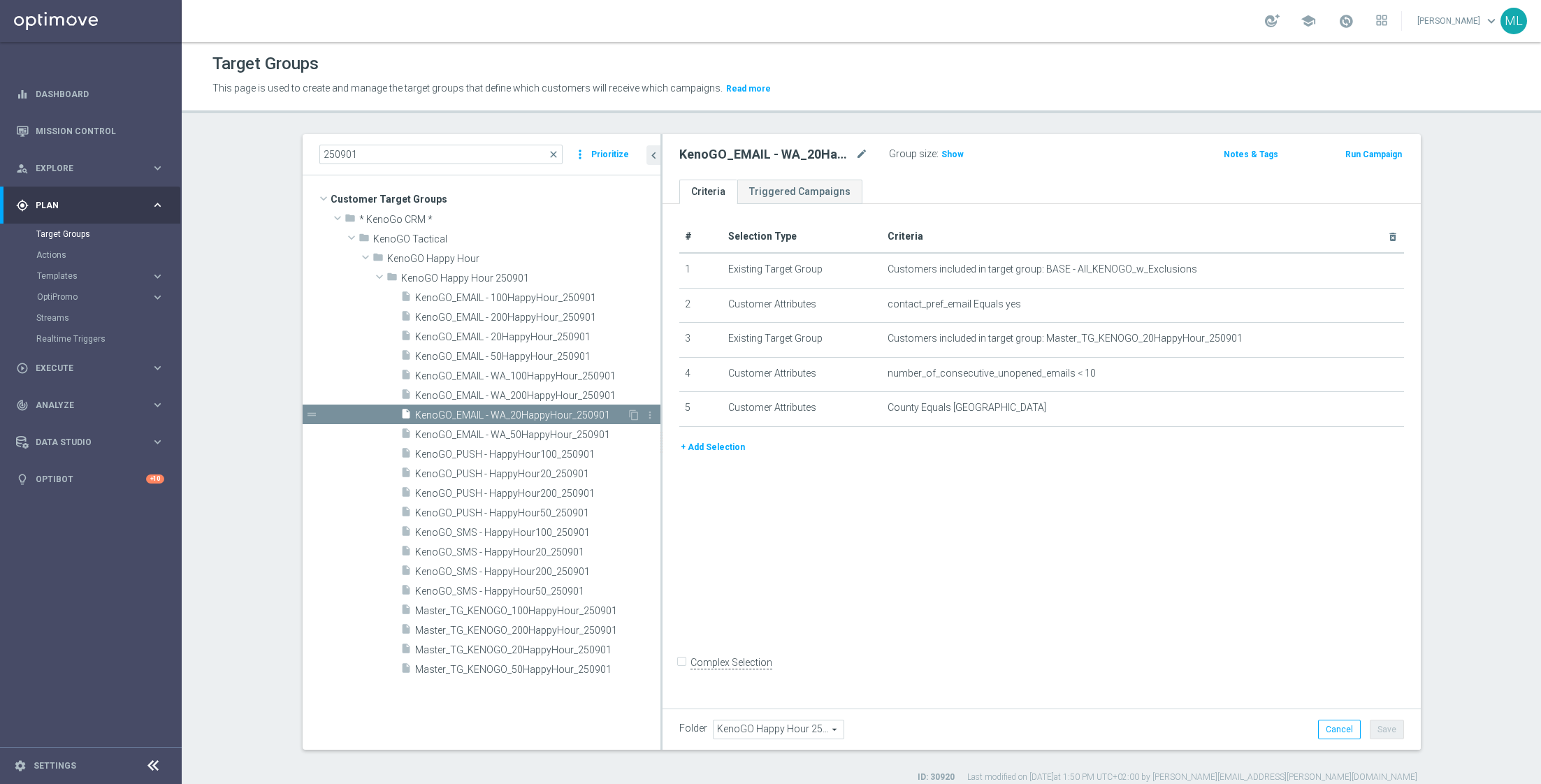
drag, startPoint x: 574, startPoint y: 404, endPoint x: 658, endPoint y: 408, distance: 84.1
click at [659, 408] on as-split "250901 close more_vert Prioritize Customer Target Groups library_add create_new…" at bounding box center [862, 441] width 1119 height 616
click at [551, 493] on span "KenoGO_PUSH - HappyHour200_250901" at bounding box center [521, 494] width 211 height 12
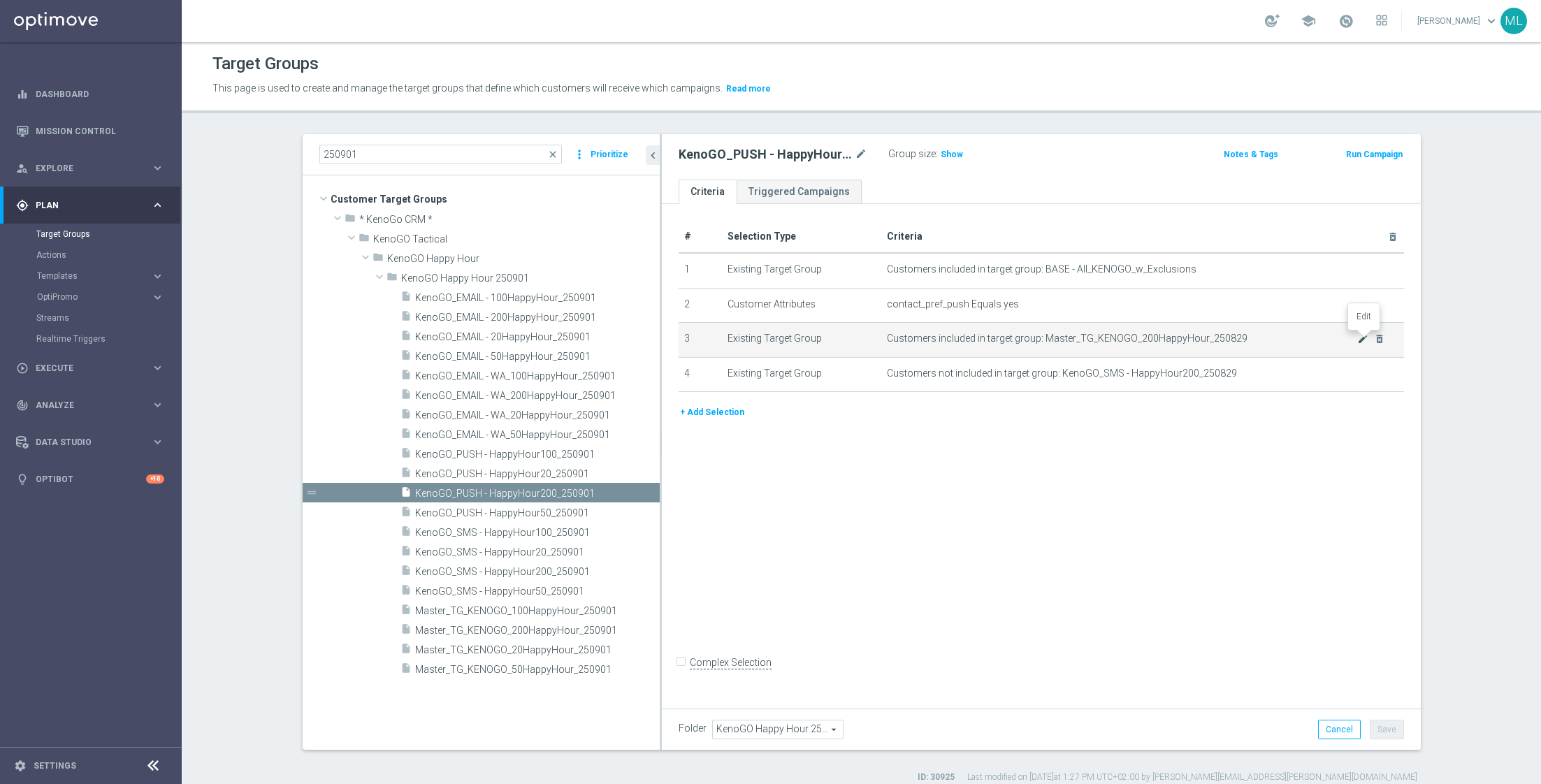
click at [1358, 338] on icon "mode_edit" at bounding box center [1363, 338] width 11 height 11
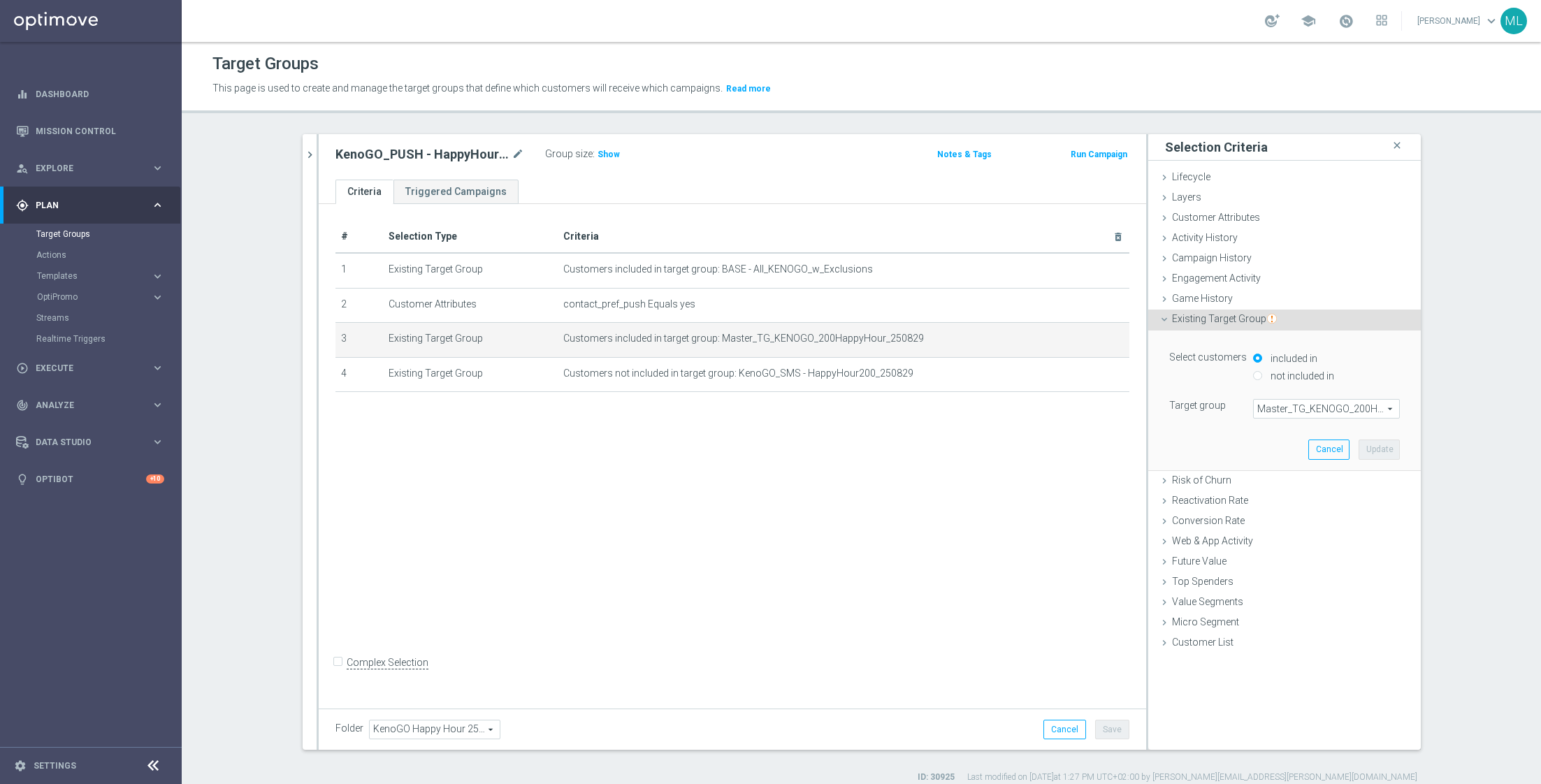
click at [1299, 405] on span "Master_TG_KENOGO_200HappyHour_250829" at bounding box center [1326, 408] width 146 height 18
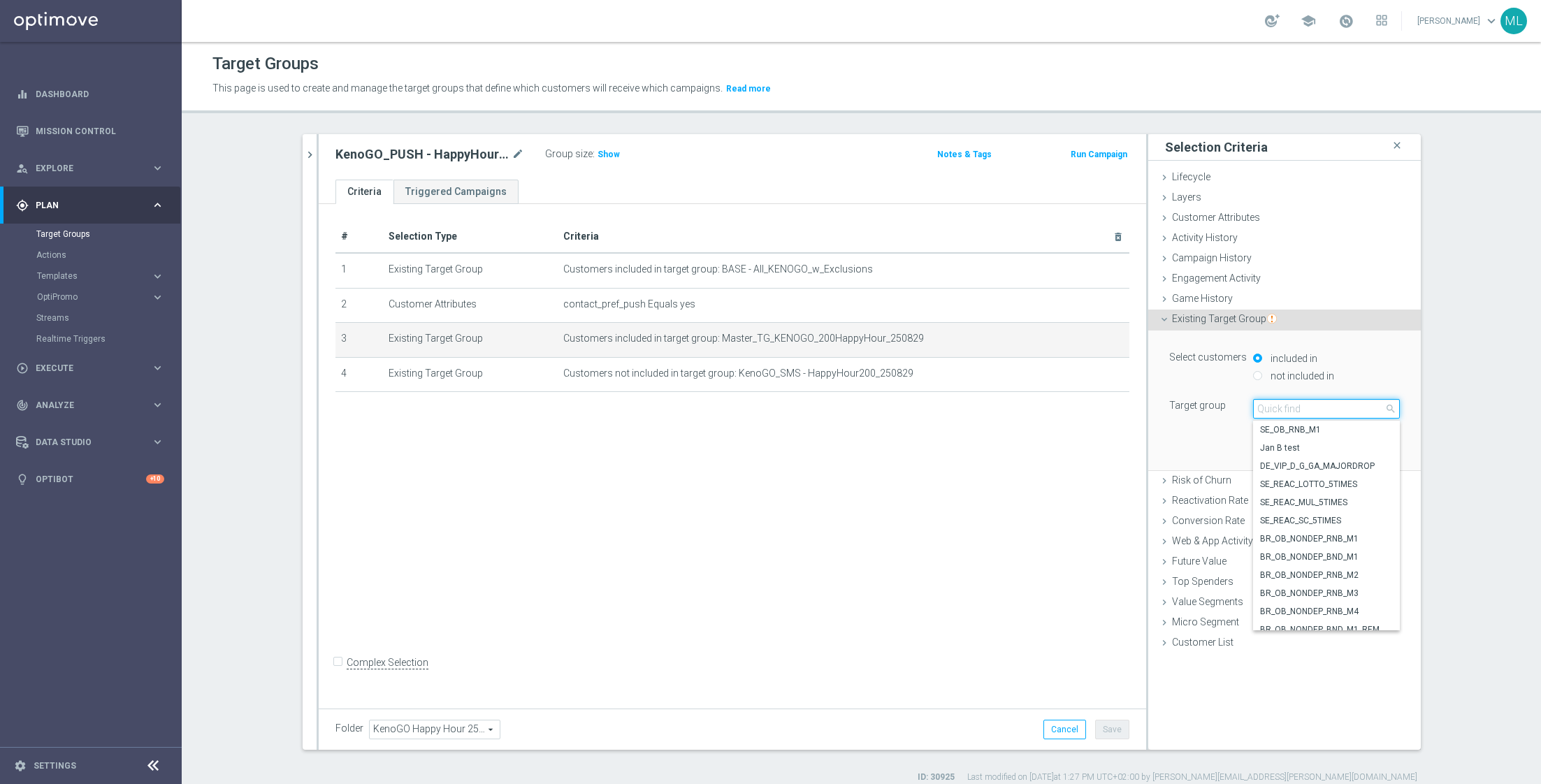
click at [1275, 407] on input "search" at bounding box center [1327, 408] width 147 height 20
type input "250901"
click at [1278, 447] on span "Master_TG_KENOGO_200HappyHour_250901" at bounding box center [1327, 447] width 133 height 11
type input "Master_TG_KENOGO_200HappyHour_250901"
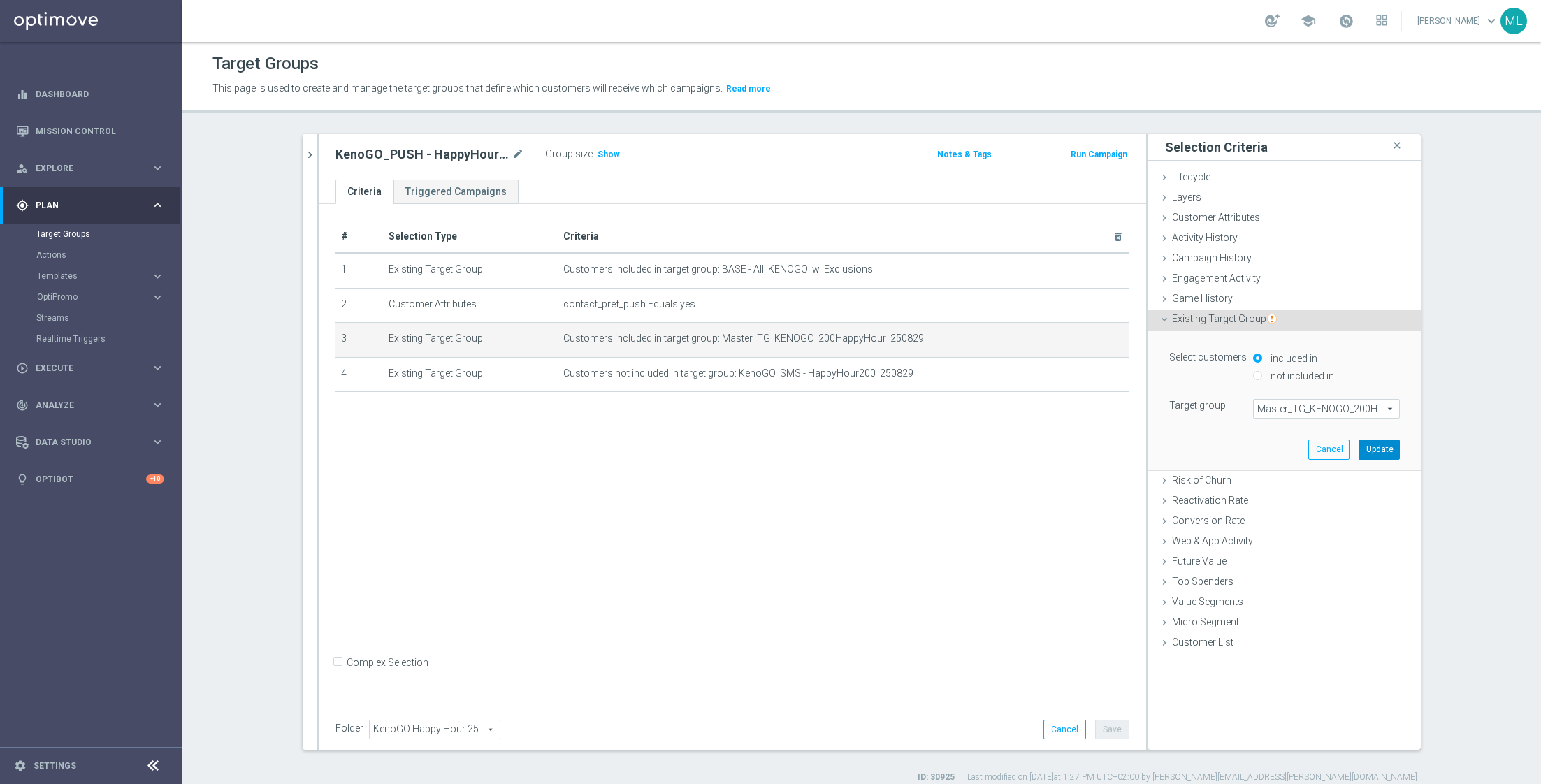
click at [1376, 445] on button "Update" at bounding box center [1379, 449] width 42 height 20
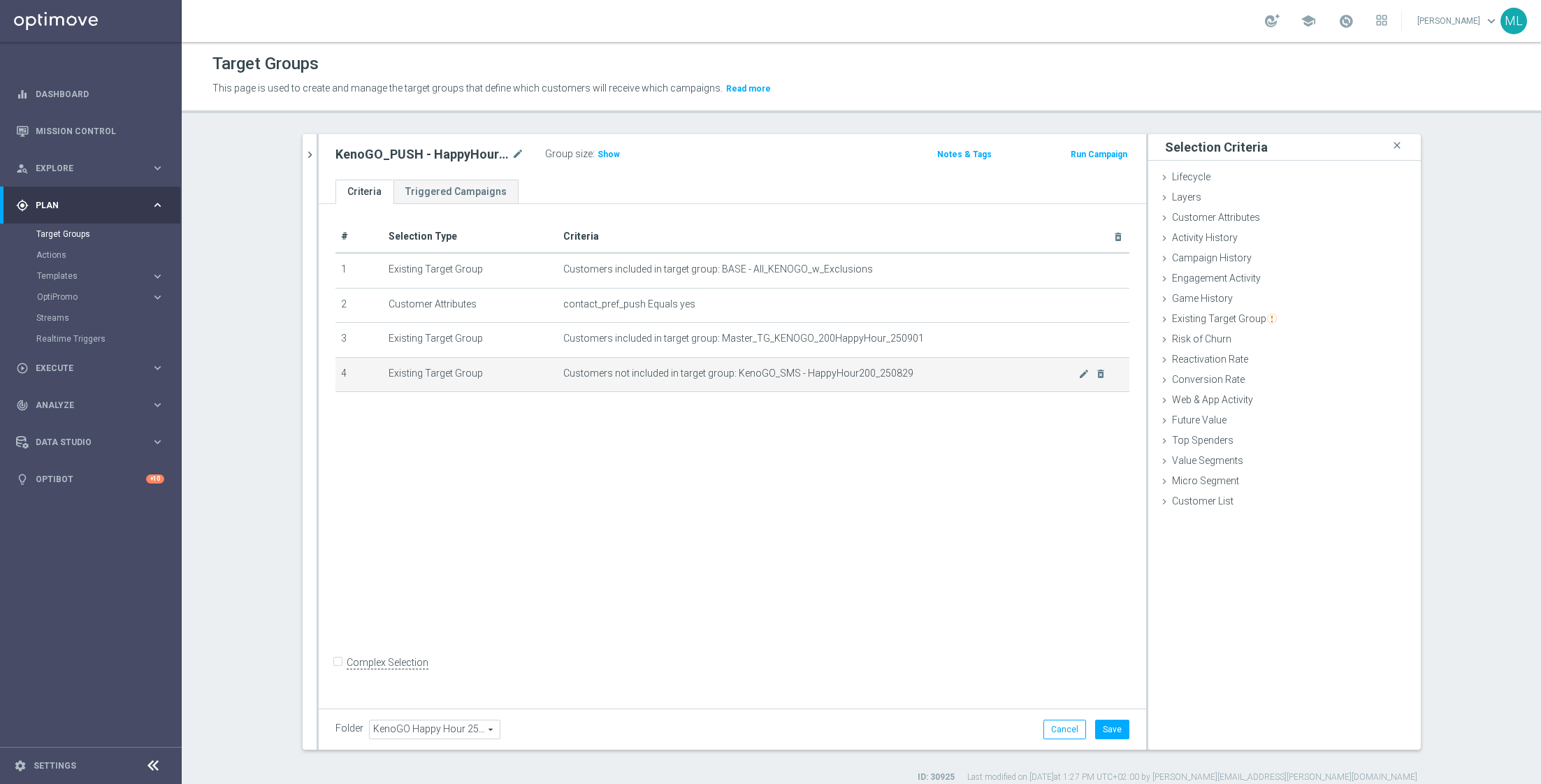
click at [944, 378] on td "Customers not included in target group: KenoGO_SMS - HappyHour200_250829 mode_e…" at bounding box center [843, 374] width 572 height 35
click at [1081, 375] on icon "mode_edit" at bounding box center [1084, 373] width 11 height 11
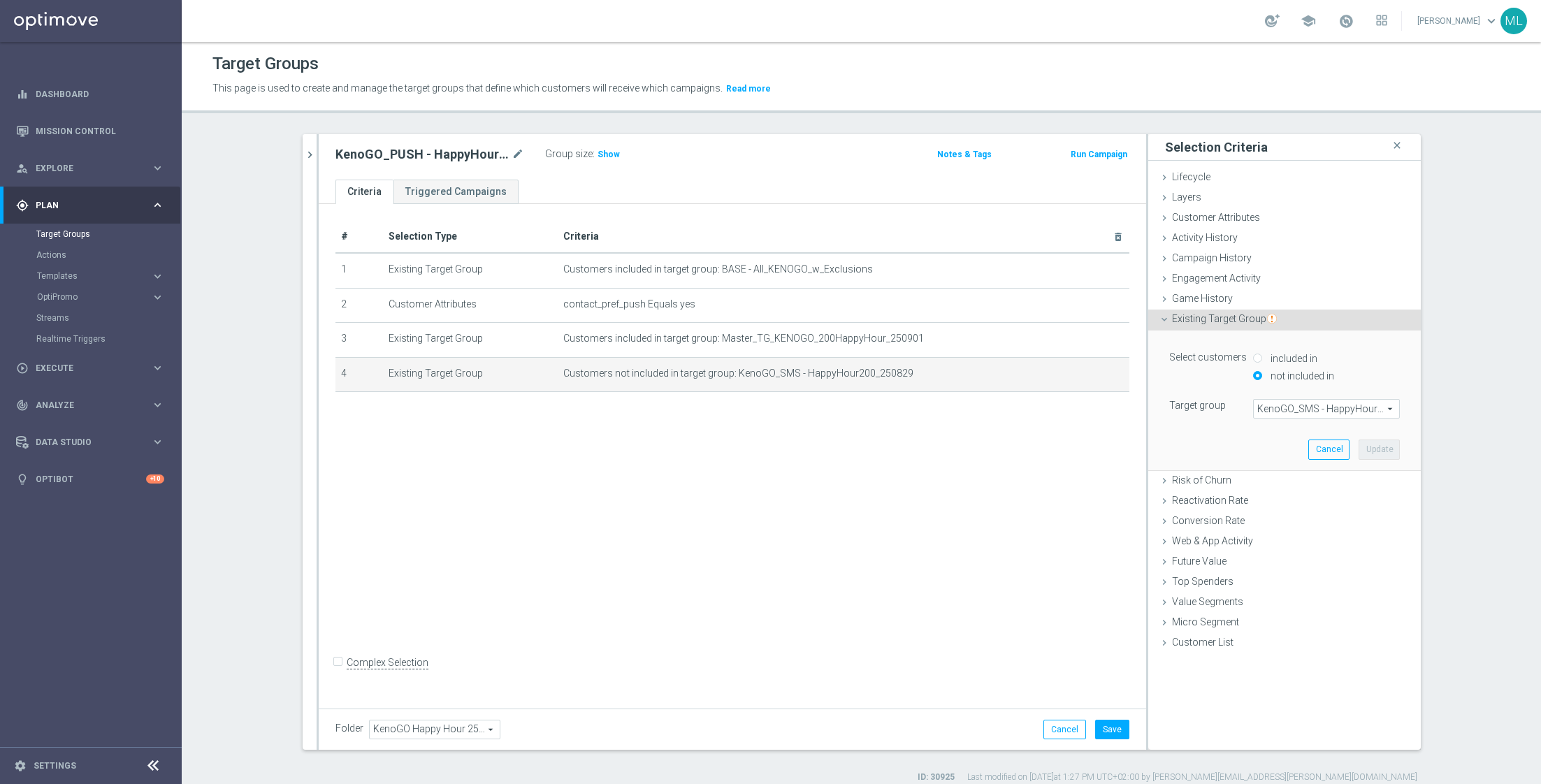
click at [1282, 412] on span "KenoGO_SMS - HappyHour200_250829" at bounding box center [1326, 408] width 146 height 18
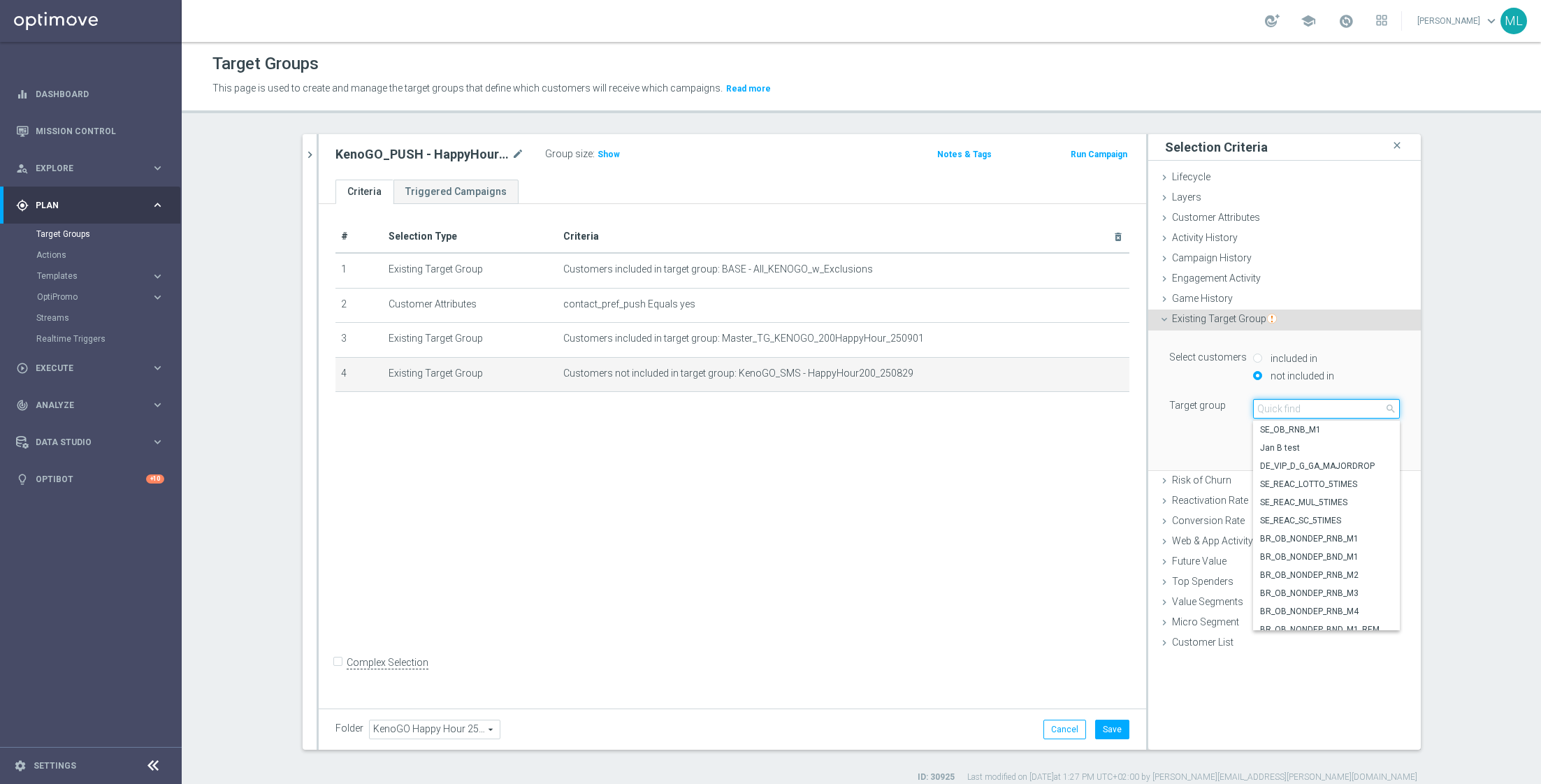
click at [1305, 412] on input "search" at bounding box center [1327, 408] width 147 height 20
type input "250901"
click at [1352, 510] on span "KenoGO_SMS - HappyHour200_250901" at bounding box center [1327, 512] width 133 height 11
type input "KenoGO_SMS - HappyHour200_250901"
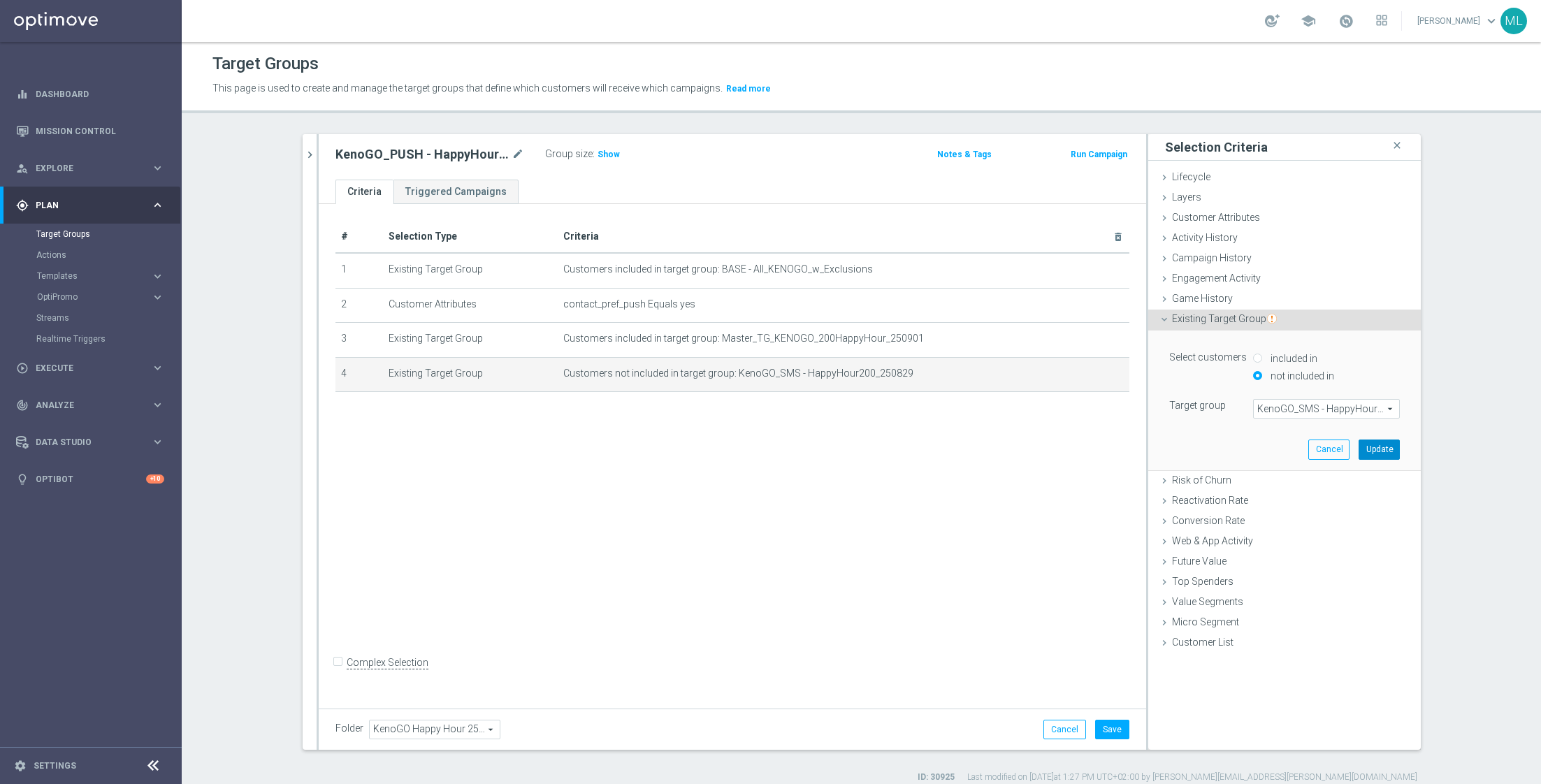
click at [1384, 448] on button "Update" at bounding box center [1379, 449] width 42 height 20
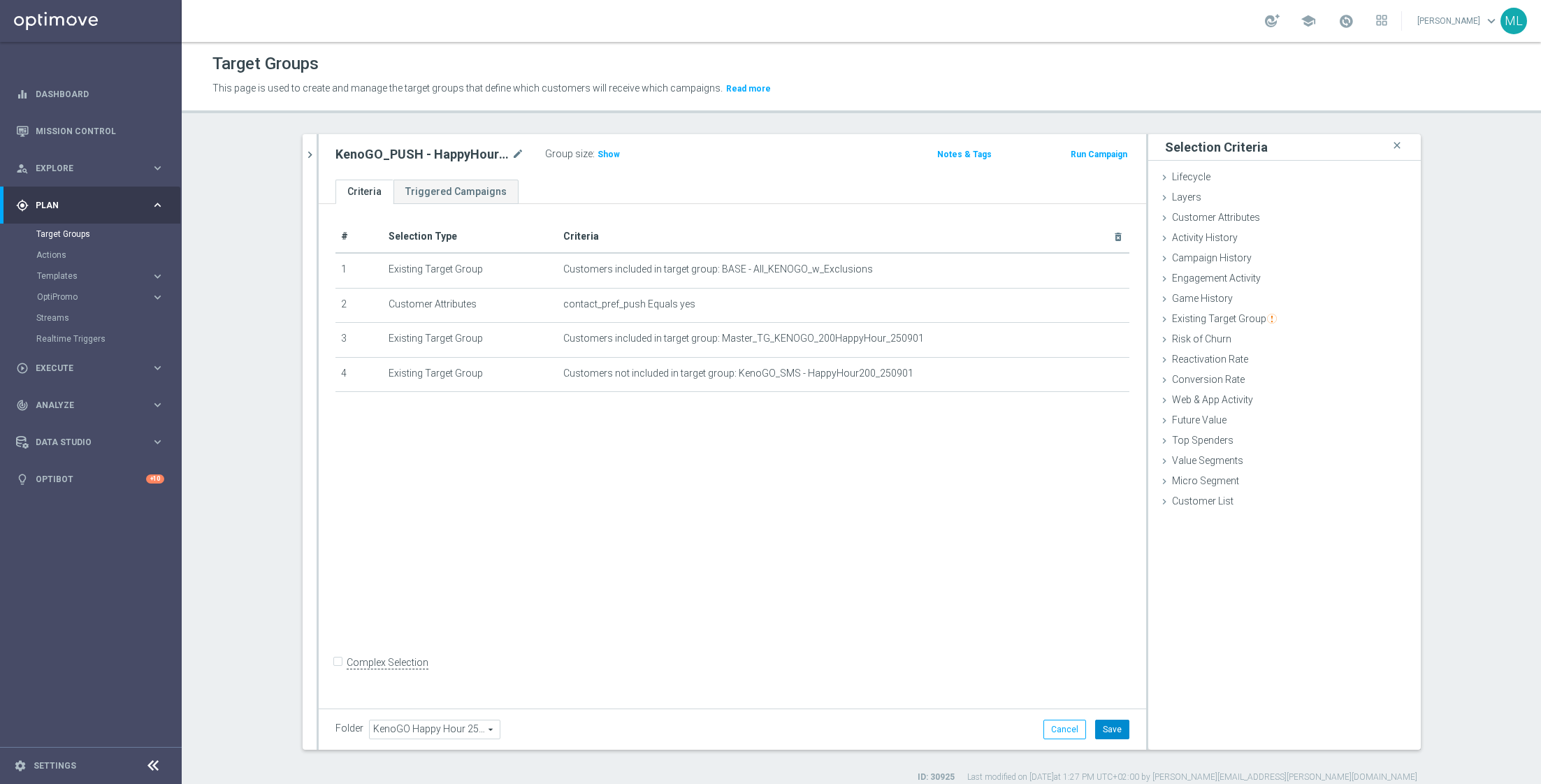
click at [1118, 726] on button "Save" at bounding box center [1112, 729] width 35 height 20
click at [305, 158] on icon "chevron_right" at bounding box center [309, 154] width 13 height 13
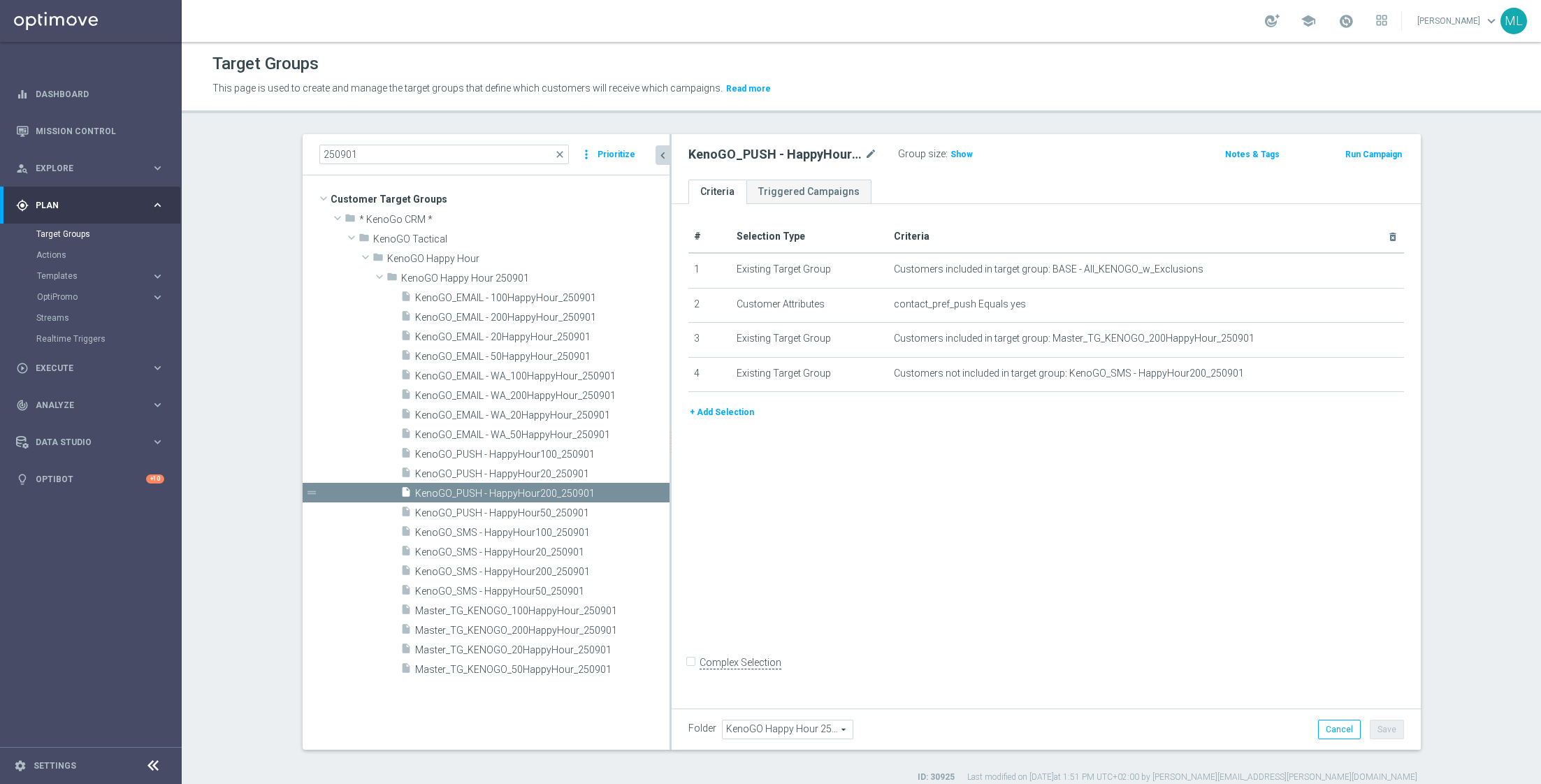
drag, startPoint x: 576, startPoint y: 484, endPoint x: 670, endPoint y: 491, distance: 94.3
click at [670, 491] on as-split "250901 close more_vert Prioritize Customer Target Groups library_add create_new…" at bounding box center [862, 441] width 1119 height 616
click at [529, 534] on span "KenoGO_SMS - HappyHour100_250901" at bounding box center [526, 532] width 221 height 12
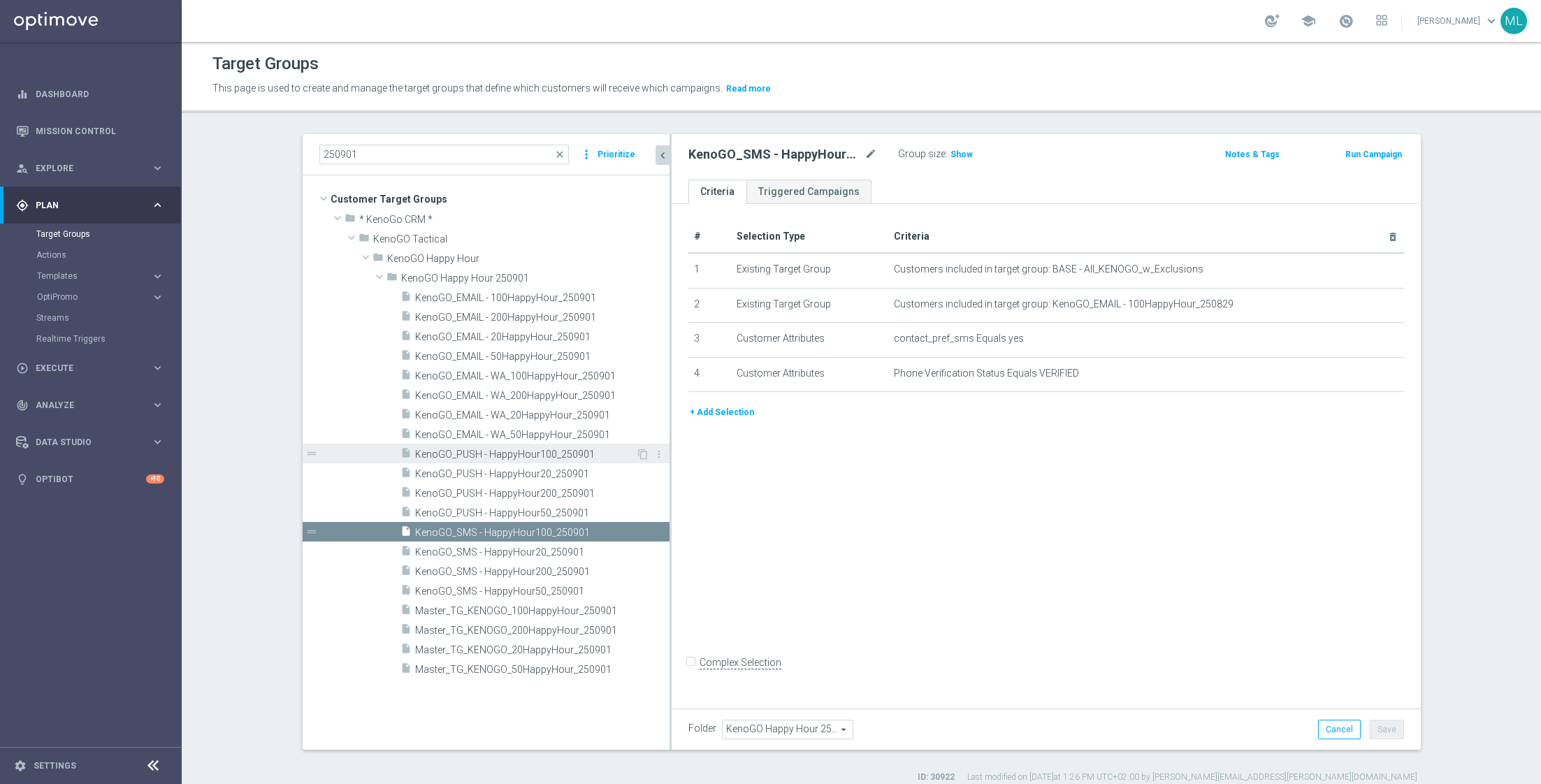
click at [527, 455] on span "KenoGO_PUSH - HappyHour100_250901" at bounding box center [526, 454] width 221 height 12
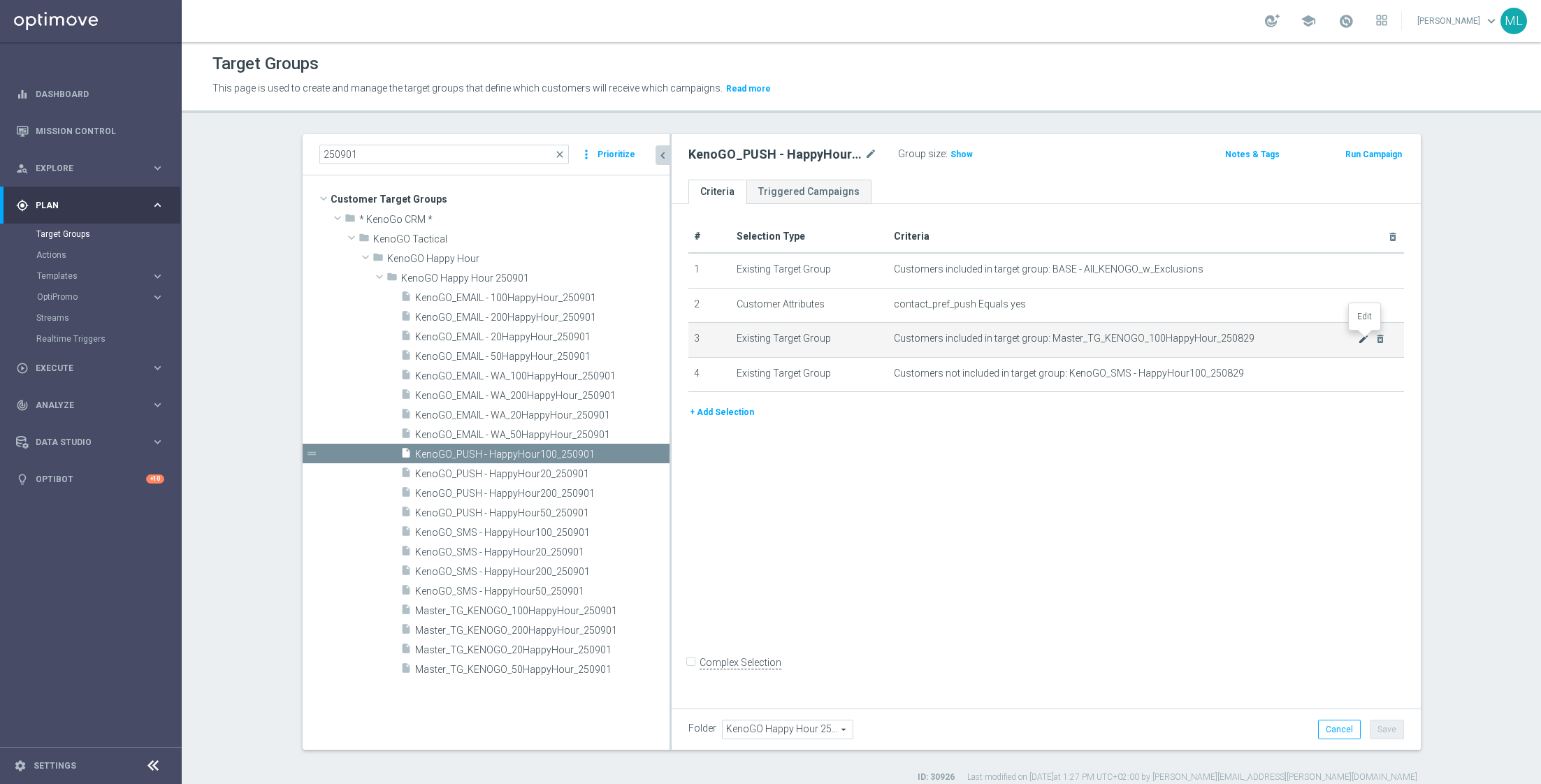
click at [1361, 337] on icon "mode_edit" at bounding box center [1363, 338] width 11 height 11
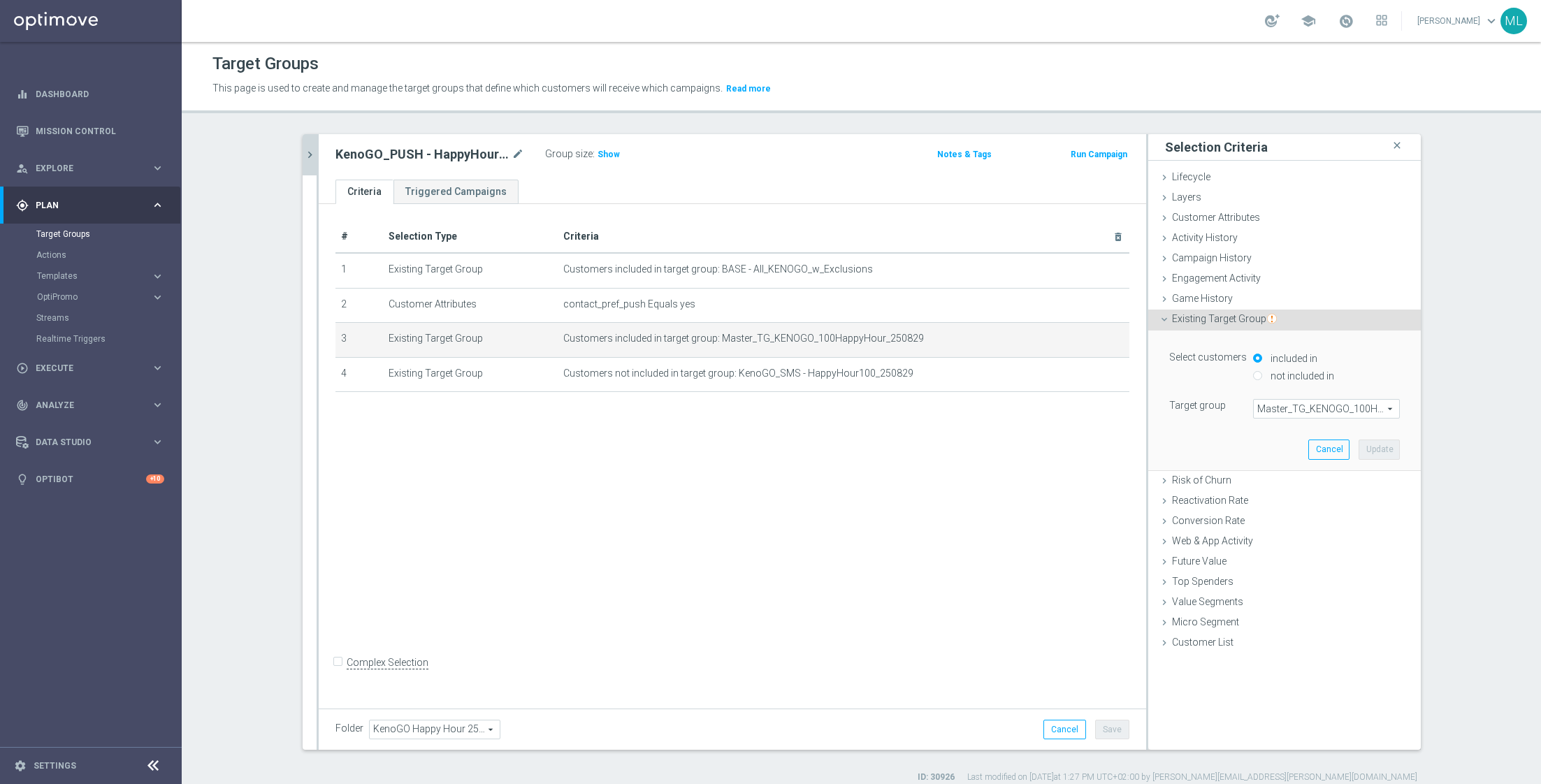
click at [1314, 403] on span "Master_TG_KENOGO_100HappyHour_250829" at bounding box center [1326, 408] width 146 height 18
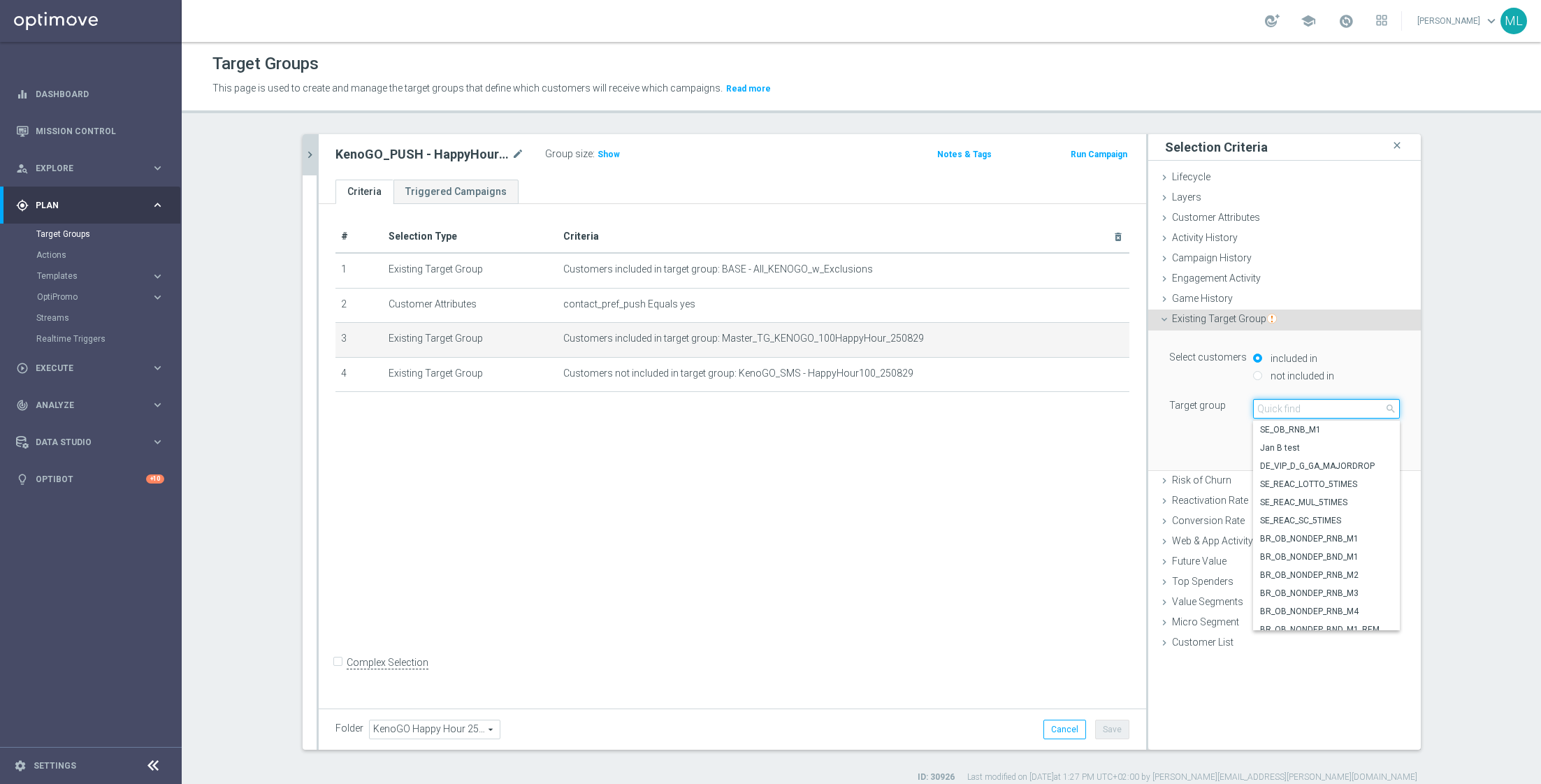
click at [1285, 403] on input "search" at bounding box center [1327, 408] width 147 height 20
type input "250901"
click at [1291, 431] on span "Master_TG_KENOGO_100HappyHour_250901" at bounding box center [1327, 429] width 133 height 11
type input "Master_TG_KENOGO_100HappyHour_250901"
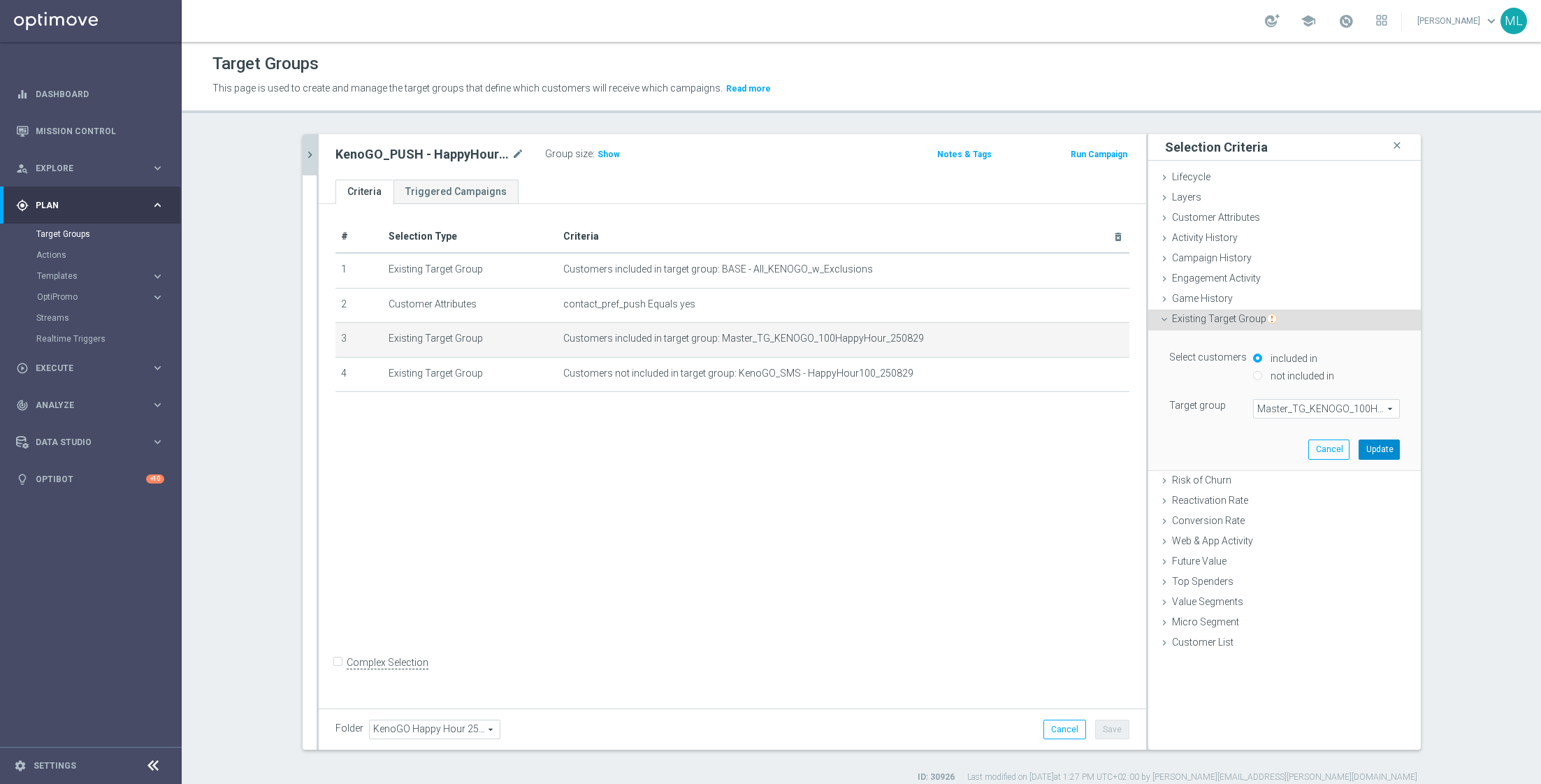
click at [1391, 446] on button "Update" at bounding box center [1379, 449] width 42 height 20
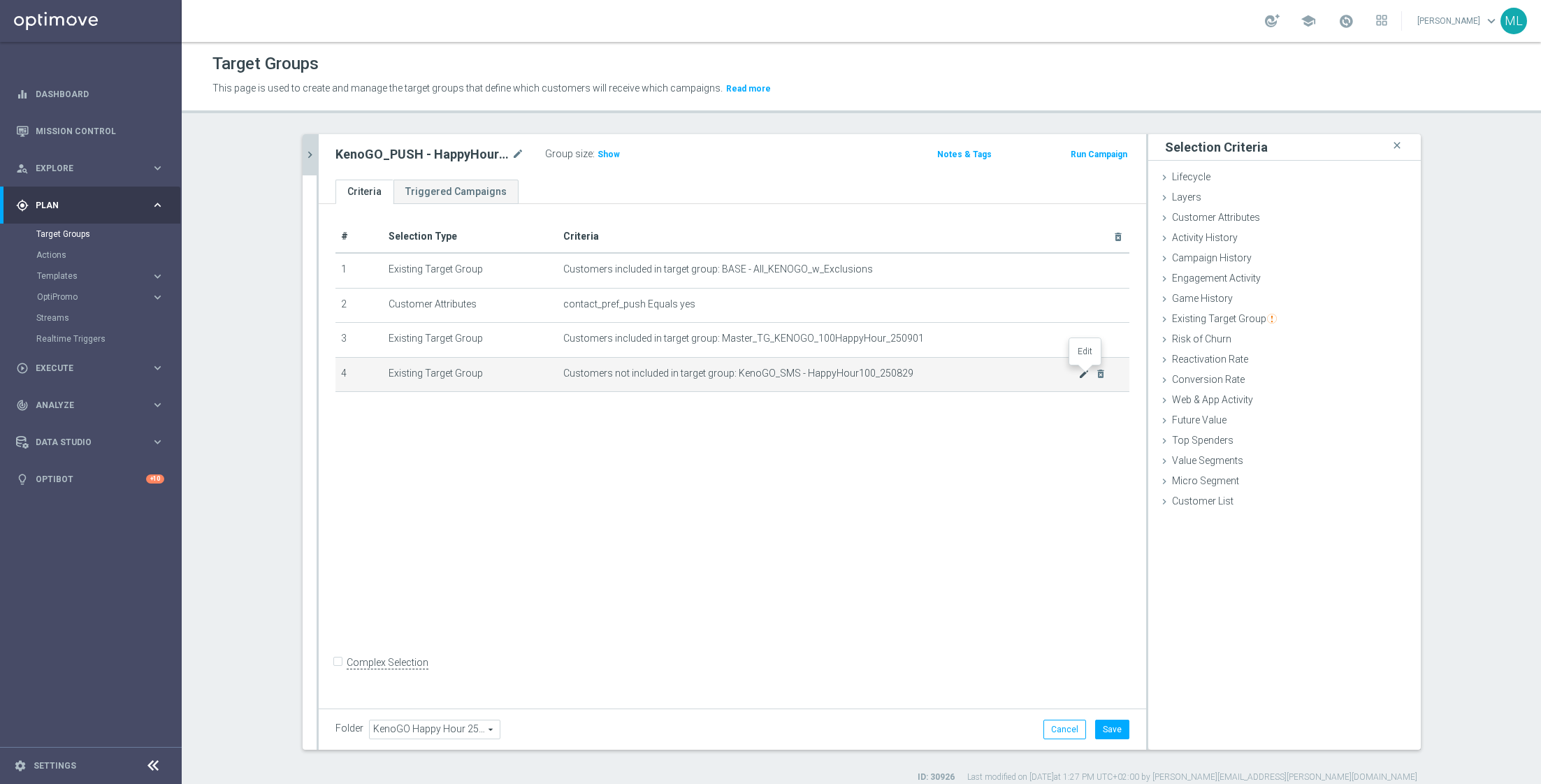
click at [1079, 376] on icon "mode_edit" at bounding box center [1084, 373] width 11 height 11
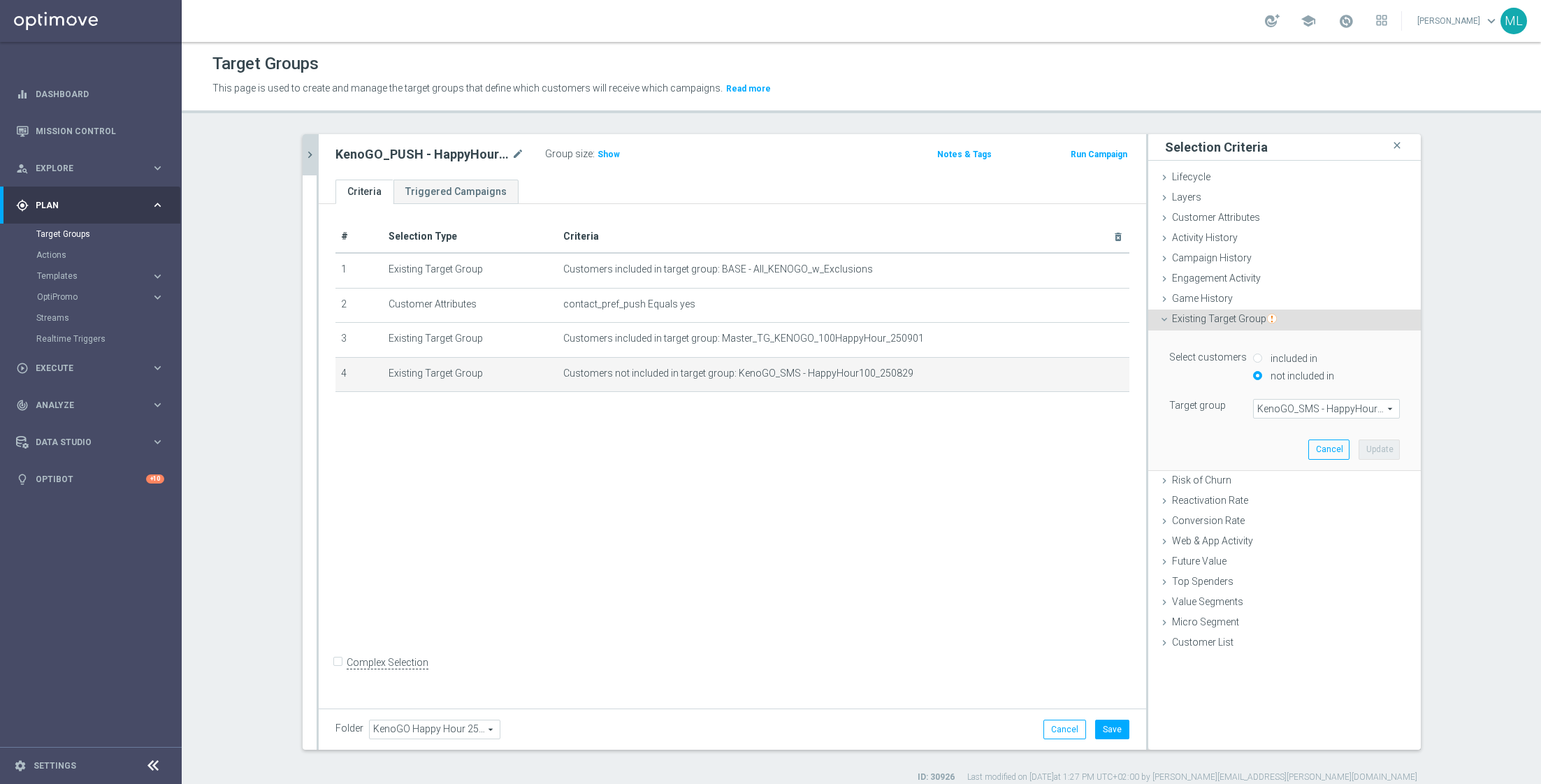
click at [1284, 413] on span "KenoGO_SMS - HappyHour100_250829" at bounding box center [1326, 408] width 146 height 18
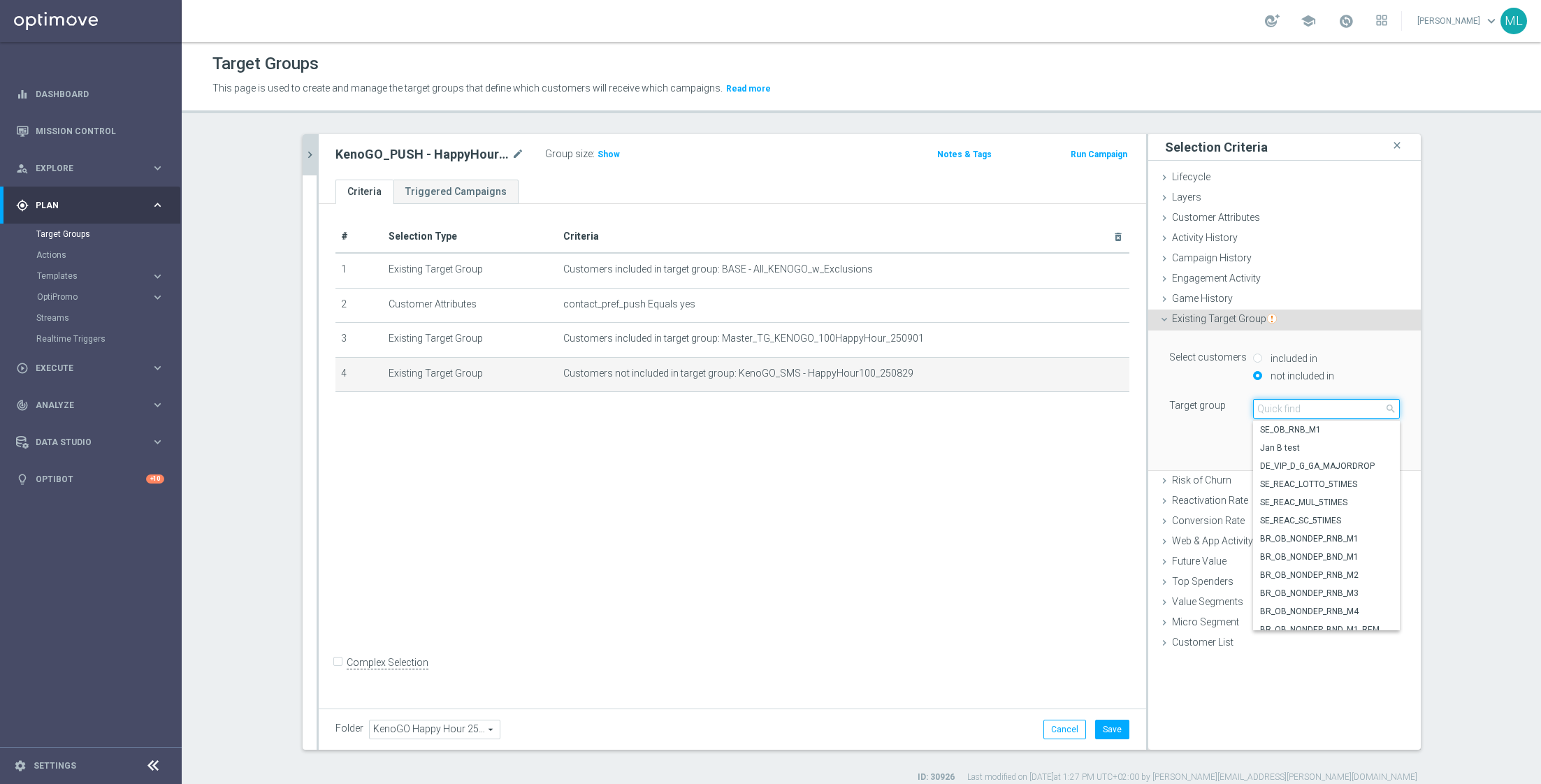
click at [1279, 410] on input "search" at bounding box center [1327, 408] width 147 height 20
type input "250901"
click at [1330, 525] on span "KenoGO_SMS - HappyHour100_250901" at bounding box center [1327, 530] width 133 height 11
type input "KenoGO_SMS - HappyHour100_250901"
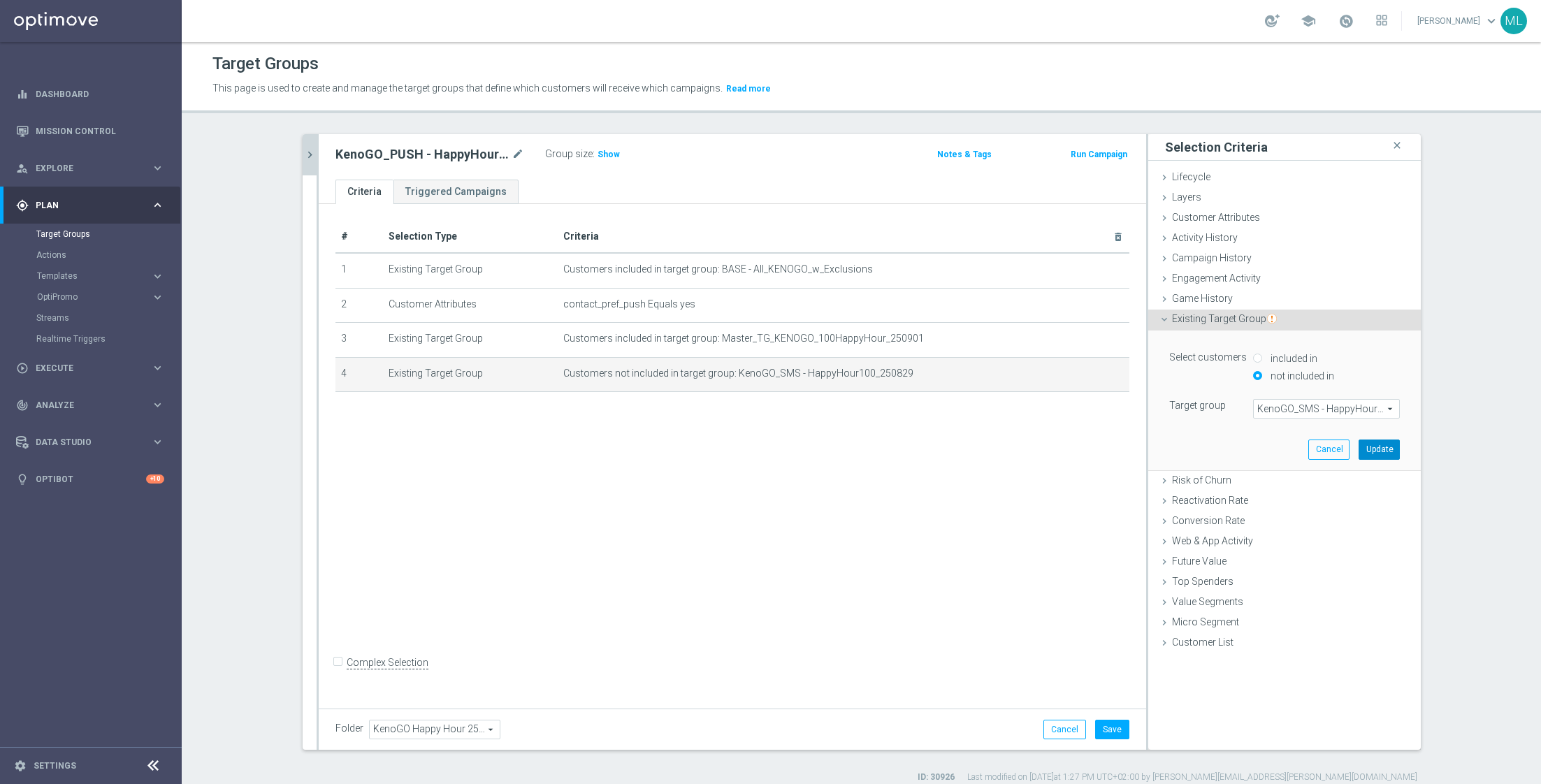
click at [1379, 450] on button "Update" at bounding box center [1379, 449] width 42 height 20
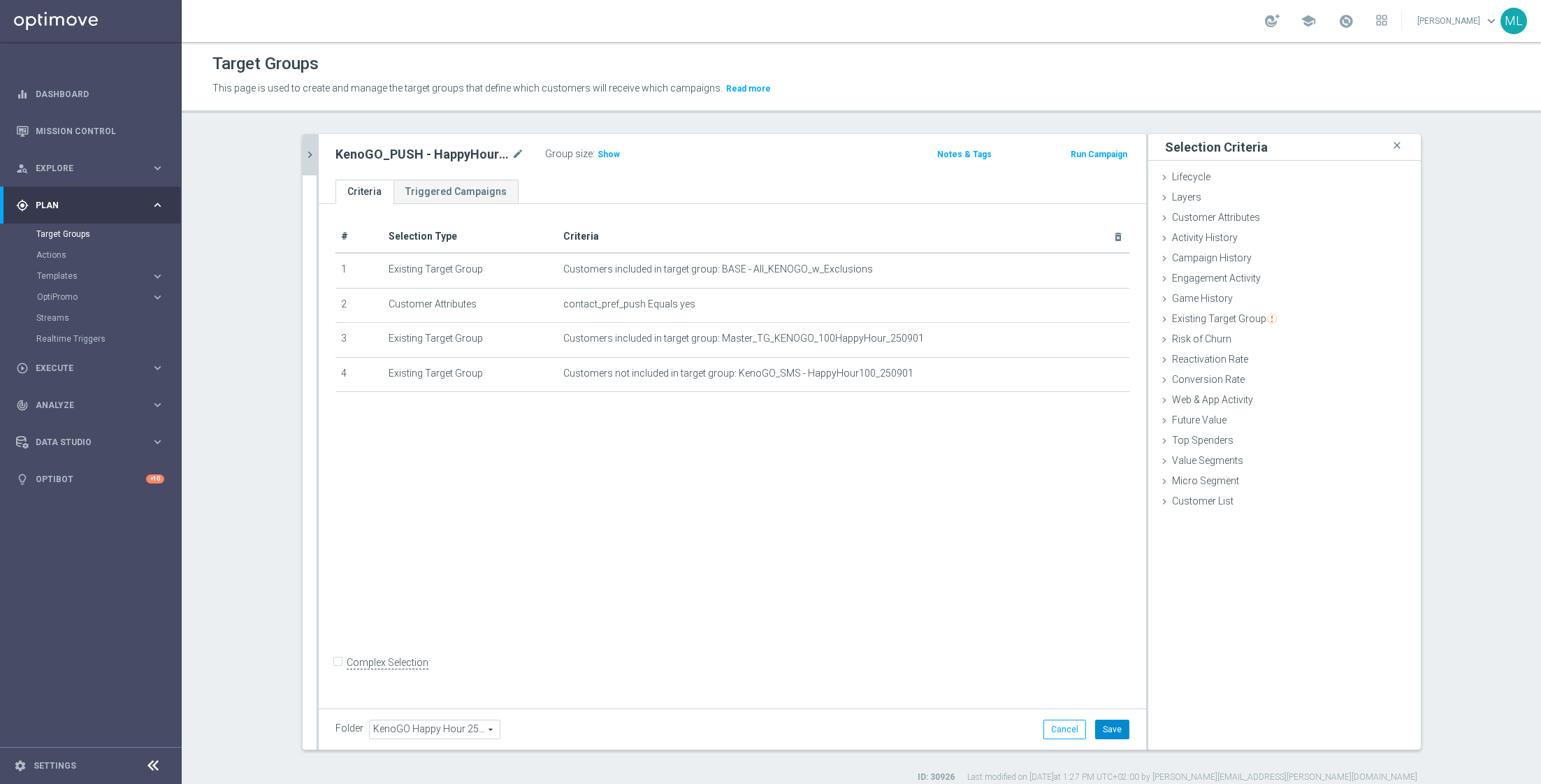
click at [1119, 728] on button "Save" at bounding box center [1112, 729] width 35 height 20
click at [310, 155] on icon "chevron_right" at bounding box center [309, 154] width 13 height 13
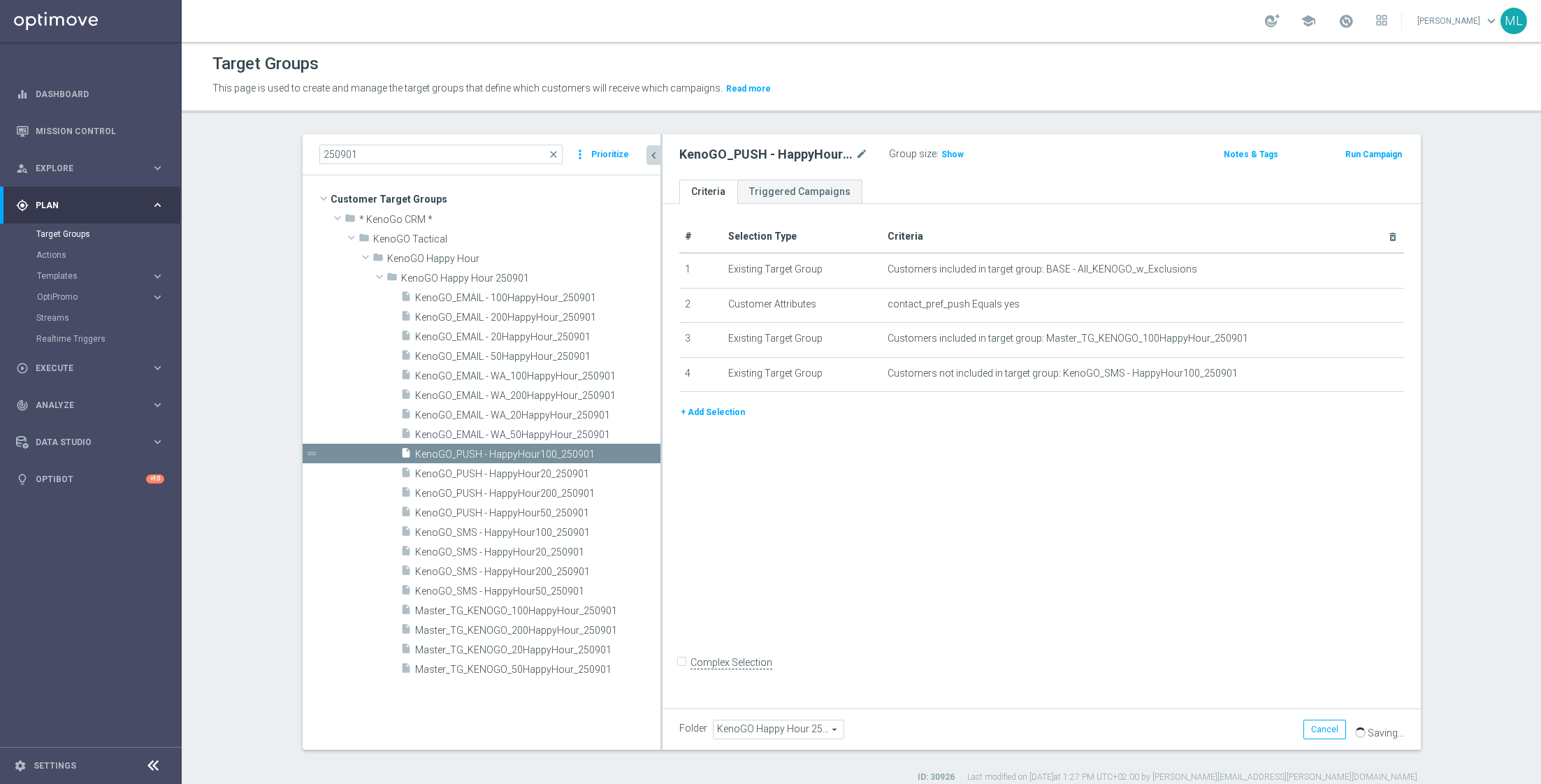
drag, startPoint x: 575, startPoint y: 459, endPoint x: 661, endPoint y: 461, distance: 86.0
click at [661, 461] on div at bounding box center [661, 441] width 2 height 616
click at [560, 512] on span "KenoGO_PUSH - HappyHour50_250901" at bounding box center [522, 513] width 213 height 12
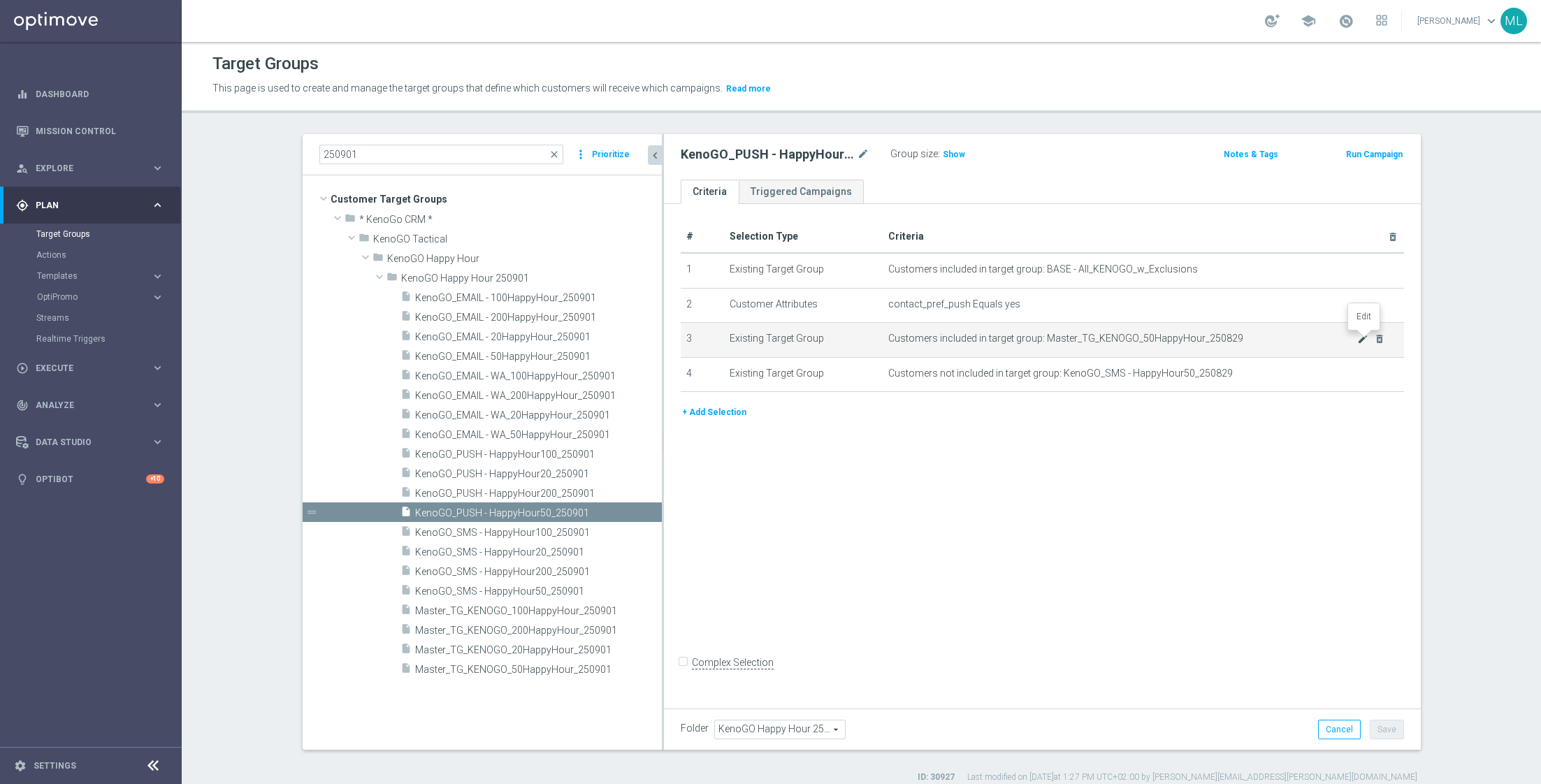
click at [1363, 338] on icon "mode_edit" at bounding box center [1363, 338] width 11 height 11
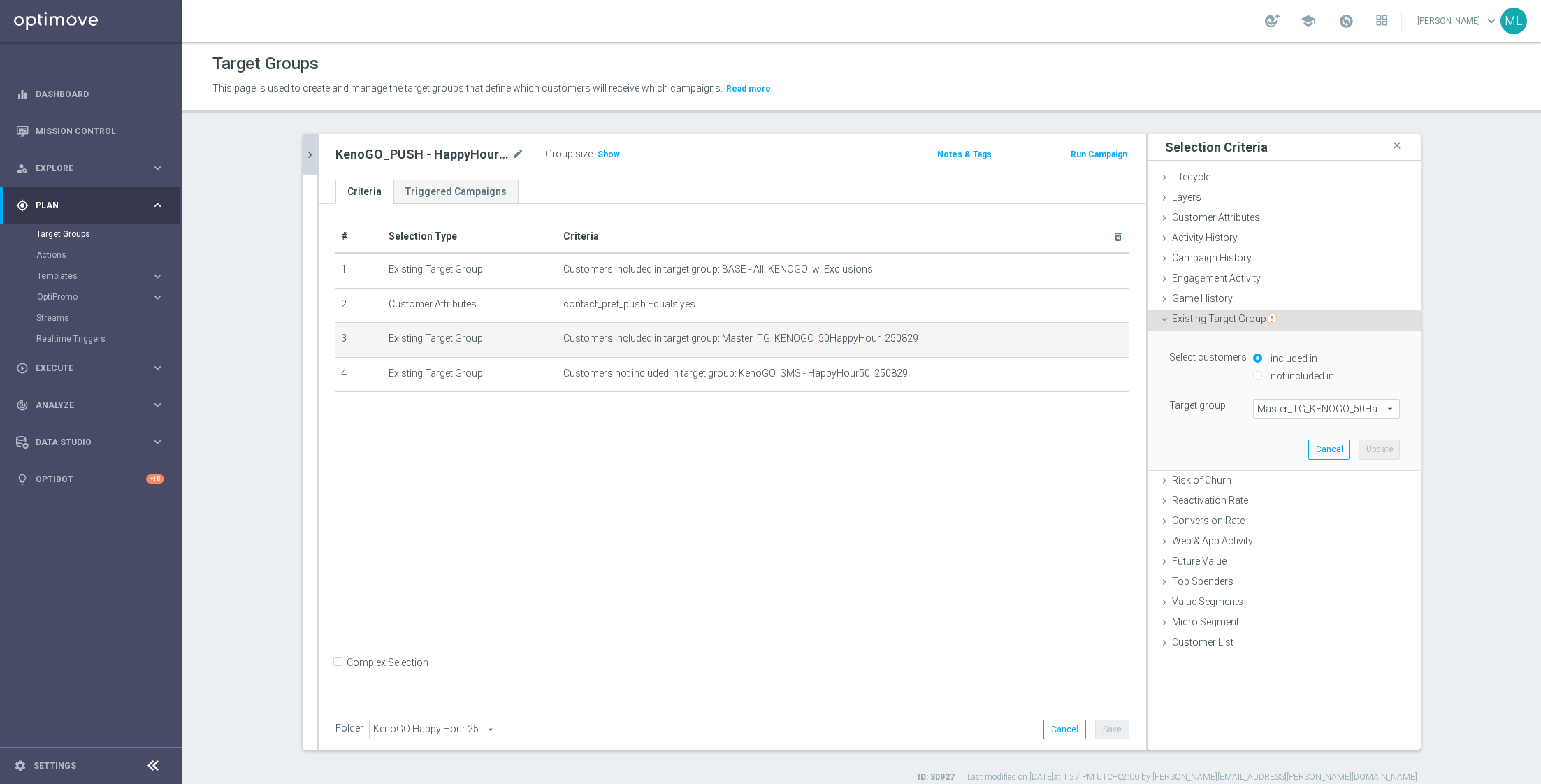
click at [1284, 407] on span "Master_TG_KENOGO_50HappyHour_250829" at bounding box center [1326, 408] width 146 height 18
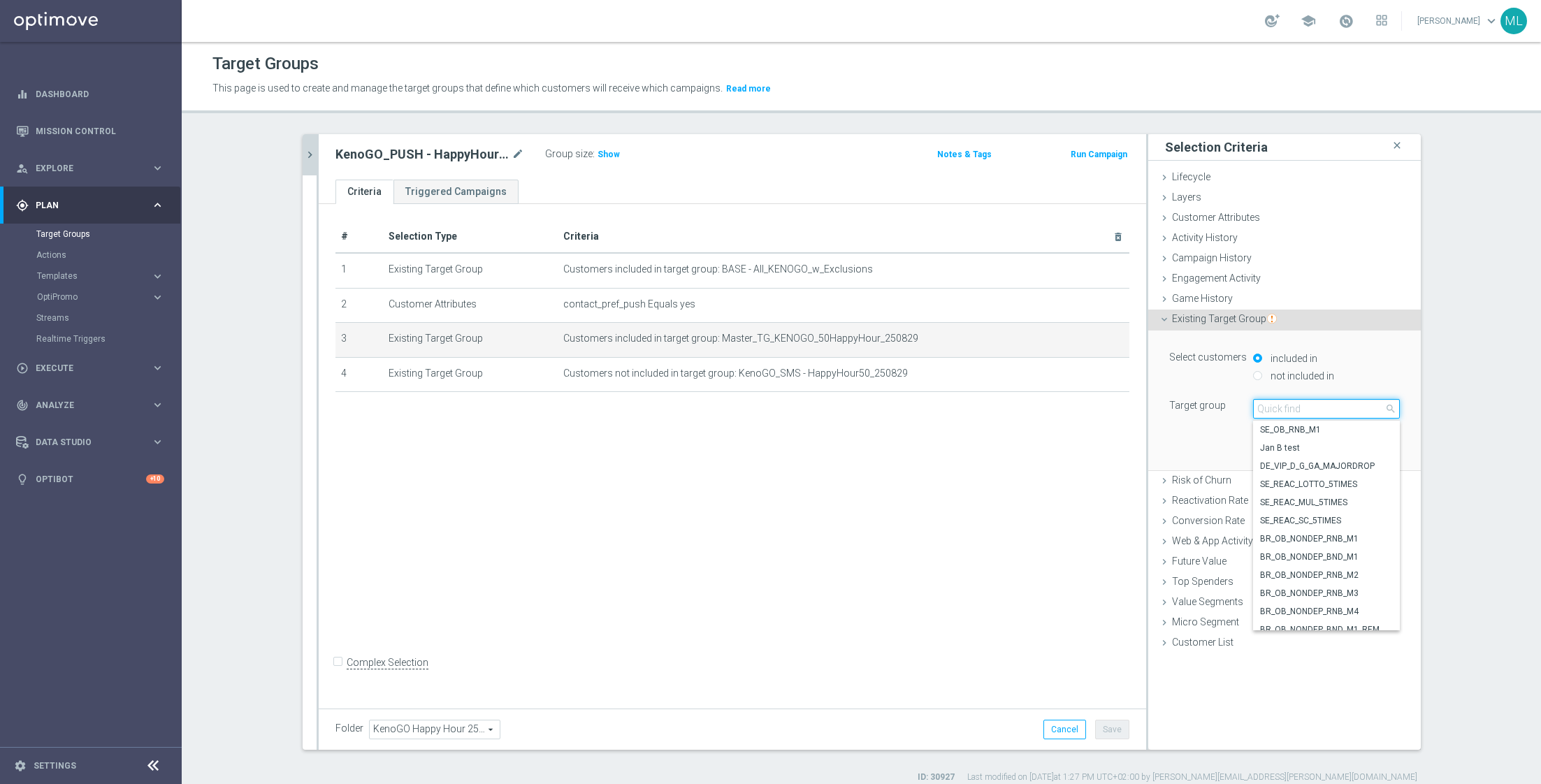
click at [1275, 409] on input "search" at bounding box center [1327, 408] width 147 height 20
type input "250901"
click at [1288, 469] on span "Master_TG_KENOGO_50HappyHour_250901" at bounding box center [1327, 465] width 133 height 11
type input "Master_TG_KENOGO_50HappyHour_250901"
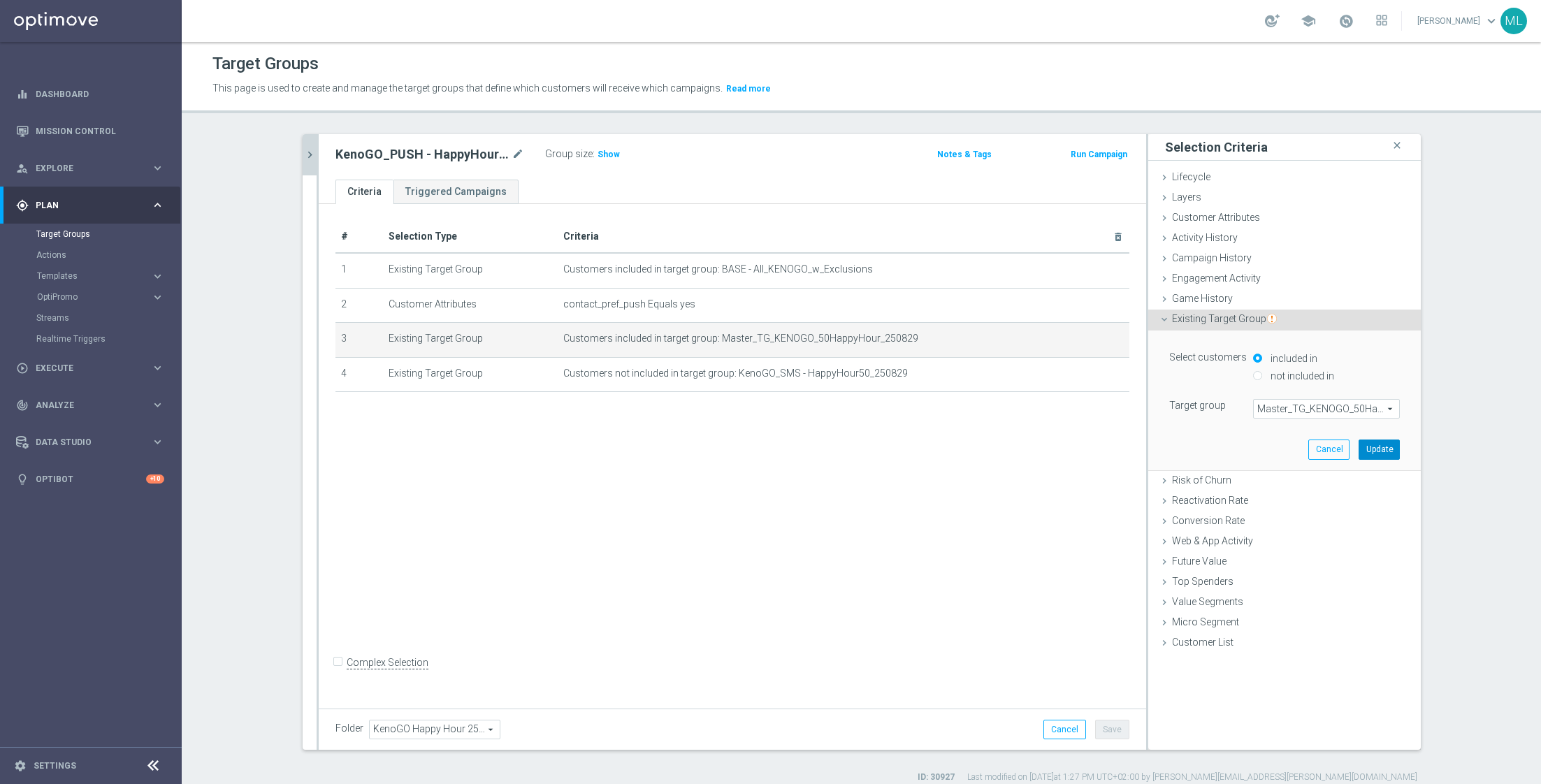
click at [1387, 444] on button "Update" at bounding box center [1379, 449] width 42 height 20
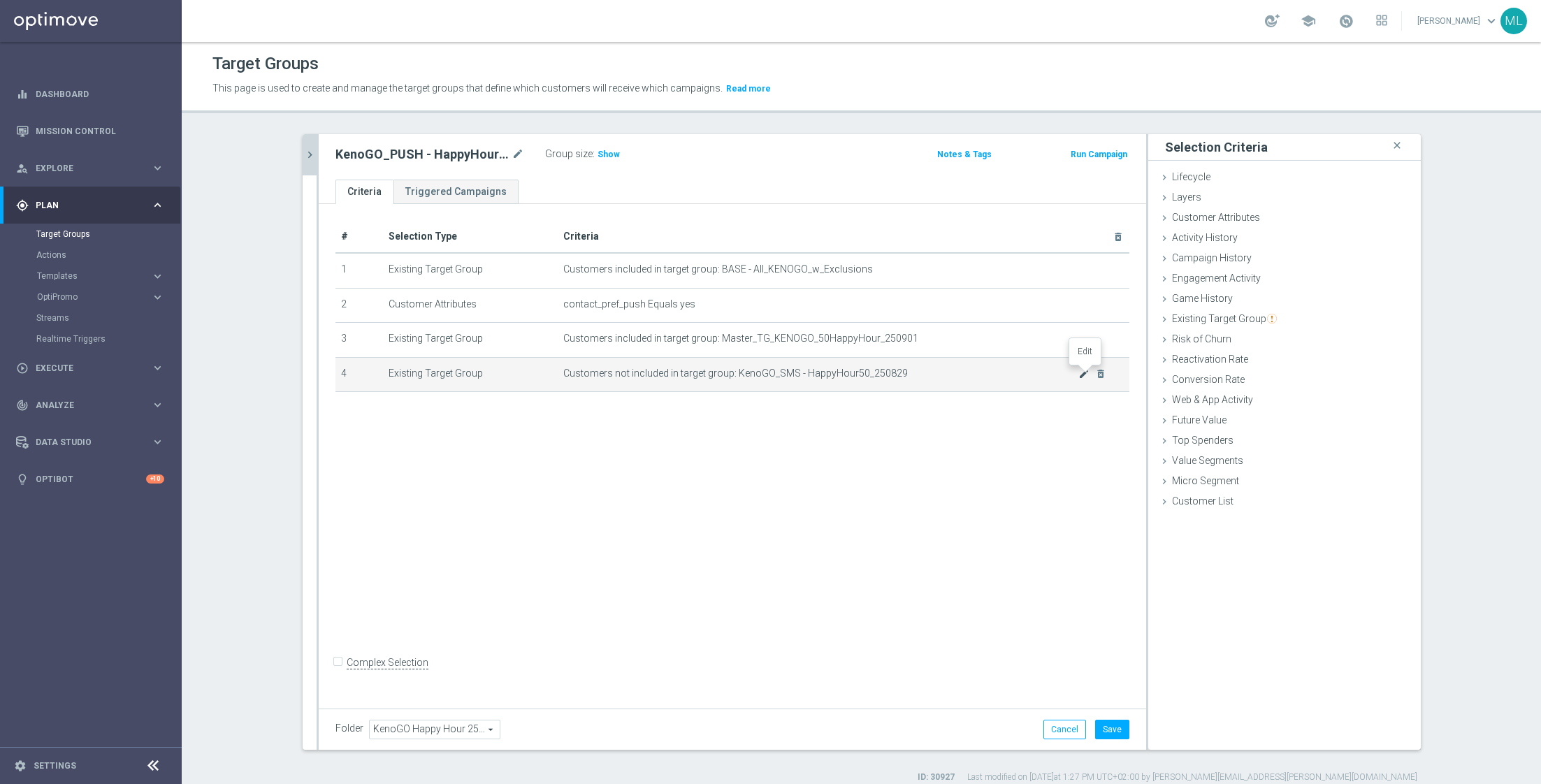
click at [1083, 371] on icon "mode_edit" at bounding box center [1084, 373] width 11 height 11
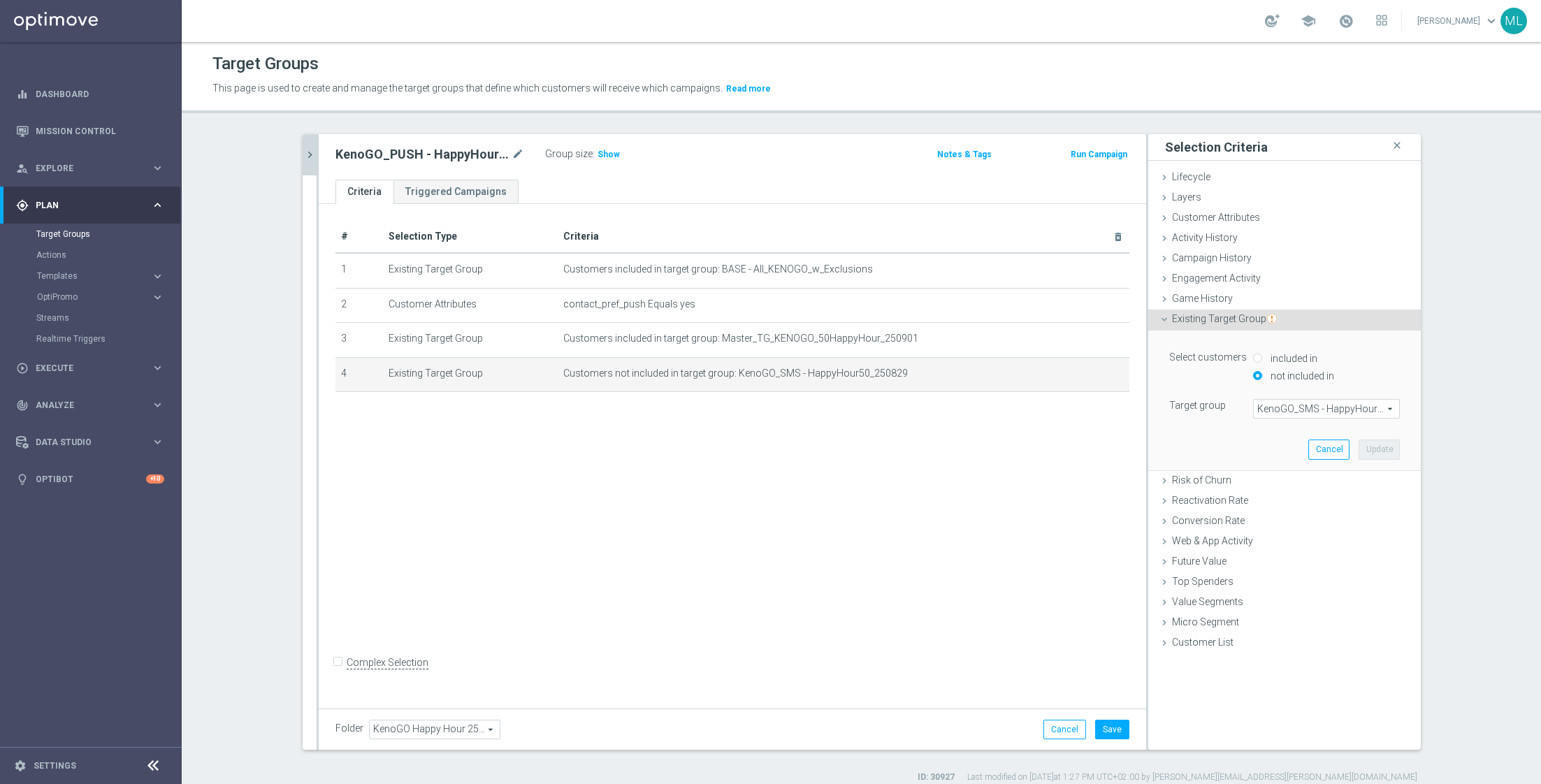
click at [1301, 409] on span "KenoGO_SMS - HappyHour50_250829" at bounding box center [1326, 408] width 146 height 18
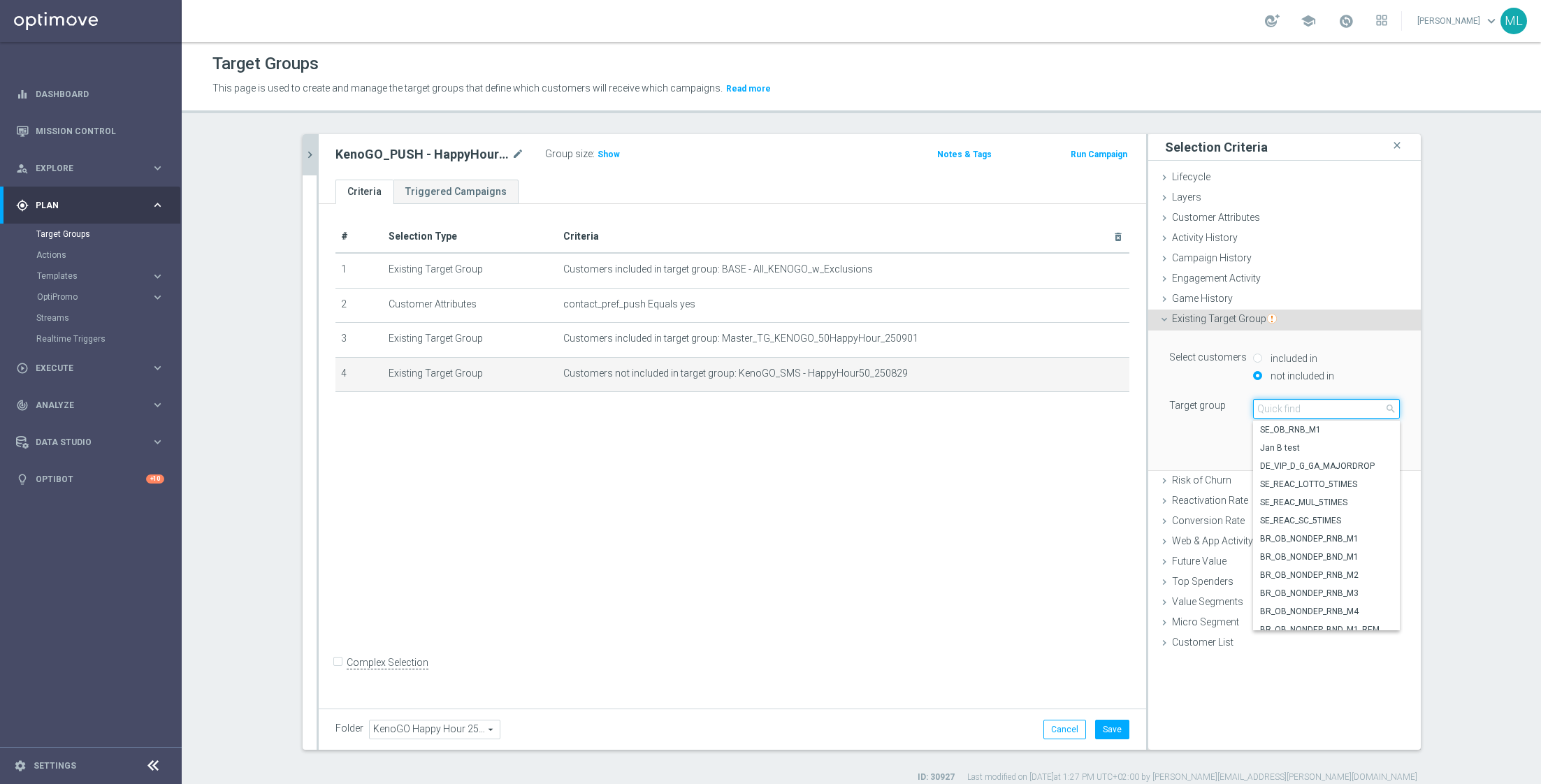
click at [1280, 409] on input "search" at bounding box center [1327, 408] width 147 height 20
type input "250901"
click at [1323, 547] on span "KenoGO_SMS - HappyHour50_250901" at bounding box center [1327, 548] width 133 height 11
type input "KenoGO_SMS - HappyHour50_250901"
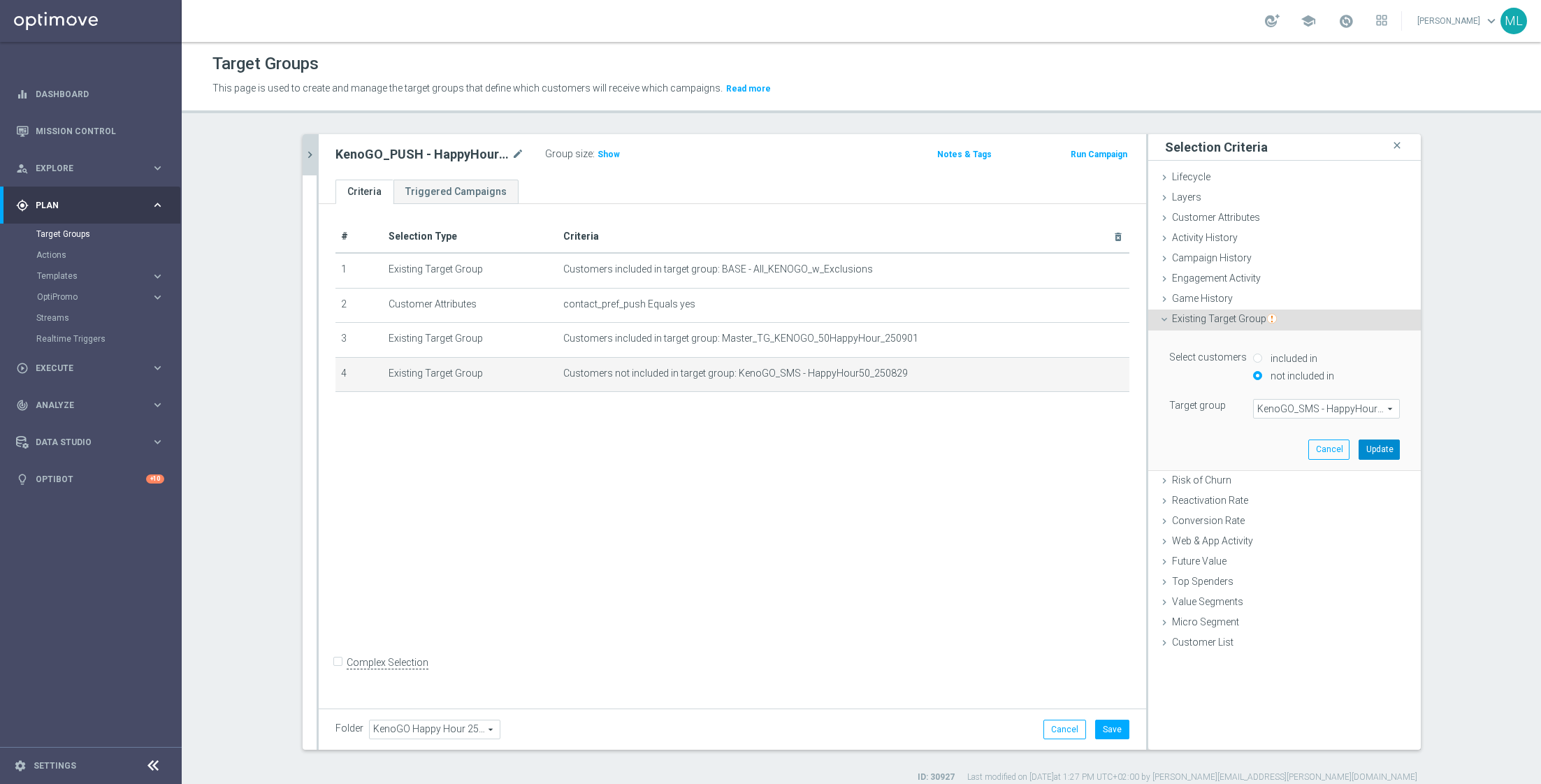
click at [1380, 450] on button "Update" at bounding box center [1379, 449] width 42 height 20
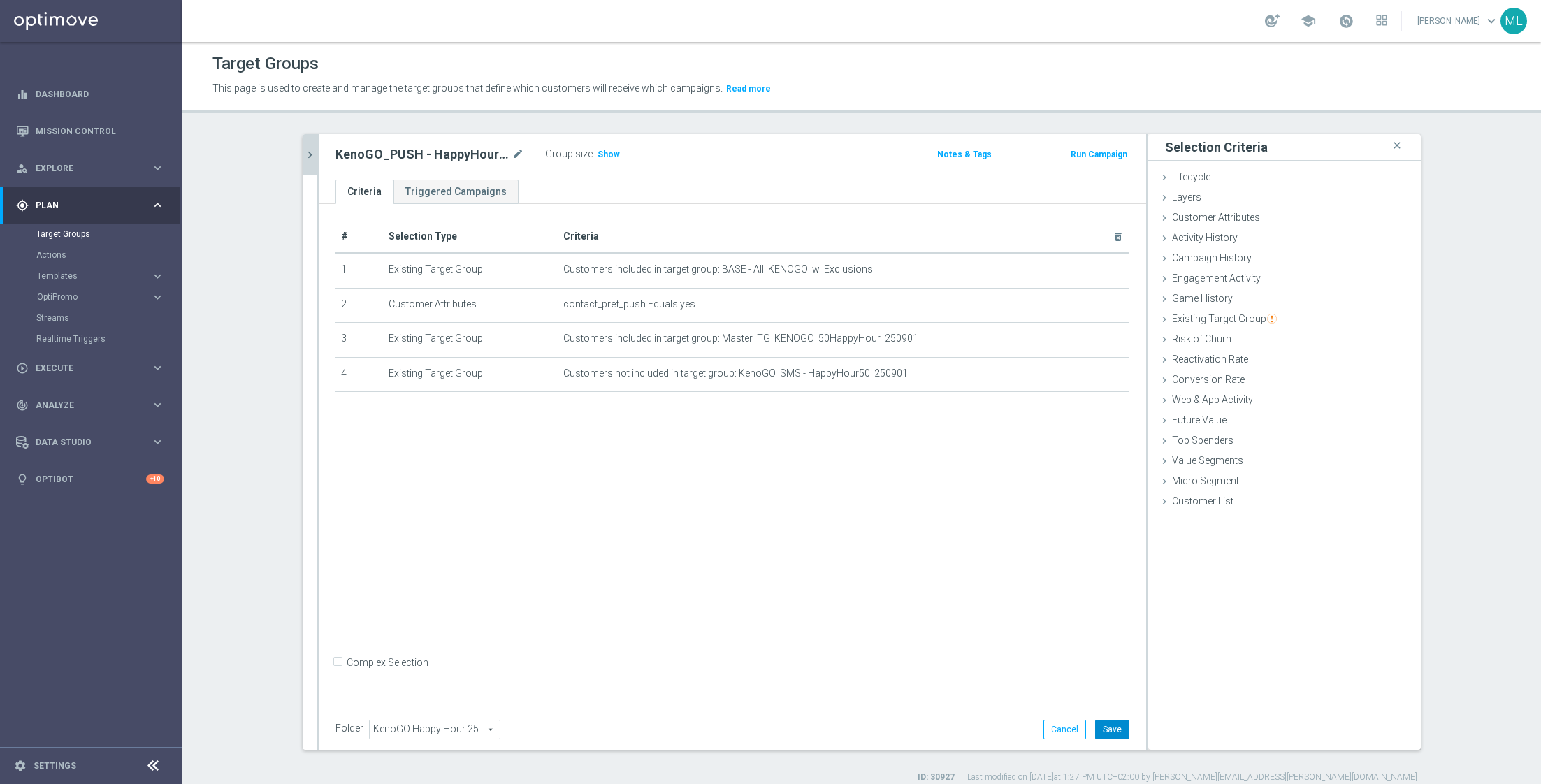
click at [1119, 730] on button "Save" at bounding box center [1112, 729] width 35 height 20
click at [313, 163] on button "chevron_right" at bounding box center [309, 155] width 14 height 42
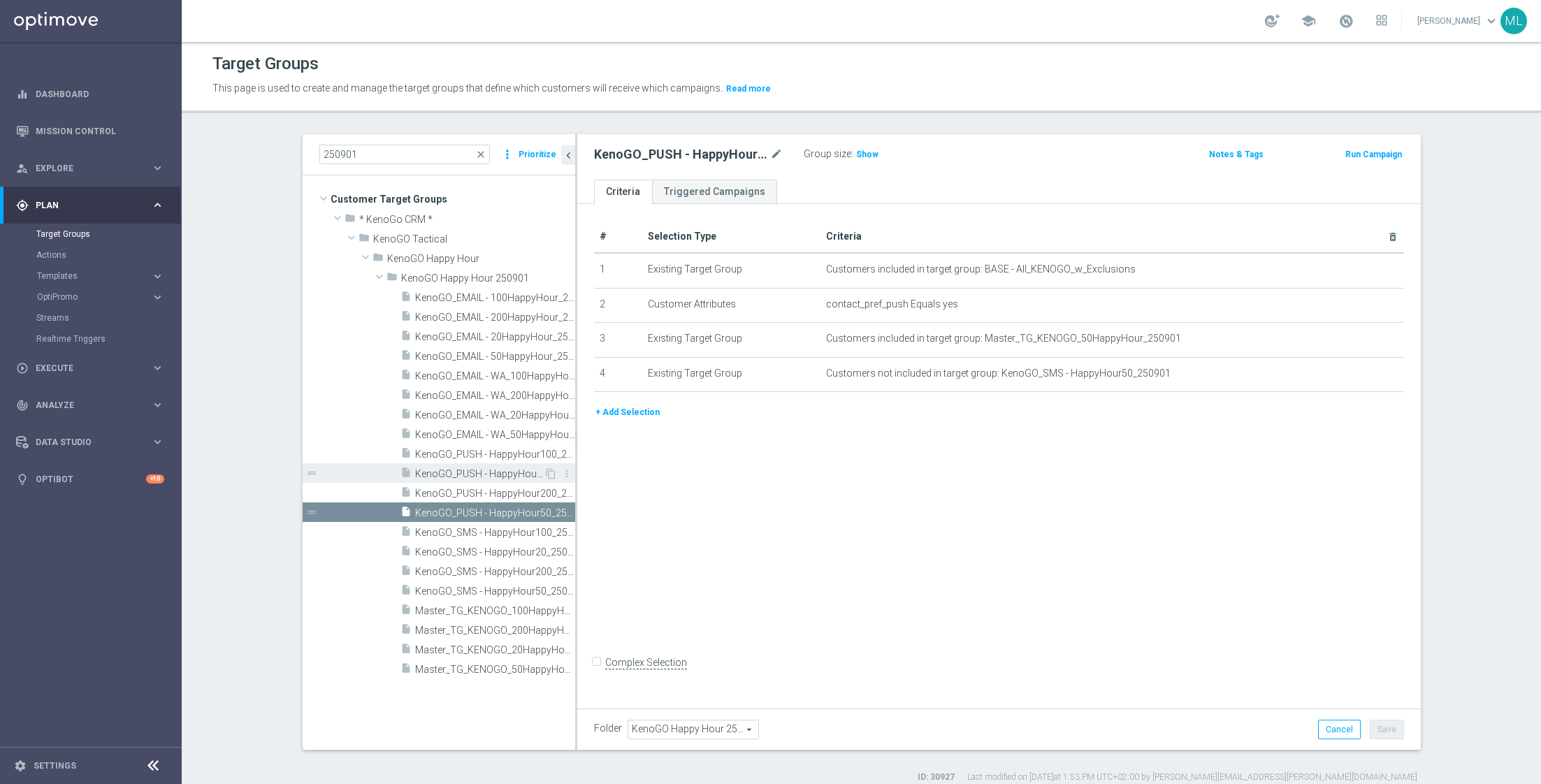
click at [465, 476] on span "KenoGO_PUSH - HappyHour20_250901" at bounding box center [480, 474] width 129 height 12
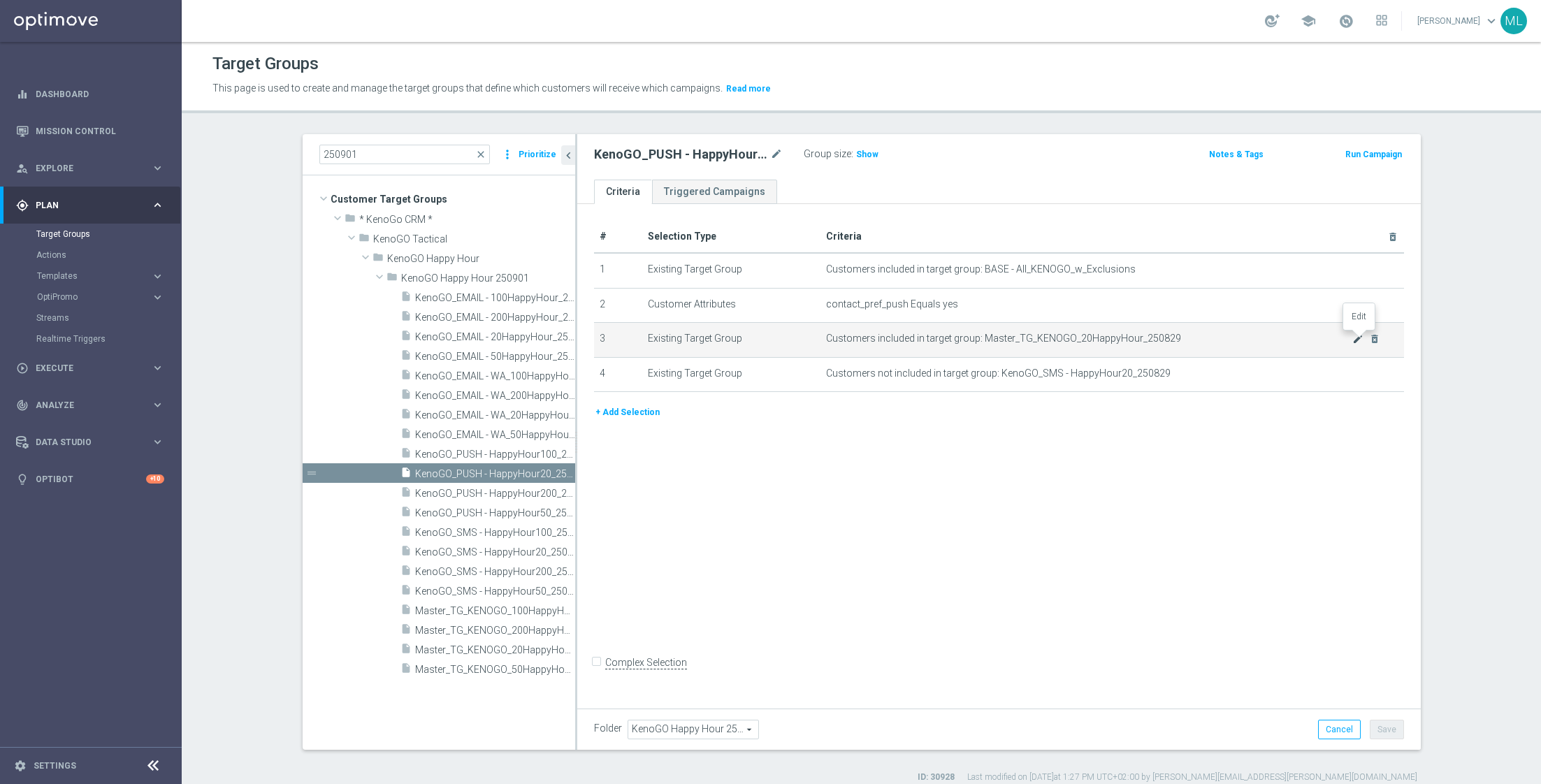
click at [1361, 339] on icon "mode_edit" at bounding box center [1358, 338] width 11 height 11
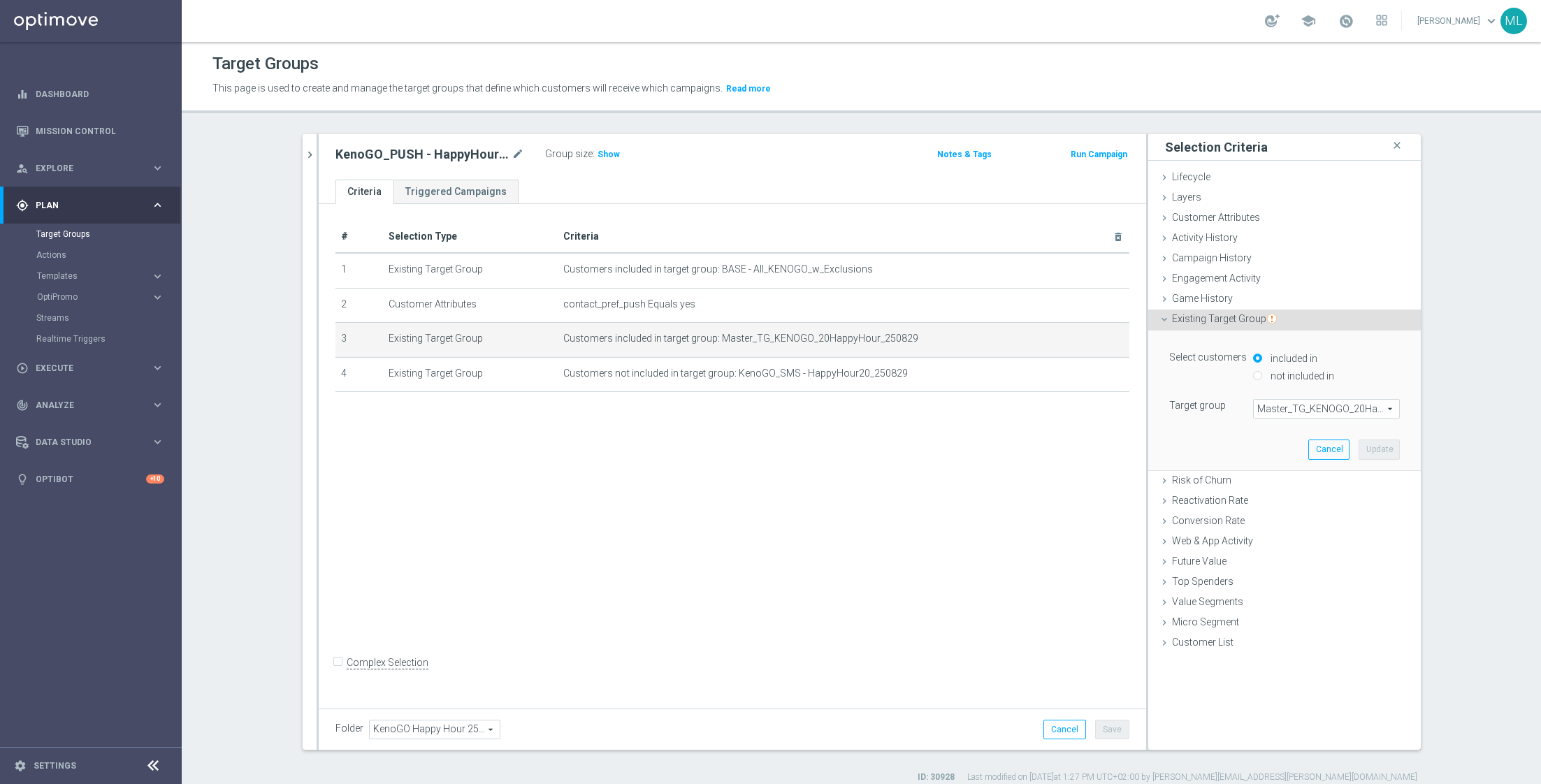
click at [1292, 409] on span "Master_TG_KENOGO_20HappyHour_250829" at bounding box center [1326, 408] width 146 height 18
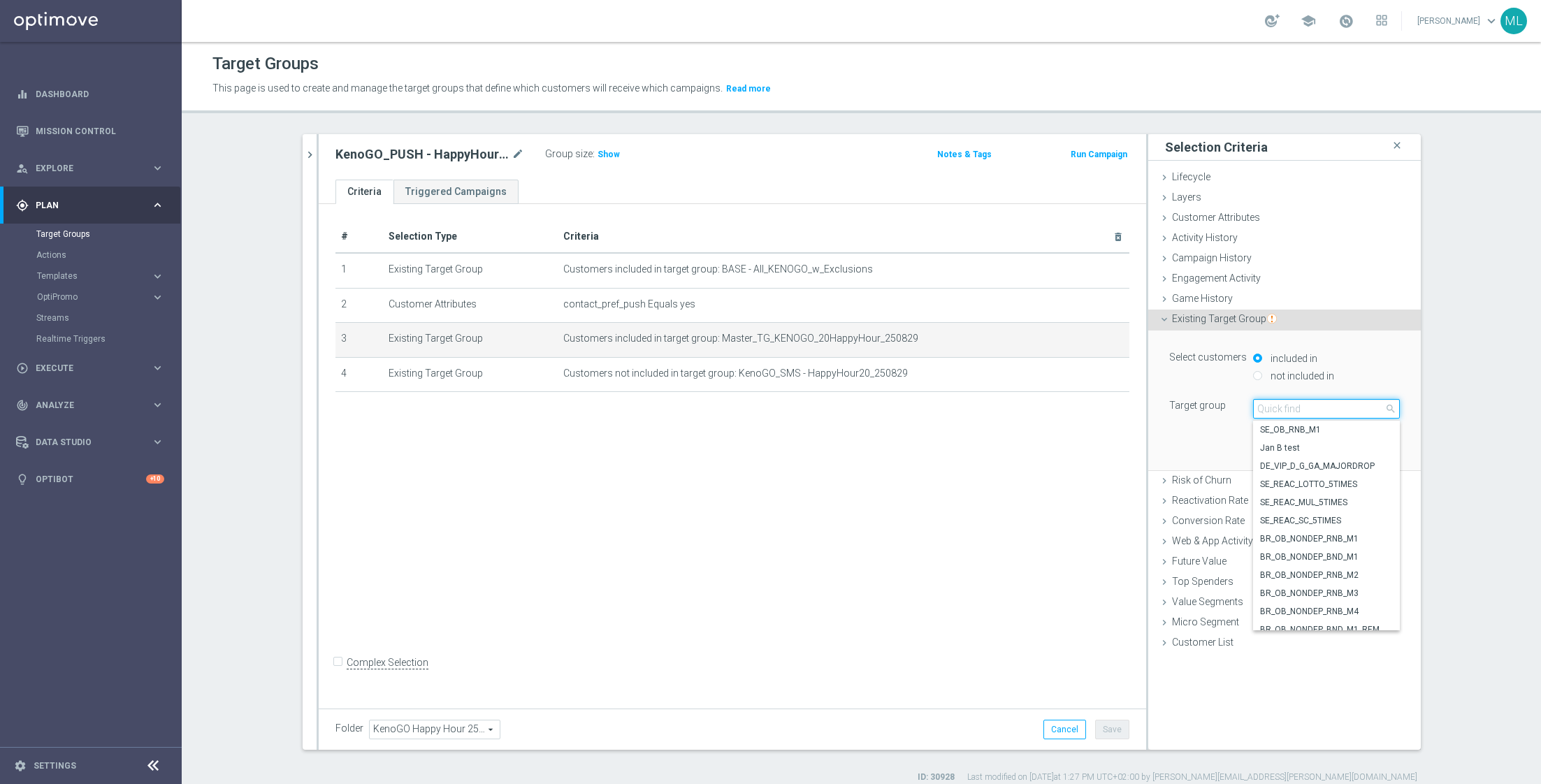
click at [1273, 409] on input "search" at bounding box center [1327, 408] width 147 height 20
type input "250901"
click at [1284, 479] on span "Master_TG_KENOGO_20HappyHour_250901" at bounding box center [1327, 484] width 133 height 11
type input "Master_TG_KENOGO_20HappyHour_250901"
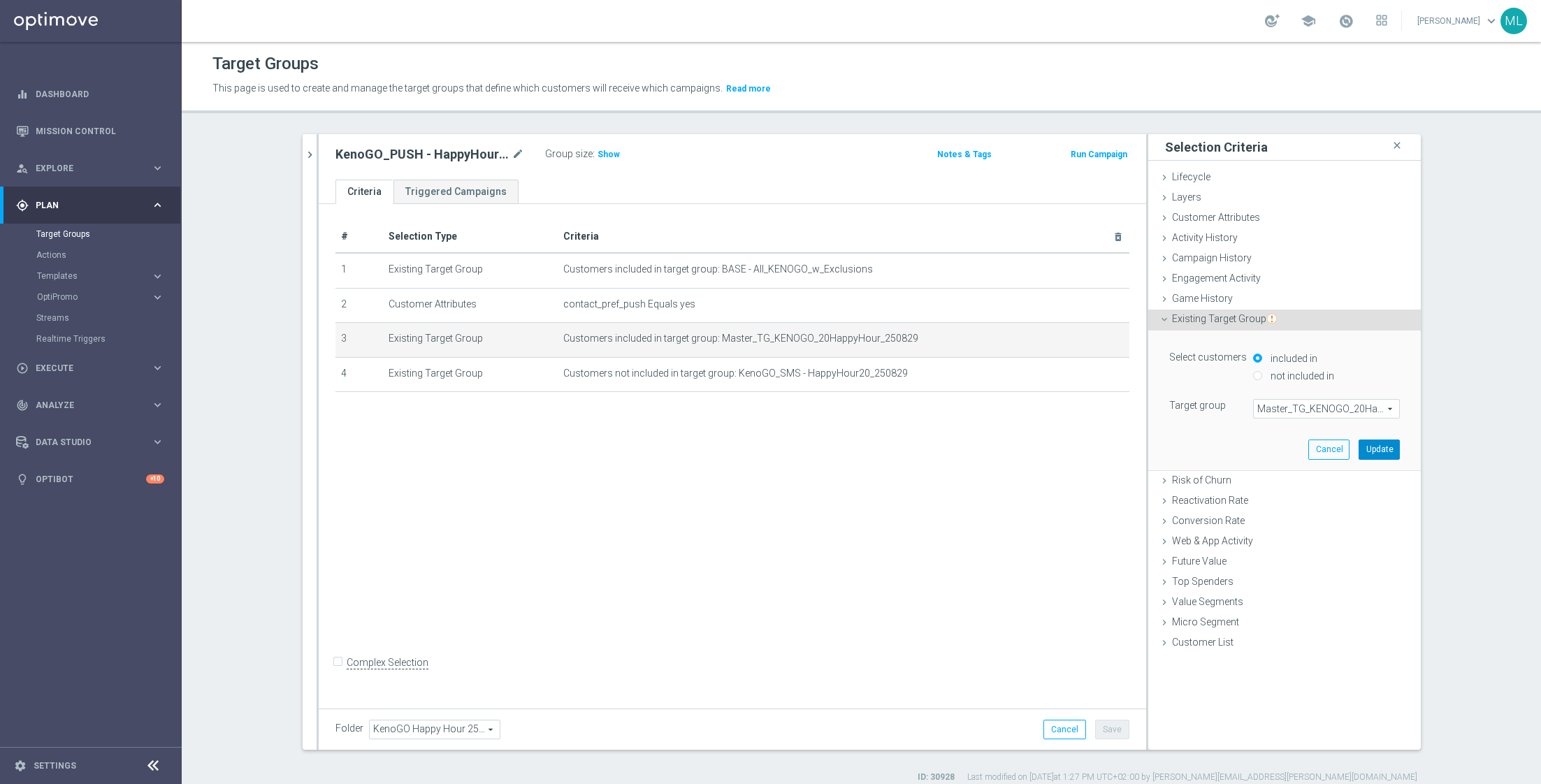
click at [1383, 449] on button "Update" at bounding box center [1379, 449] width 42 height 20
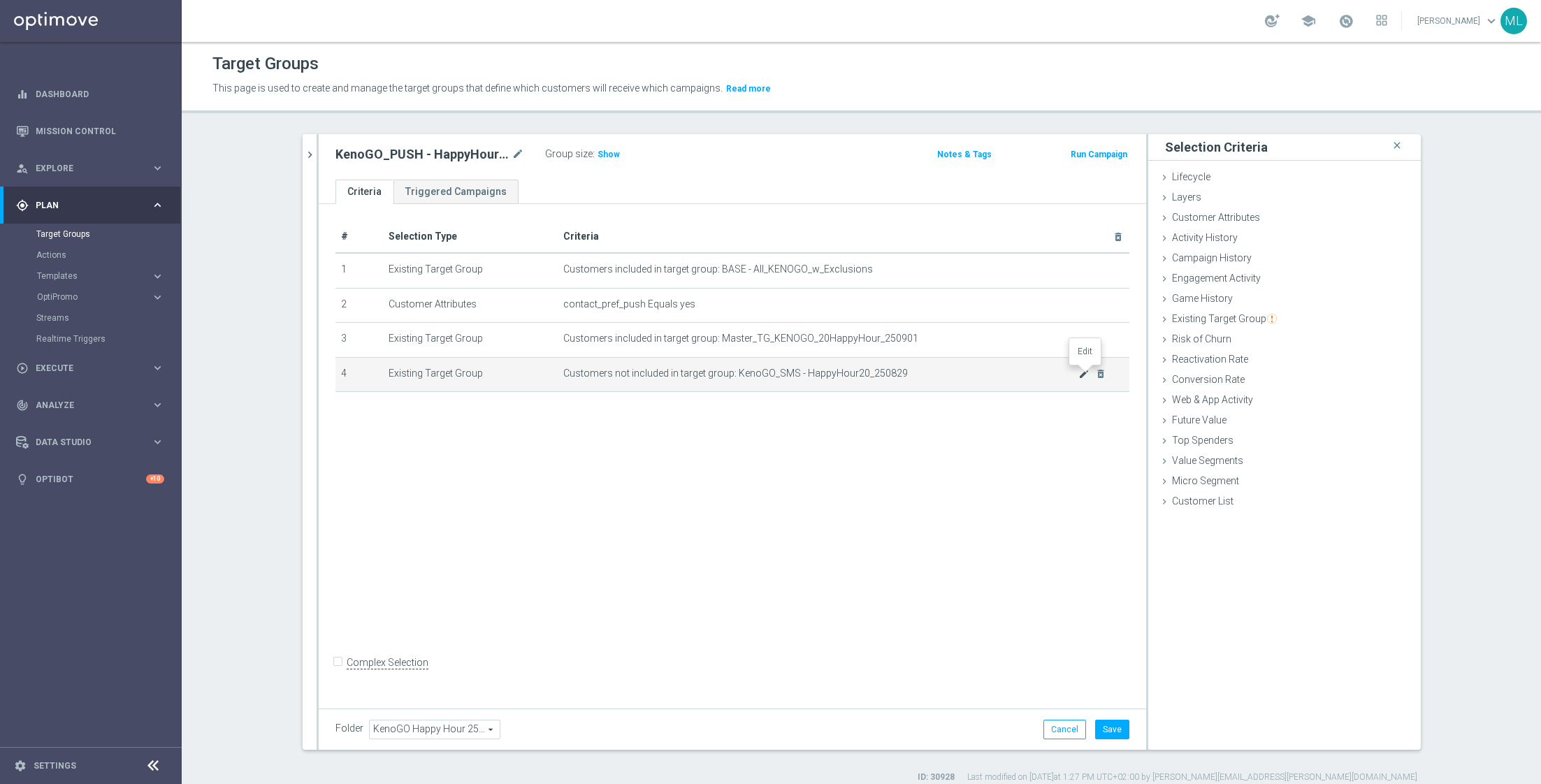
click at [1081, 374] on icon "mode_edit" at bounding box center [1084, 373] width 11 height 11
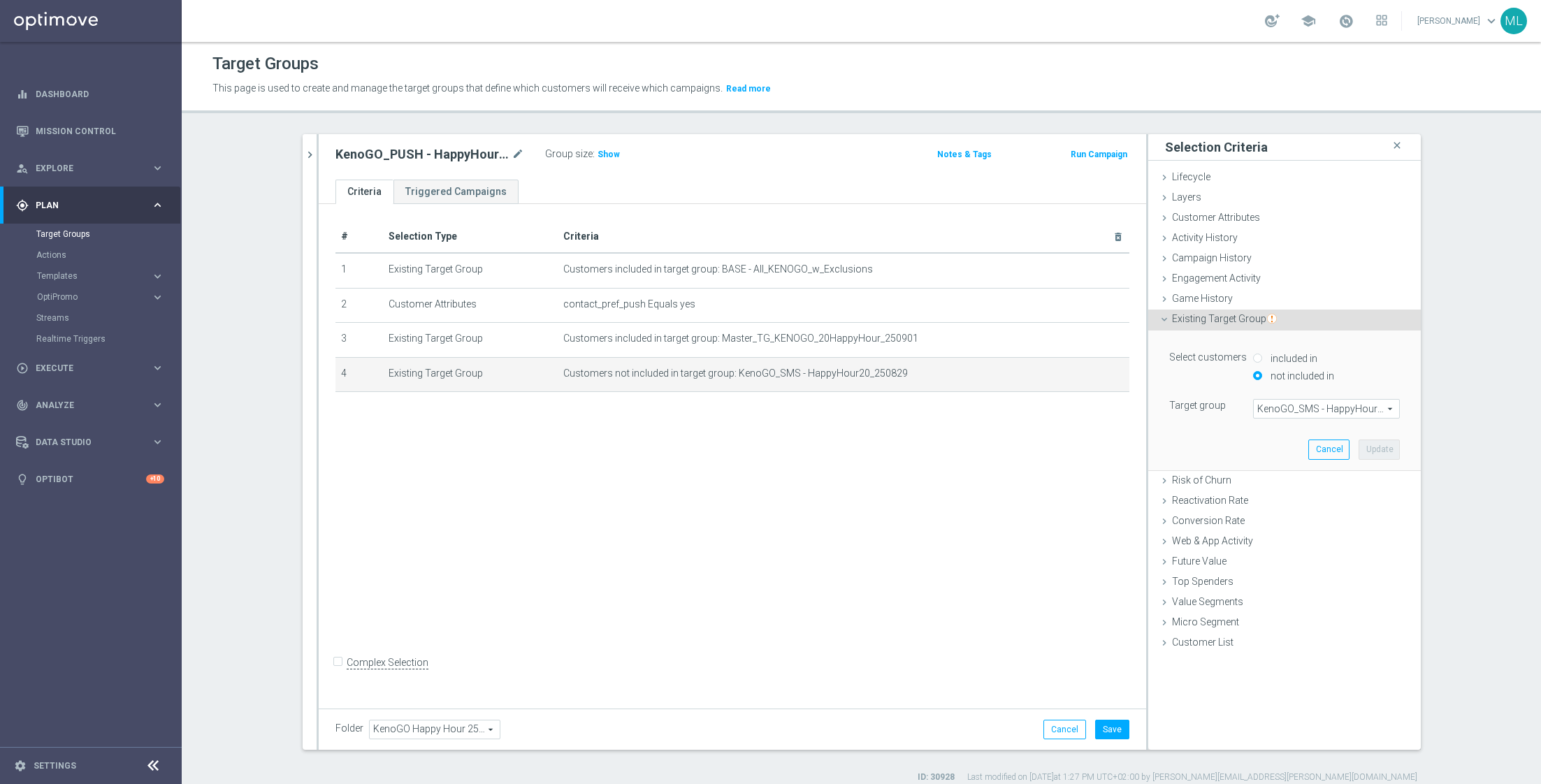
click at [1301, 408] on span "KenoGO_SMS - HappyHour20_250829" at bounding box center [1326, 408] width 146 height 18
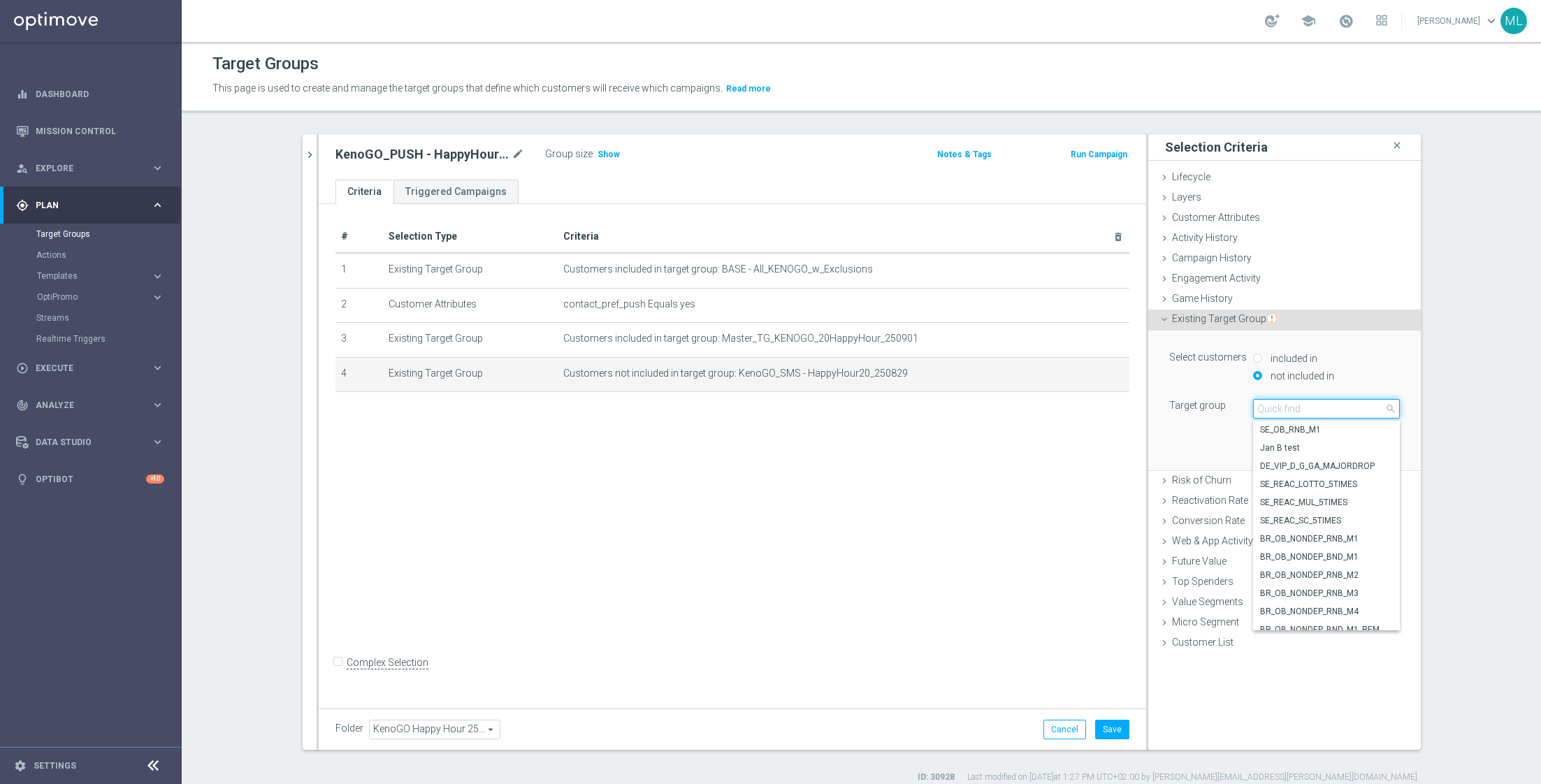
click at [1304, 408] on input "search" at bounding box center [1327, 408] width 147 height 20
type input "250901"
click at [1372, 567] on span "KenoGO_SMS - HappyHour20_250901" at bounding box center [1327, 567] width 133 height 11
type input "KenoGO_SMS - HappyHour20_250901"
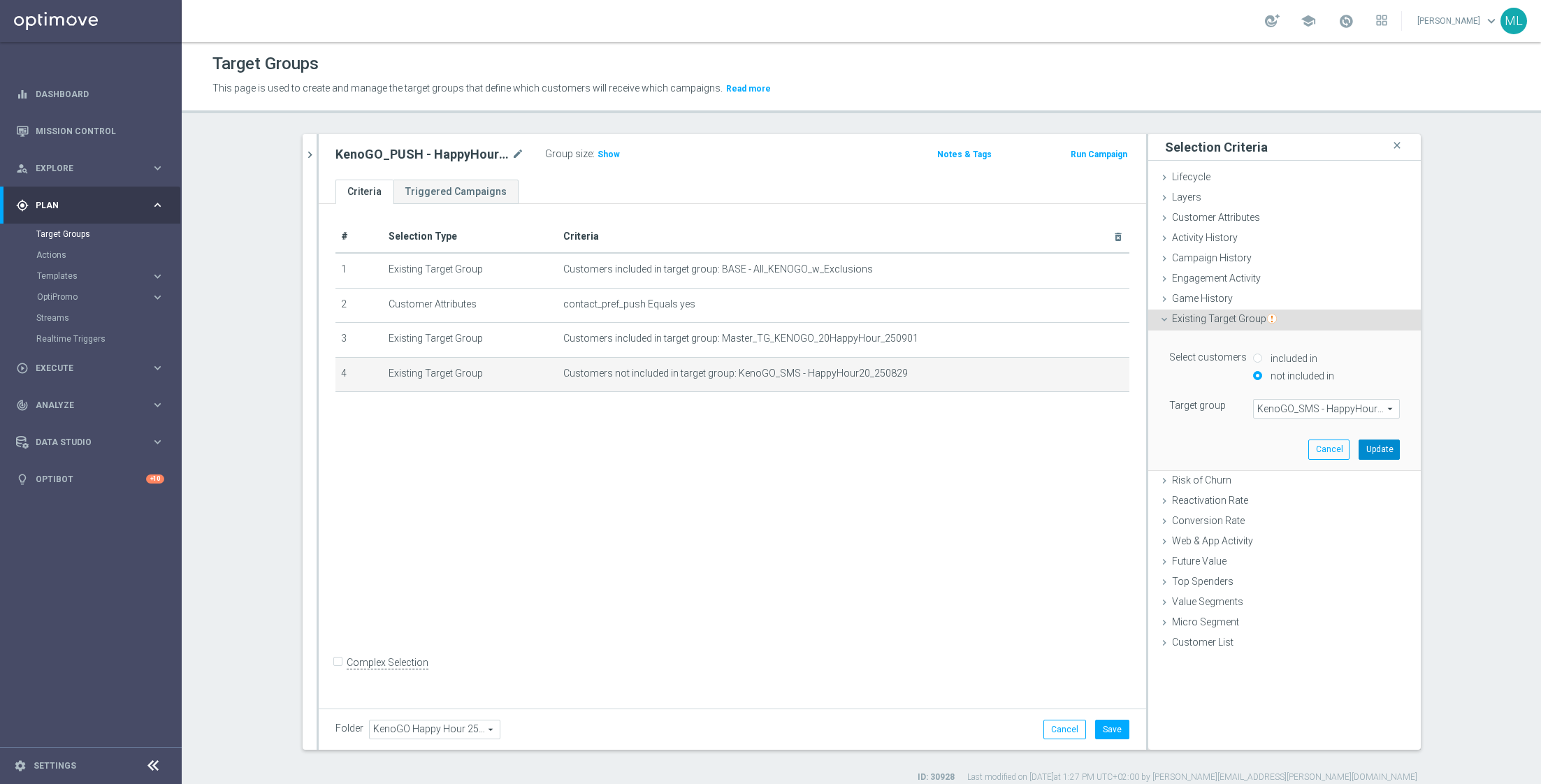
click at [1379, 443] on button "Update" at bounding box center [1379, 449] width 42 height 20
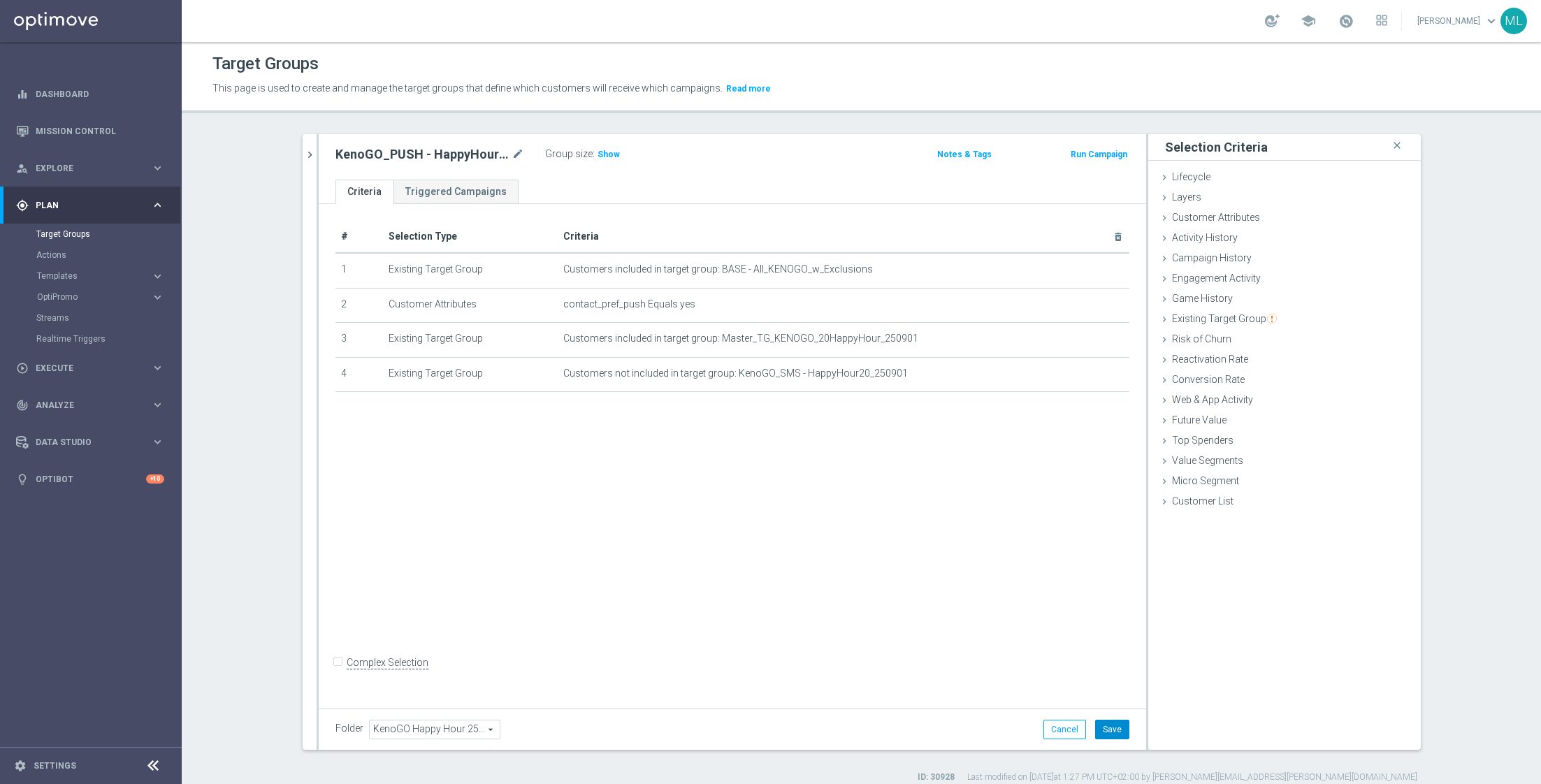
click at [1116, 729] on button "Save" at bounding box center [1112, 729] width 35 height 20
click at [308, 153] on icon "chevron_right" at bounding box center [309, 154] width 13 height 13
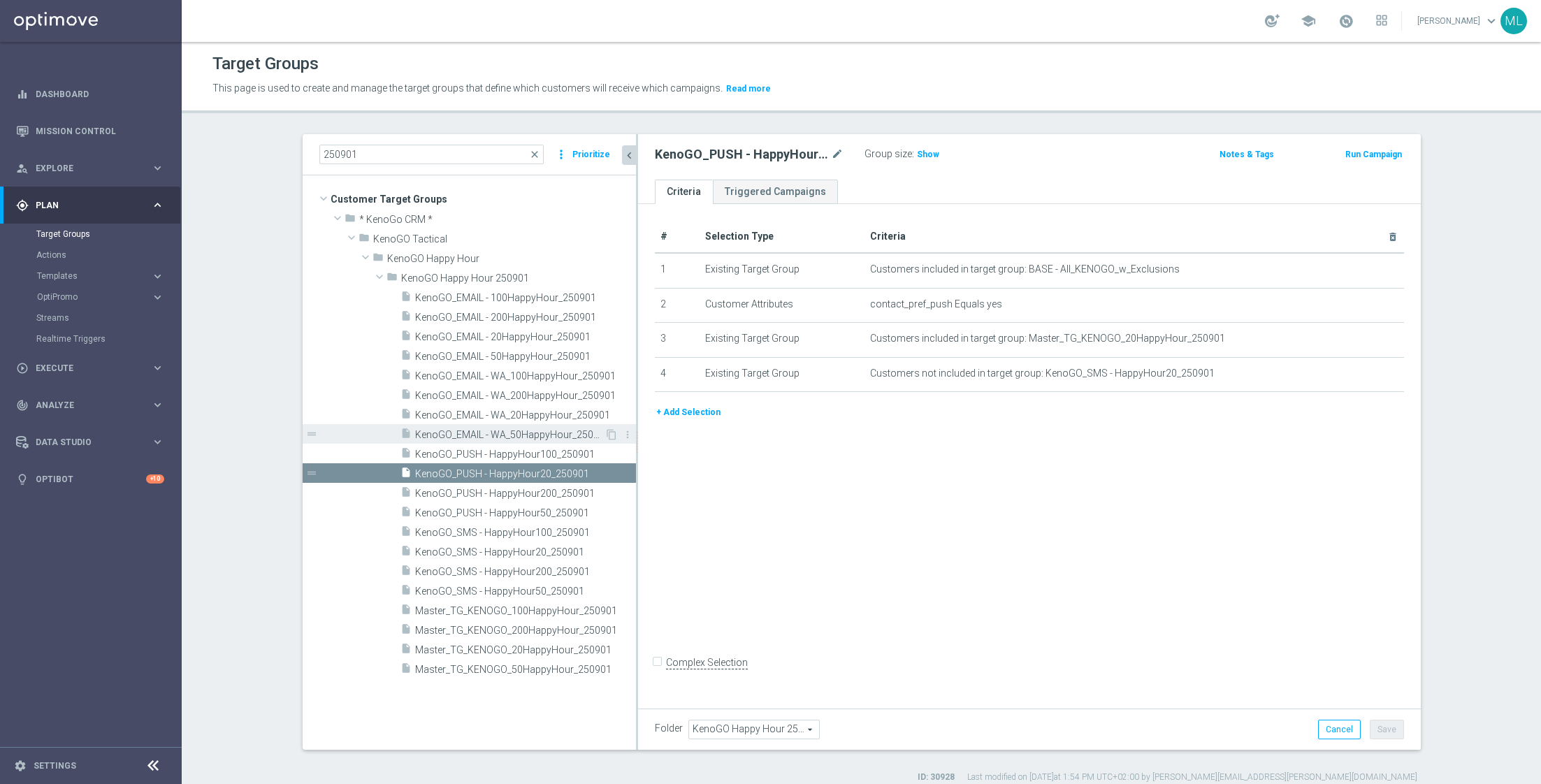
drag, startPoint x: 575, startPoint y: 437, endPoint x: 643, endPoint y: 438, distance: 68.0
click at [638, 438] on div at bounding box center [637, 441] width 2 height 616
click at [526, 625] on span "Master_TG_KENOGO_200HappyHour_250901" at bounding box center [514, 630] width 197 height 12
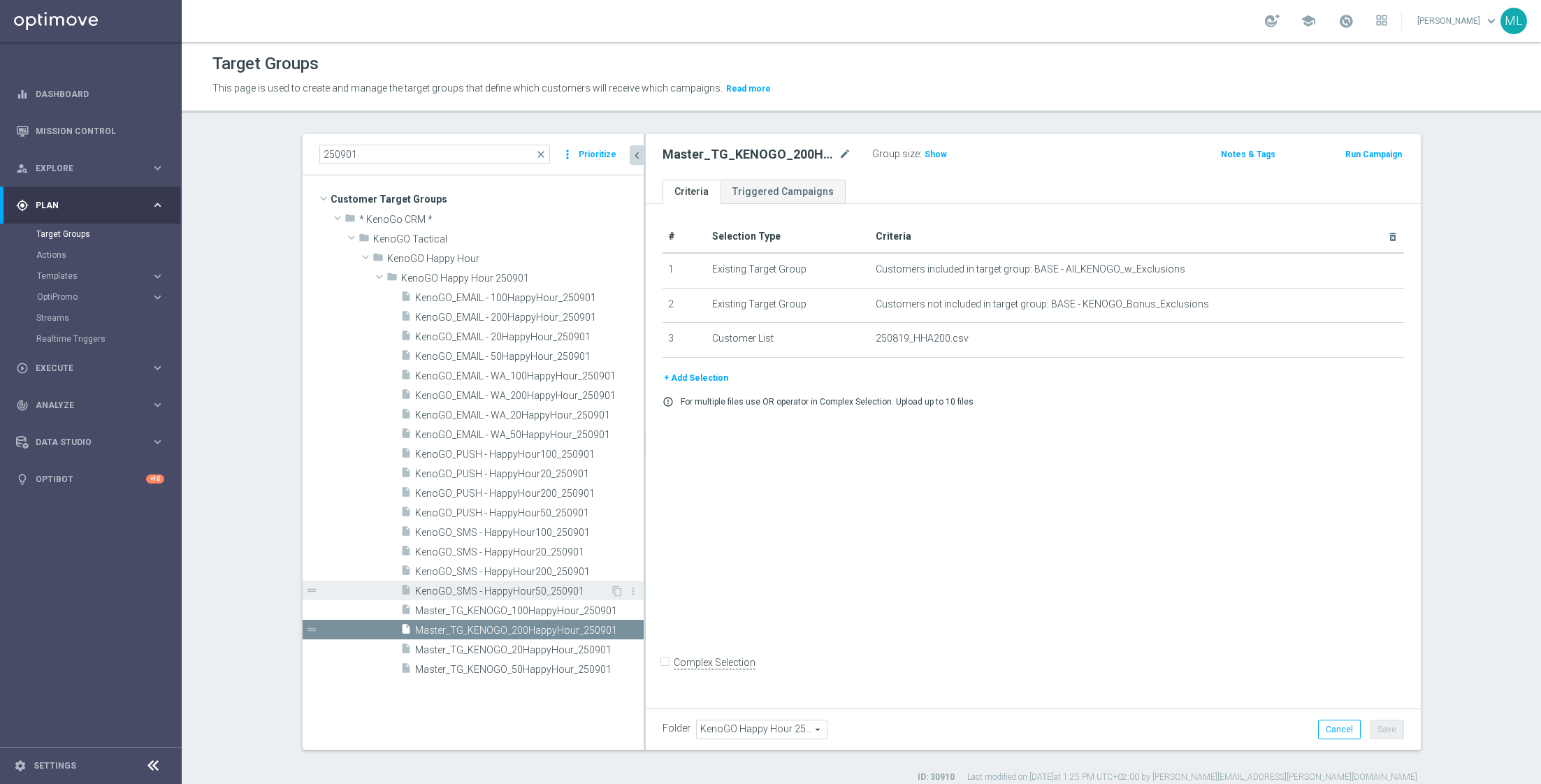
click at [548, 588] on span "KenoGO_SMS - HappyHour50_250901" at bounding box center [513, 592] width 195 height 12
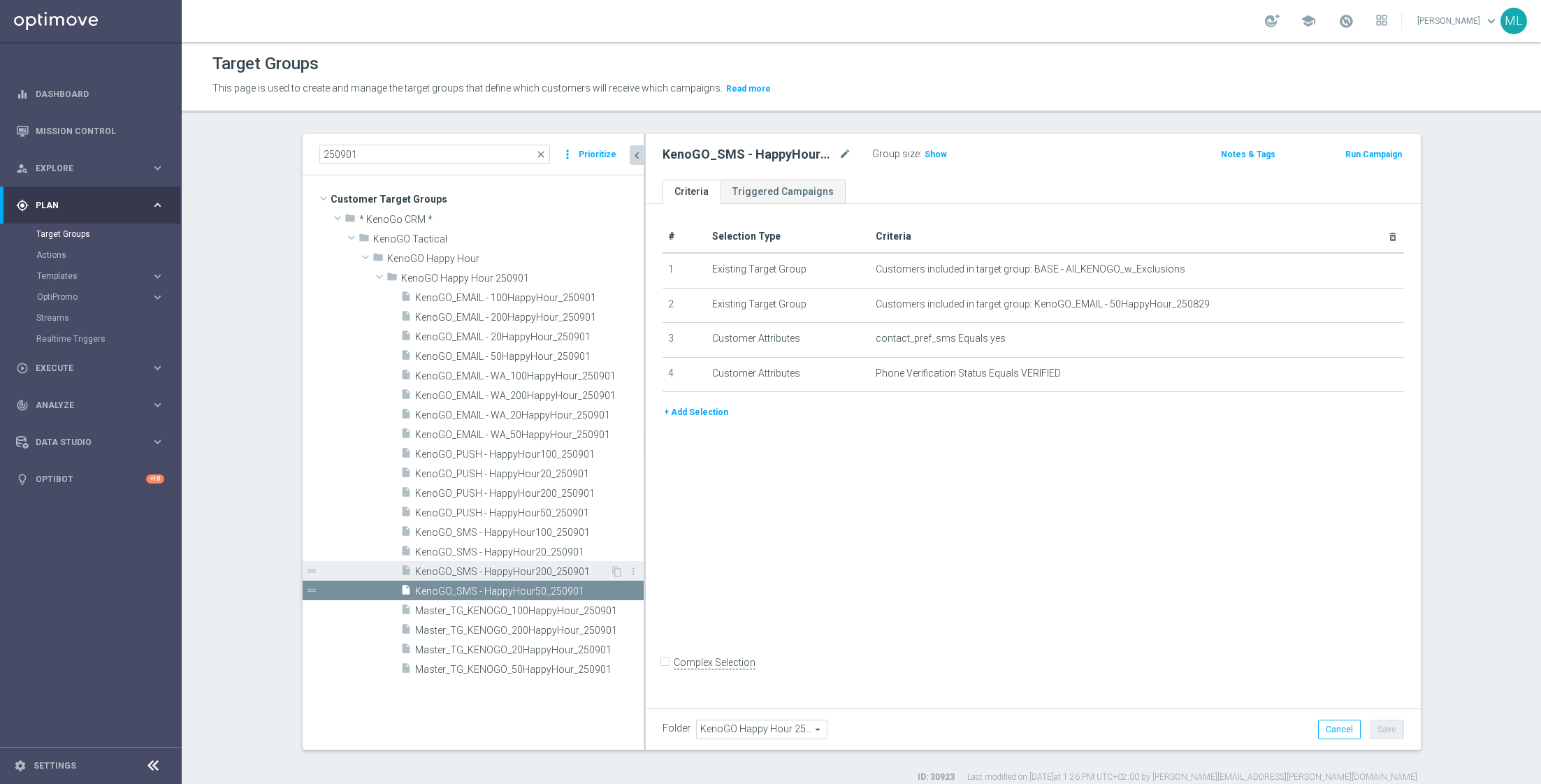
click at [541, 572] on span "KenoGO_SMS - HappyHour200_250901" at bounding box center [513, 572] width 195 height 12
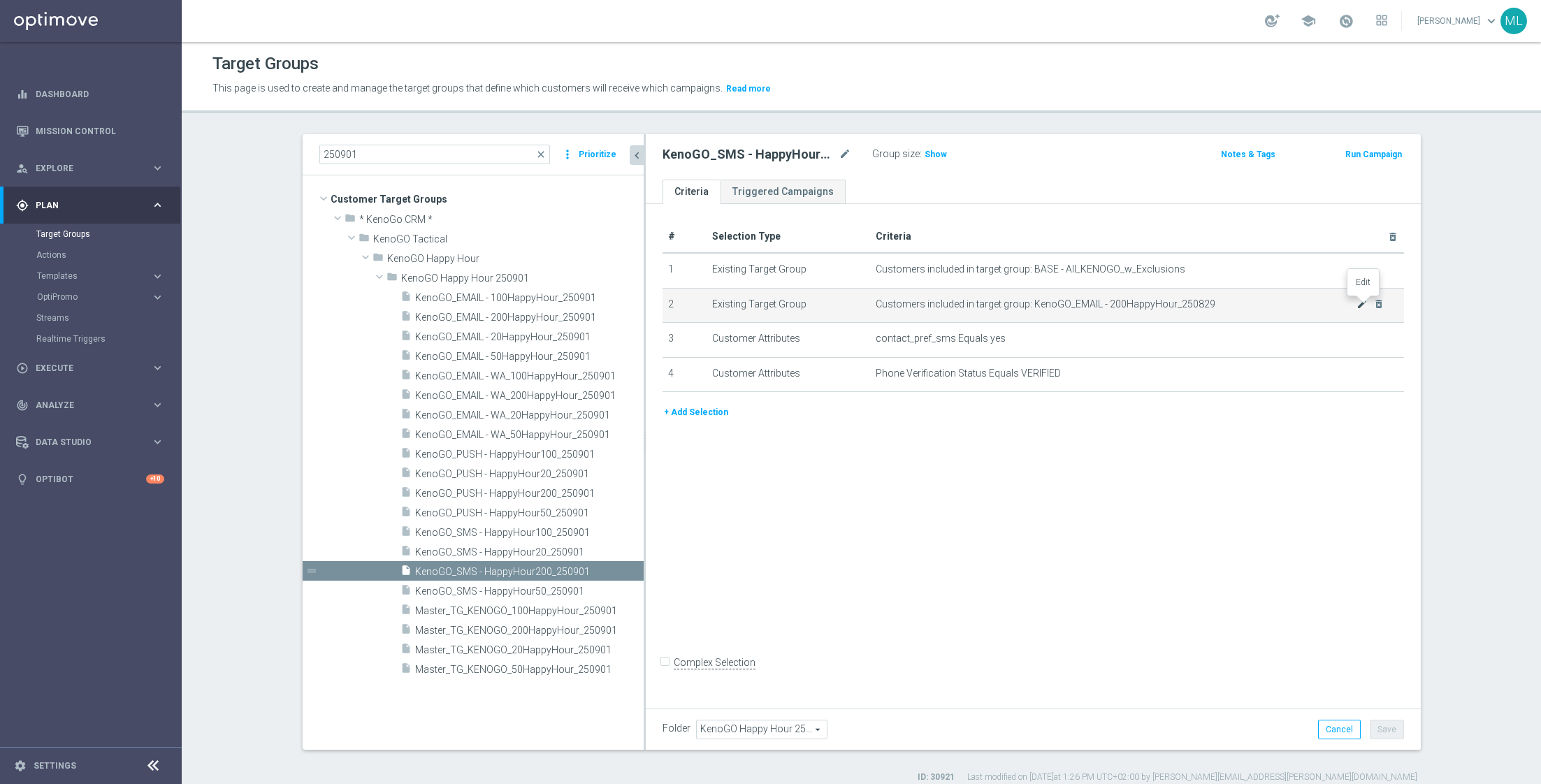
click at [1360, 303] on icon "mode_edit" at bounding box center [1362, 303] width 11 height 11
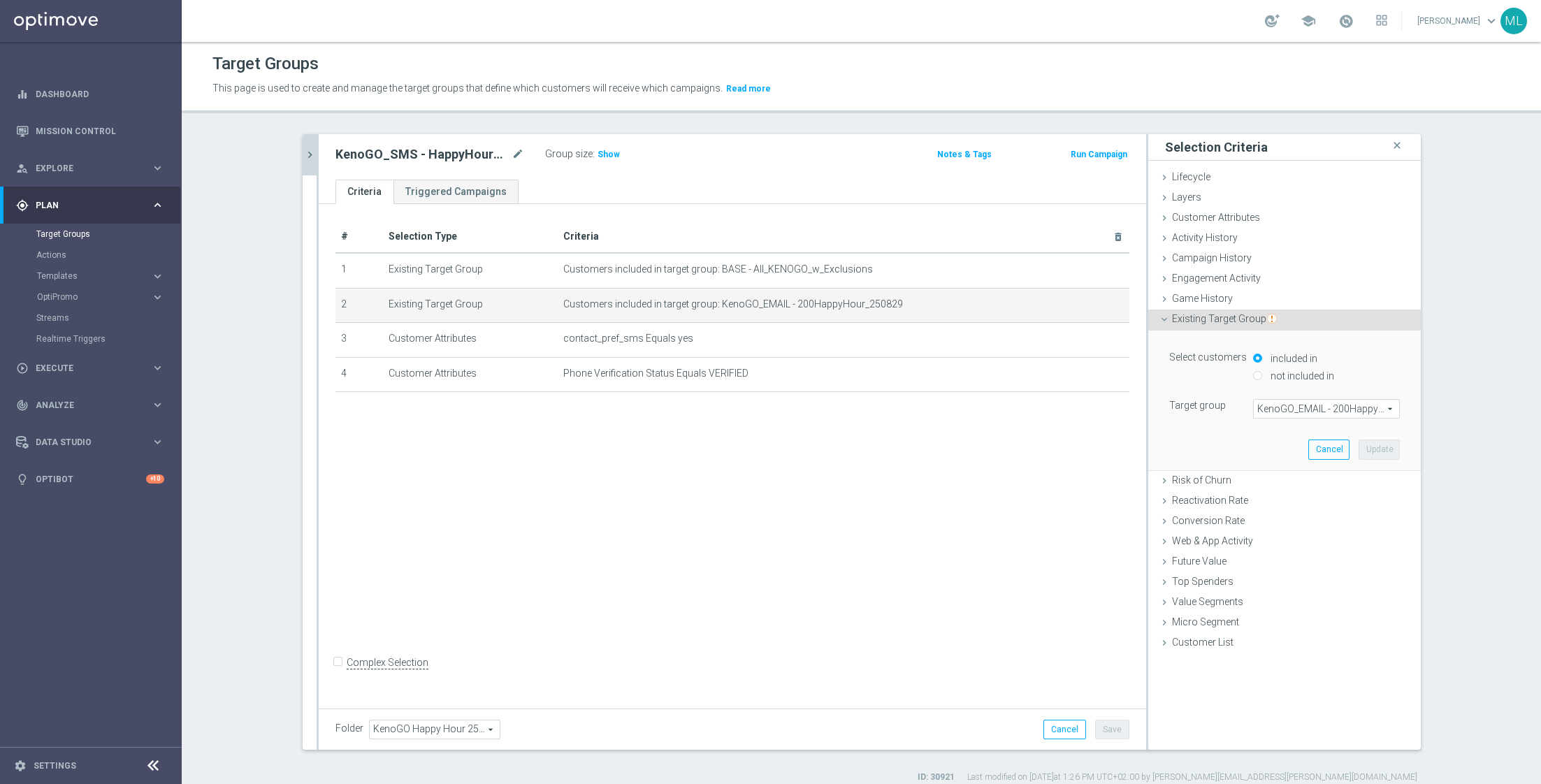
click at [1287, 403] on span "KenoGO_EMAIL - 200HappyHour_250829" at bounding box center [1326, 408] width 146 height 18
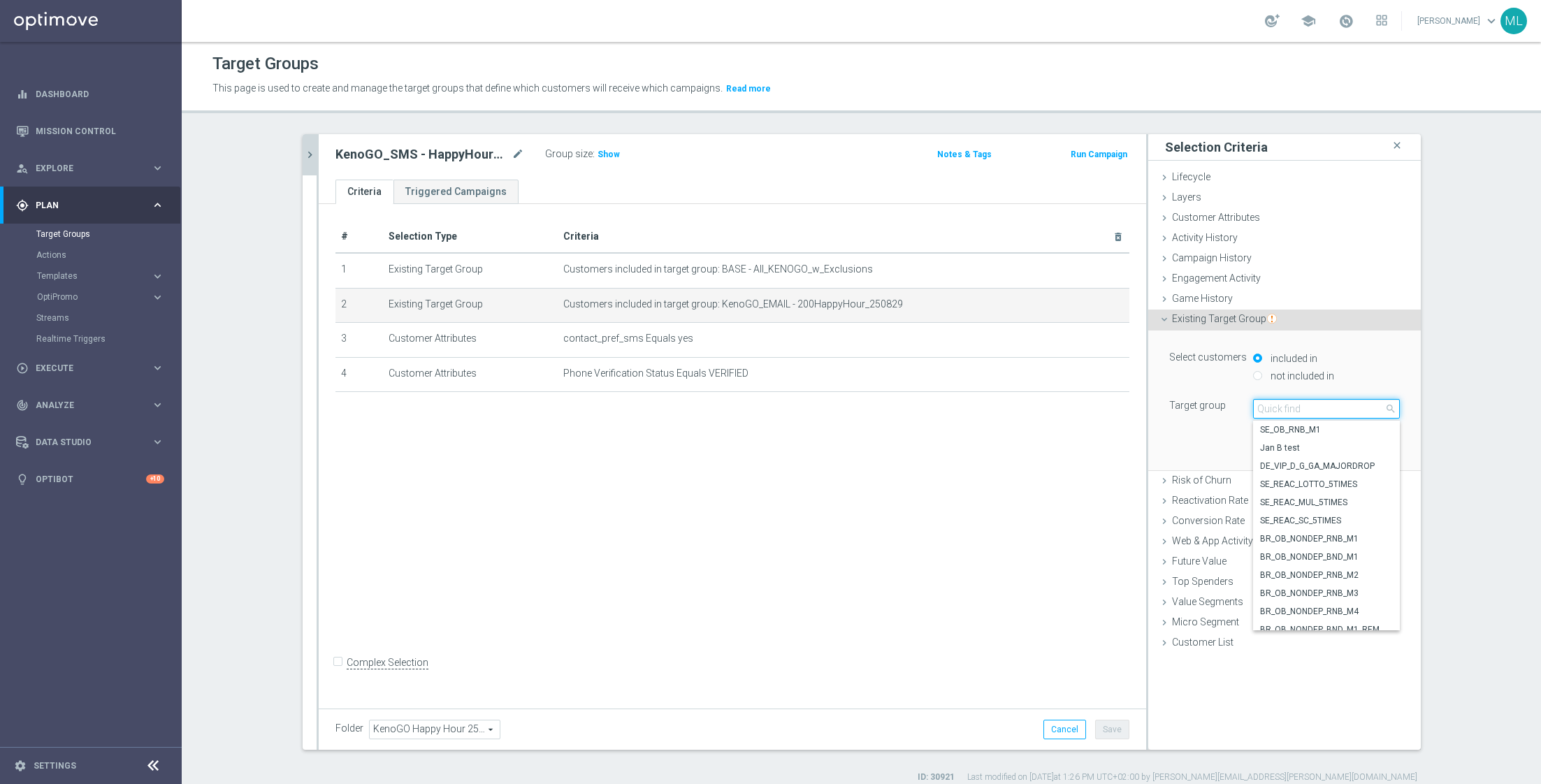
click at [1287, 403] on input "search" at bounding box center [1327, 408] width 147 height 20
type input "250901"
click at [1321, 450] on span "KenoGO_EMAIL - 200HappyHour_250901" at bounding box center [1327, 446] width 133 height 11
type input "KenoGO_EMAIL - 200HappyHour_250901"
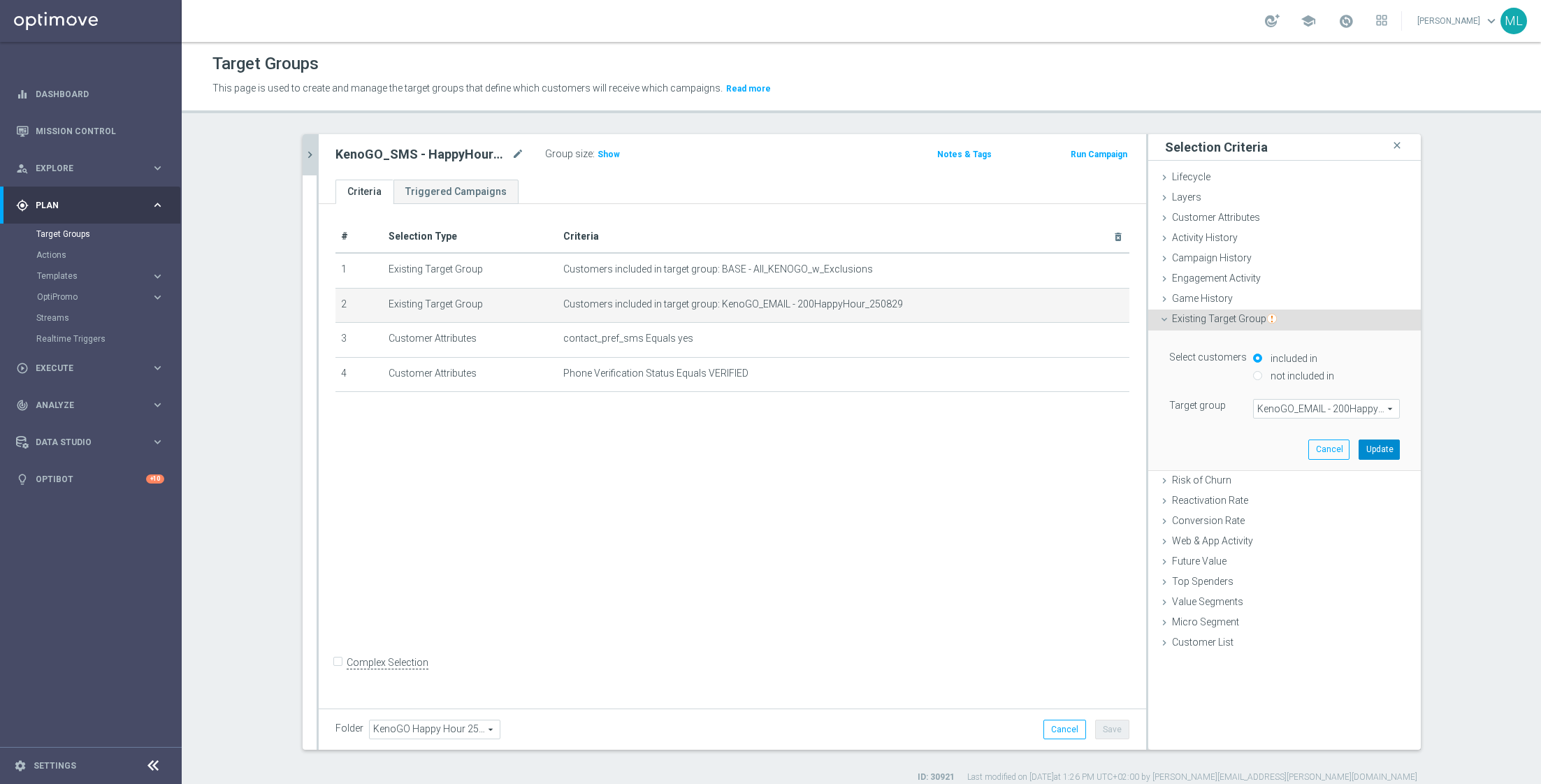
click at [1374, 444] on button "Update" at bounding box center [1379, 449] width 42 height 20
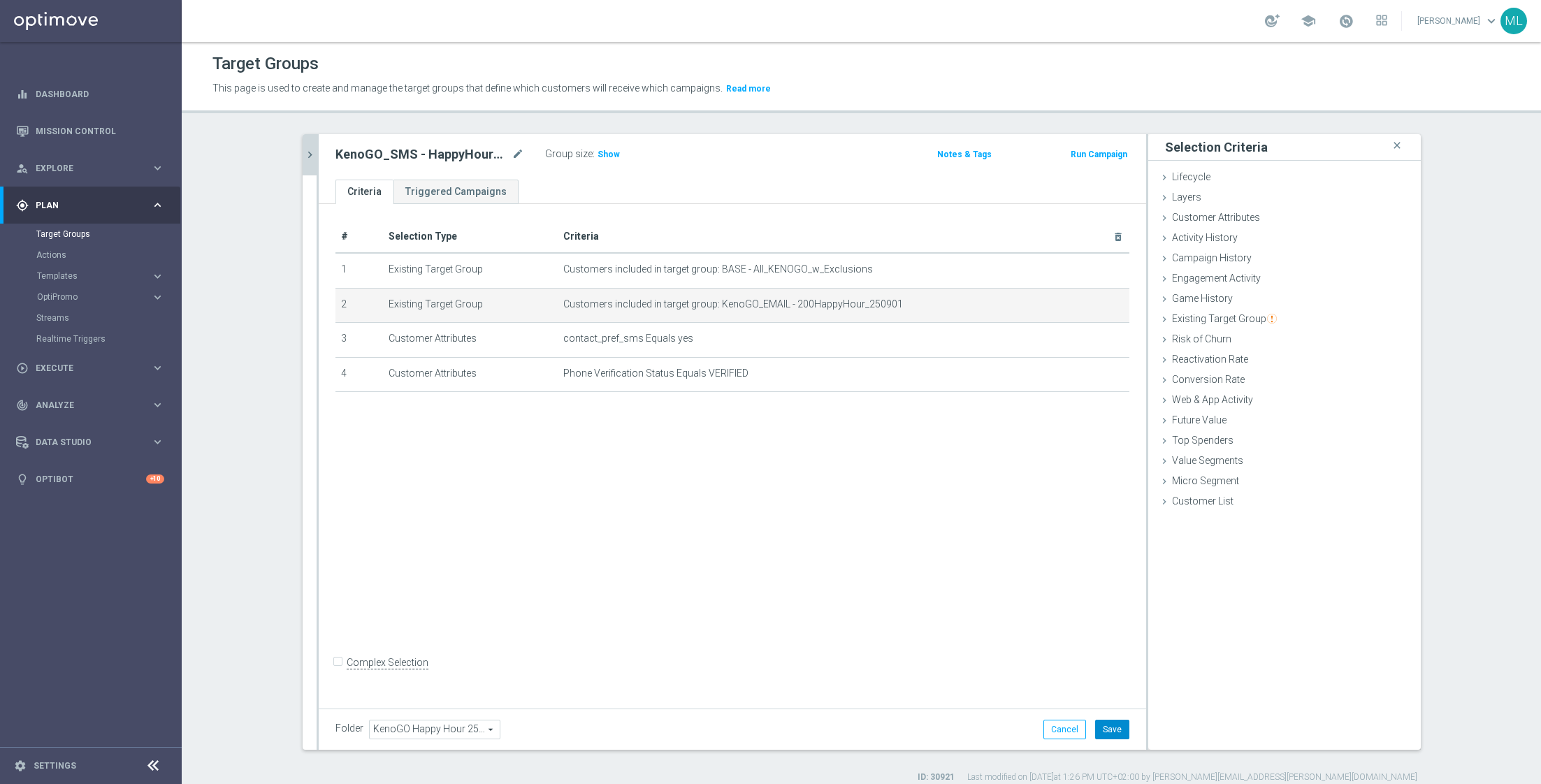
click at [1121, 732] on button "Save" at bounding box center [1112, 729] width 35 height 20
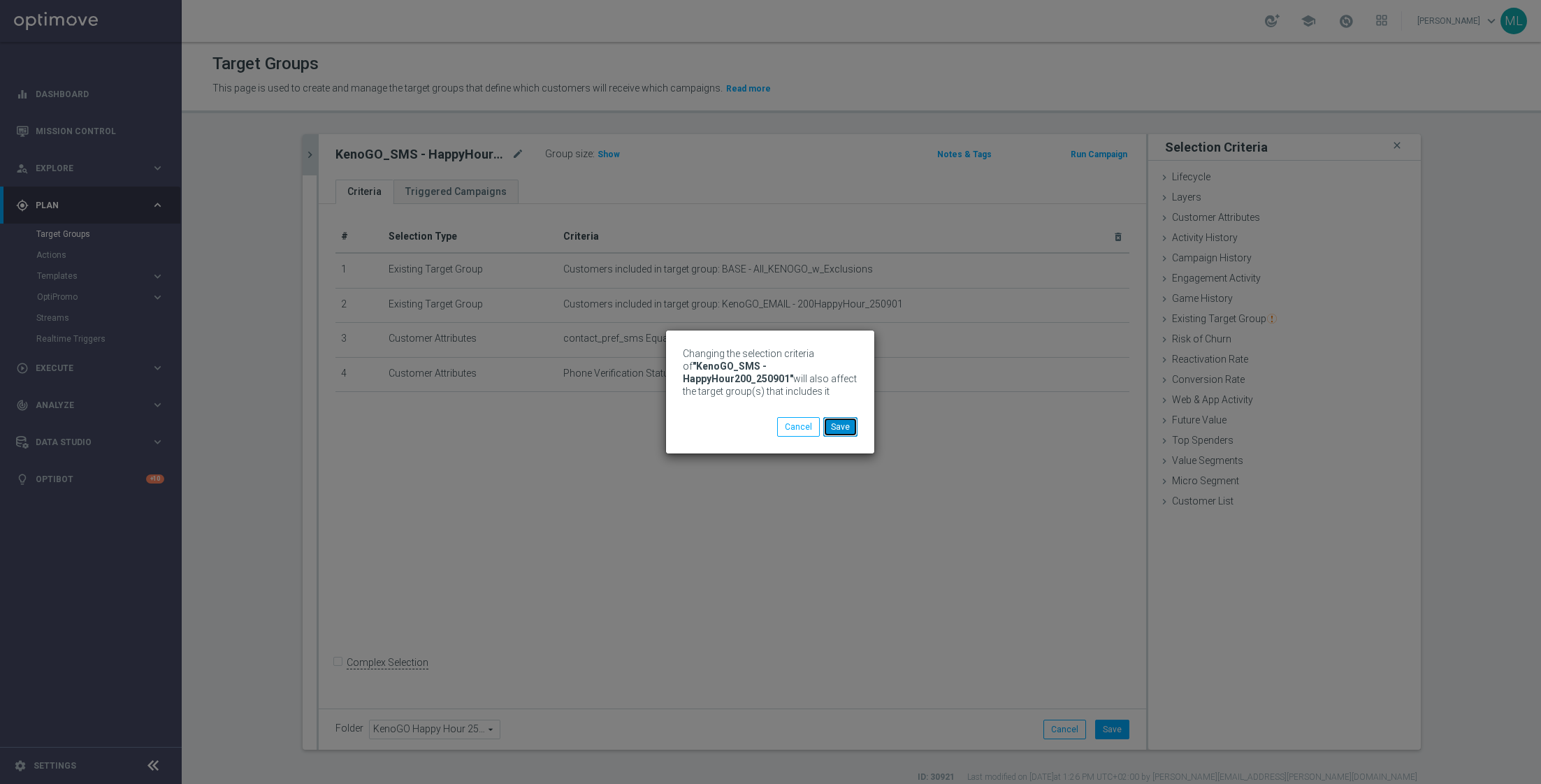
click at [847, 432] on button "Save" at bounding box center [840, 427] width 35 height 20
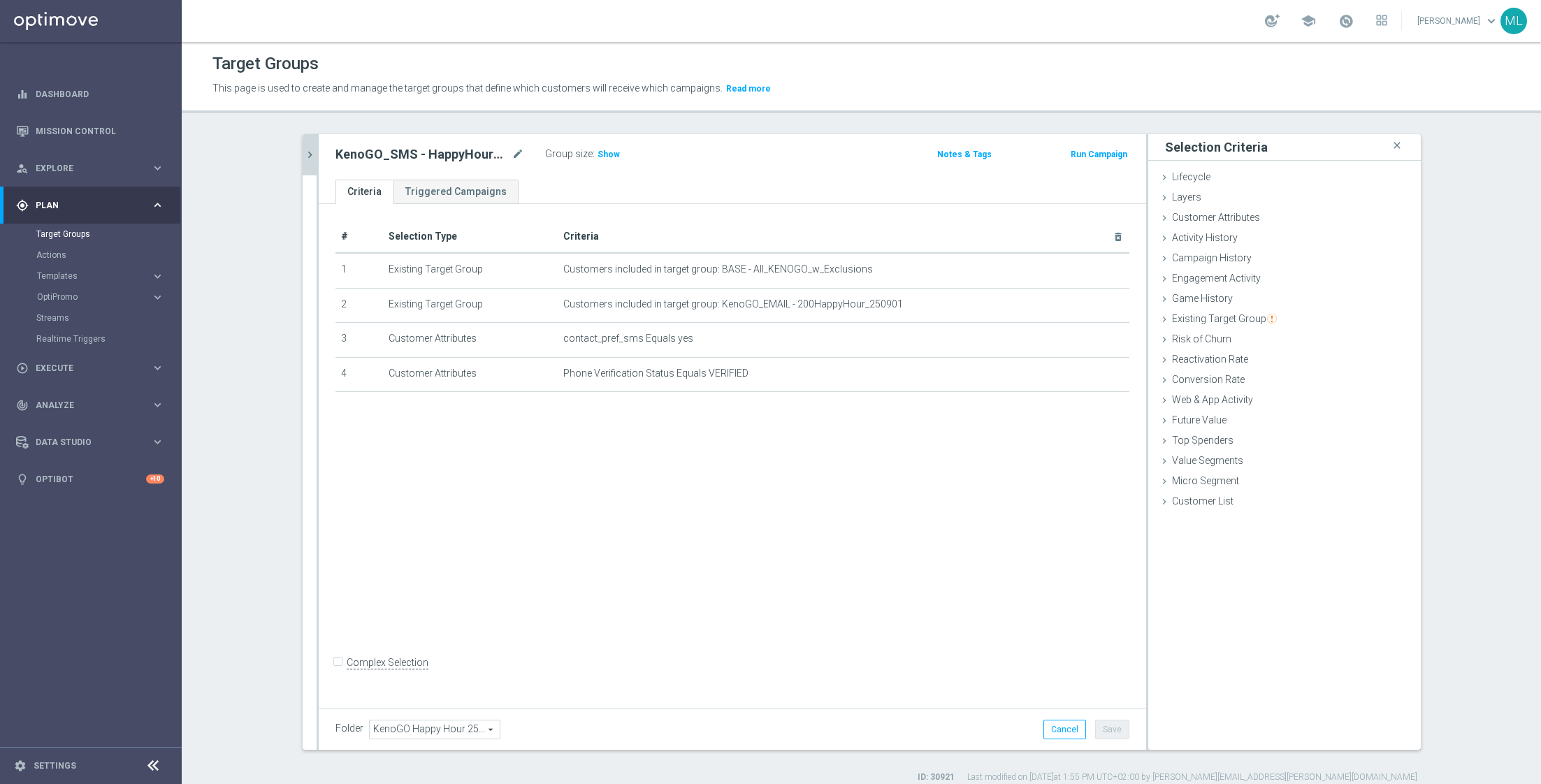
click at [312, 160] on icon "chevron_right" at bounding box center [309, 154] width 13 height 13
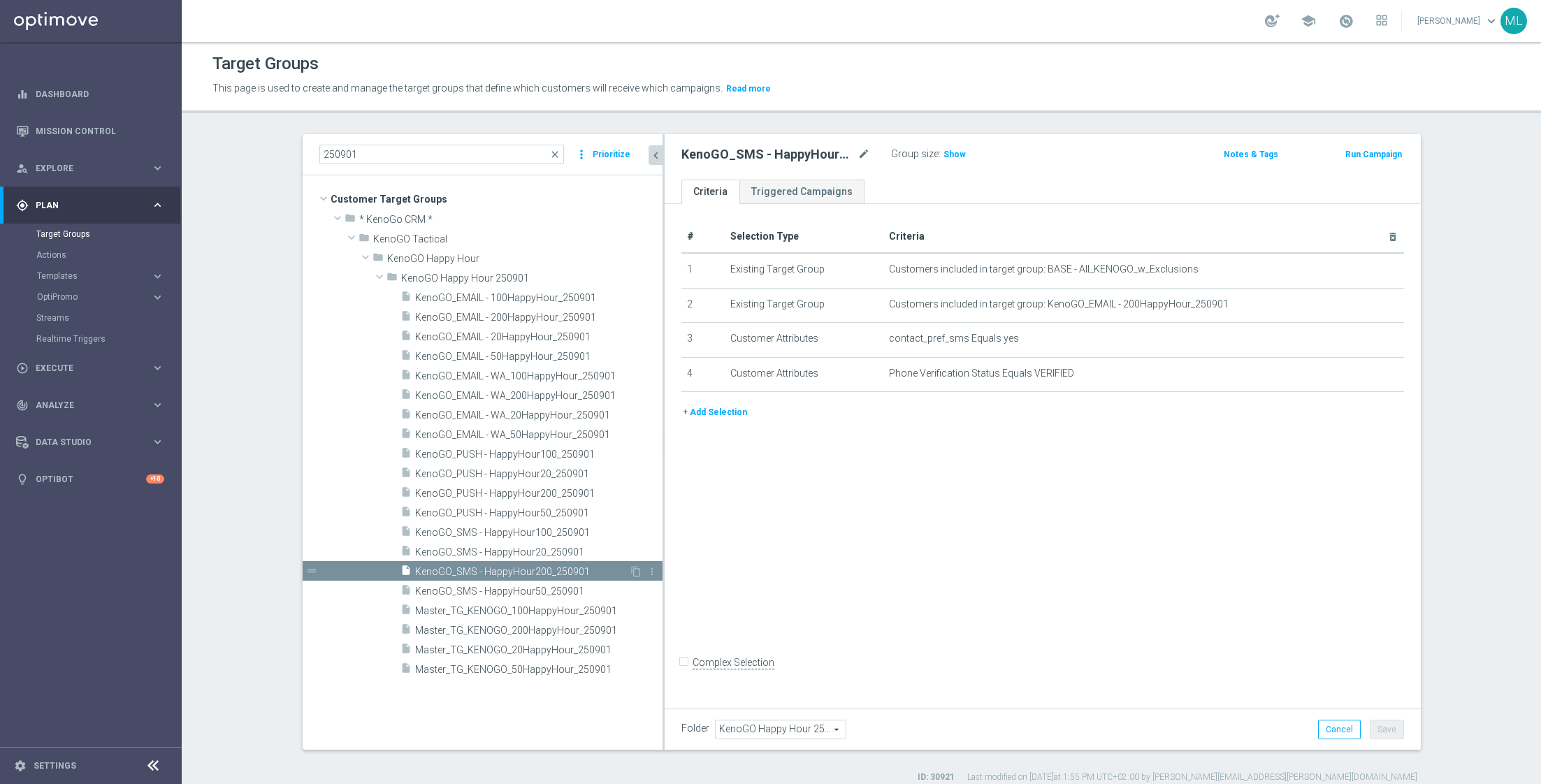
drag, startPoint x: 574, startPoint y: 560, endPoint x: 661, endPoint y: 569, distance: 87.5
click at [661, 569] on as-split "250901 close more_vert Prioritize Customer Target Groups library_add create_new…" at bounding box center [862, 441] width 1119 height 616
click at [527, 531] on span "KenoGO_SMS - HappyHour100_250901" at bounding box center [523, 532] width 214 height 12
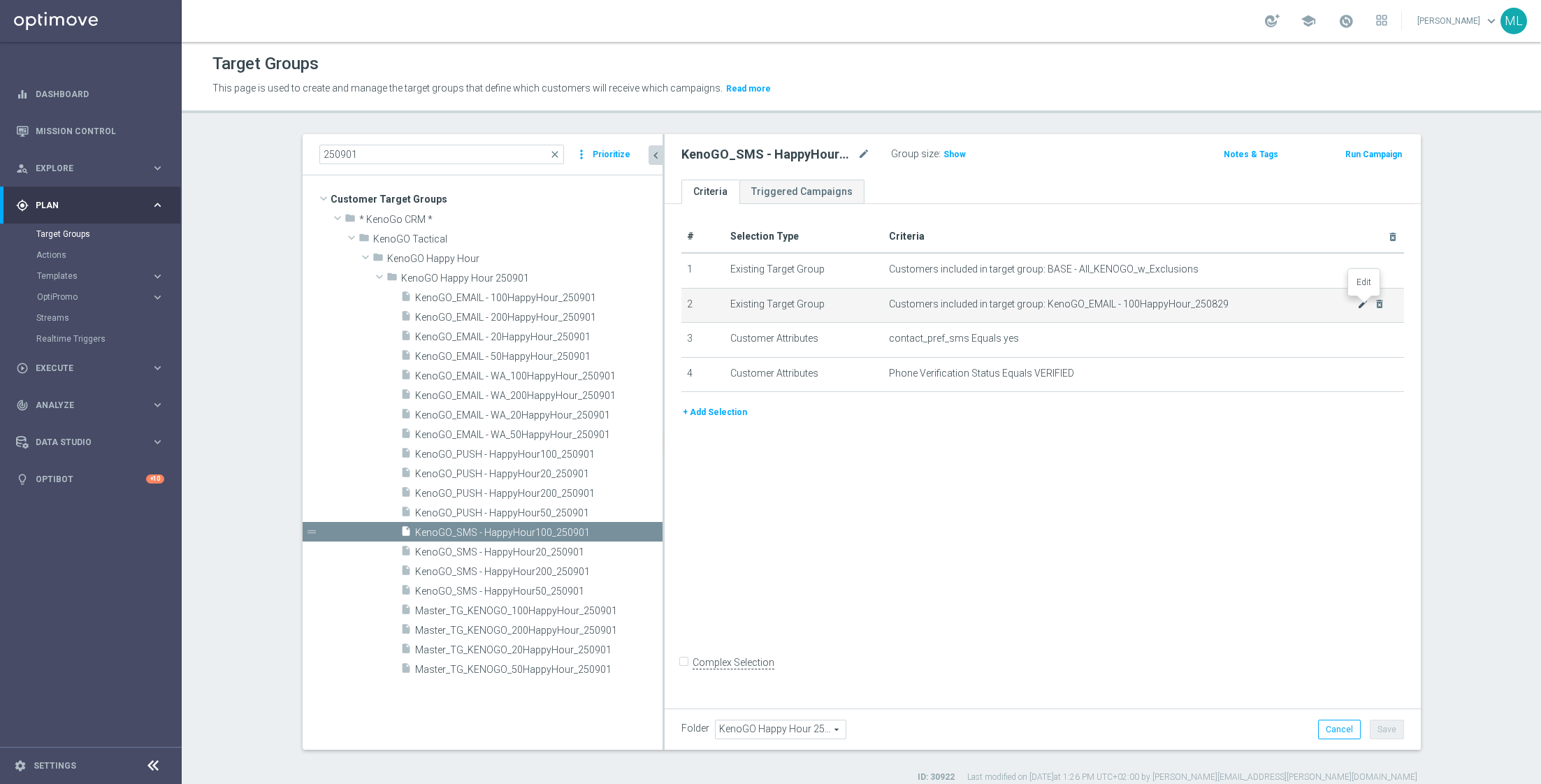
click at [1363, 304] on icon "mode_edit" at bounding box center [1363, 303] width 11 height 11
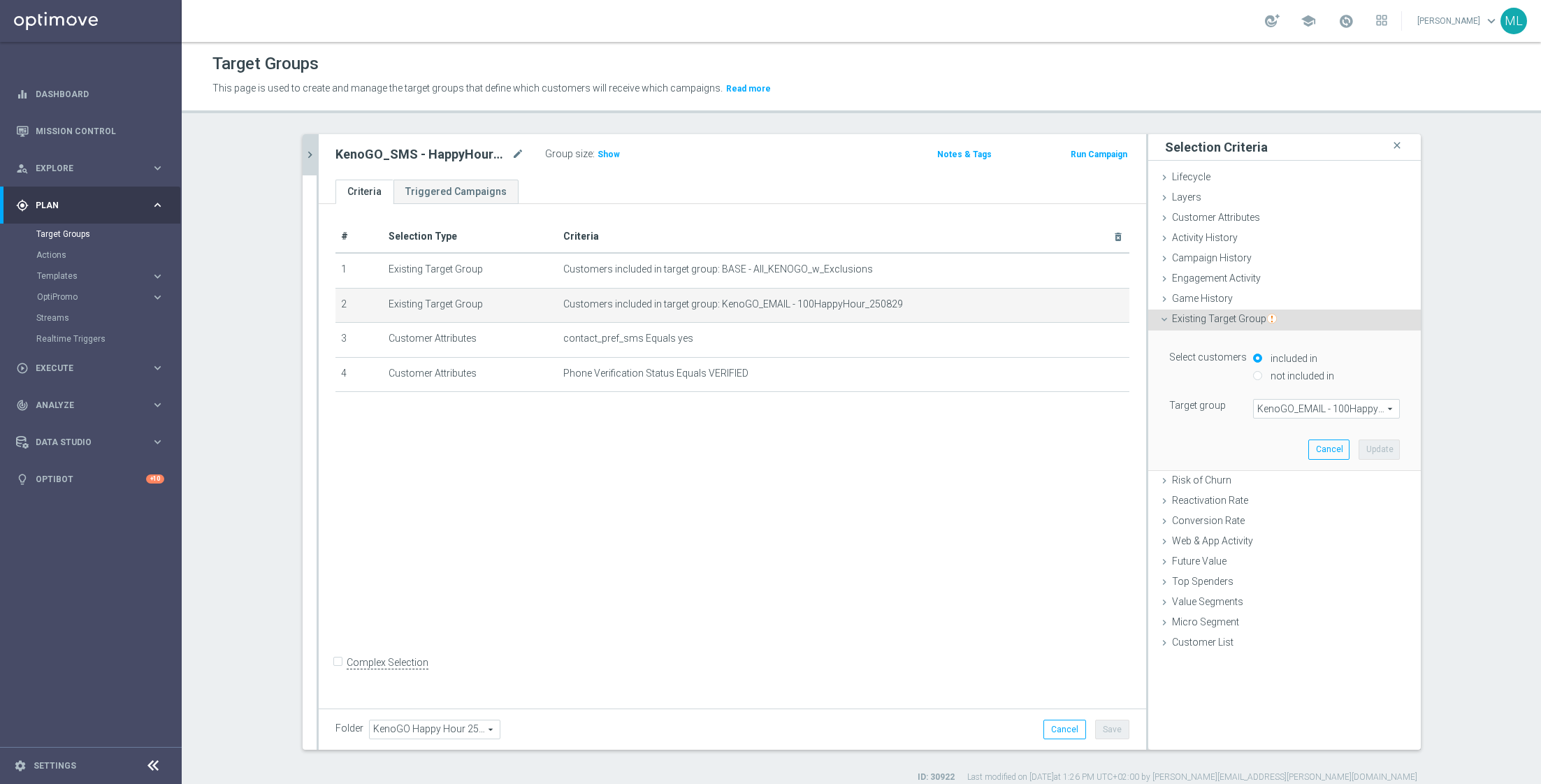
click at [1277, 407] on span "KenoGO_EMAIL - 100HappyHour_250829" at bounding box center [1326, 408] width 146 height 18
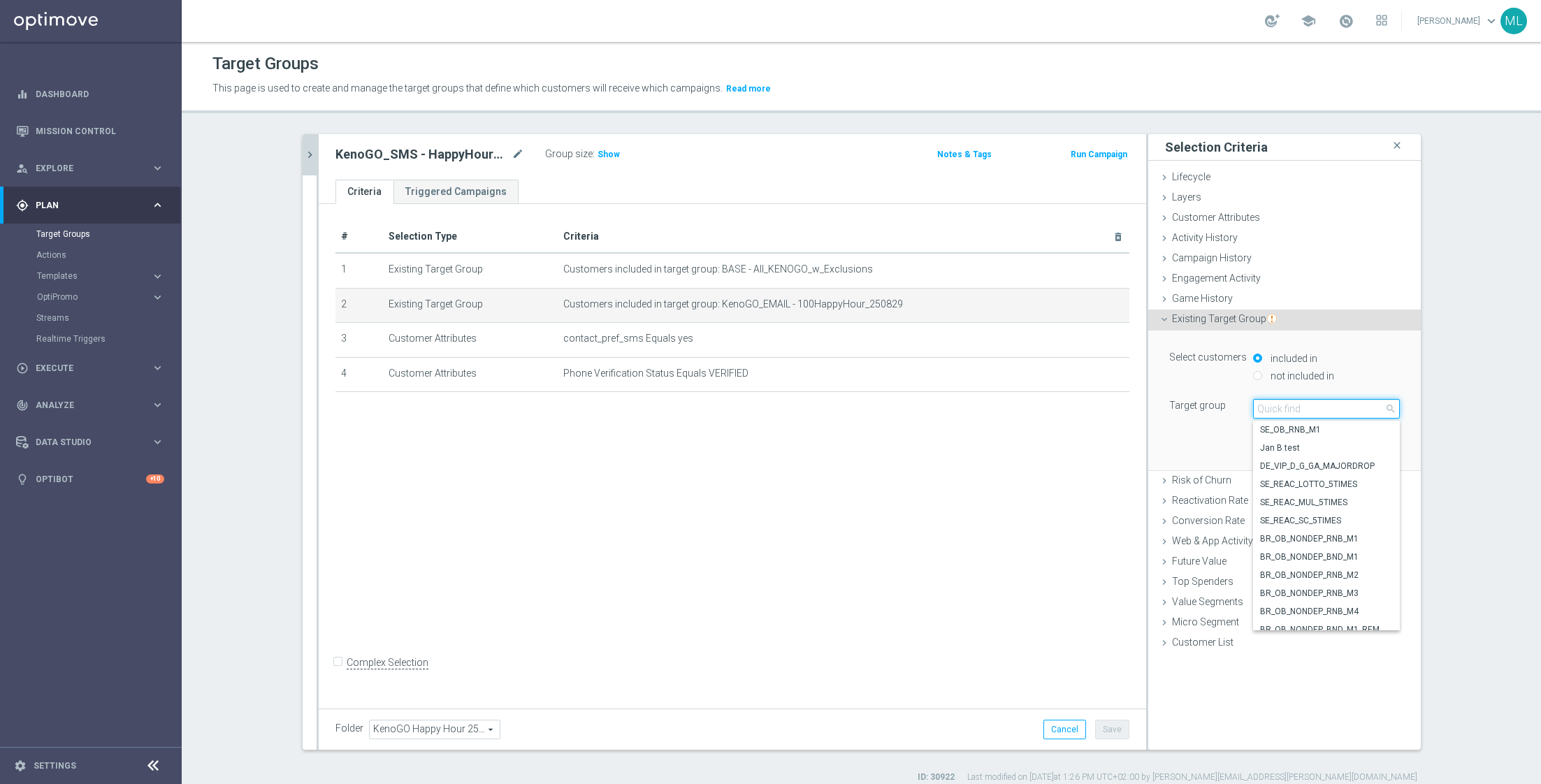
click at [1309, 405] on input "search" at bounding box center [1327, 408] width 147 height 20
type input "250901"
click at [1328, 514] on span "KenoGO_EMAIL - 100HappyHour_250901" at bounding box center [1327, 519] width 133 height 11
type input "KenoGO_EMAIL - 100HappyHour_250901"
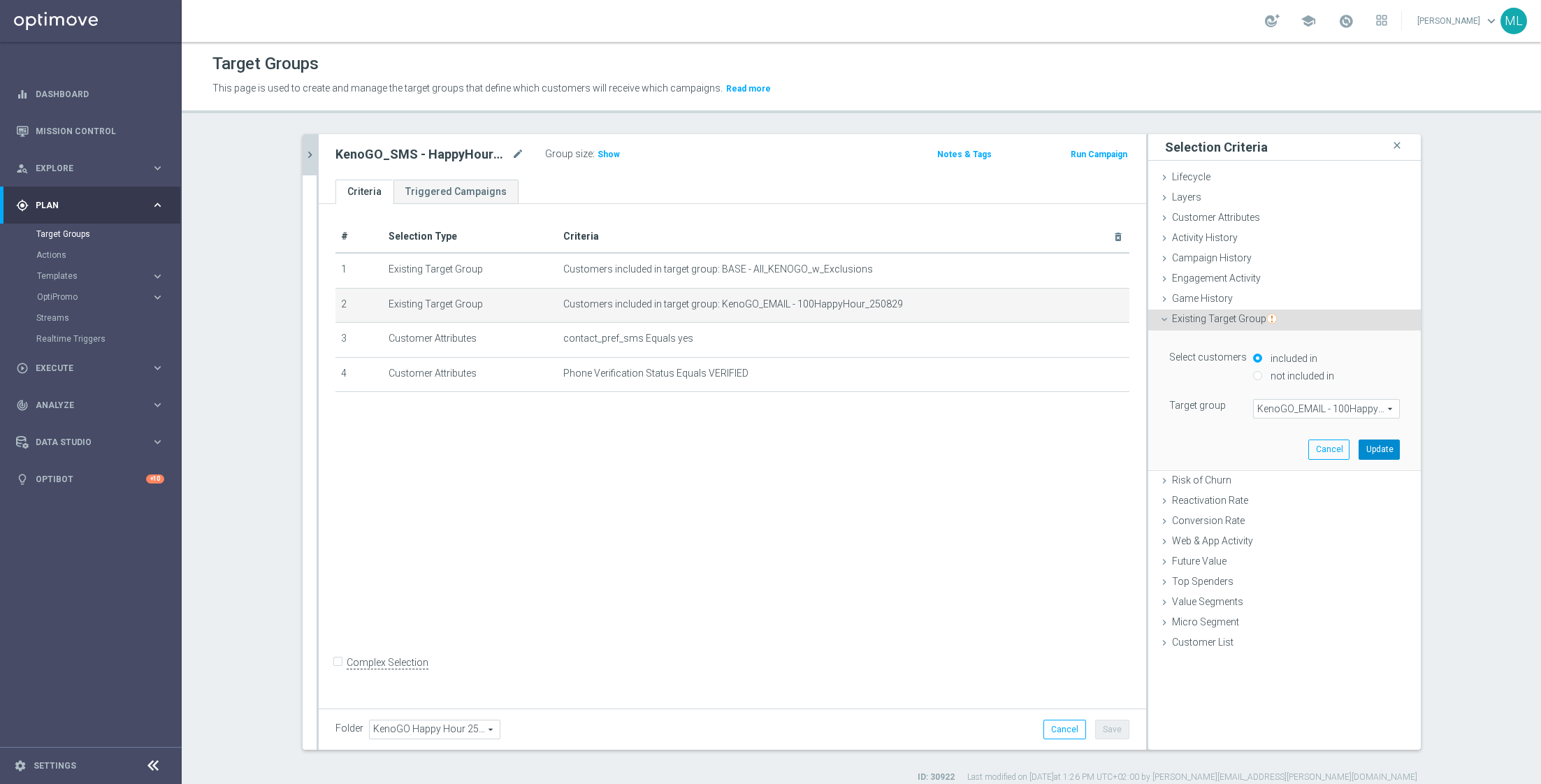
click at [1384, 452] on button "Update" at bounding box center [1379, 449] width 42 height 20
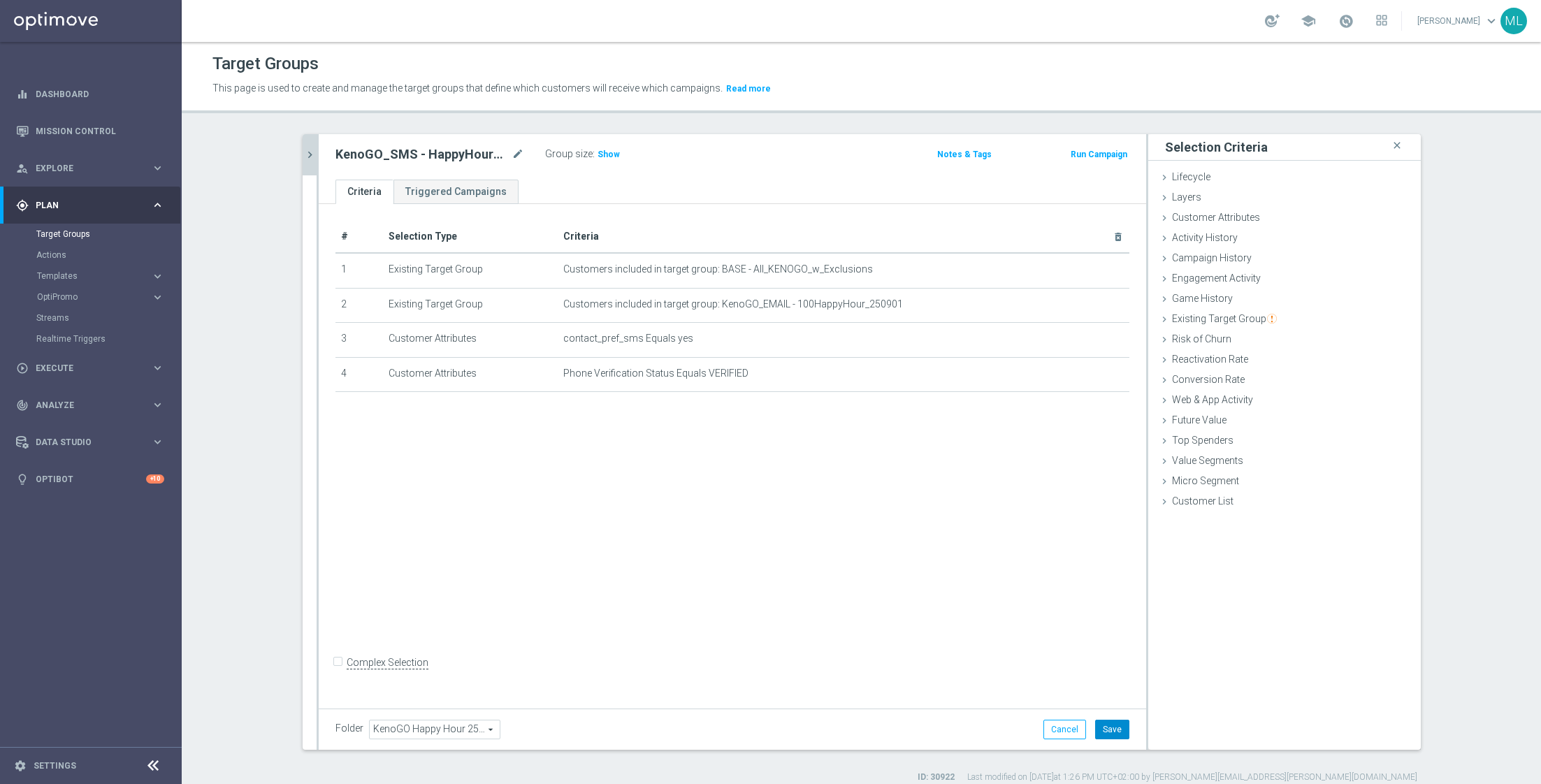
click at [1121, 728] on button "Save" at bounding box center [1112, 729] width 35 height 20
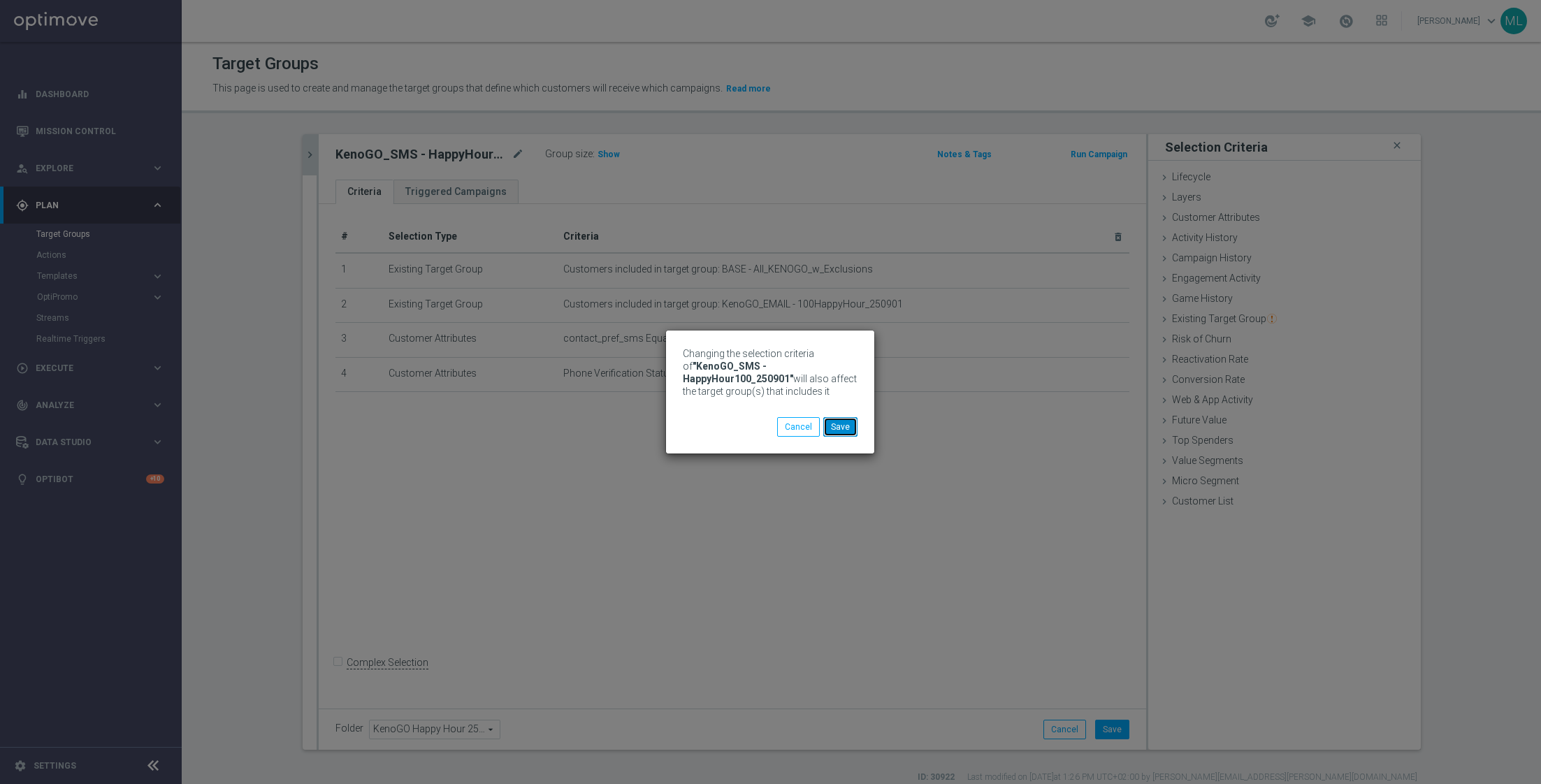
click at [844, 425] on button "Save" at bounding box center [840, 427] width 35 height 20
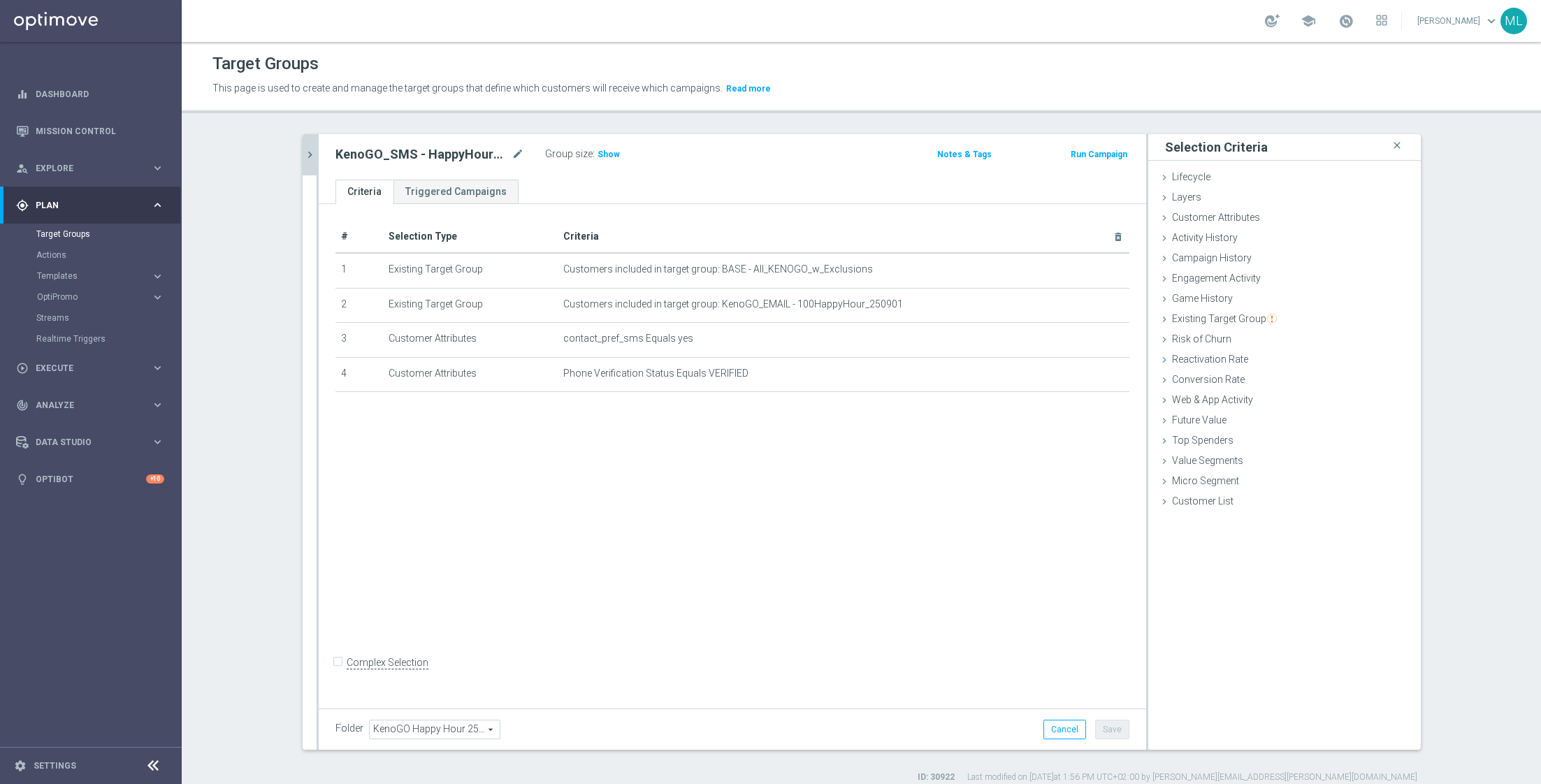
click at [310, 155] on icon "chevron_right" at bounding box center [309, 154] width 13 height 13
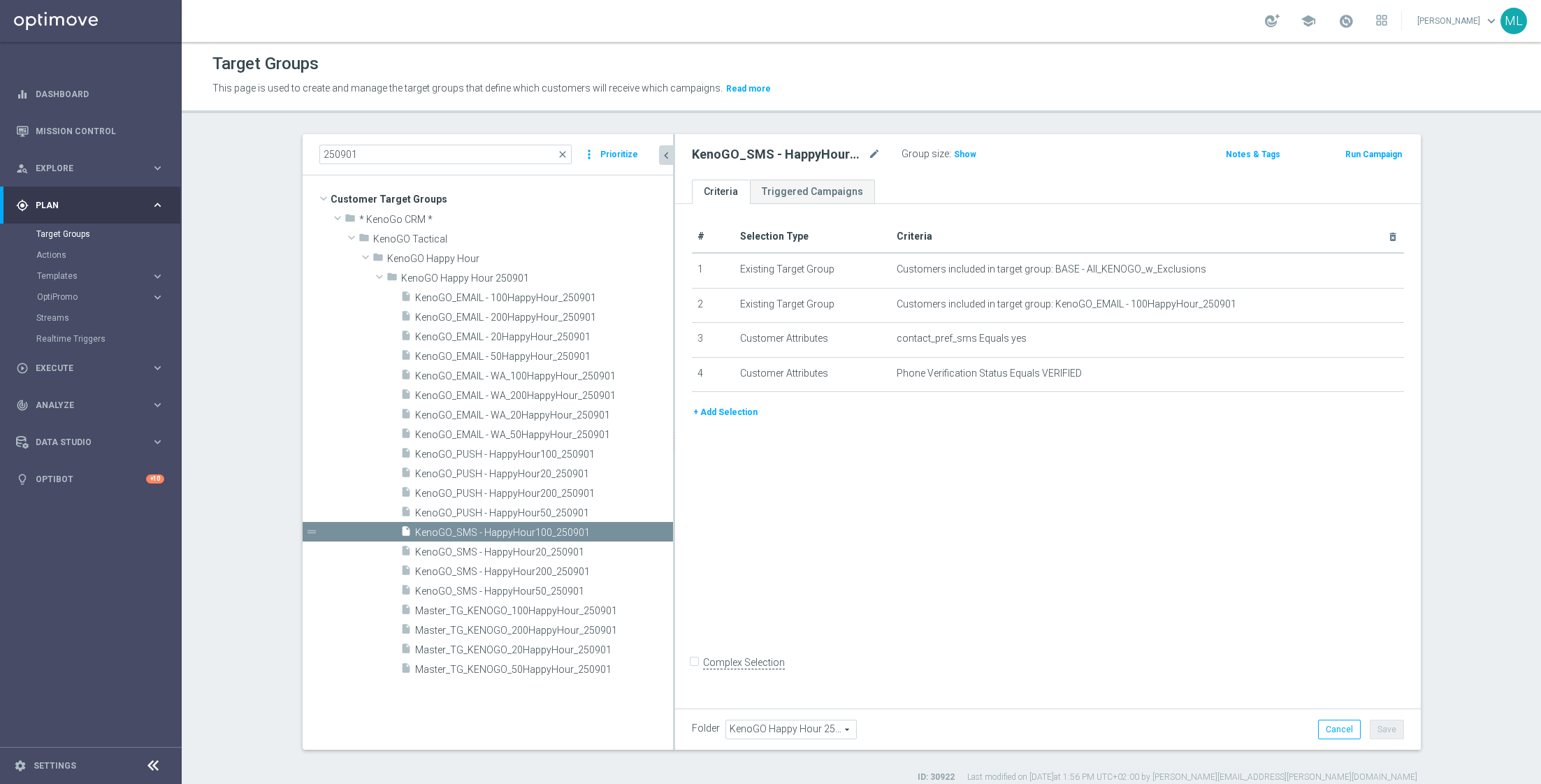
drag, startPoint x: 576, startPoint y: 472, endPoint x: 673, endPoint y: 486, distance: 98.0
click at [674, 486] on div at bounding box center [674, 441] width 2 height 616
click at [560, 586] on span "KenoGO_SMS - HappyHour50_250901" at bounding box center [528, 592] width 225 height 12
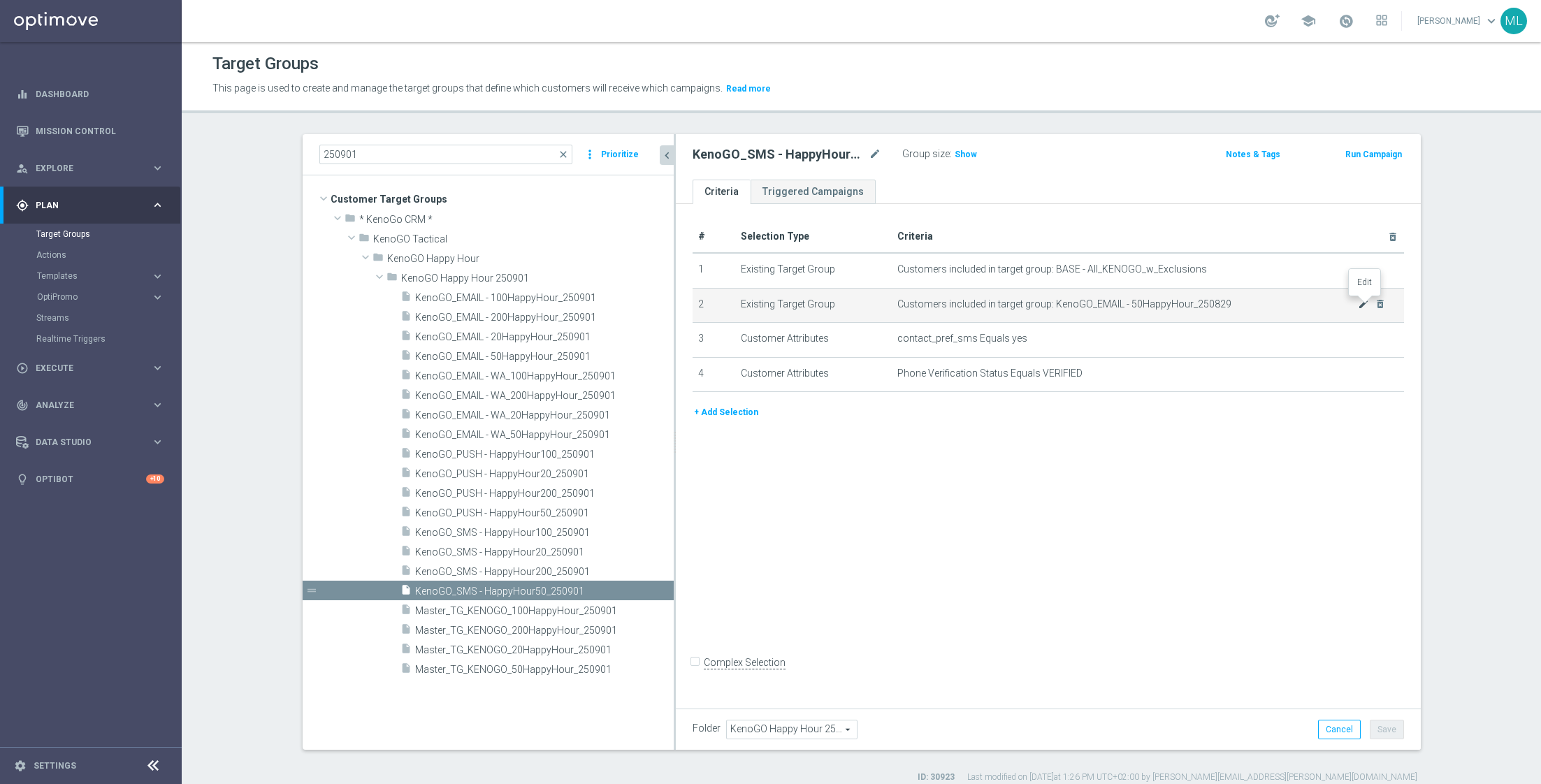
click at [1361, 304] on icon "mode_edit" at bounding box center [1363, 303] width 11 height 11
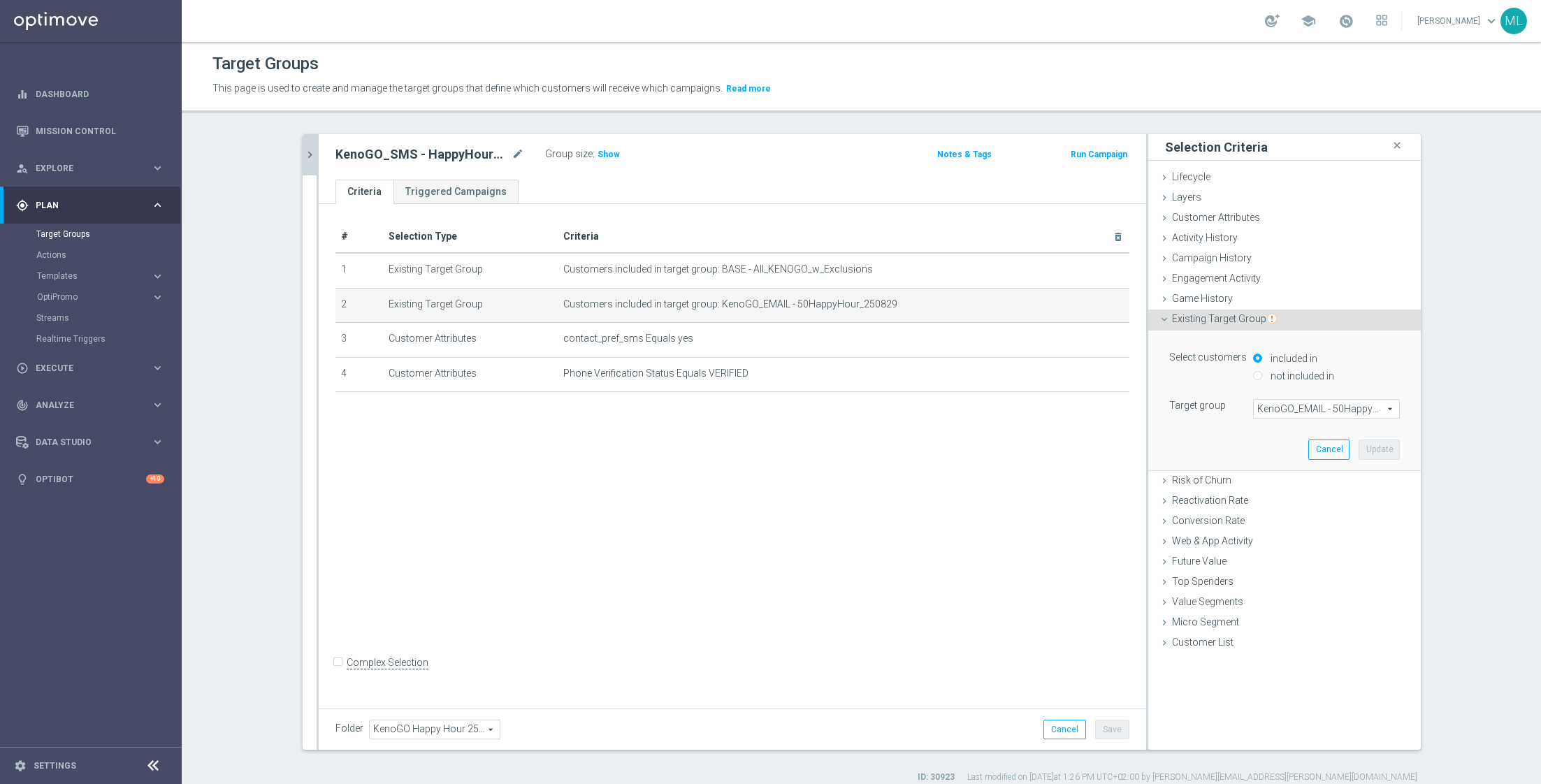
click at [1330, 409] on span "KenoGO_EMAIL - 50HappyHour_250829" at bounding box center [1326, 408] width 146 height 18
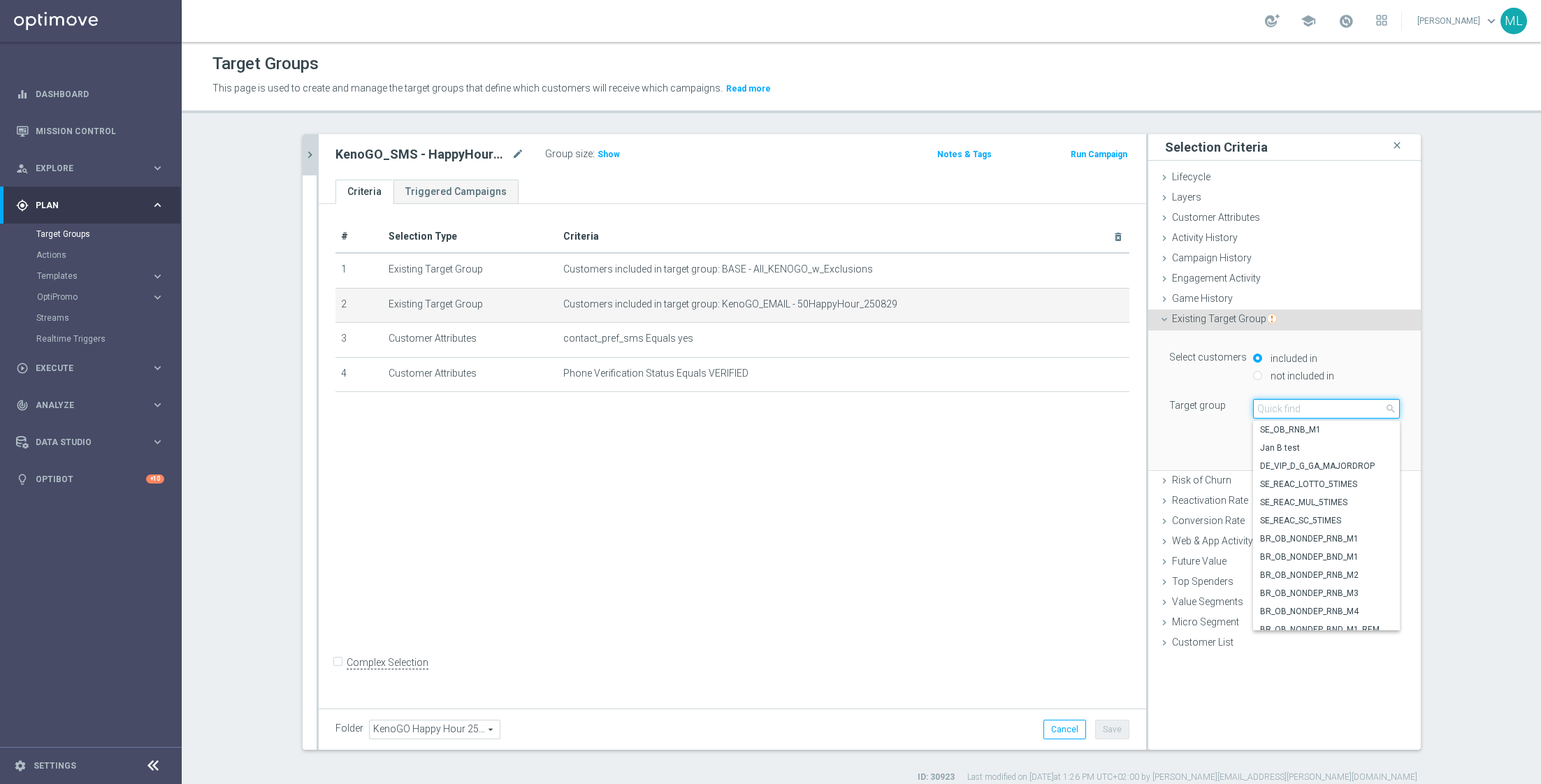
click at [1300, 408] on input "search" at bounding box center [1327, 408] width 147 height 20
type input "250901"
click at [1354, 538] on span "KenoGO_EMAIL - 50HappyHour_250901" at bounding box center [1327, 538] width 133 height 11
type input "KenoGO_EMAIL - 50HappyHour_250901"
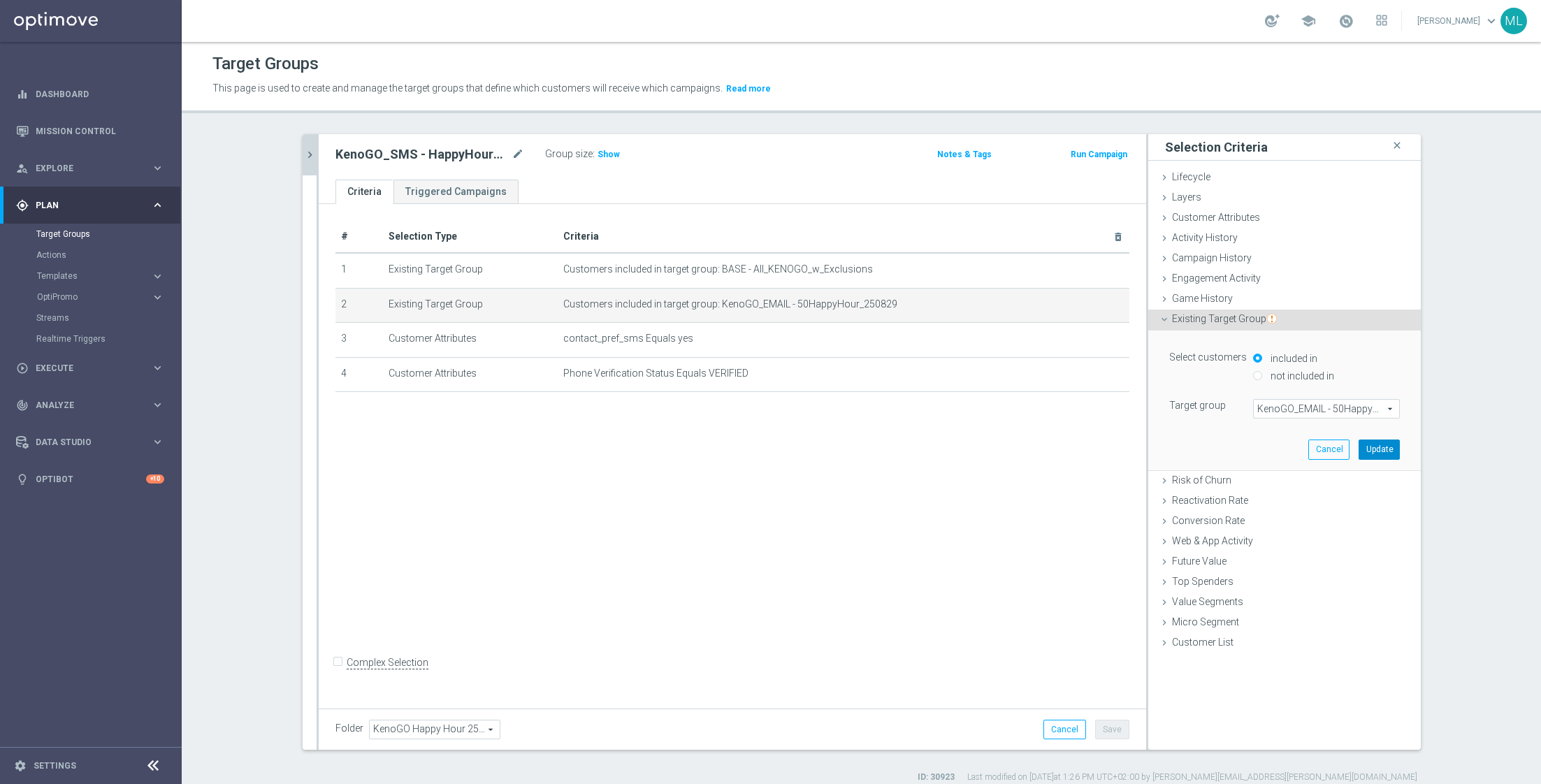
click at [1374, 444] on button "Update" at bounding box center [1379, 449] width 42 height 20
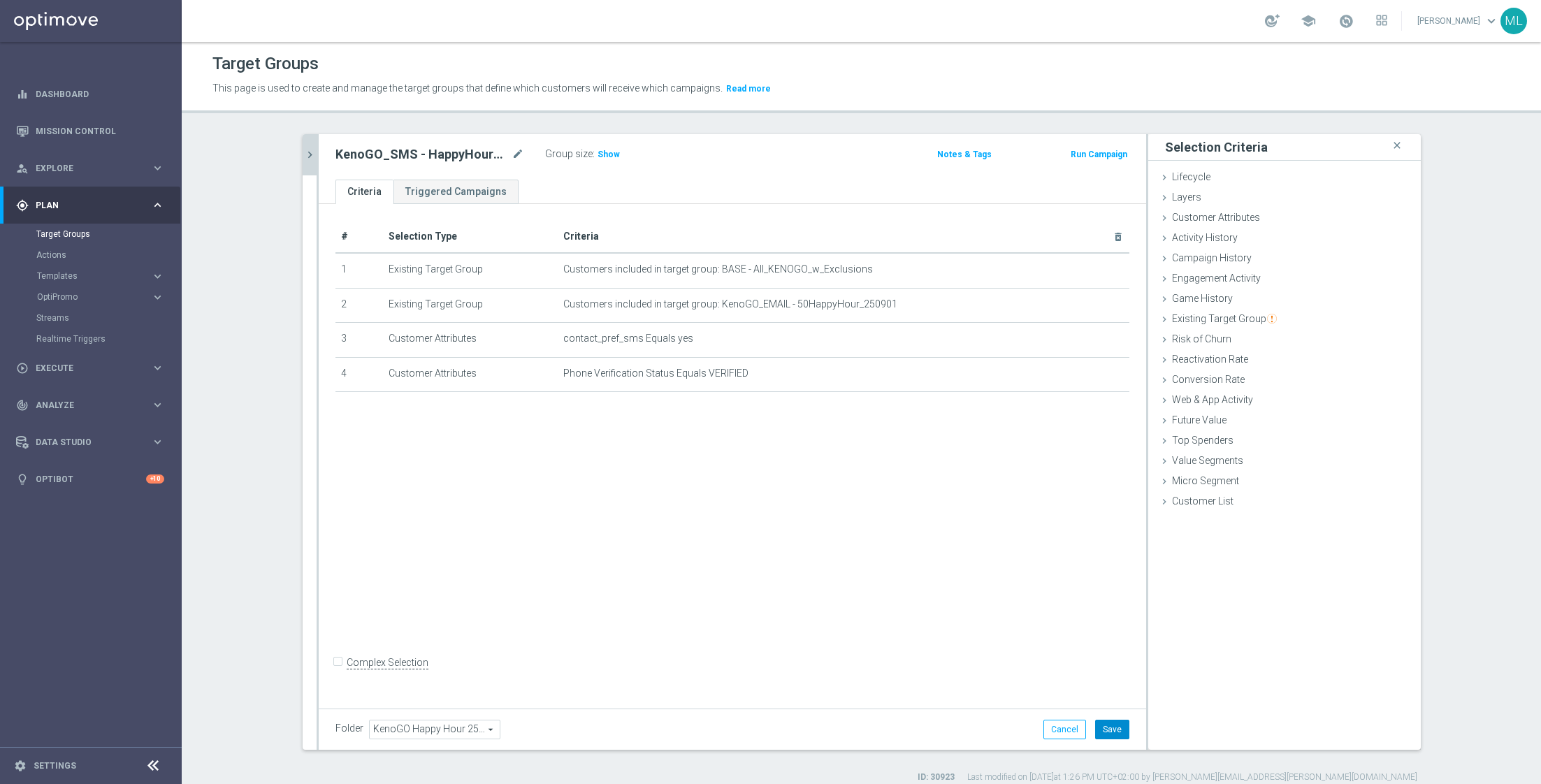
click at [1123, 728] on button "Save" at bounding box center [1112, 729] width 35 height 20
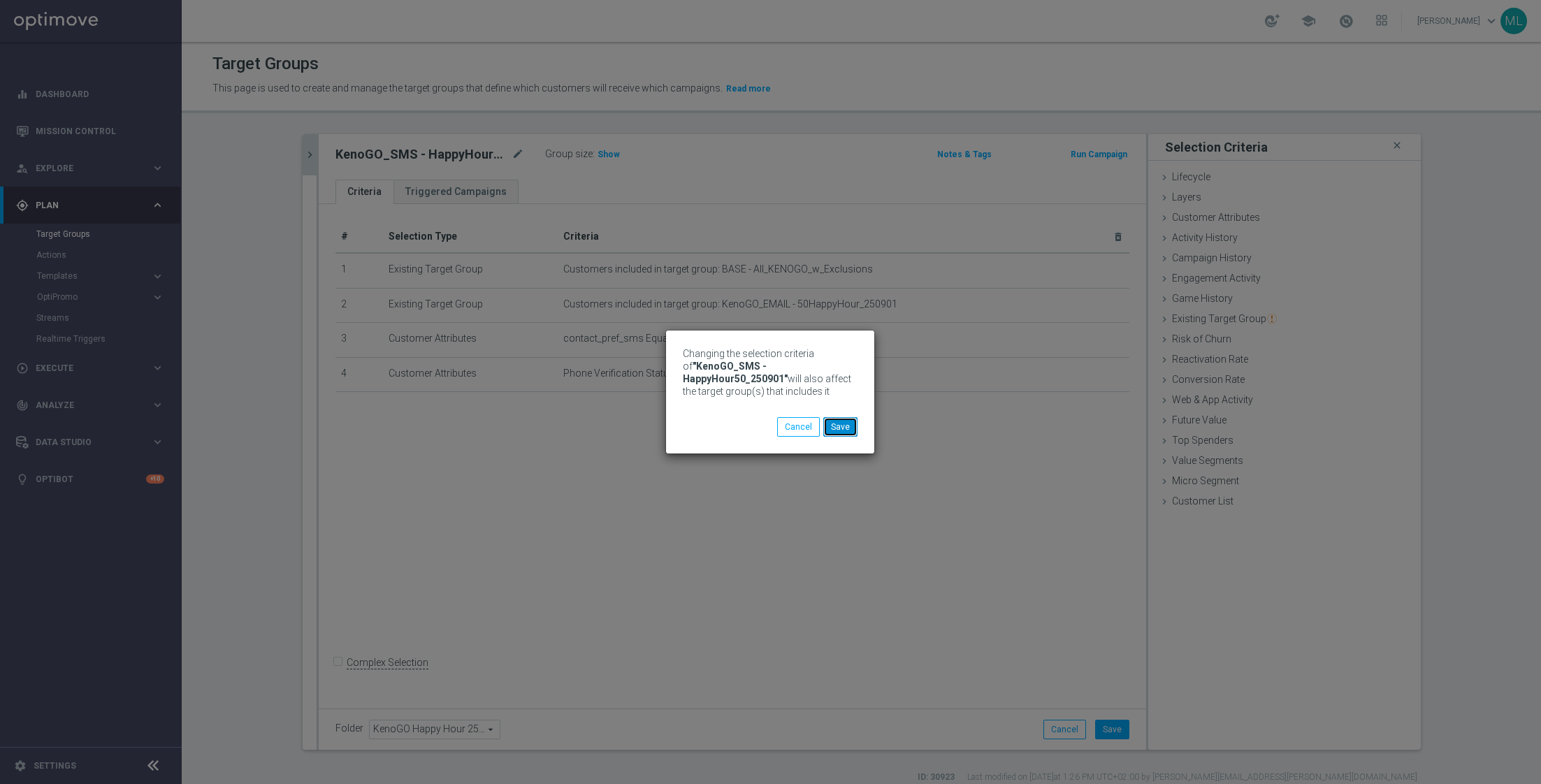
click at [847, 431] on button "Save" at bounding box center [840, 427] width 35 height 20
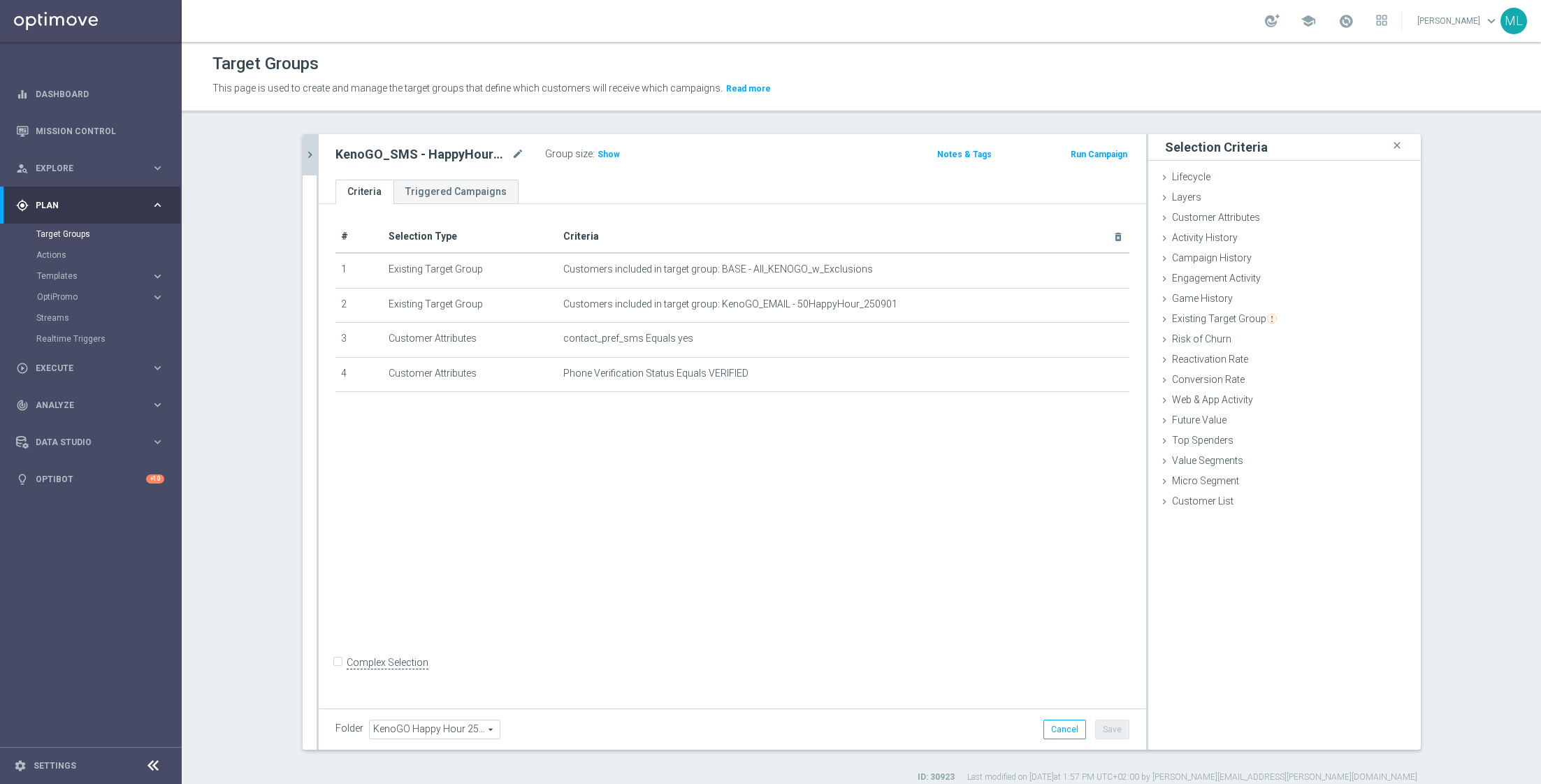
click at [310, 151] on icon "chevron_right" at bounding box center [309, 154] width 13 height 13
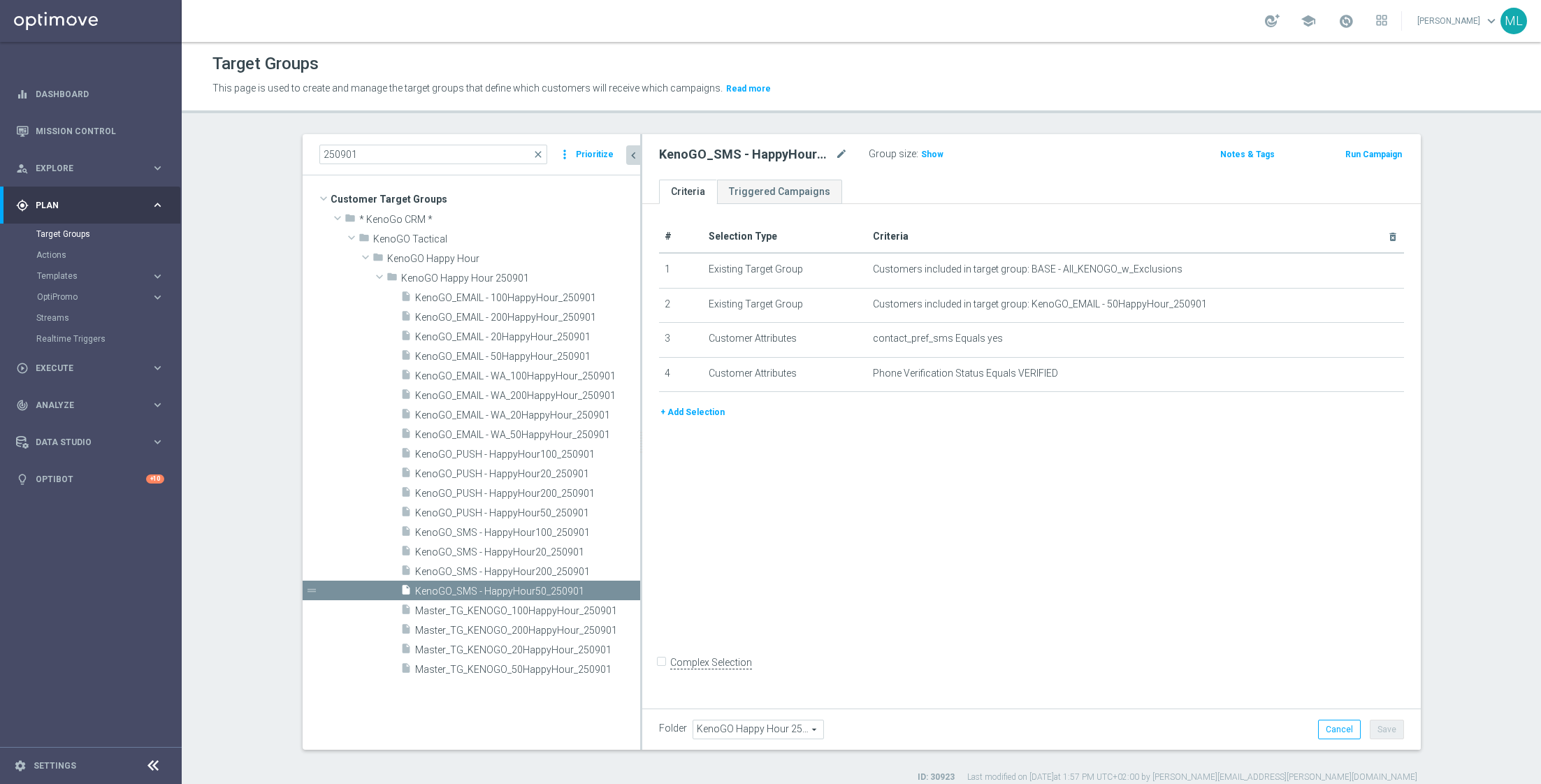
drag, startPoint x: 575, startPoint y: 572, endPoint x: 641, endPoint y: 574, distance: 66.0
click at [641, 574] on div at bounding box center [642, 441] width 2 height 616
click at [531, 552] on span "KenoGO_SMS - HappyHour20_250901" at bounding box center [511, 552] width 191 height 12
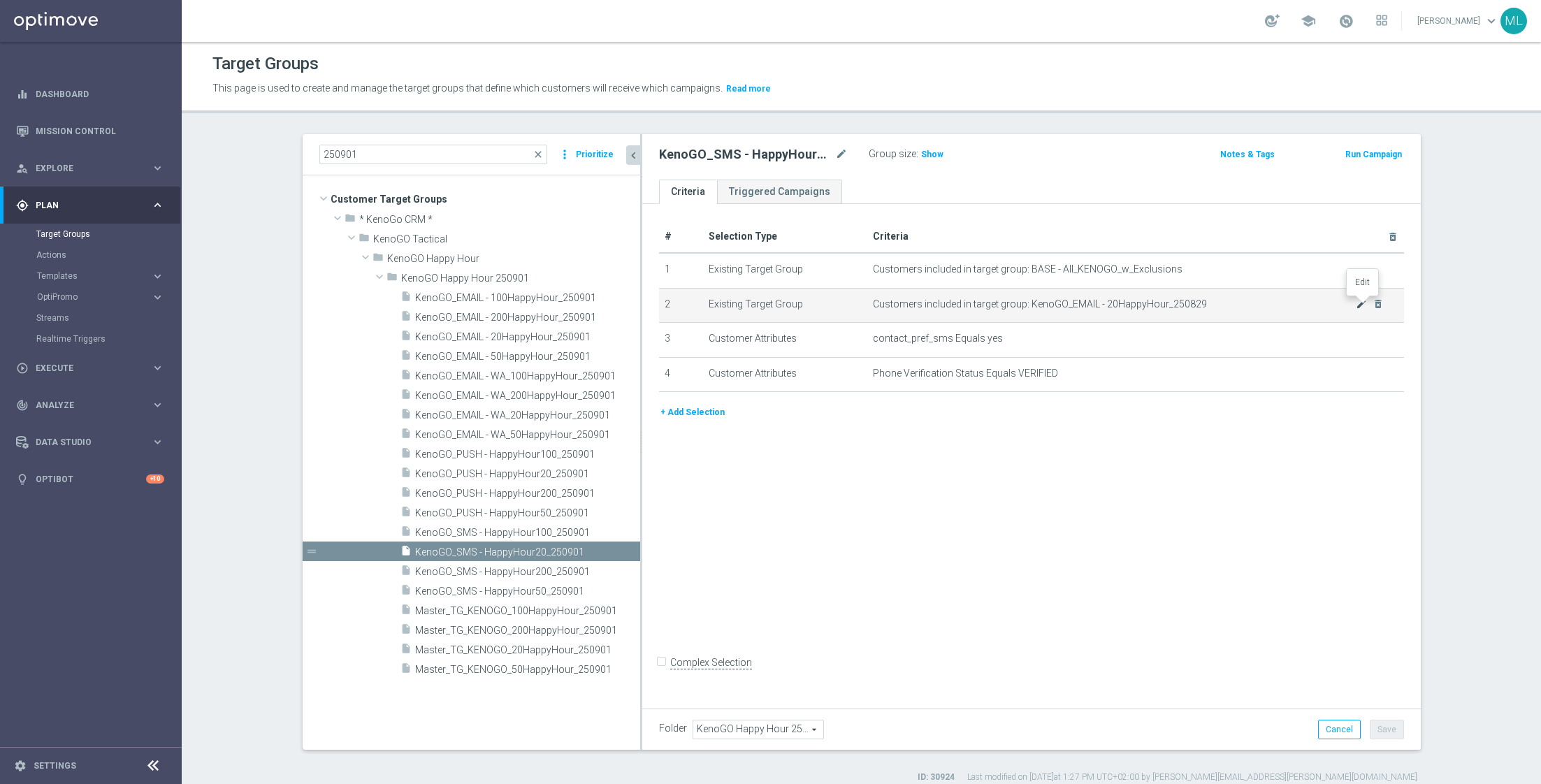
click at [1360, 305] on icon "mode_edit" at bounding box center [1361, 303] width 11 height 11
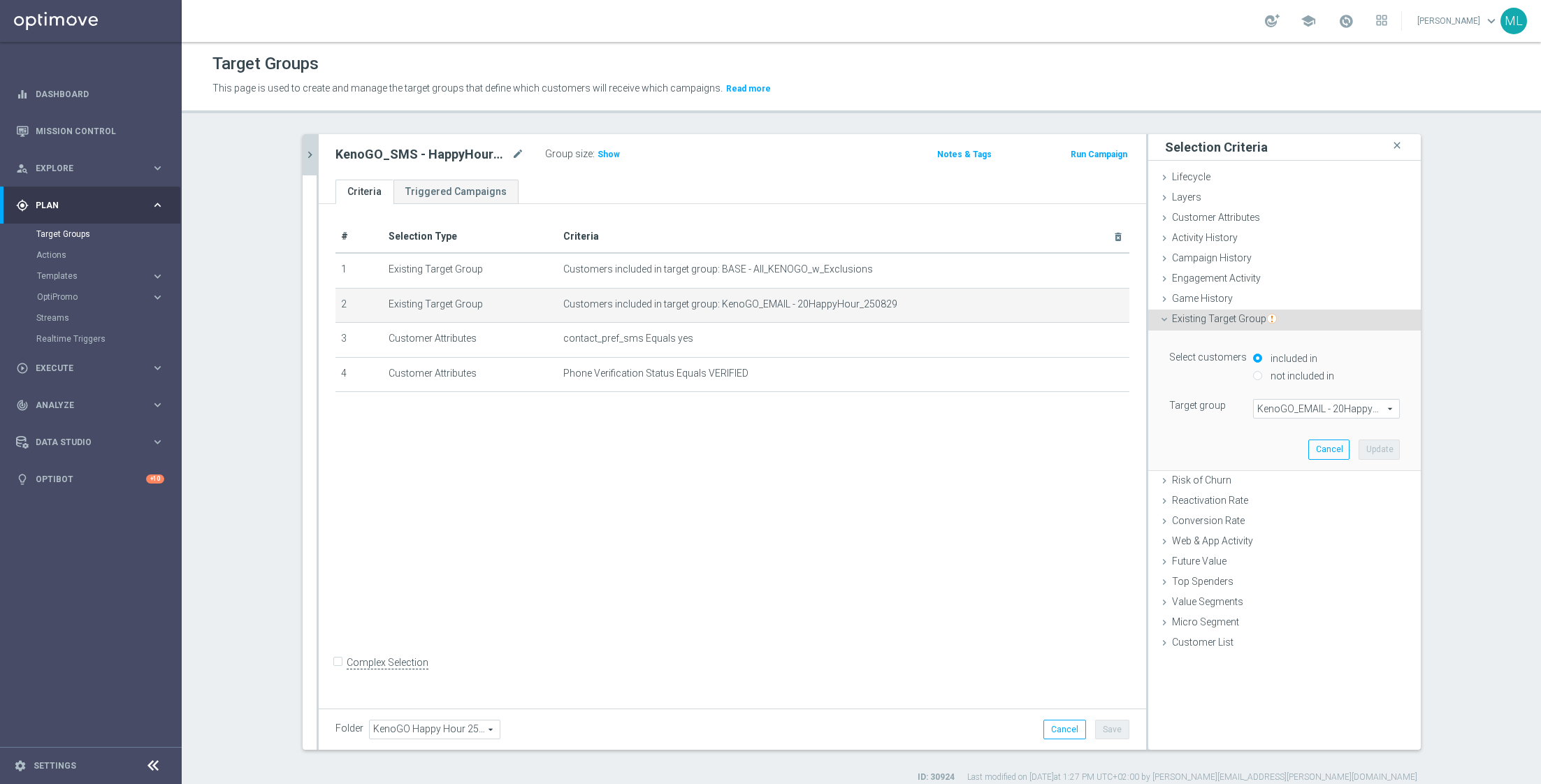
click at [1289, 408] on span "KenoGO_EMAIL - 20HappyHour_250829" at bounding box center [1326, 408] width 146 height 18
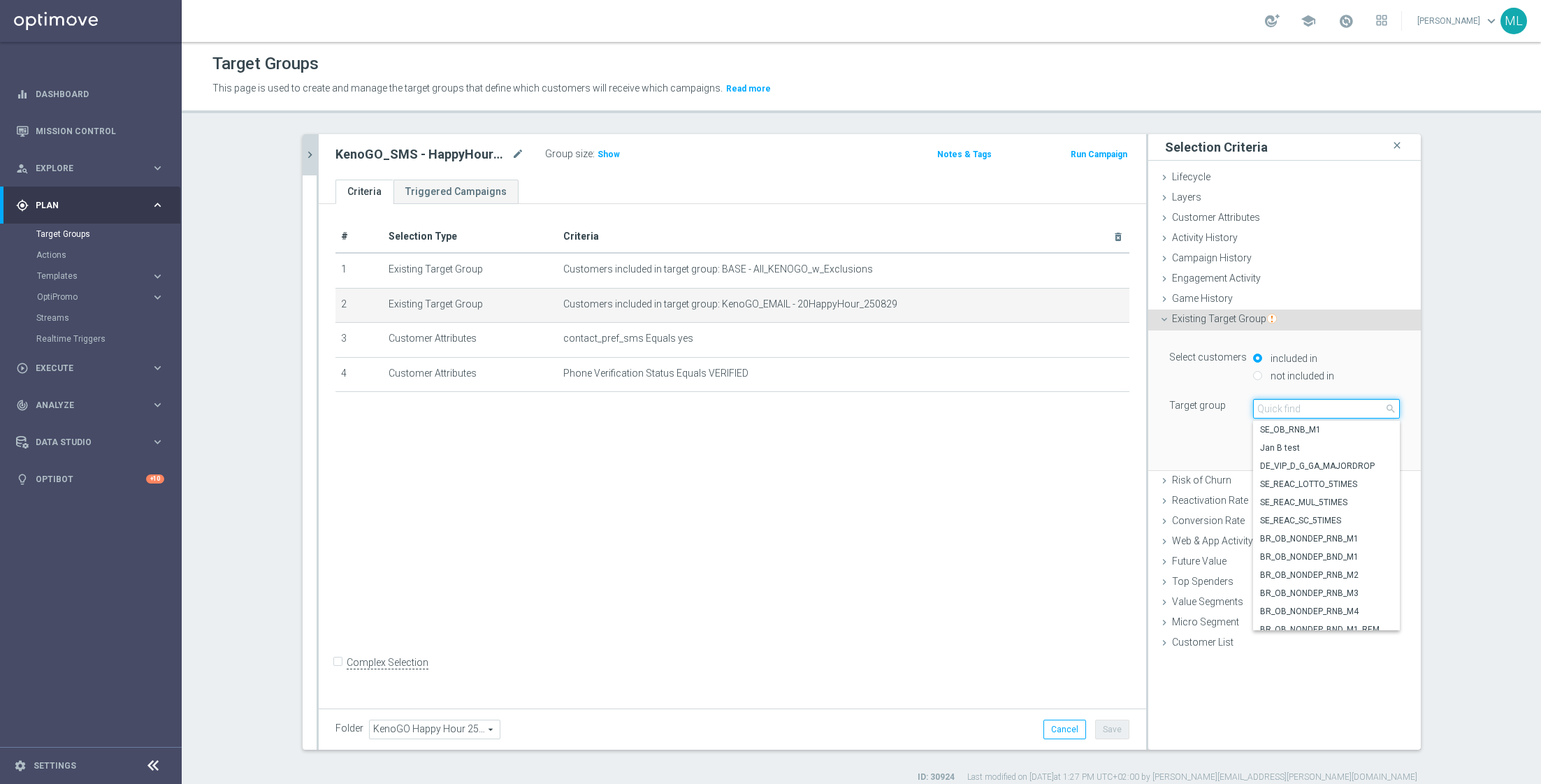
click at [1275, 408] on input "search" at bounding box center [1327, 408] width 147 height 20
type input "250901"
click at [1337, 560] on span "KenoGO_EMAIL - 20HappyHour_250901" at bounding box center [1327, 556] width 133 height 11
type input "KenoGO_EMAIL - 20HappyHour_250901"
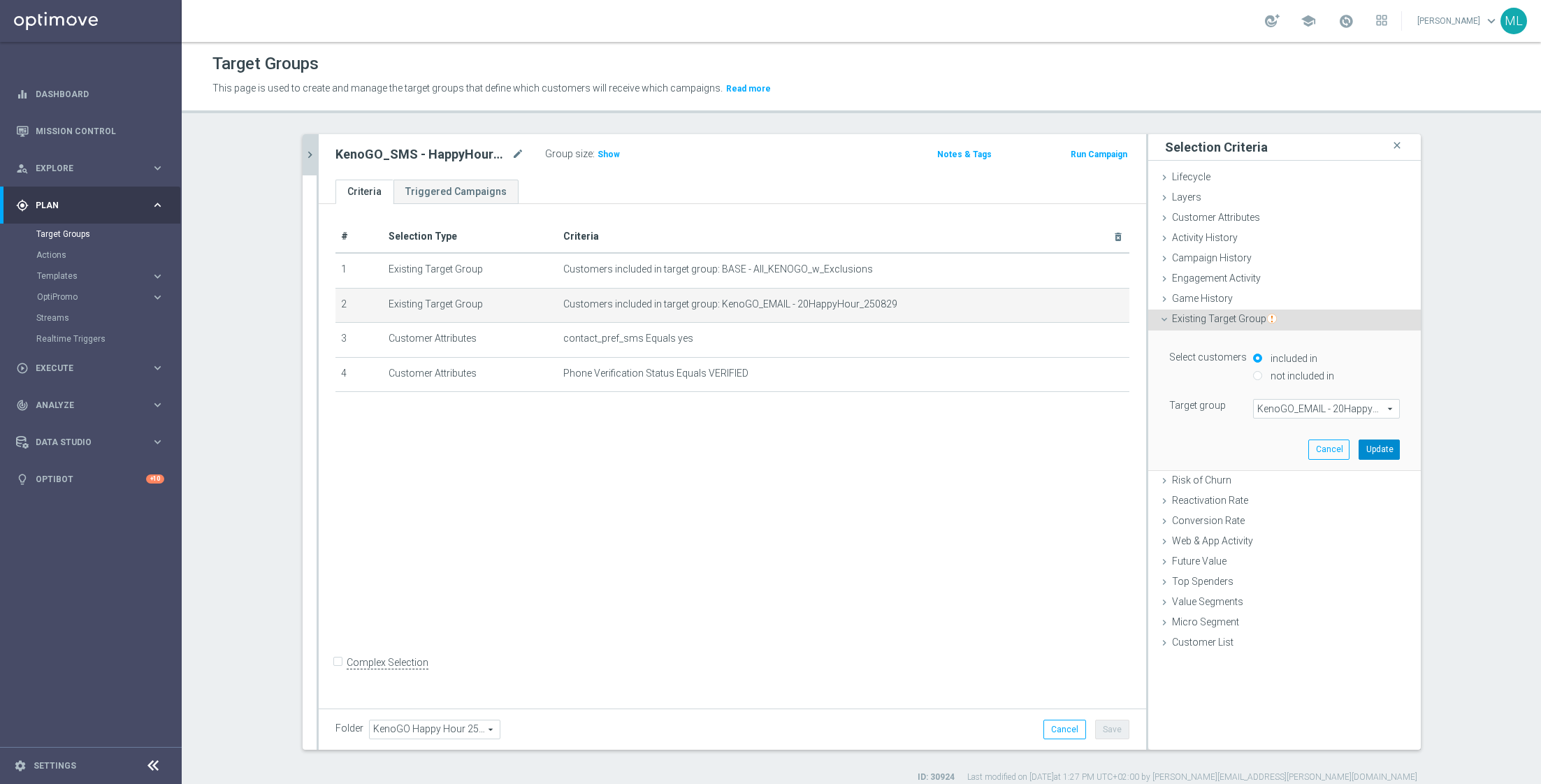
click at [1388, 450] on button "Update" at bounding box center [1379, 449] width 42 height 20
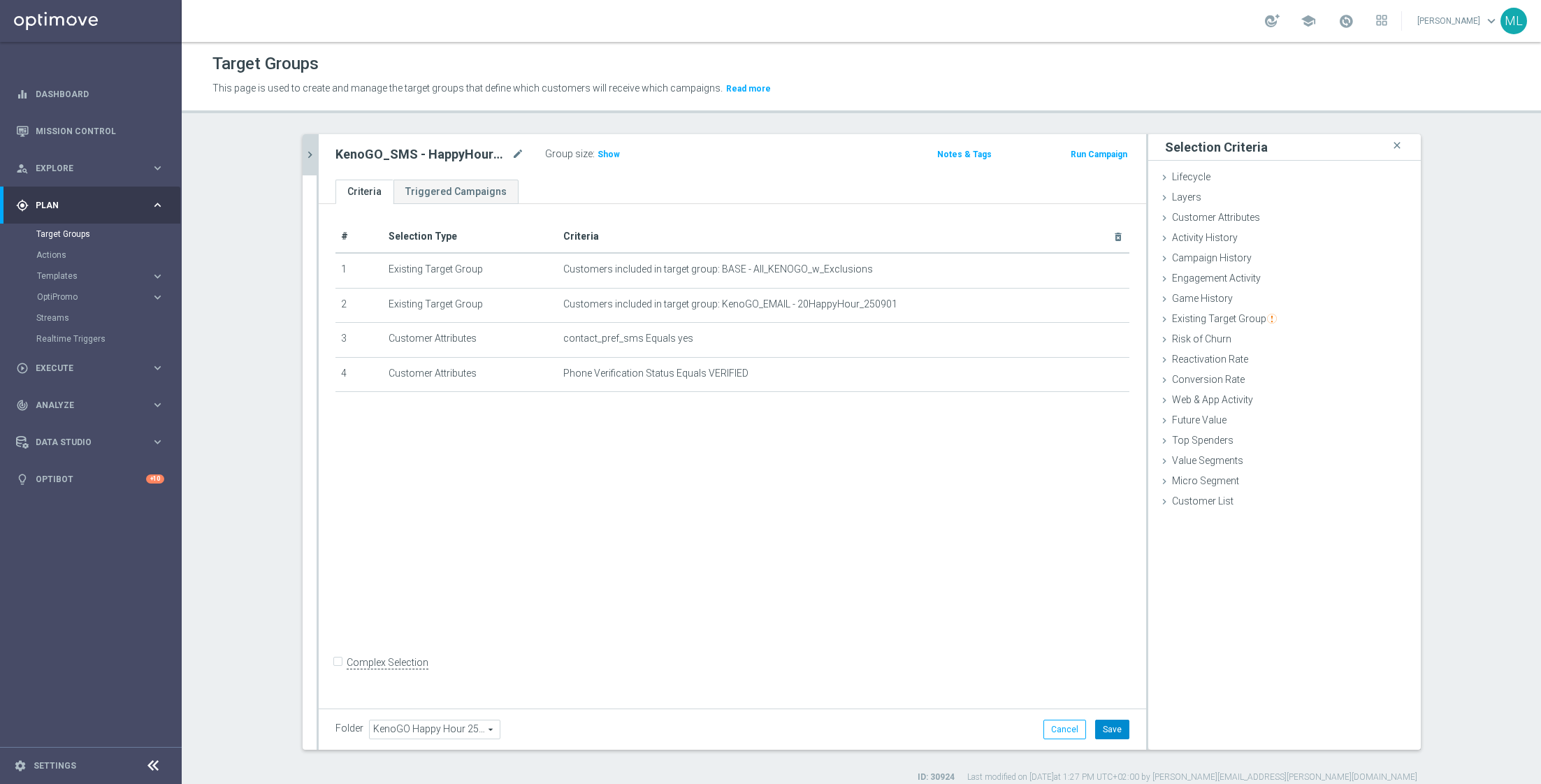
click at [1121, 723] on button "Save" at bounding box center [1112, 729] width 35 height 20
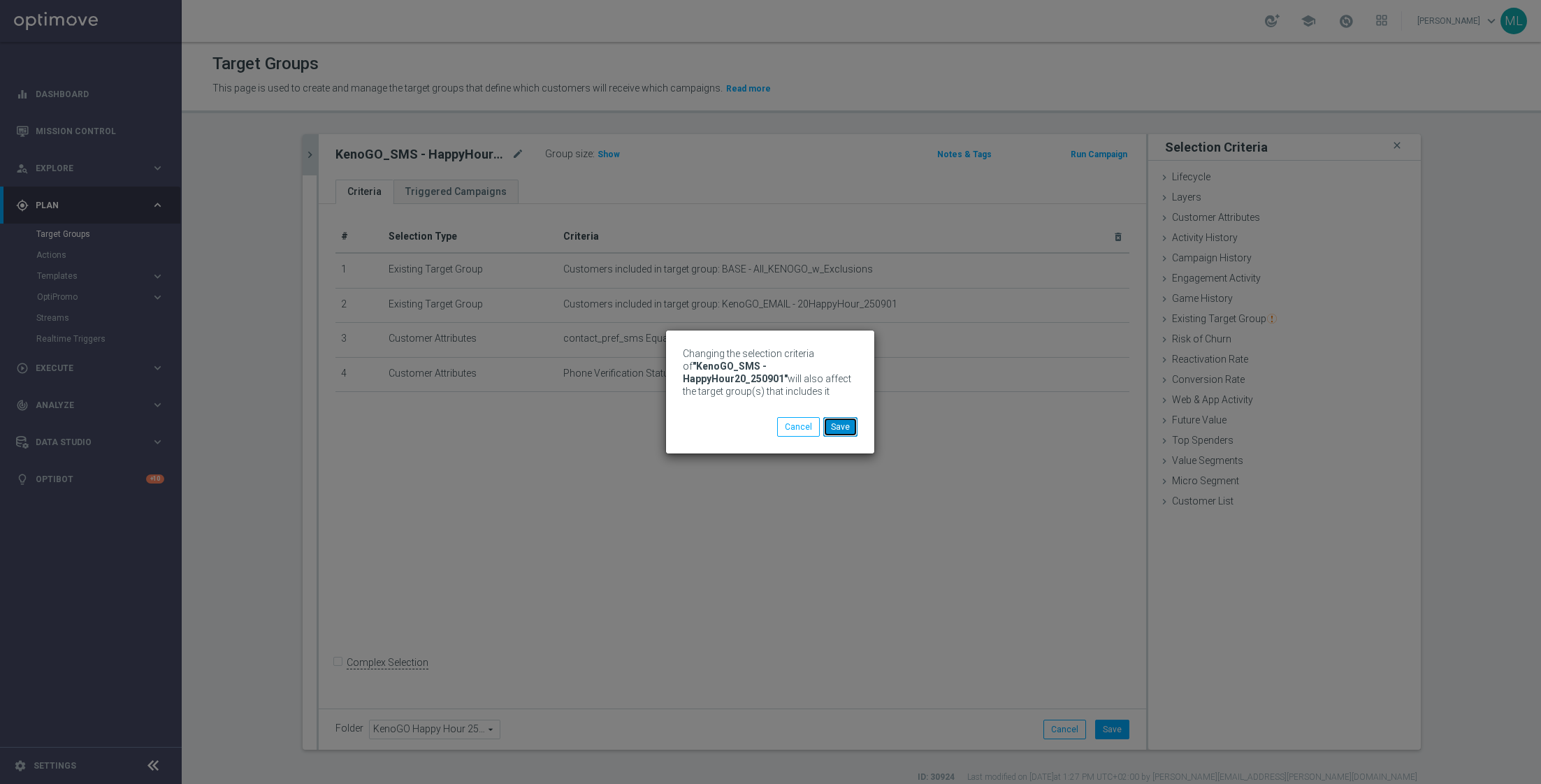
click at [847, 428] on button "Save" at bounding box center [840, 427] width 35 height 20
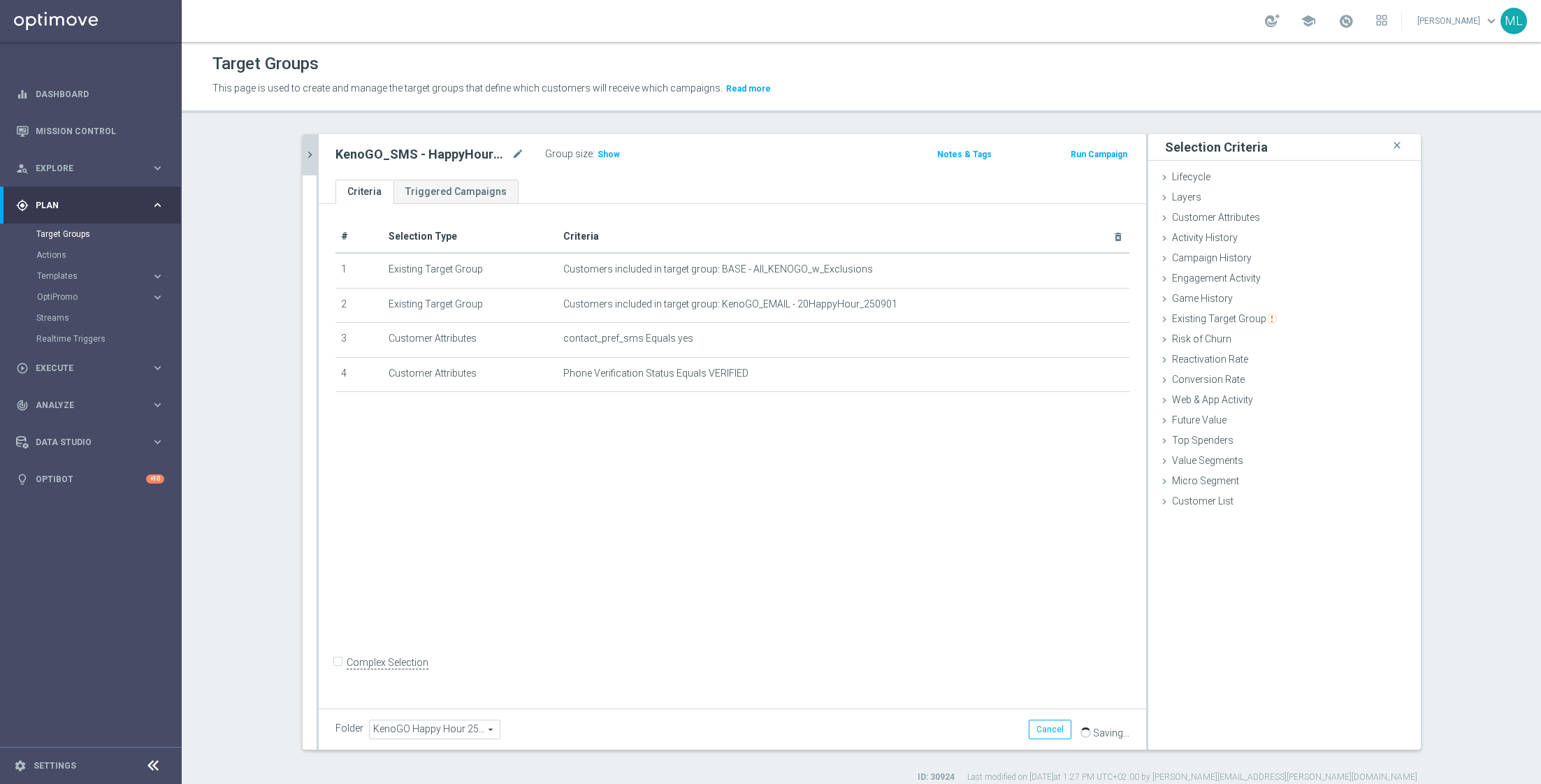
click at [308, 160] on icon "chevron_right" at bounding box center [309, 154] width 13 height 13
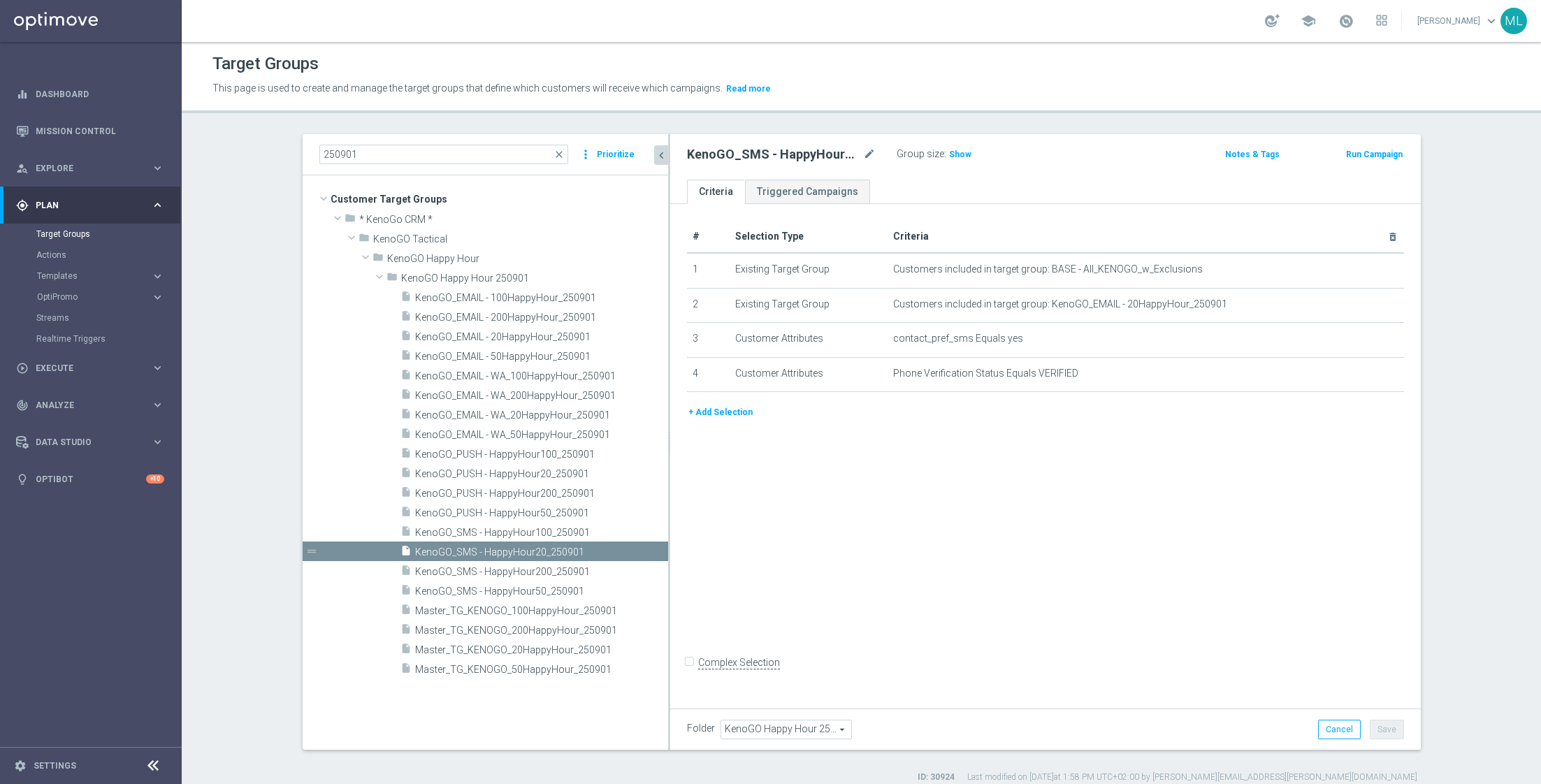
drag, startPoint x: 575, startPoint y: 460, endPoint x: 683, endPoint y: 464, distance: 108.1
click at [670, 464] on div at bounding box center [669, 441] width 2 height 616
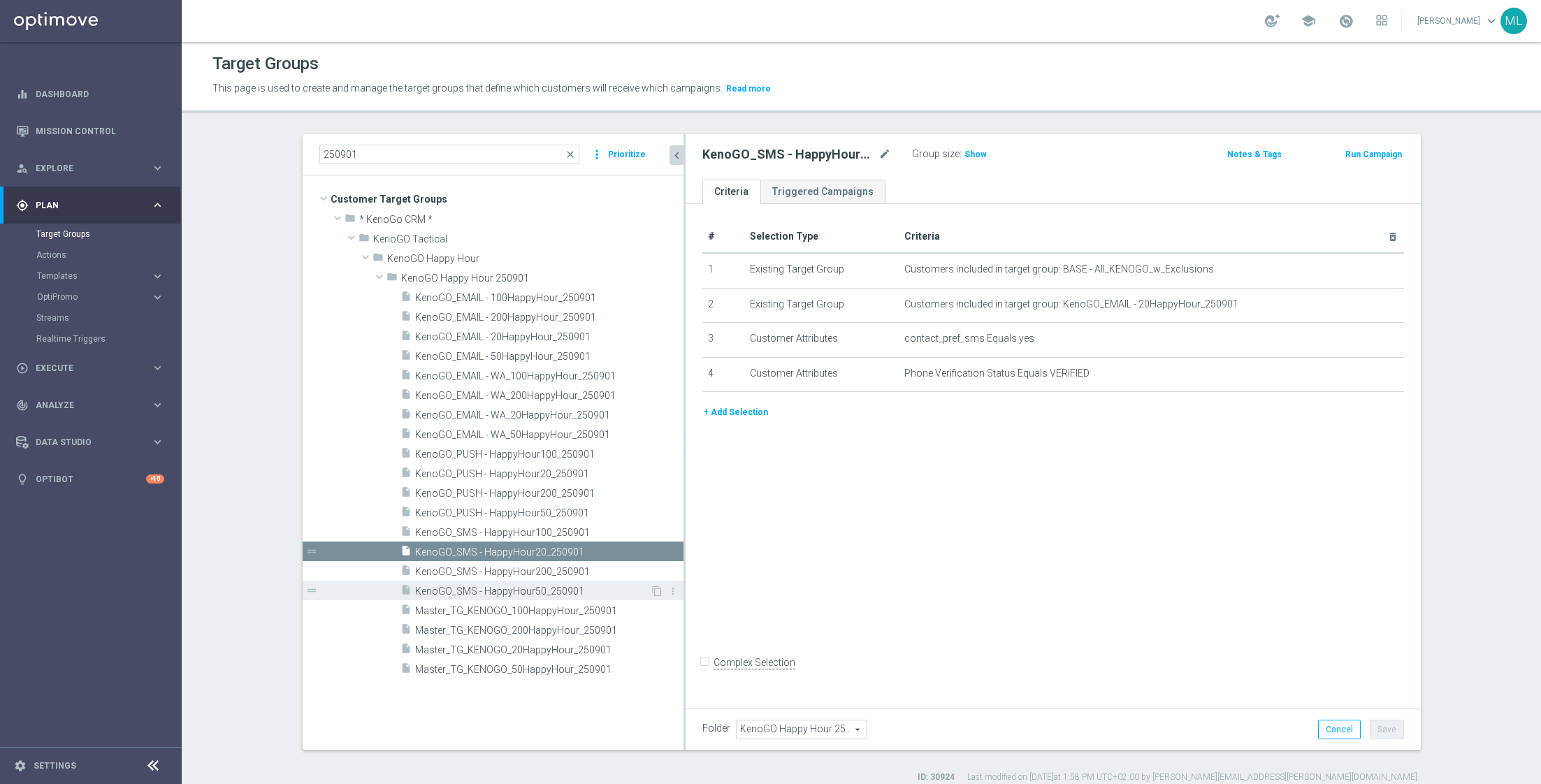
click at [513, 590] on span "KenoGO_SMS - HappyHour50_250901" at bounding box center [533, 592] width 235 height 12
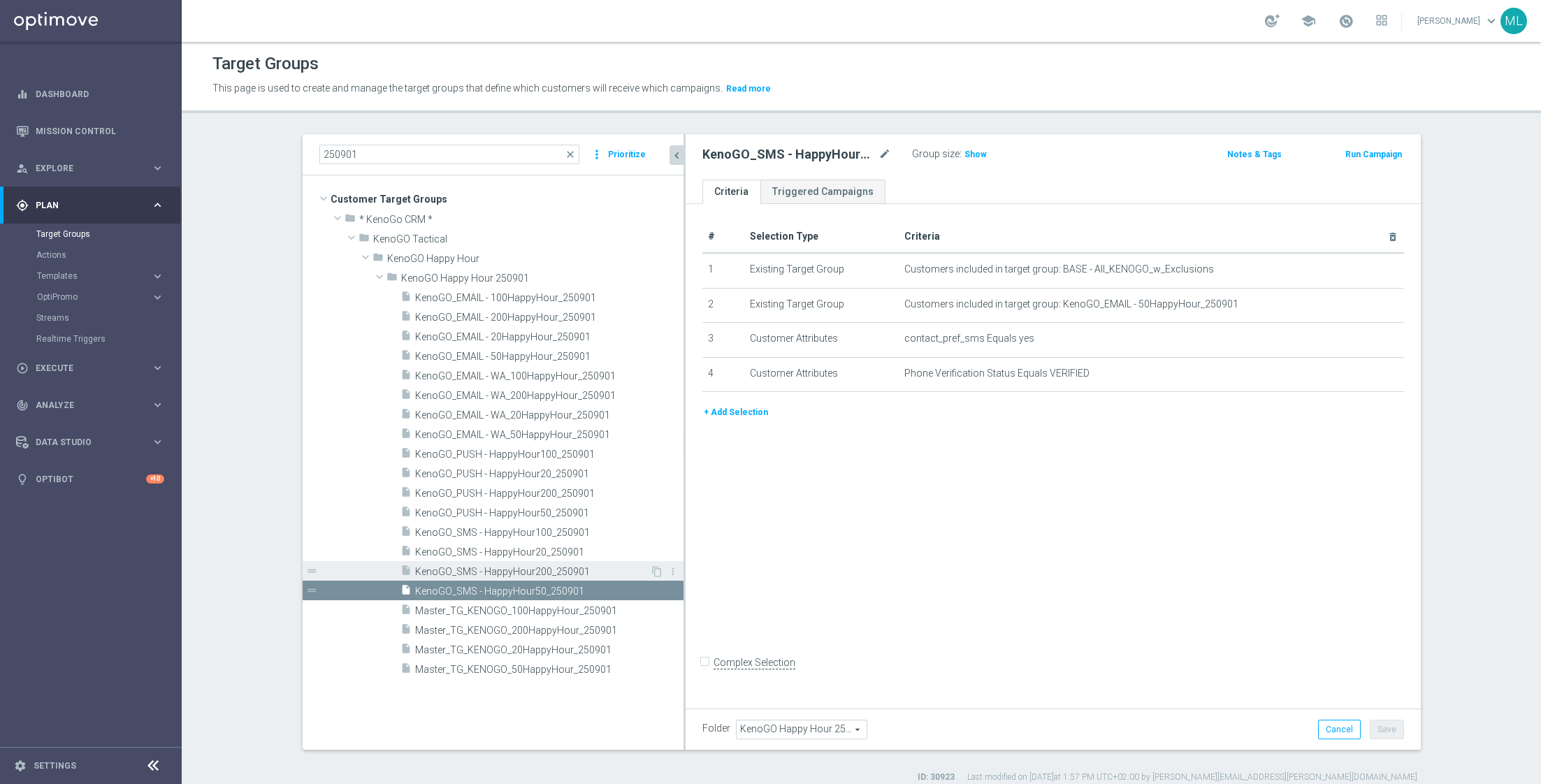
click at [547, 567] on span "KenoGO_SMS - HappyHour200_250901" at bounding box center [533, 572] width 235 height 12
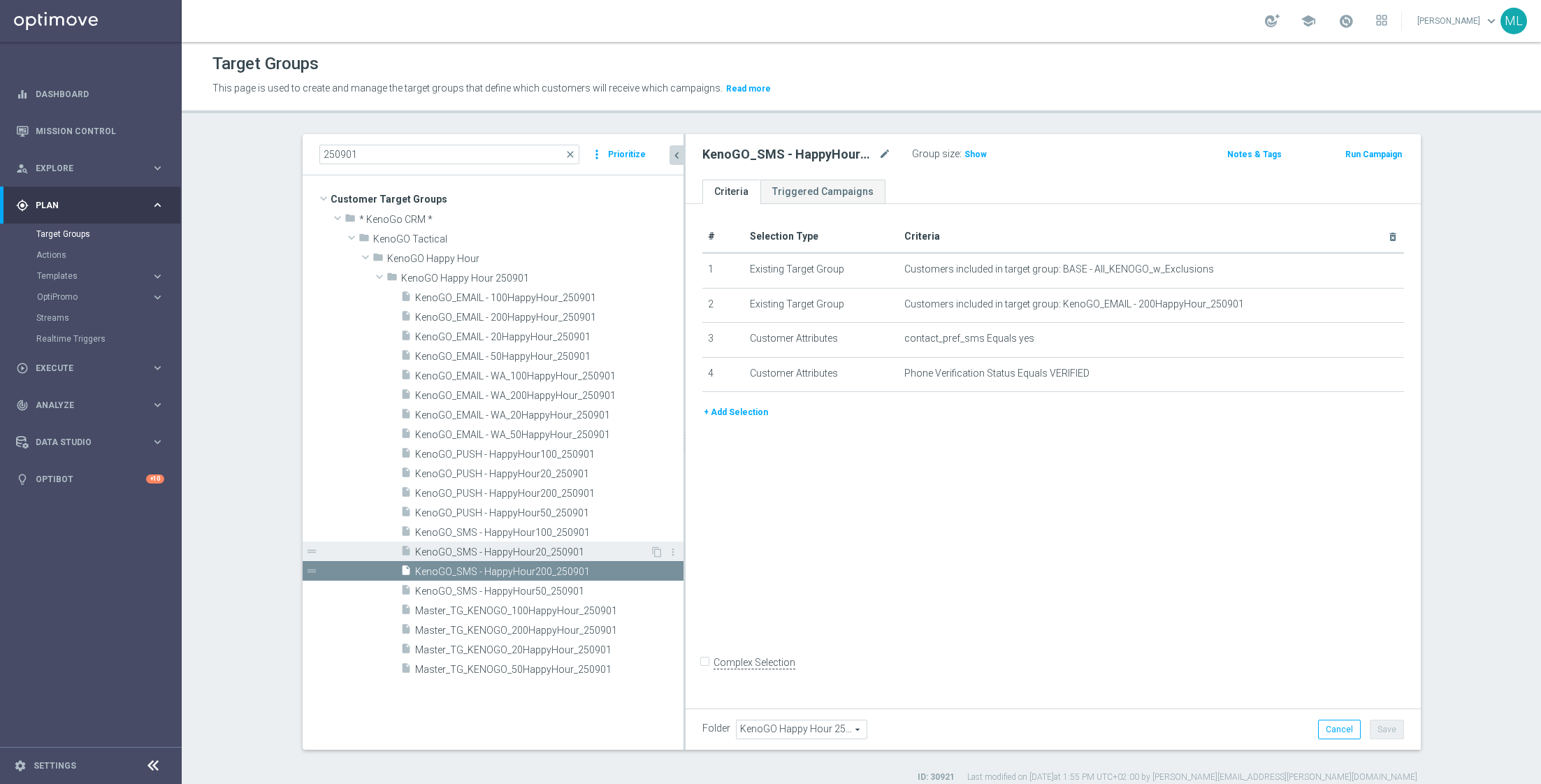
click at [546, 550] on span "KenoGO_SMS - HappyHour20_250901" at bounding box center [533, 552] width 235 height 12
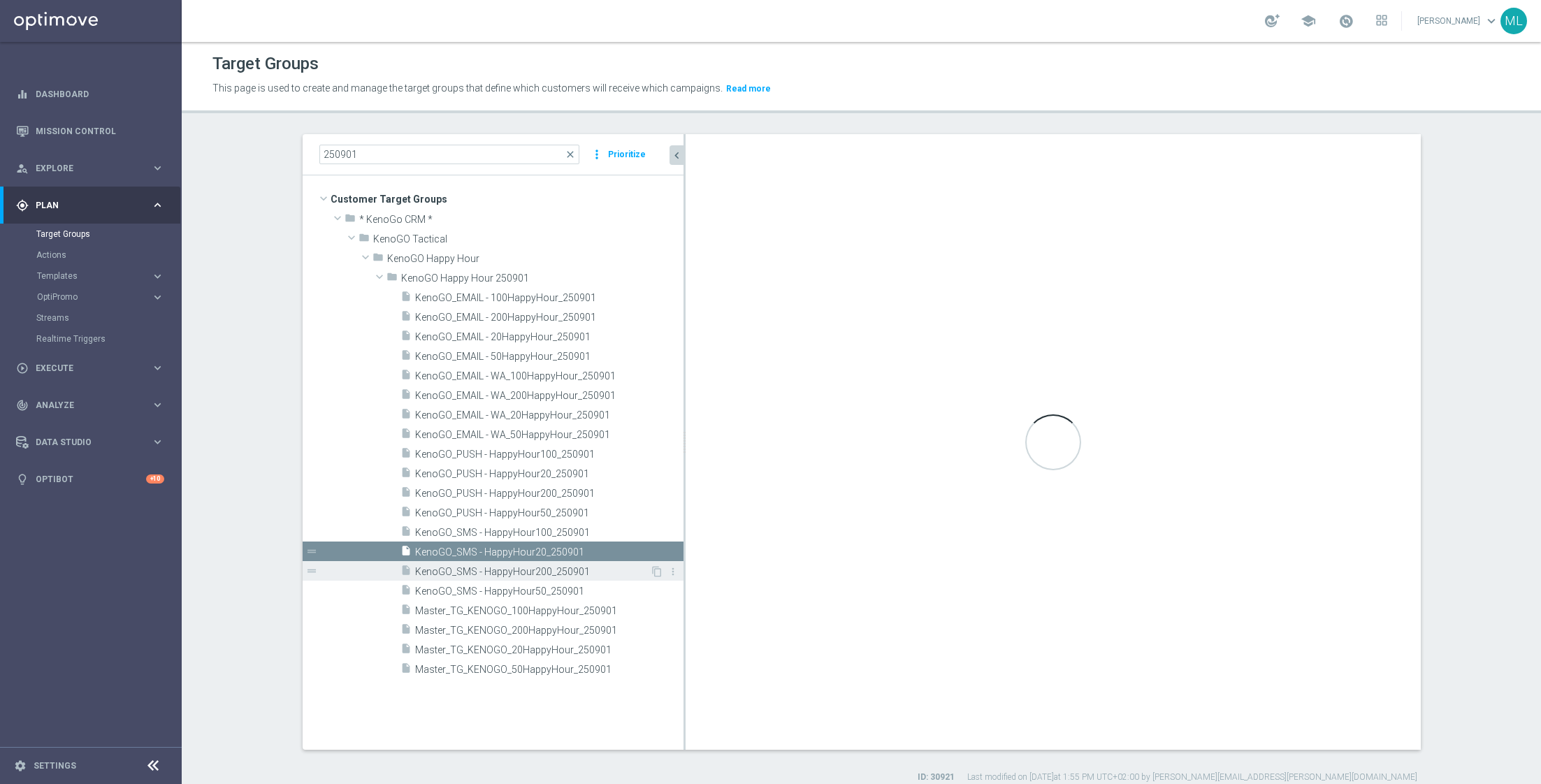
click at [549, 566] on span "KenoGO_SMS - HappyHour200_250901" at bounding box center [533, 572] width 235 height 12
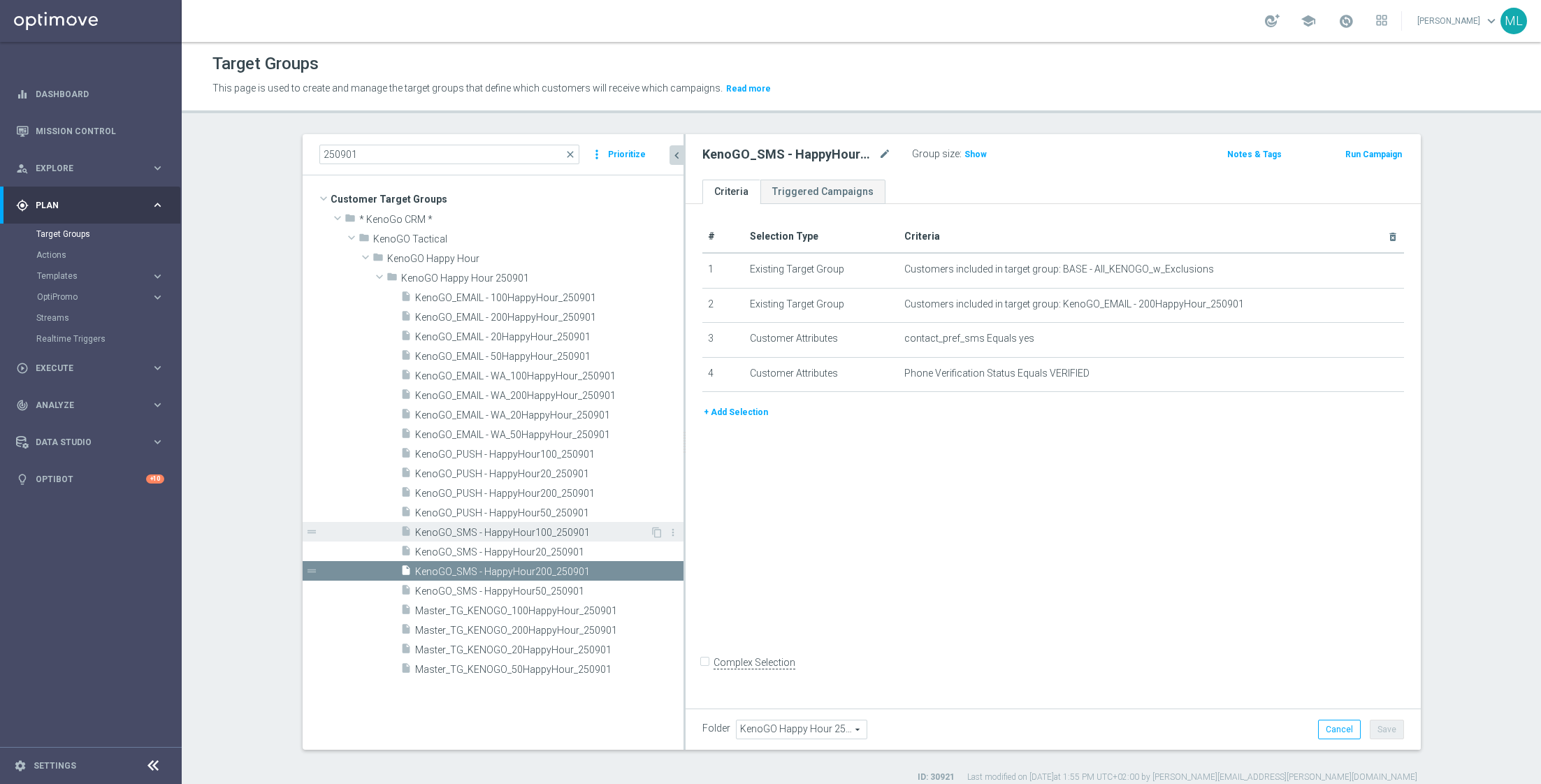
click at [537, 524] on div "insert_drive_file KenoGO_SMS - HappyHour100_250901" at bounding box center [526, 531] width 250 height 20
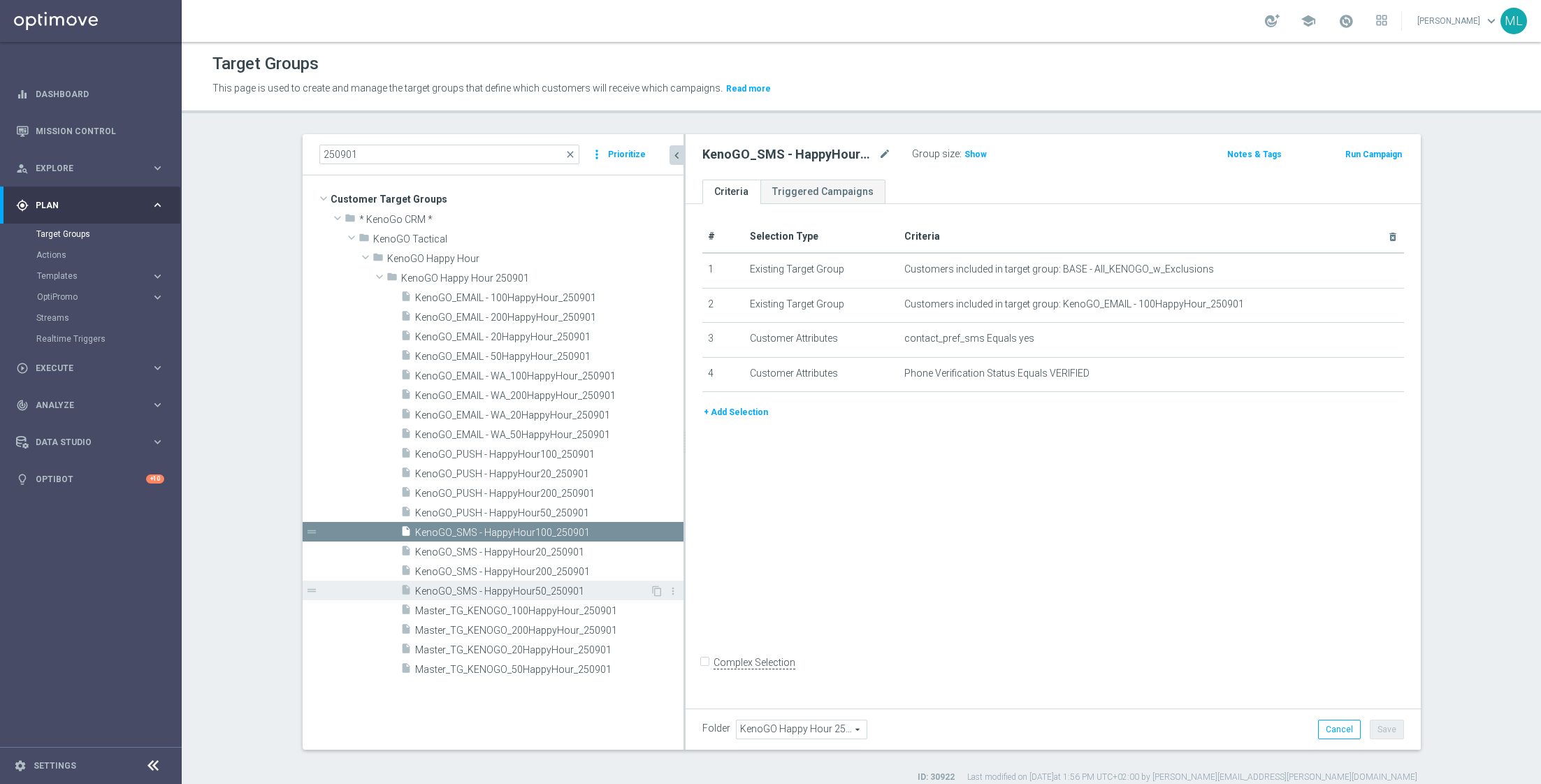
click at [573, 588] on span "KenoGO_SMS - HappyHour50_250901" at bounding box center [533, 592] width 235 height 12
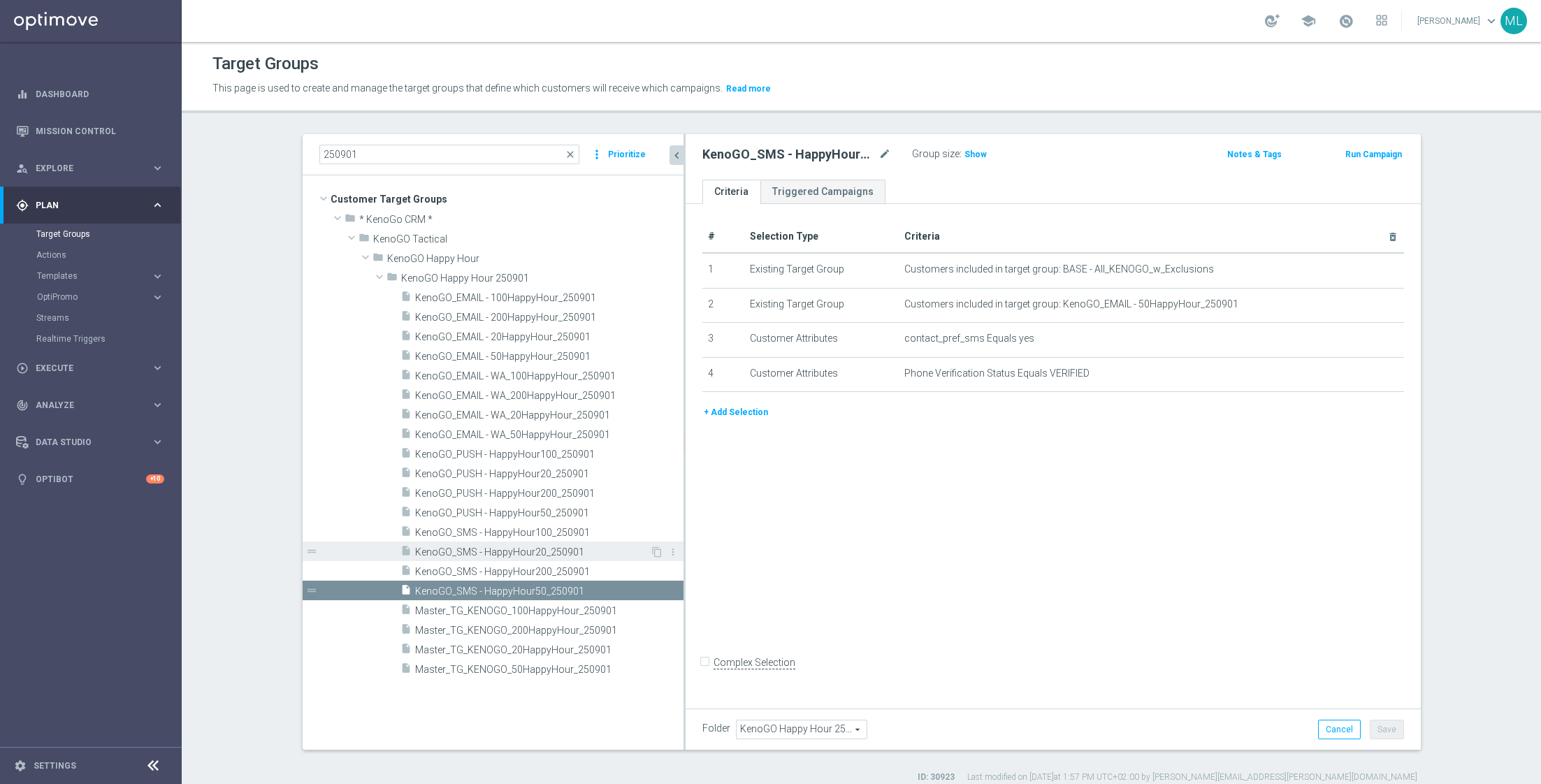
click at [569, 551] on span "KenoGO_SMS - HappyHour20_250901" at bounding box center [533, 552] width 235 height 12
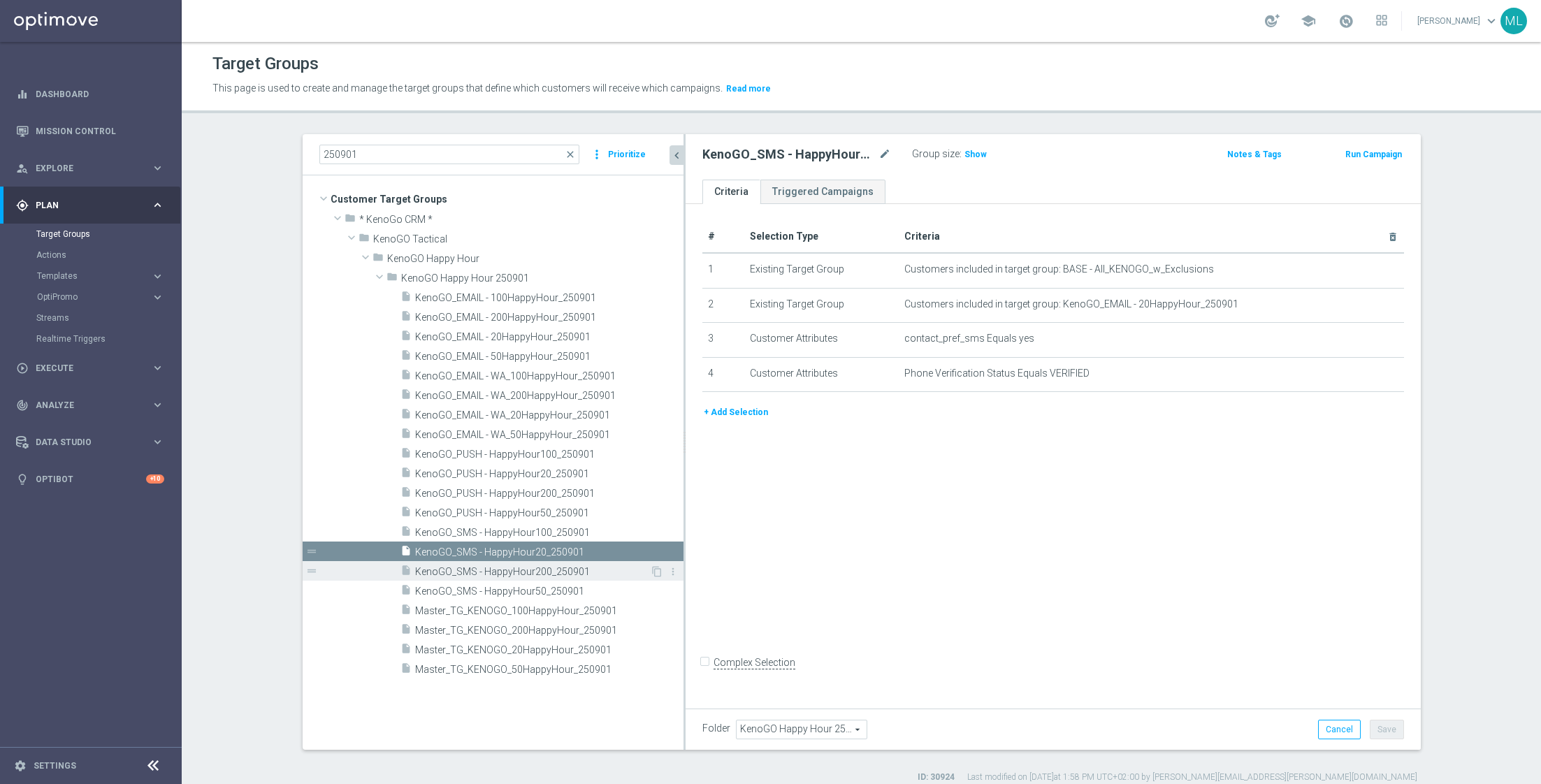
click at [563, 569] on span "KenoGO_SMS - HappyHour200_250901" at bounding box center [533, 572] width 235 height 12
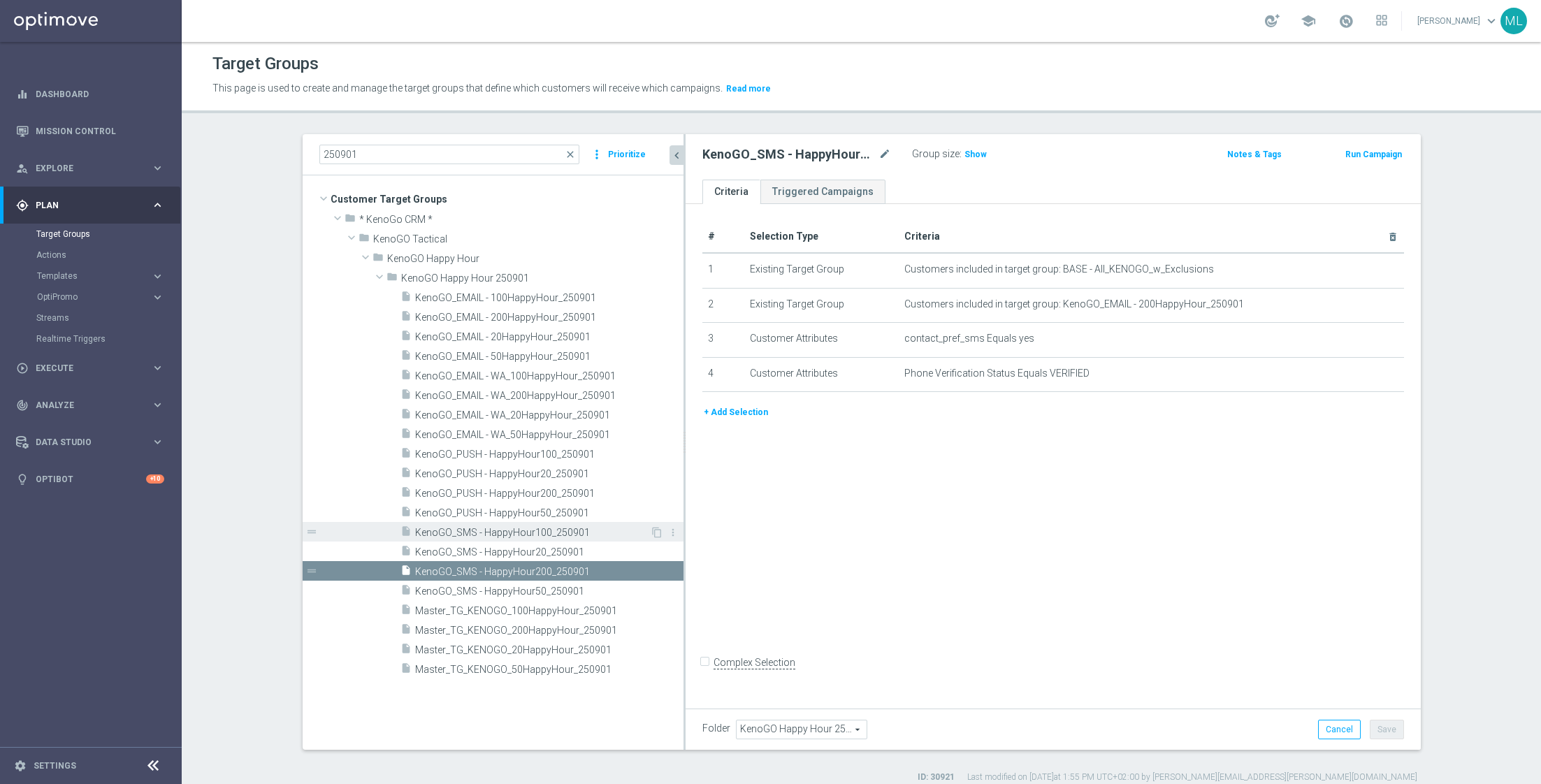
click at [564, 533] on span "KenoGO_SMS - HappyHour100_250901" at bounding box center [533, 532] width 235 height 12
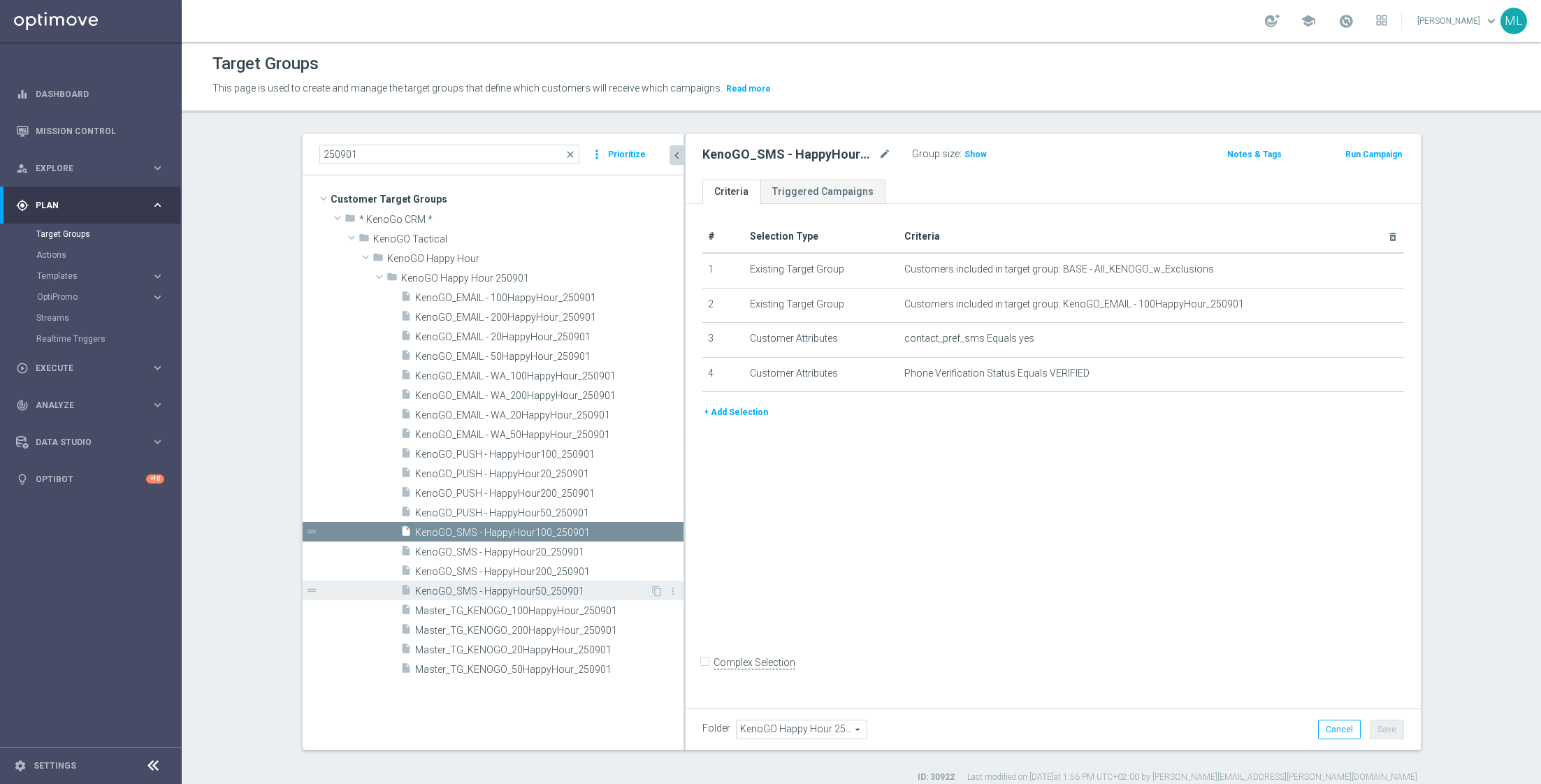
click at [564, 591] on span "KenoGO_SMS - HappyHour50_250901" at bounding box center [533, 592] width 235 height 12
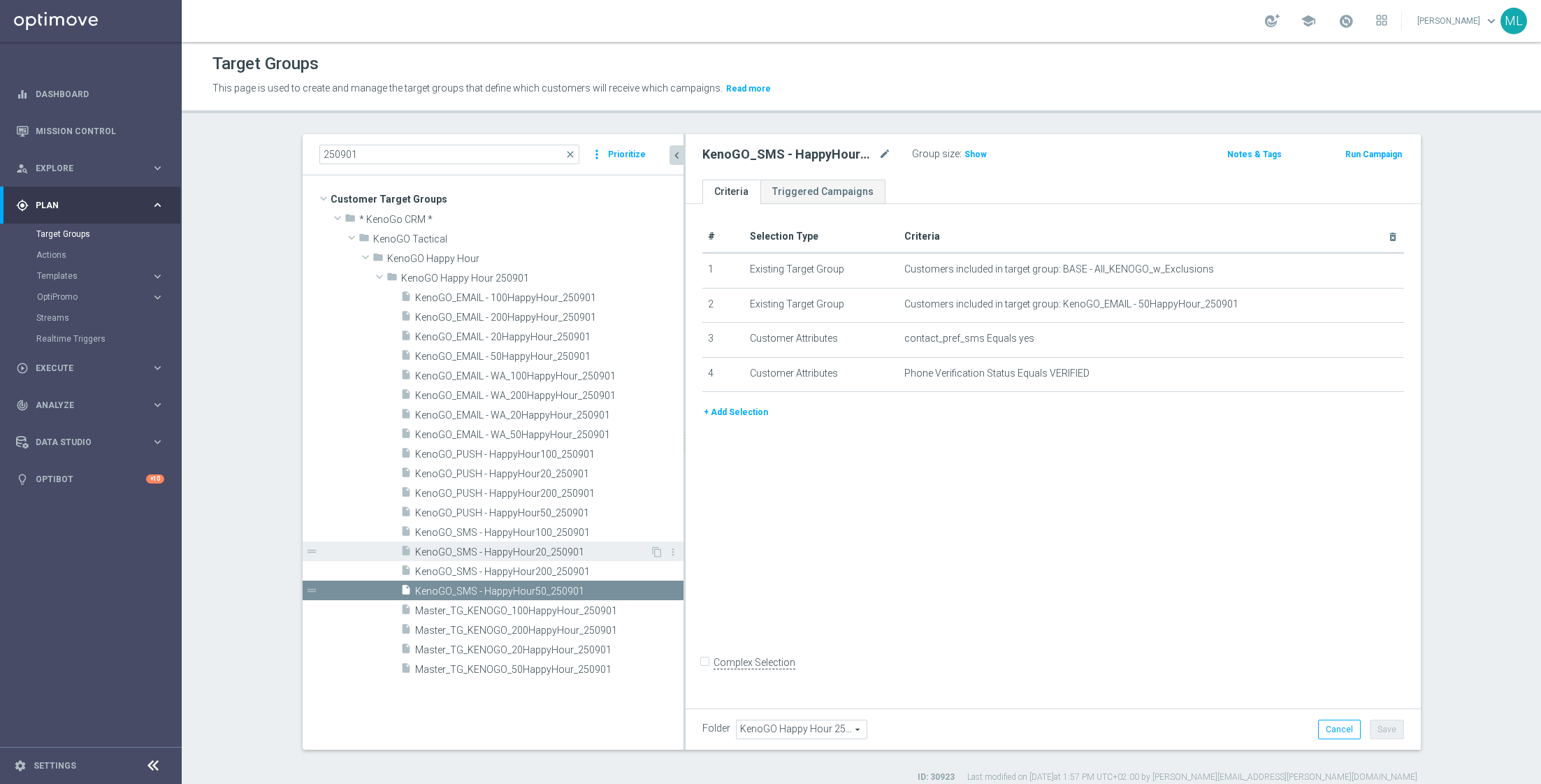
click at [544, 551] on span "KenoGO_SMS - HappyHour20_250901" at bounding box center [533, 552] width 235 height 12
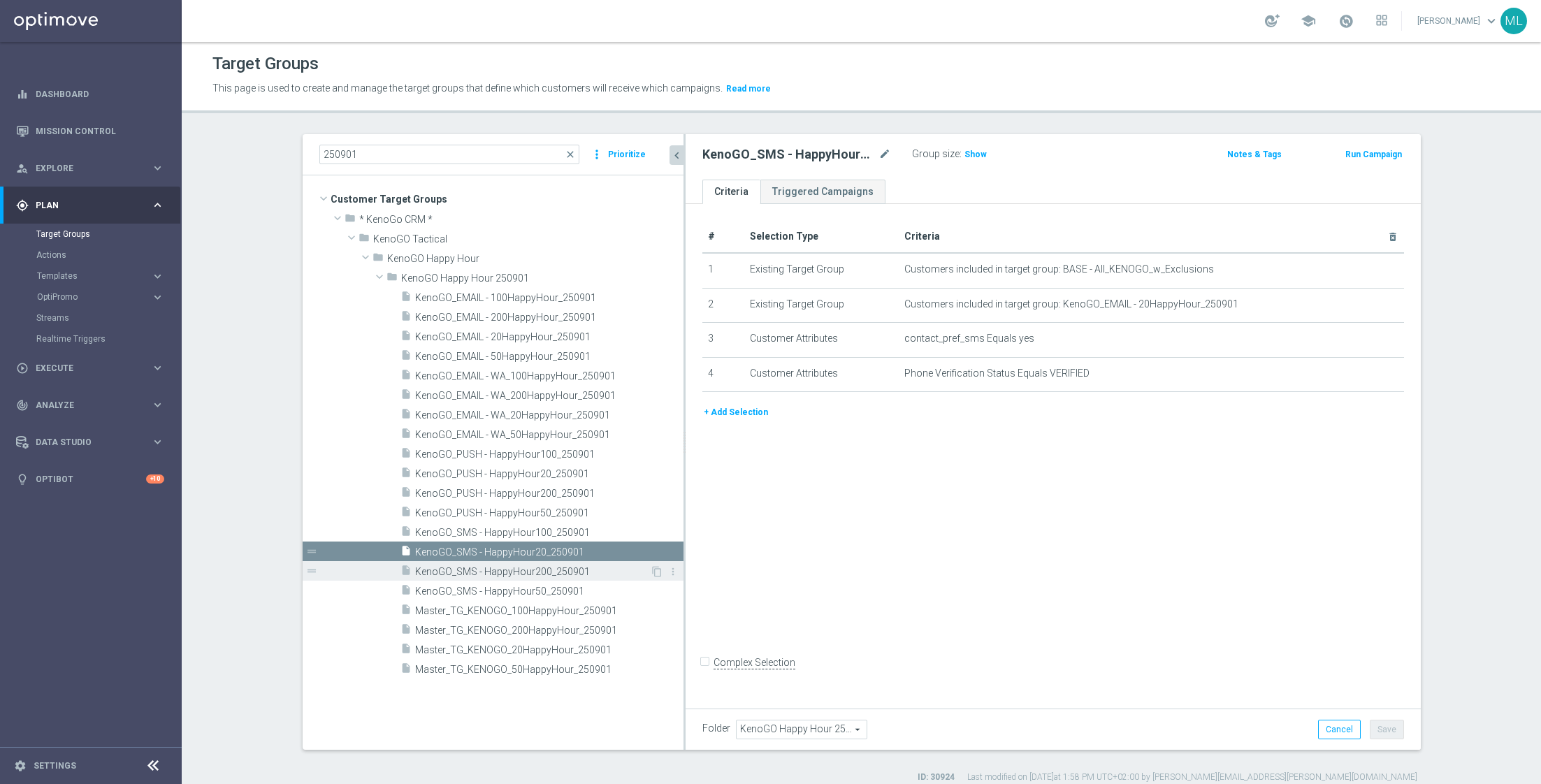
click at [548, 566] on span "KenoGO_SMS - HappyHour200_250901" at bounding box center [533, 572] width 235 height 12
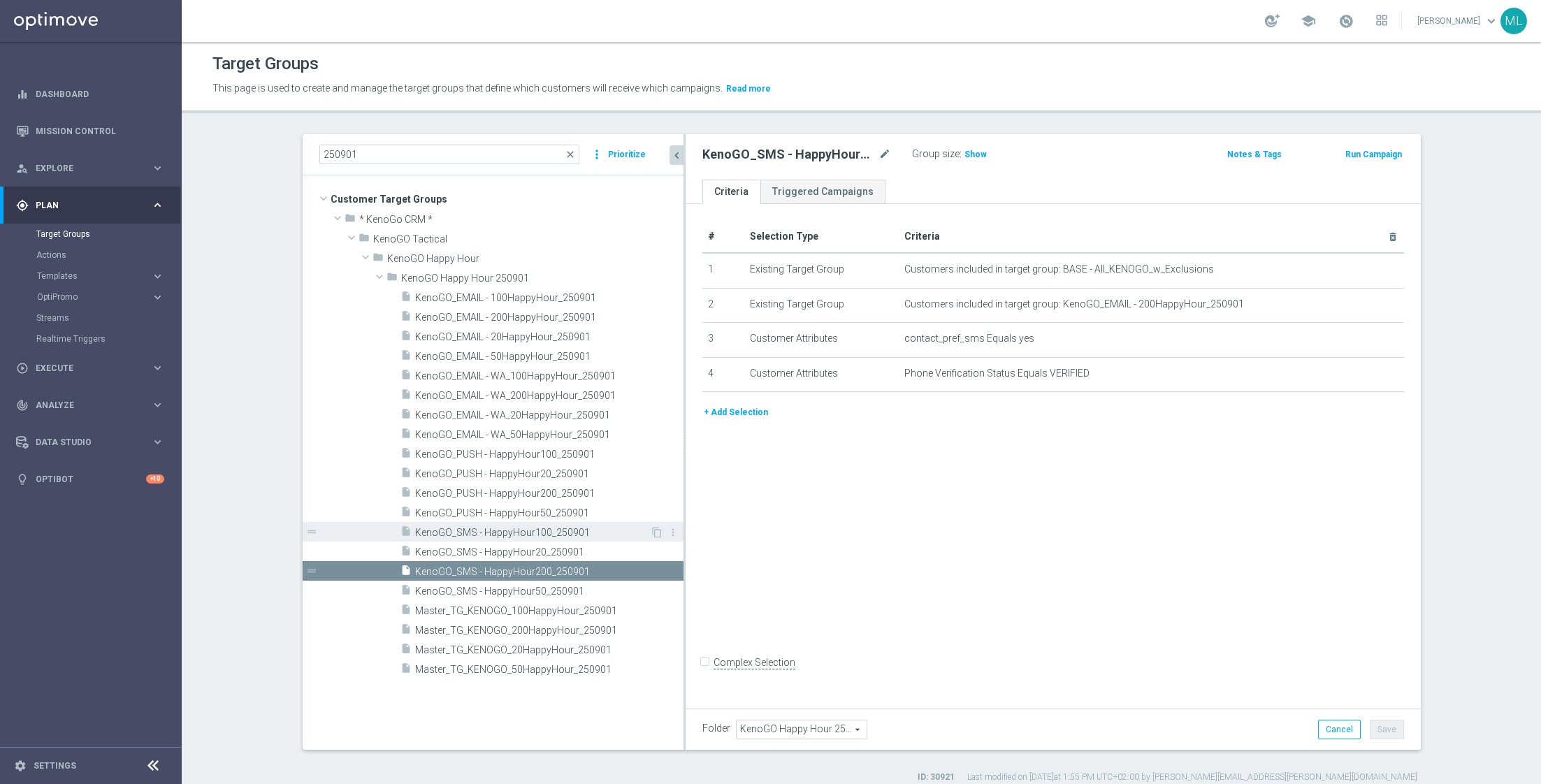
click at [532, 533] on span "KenoGO_SMS - HappyHour100_250901" at bounding box center [533, 532] width 235 height 12
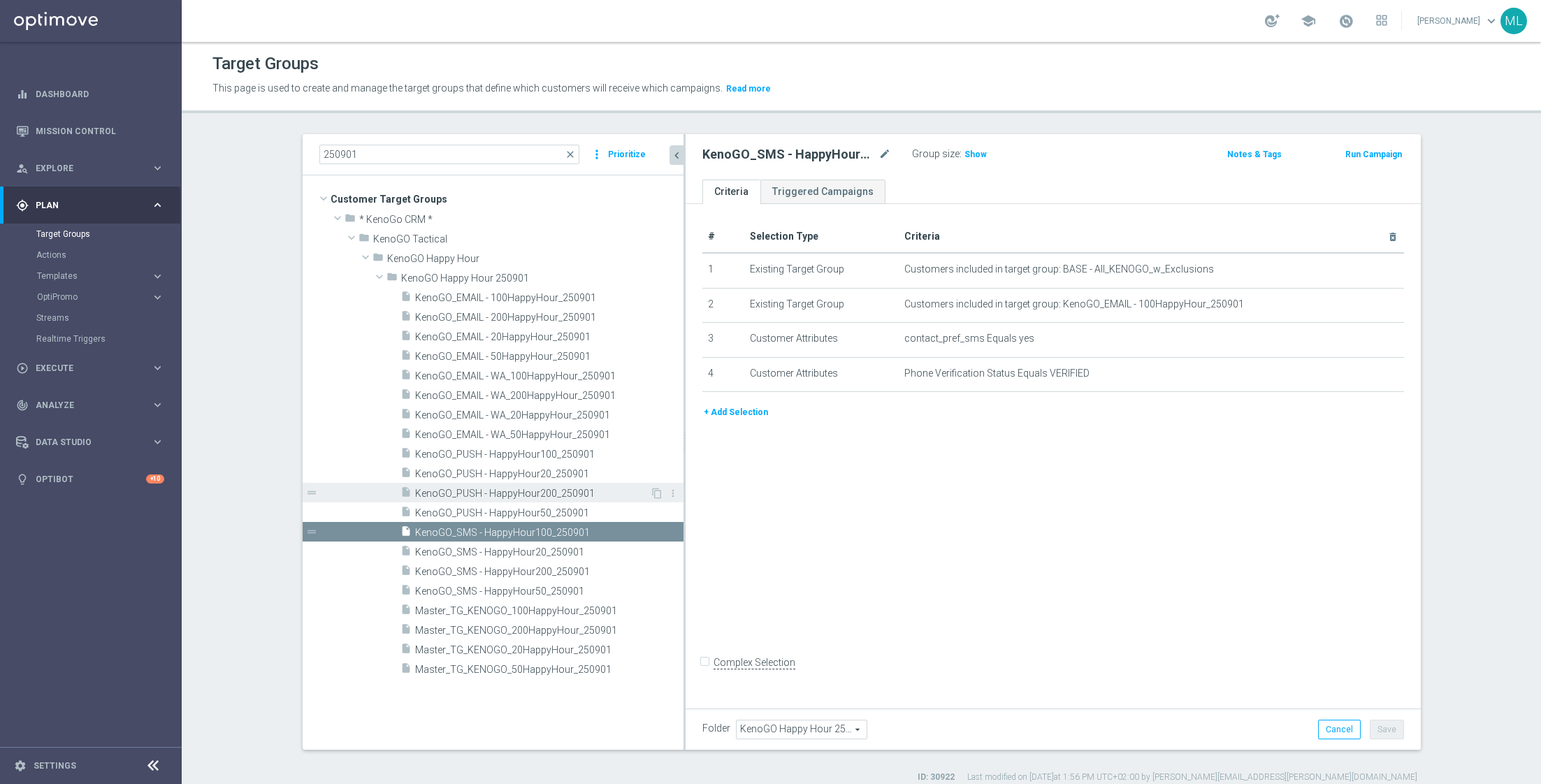
click at [545, 494] on span "KenoGO_PUSH - HappyHour200_250901" at bounding box center [533, 494] width 235 height 12
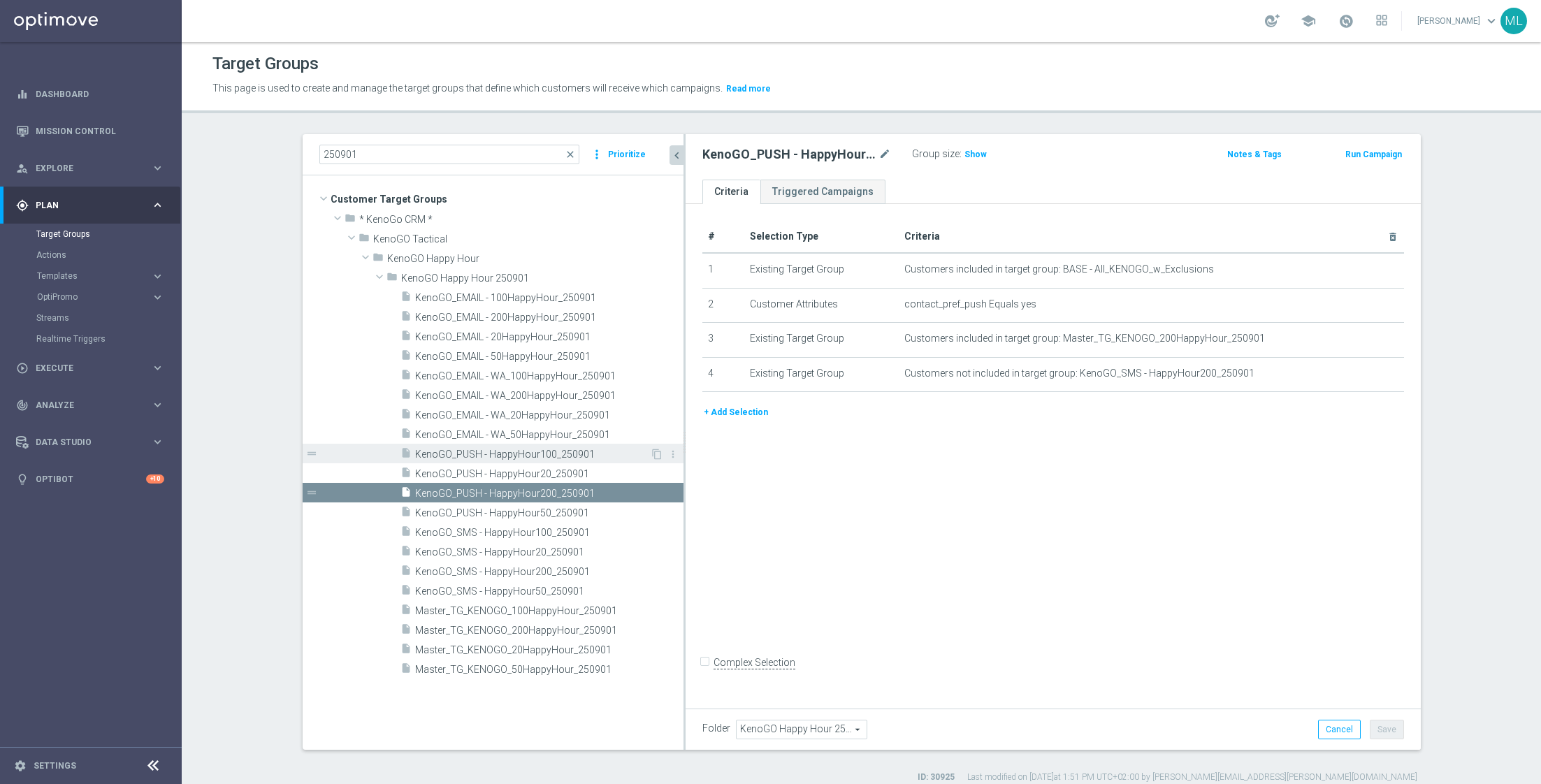
click at [554, 451] on span "KenoGO_PUSH - HappyHour100_250901" at bounding box center [533, 454] width 235 height 12
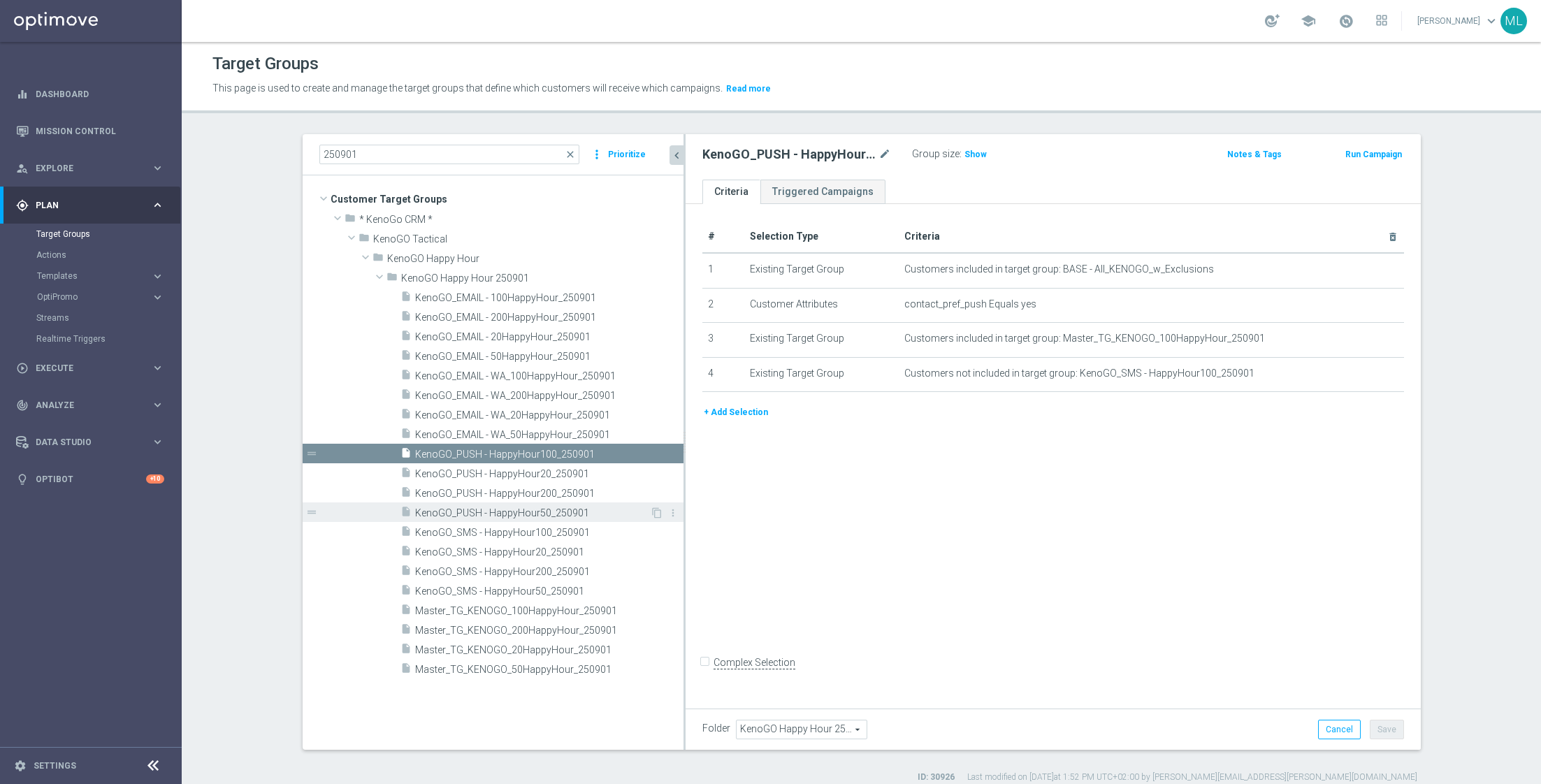
click at [560, 513] on span "KenoGO_PUSH - HappyHour50_250901" at bounding box center [533, 513] width 235 height 12
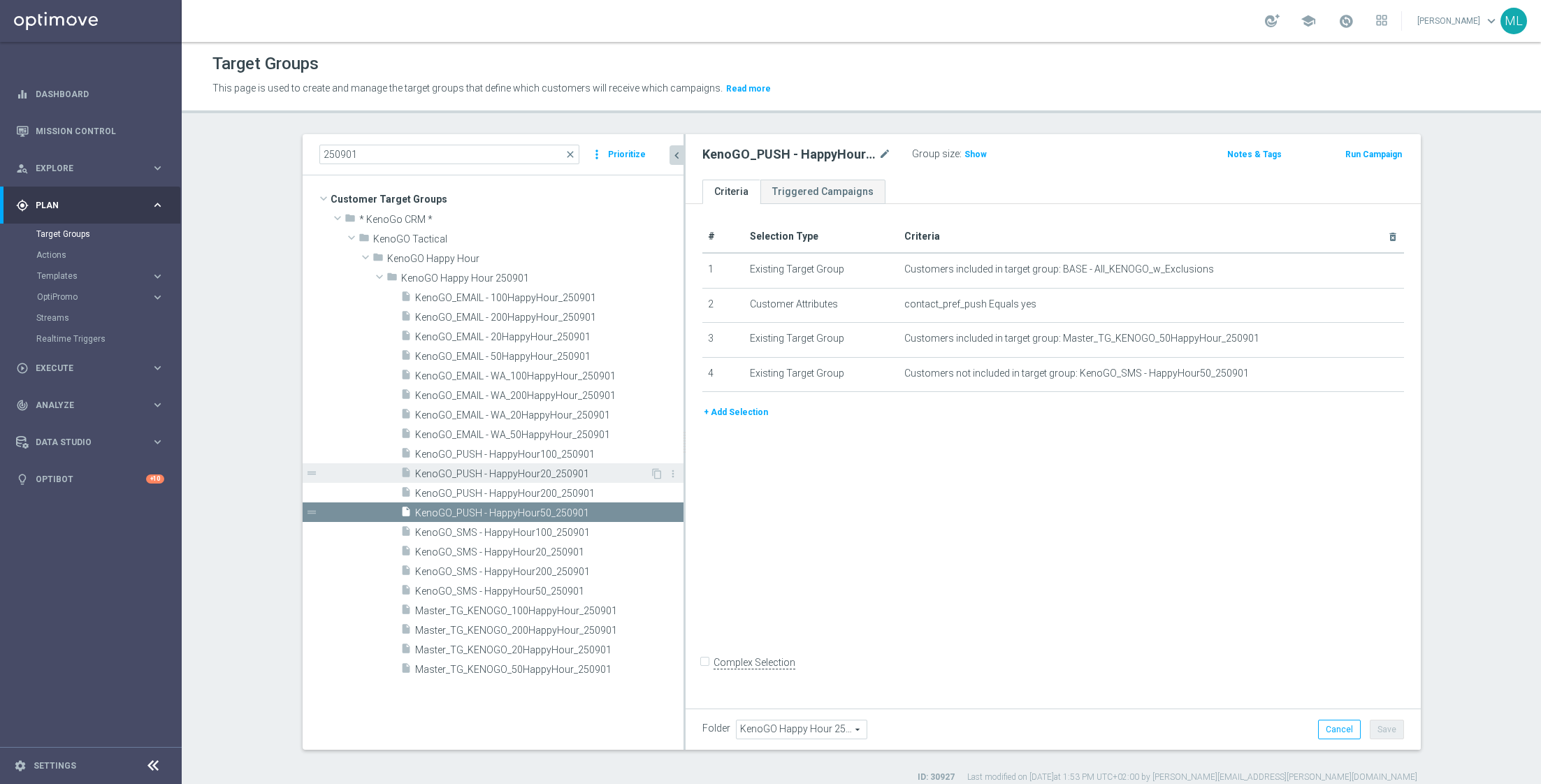
click at [572, 470] on span "KenoGO_PUSH - HappyHour20_250901" at bounding box center [533, 474] width 235 height 12
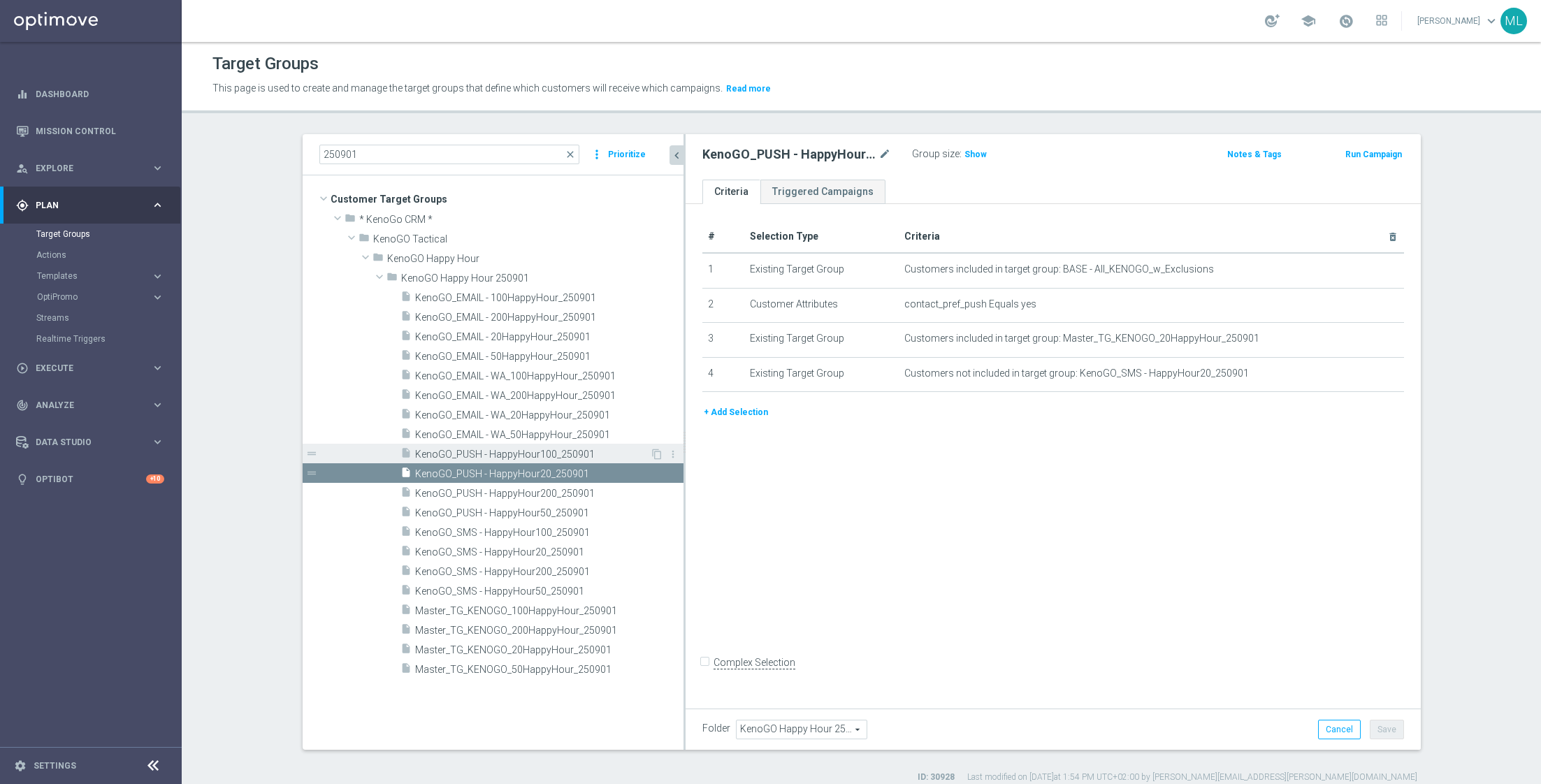
click at [547, 457] on span "KenoGO_PUSH - HappyHour100_250901" at bounding box center [533, 454] width 235 height 12
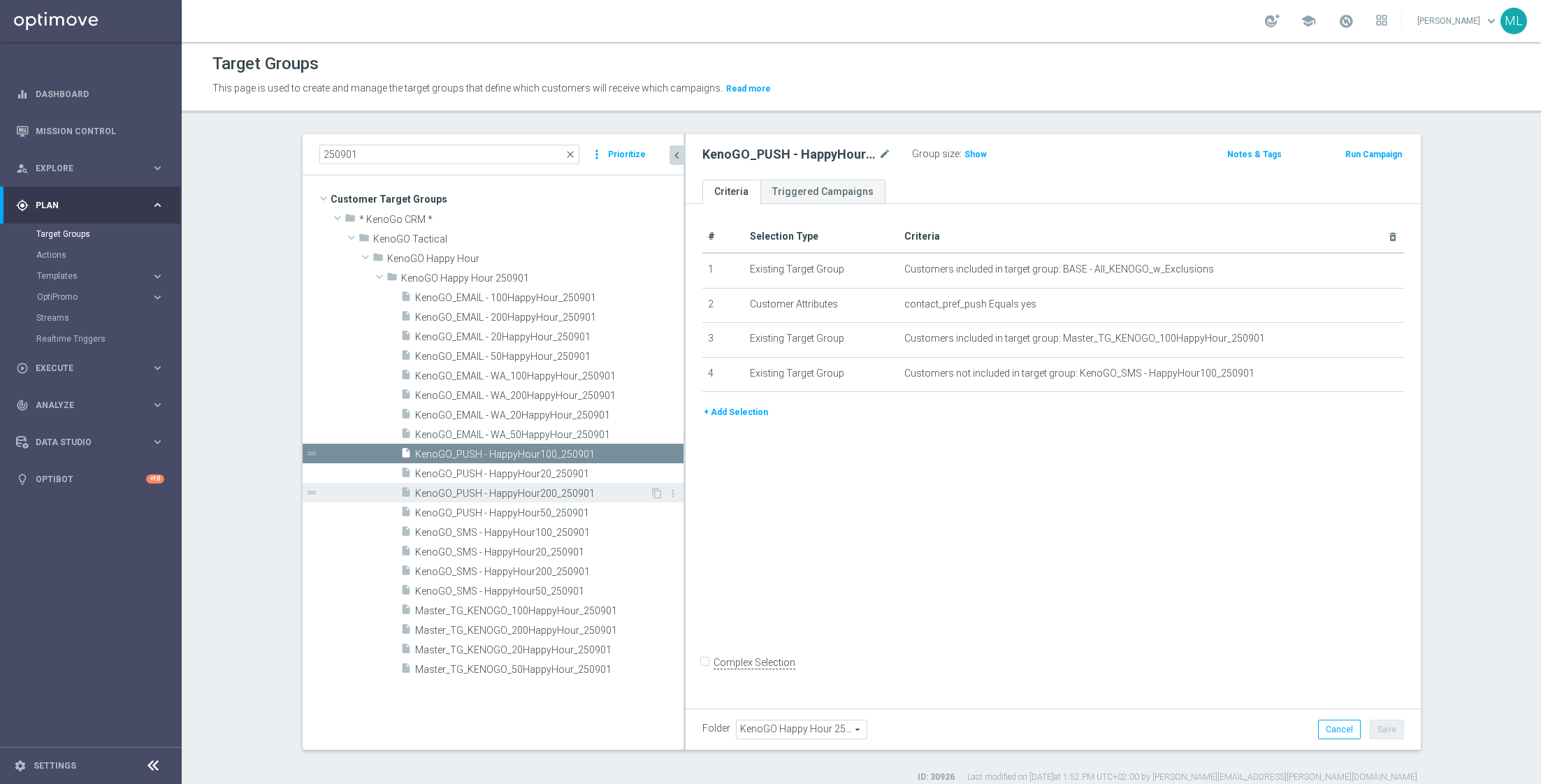
click at [550, 484] on div "insert_drive_file KenoGO_PUSH - HappyHour200_250901" at bounding box center [526, 493] width 250 height 20
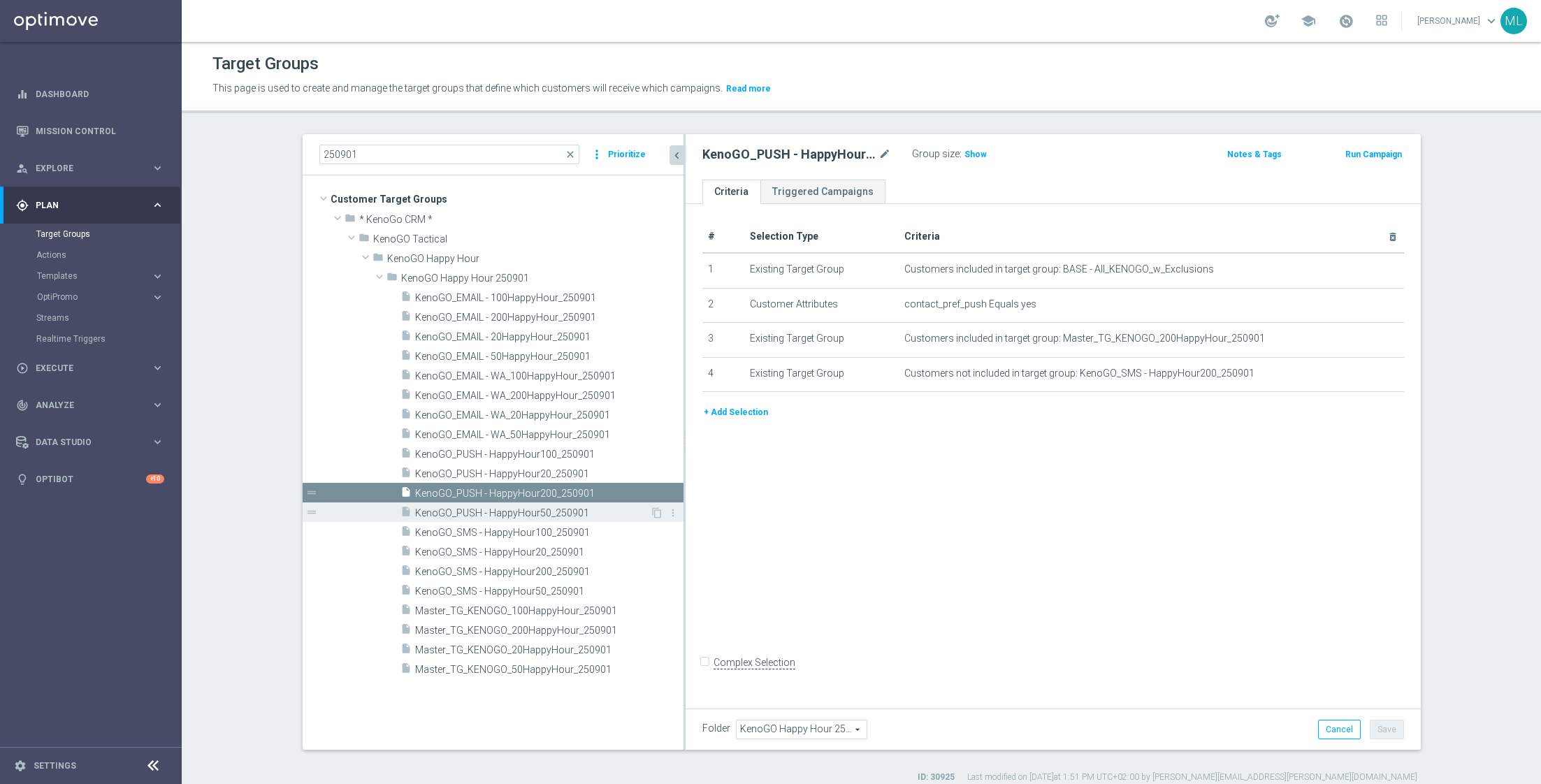
click at [557, 509] on span "KenoGO_PUSH - HappyHour50_250901" at bounding box center [533, 513] width 235 height 12
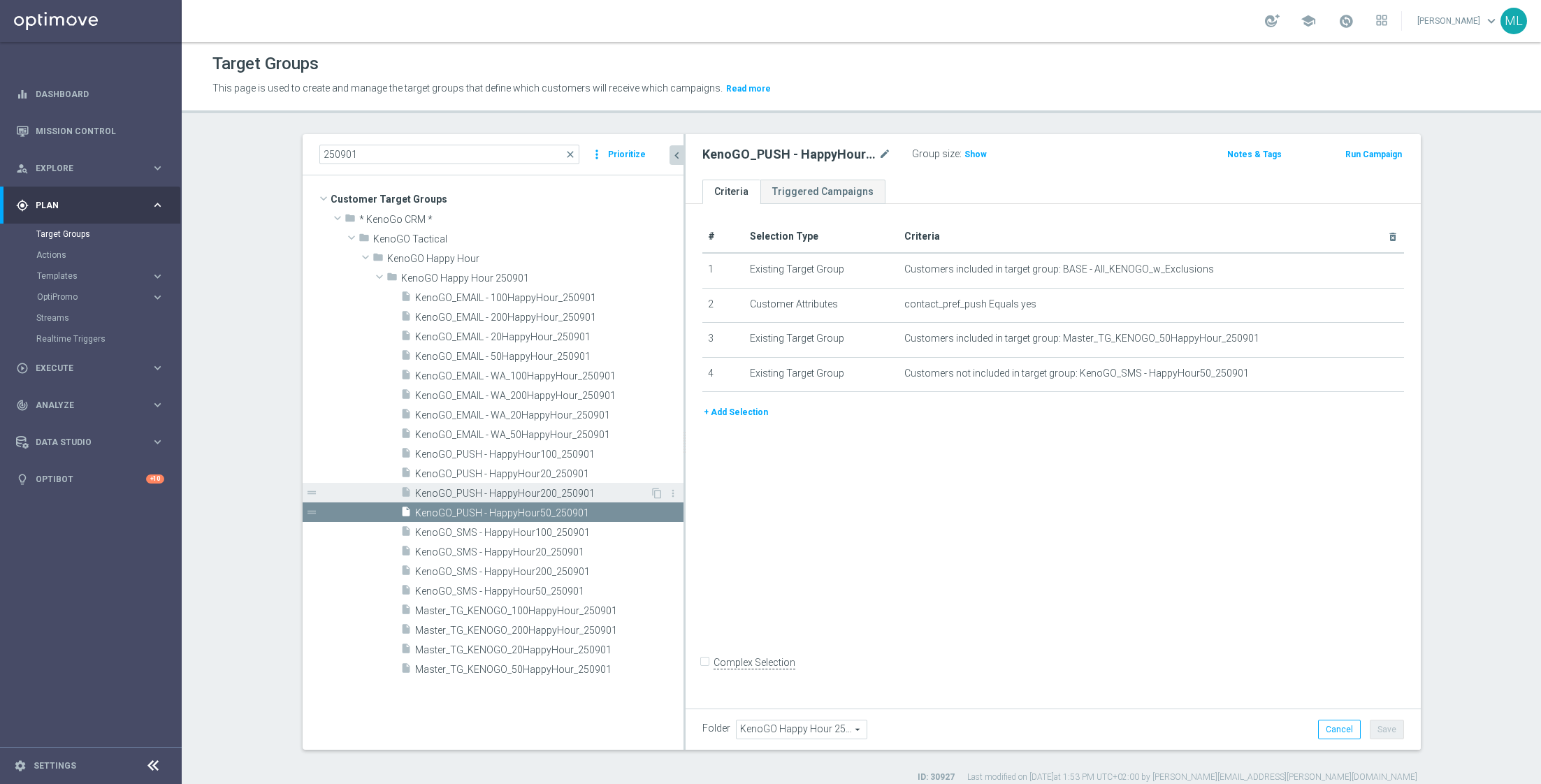
click at [537, 495] on span "KenoGO_PUSH - HappyHour200_250901" at bounding box center [533, 494] width 235 height 12
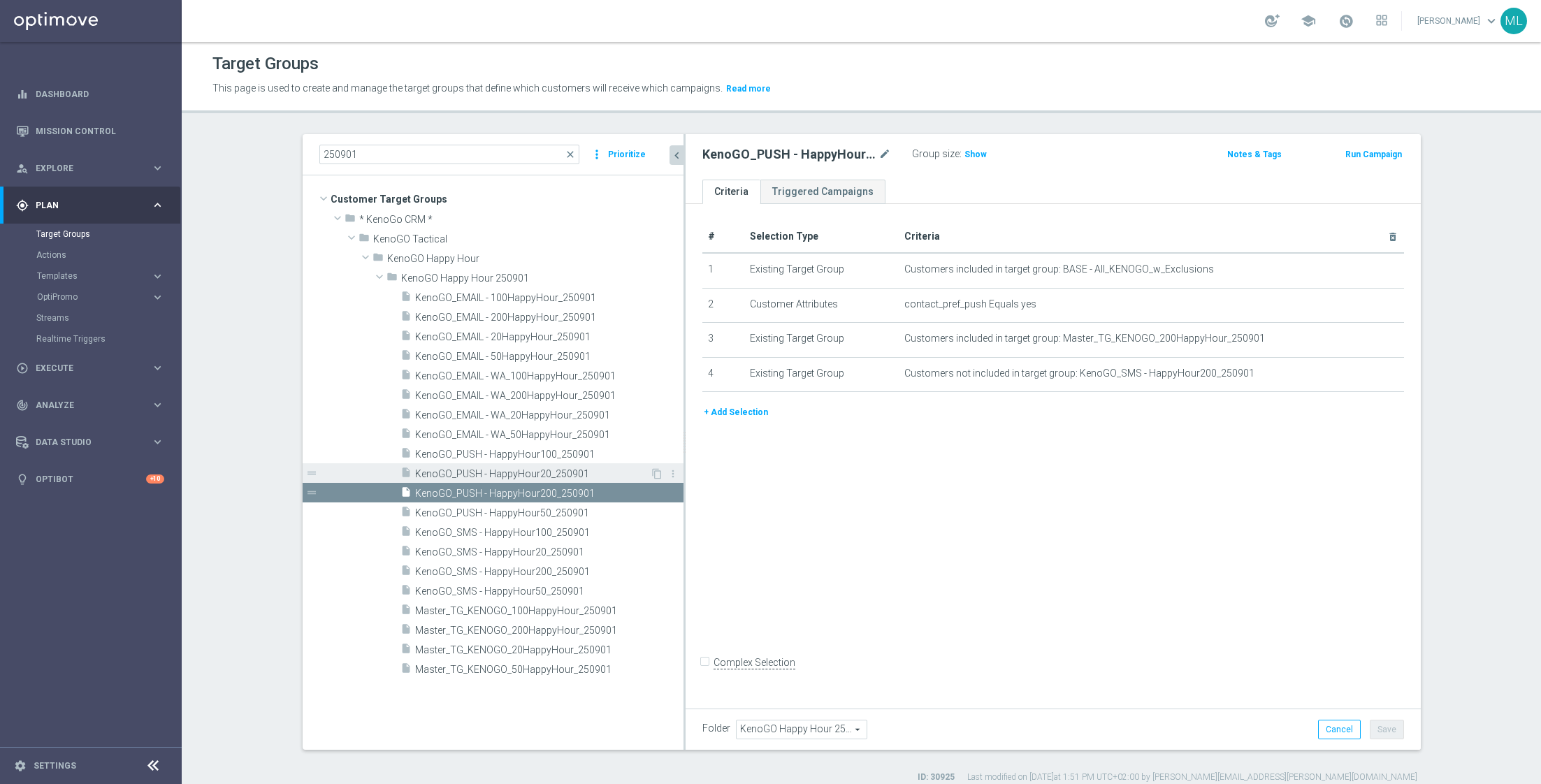
click at [519, 471] on span "KenoGO_PUSH - HappyHour20_250901" at bounding box center [533, 474] width 235 height 12
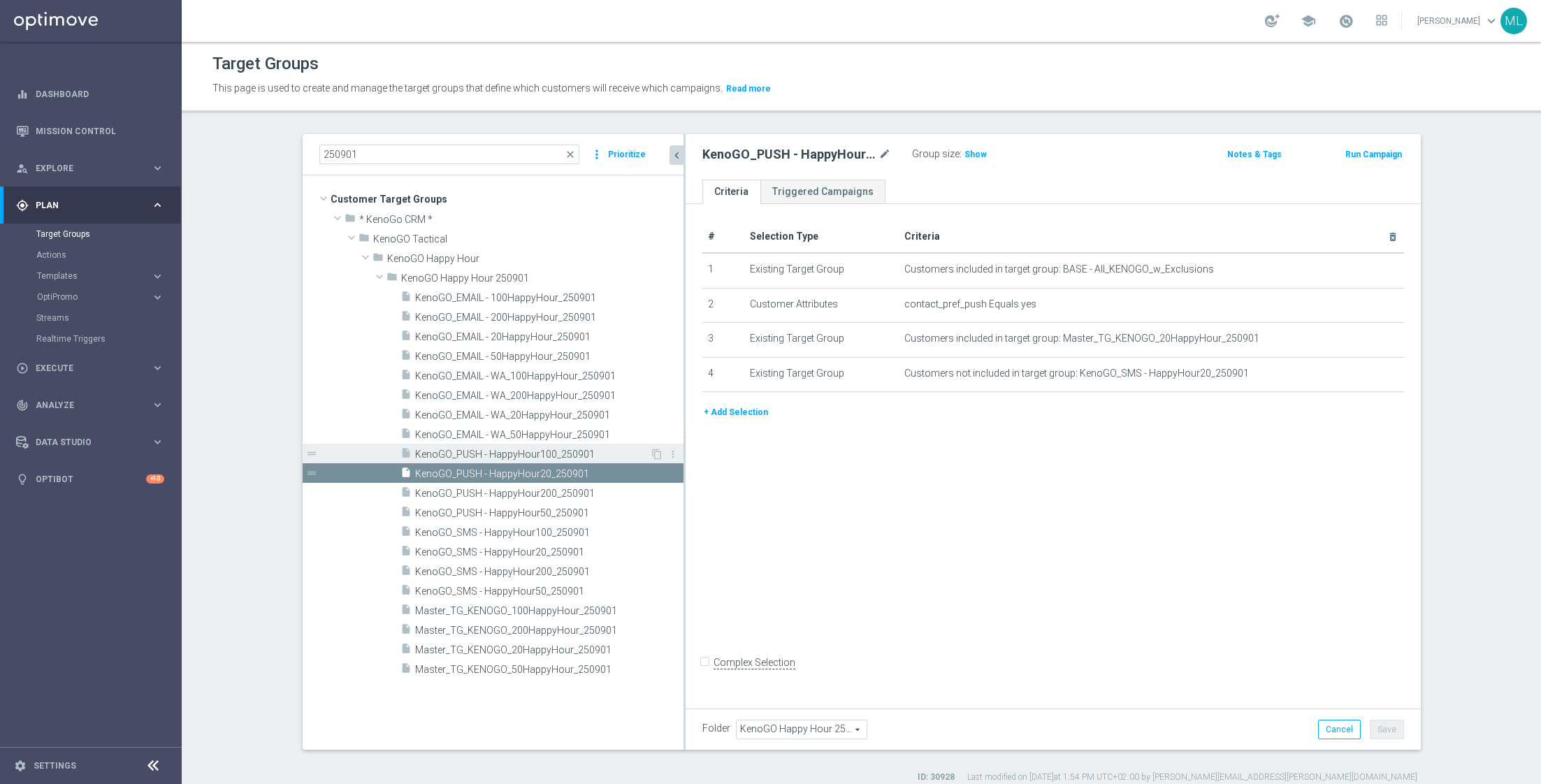
click at [498, 453] on span "KenoGO_PUSH - HappyHour100_250901" at bounding box center [533, 454] width 235 height 12
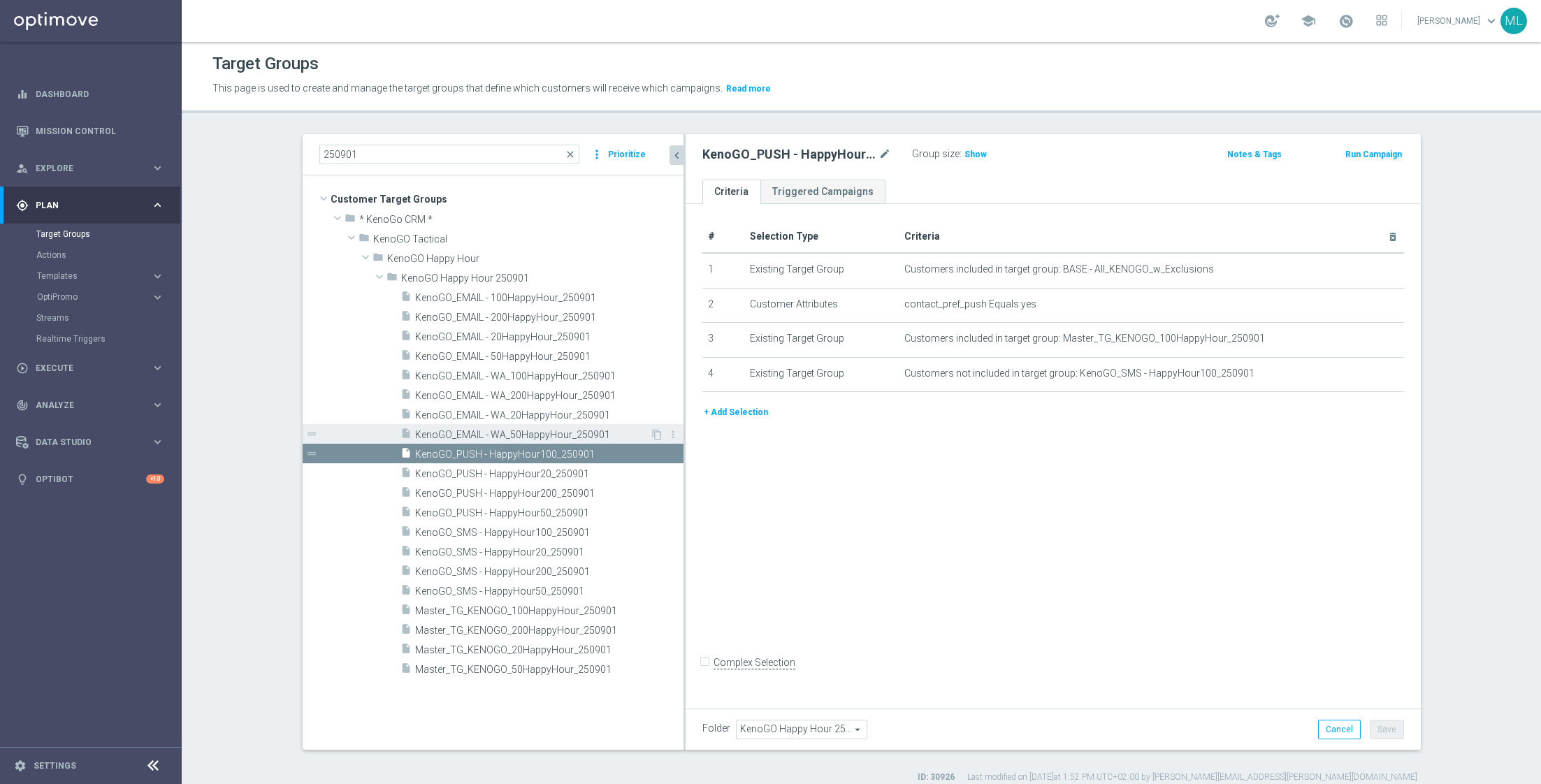
click at [499, 437] on span "KenoGO_EMAIL - WA_50HappyHour_250901" at bounding box center [533, 435] width 235 height 12
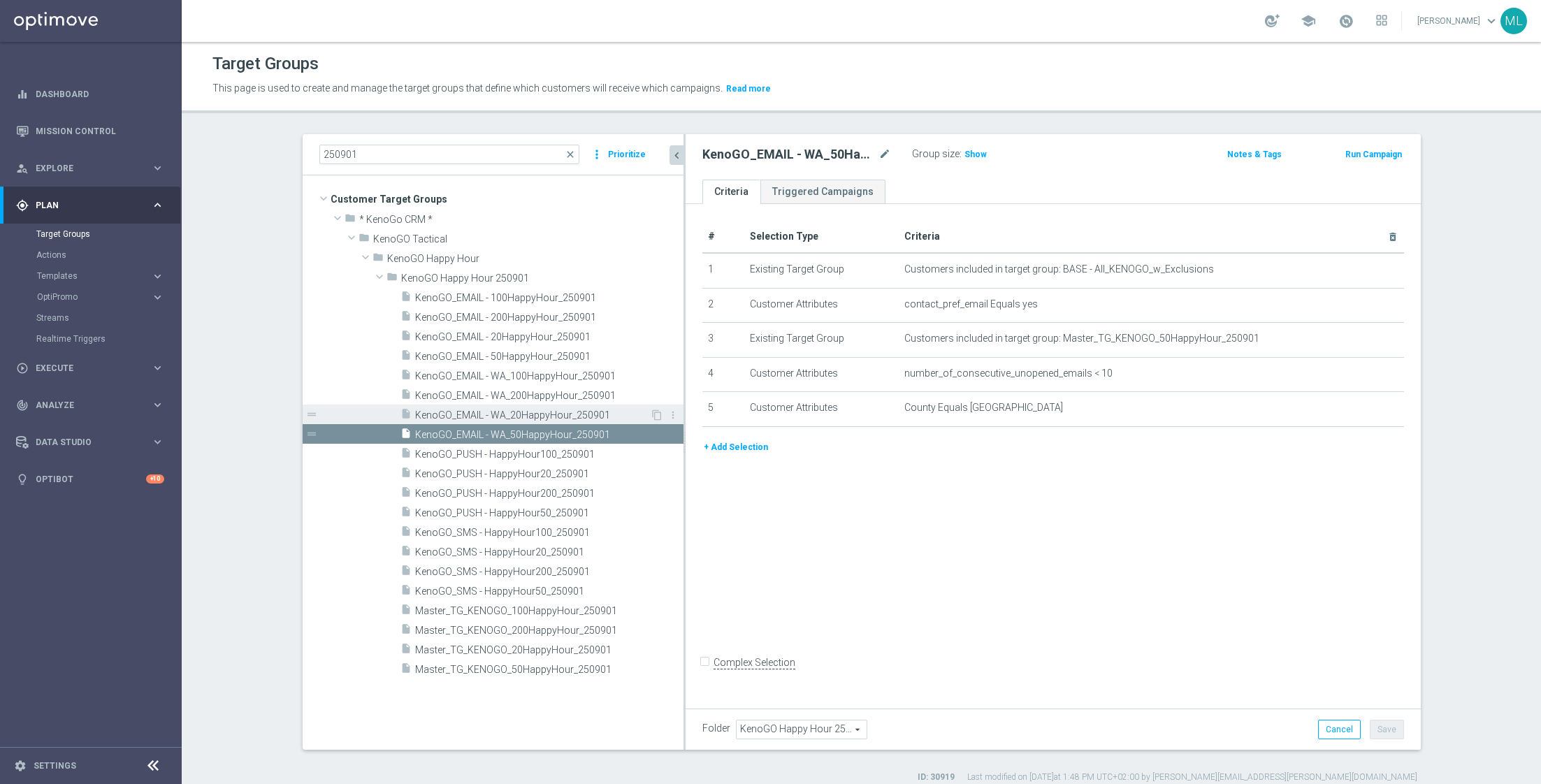
click at [476, 415] on span "KenoGO_EMAIL - WA_20HappyHour_250901" at bounding box center [533, 415] width 235 height 12
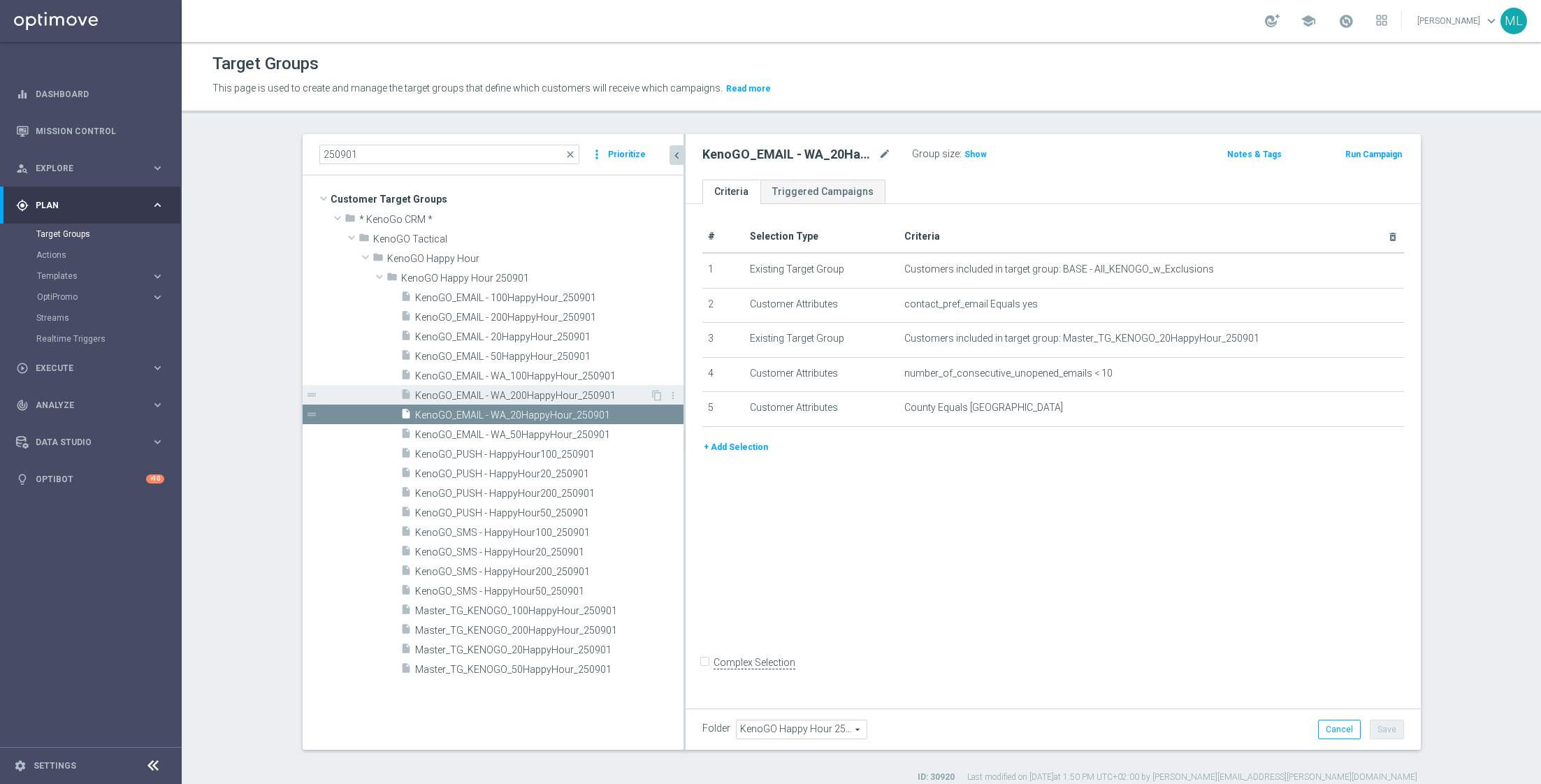
click at [502, 398] on span "KenoGO_EMAIL - WA_200HappyHour_250901" at bounding box center [533, 395] width 235 height 12
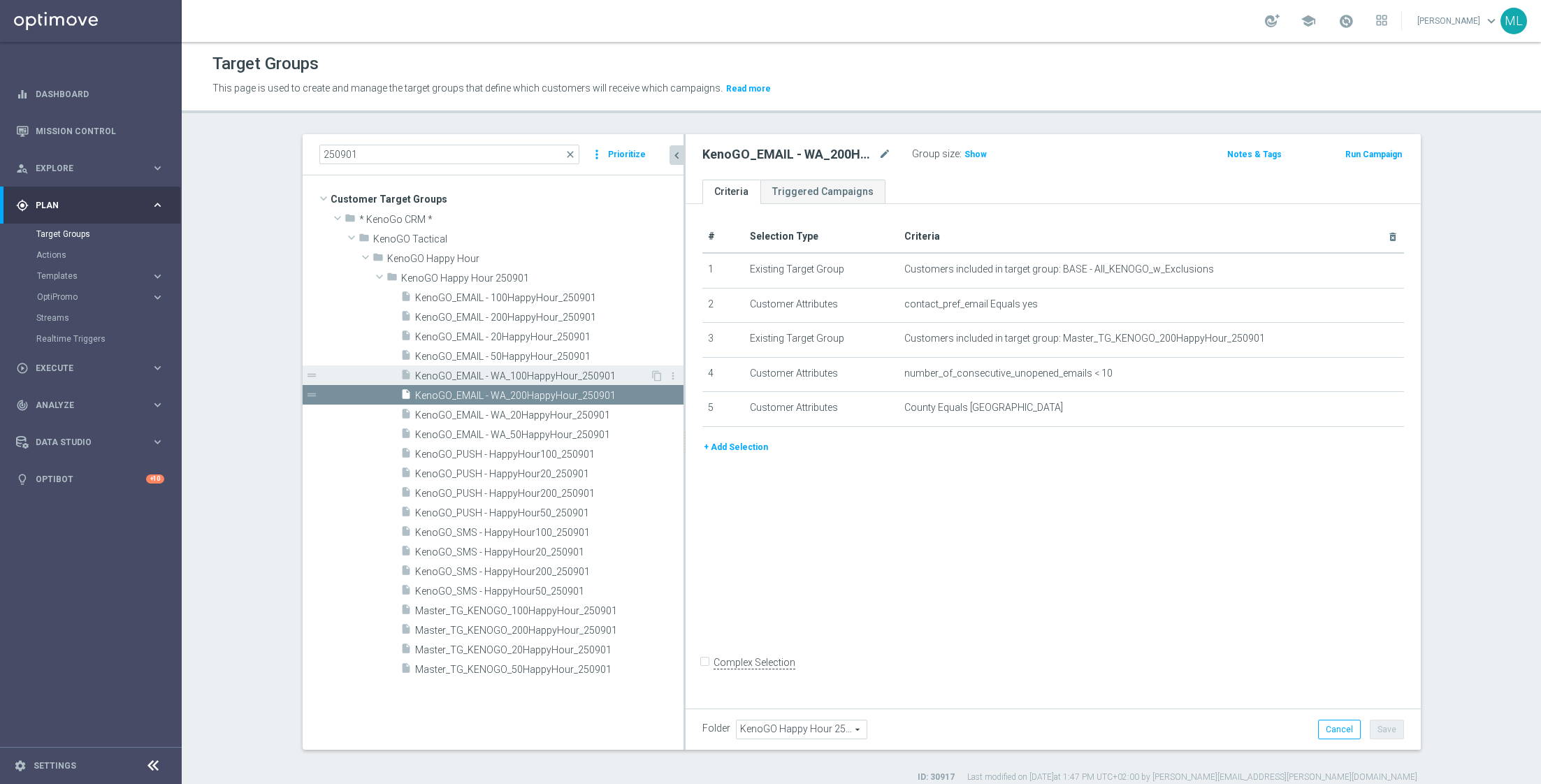
click at [510, 375] on span "KenoGO_EMAIL - WA_100HappyHour_250901" at bounding box center [533, 377] width 235 height 12
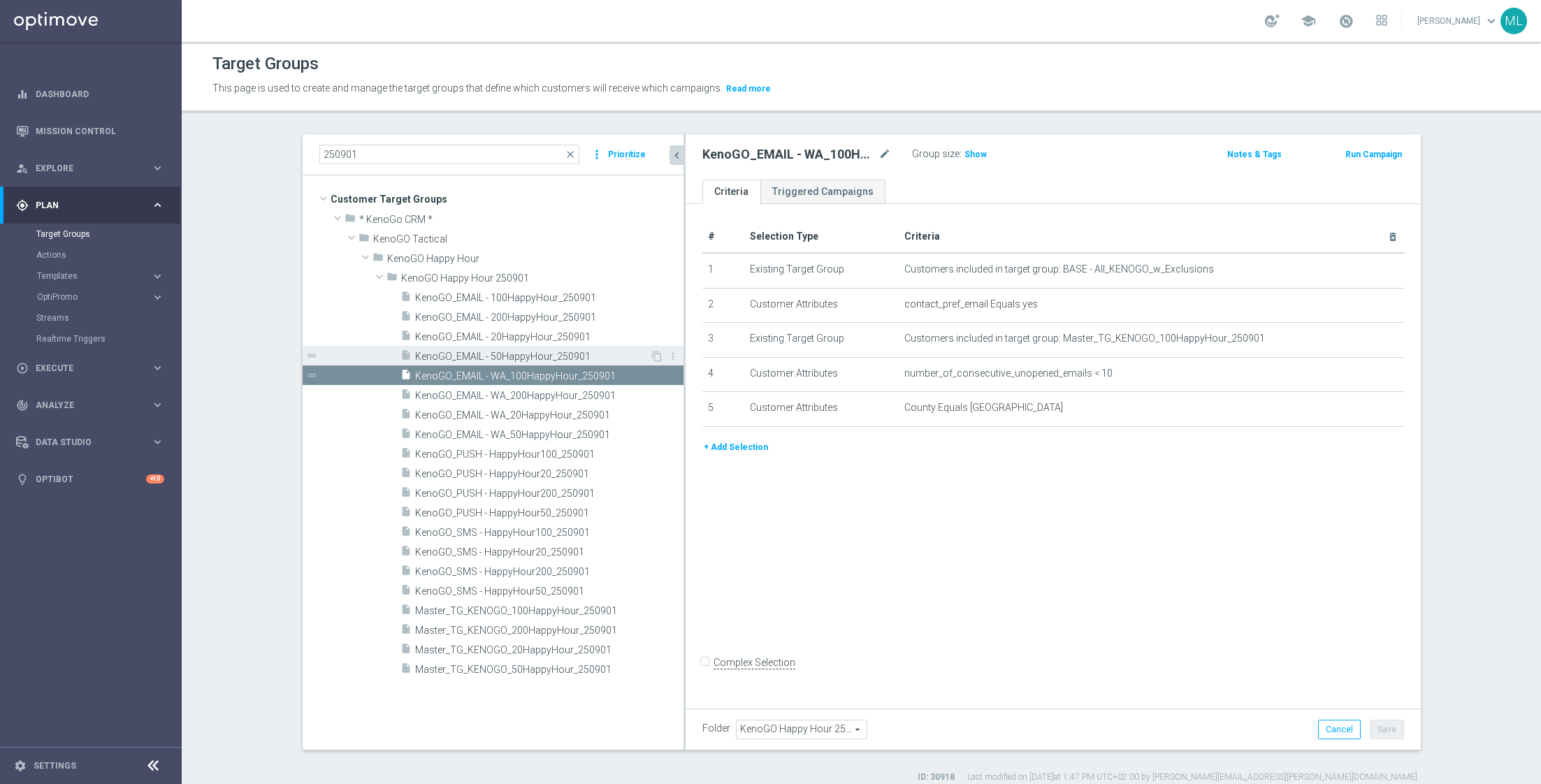
click at [501, 359] on span "KenoGO_EMAIL - 50HappyHour_250901" at bounding box center [533, 357] width 235 height 12
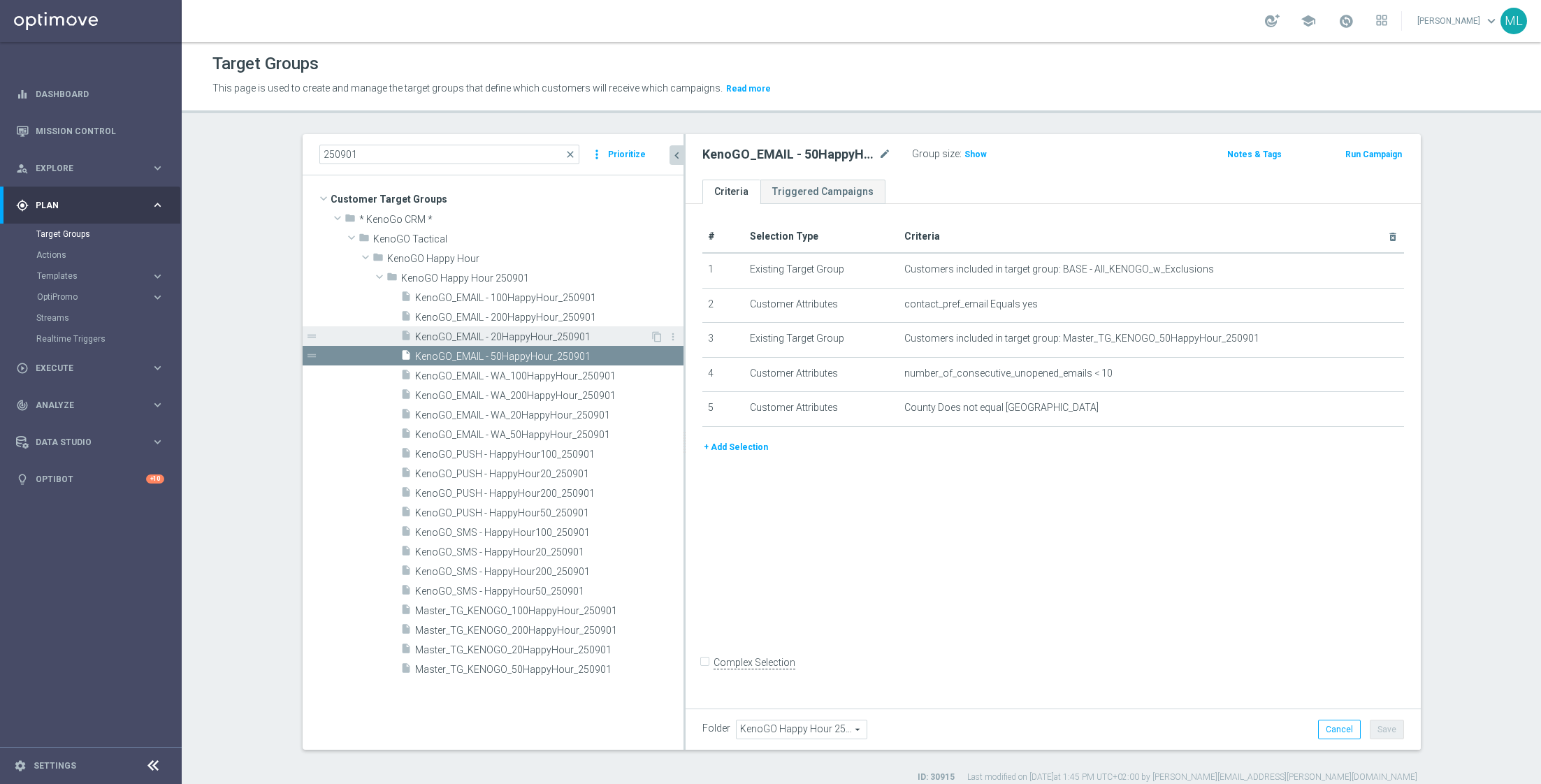
click at [513, 337] on span "KenoGO_EMAIL - 20HappyHour_250901" at bounding box center [533, 337] width 235 height 12
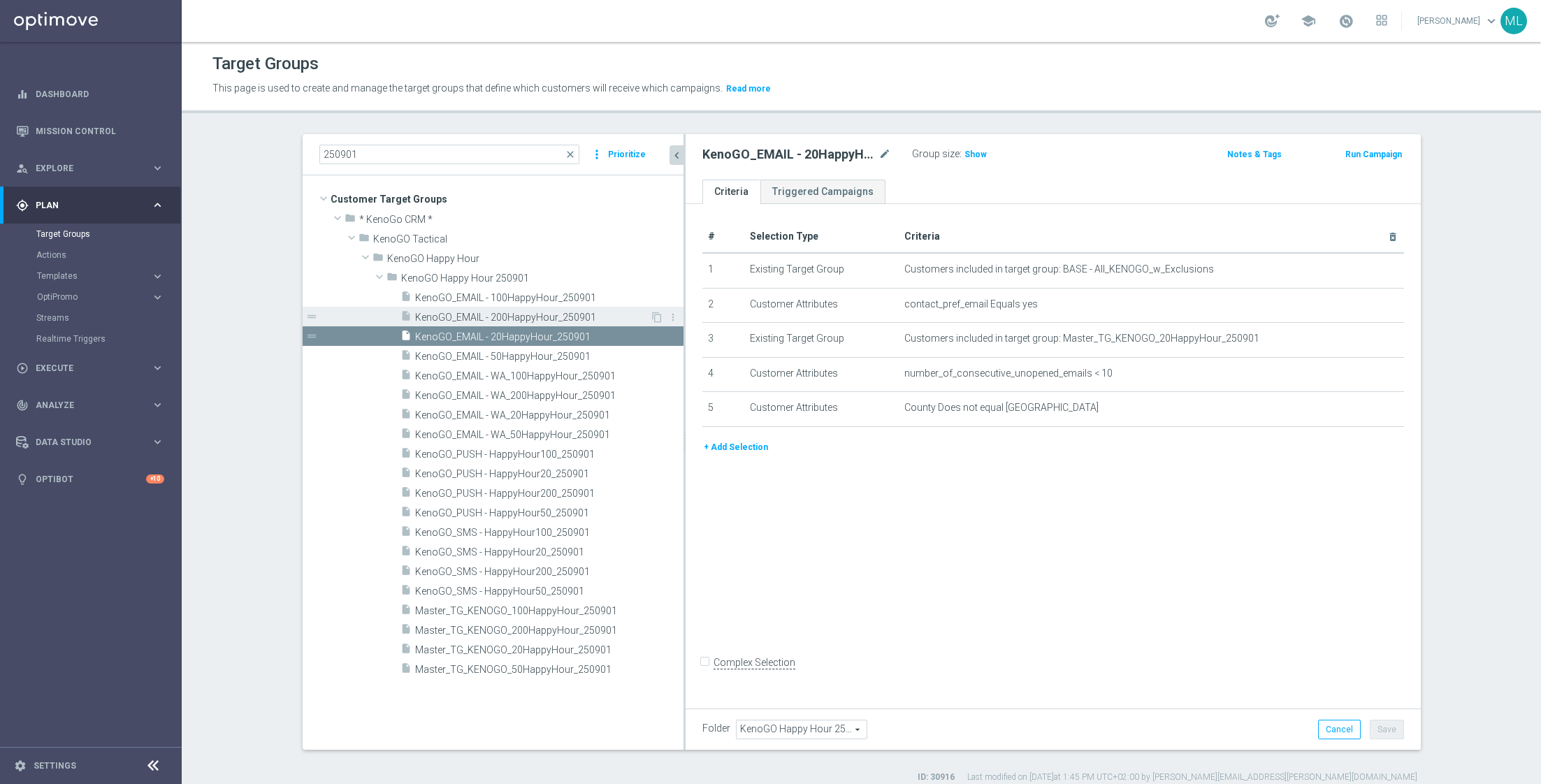
click at [494, 321] on span "KenoGO_EMAIL - 200HappyHour_250901" at bounding box center [533, 317] width 235 height 12
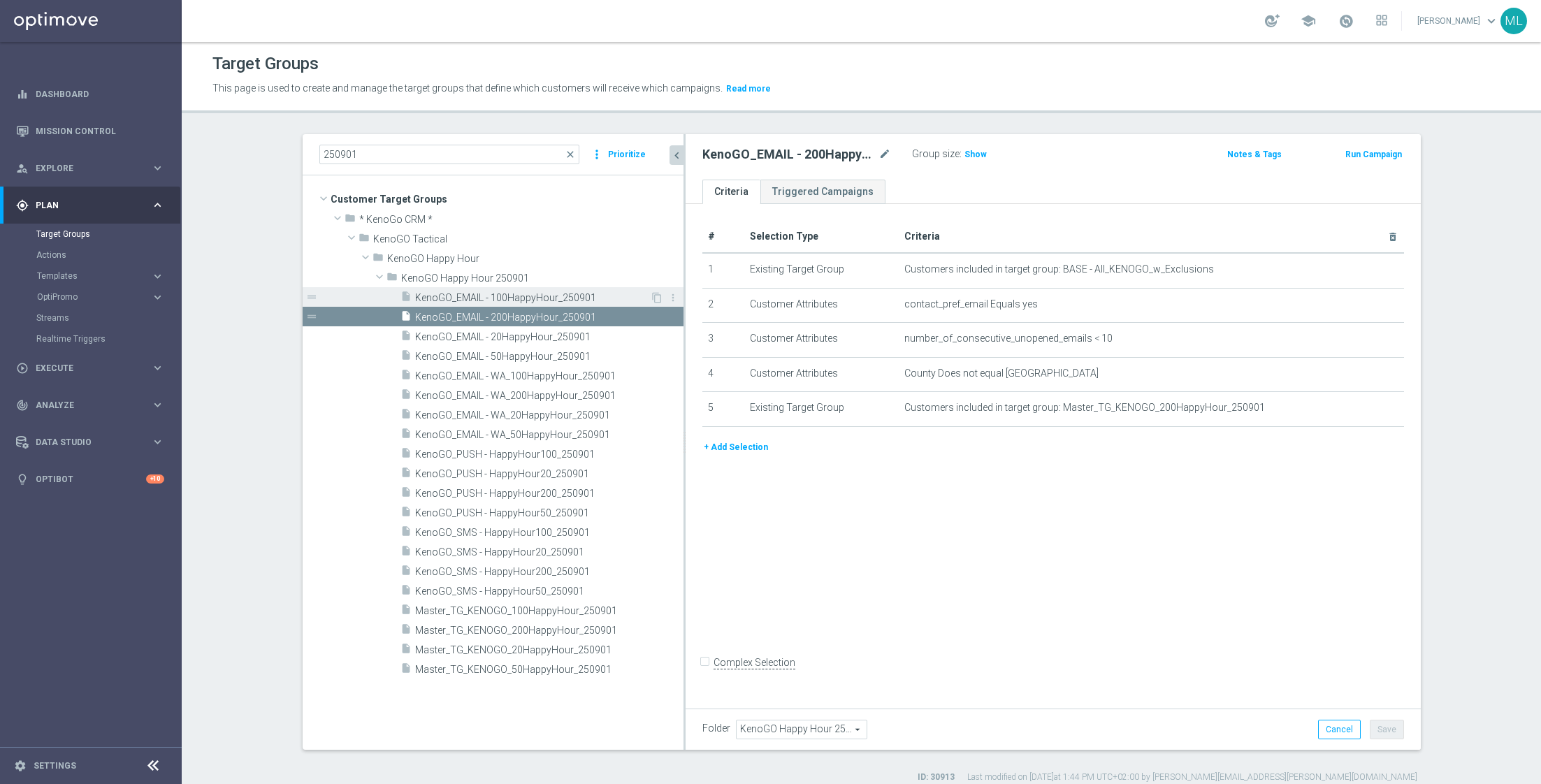
click at [506, 294] on span "KenoGO_EMAIL - 100HappyHour_250901" at bounding box center [533, 298] width 235 height 12
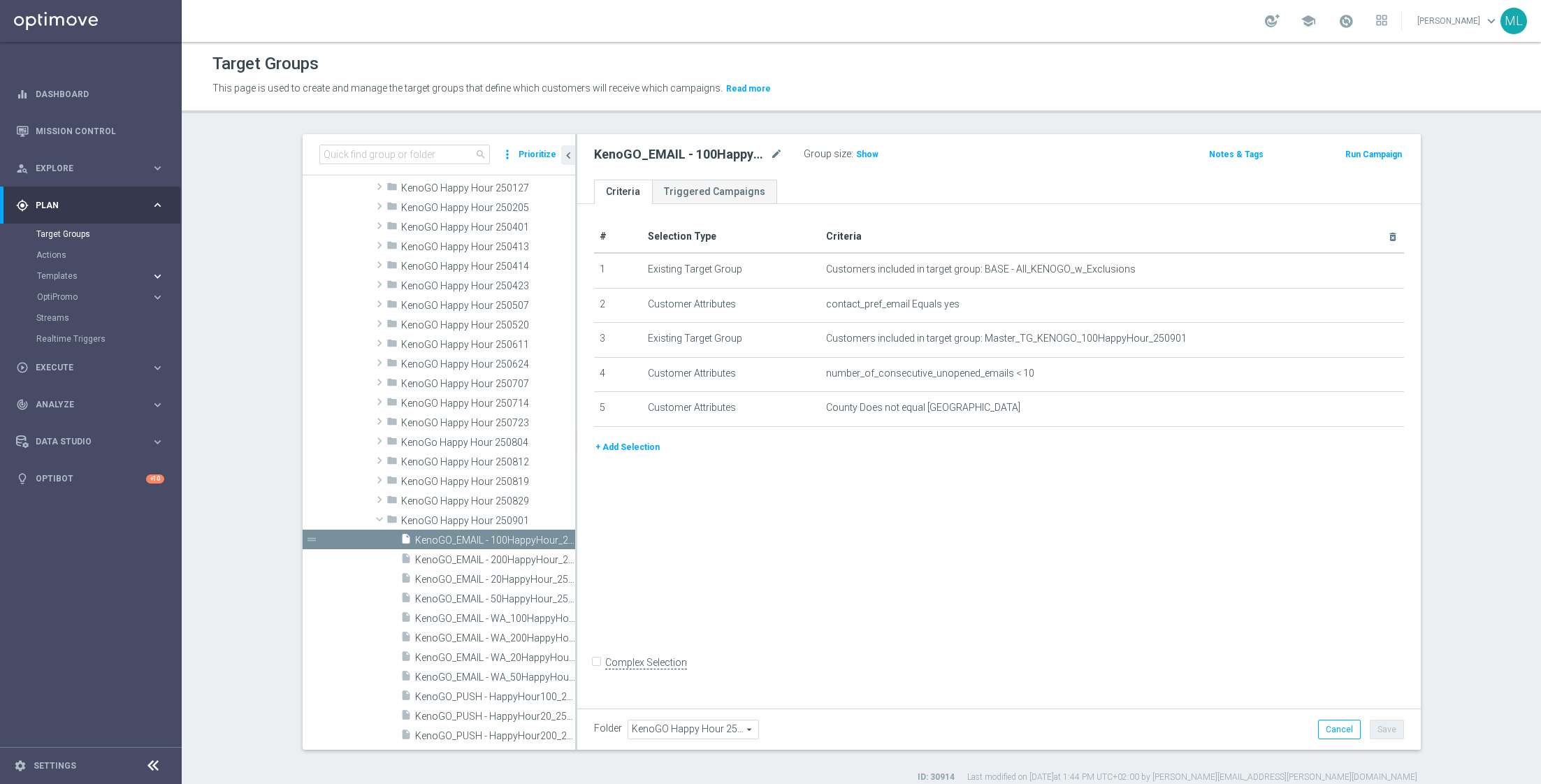
click at [151, 280] on icon "keyboard_arrow_right" at bounding box center [157, 276] width 13 height 13
click at [73, 332] on div "OptiMobile Push" at bounding box center [112, 338] width 137 height 21
click at [68, 333] on link "OptiMobile Push" at bounding box center [94, 338] width 102 height 11
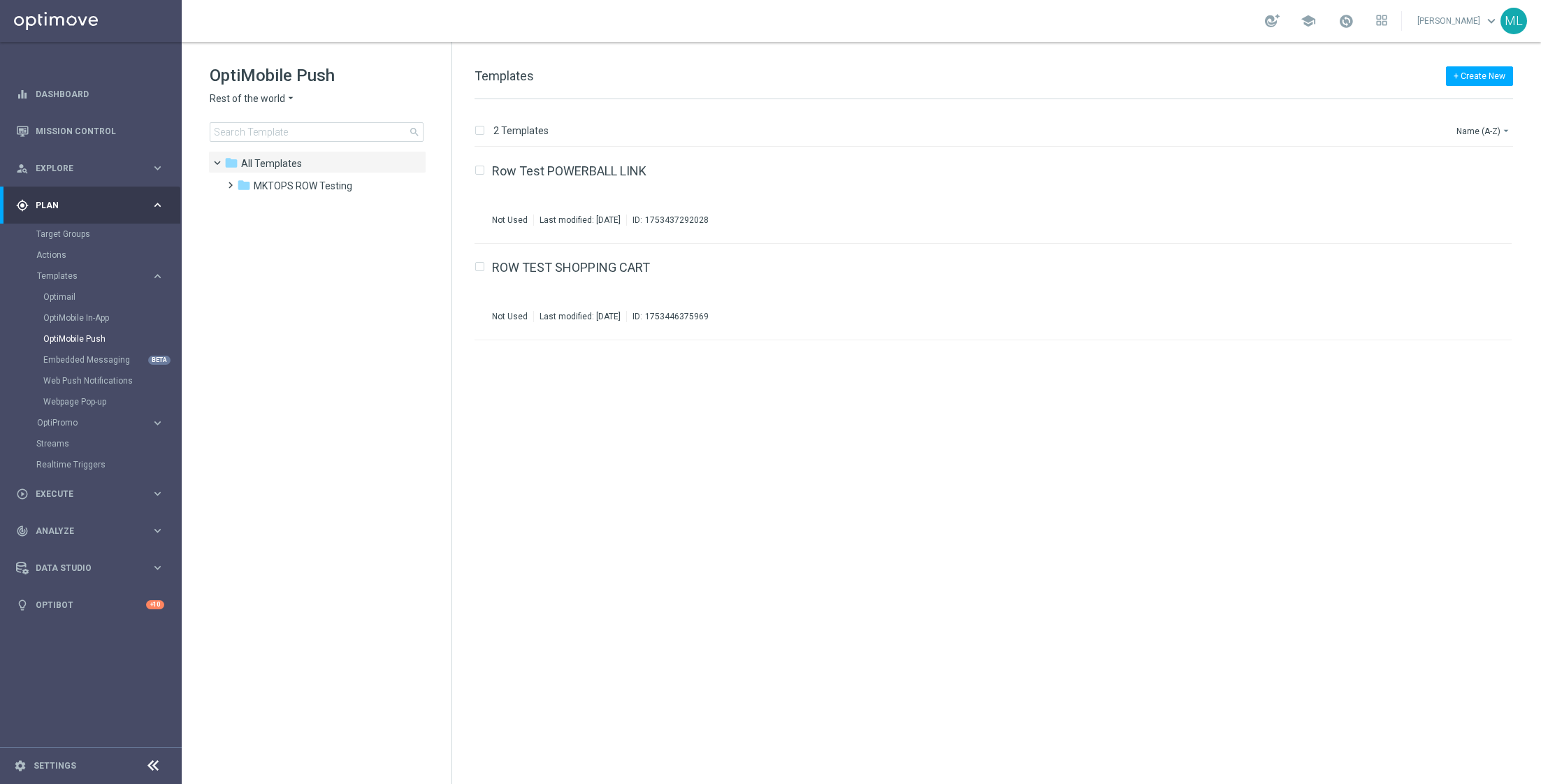
click at [290, 98] on icon "arrow_drop_down" at bounding box center [291, 98] width 11 height 13
click at [0, 0] on span "KenoGO Australia" at bounding box center [0, 0] width 0 height 0
click at [259, 136] on input at bounding box center [316, 132] width 214 height 20
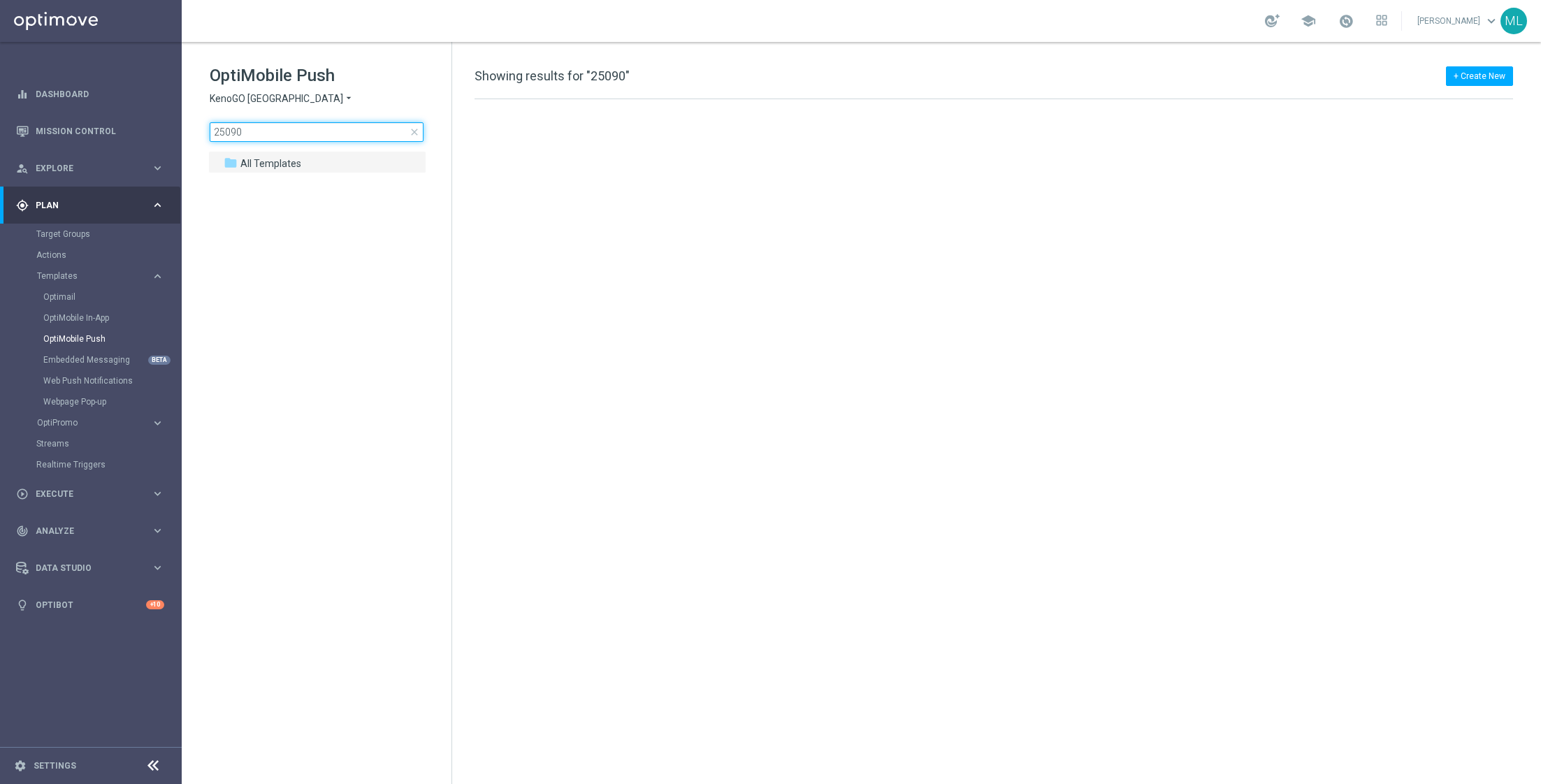
type input "2509"
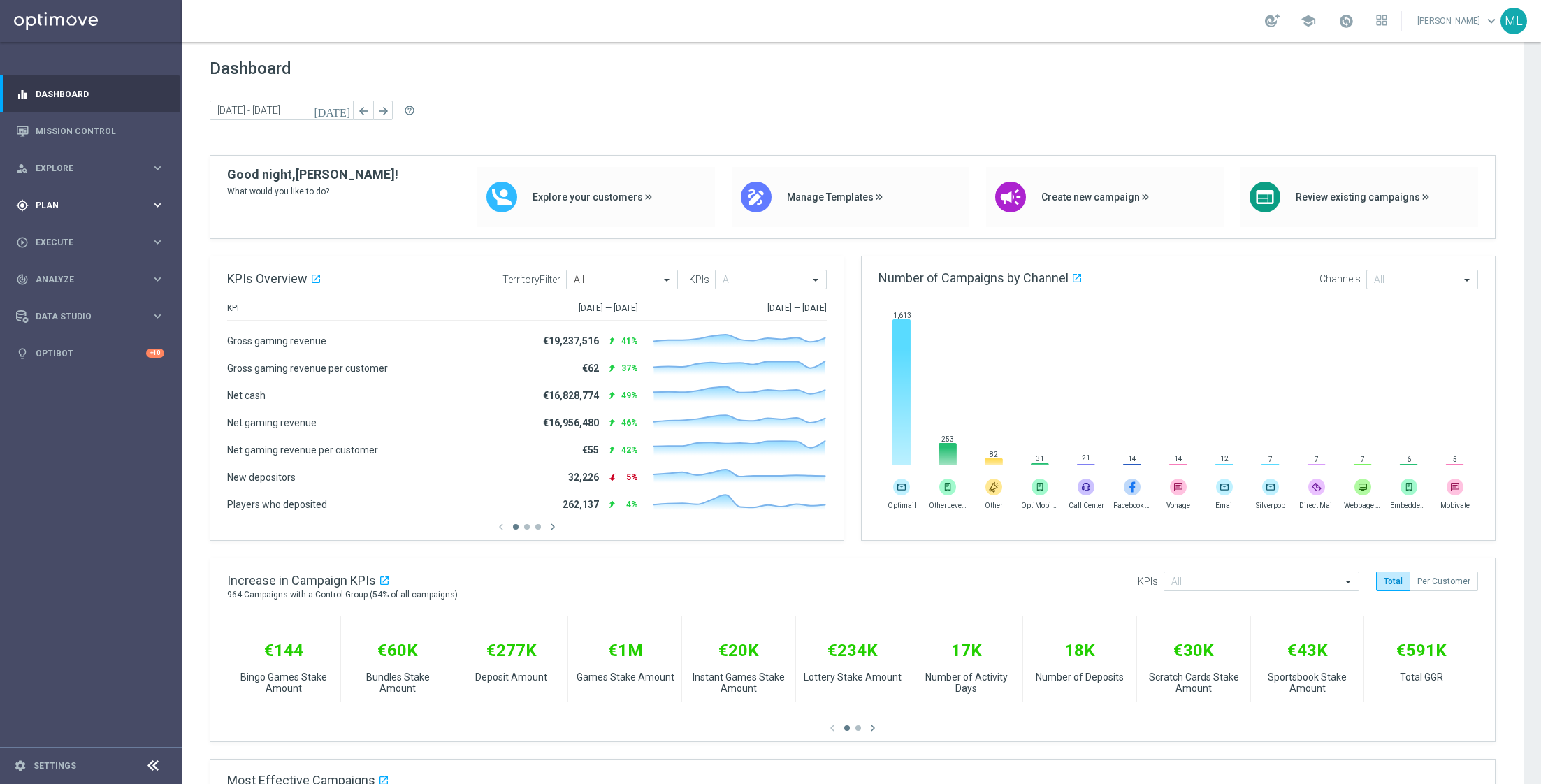
click at [163, 202] on icon "keyboard_arrow_right" at bounding box center [157, 204] width 13 height 13
click at [156, 364] on icon "keyboard_arrow_right" at bounding box center [157, 367] width 13 height 13
click at [158, 243] on icon "keyboard_arrow_right" at bounding box center [157, 242] width 13 height 13
click at [158, 202] on icon "keyboard_arrow_right" at bounding box center [157, 204] width 13 height 13
click at [156, 276] on icon "keyboard_arrow_right" at bounding box center [157, 276] width 13 height 13
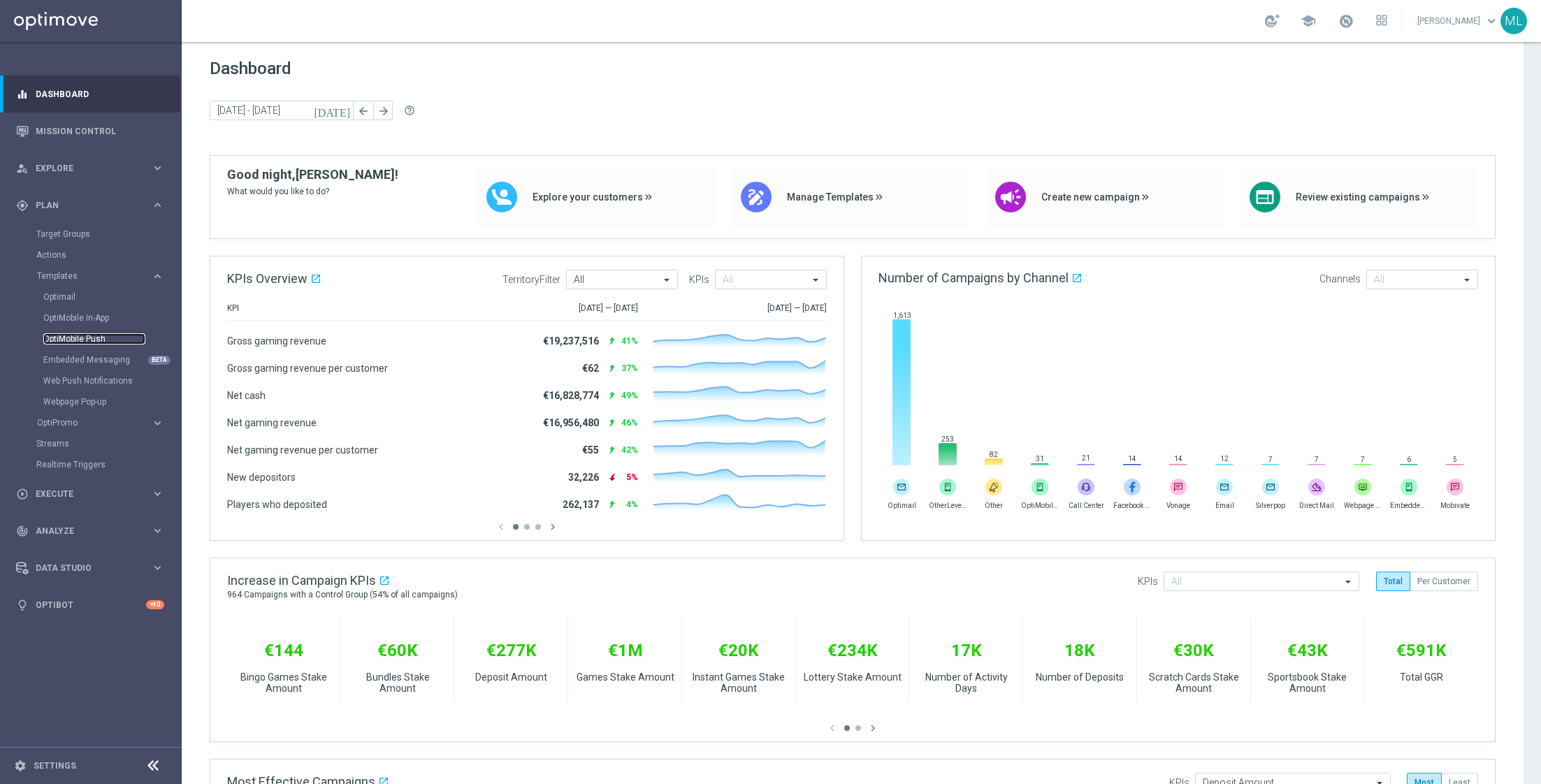
click at [103, 338] on link "OptiMobile Push" at bounding box center [94, 338] width 102 height 11
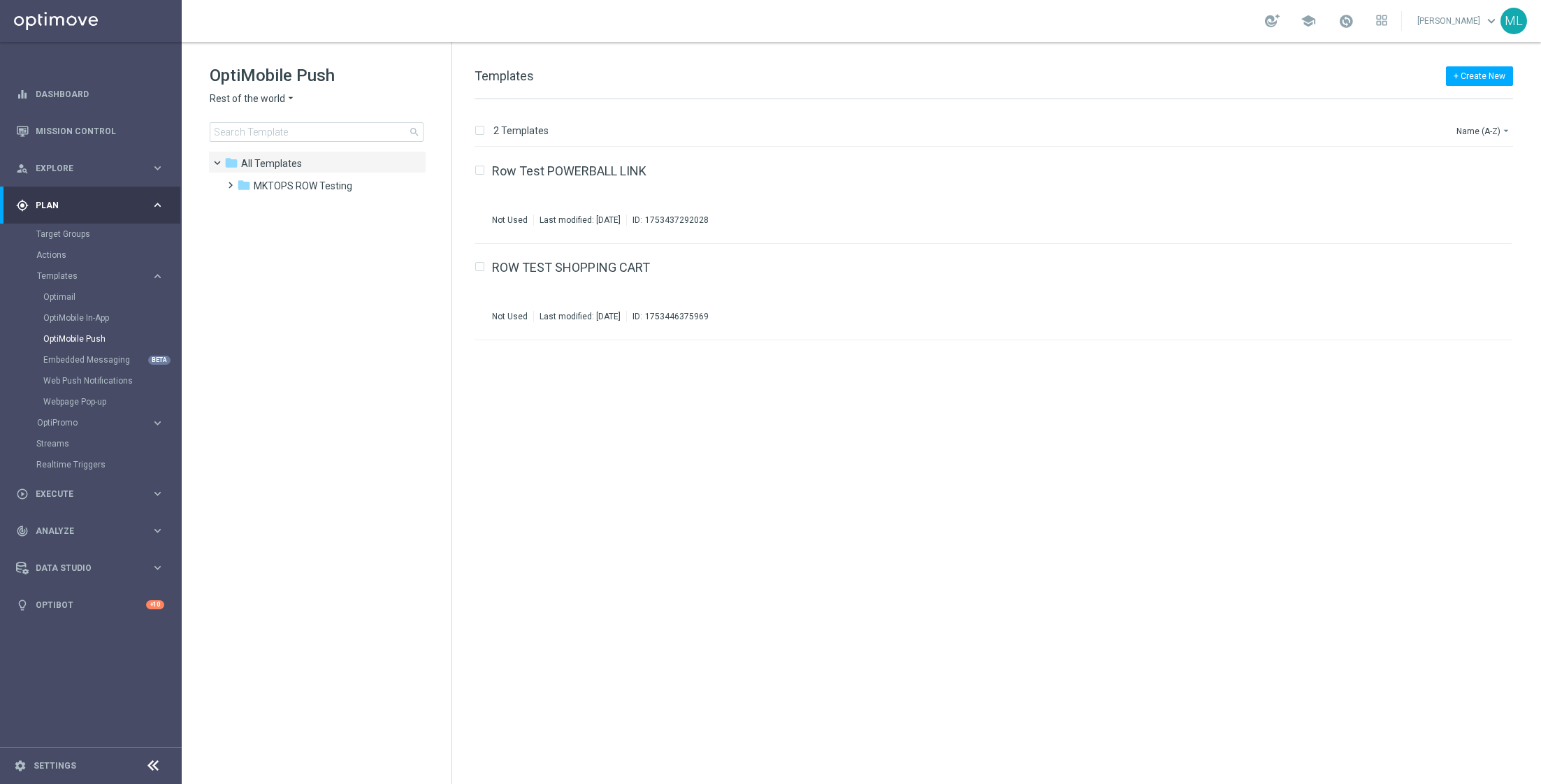
click at [292, 106] on div "OptiMobile Push Rest of the world arrow_drop_down × Rest of the world search" at bounding box center [330, 103] width 242 height 77
click at [289, 99] on icon "arrow_drop_down" at bounding box center [291, 98] width 11 height 13
click at [0, 0] on span "KenoGO [GEOGRAPHIC_DATA]" at bounding box center [0, 0] width 0 height 0
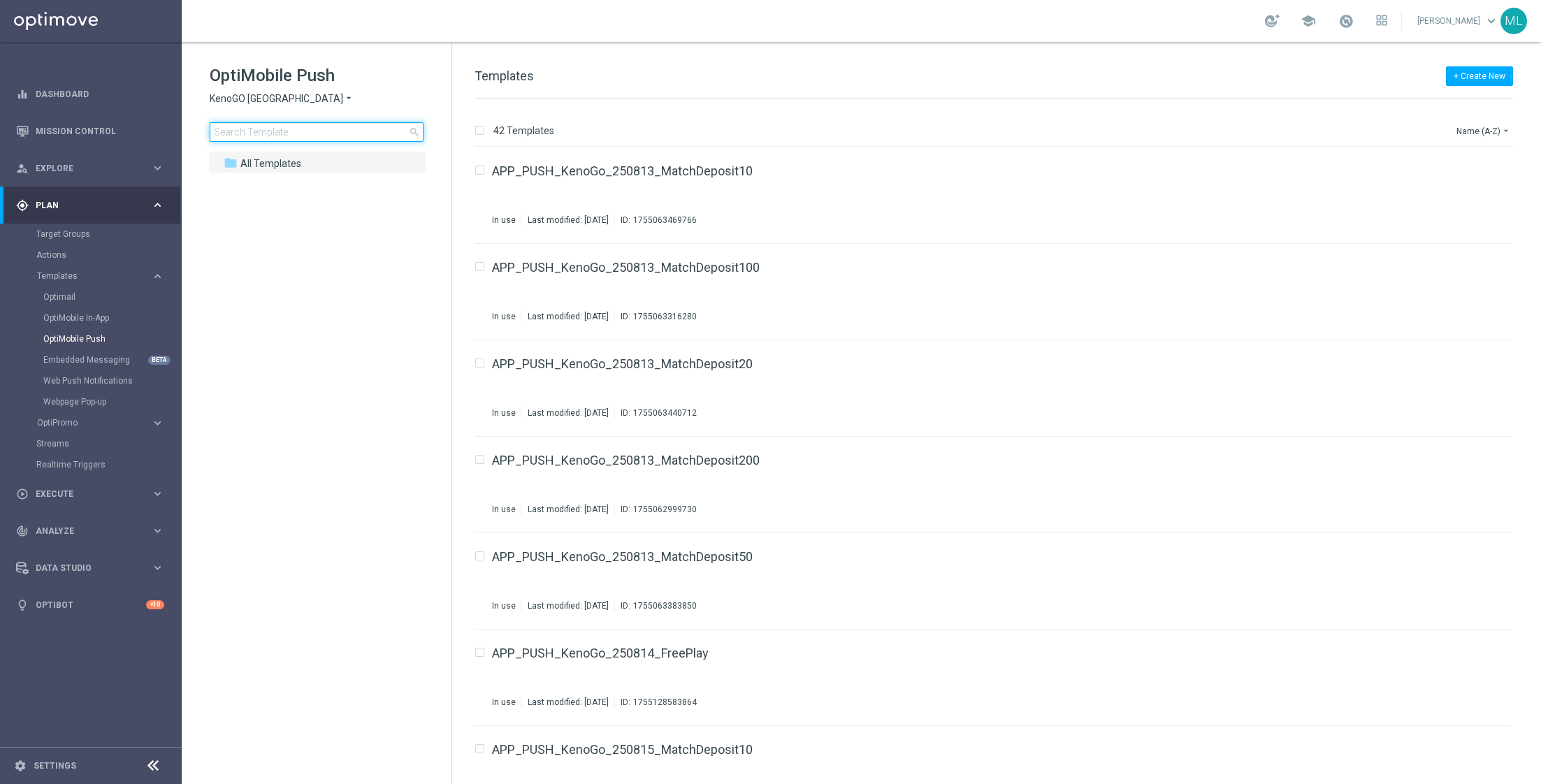
click at [248, 129] on input at bounding box center [316, 132] width 214 height 20
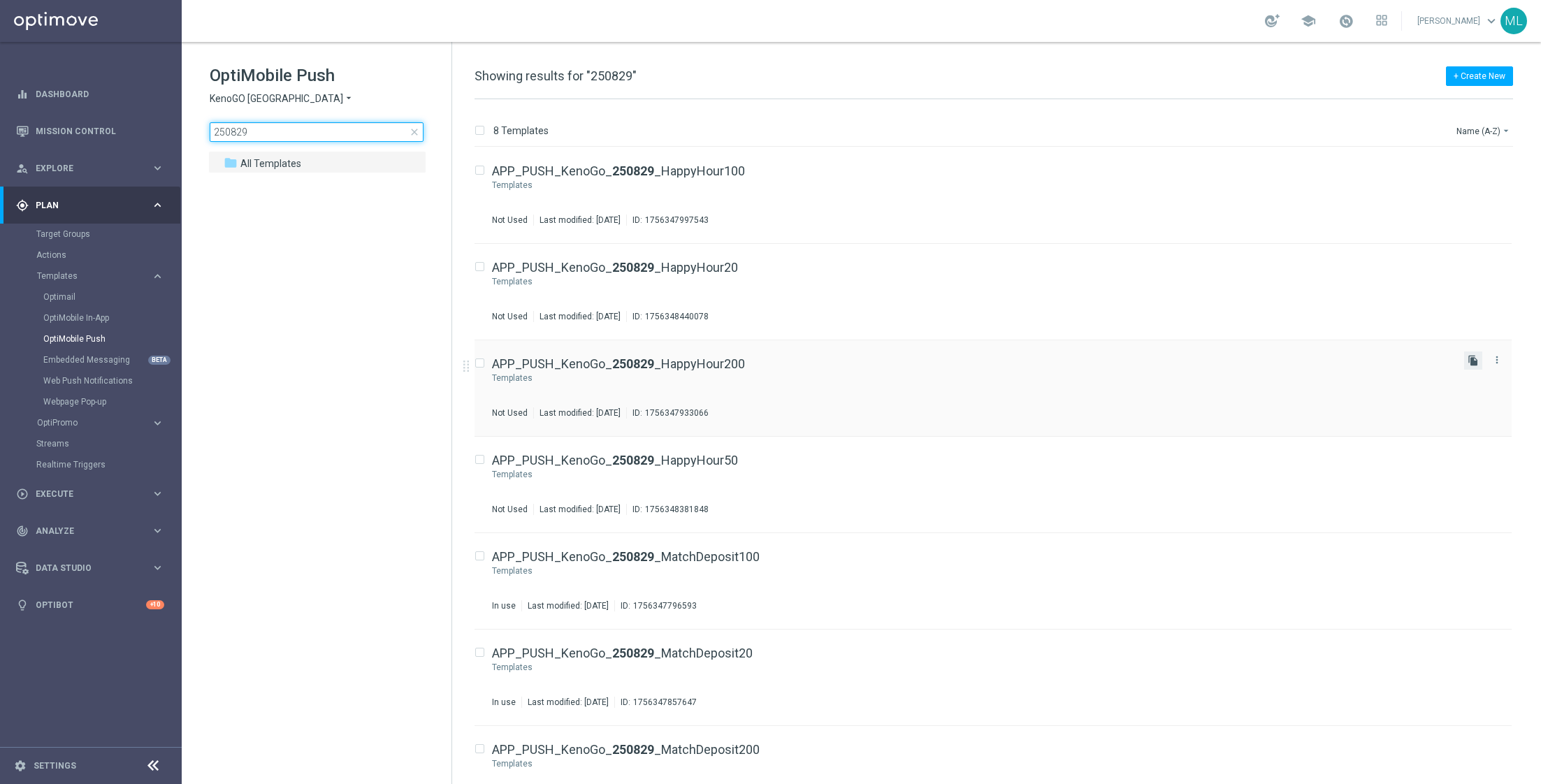
type input "250829"
click at [1472, 363] on icon "file_copy" at bounding box center [1473, 360] width 11 height 11
click at [1474, 168] on icon "file_copy" at bounding box center [1473, 168] width 11 height 11
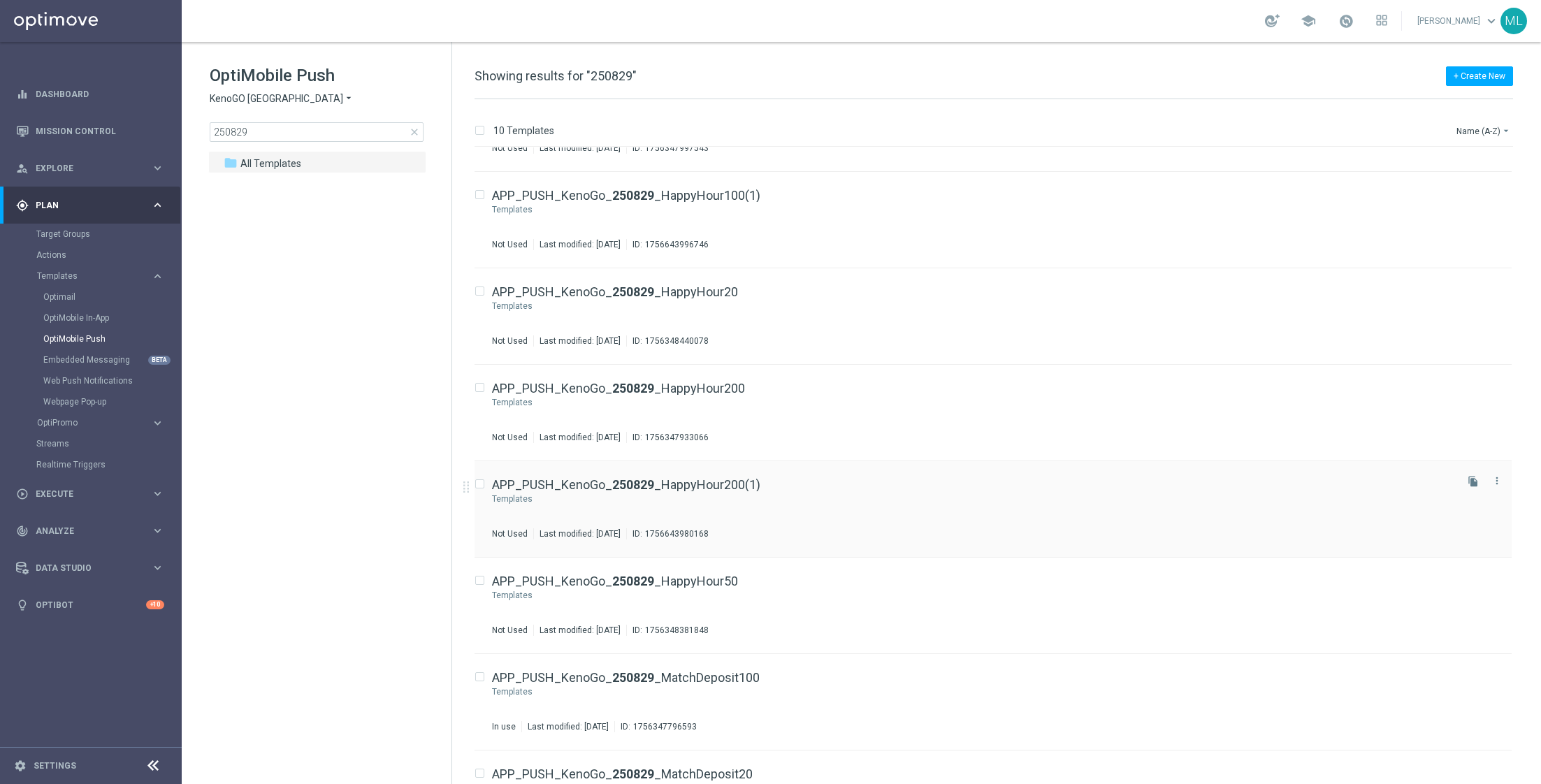
scroll to position [92, 0]
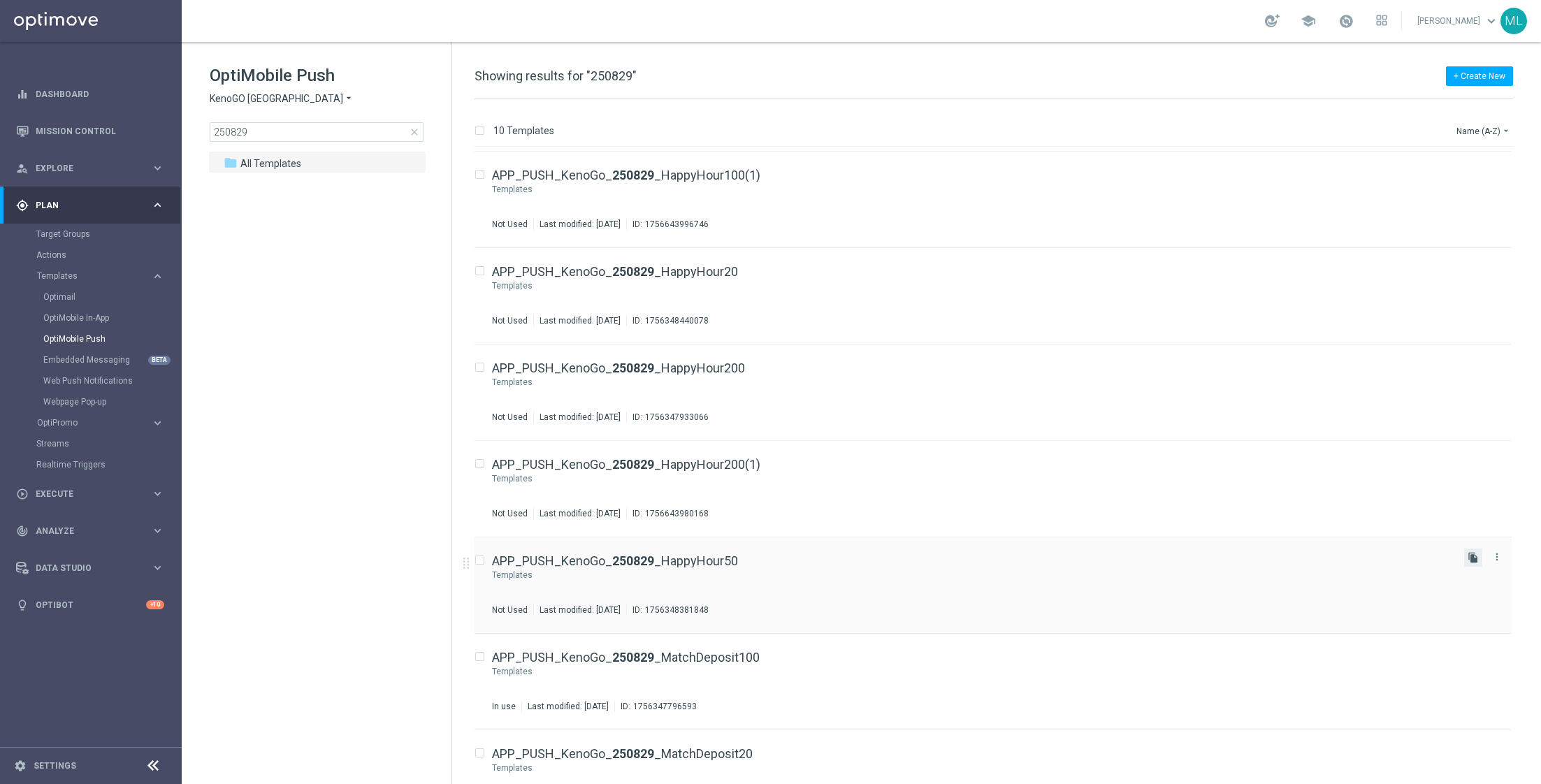
click at [1468, 556] on icon "file_copy" at bounding box center [1473, 557] width 11 height 11
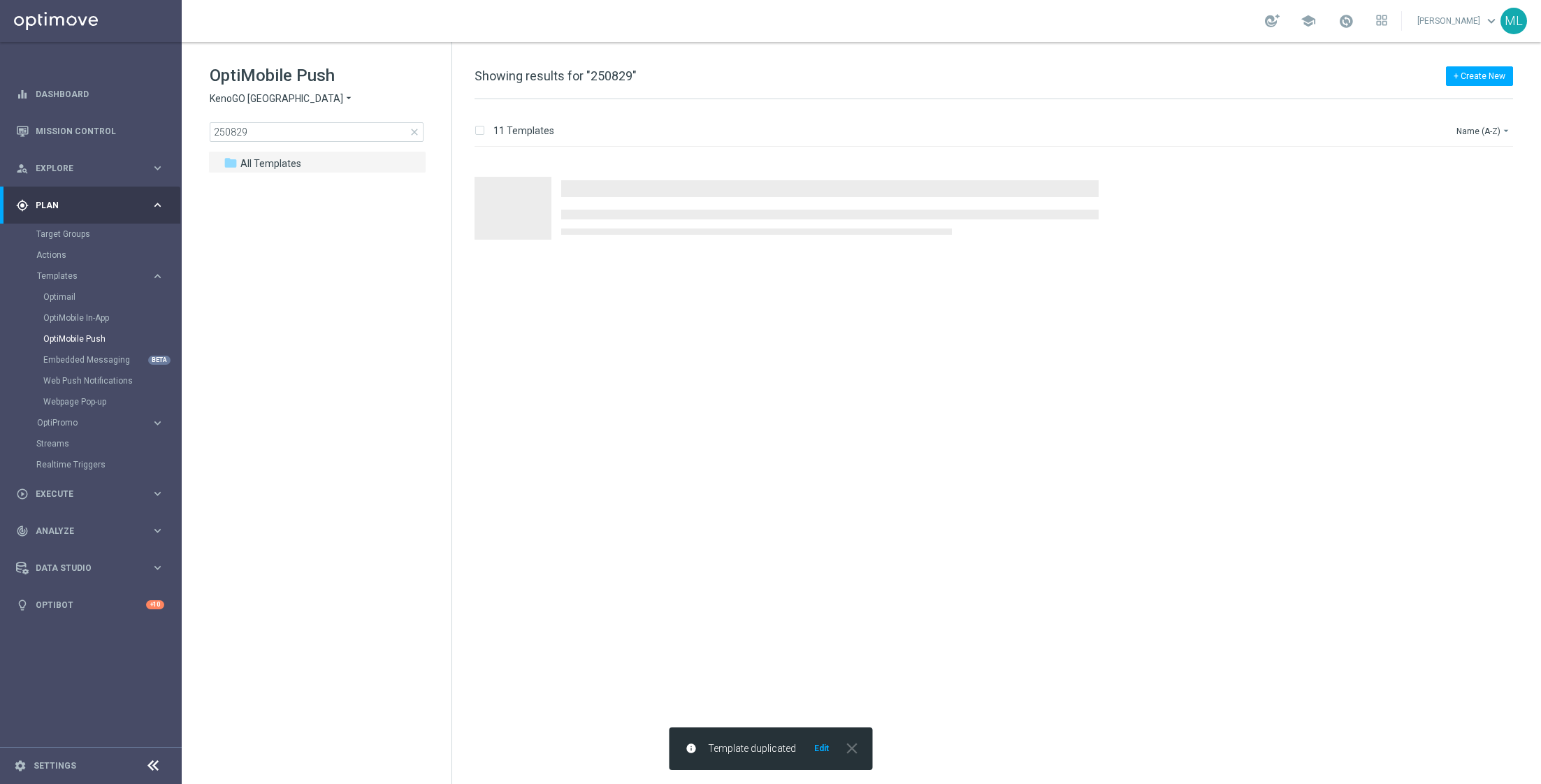
scroll to position [0, 0]
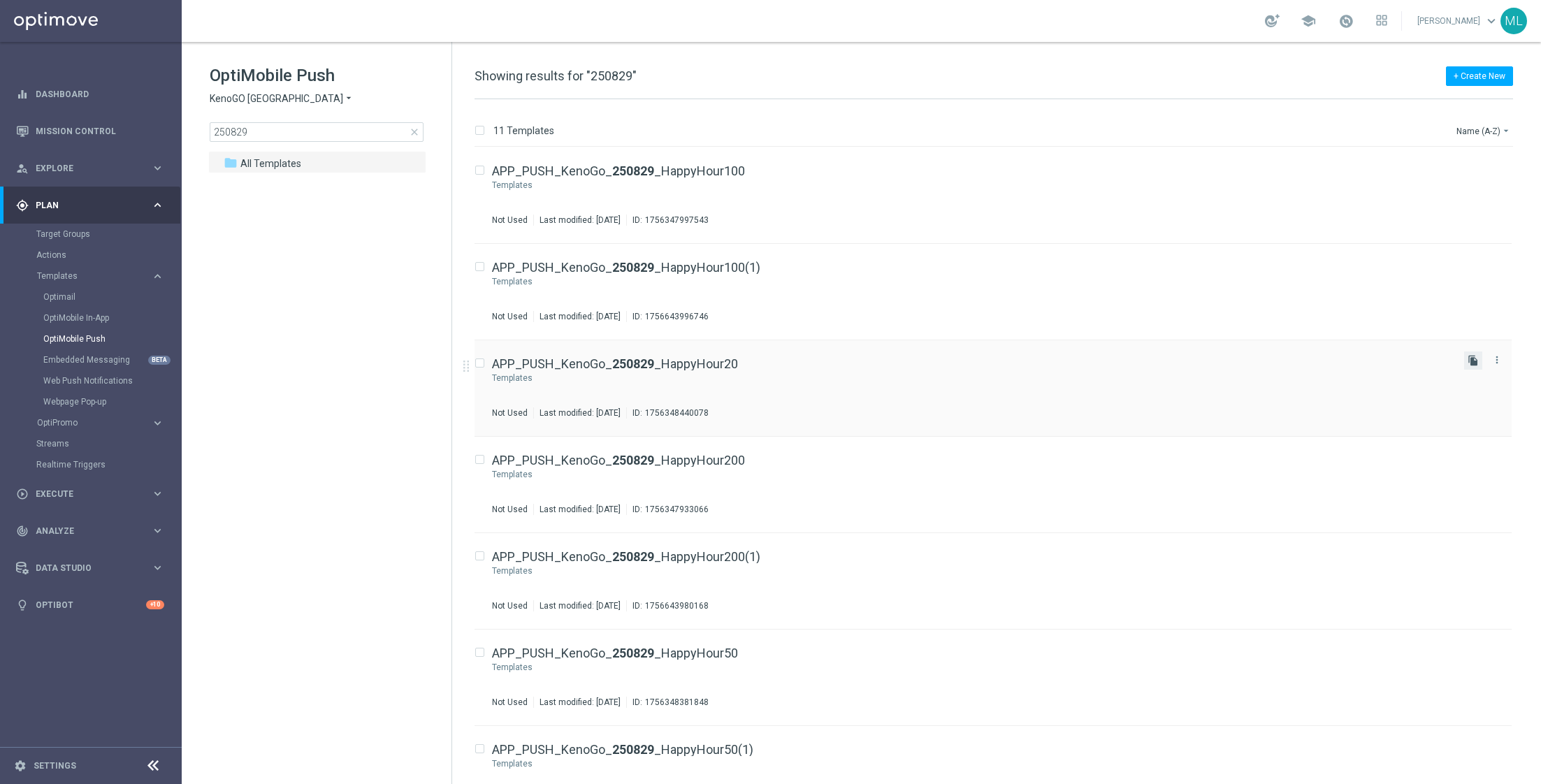
click at [1470, 362] on icon "file_copy" at bounding box center [1473, 360] width 11 height 11
click at [963, 659] on div "APP_PUSH_KenoGo_ 250829 _HappyHour200(1) Templates Not Used Last modified: [DAT…" at bounding box center [972, 677] width 961 height 60
